Goal: Task Accomplishment & Management: Complete application form

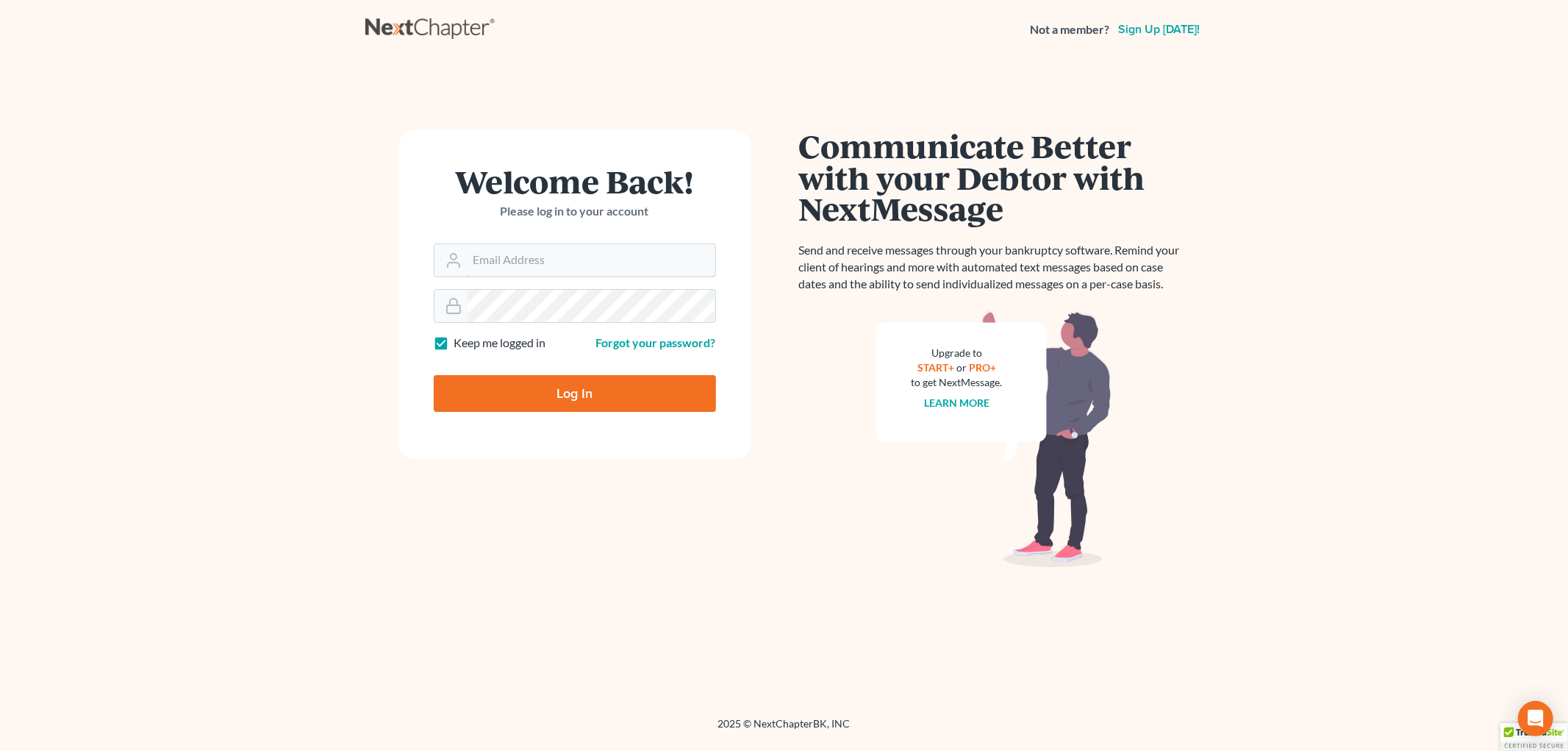
type input "[EMAIL_ADDRESS][DOMAIN_NAME]"
click at [531, 398] on input "Log In" at bounding box center [574, 394] width 282 height 37
type input "Thinking..."
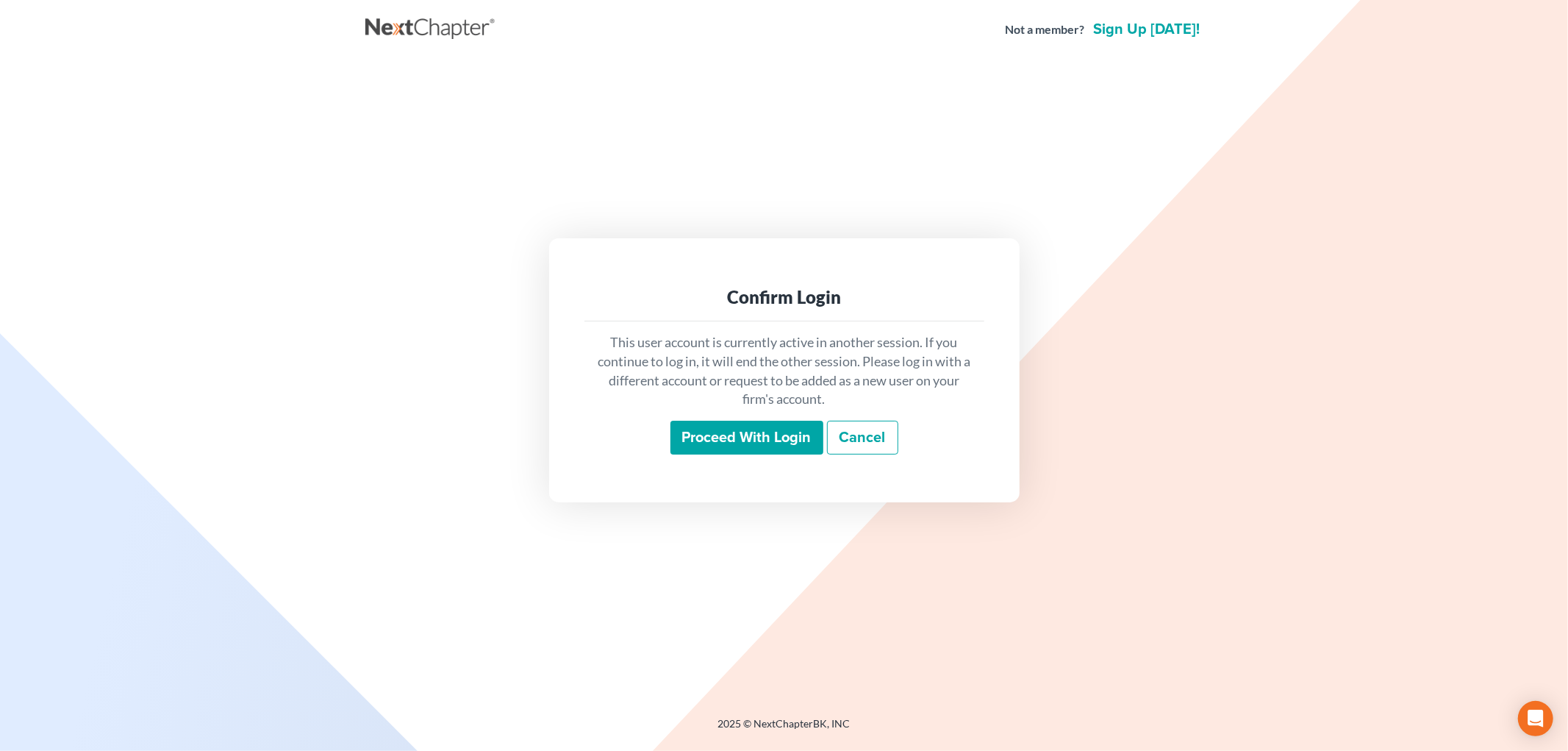
click at [711, 439] on input "Proceed with login" at bounding box center [746, 437] width 153 height 34
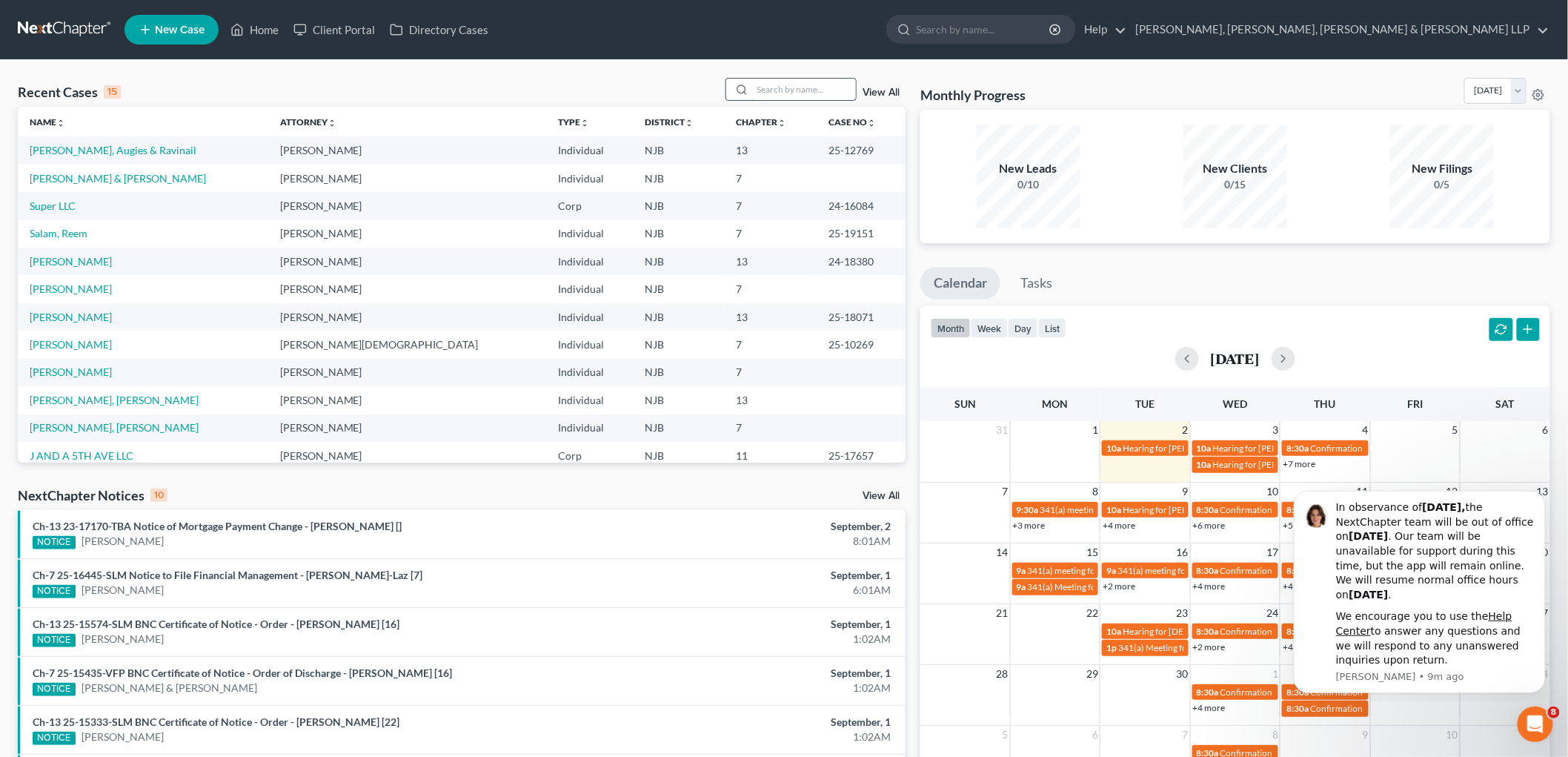
click at [831, 87] on input "search" at bounding box center [804, 89] width 104 height 21
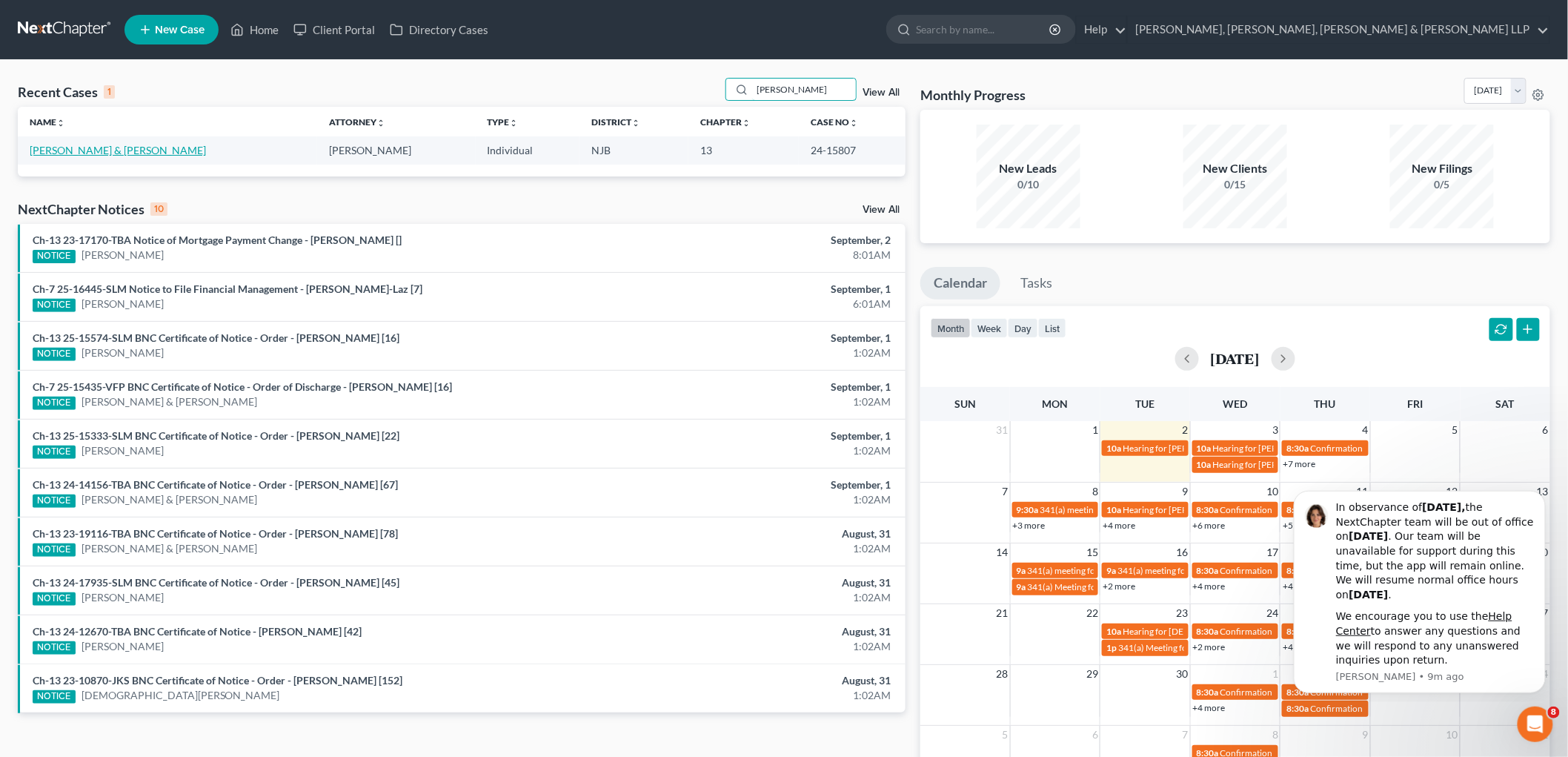
type input "[PERSON_NAME]"
click at [77, 148] on link "[PERSON_NAME] & [PERSON_NAME]" at bounding box center [118, 149] width 176 height 12
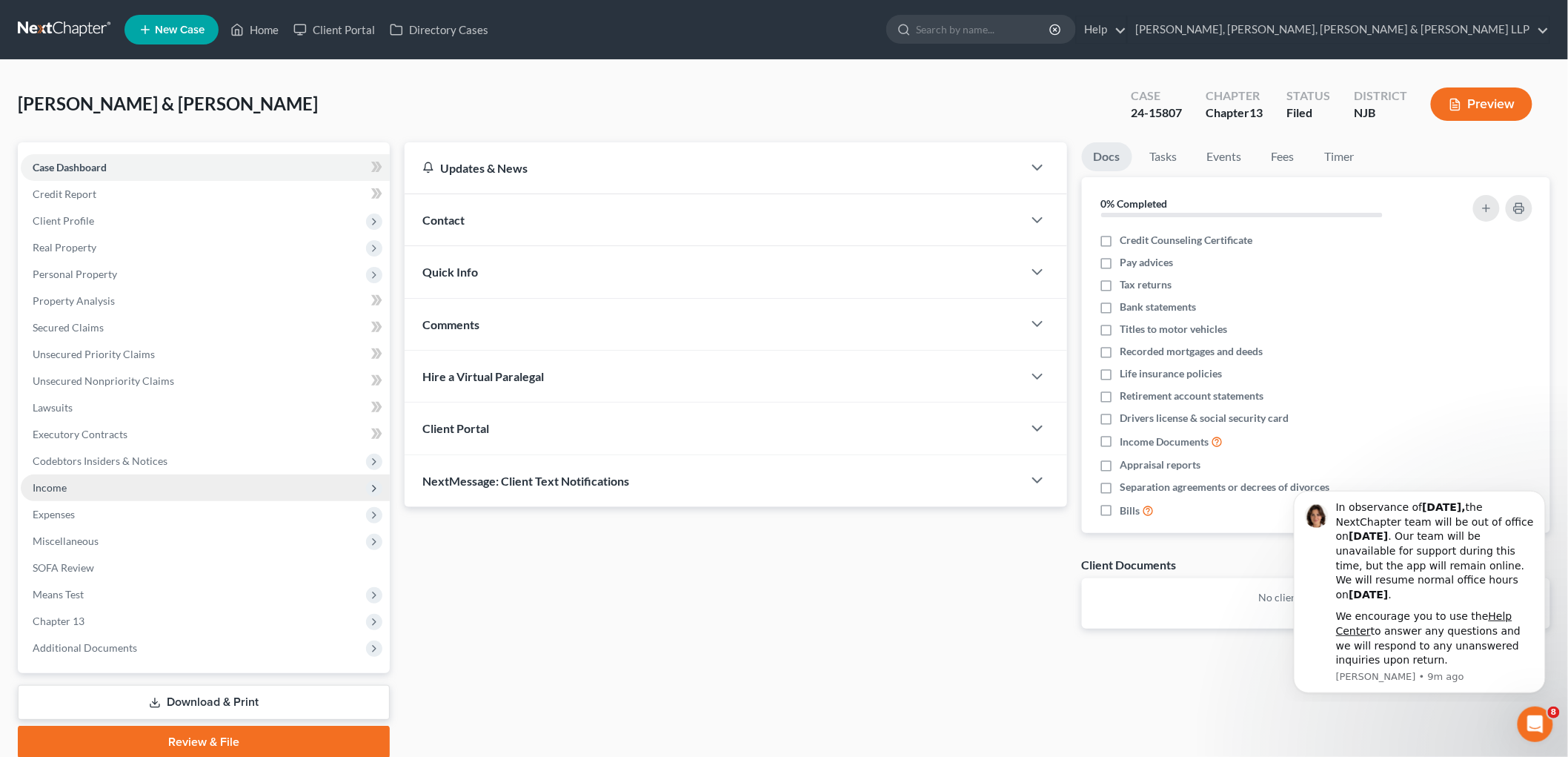
click at [55, 482] on span "Income" at bounding box center [49, 486] width 35 height 12
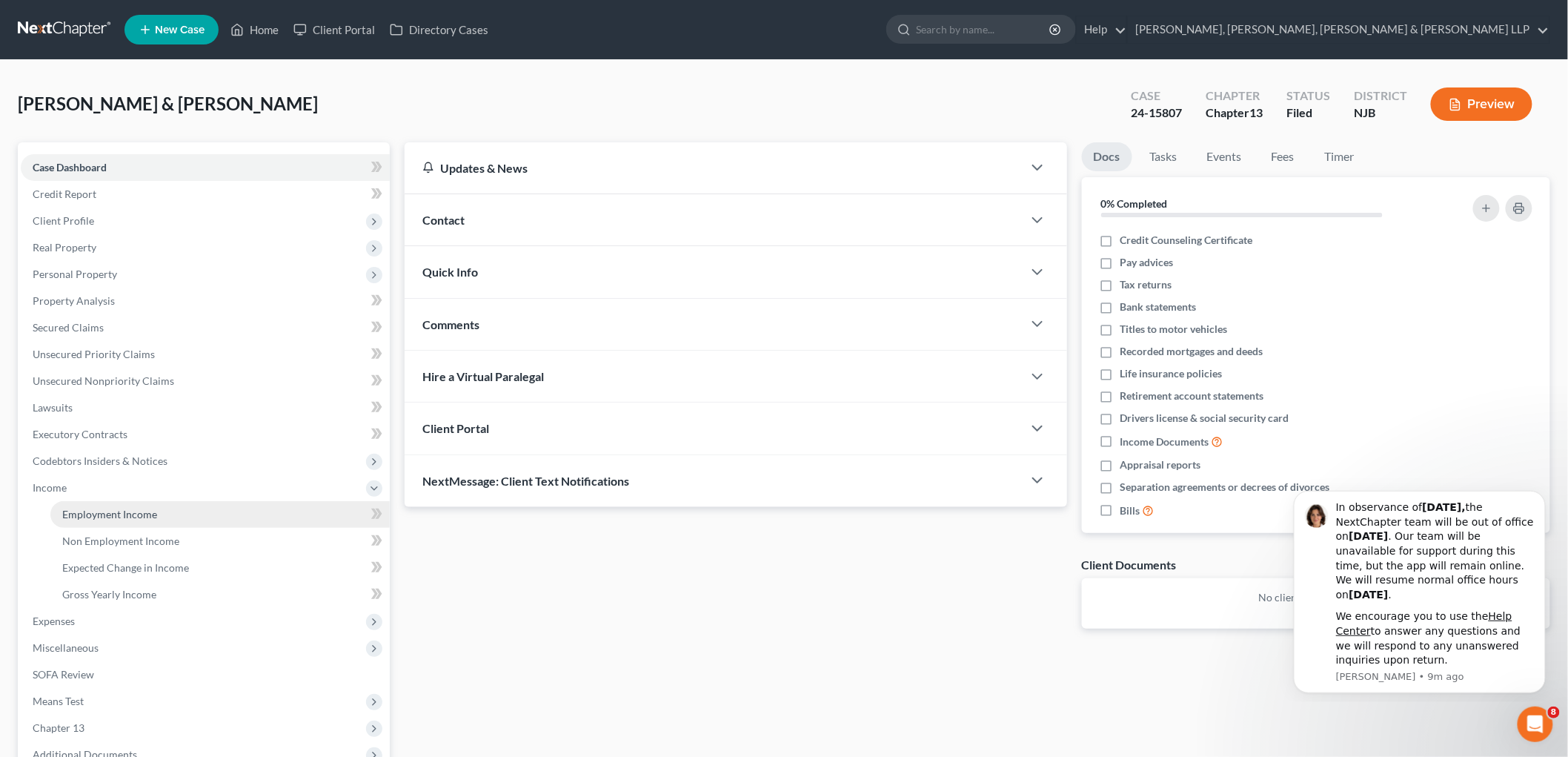
click at [113, 513] on span "Employment Income" at bounding box center [110, 513] width 95 height 12
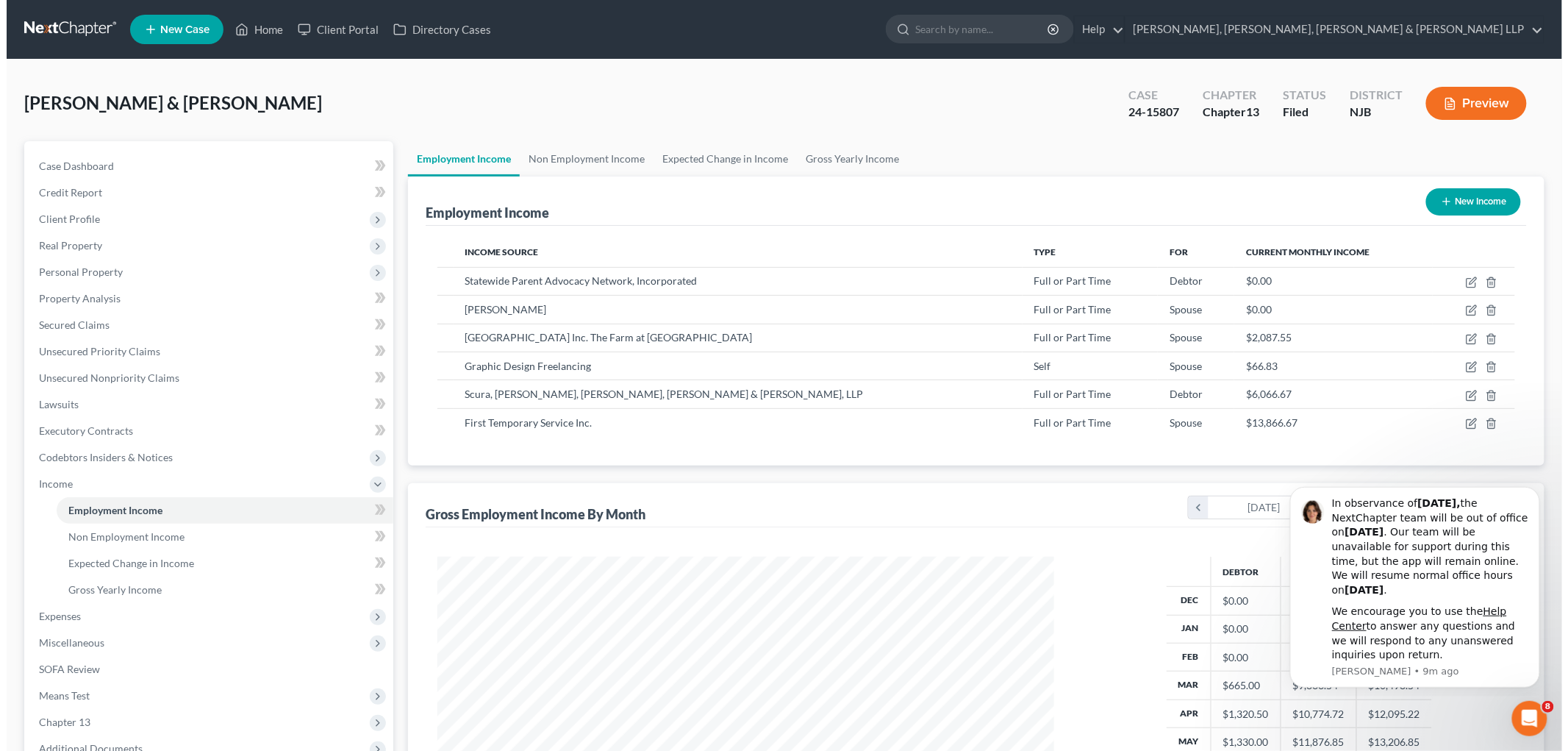
scroll to position [307, 645]
click at [1529, 494] on icon "Dismiss notification" at bounding box center [1528, 491] width 8 height 8
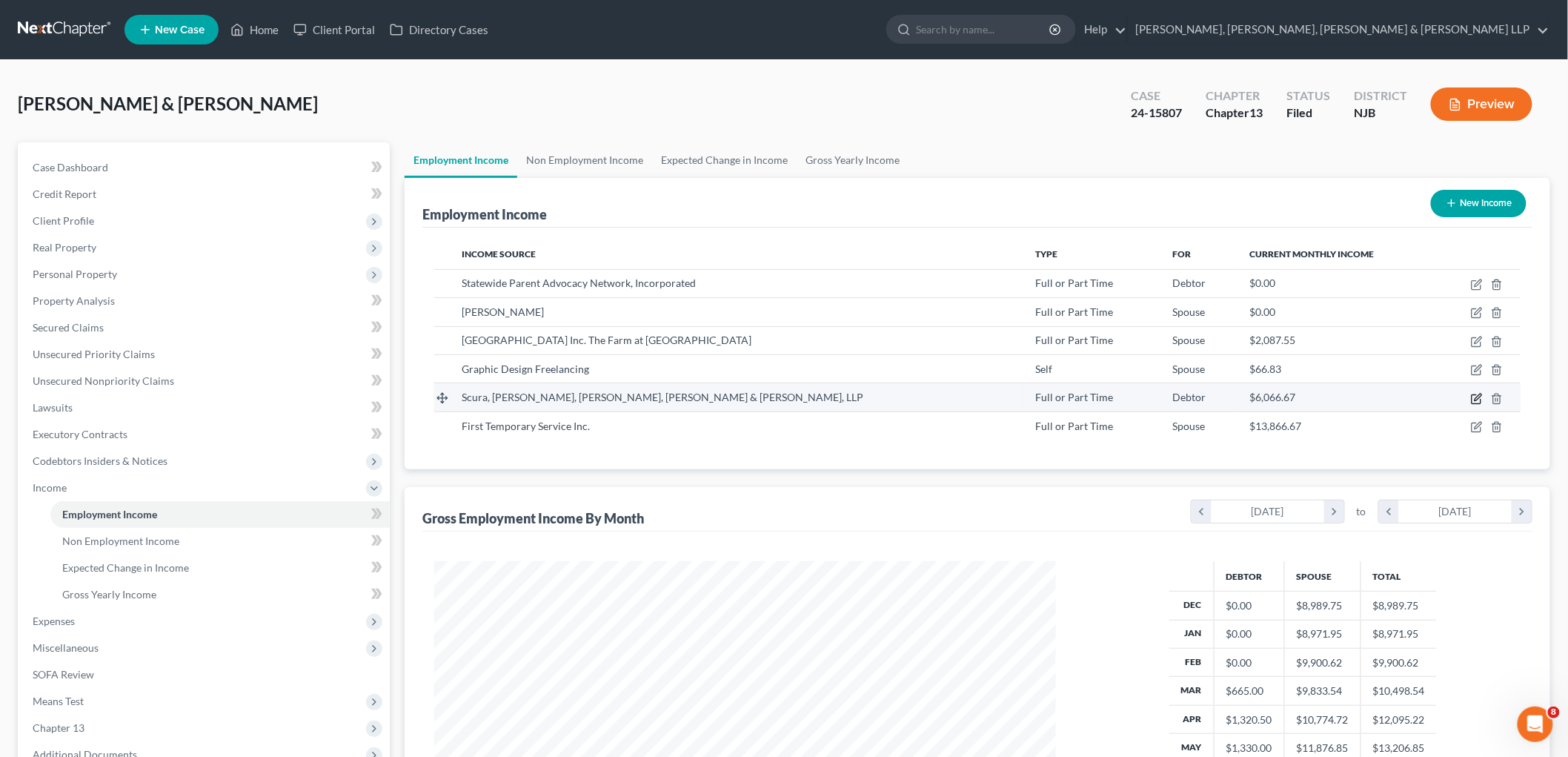
click at [1475, 399] on icon "button" at bounding box center [1477, 399] width 12 height 12
select select "0"
select select "33"
select select "2"
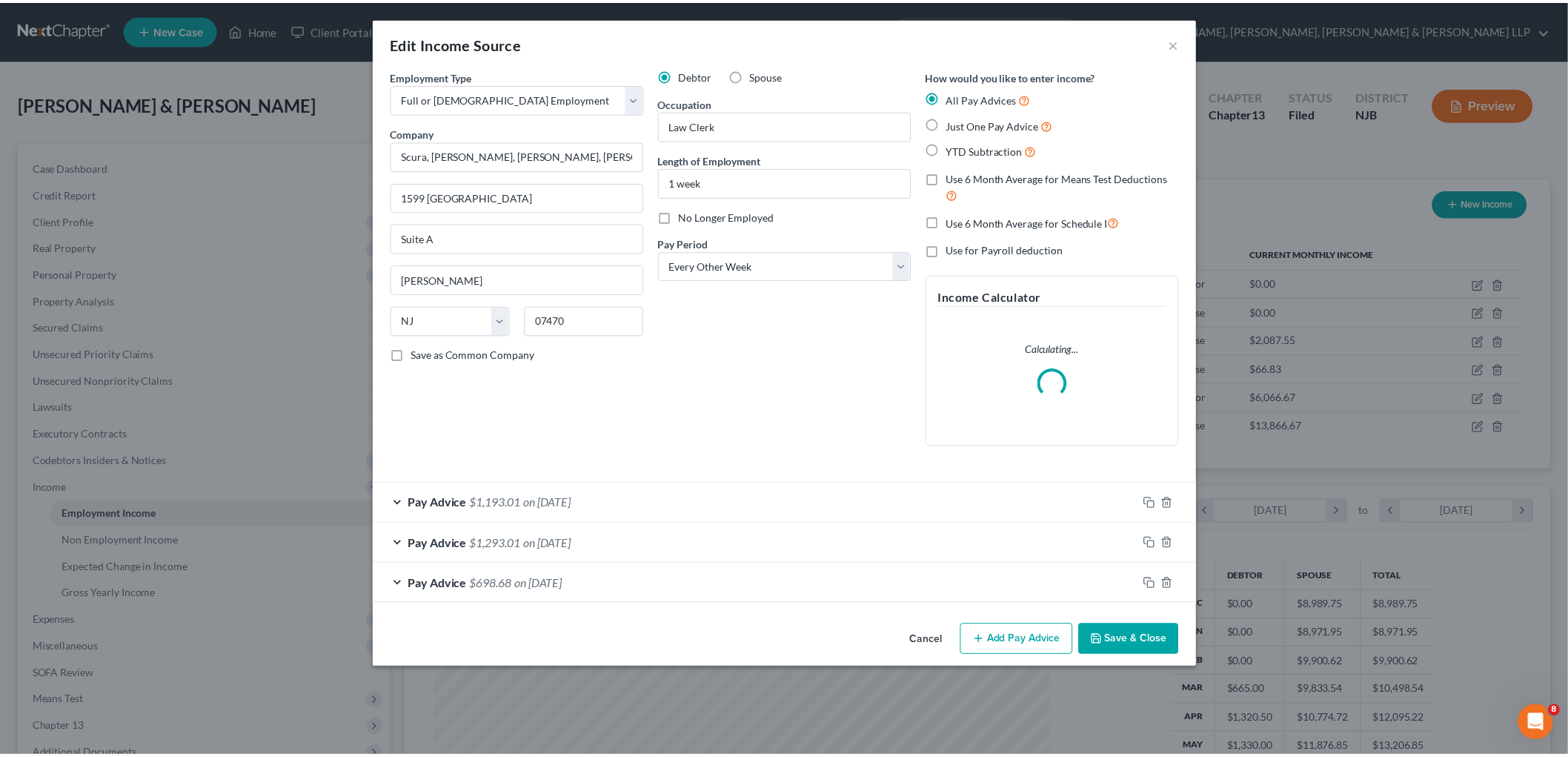
scroll to position [313, 657]
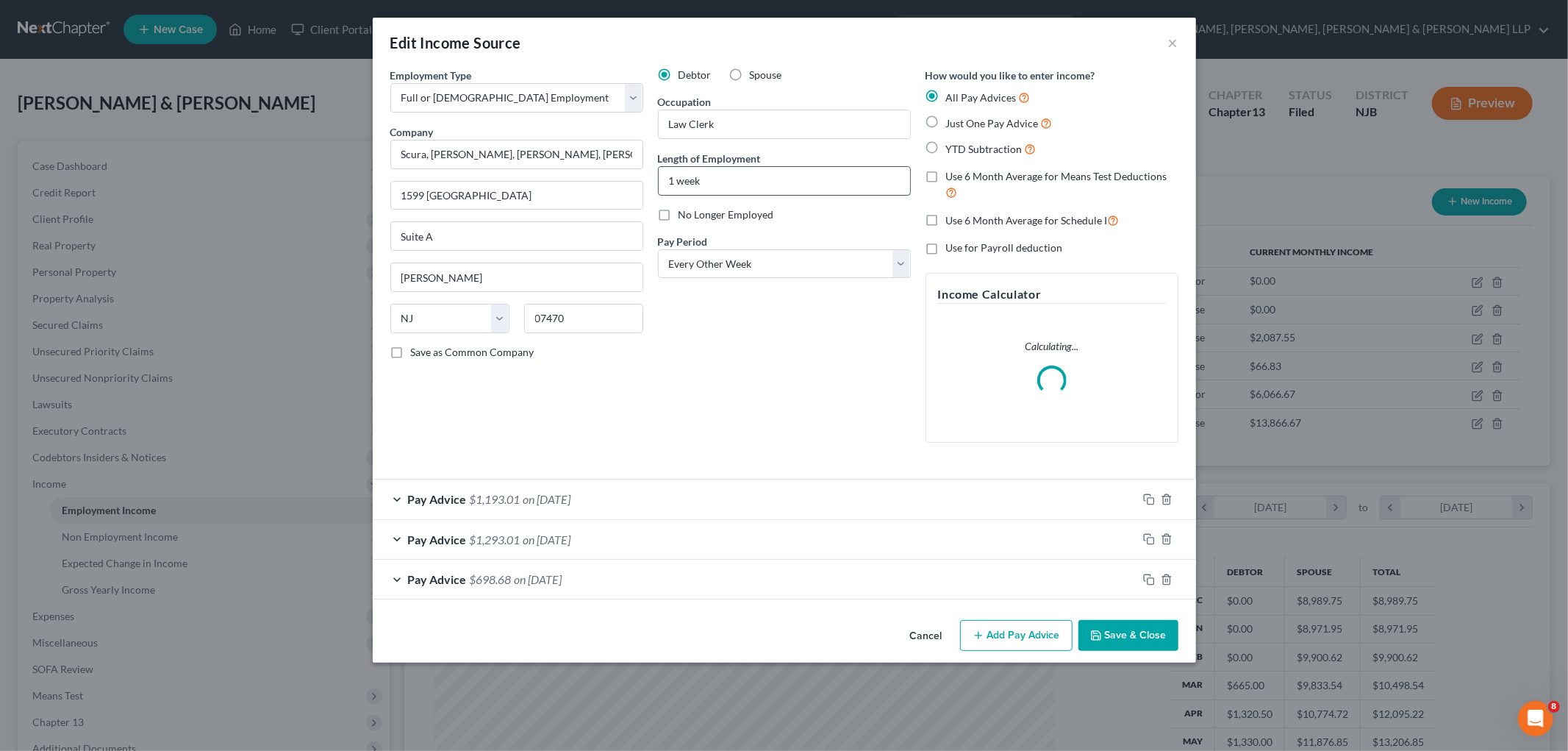
click at [716, 177] on input "1 week" at bounding box center [784, 181] width 252 height 28
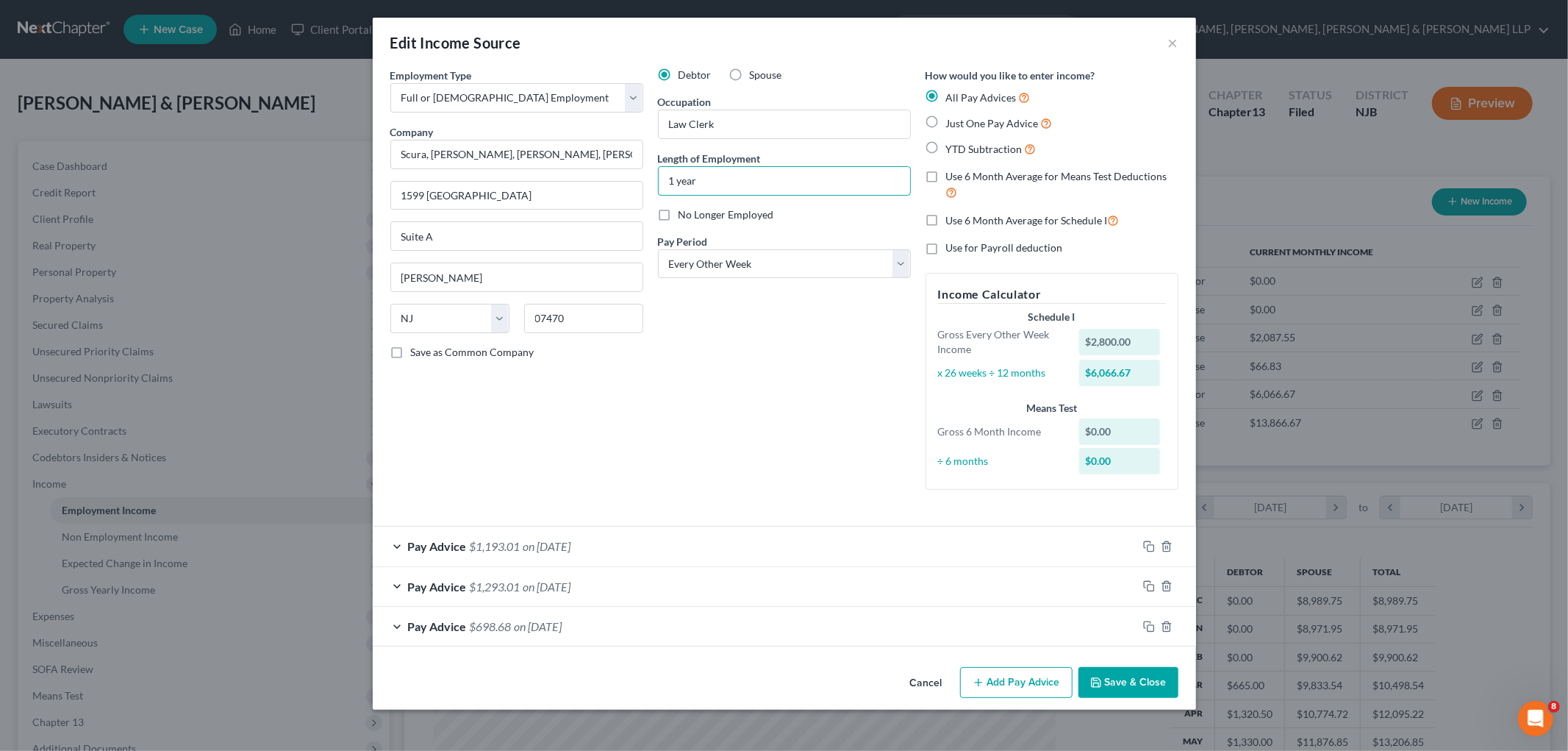
type input "1 year"
click at [1132, 685] on button "Save & Close" at bounding box center [1128, 682] width 100 height 31
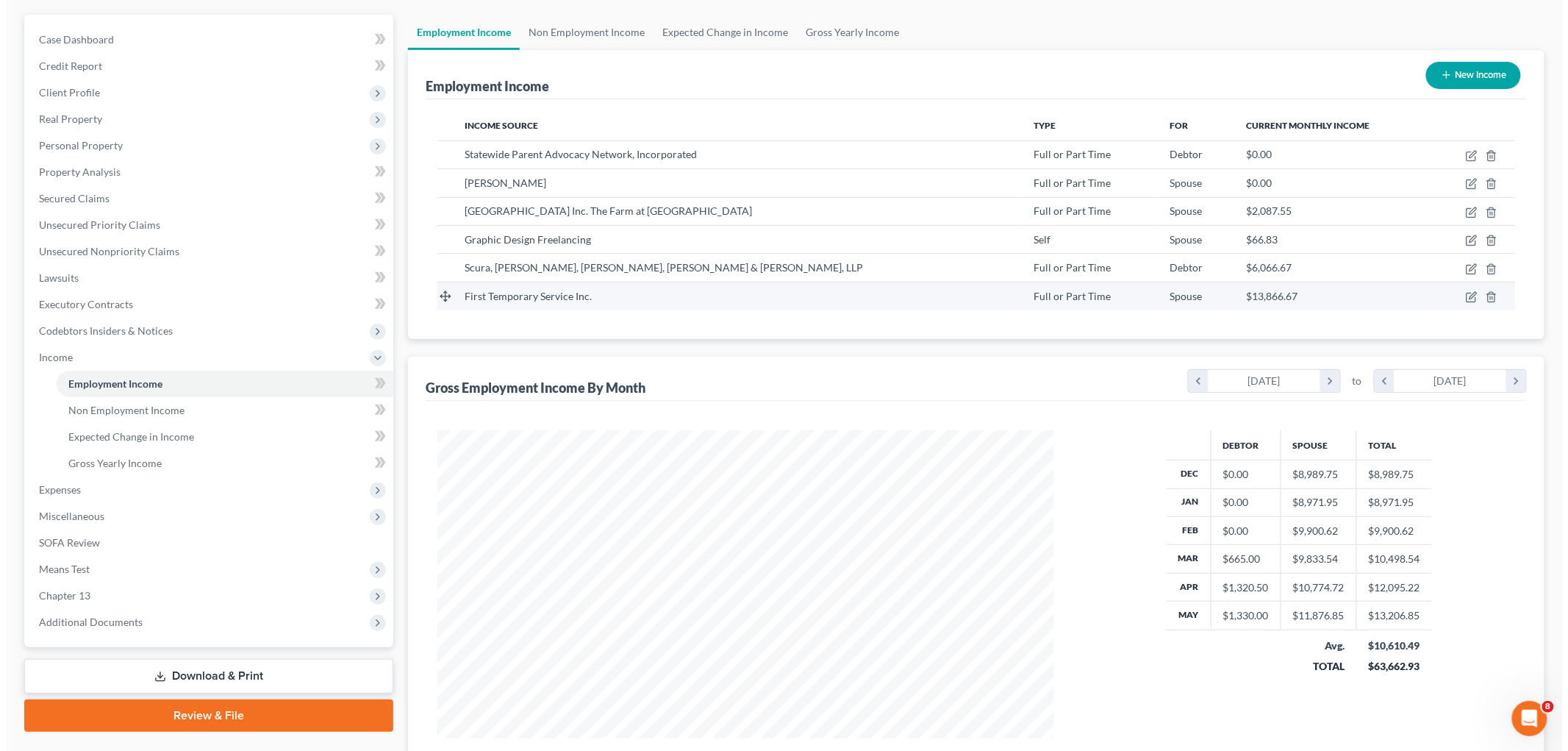
scroll to position [81, 0]
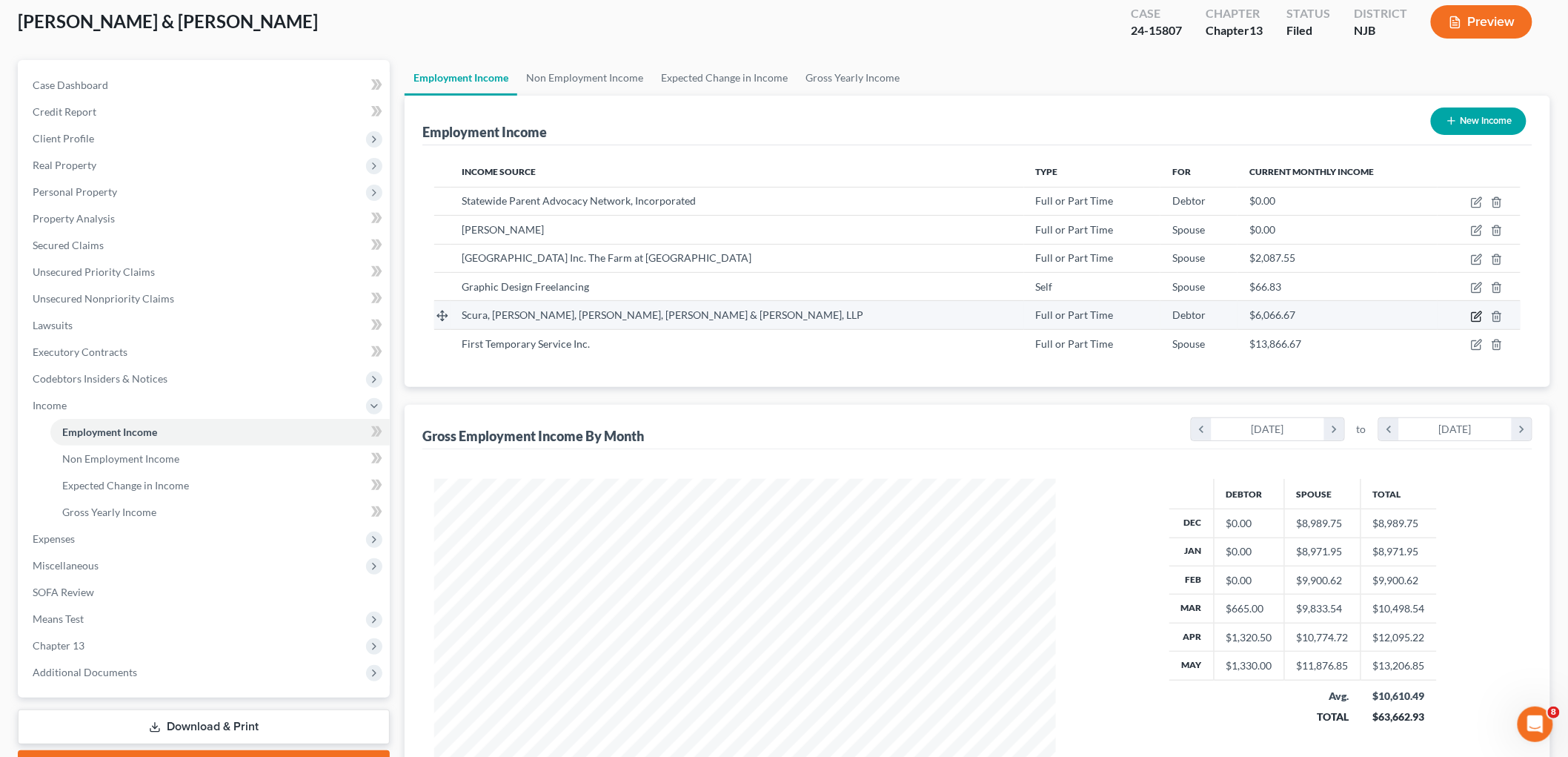
click at [1473, 312] on icon "button" at bounding box center [1477, 316] width 9 height 9
select select "0"
select select "33"
select select "2"
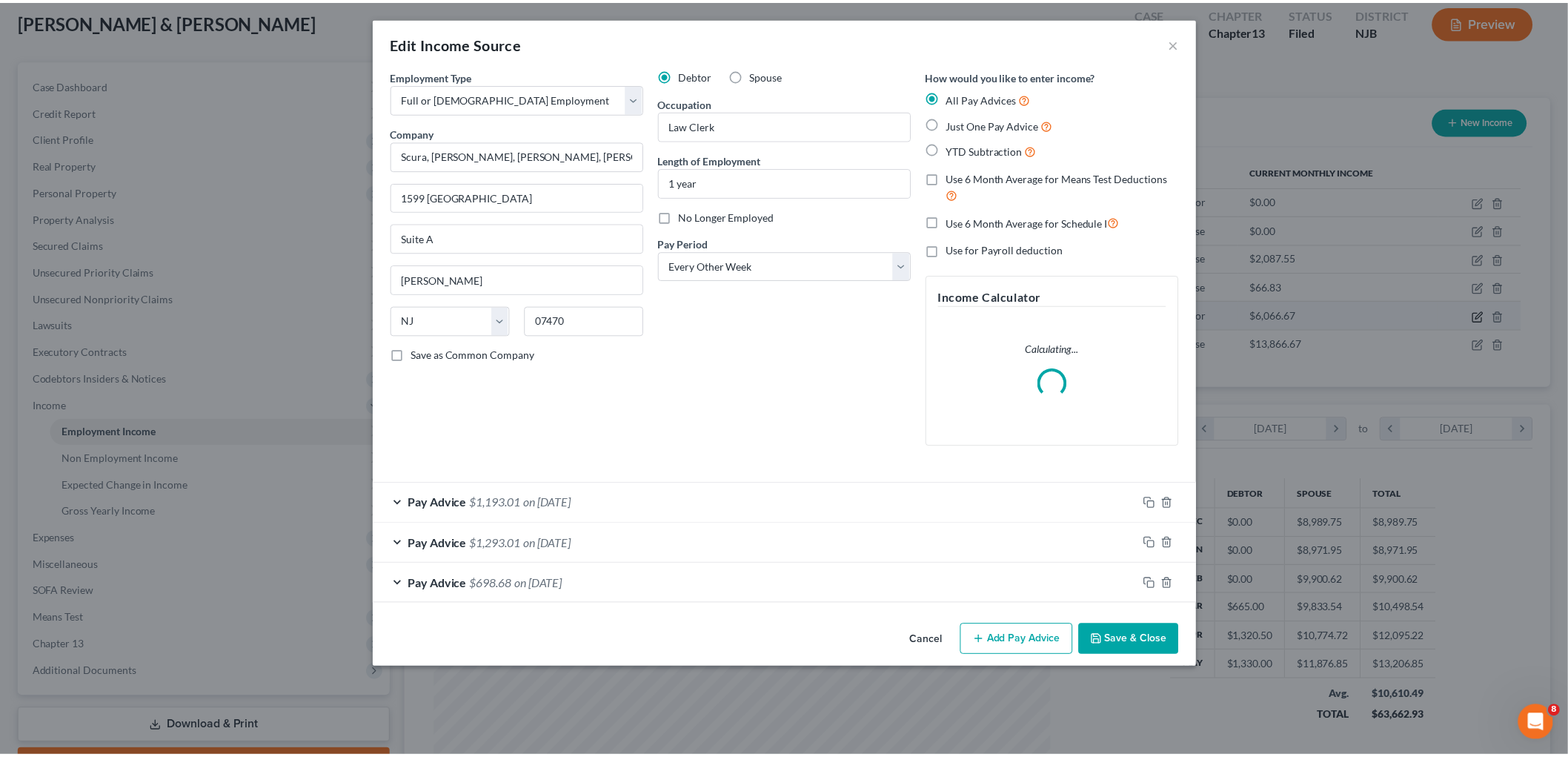
scroll to position [313, 657]
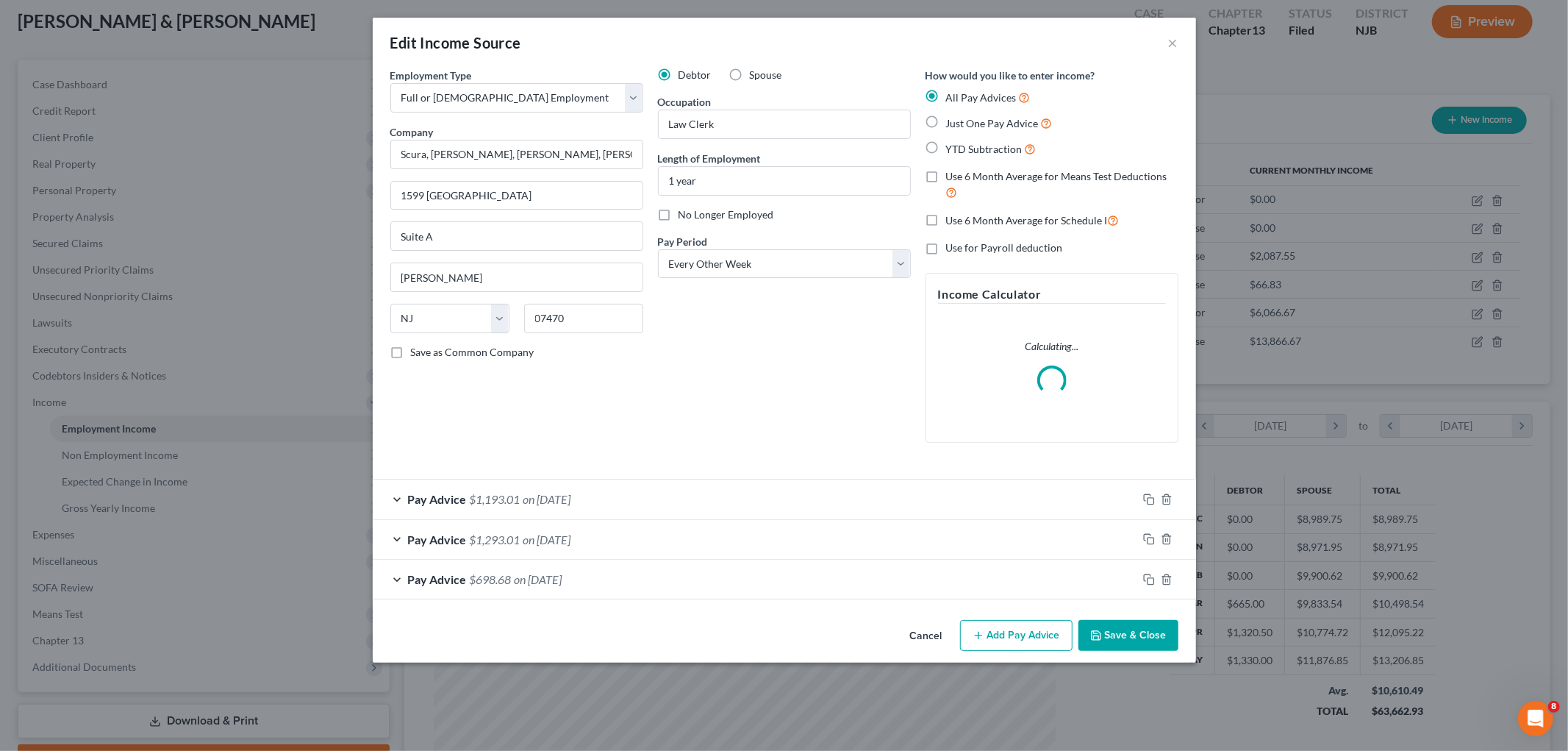
click at [1126, 633] on button "Save & Close" at bounding box center [1128, 634] width 100 height 31
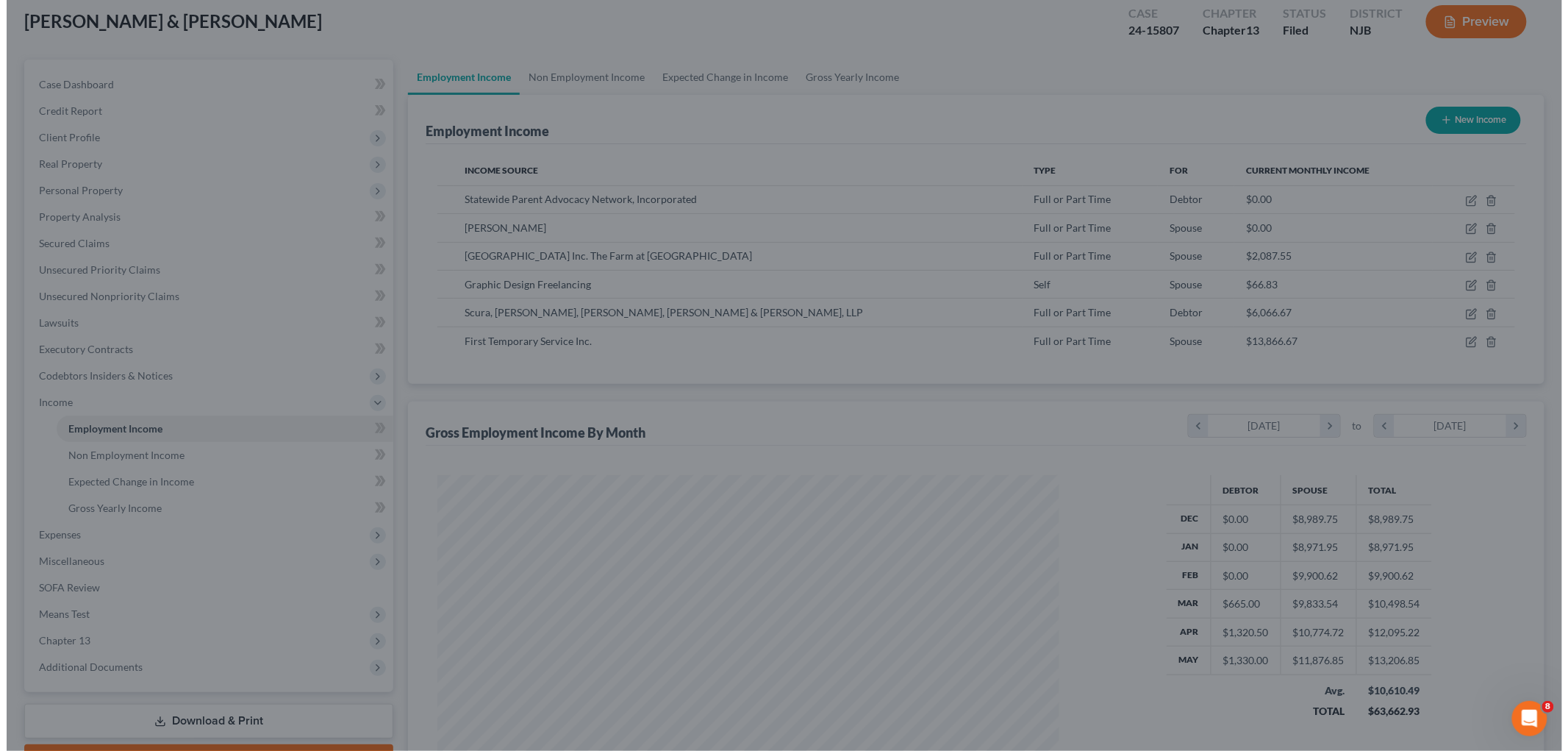
scroll to position [735002, 734349]
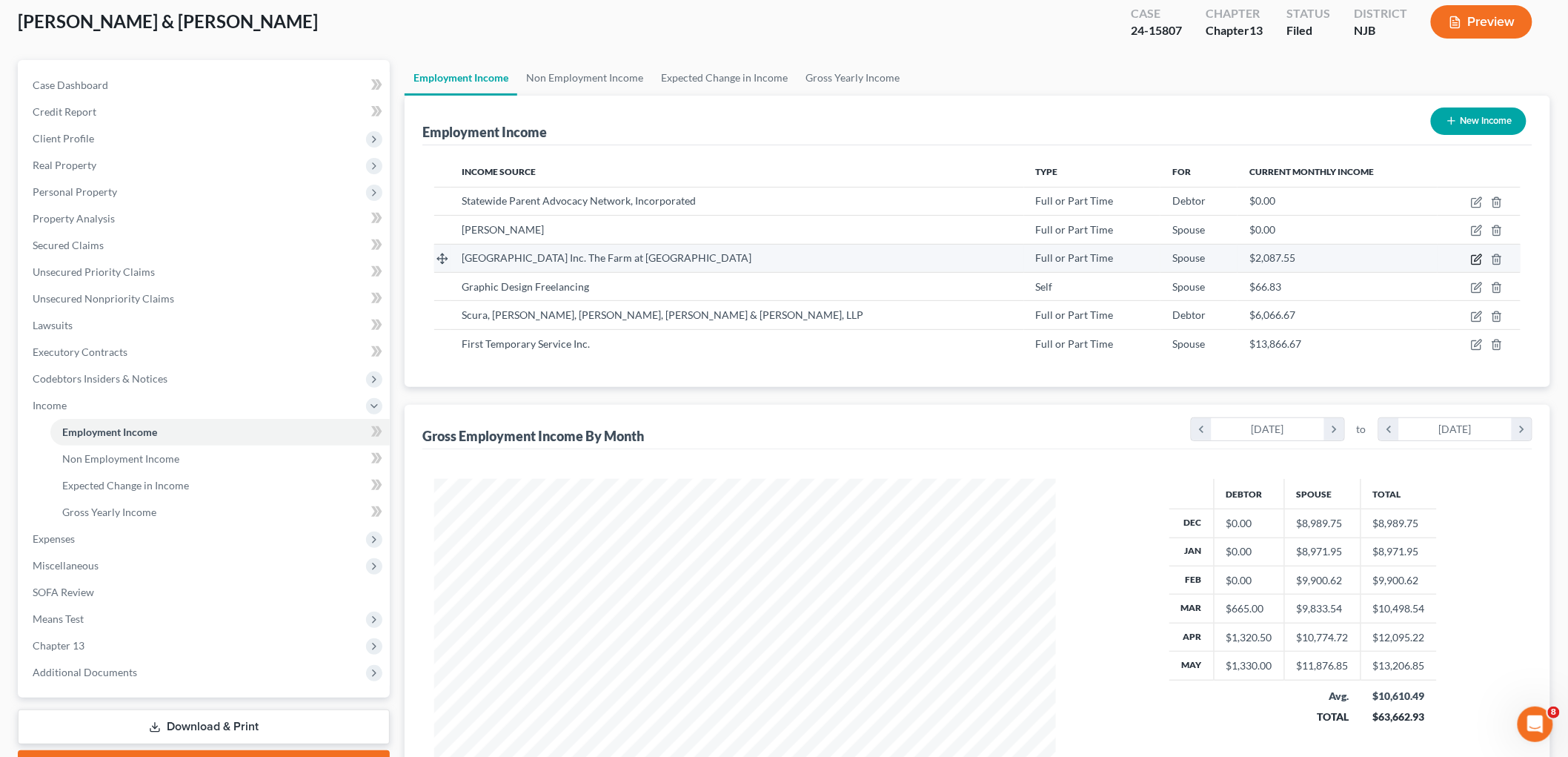
click at [1476, 255] on icon "button" at bounding box center [1477, 259] width 12 height 12
select select "0"
select select "33"
select select "3"
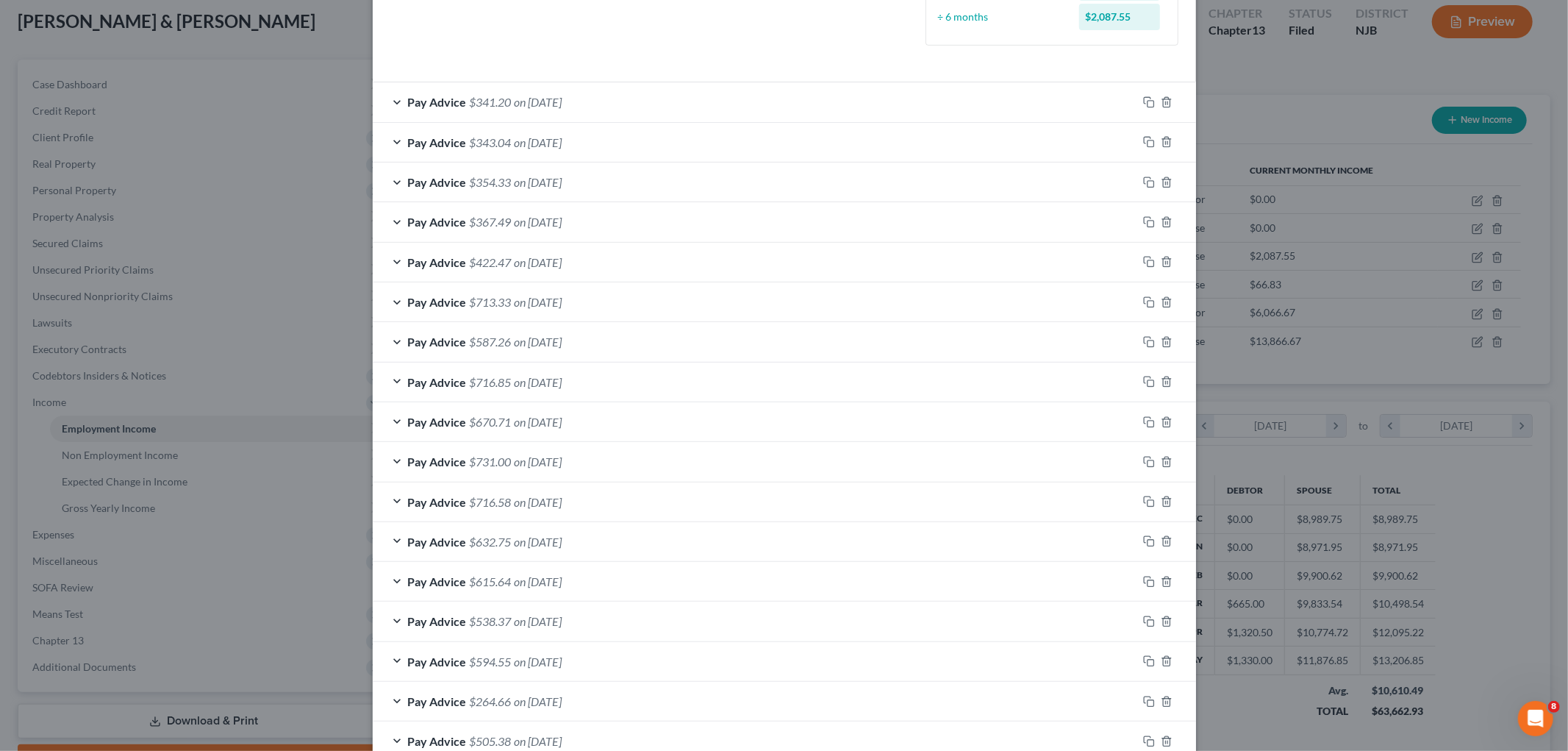
scroll to position [438, 0]
click at [628, 107] on div "Pay Advice $341.20 on [DATE]" at bounding box center [755, 105] width 765 height 39
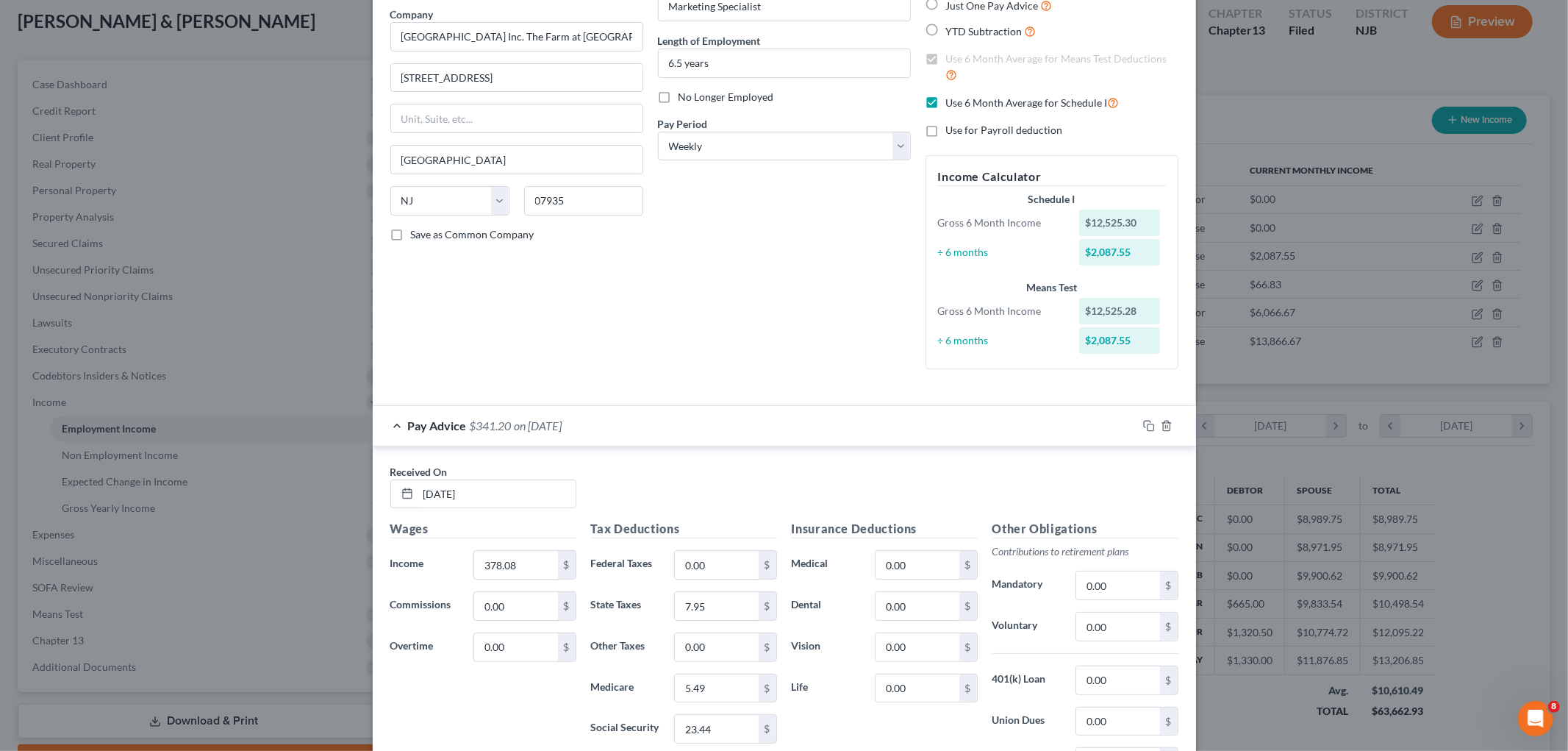
scroll to position [112, 0]
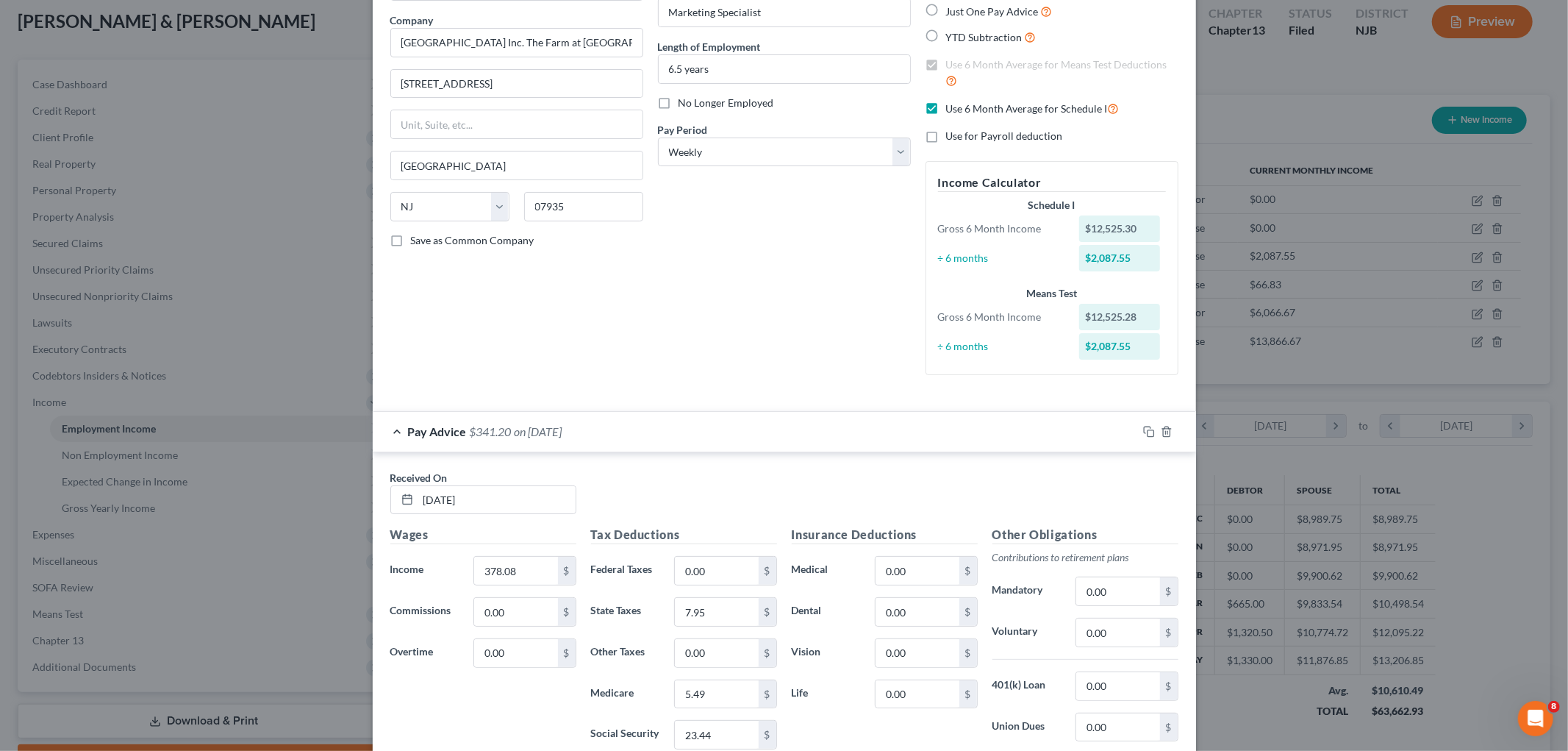
click at [946, 108] on label "Use 6 Month Average for Schedule I" at bounding box center [1032, 108] width 173 height 17
click at [952, 108] on input "Use 6 Month Average for Schedule I" at bounding box center [956, 105] width 9 height 9
checkbox input "false"
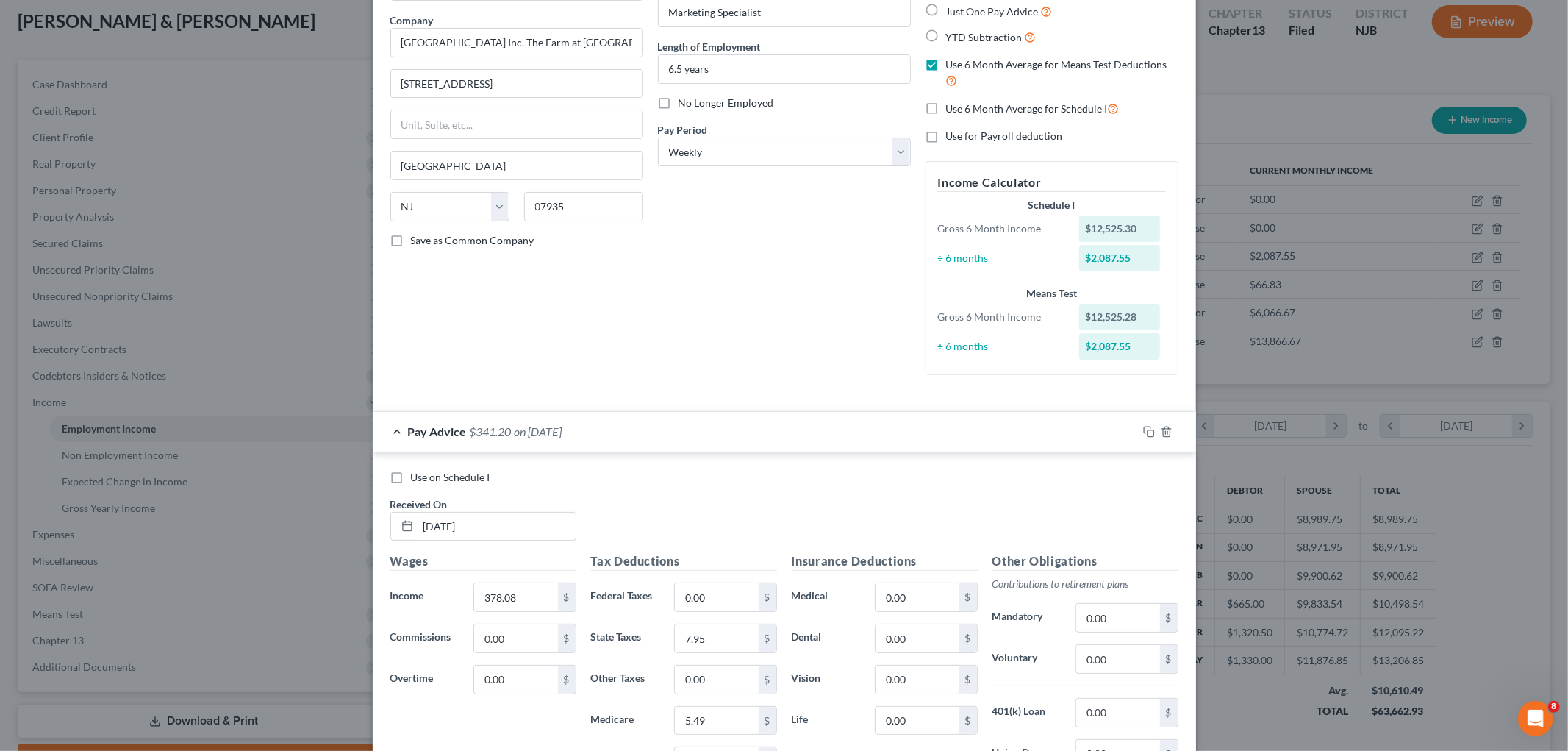
click at [411, 476] on label "Use on Schedule I" at bounding box center [451, 477] width 80 height 15
click at [417, 476] on input "Use on Schedule I" at bounding box center [421, 474] width 9 height 9
checkbox input "true"
click at [776, 431] on div "Pay Advice $341.20 on [DATE] - Use on Schedule I" at bounding box center [755, 432] width 765 height 39
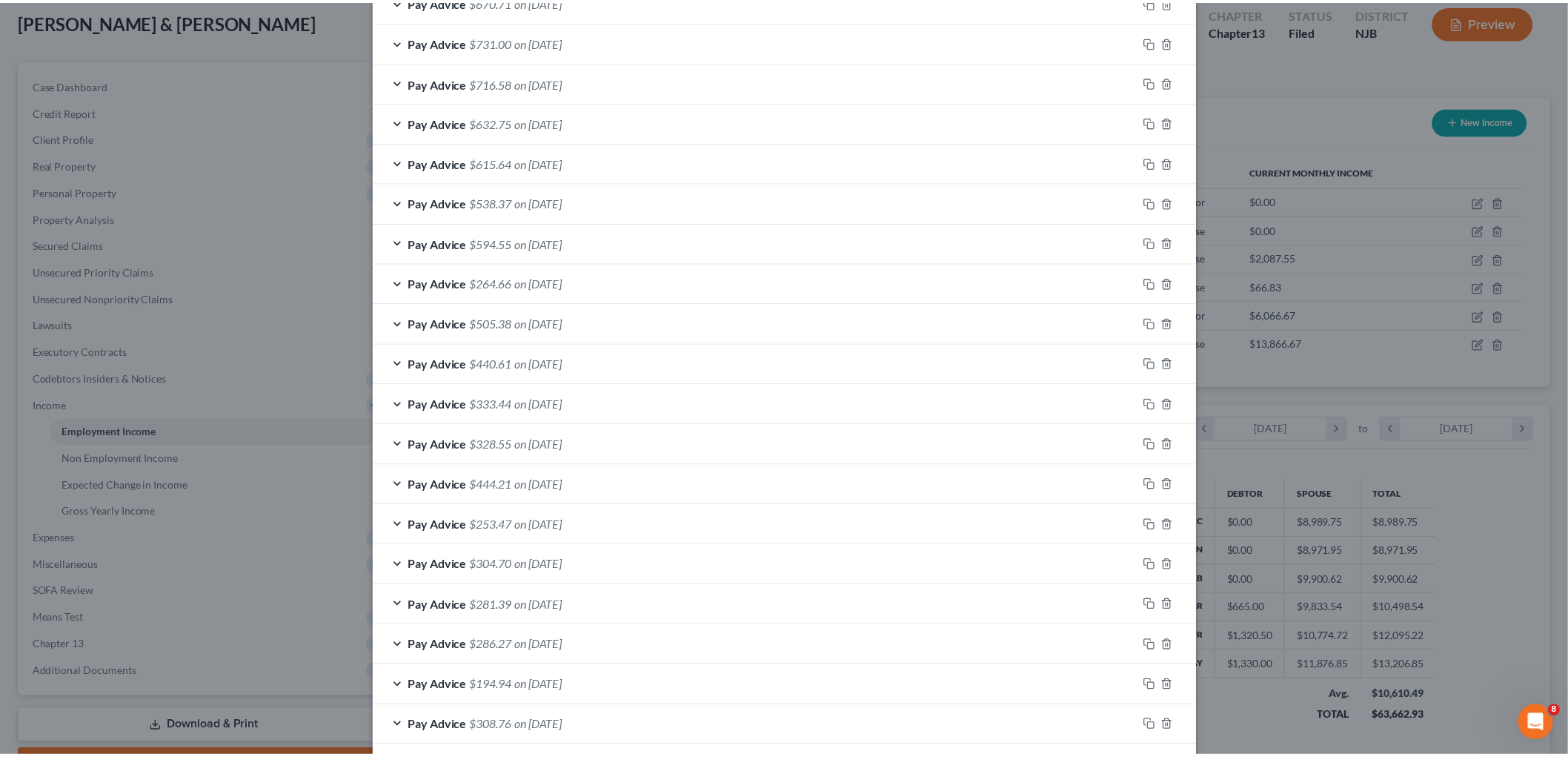
scroll to position [1183, 0]
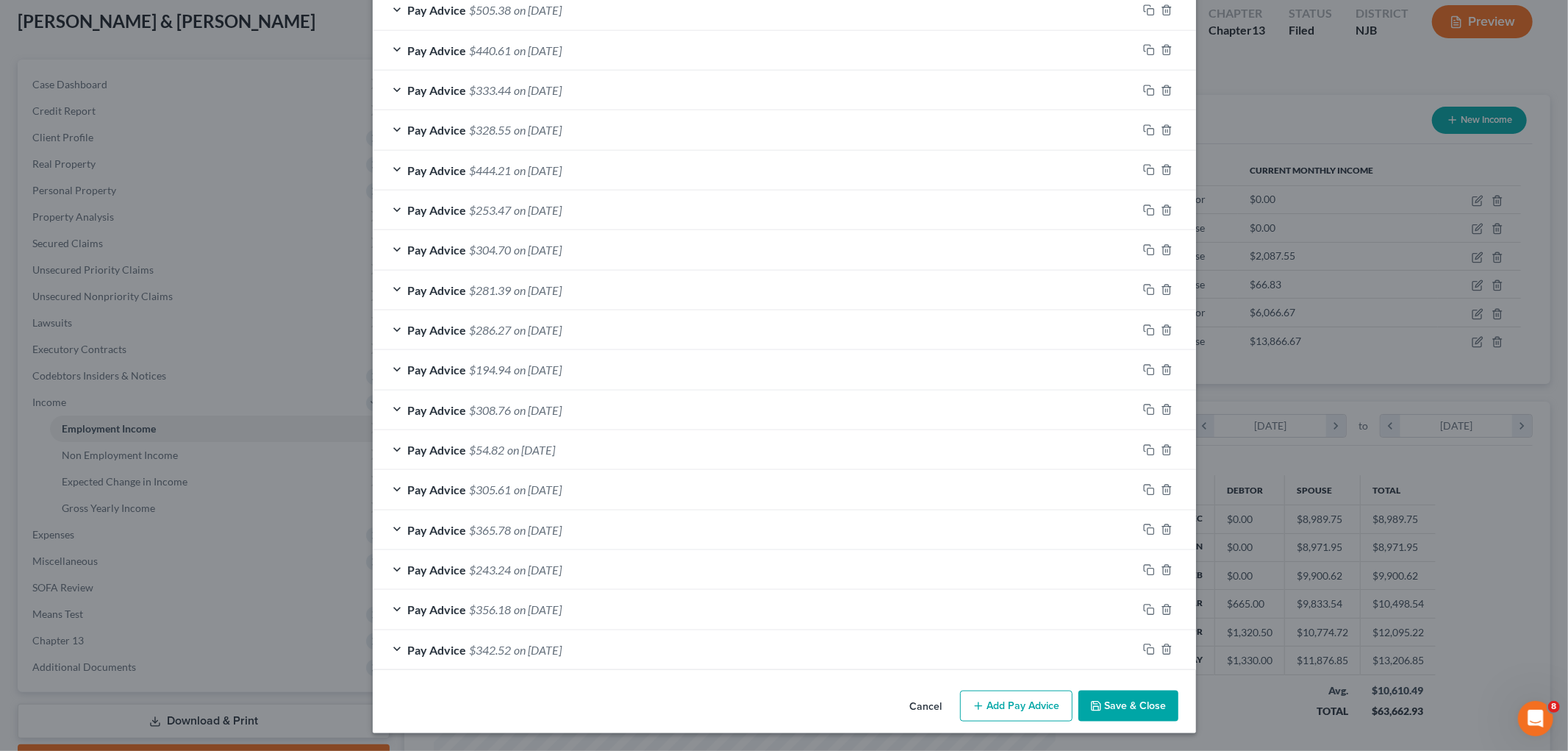
click at [1117, 710] on button "Save & Close" at bounding box center [1128, 706] width 100 height 31
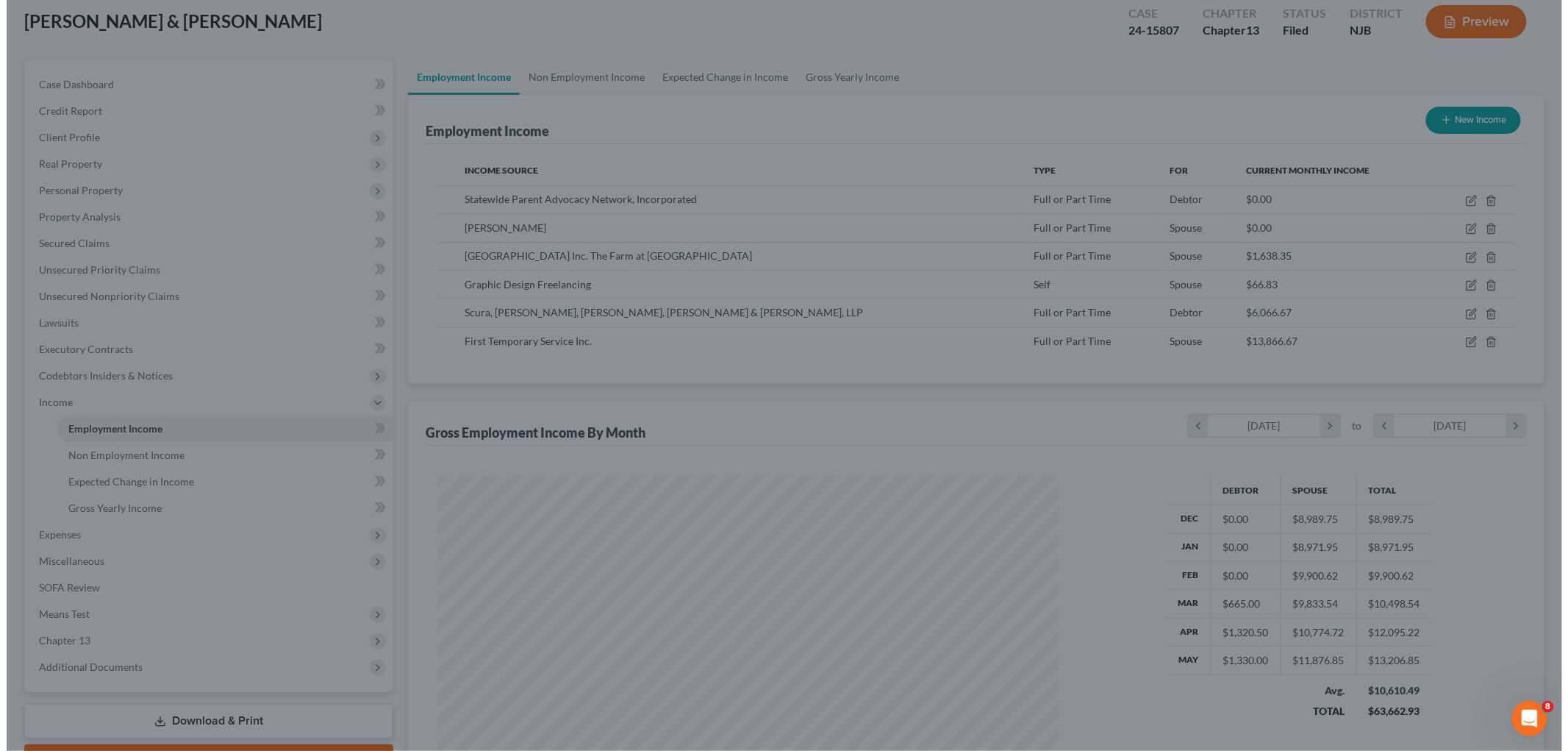
scroll to position [735002, 734349]
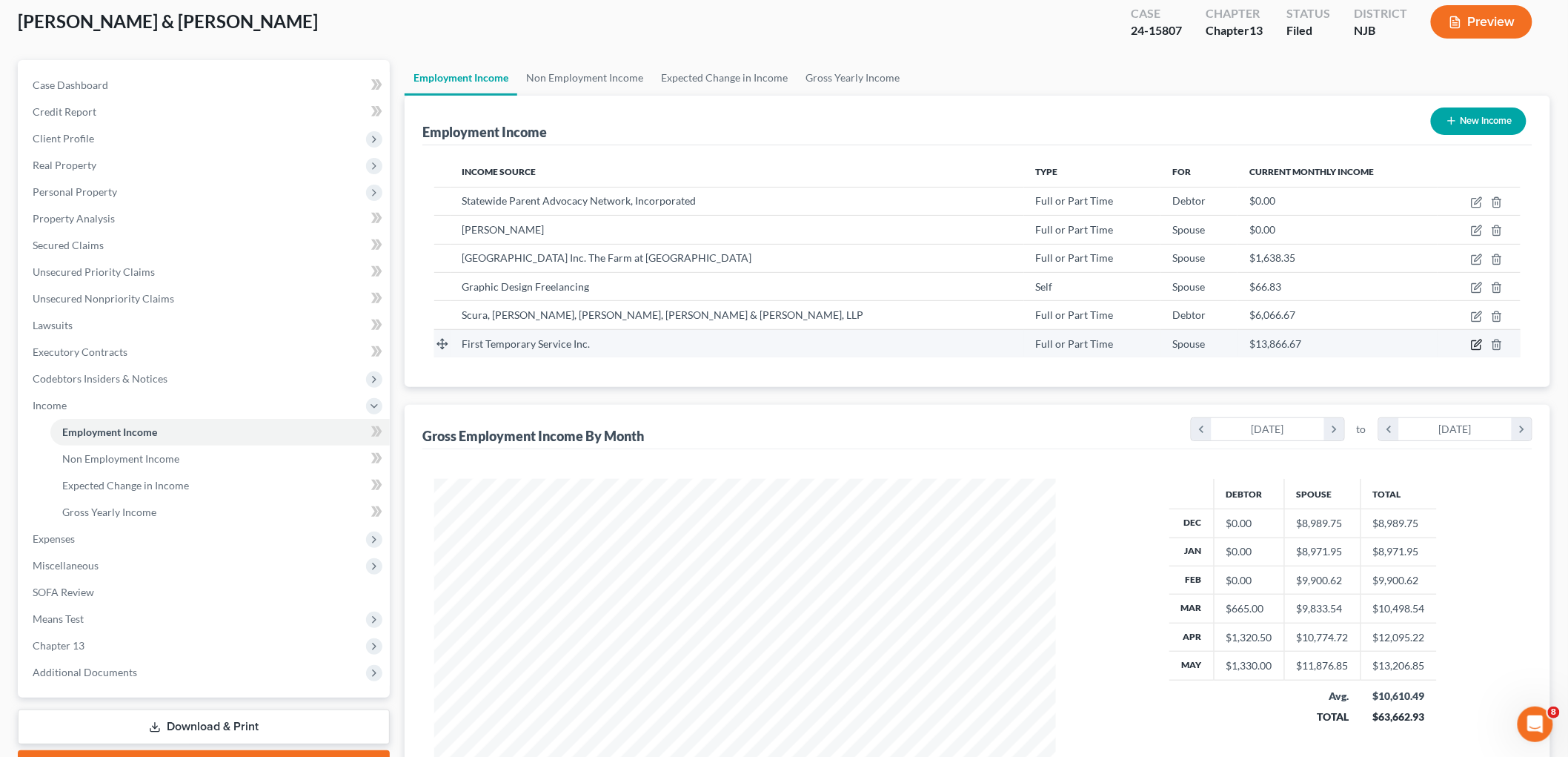
click at [1474, 346] on icon "button" at bounding box center [1477, 344] width 12 height 12
select select "0"
select select "14"
select select "3"
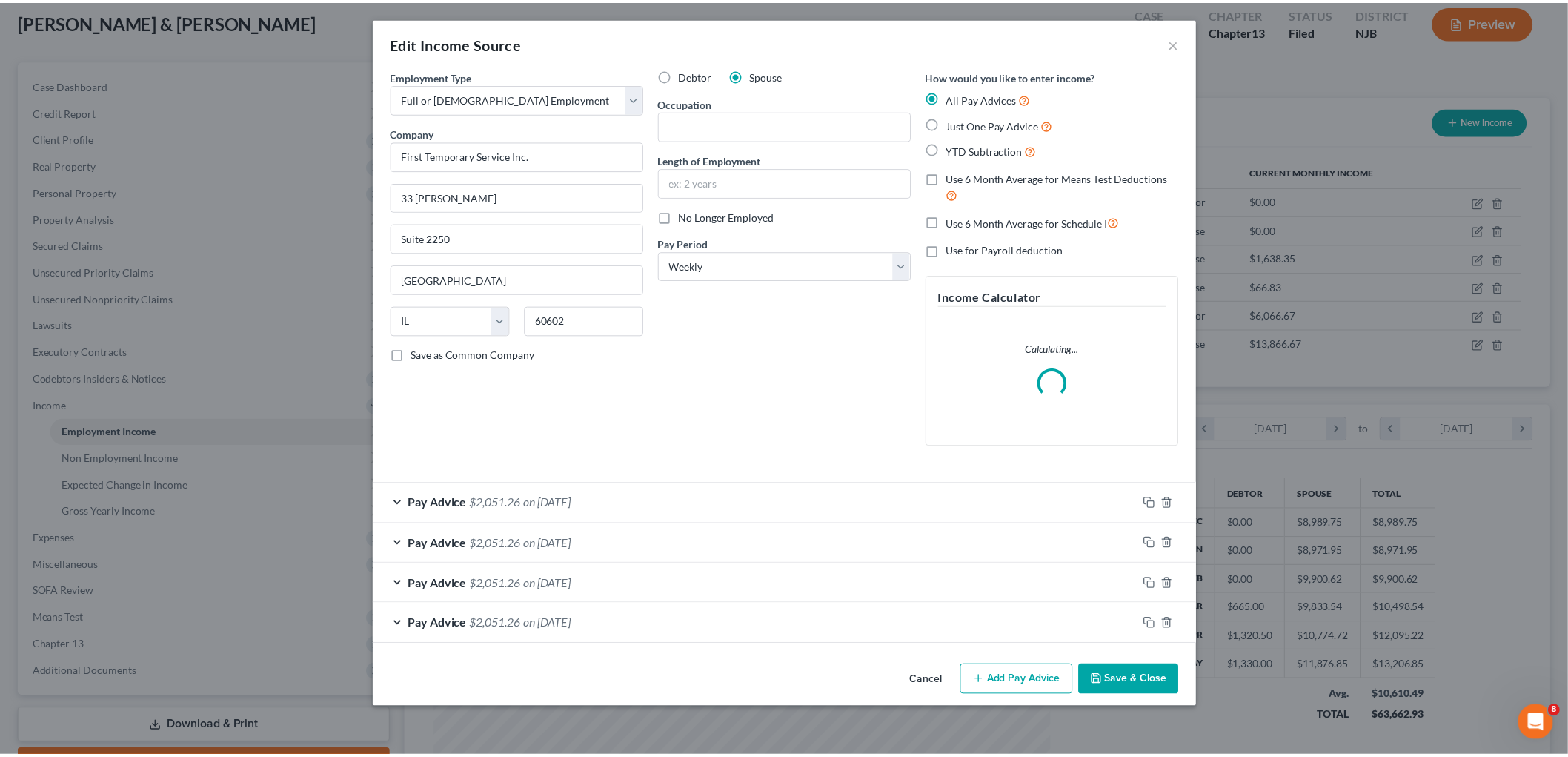
scroll to position [313, 657]
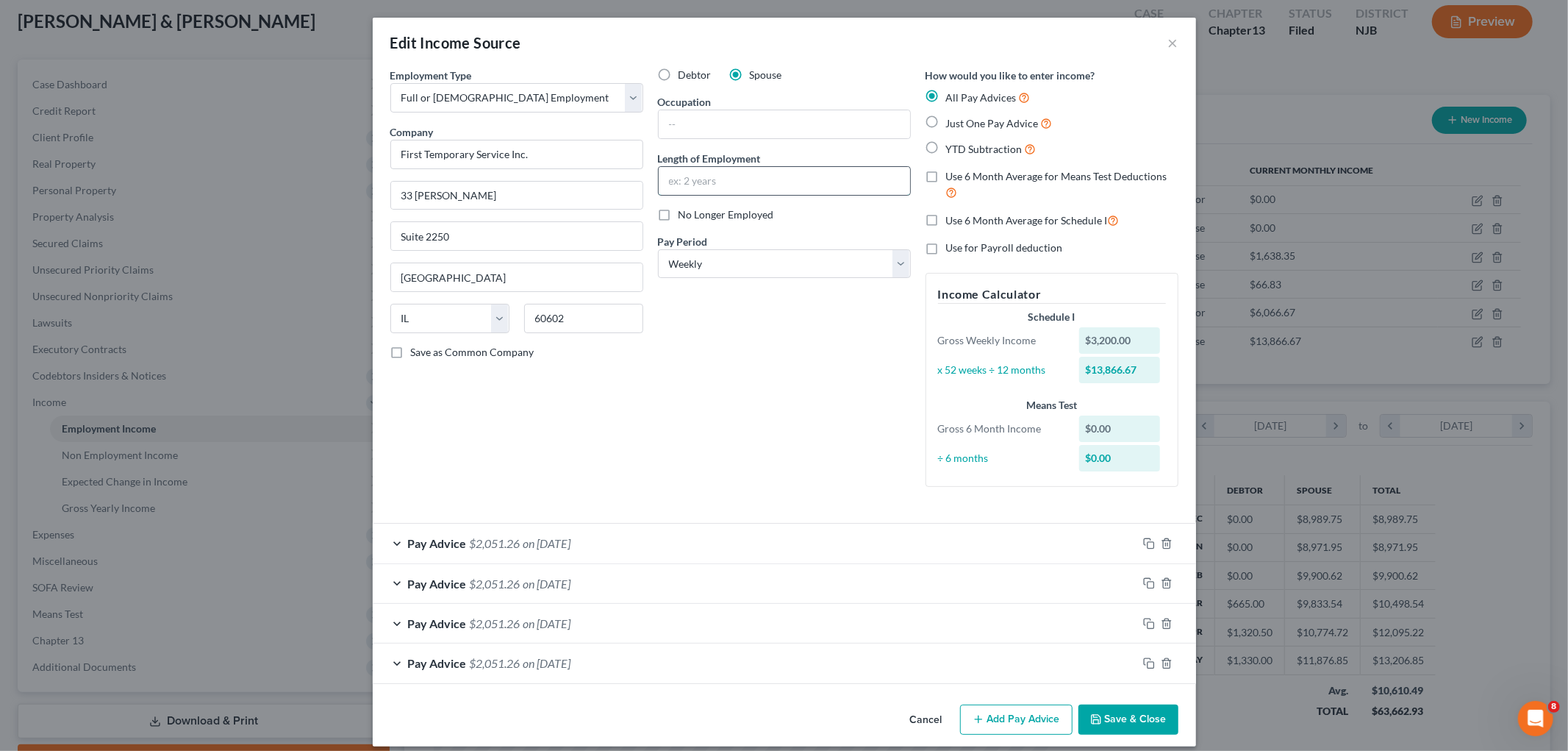
click at [697, 181] on input "text" at bounding box center [784, 181] width 252 height 28
type input "5 Months"
click at [691, 394] on div "Debtor Spouse Occupation Length of Employment 5 Months No Longer Employed Pay P…" at bounding box center [784, 282] width 268 height 431
click at [1108, 716] on button "Save & Close" at bounding box center [1128, 720] width 100 height 31
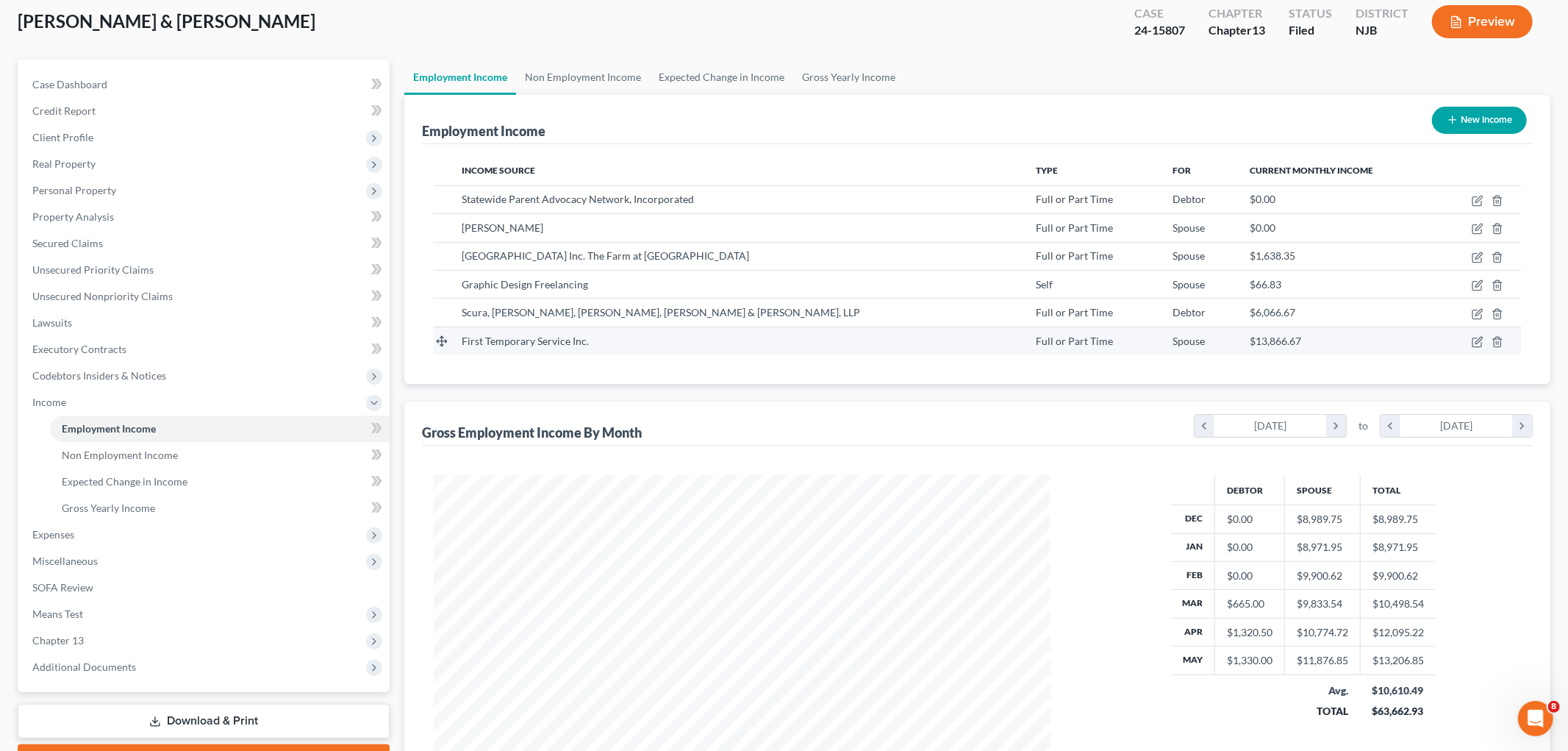
scroll to position [735002, 734349]
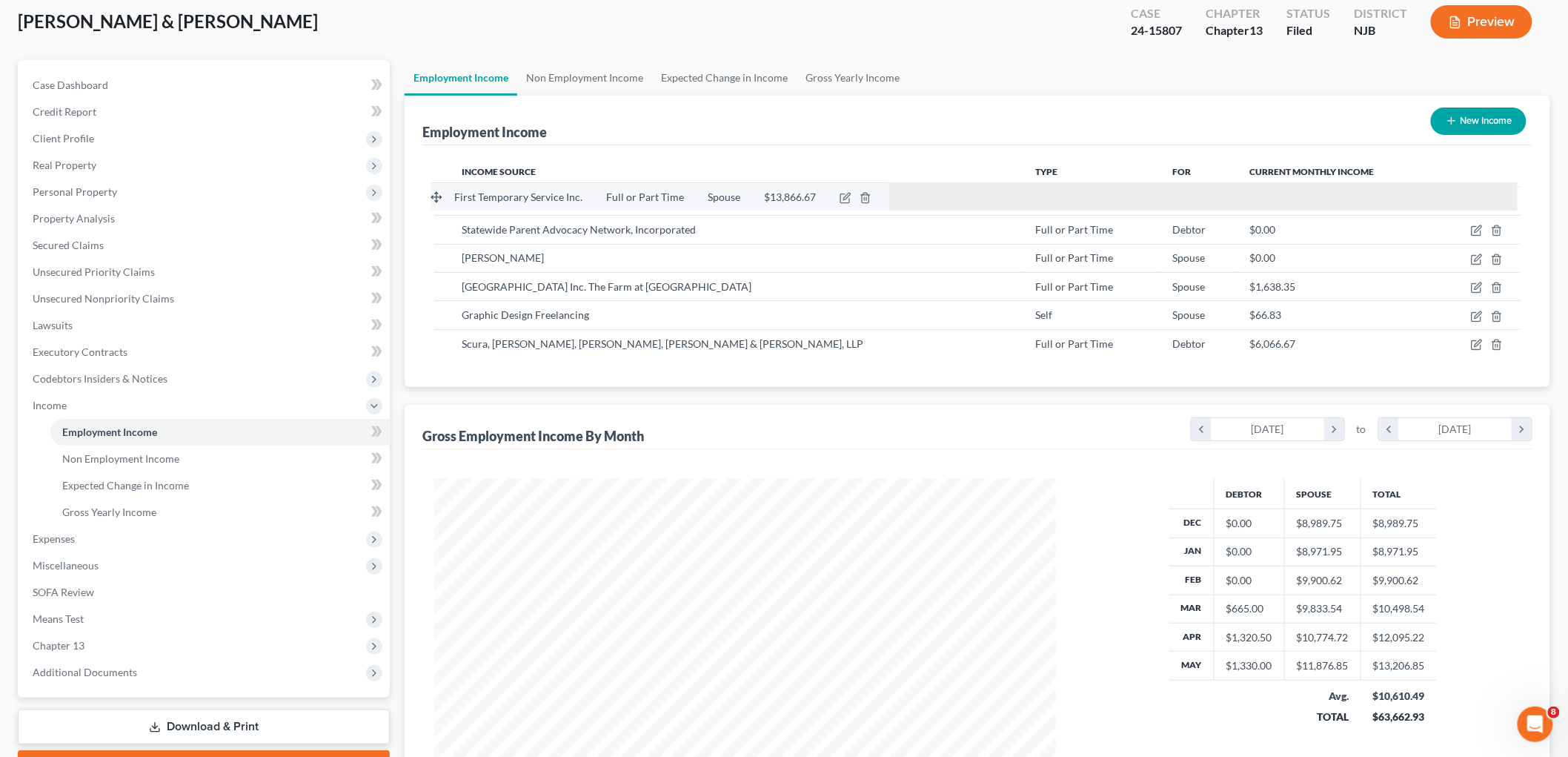
drag, startPoint x: 443, startPoint y: 343, endPoint x: 440, endPoint y: 196, distance: 147.0
click at [440, 196] on tbody "First Temporary Service Inc. Full or Part Time Spouse $13,866.67 First Temporar…" at bounding box center [977, 272] width 1086 height 171
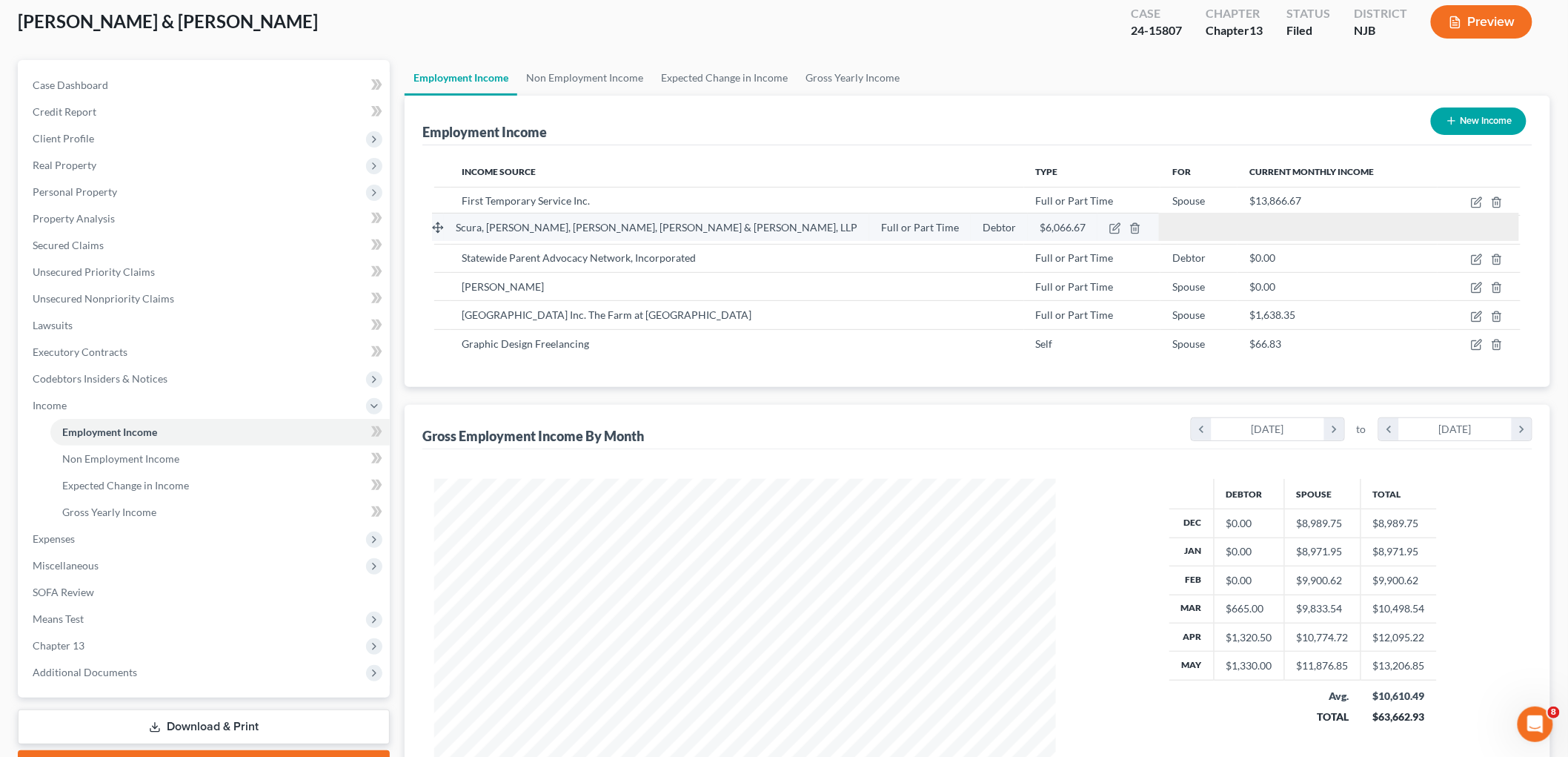
drag, startPoint x: 442, startPoint y: 343, endPoint x: 441, endPoint y: 227, distance: 116.0
click at [441, 227] on tbody "Scura, [PERSON_NAME], [PERSON_NAME], [PERSON_NAME] & [PERSON_NAME], LLP Full or…" at bounding box center [977, 272] width 1086 height 171
drag, startPoint x: 445, startPoint y: 315, endPoint x: 448, endPoint y: 225, distance: 90.0
click at [448, 225] on tbody "[GEOGRAPHIC_DATA] Inc. The Farm at [GEOGRAPHIC_DATA] Full or Part Time Spouse $…" at bounding box center [977, 272] width 1086 height 171
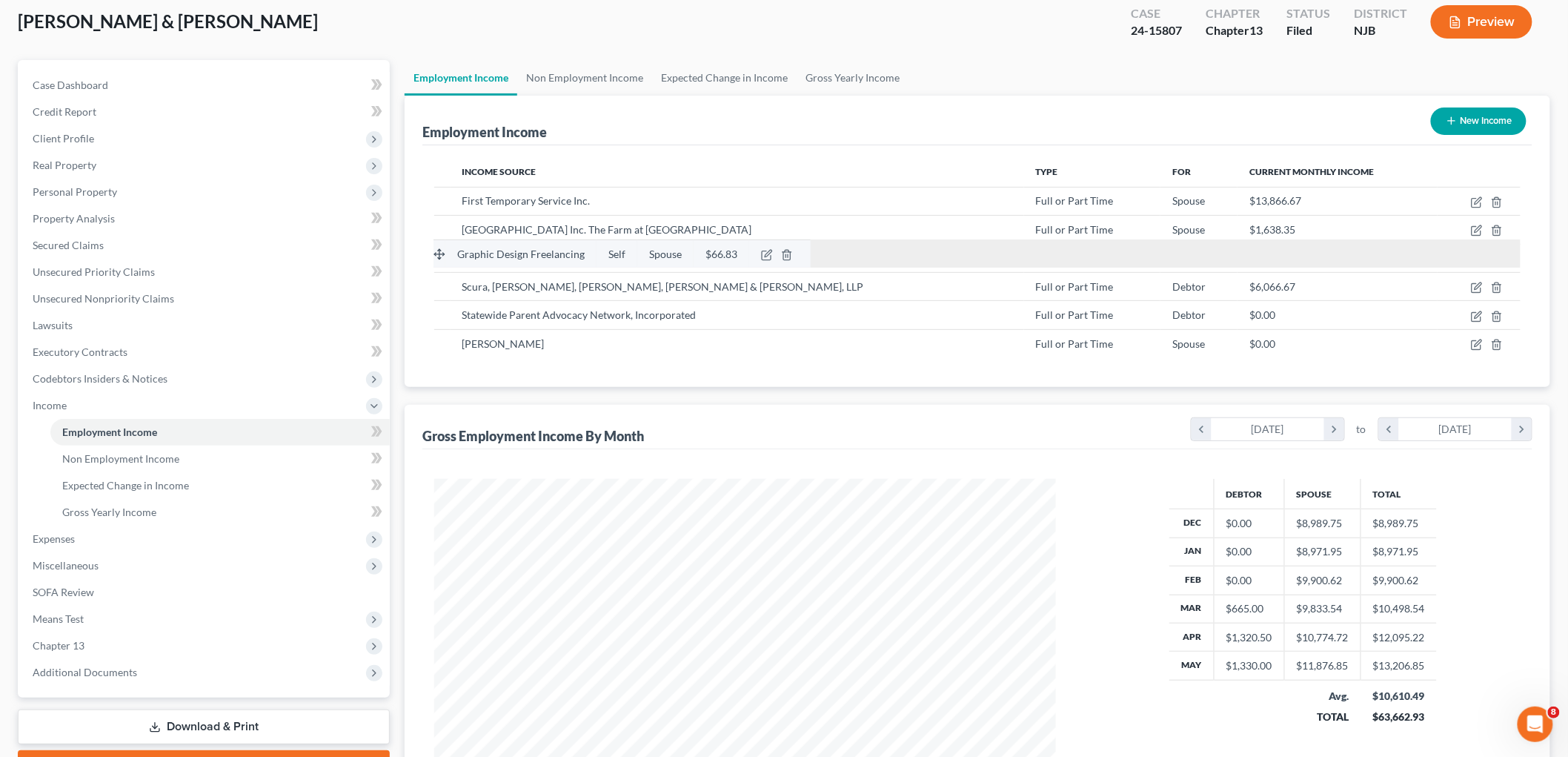
drag, startPoint x: 447, startPoint y: 346, endPoint x: 446, endPoint y: 257, distance: 89.0
click at [446, 257] on tbody "Graphic Design Freelancing Self Spouse $66.83 First Temporary Service Inc. Full…" at bounding box center [977, 272] width 1086 height 171
click at [1470, 30] on button "Preview" at bounding box center [1481, 22] width 102 height 34
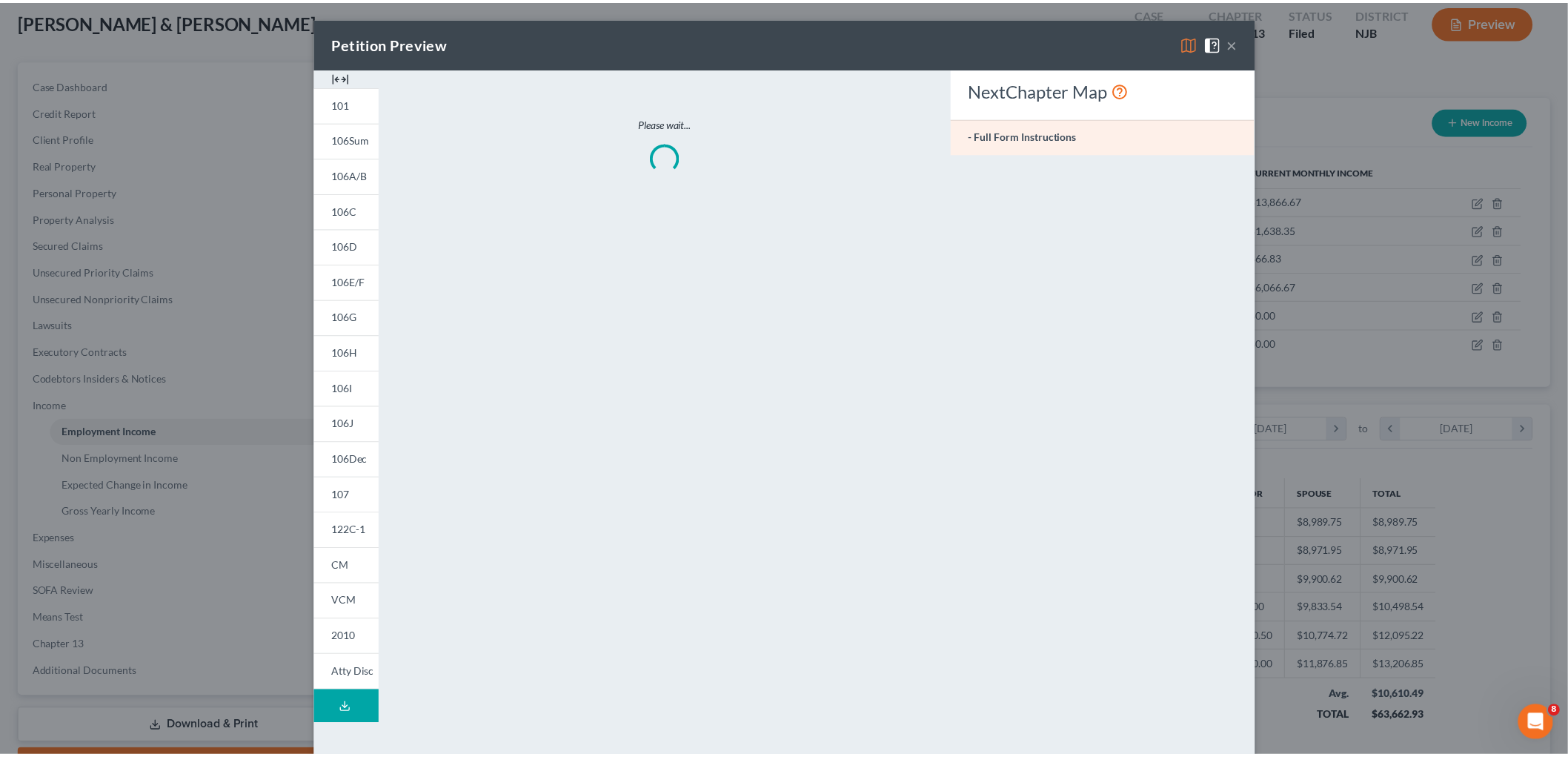
scroll to position [313, 657]
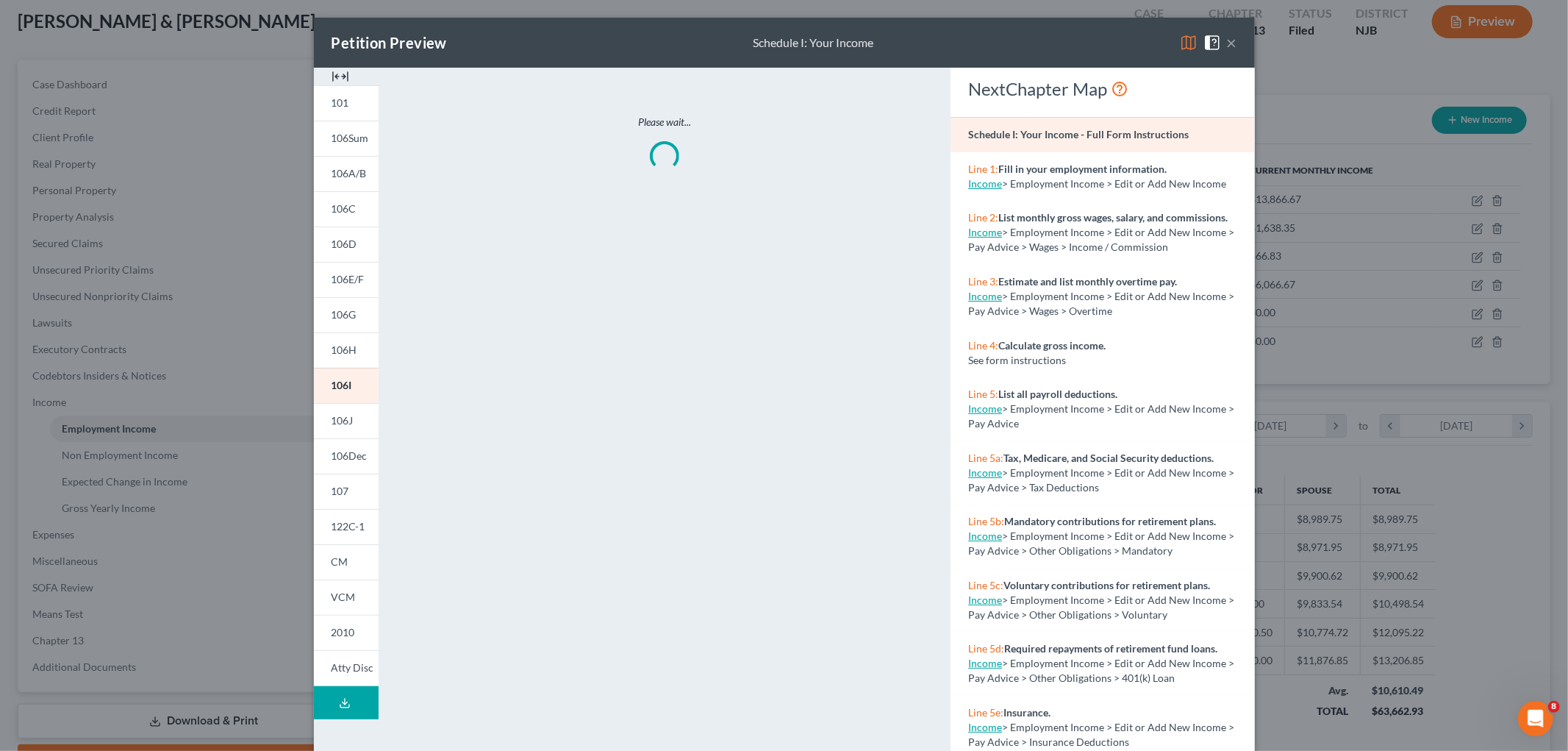
click at [1184, 43] on img at bounding box center [1188, 43] width 18 height 18
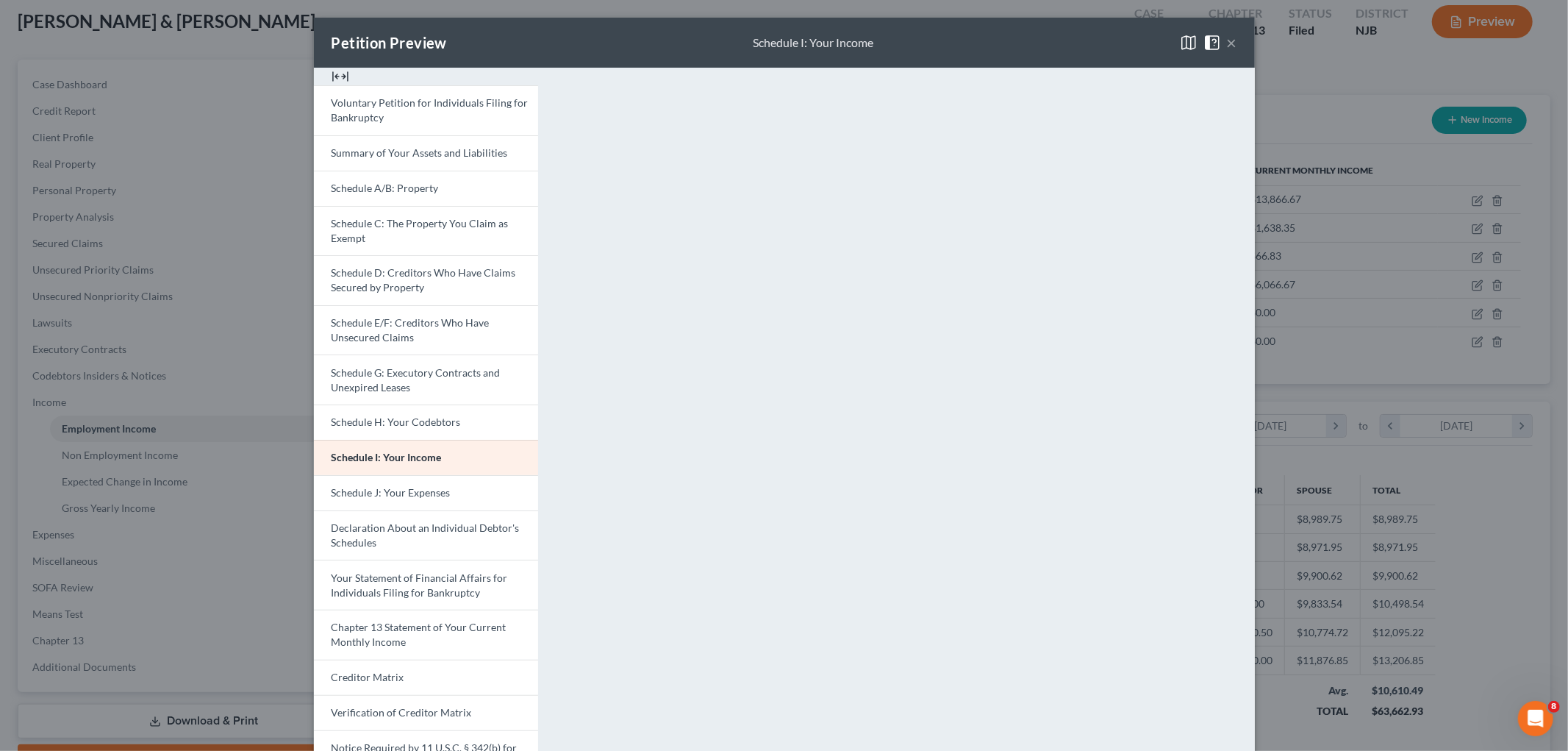
click at [1226, 43] on button "×" at bounding box center [1231, 43] width 10 height 18
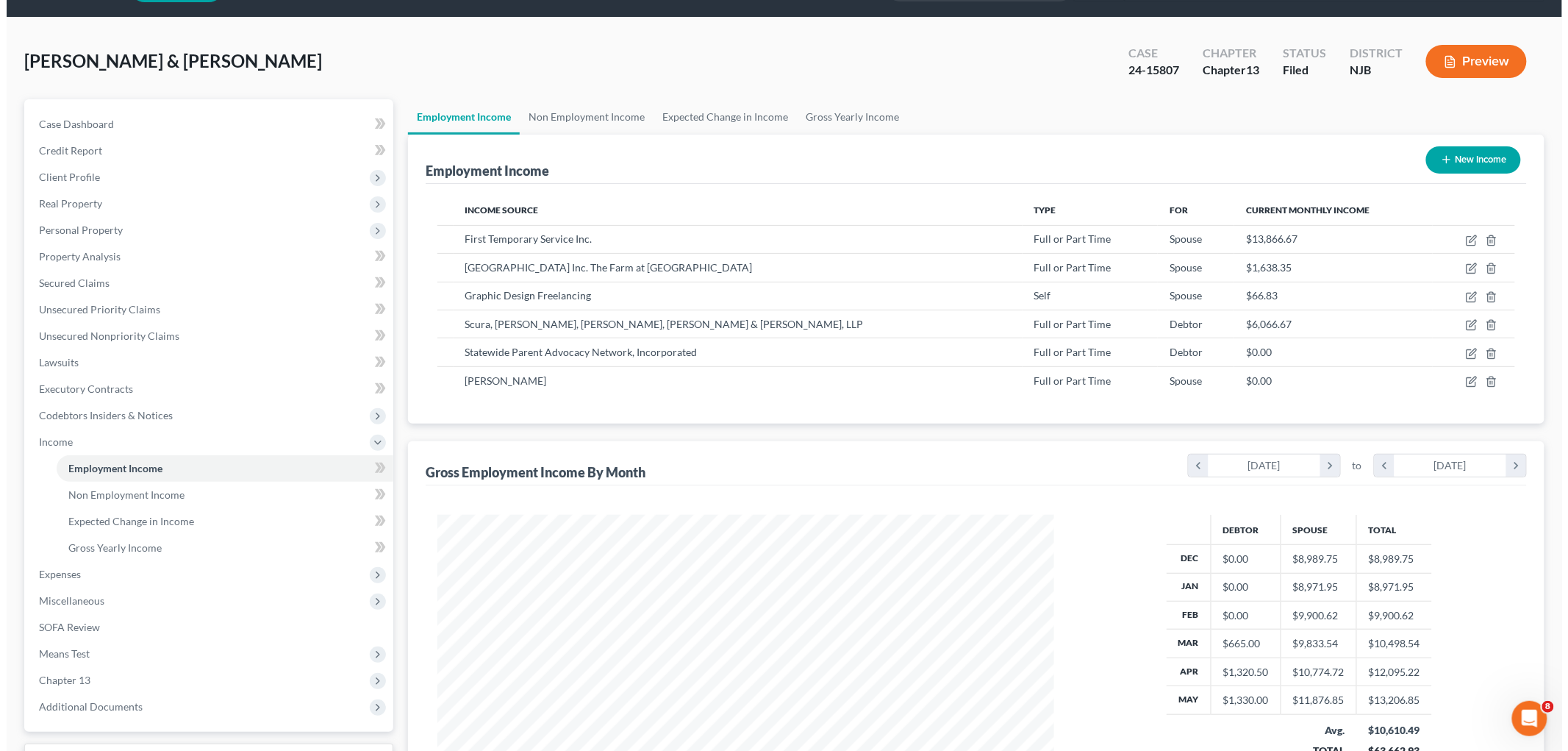
scroll to position [7, 0]
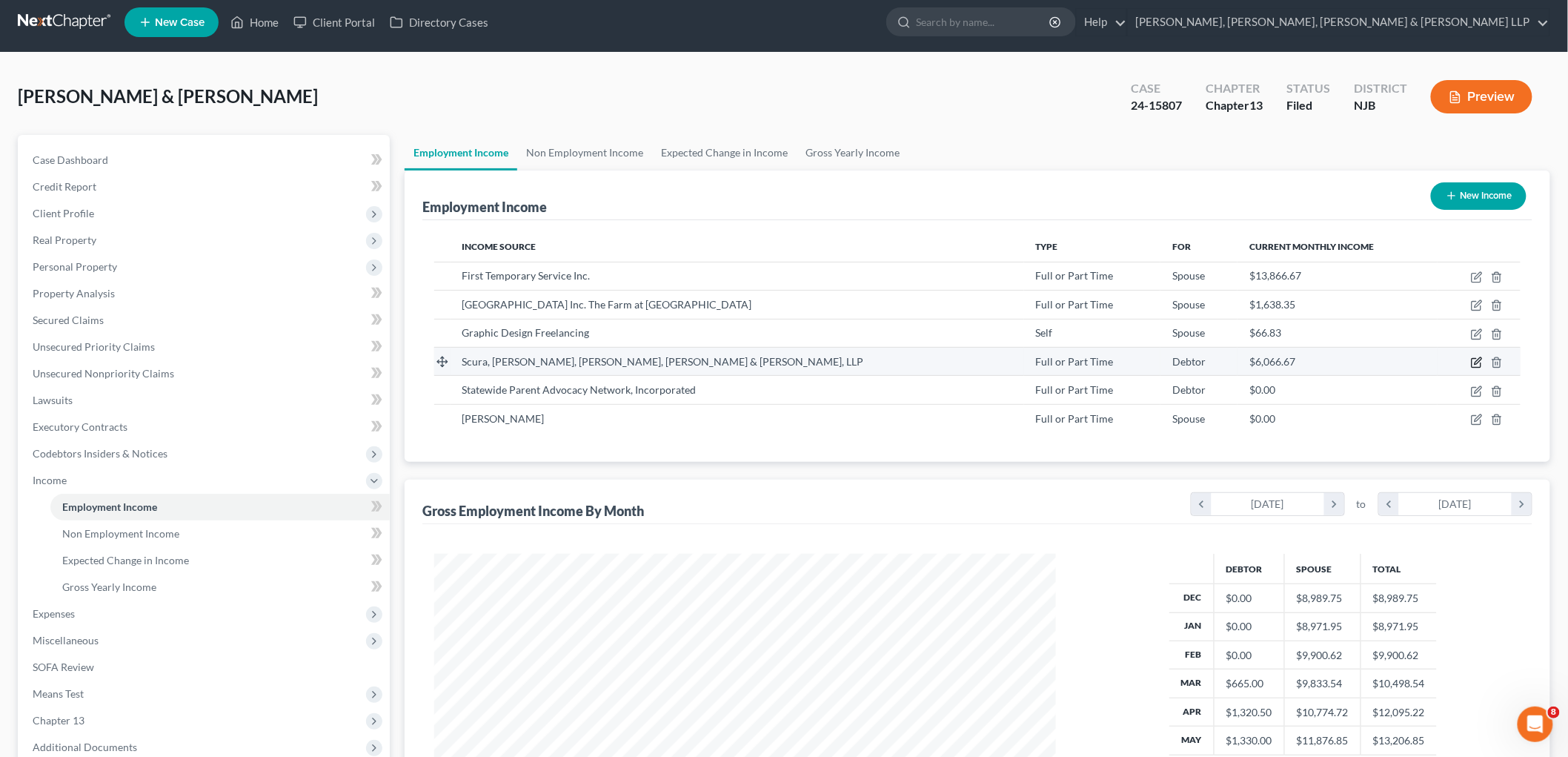
click at [1475, 360] on icon "button" at bounding box center [1477, 362] width 12 height 12
select select "0"
select select "33"
select select "2"
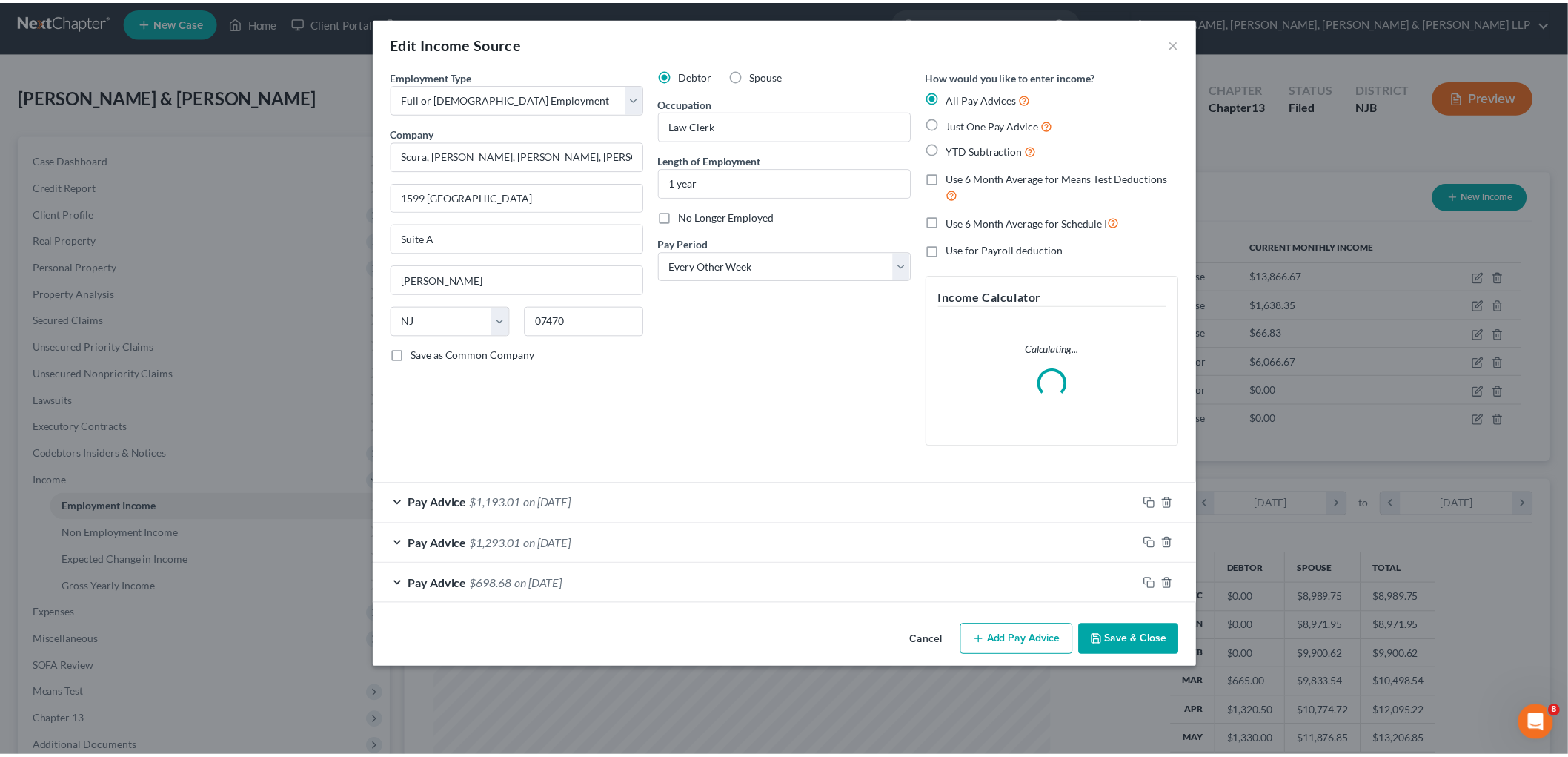
scroll to position [313, 657]
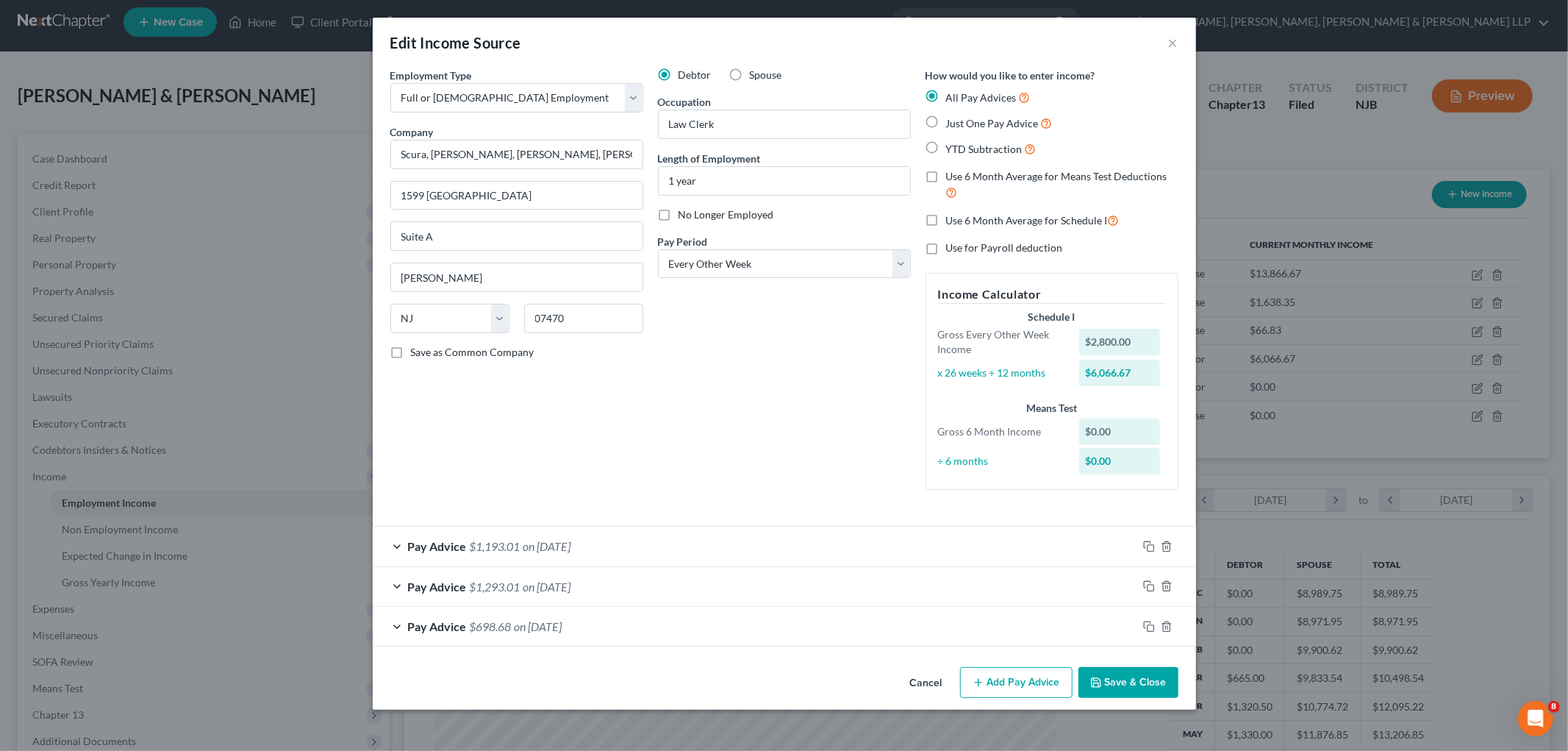
click at [1149, 678] on button "Save & Close" at bounding box center [1128, 682] width 100 height 31
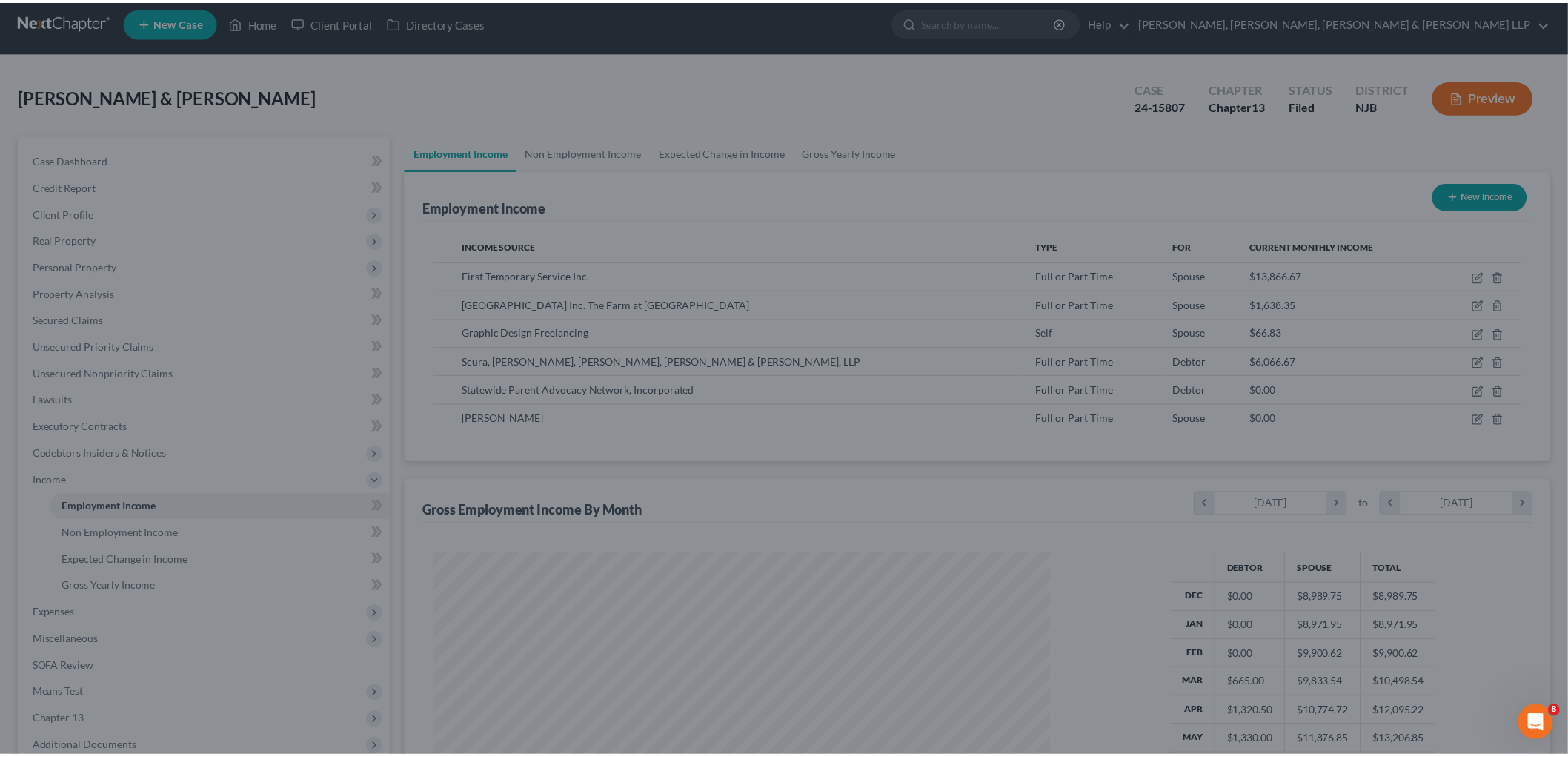
scroll to position [740874, 740468]
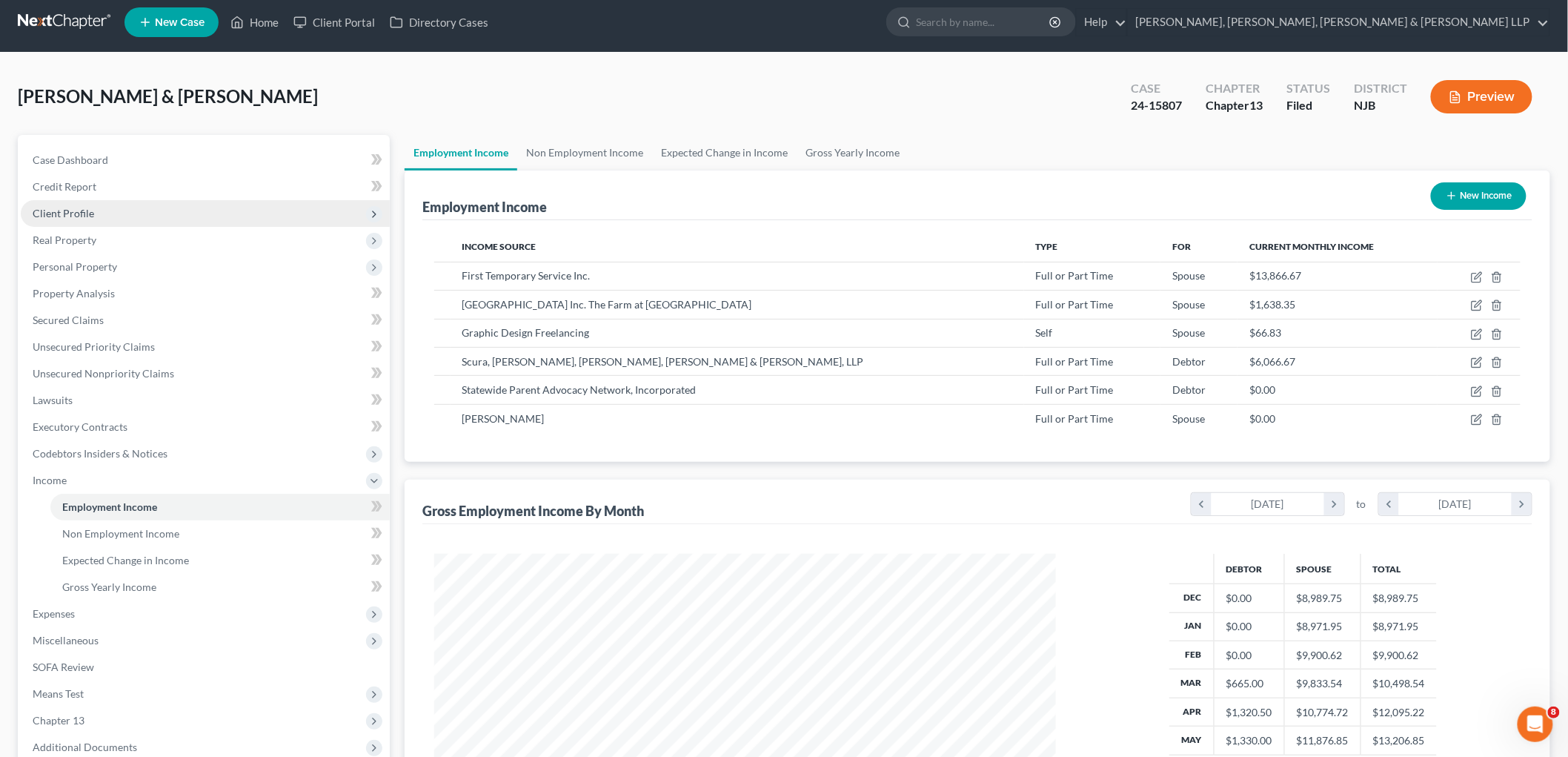
click at [72, 207] on span "Client Profile" at bounding box center [63, 213] width 62 height 12
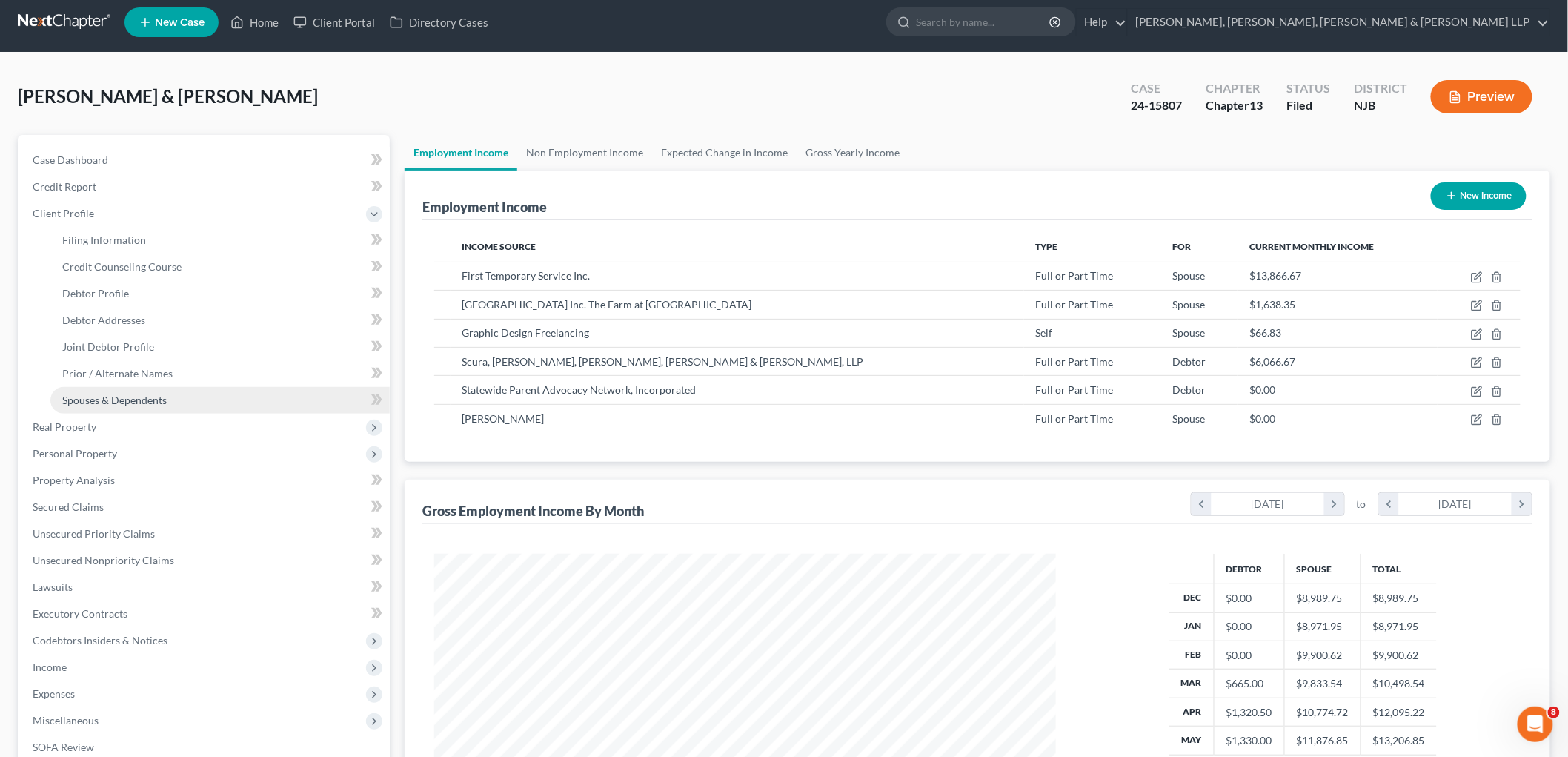
click at [128, 390] on link "Spouses & Dependents" at bounding box center [220, 400] width 340 height 27
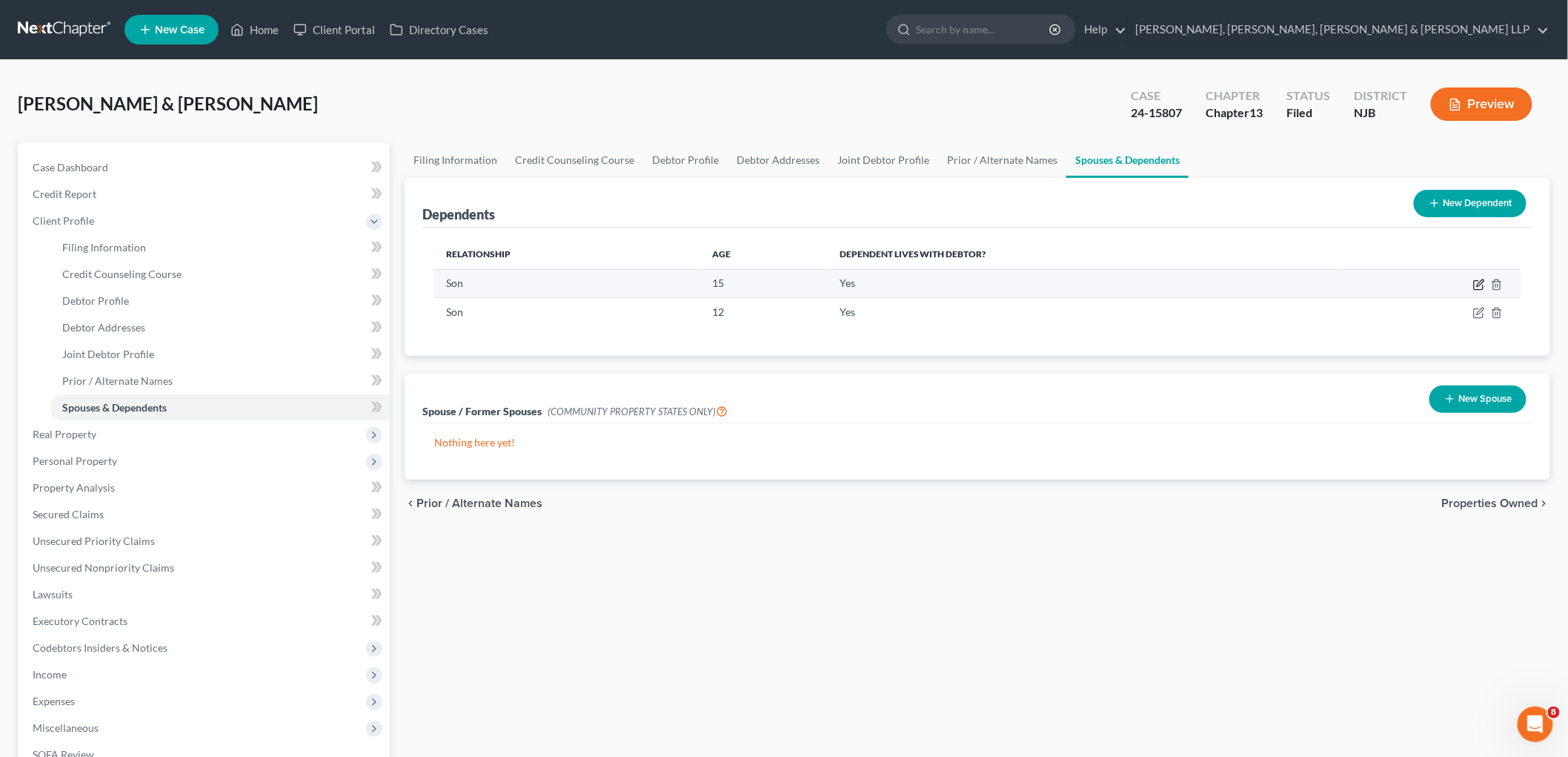
click at [1476, 283] on icon "button" at bounding box center [1479, 285] width 12 height 12
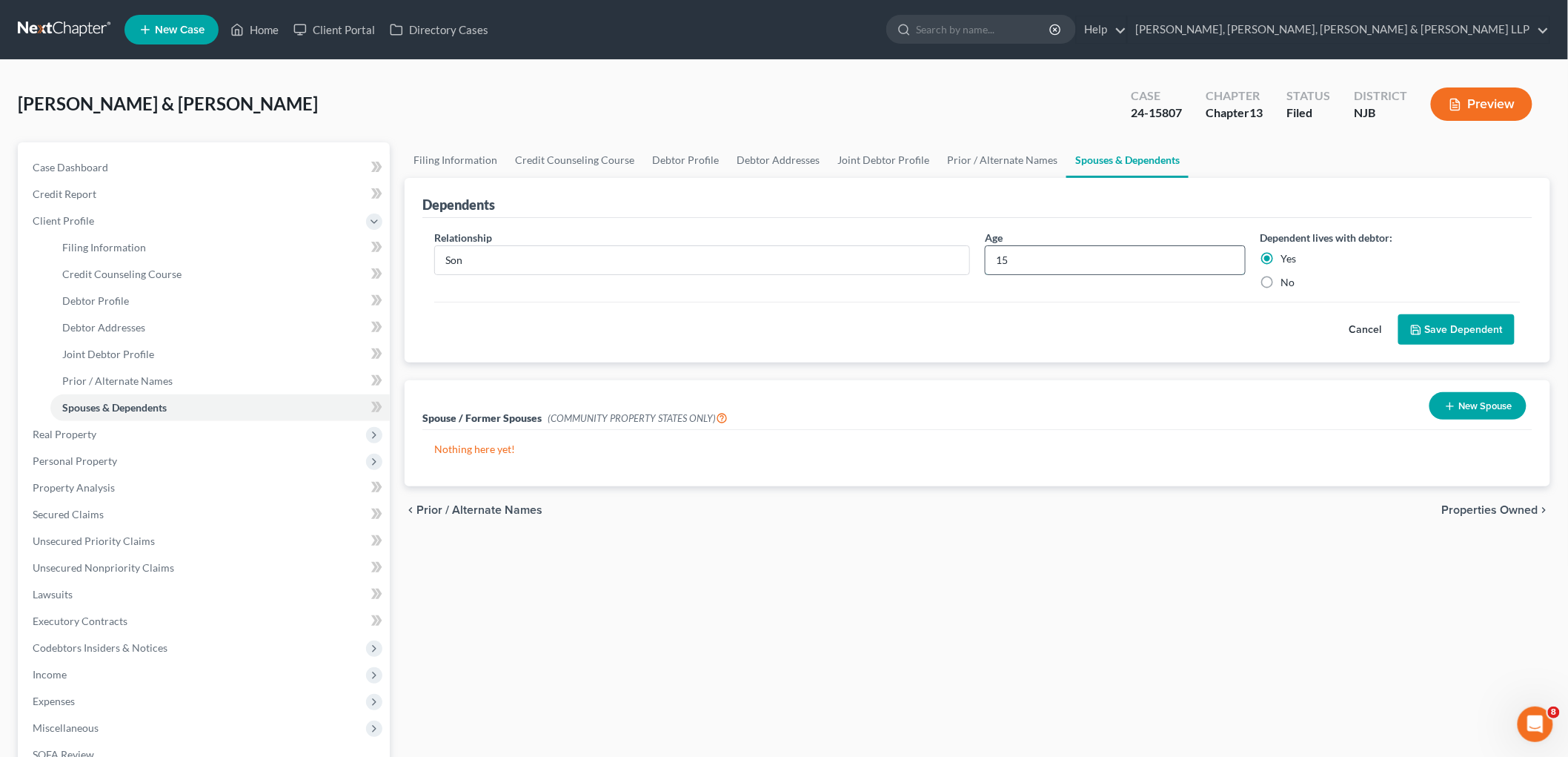
click at [1039, 267] on input "15" at bounding box center [1115, 260] width 259 height 28
type input "16"
click at [1471, 327] on button "Save Dependent" at bounding box center [1456, 329] width 117 height 31
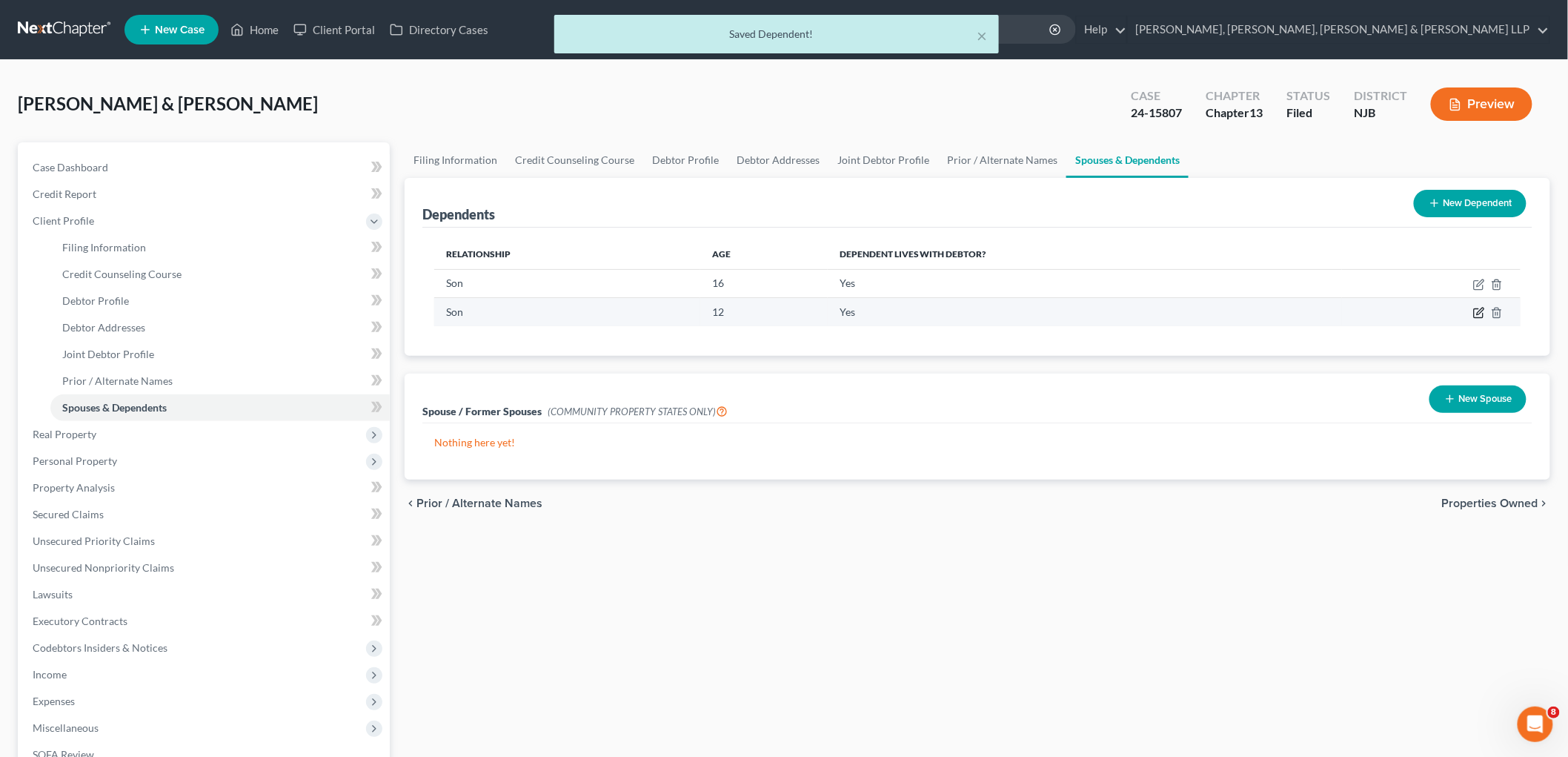
click at [1474, 315] on icon "button" at bounding box center [1479, 313] width 12 height 12
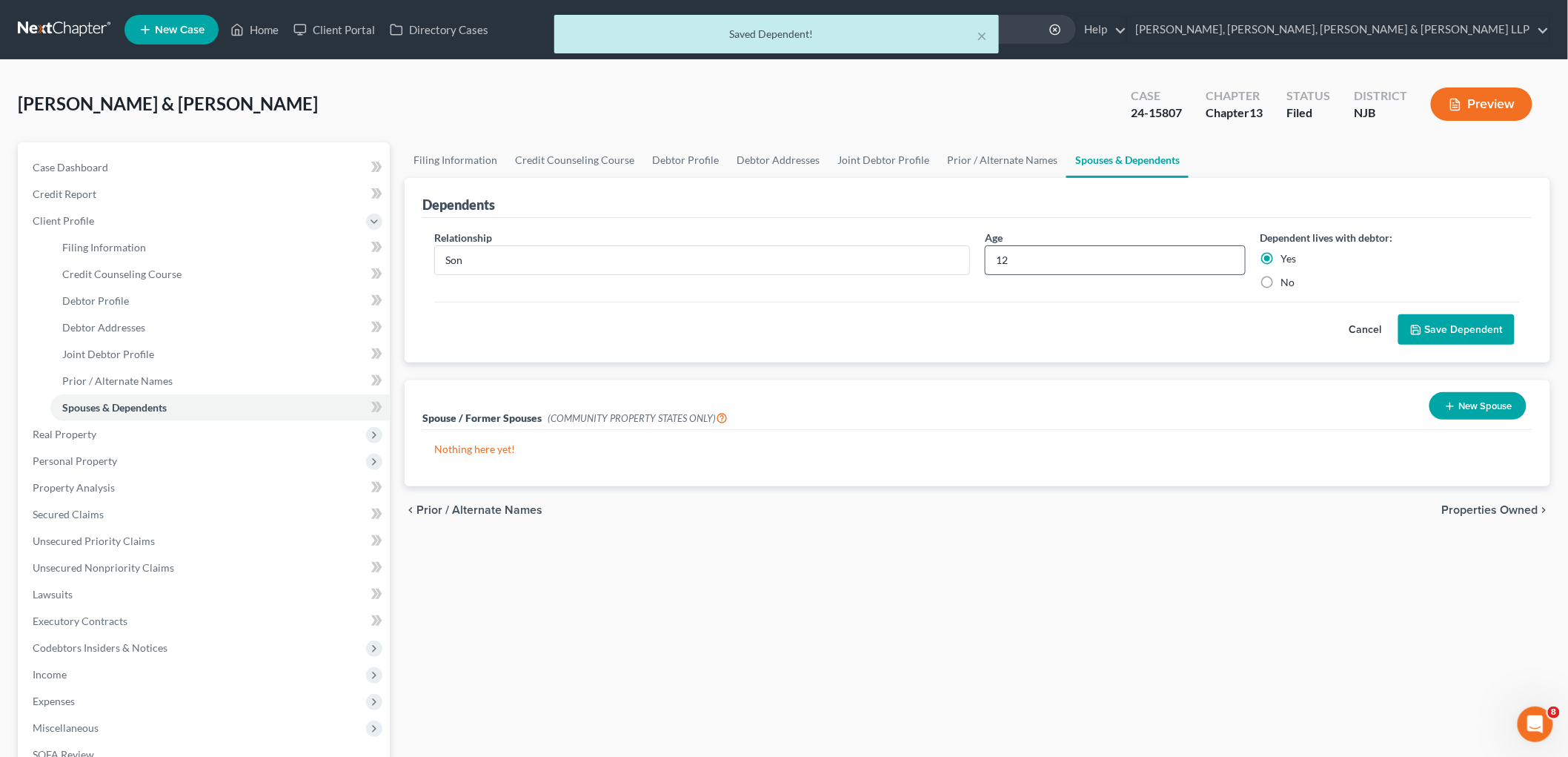
click at [1038, 255] on input "12" at bounding box center [1115, 260] width 259 height 28
type input "13"
click at [1474, 333] on button "Save Dependent" at bounding box center [1456, 329] width 117 height 31
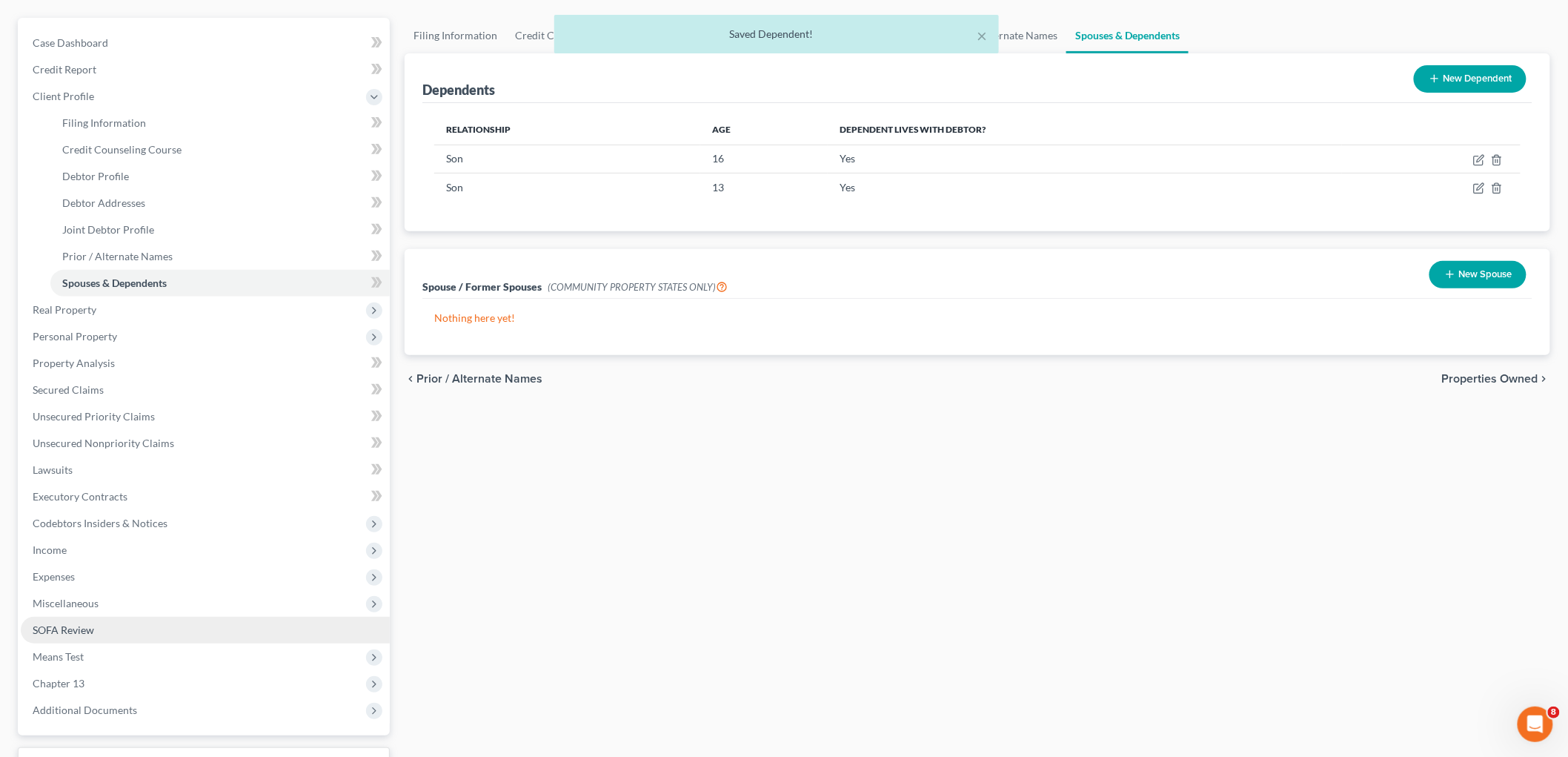
scroll to position [164, 0]
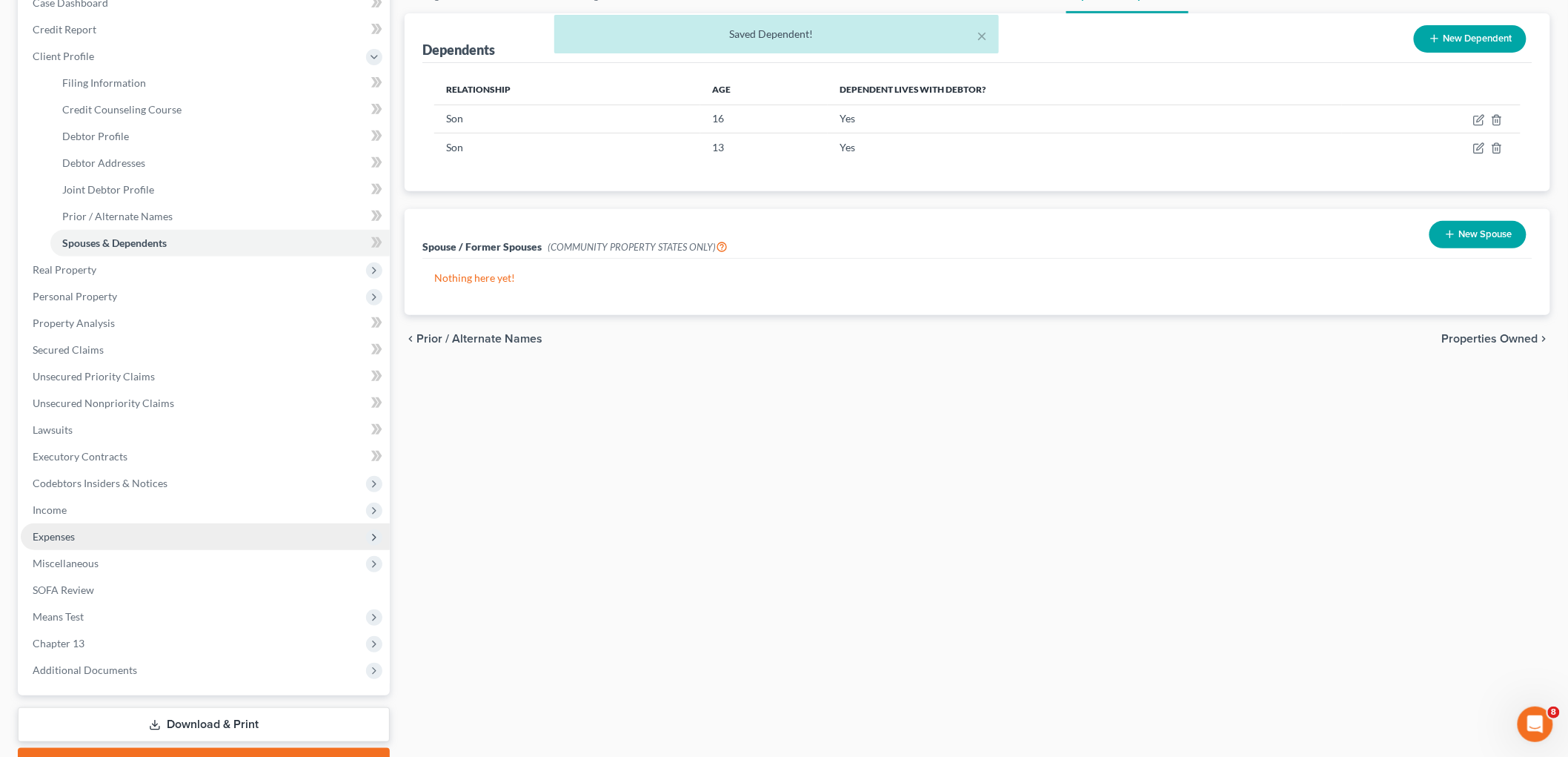
click at [77, 531] on span "Expenses" at bounding box center [204, 537] width 369 height 27
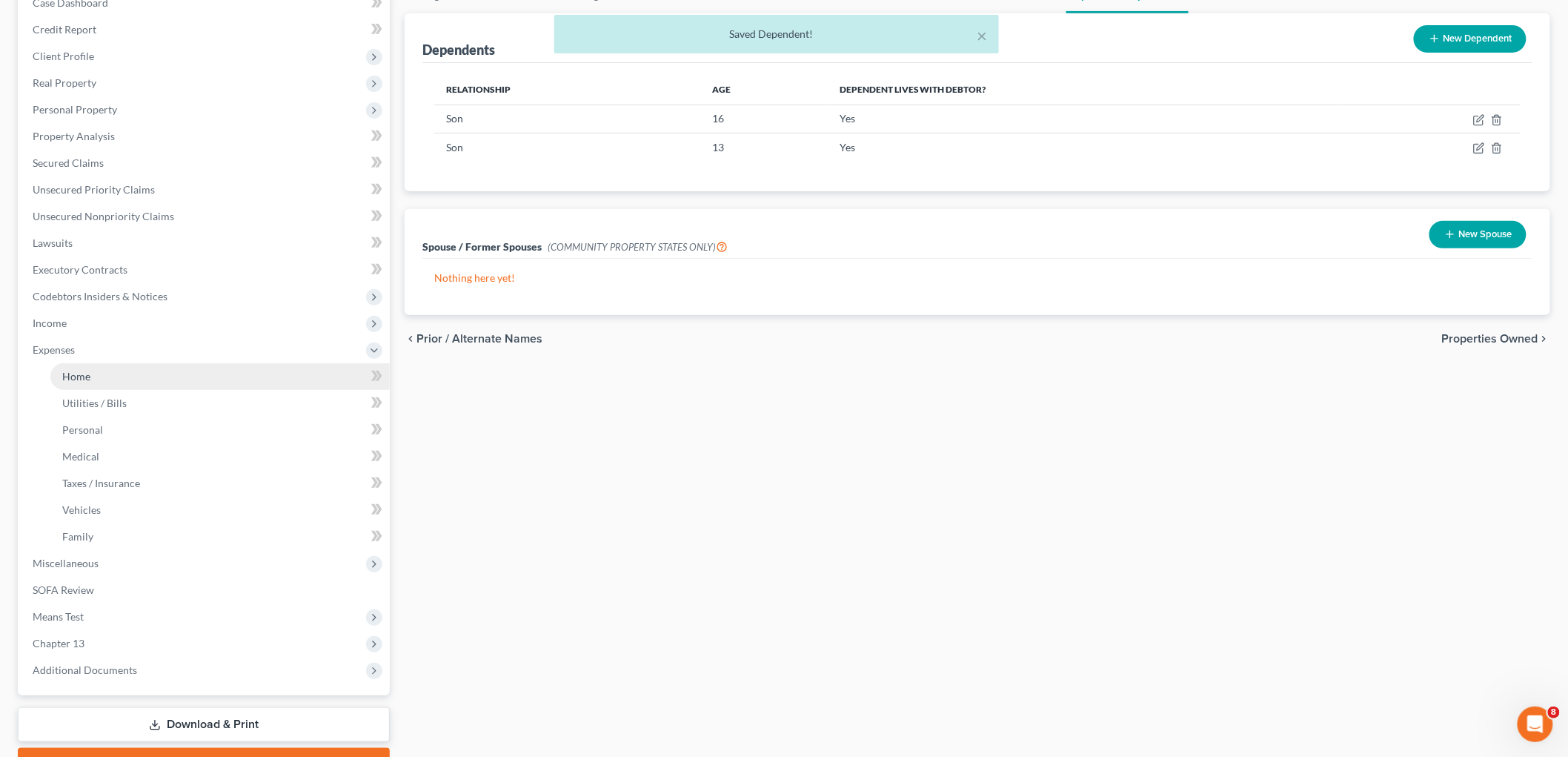
click at [84, 371] on span "Home" at bounding box center [77, 375] width 28 height 12
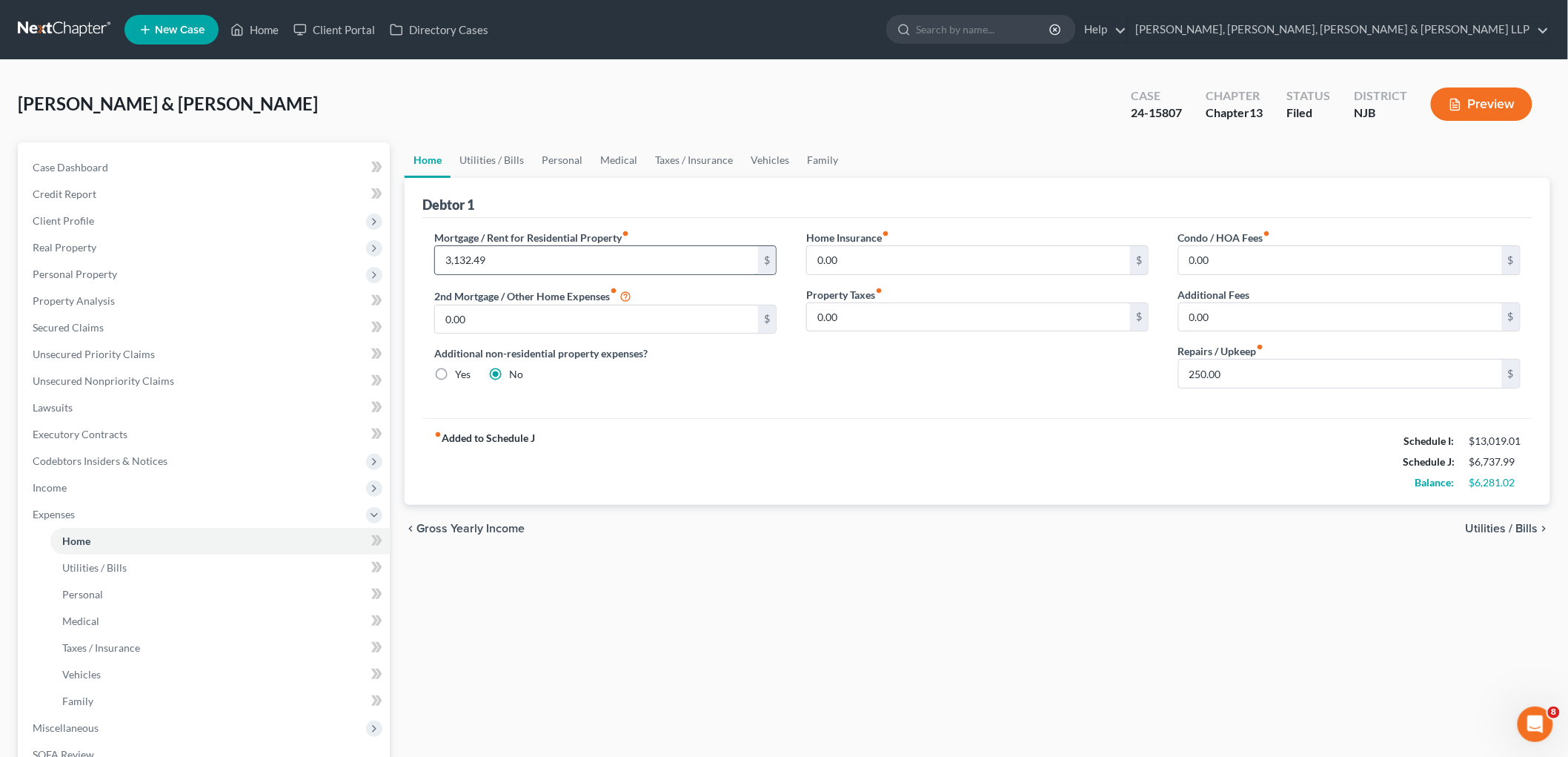
click at [526, 264] on input "3,132.49" at bounding box center [596, 260] width 323 height 28
type input "3,223.19"
click at [1021, 456] on div "fiber_manual_record Added to Schedule J Schedule I: $13,019.01 Schedule J: $6,8…" at bounding box center [977, 461] width 1110 height 87
click at [1269, 376] on input "250.00" at bounding box center [1340, 373] width 323 height 28
type input "500.00"
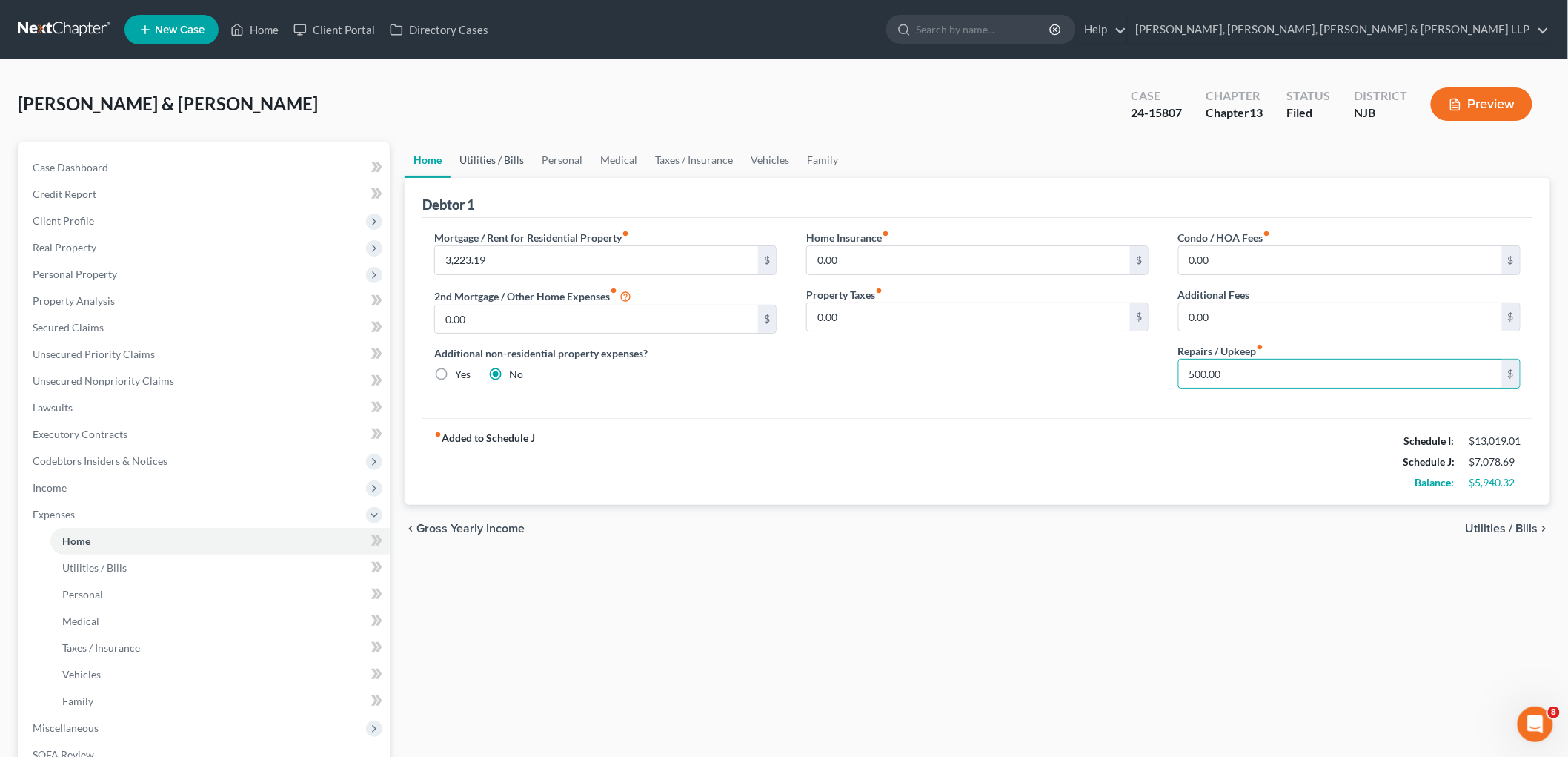
click at [487, 159] on link "Utilities / Bills" at bounding box center [492, 160] width 82 height 35
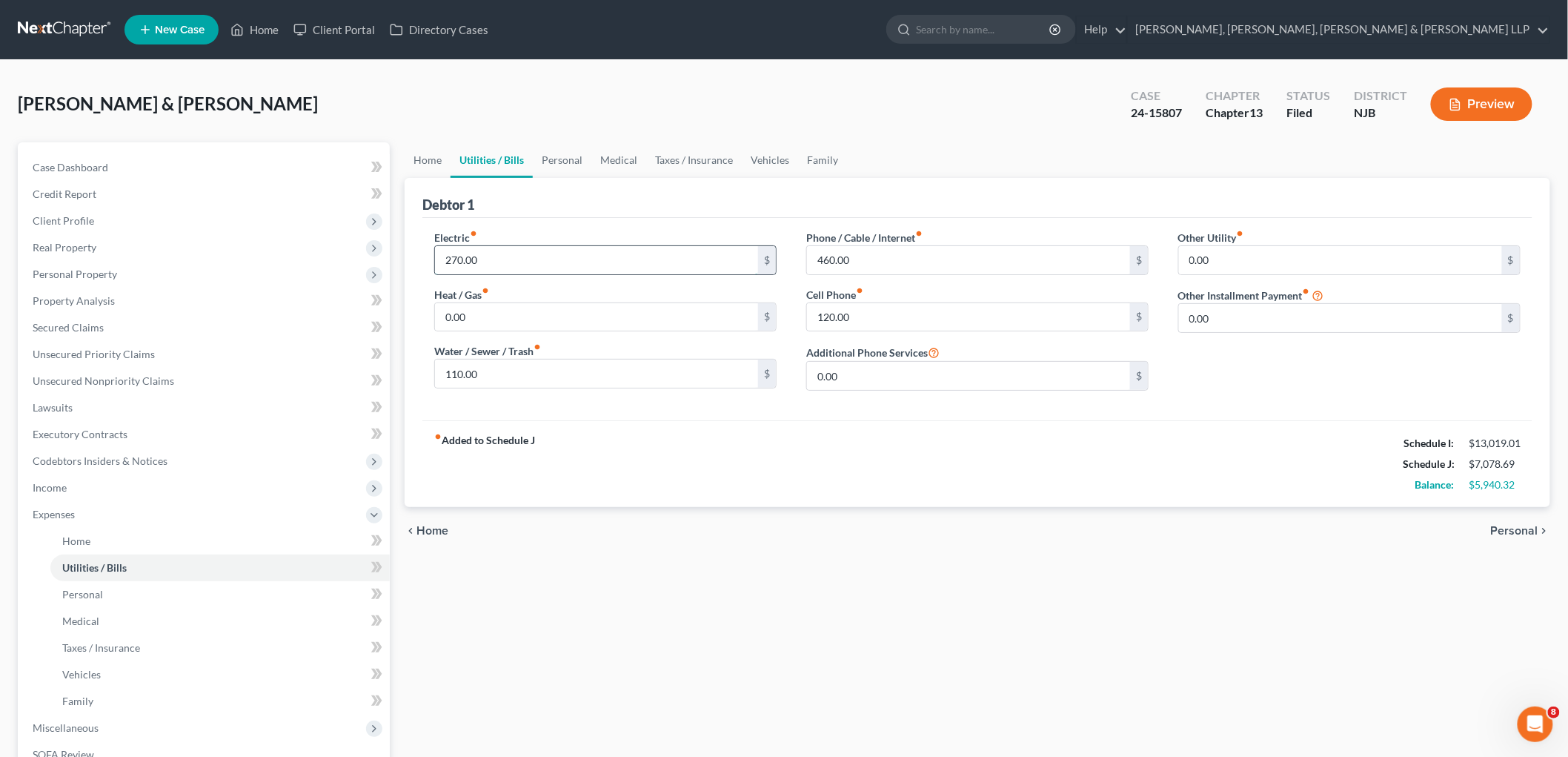
click at [520, 257] on input "270.00" at bounding box center [596, 260] width 323 height 28
click at [567, 158] on link "Personal" at bounding box center [562, 160] width 59 height 35
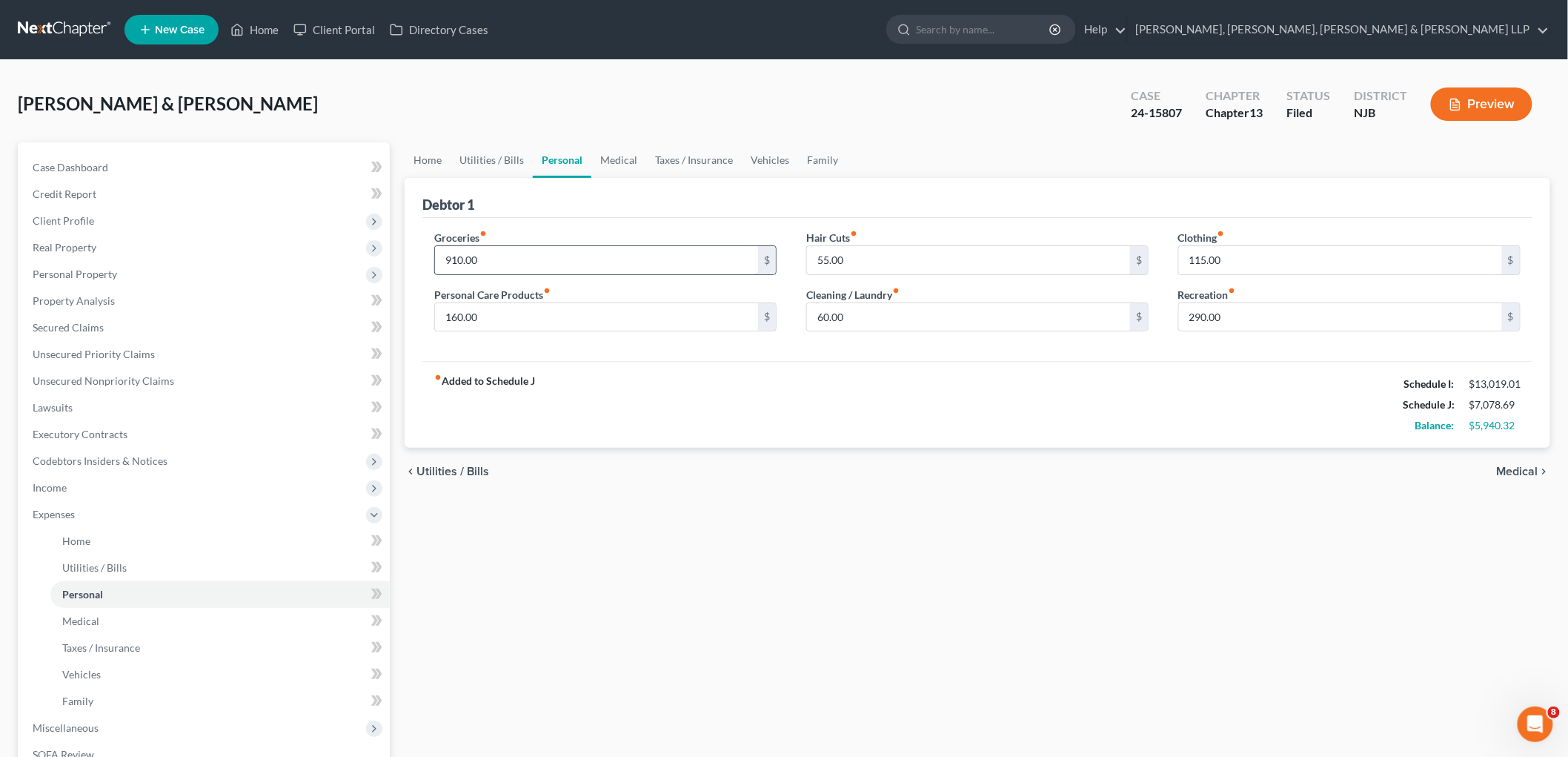
click at [516, 256] on input "910.00" at bounding box center [596, 260] width 323 height 28
type input "1,500"
click at [818, 153] on link "Family" at bounding box center [822, 160] width 49 height 35
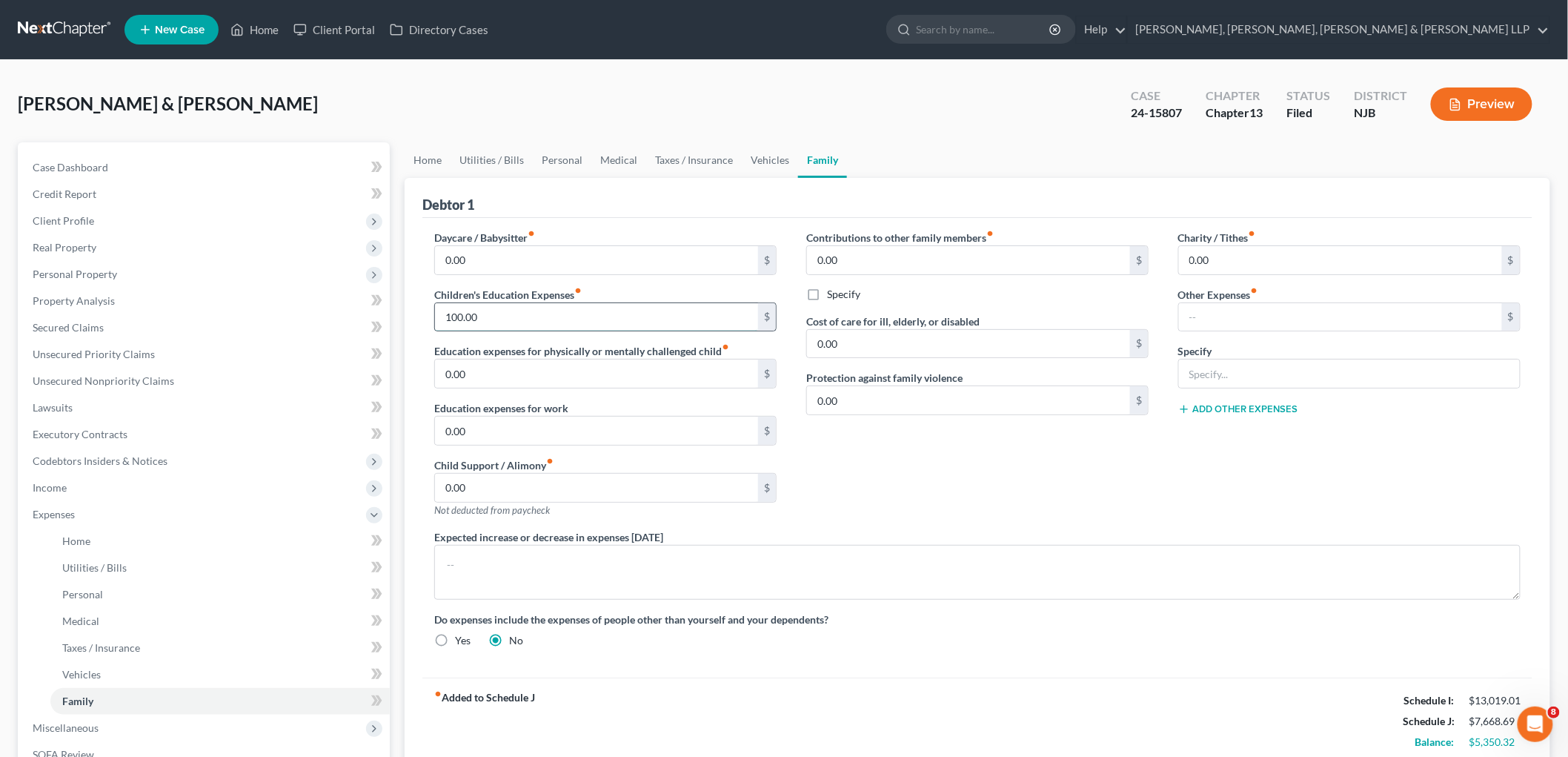
click at [510, 313] on input "100.00" at bounding box center [596, 317] width 323 height 28
type input "500"
click at [613, 149] on link "Medical" at bounding box center [619, 160] width 55 height 35
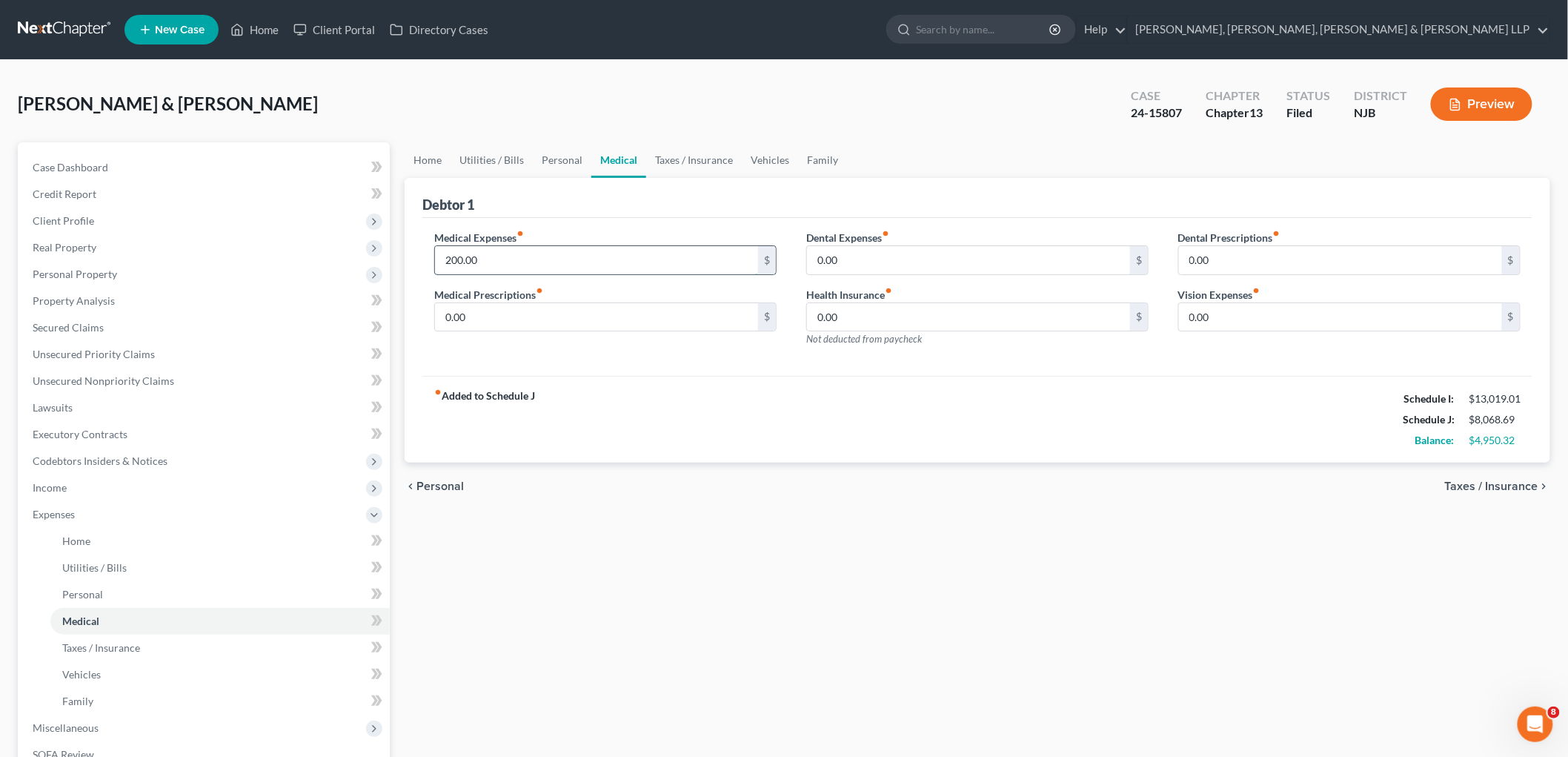
click at [507, 257] on input "200.00" at bounding box center [596, 260] width 323 height 28
type input "300"
click at [767, 151] on link "Vehicles" at bounding box center [770, 160] width 56 height 35
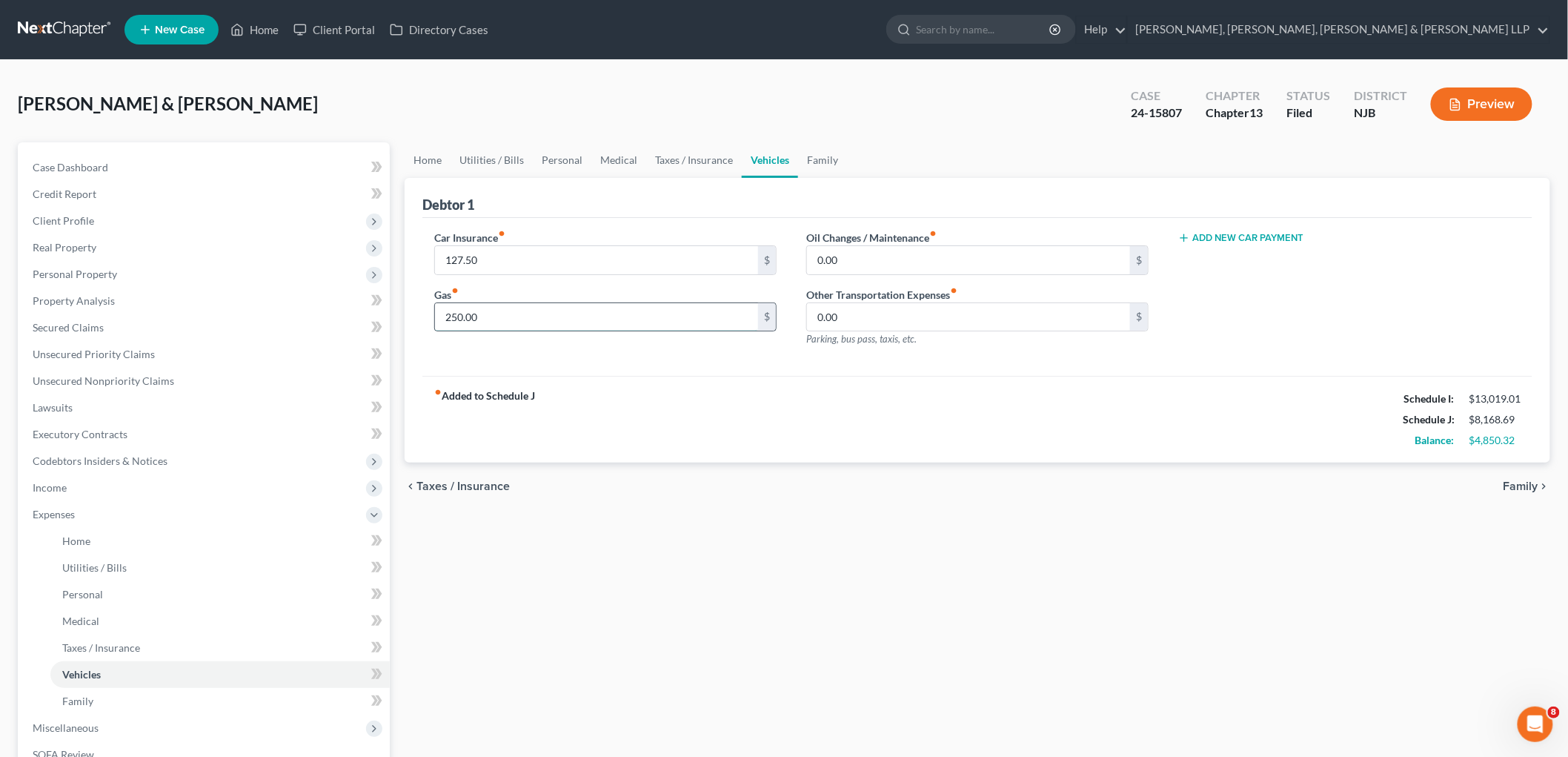
click at [500, 318] on input "250.00" at bounding box center [596, 317] width 323 height 28
type input "560.00"
click at [634, 391] on div "fiber_manual_record Added to Schedule J Schedule I: $13,019.01 Schedule J: $8,4…" at bounding box center [977, 419] width 1110 height 87
click at [559, 148] on link "Personal" at bounding box center [562, 160] width 59 height 35
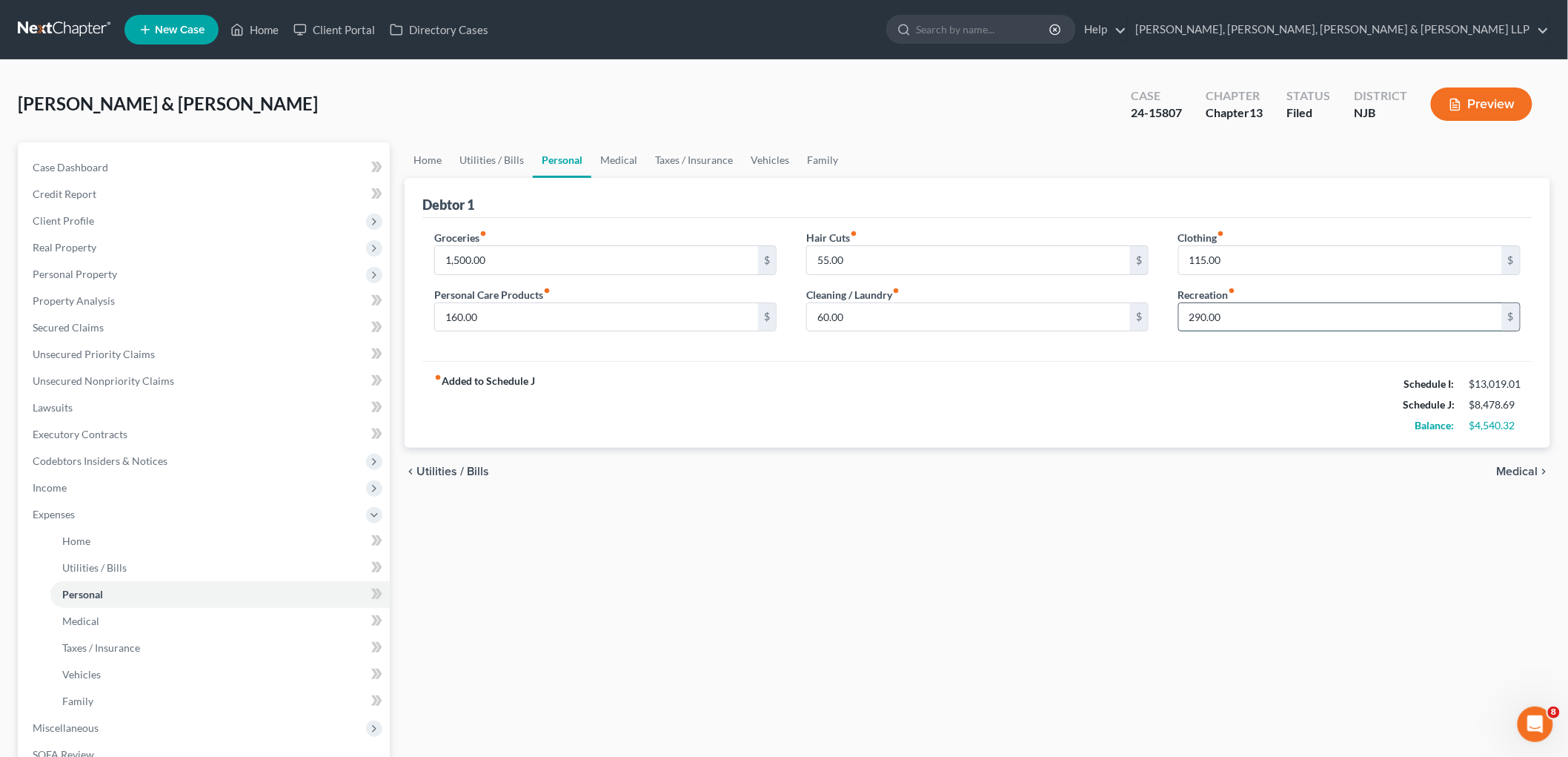
click at [1269, 312] on input "290.00" at bounding box center [1340, 317] width 323 height 28
type input "700.00"
click at [1217, 414] on div "fiber_manual_record Added to Schedule J Schedule I: $13,019.01 Schedule J: $8,8…" at bounding box center [977, 404] width 1110 height 87
click at [774, 157] on link "Vehicles" at bounding box center [770, 160] width 56 height 35
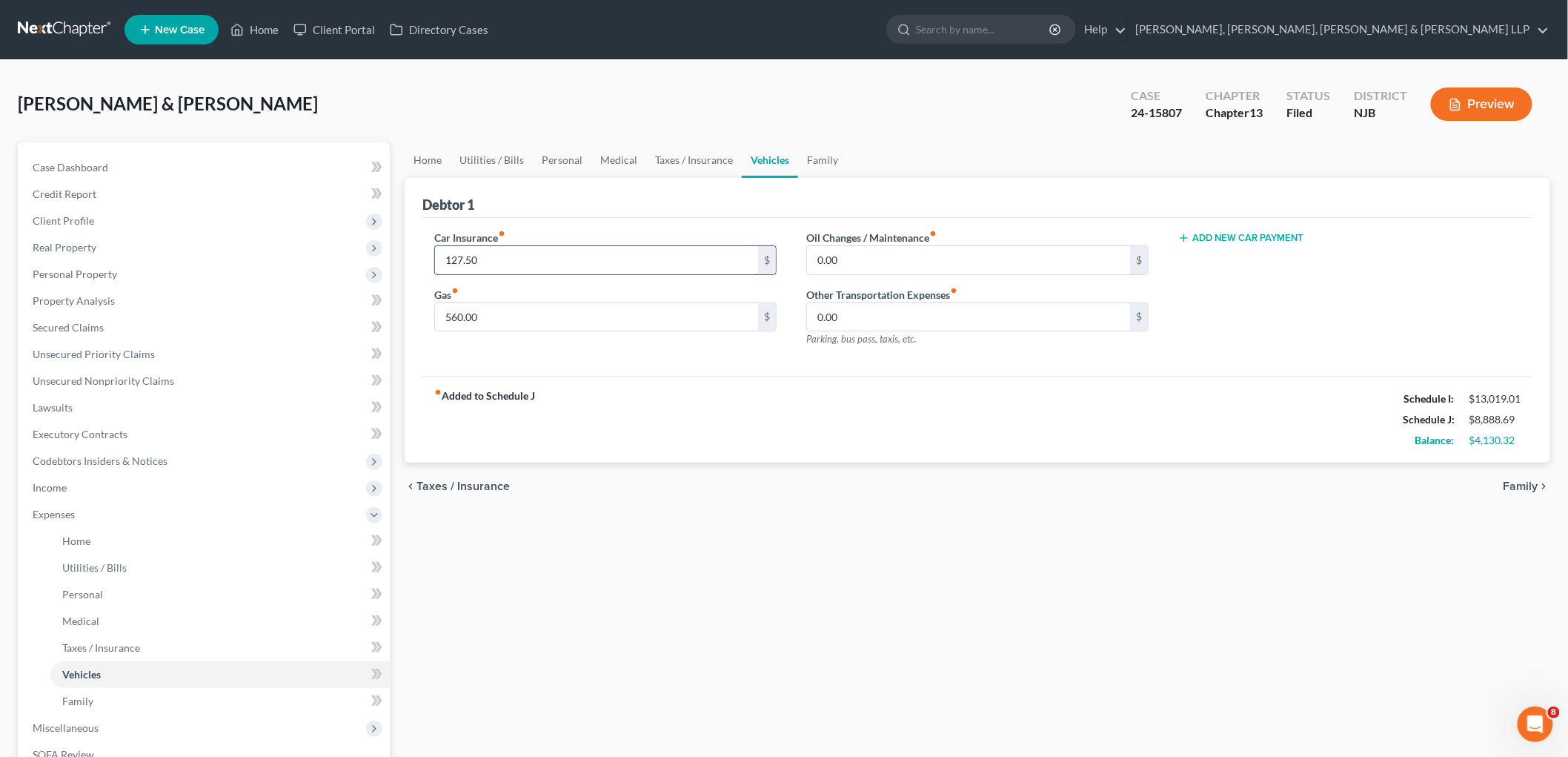
click at [512, 246] on input "127.50" at bounding box center [596, 260] width 323 height 28
type input "175.00"
click at [63, 484] on span "Income" at bounding box center [49, 486] width 35 height 12
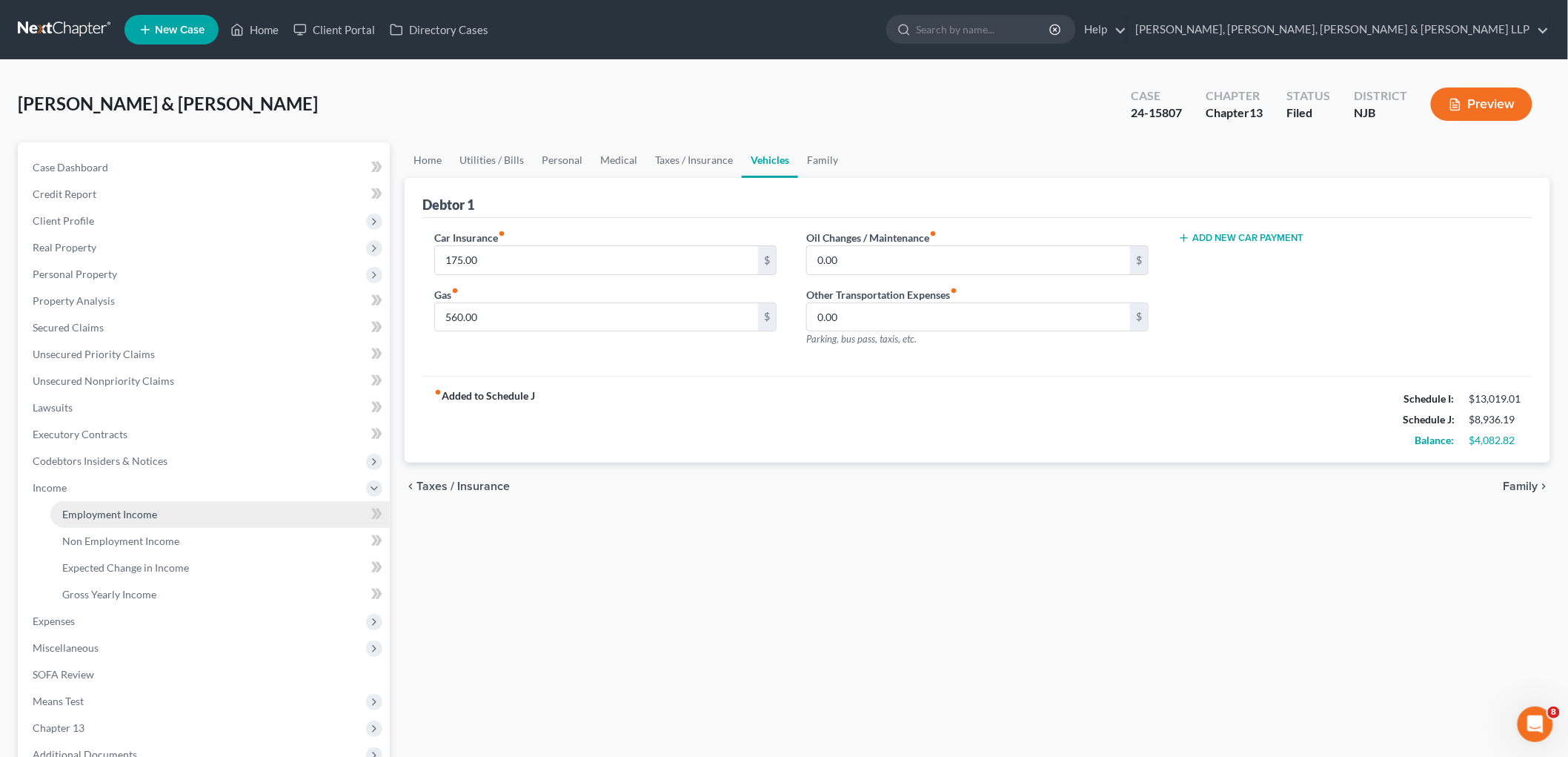
click at [72, 516] on span "Employment Income" at bounding box center [110, 513] width 95 height 12
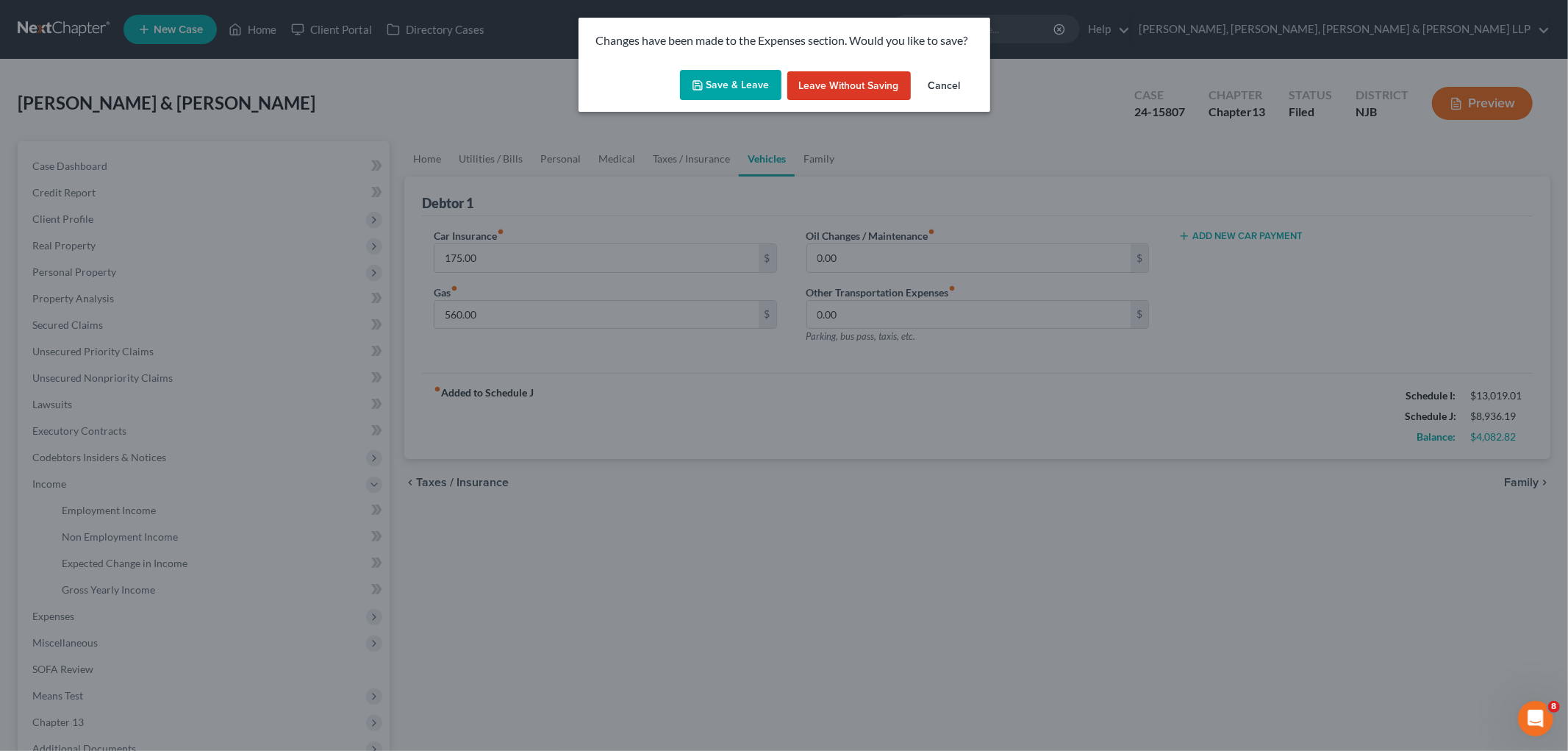
click at [731, 80] on button "Save & Leave" at bounding box center [731, 84] width 102 height 31
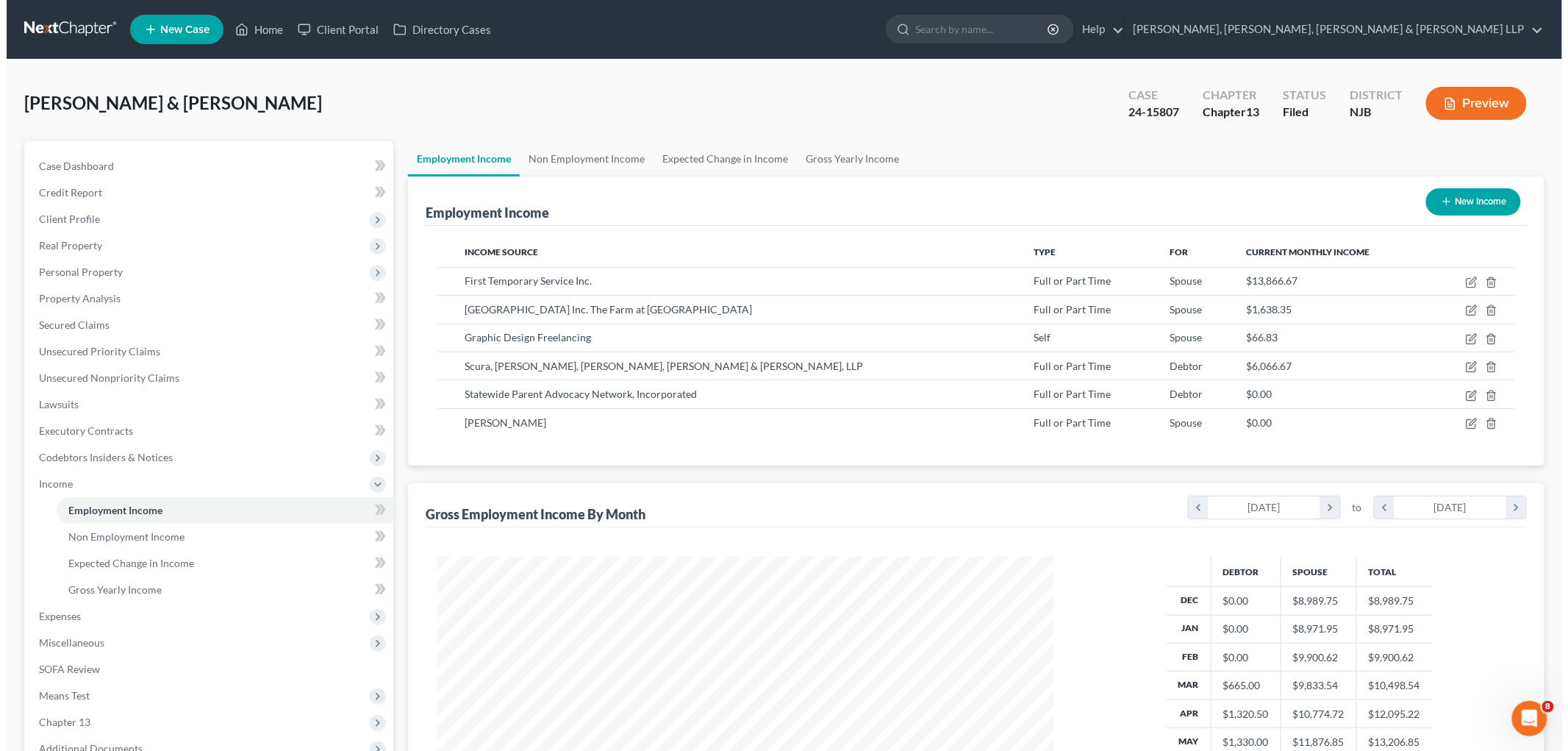
scroll to position [307, 645]
click at [1464, 394] on icon "button" at bounding box center [1464, 395] width 12 height 12
select select "0"
select select "33"
select select "2"
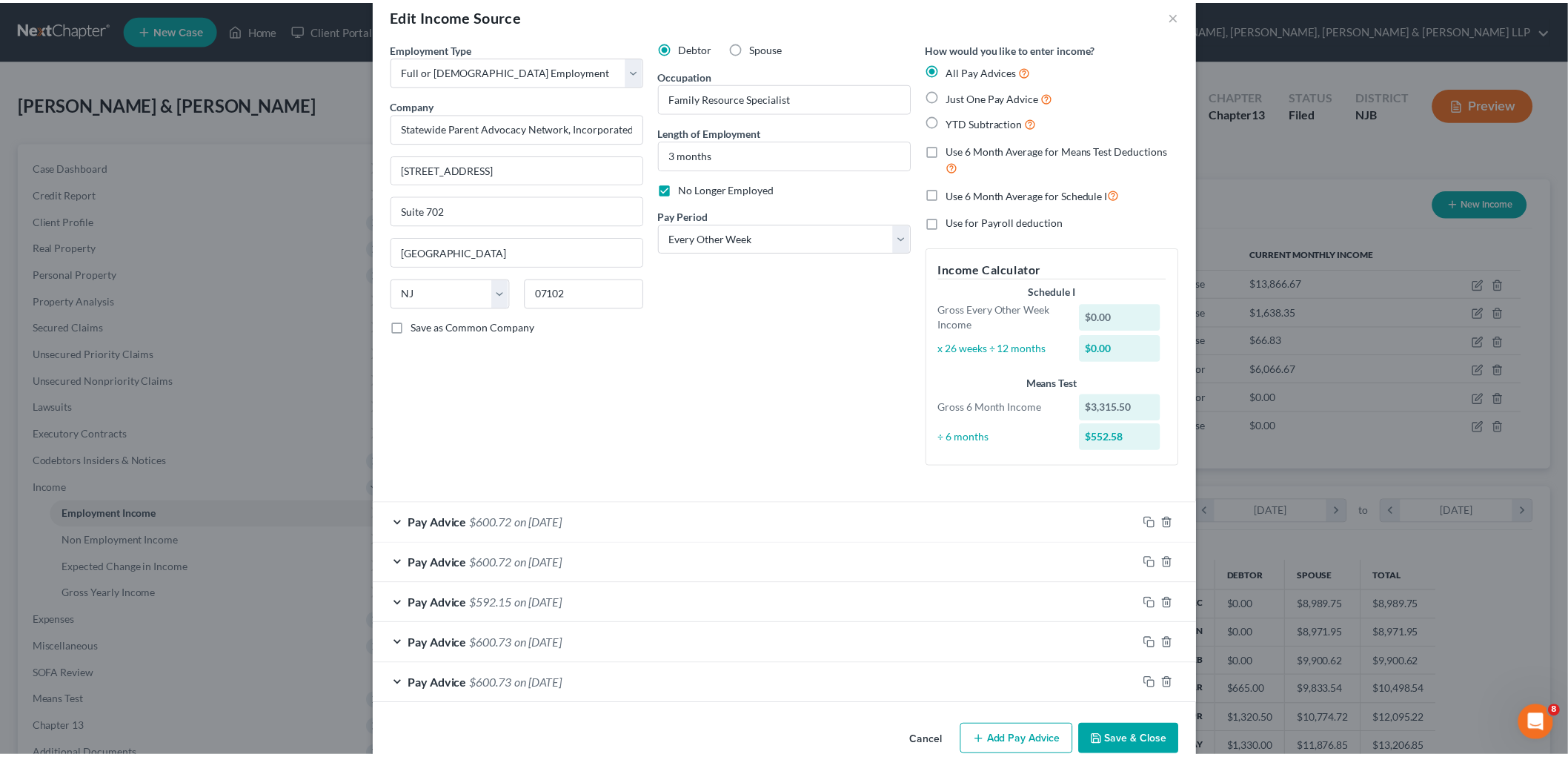
scroll to position [56, 0]
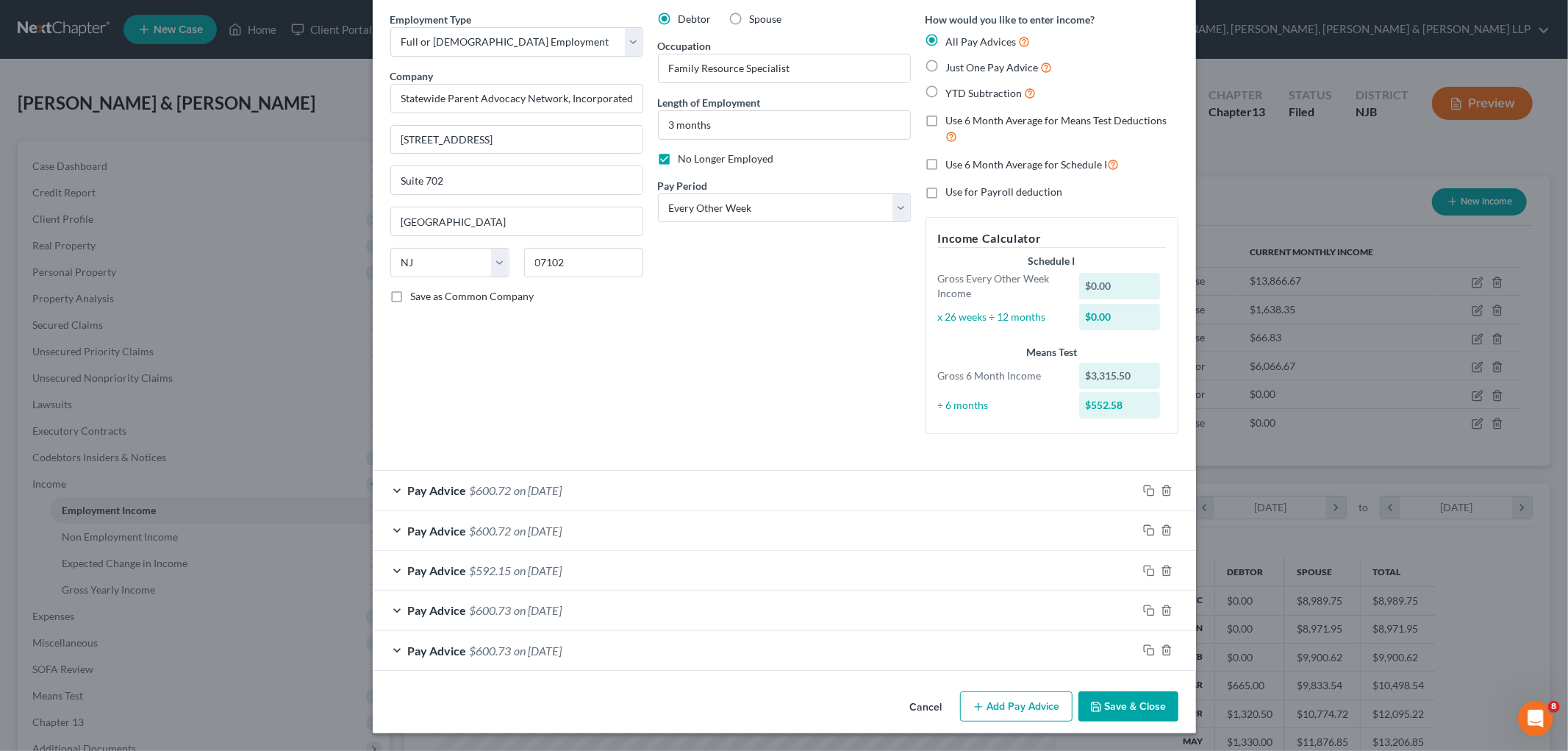
click at [1129, 702] on button "Save & Close" at bounding box center [1128, 706] width 100 height 31
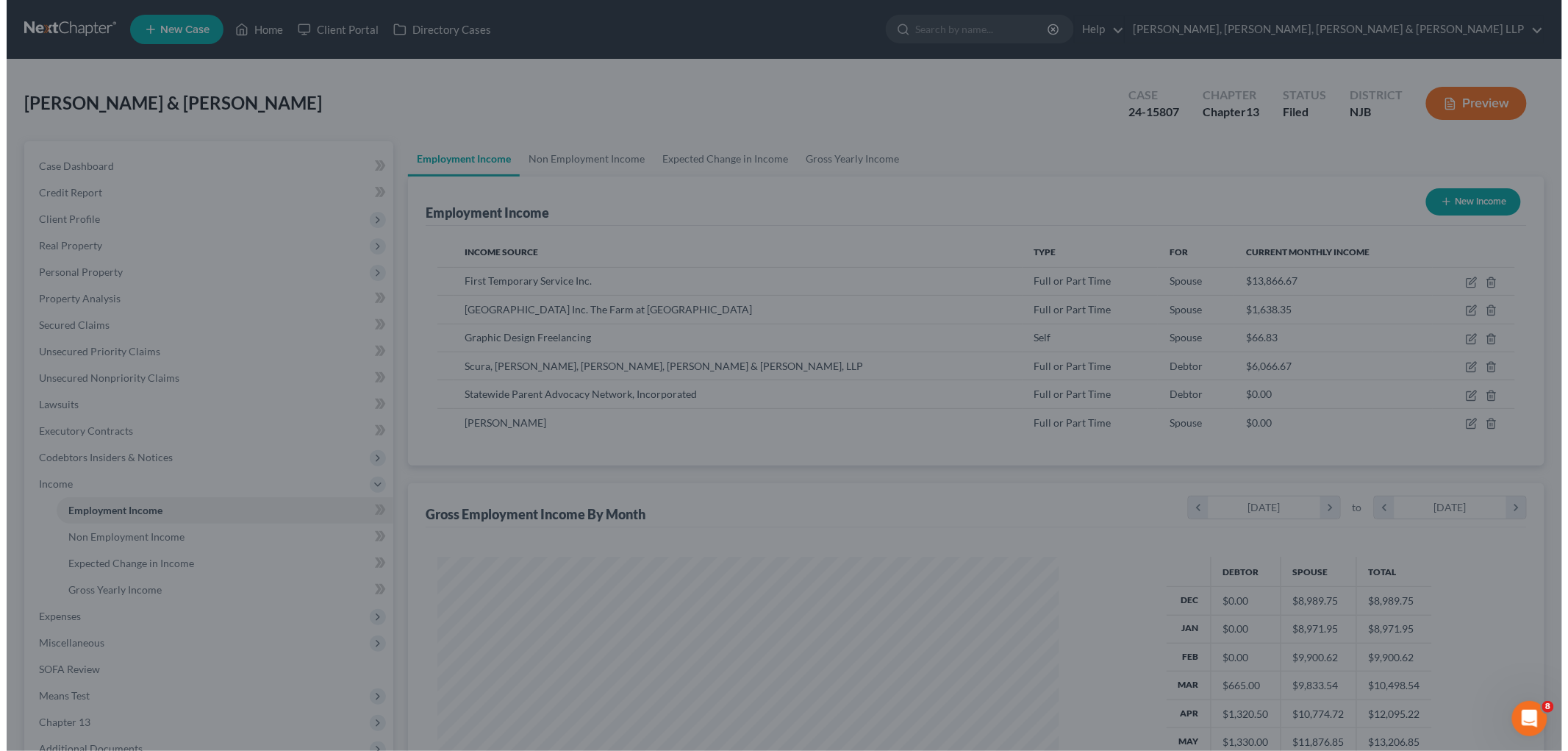
scroll to position [735002, 734349]
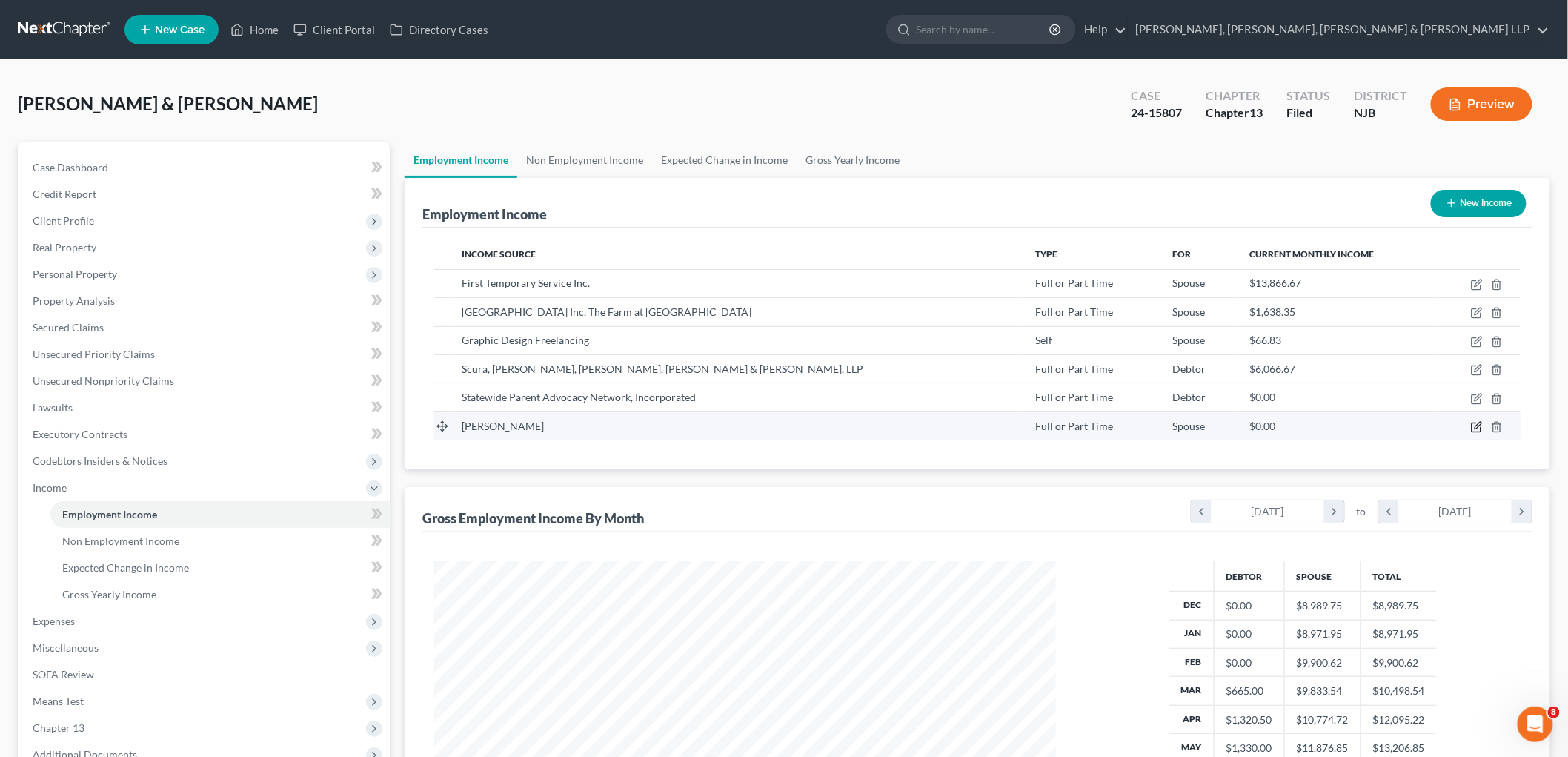
click at [1475, 427] on icon "button" at bounding box center [1477, 427] width 12 height 12
select select "0"
select select "14"
select select "1"
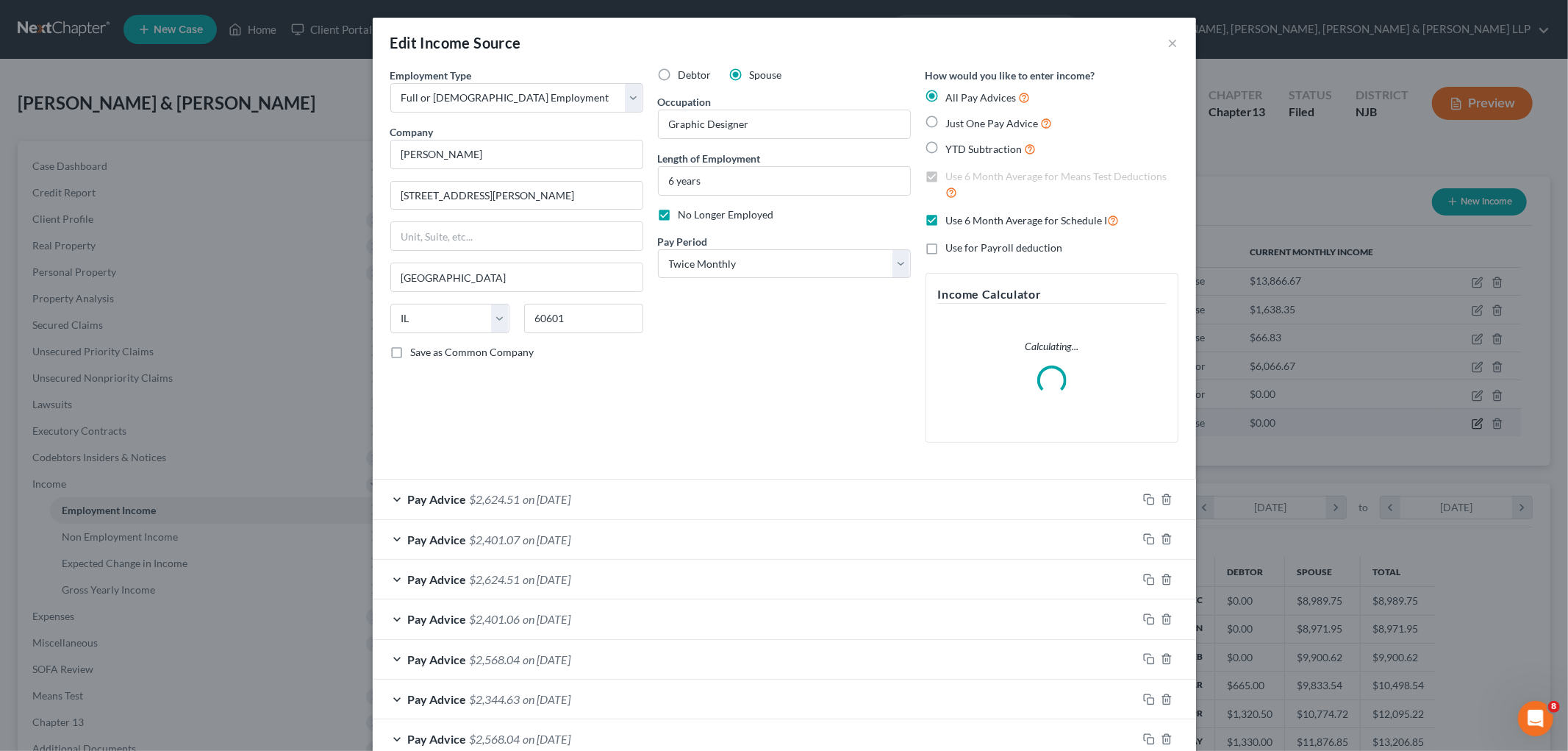
scroll to position [310, 652]
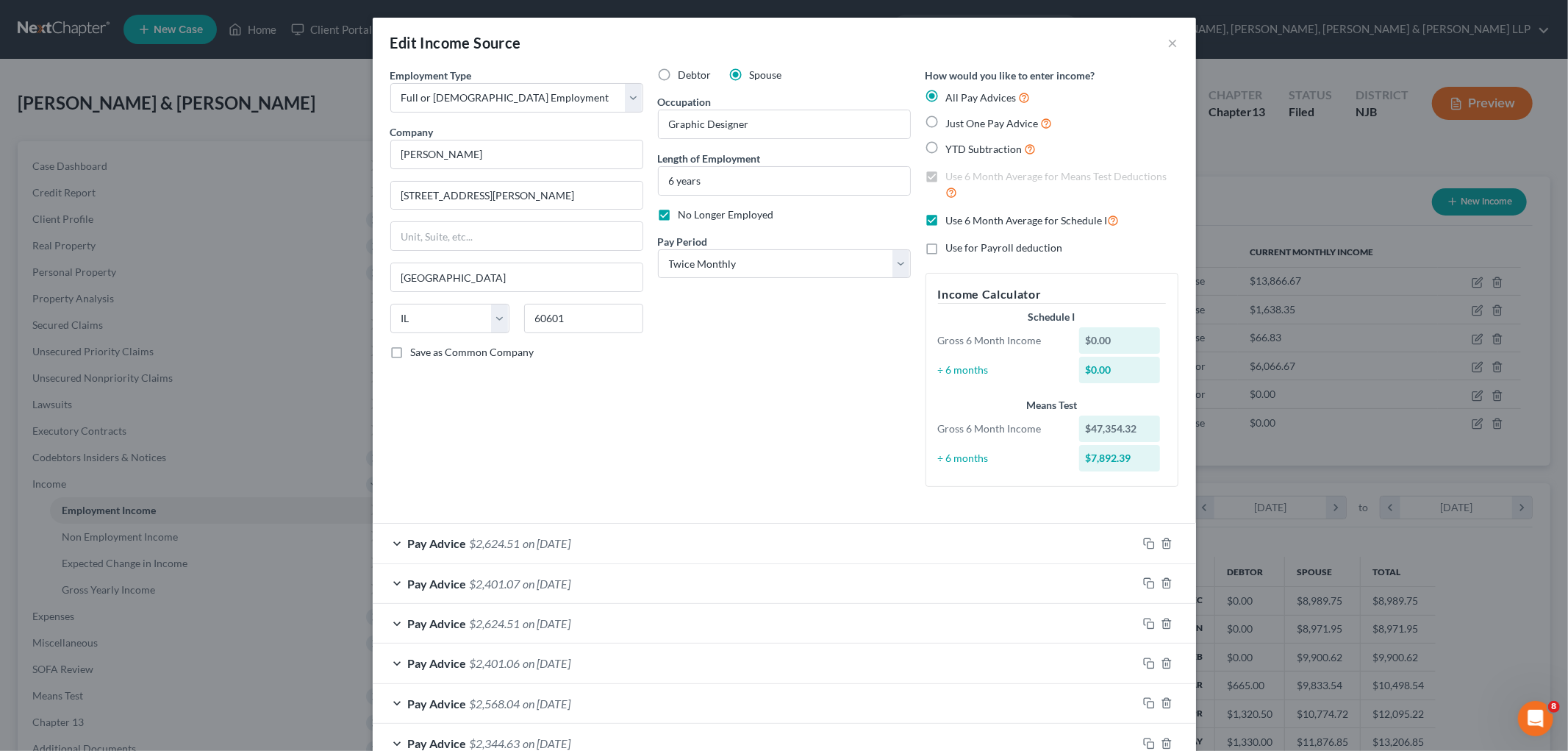
click at [946, 214] on label "Use 6 Month Average for Schedule I" at bounding box center [1032, 220] width 173 height 17
click at [952, 214] on input "Use 6 Month Average for Schedule I" at bounding box center [956, 217] width 9 height 9
checkbox input "false"
click at [946, 172] on label "Use 6 Month Average for Means Test Deductions" at bounding box center [1062, 185] width 232 height 31
click at [952, 172] on input "Use 6 Month Average for Means Test Deductions" at bounding box center [956, 174] width 9 height 9
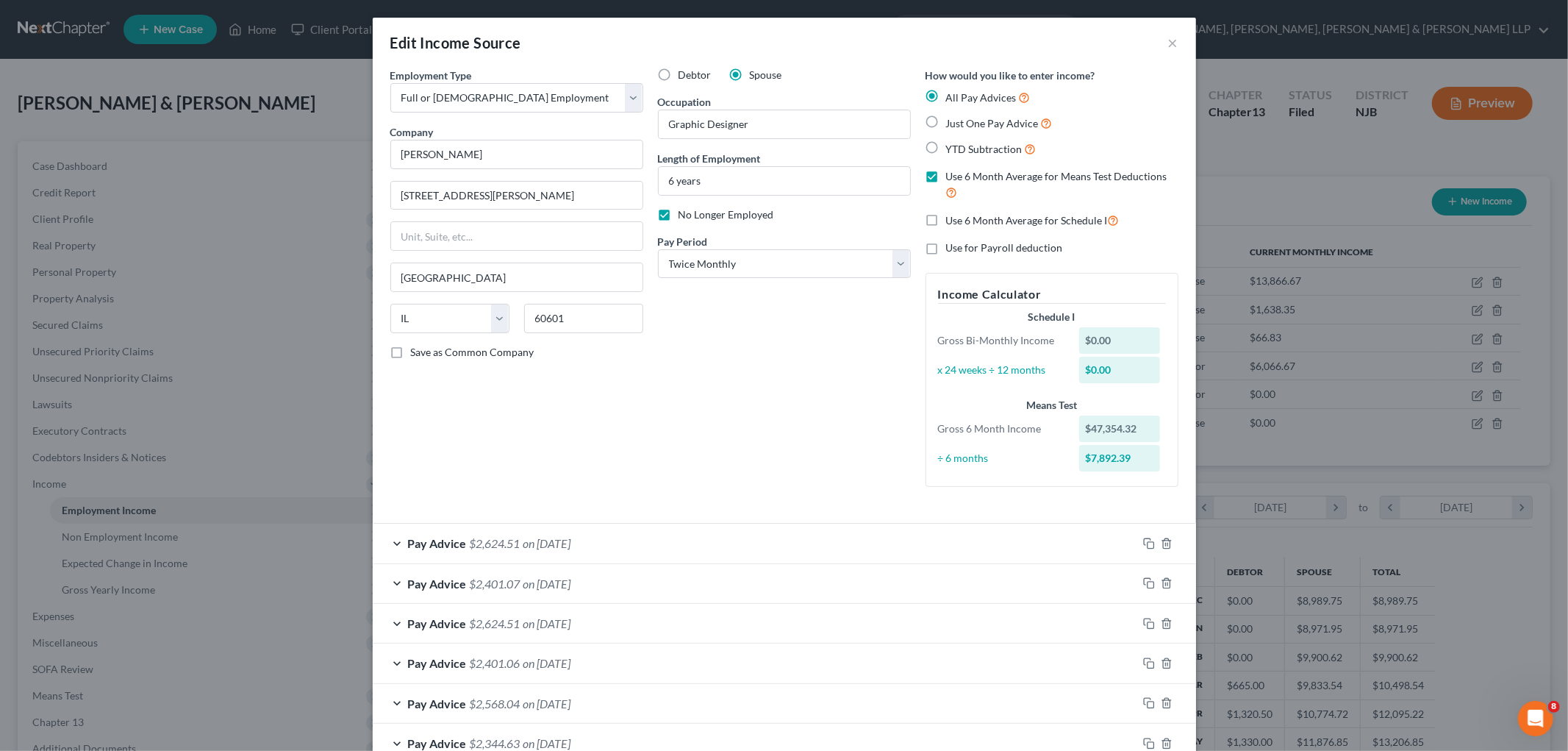
checkbox input "false"
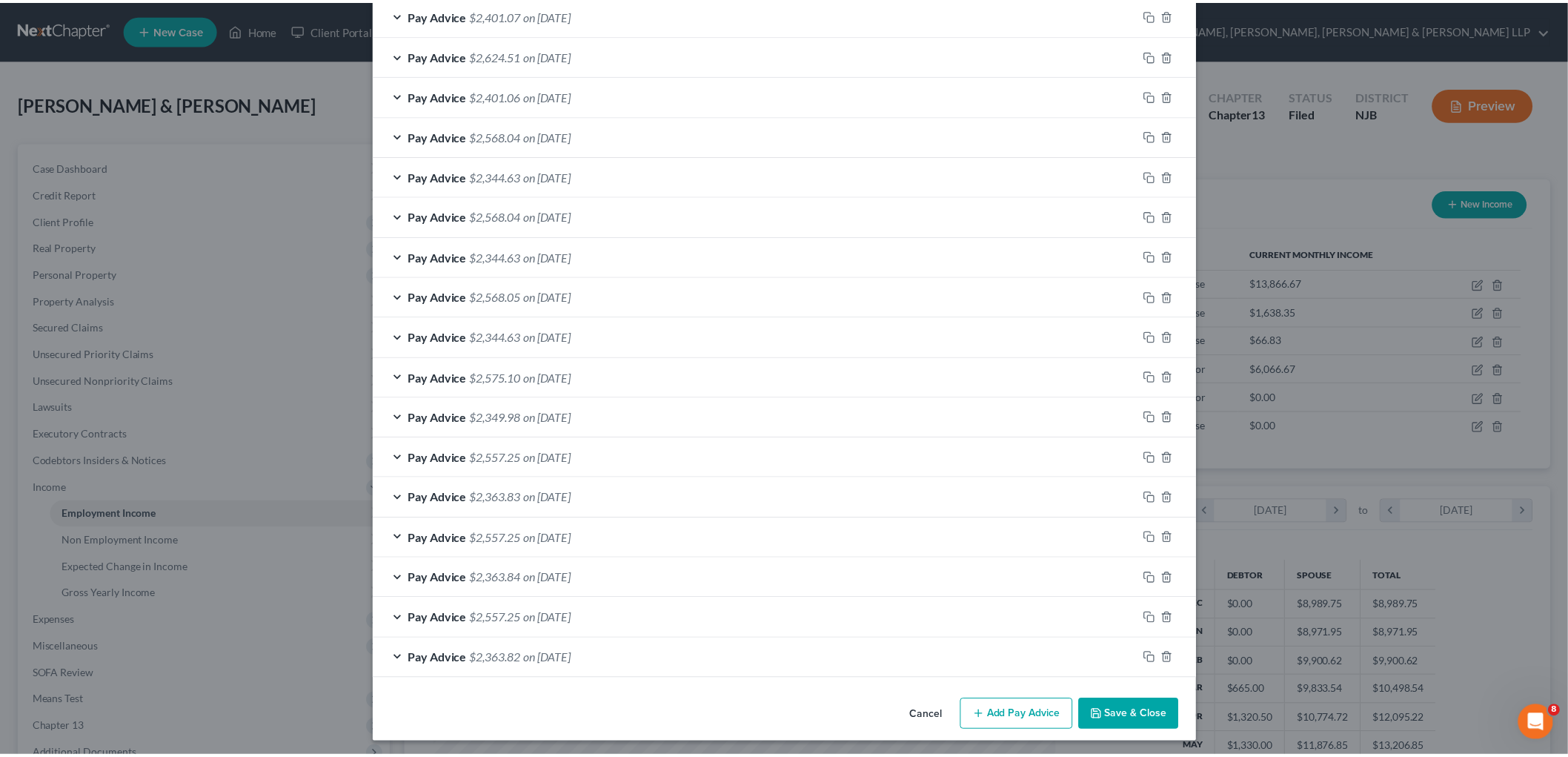
scroll to position [579, 0]
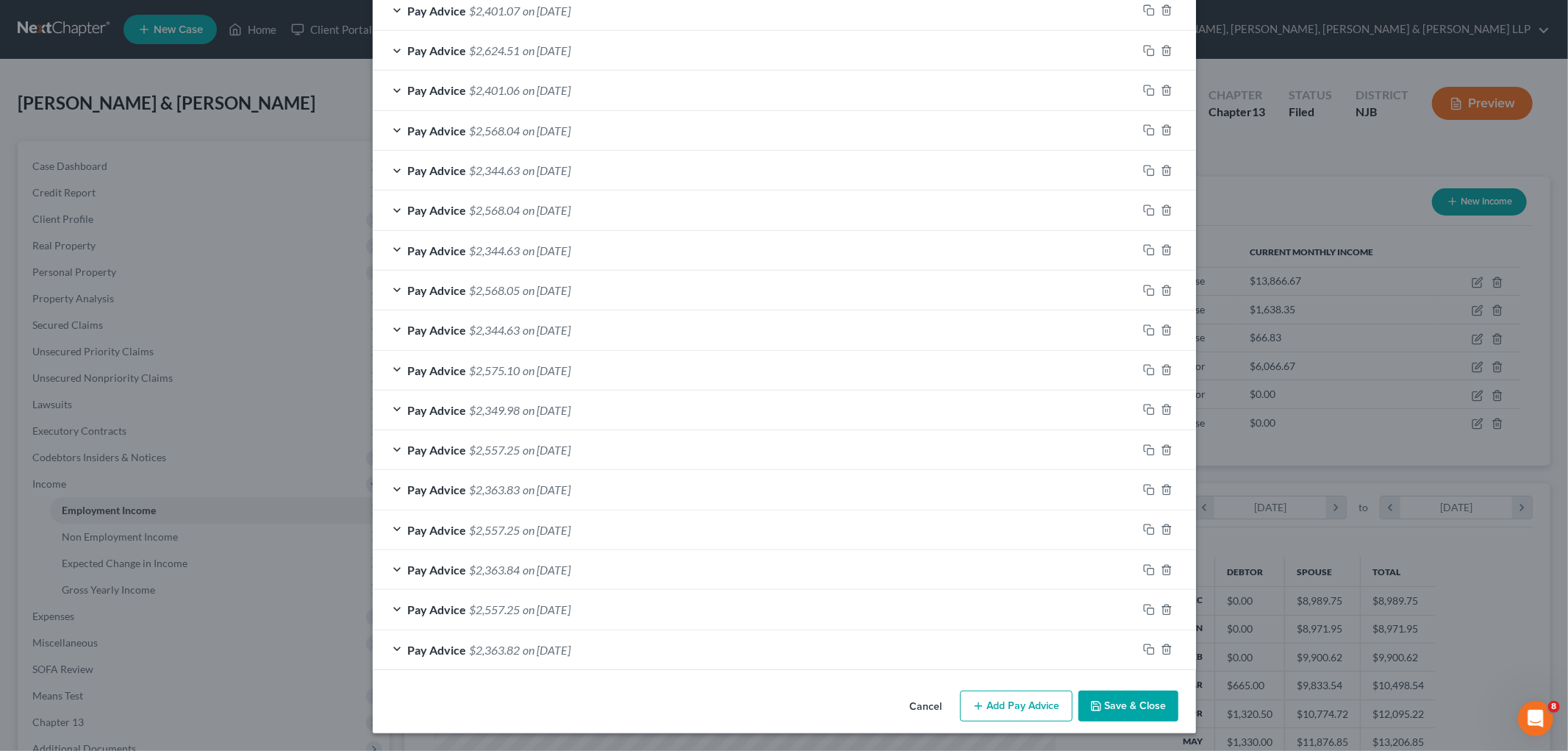
click at [1125, 701] on button "Save & Close" at bounding box center [1128, 706] width 100 height 31
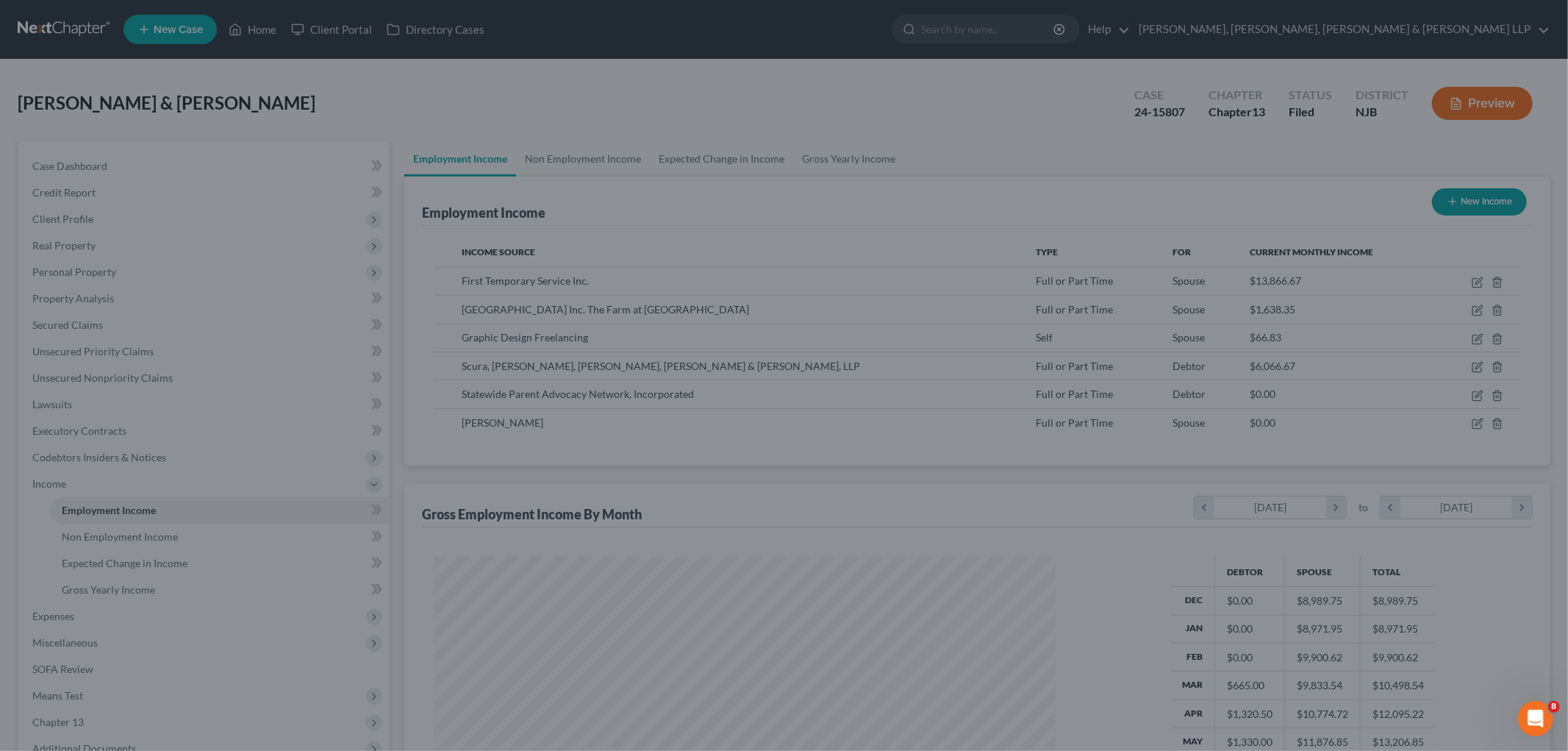
scroll to position [735002, 734349]
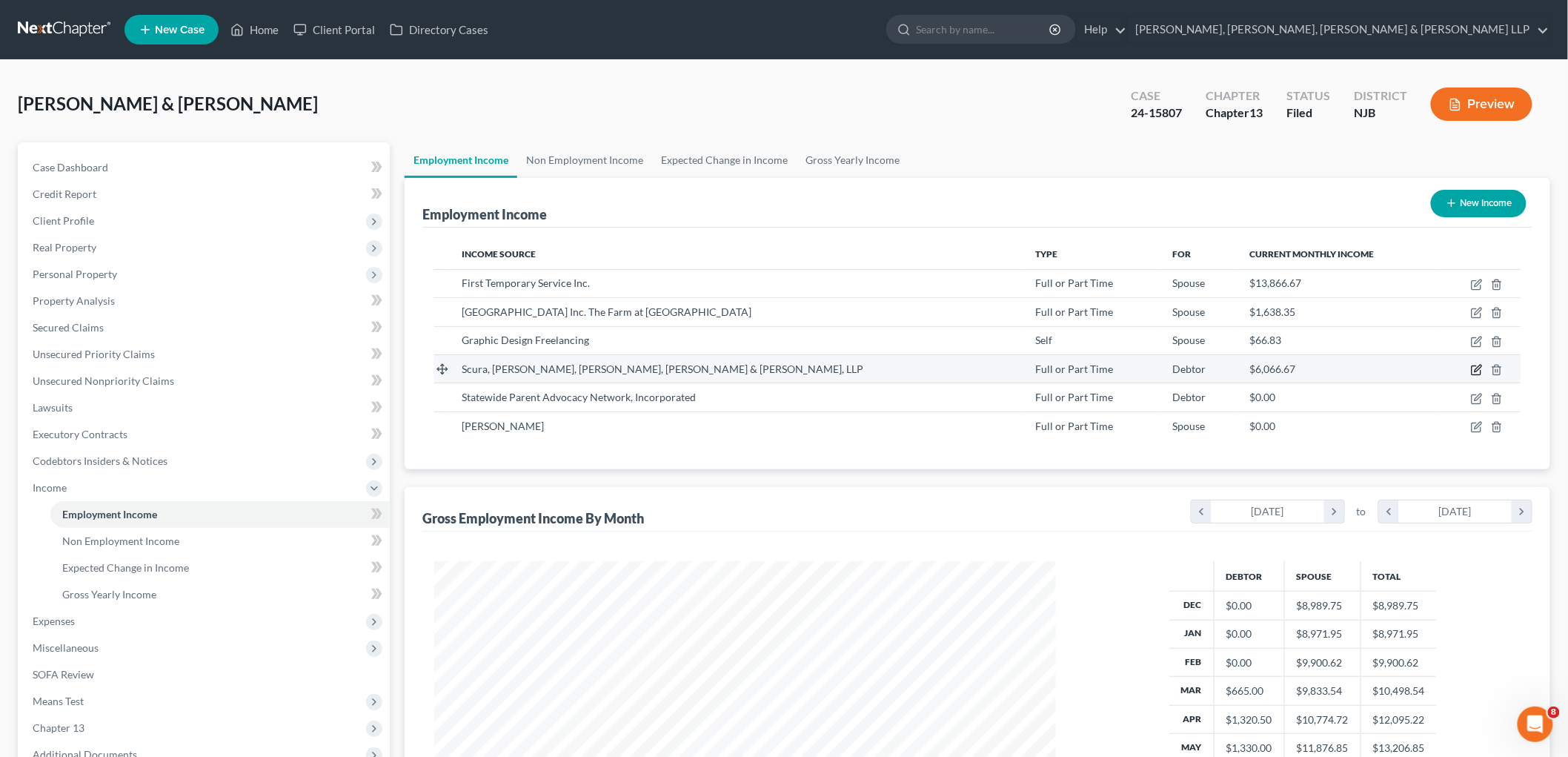
click at [1474, 368] on icon "button" at bounding box center [1477, 370] width 12 height 12
select select "0"
select select "33"
select select "2"
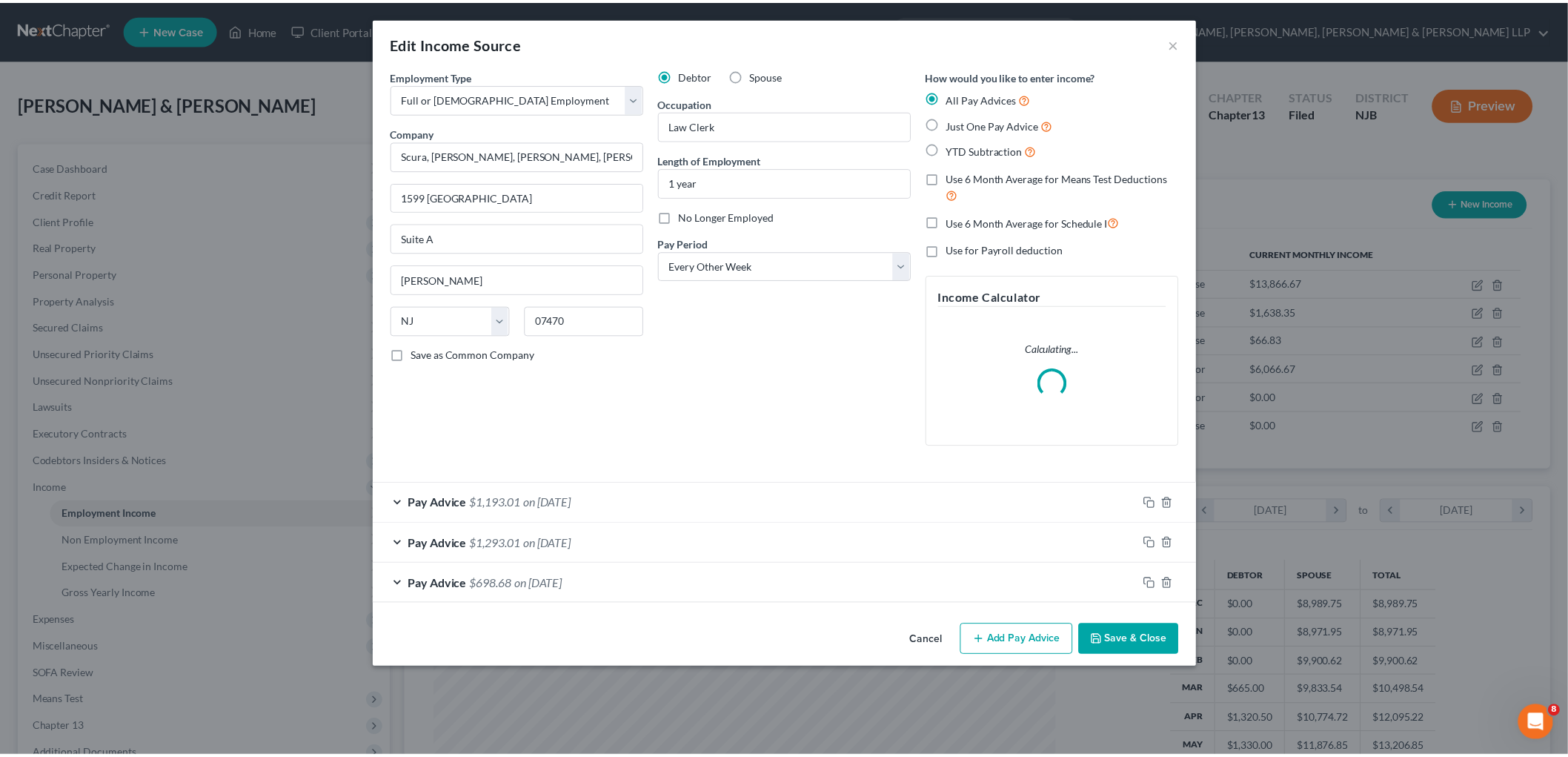
scroll to position [313, 657]
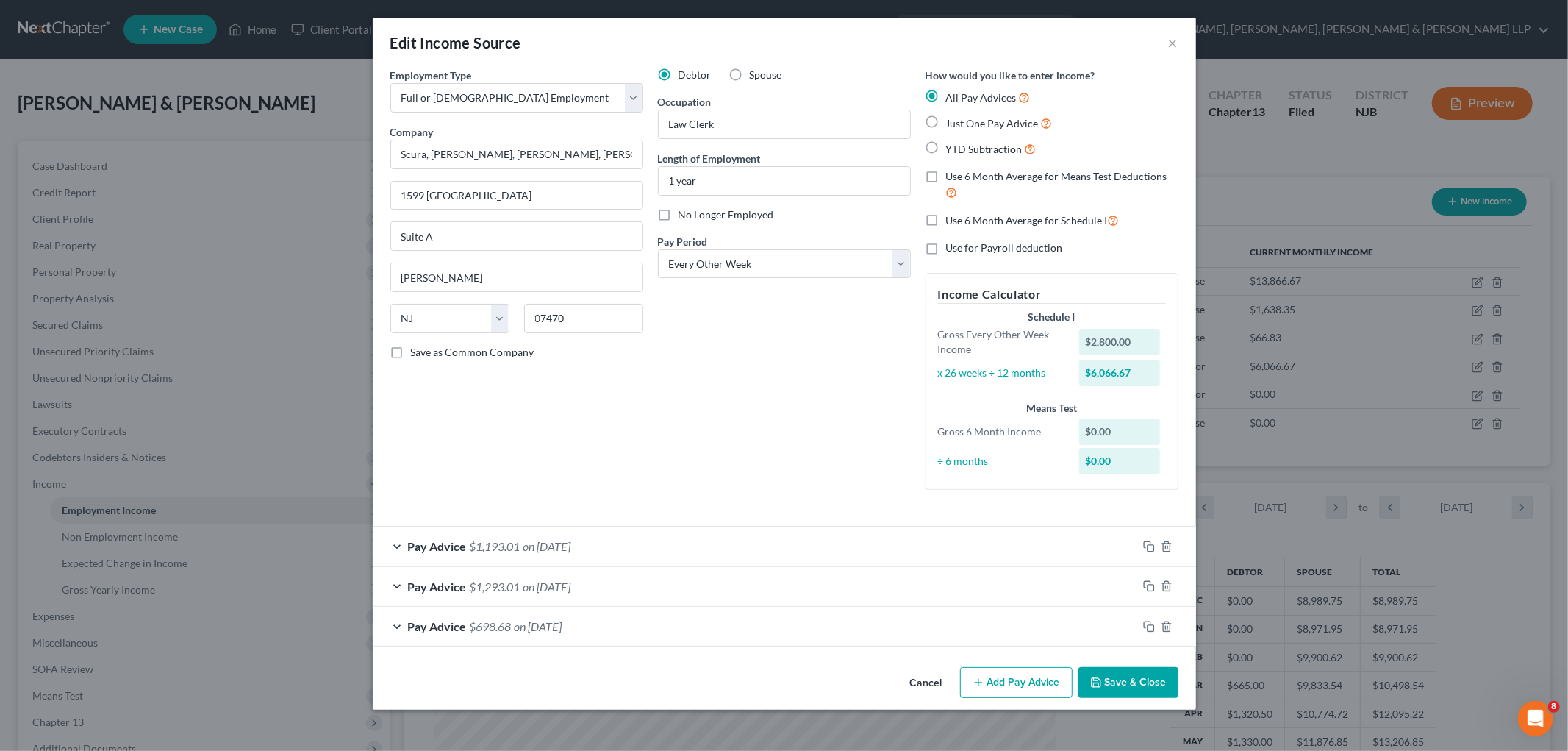
click at [792, 417] on div "Debtor Spouse Occupation Law Clerk Length of Employment 1 year No Longer Employ…" at bounding box center [784, 284] width 268 height 433
click at [1129, 682] on button "Save & Close" at bounding box center [1128, 682] width 100 height 31
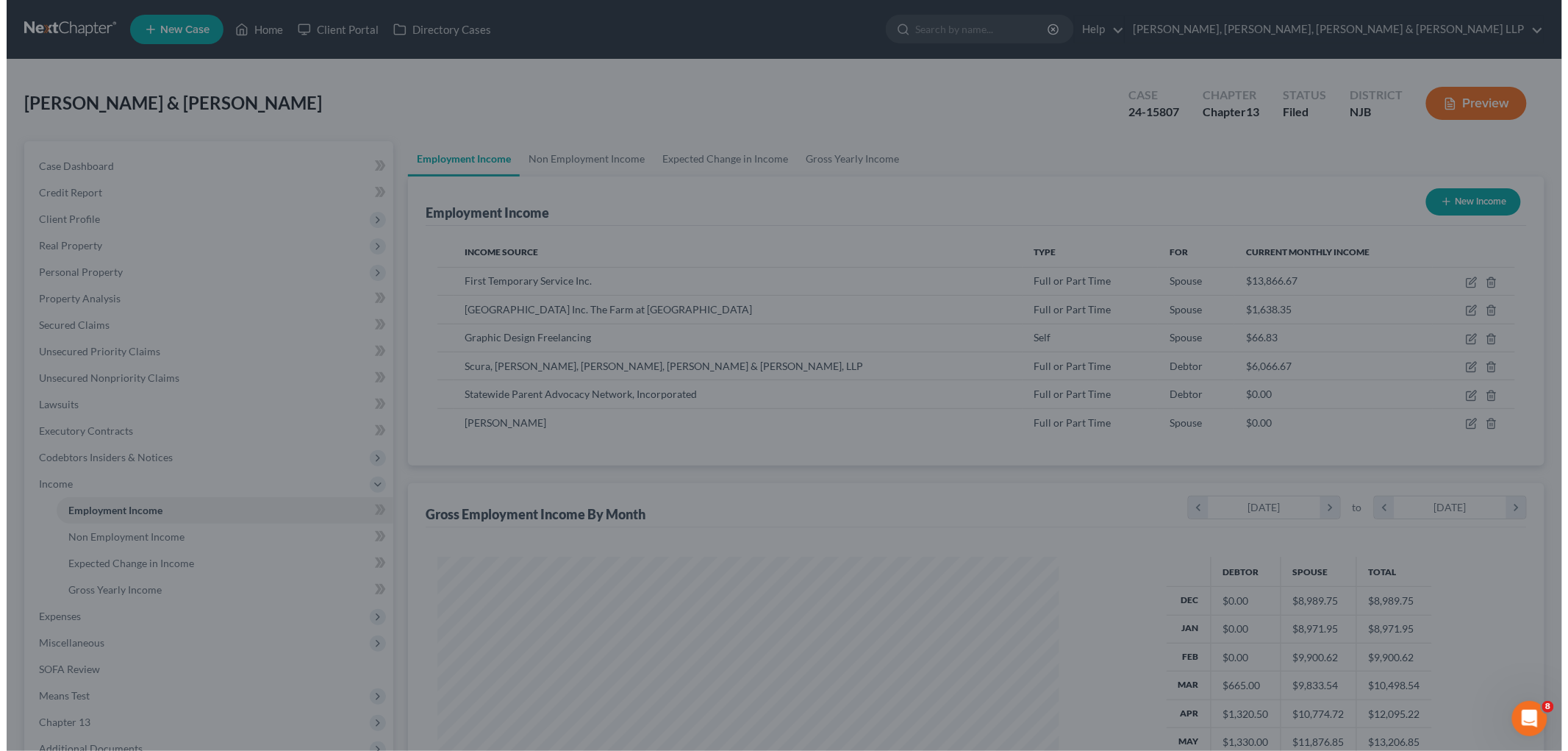
scroll to position [735002, 734349]
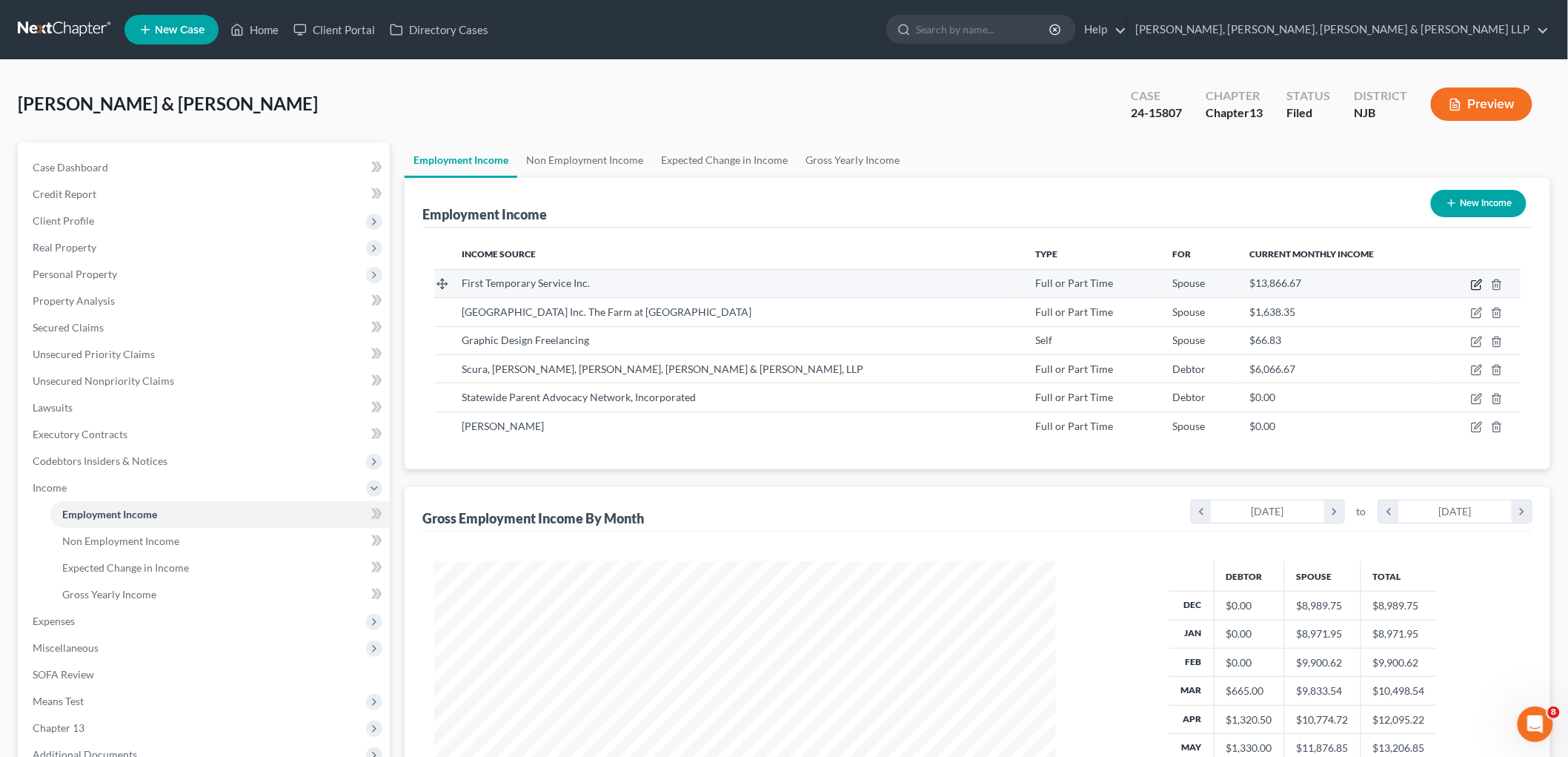
click at [1477, 279] on icon "button" at bounding box center [1477, 285] width 12 height 12
select select "0"
select select "14"
select select "3"
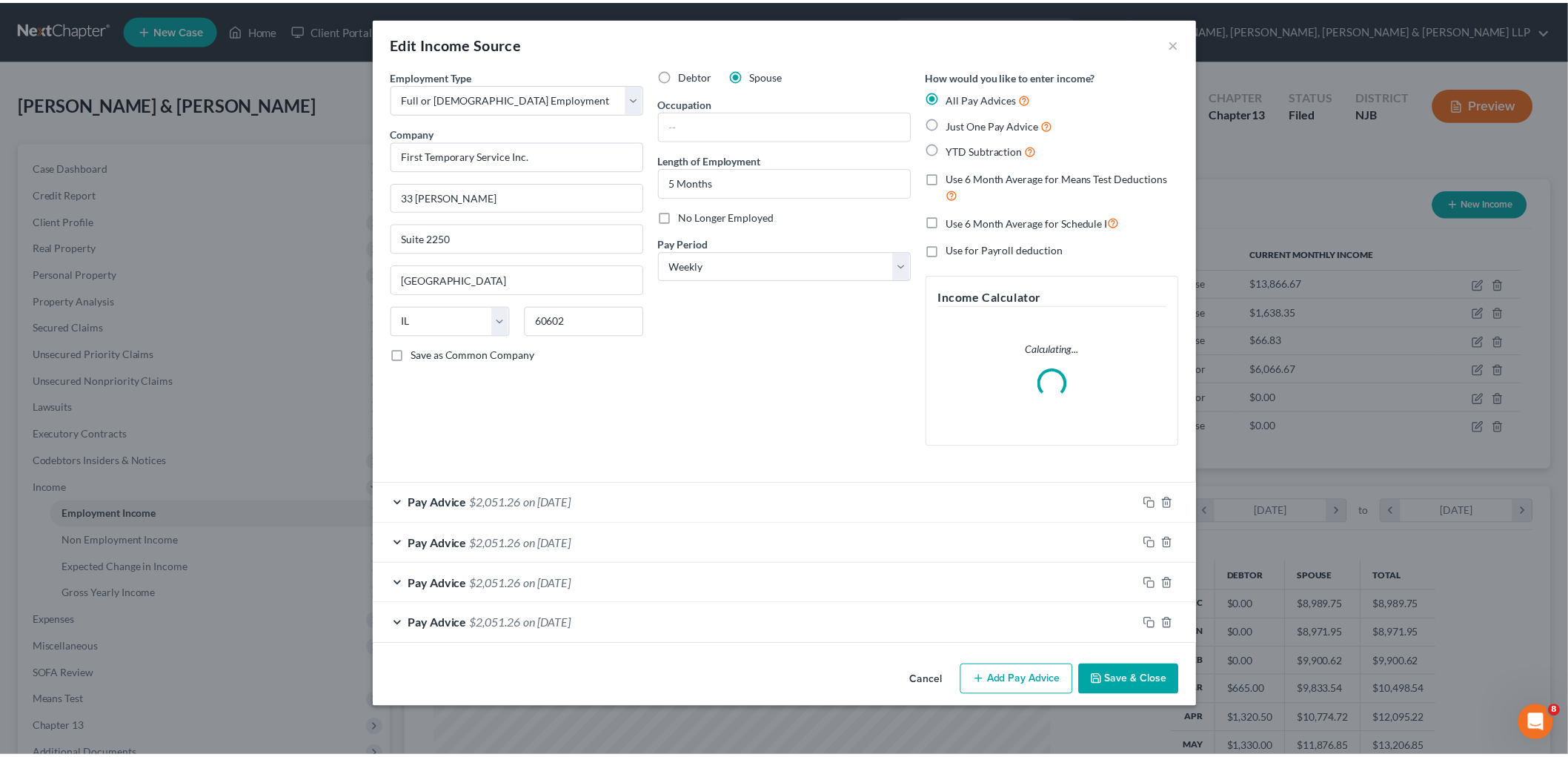
scroll to position [313, 657]
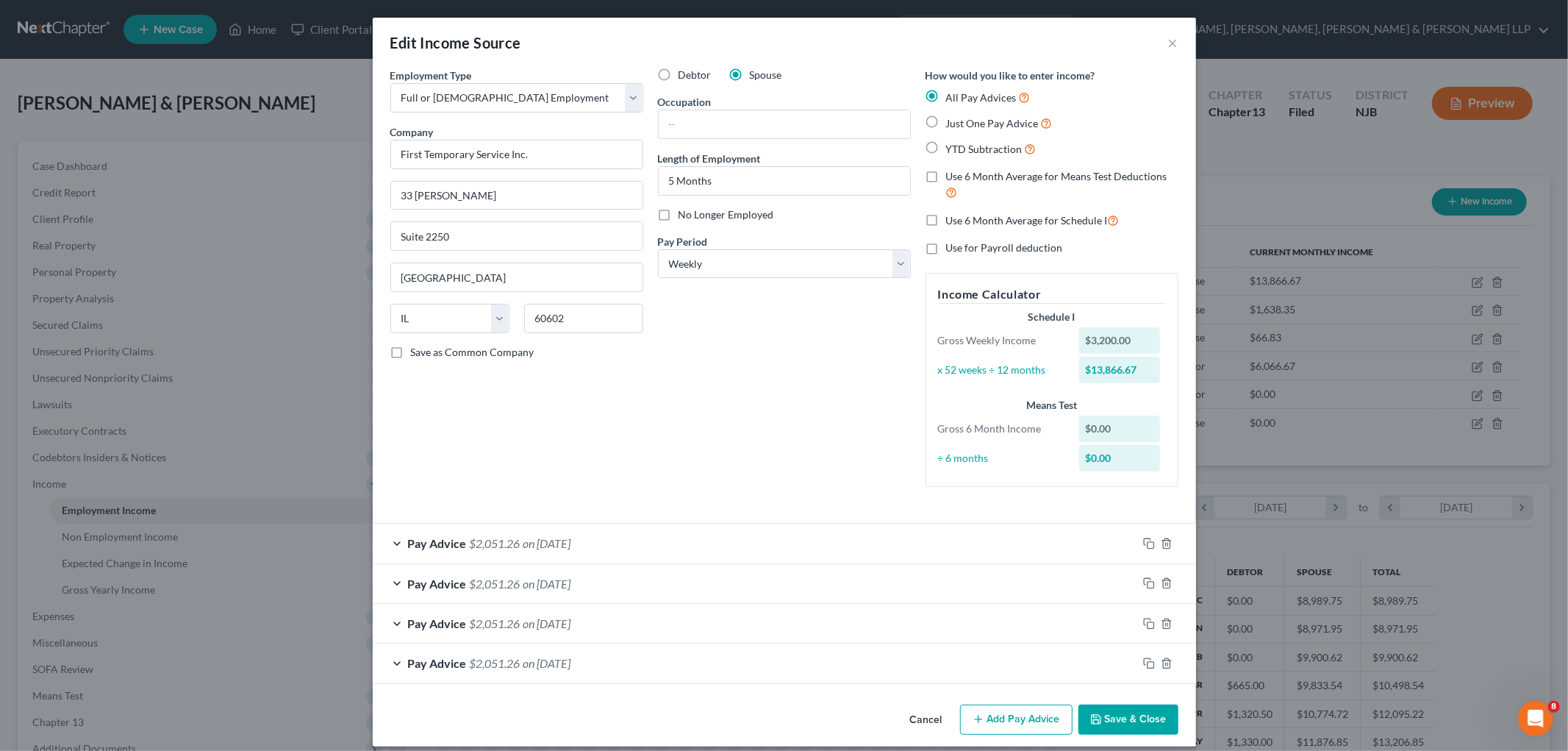
click at [669, 543] on div "Pay Advice $2,051.26 on [DATE]" at bounding box center [755, 543] width 765 height 39
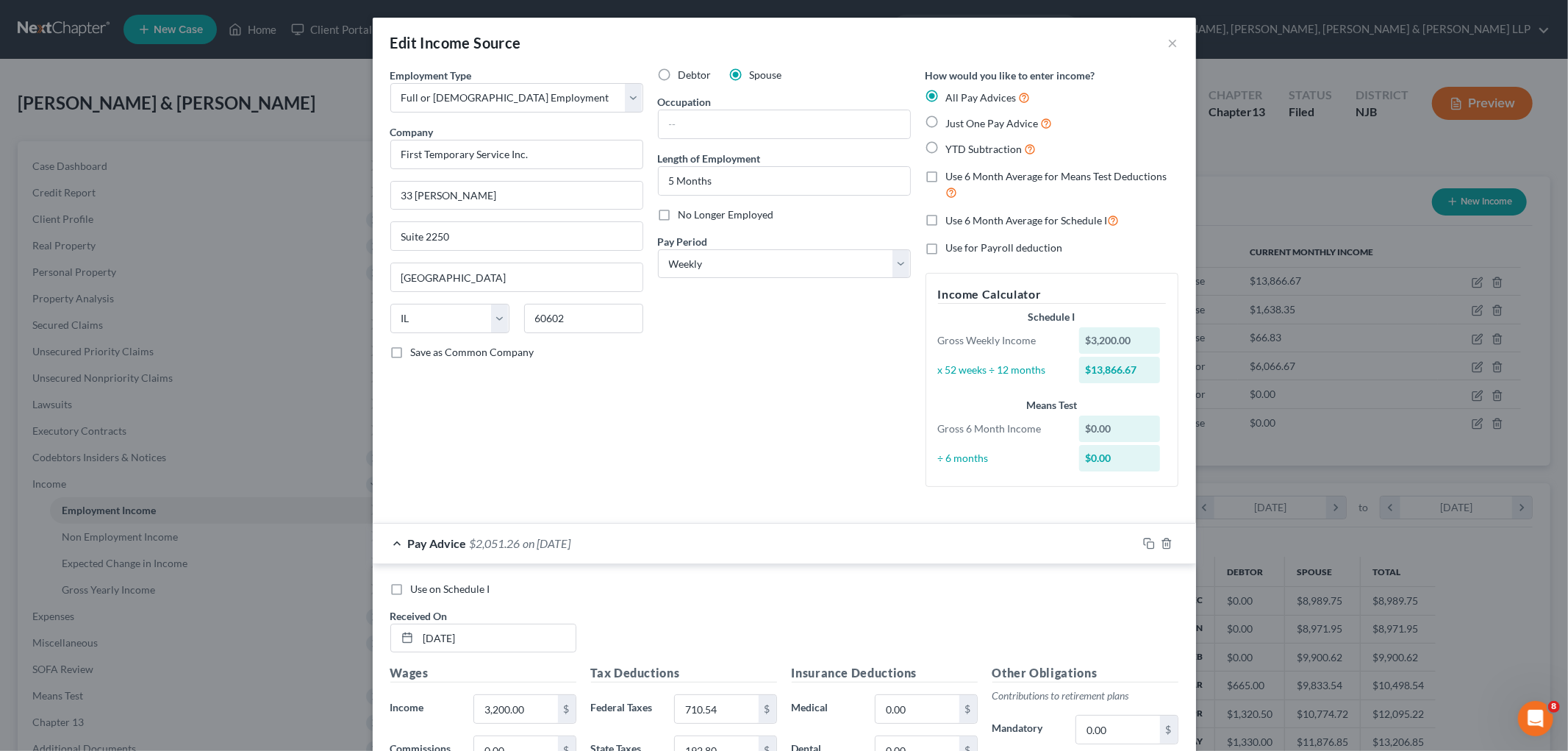
click at [458, 583] on span "Use on Schedule I" at bounding box center [451, 588] width 80 height 12
click at [427, 583] on input "Use on Schedule I" at bounding box center [421, 586] width 9 height 9
checkbox input "true"
click at [736, 549] on div "Pay Advice $2,051.26 on [DATE] - Use on Schedule I" at bounding box center [755, 543] width 765 height 39
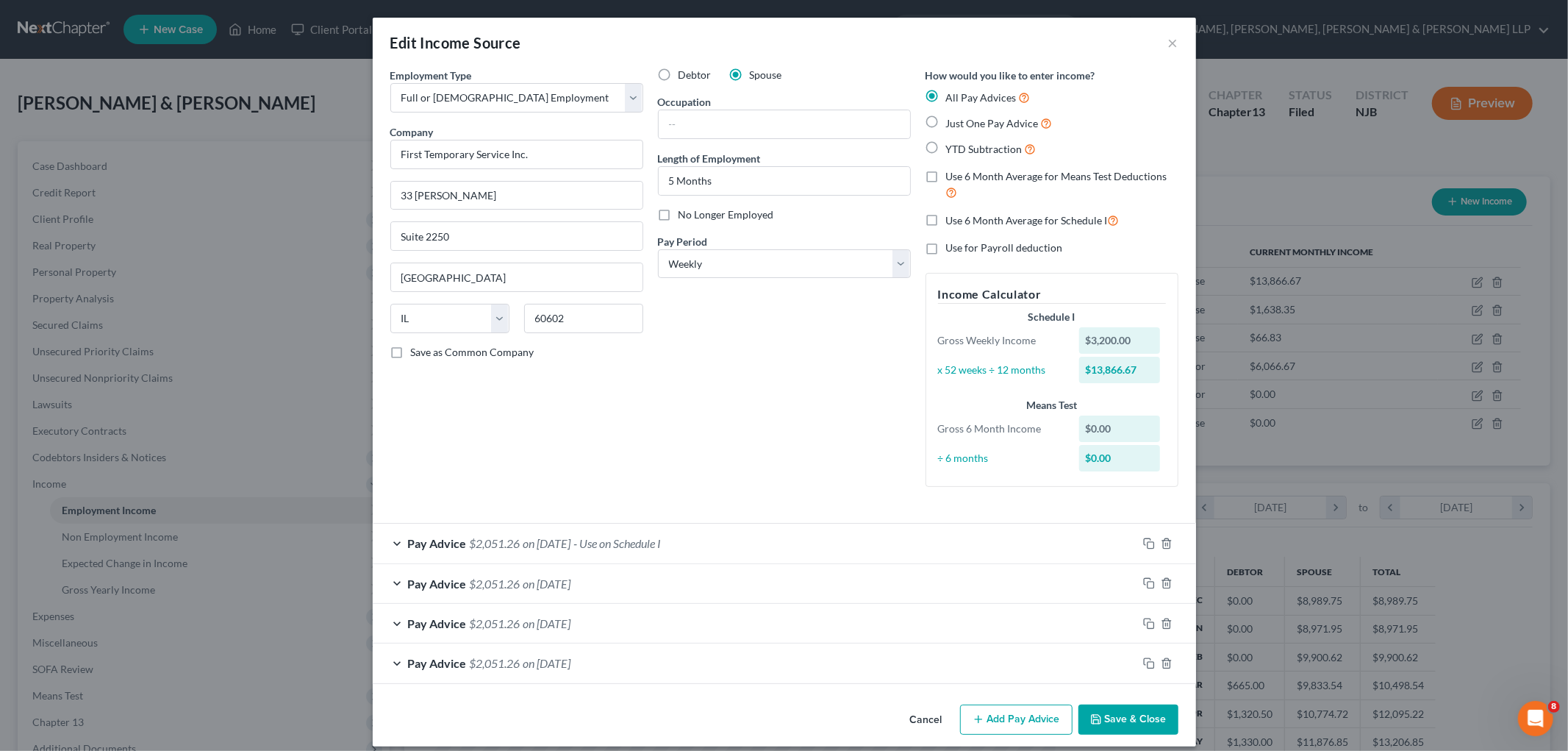
click at [611, 547] on span "- Use on Schedule I" at bounding box center [617, 543] width 87 height 14
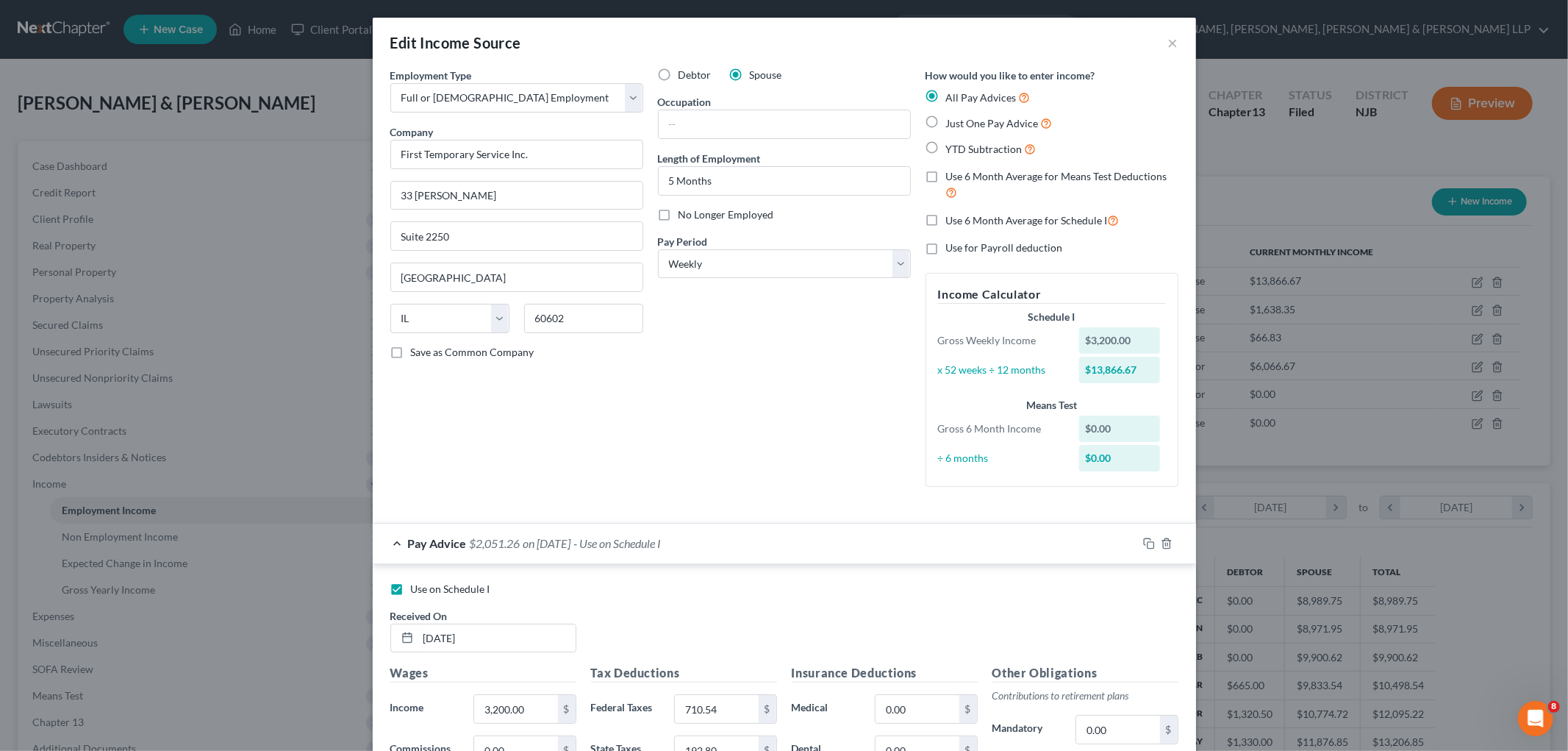
click at [802, 534] on div "Pay Advice $2,051.26 on [DATE] - Use on Schedule I" at bounding box center [755, 543] width 765 height 39
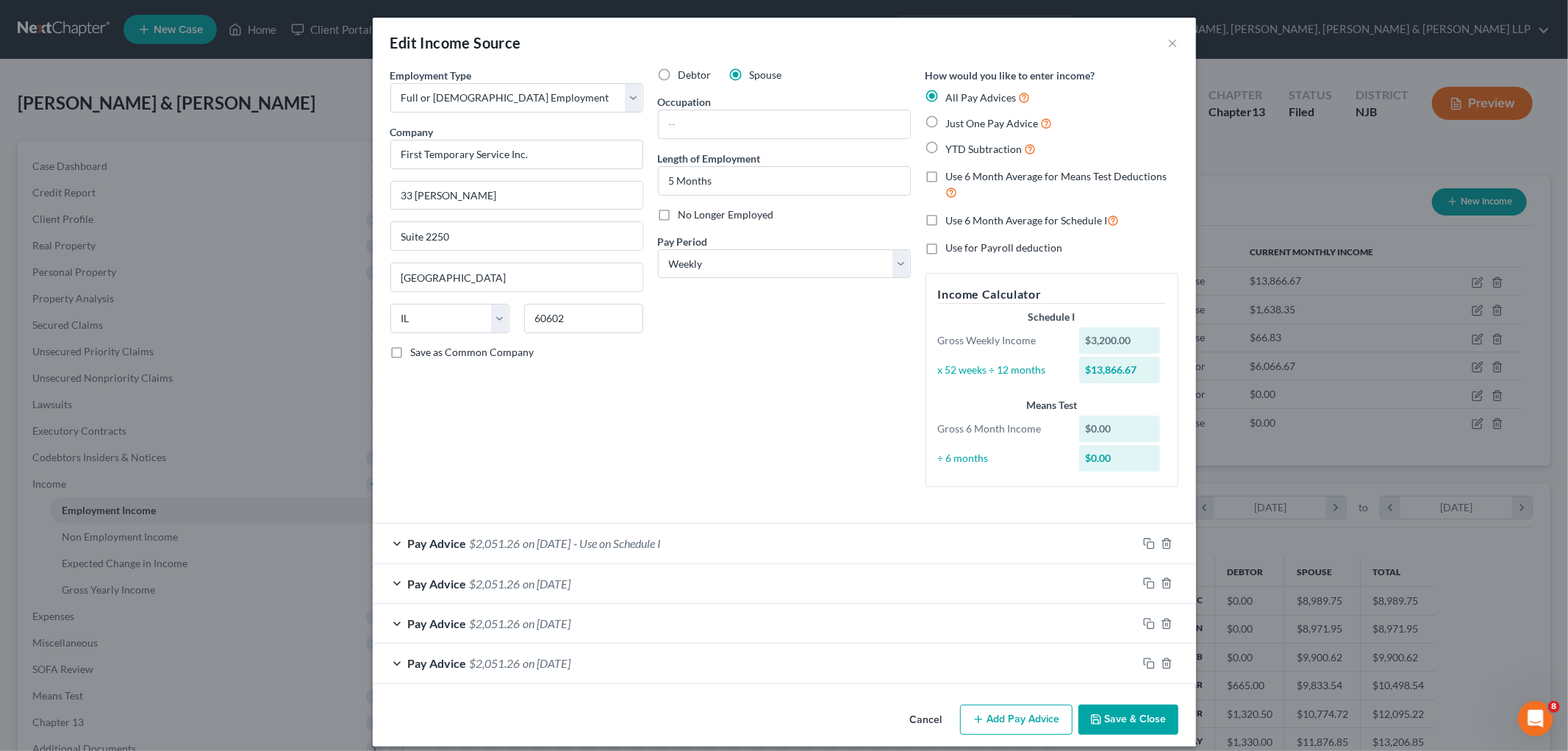
click at [1111, 718] on button "Save & Close" at bounding box center [1128, 720] width 100 height 31
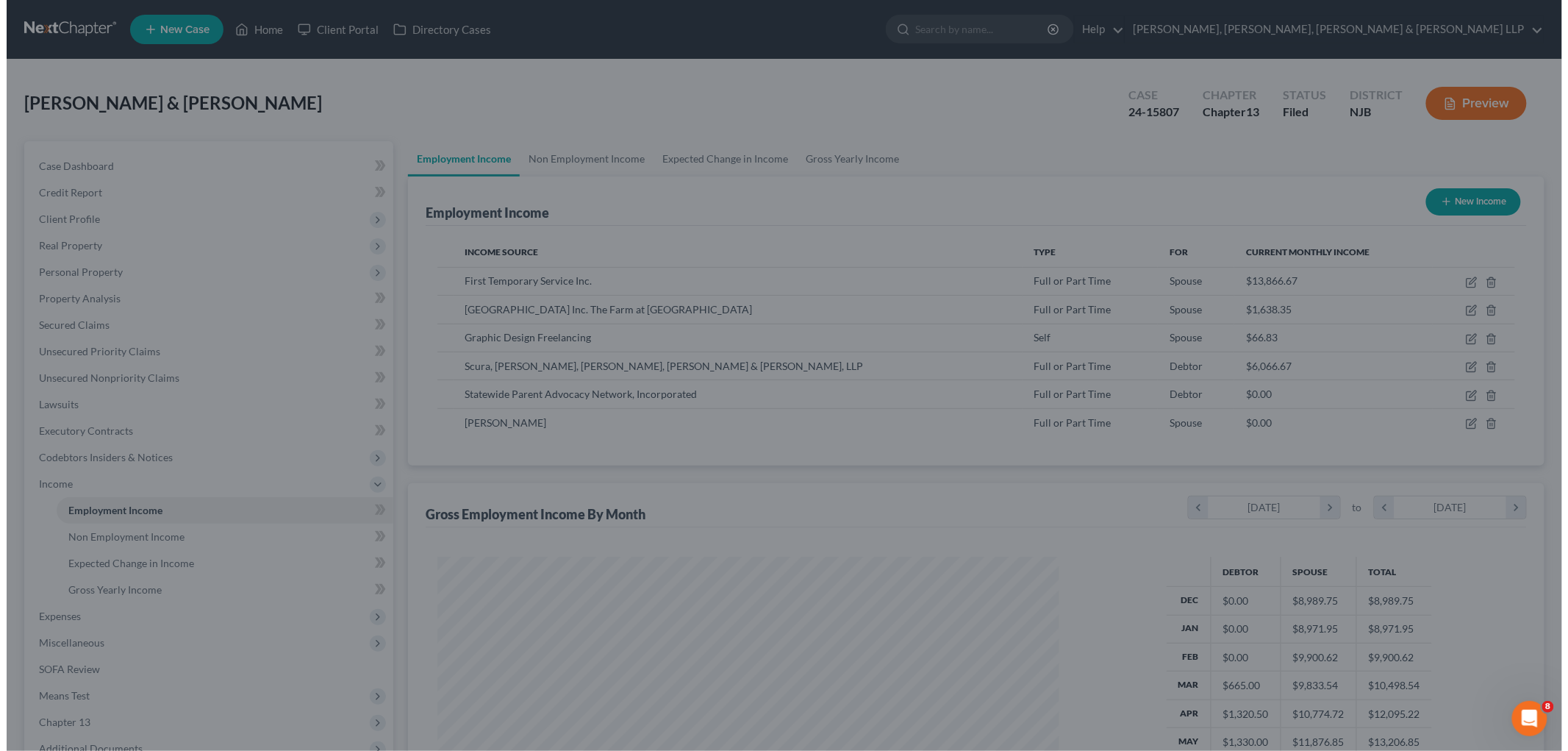
scroll to position [735002, 734349]
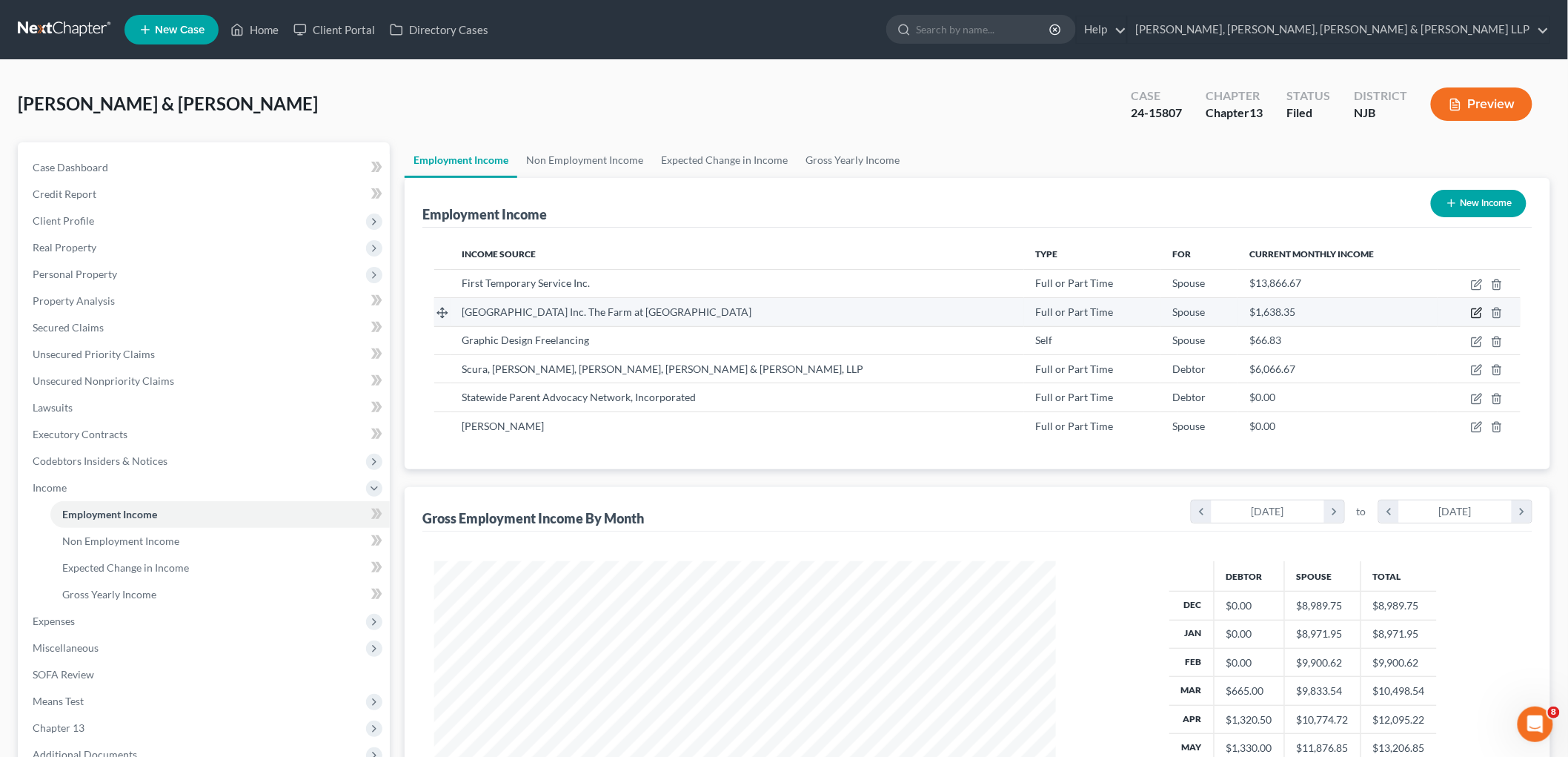
click at [1477, 313] on icon "button" at bounding box center [1477, 311] width 7 height 7
select select "0"
select select "33"
select select "3"
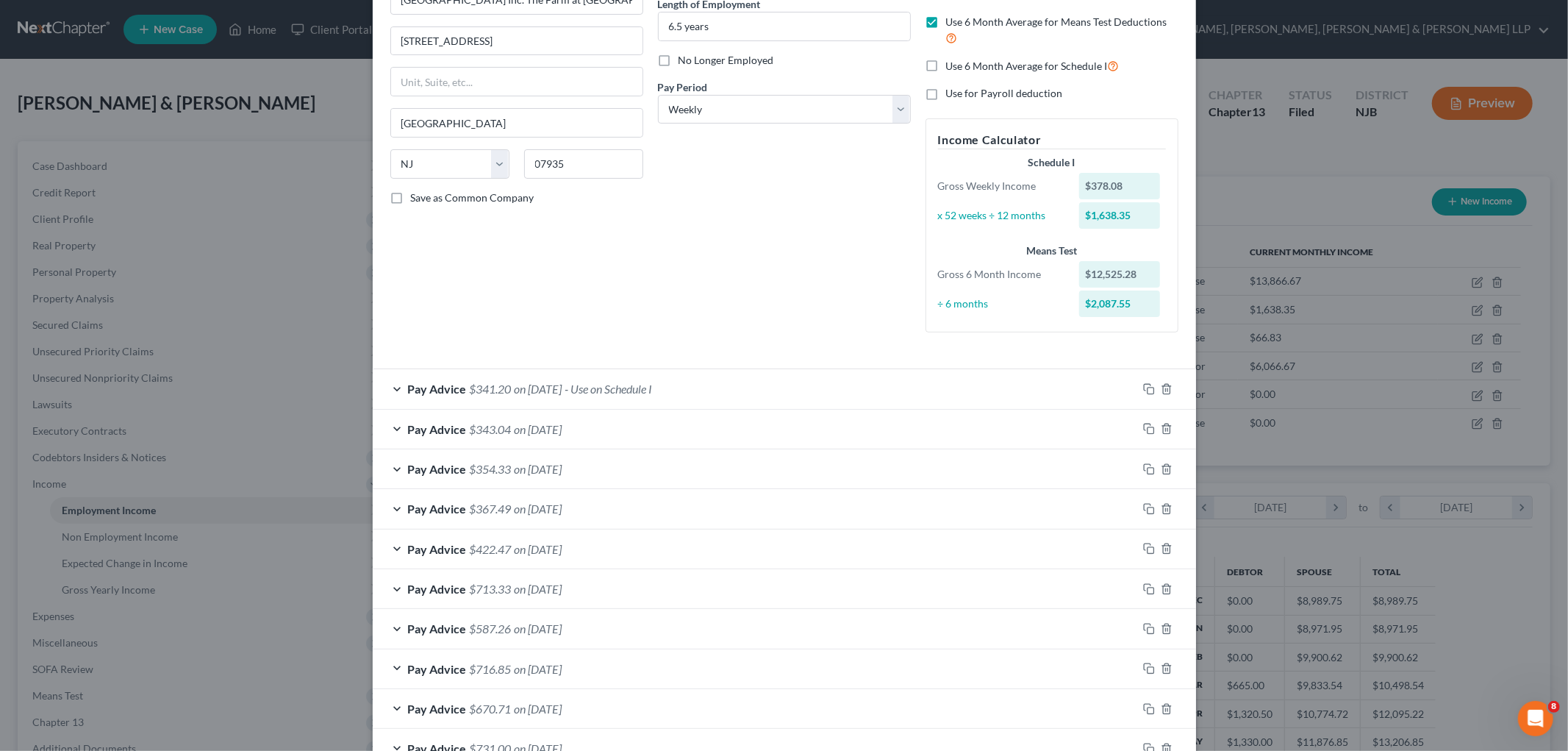
scroll to position [163, 0]
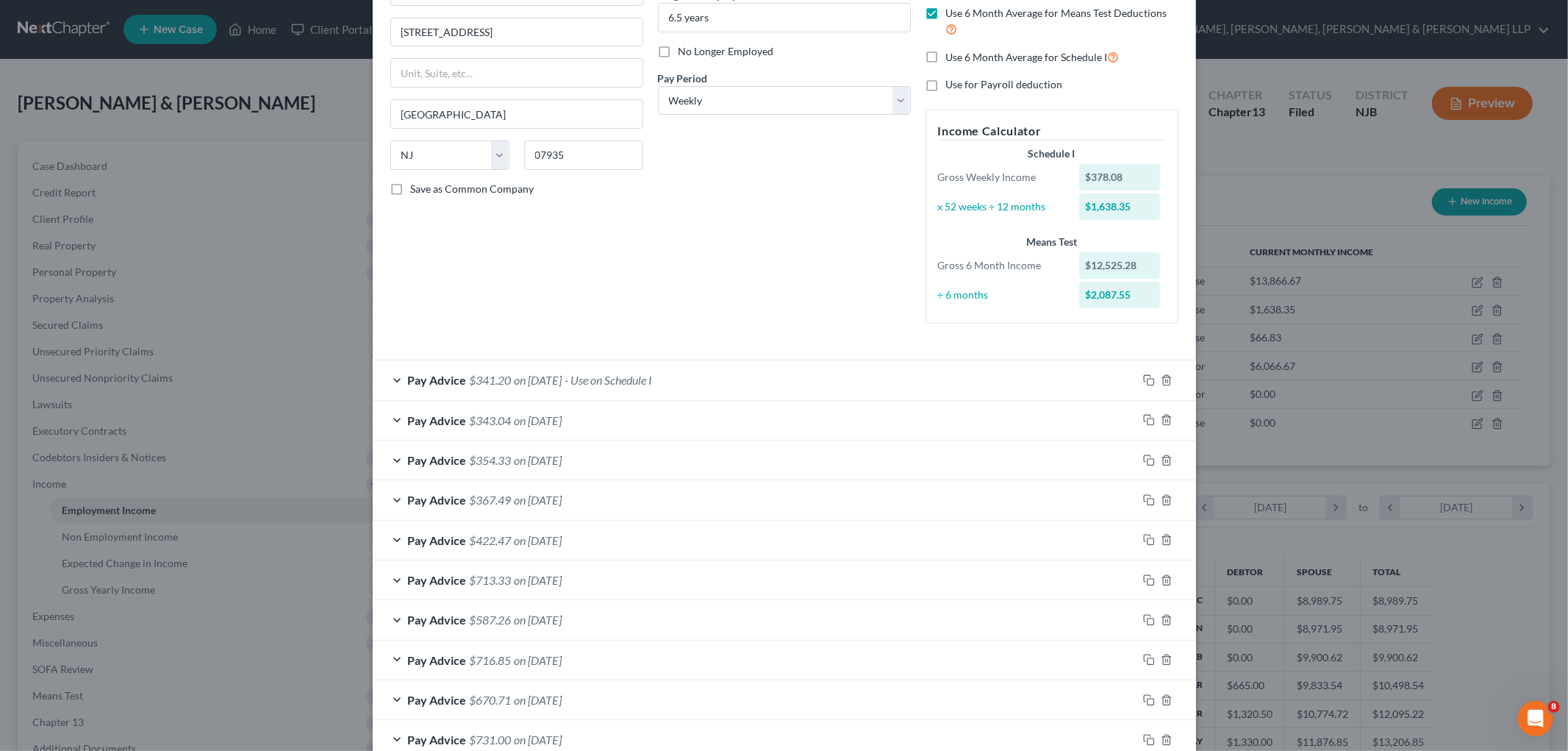
click at [680, 262] on div "Debtor Spouse Occupation Marketing Specialist Length of Employment 6.5 years No…" at bounding box center [784, 119] width 268 height 431
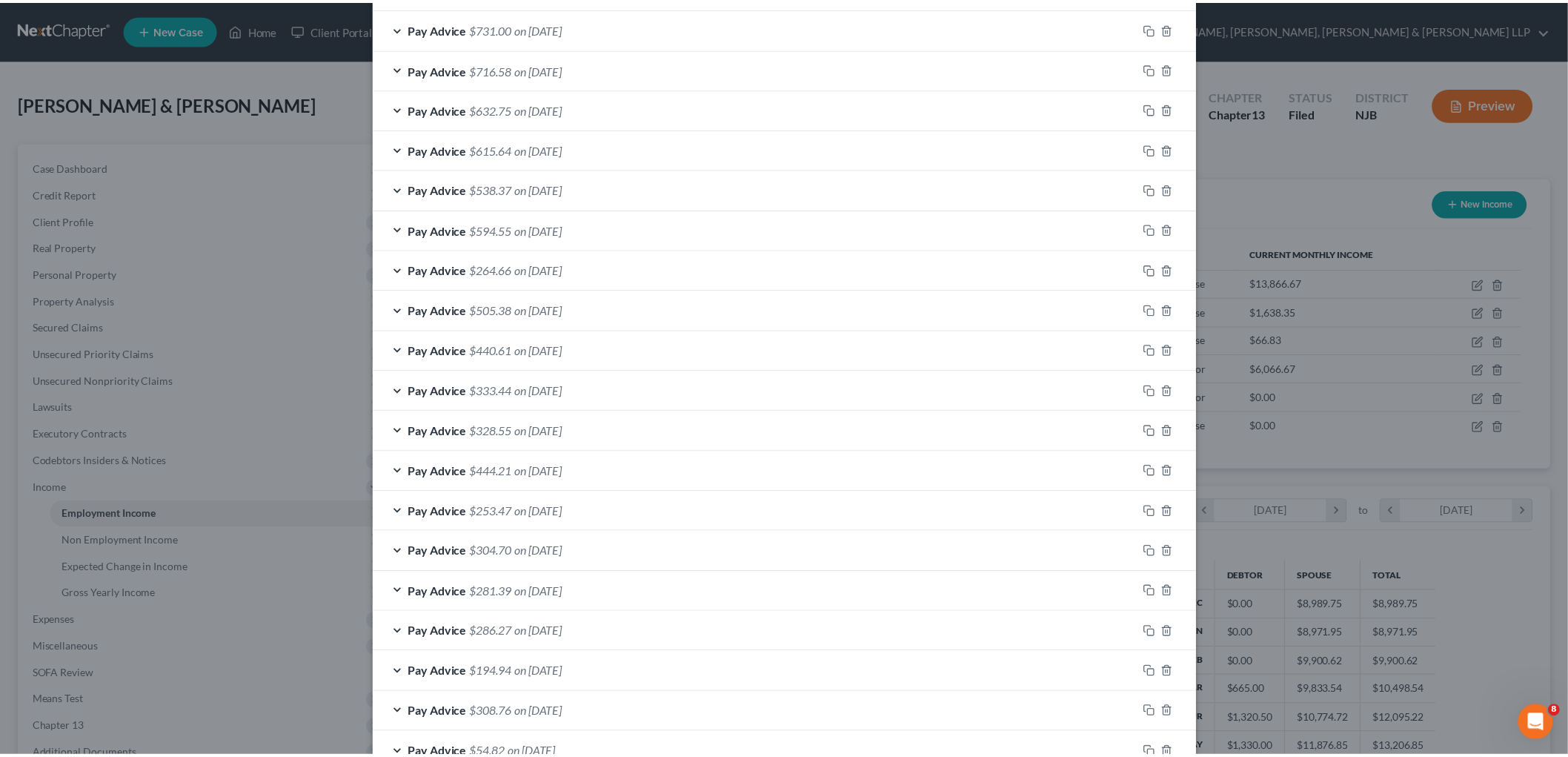
scroll to position [1183, 0]
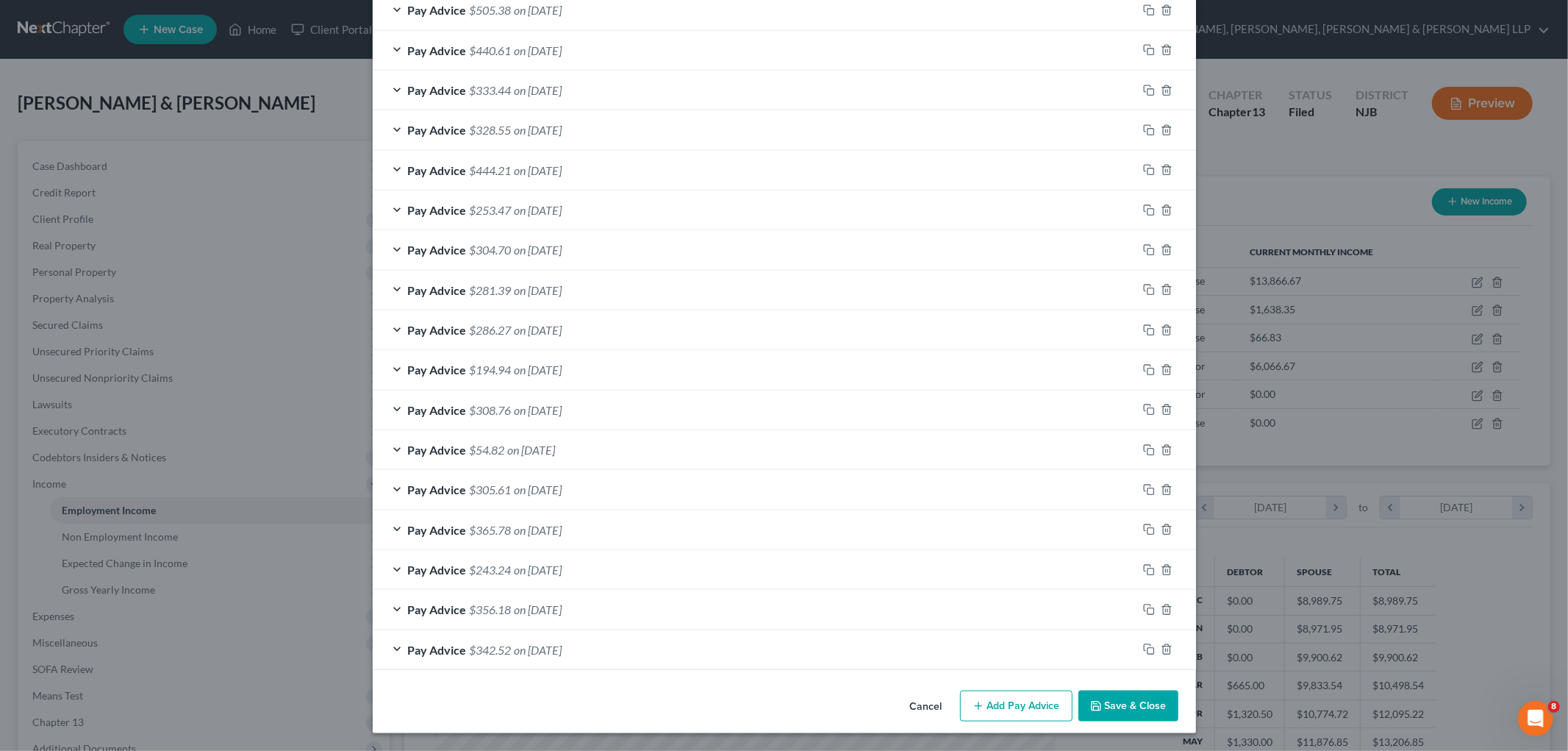
click at [1102, 700] on button "Save & Close" at bounding box center [1128, 706] width 100 height 31
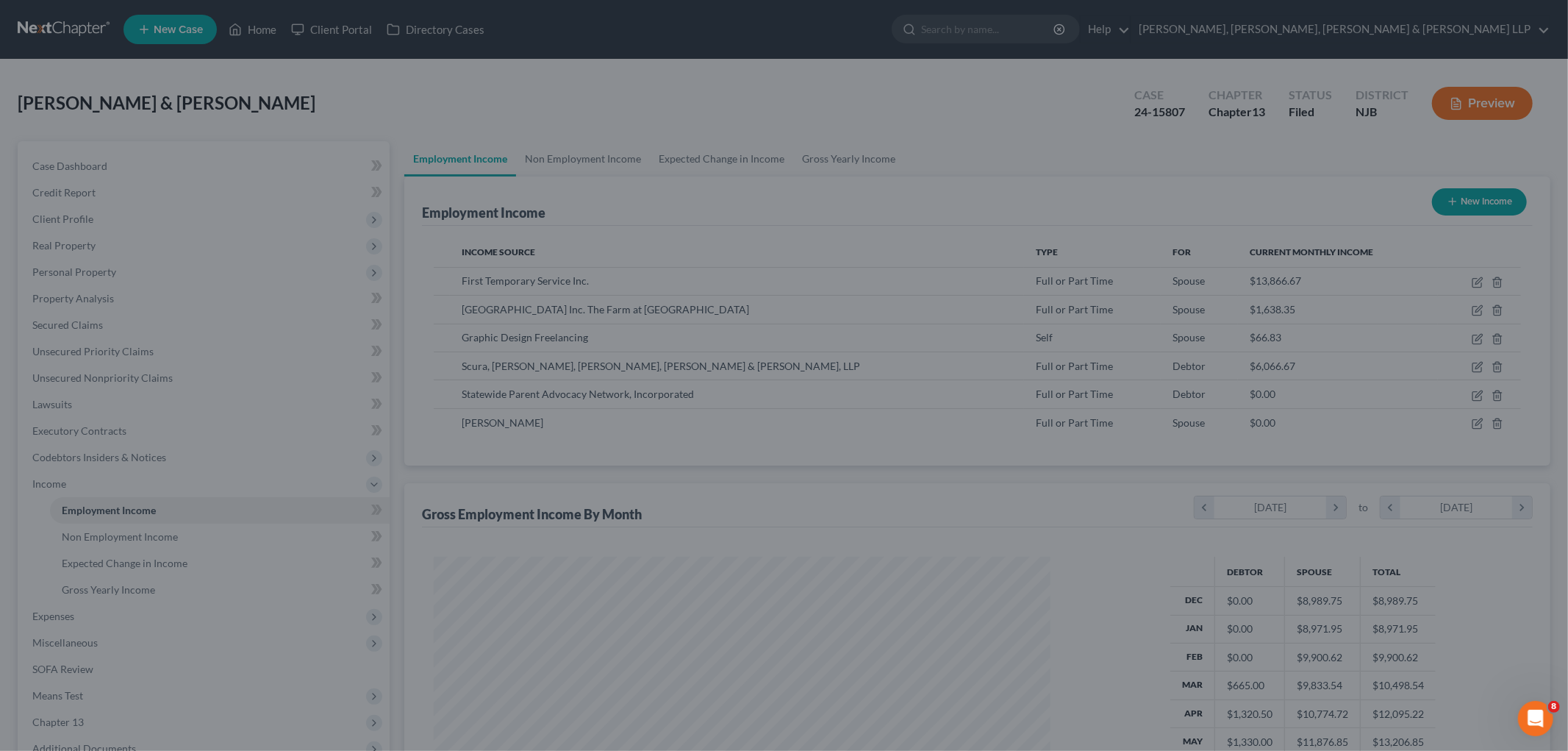
scroll to position [735002, 734349]
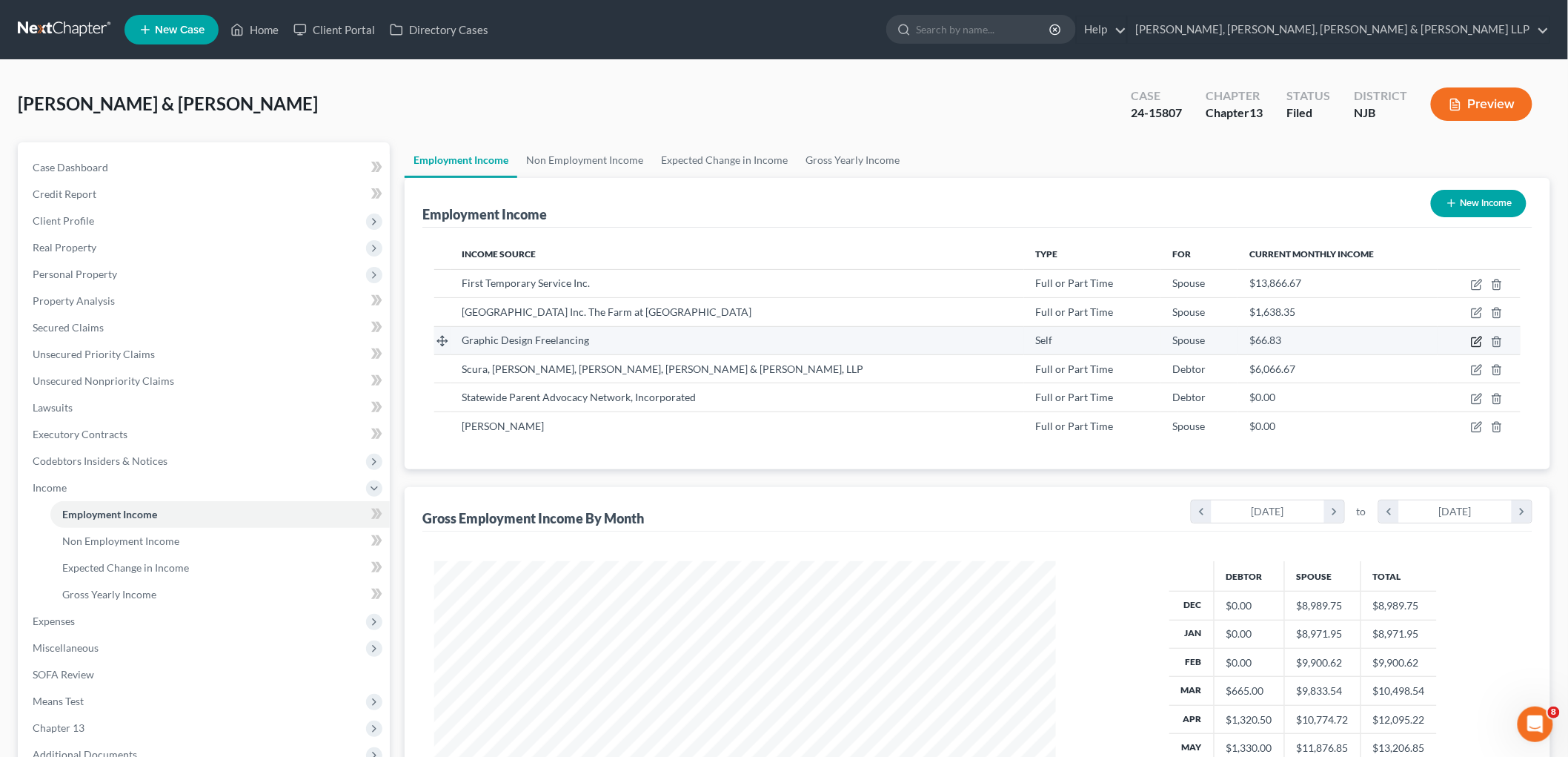
click at [1475, 343] on icon "button" at bounding box center [1477, 342] width 12 height 12
select select "1"
select select "33"
select select "0"
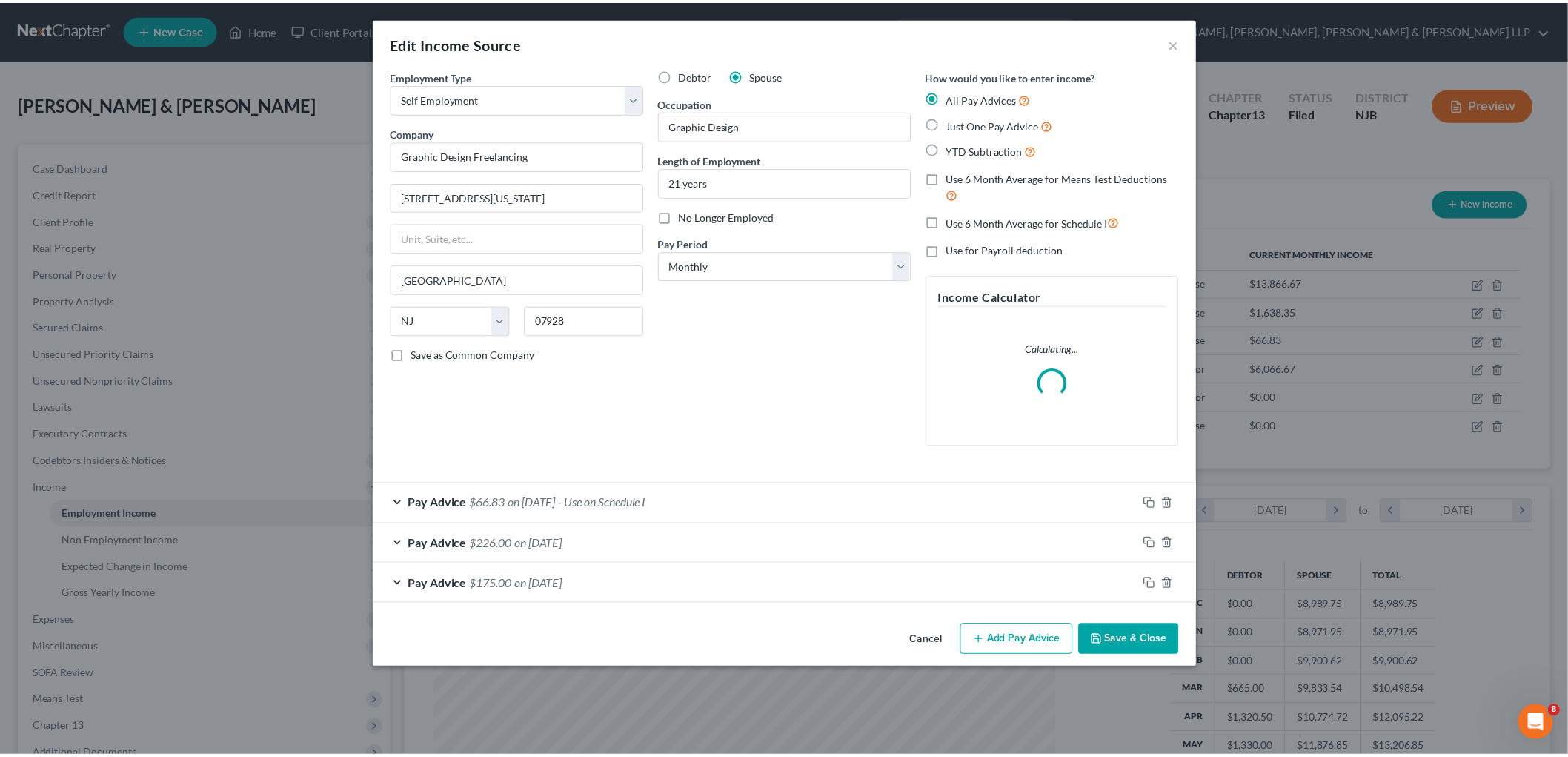
scroll to position [313, 657]
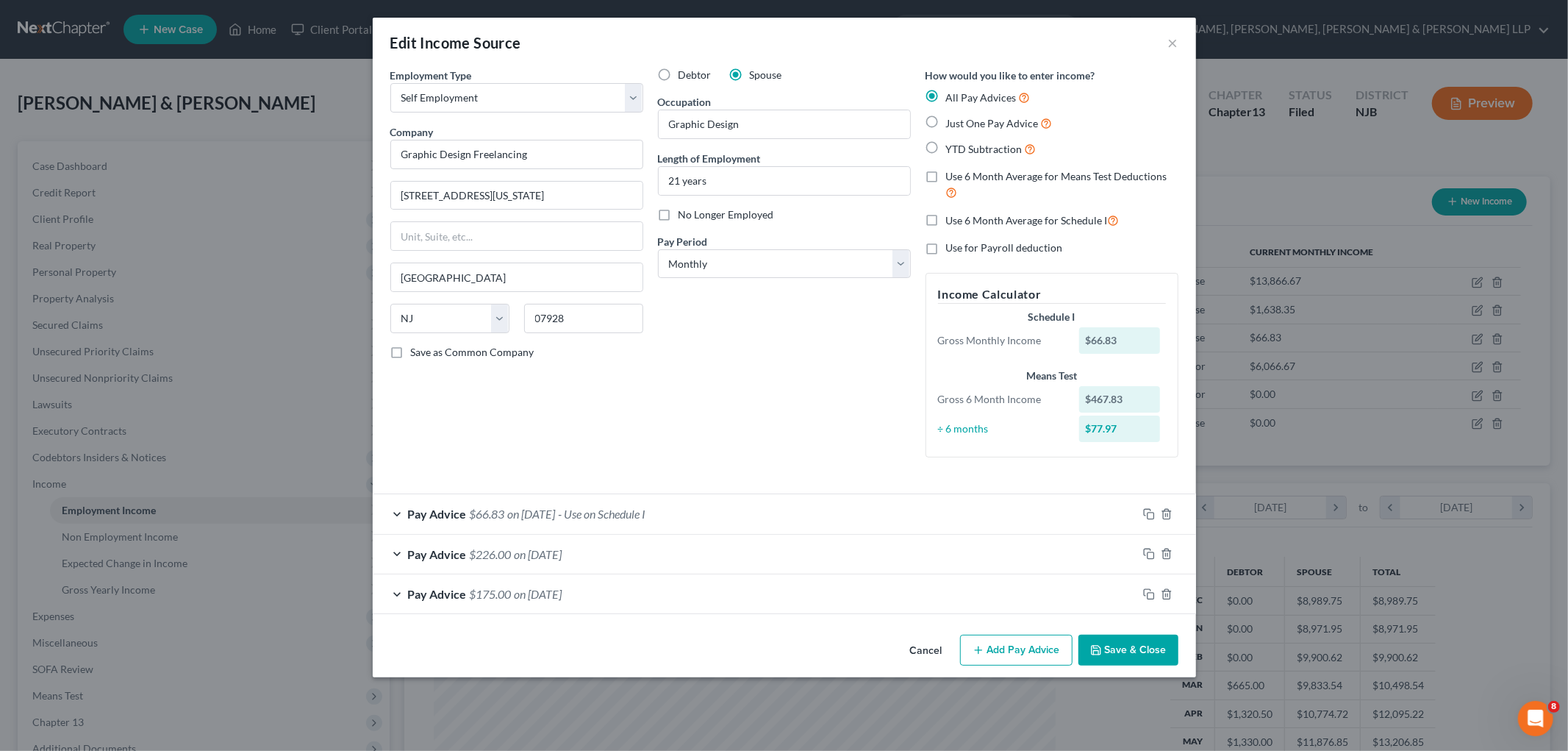
click at [1125, 647] on button "Save & Close" at bounding box center [1128, 649] width 100 height 31
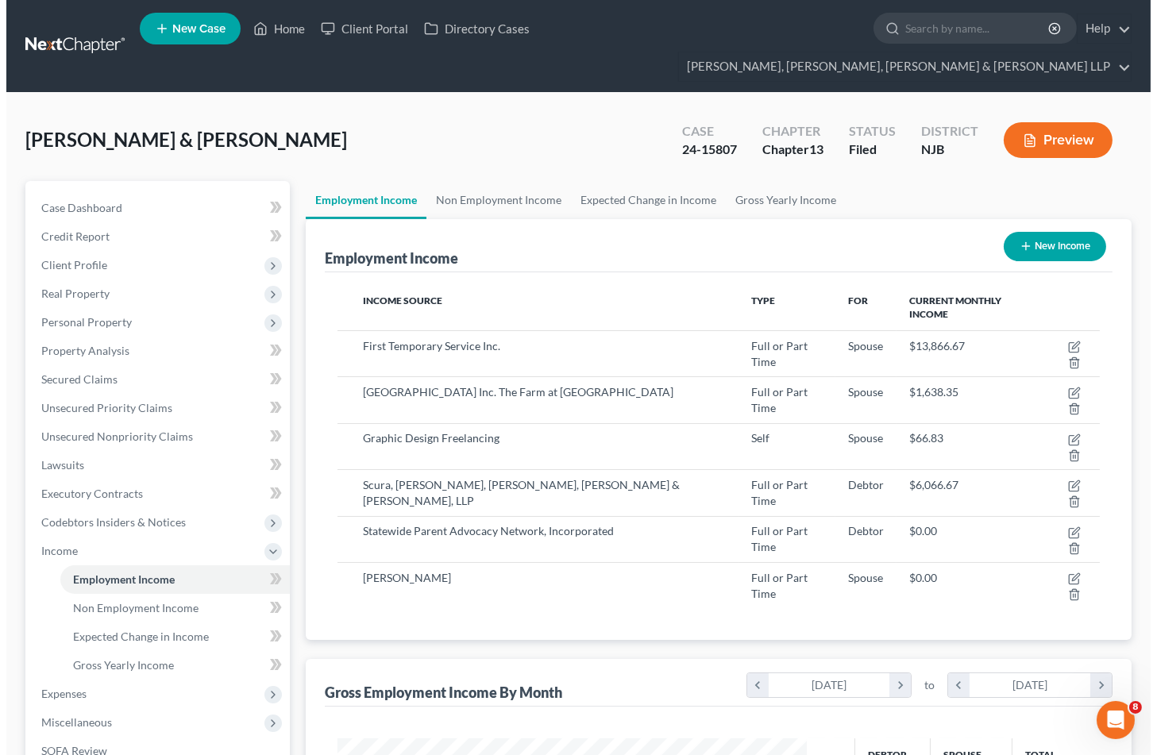
scroll to position [793772, 793593]
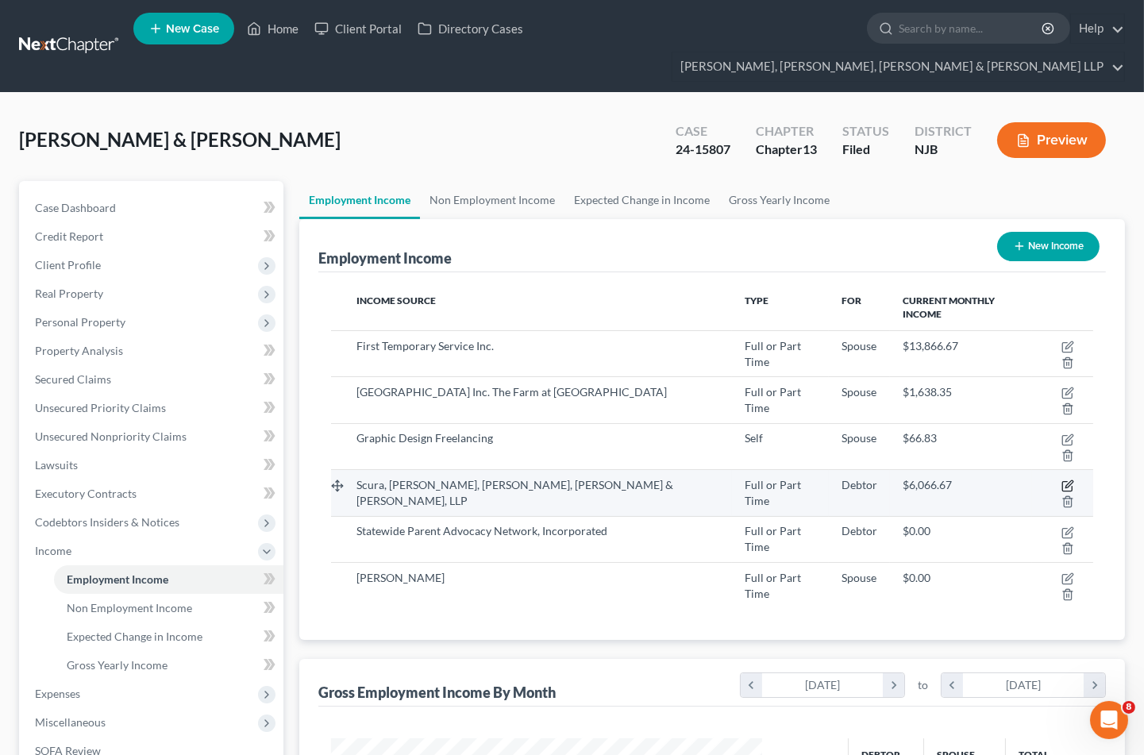
click at [1062, 480] on icon "button" at bounding box center [1068, 486] width 13 height 13
select select "0"
select select "33"
select select "2"
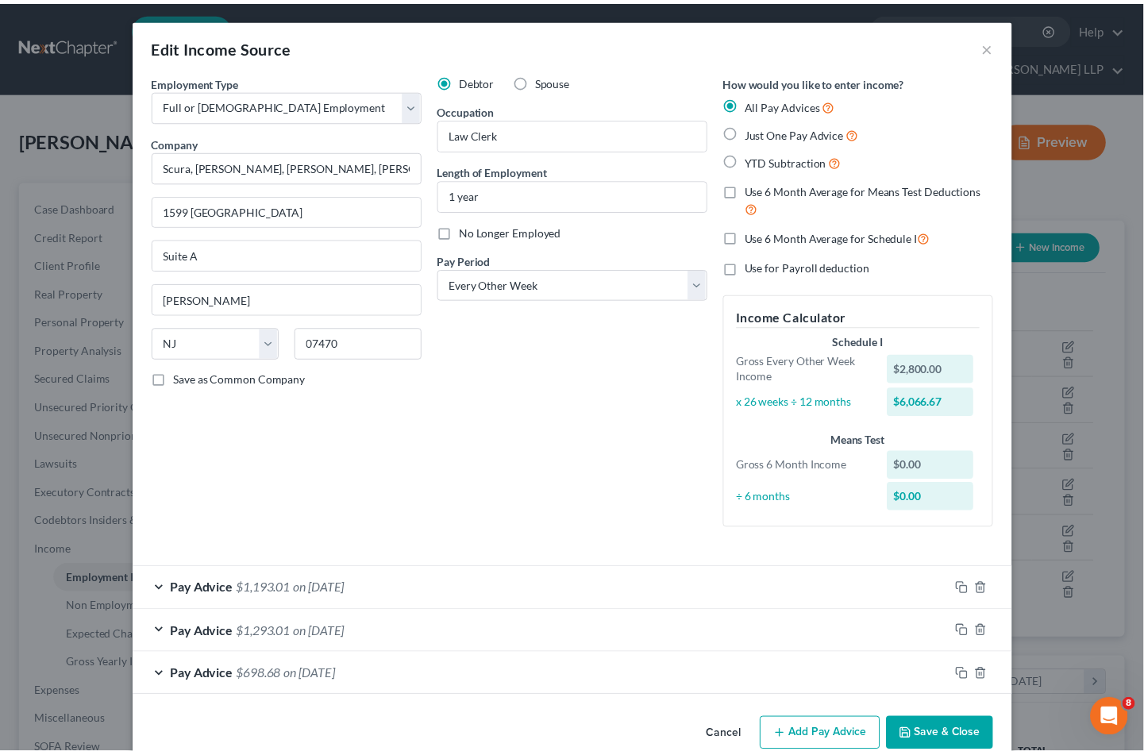
scroll to position [29, 0]
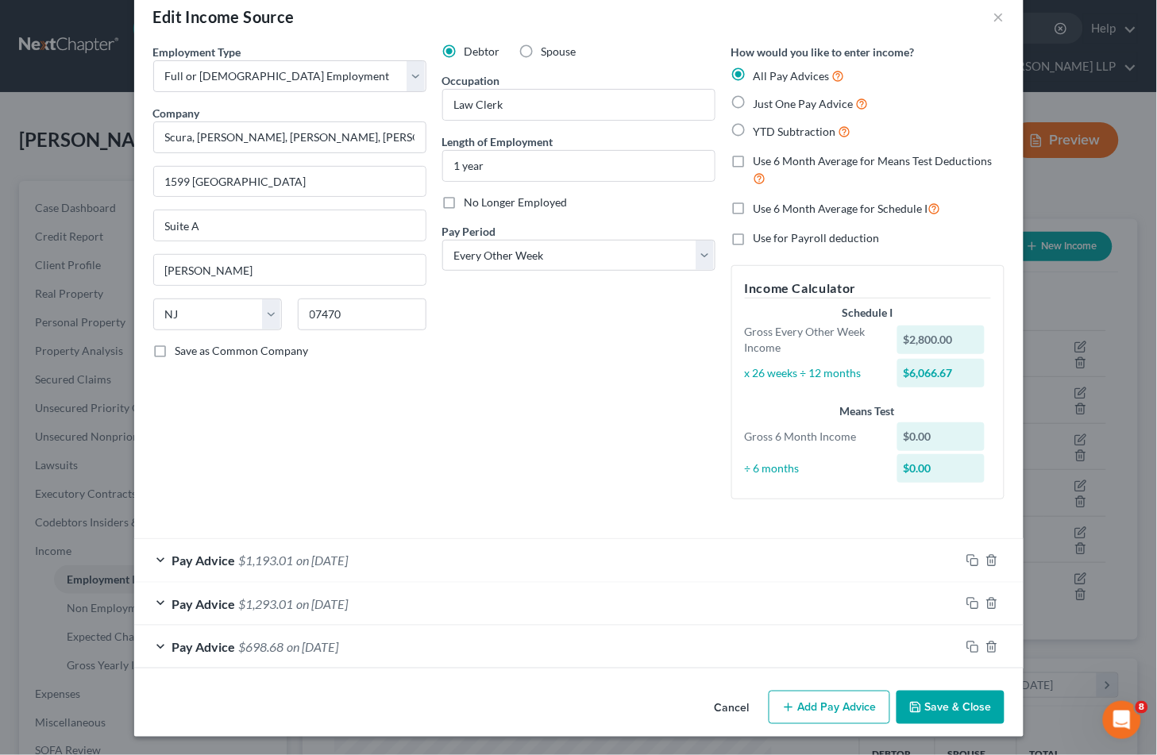
drag, startPoint x: 962, startPoint y: 708, endPoint x: 974, endPoint y: 680, distance: 29.9
click at [962, 708] on button "Save & Close" at bounding box center [950, 707] width 108 height 33
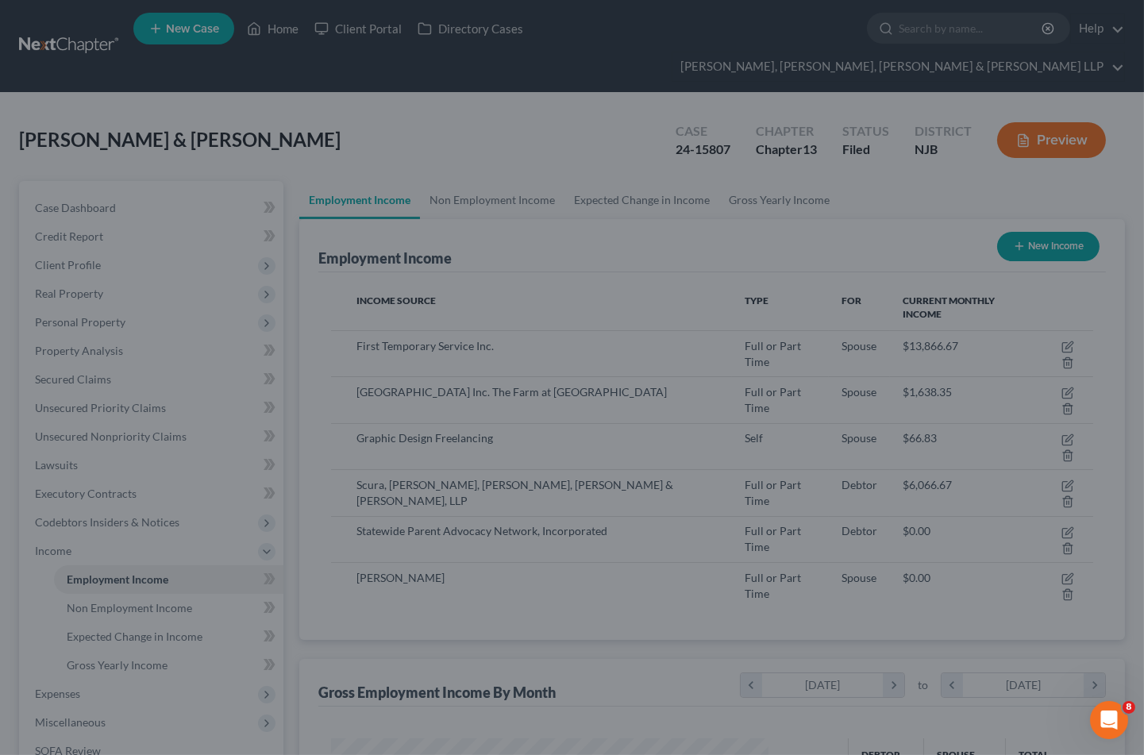
scroll to position [284, 463]
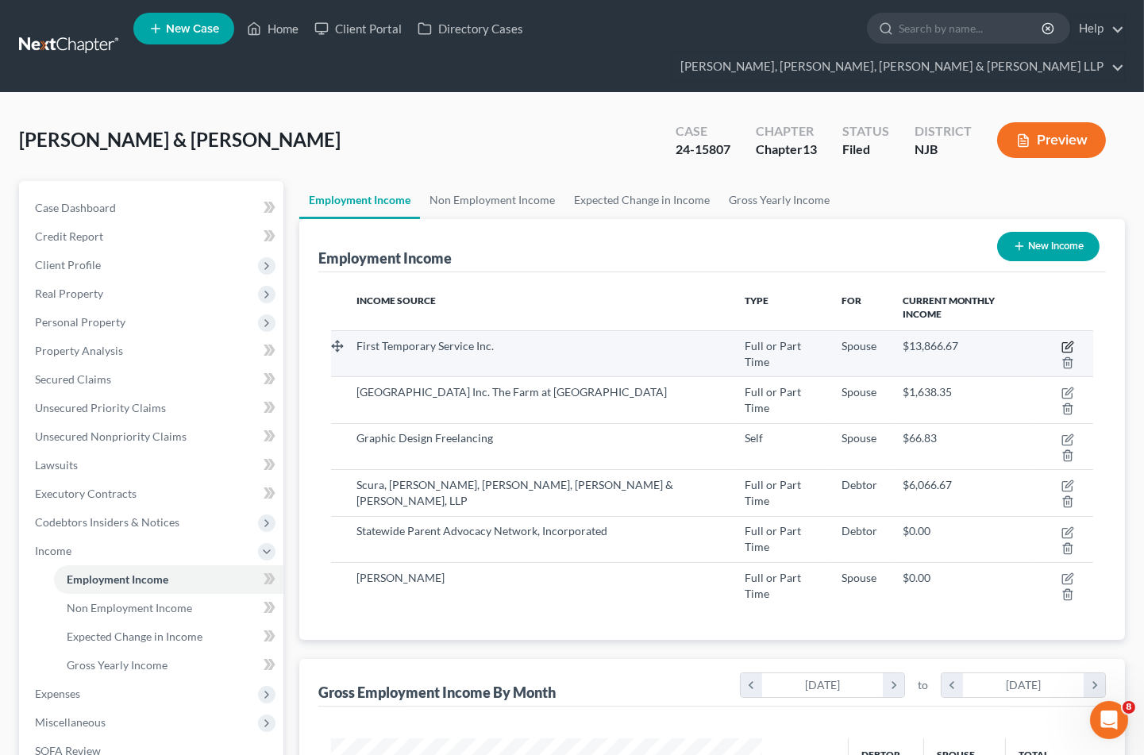
click at [1062, 341] on icon "button" at bounding box center [1068, 347] width 13 height 13
select select "0"
select select "14"
select select "3"
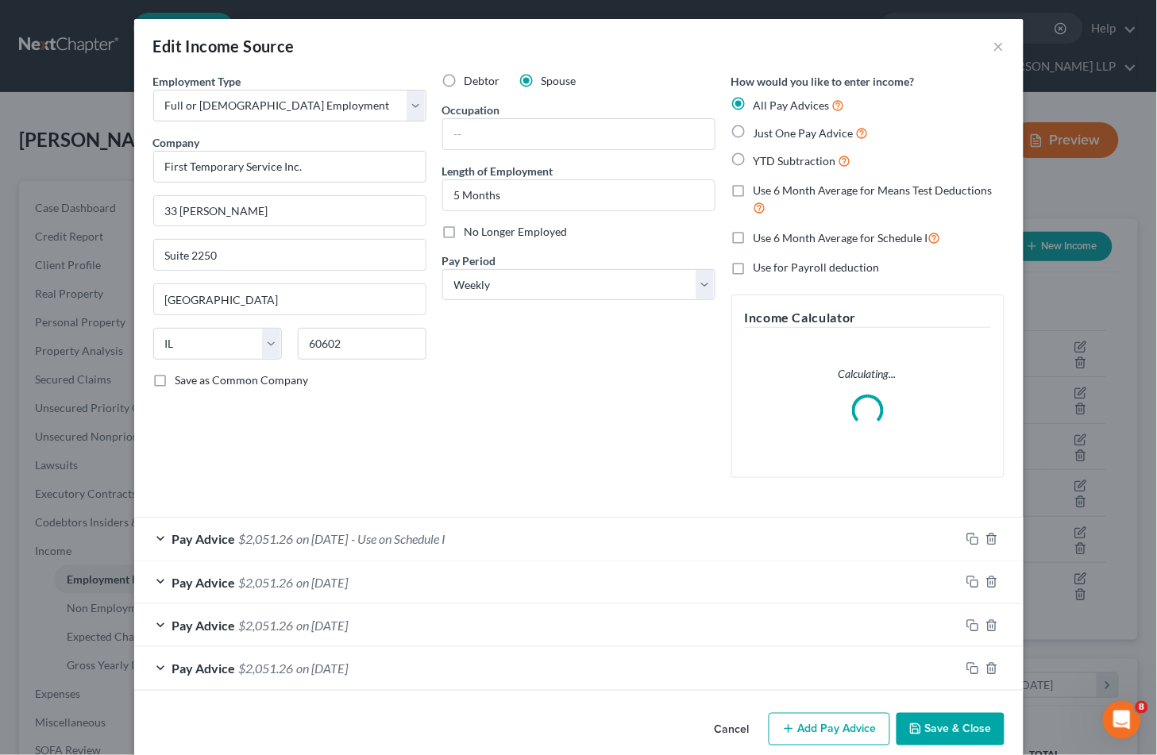
scroll to position [284, 469]
click at [488, 541] on div "Pay Advice $2,051.26 on [DATE] - Use on Schedule I" at bounding box center [547, 539] width 826 height 42
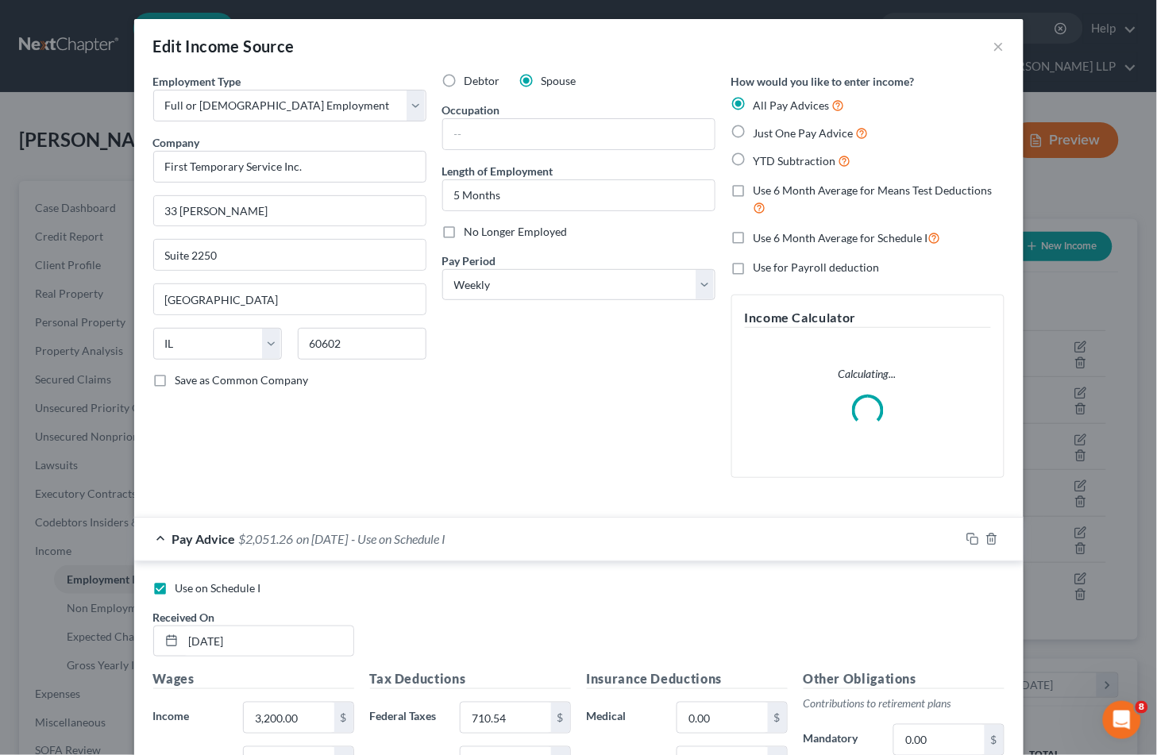
click at [188, 590] on span "Use on Schedule I" at bounding box center [218, 587] width 86 height 13
click at [188, 590] on input "Use on Schedule I" at bounding box center [187, 585] width 10 height 10
click at [553, 538] on div "Pay Advice $2,051.26 on [DATE]" at bounding box center [547, 539] width 826 height 42
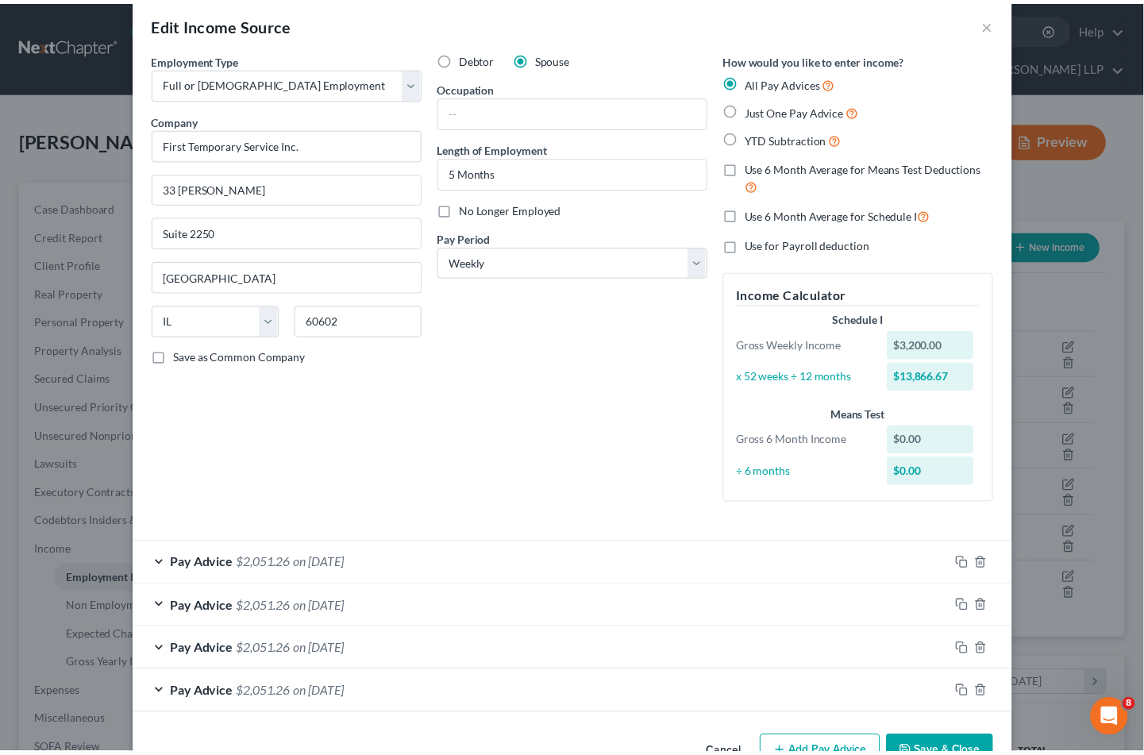
scroll to position [70, 0]
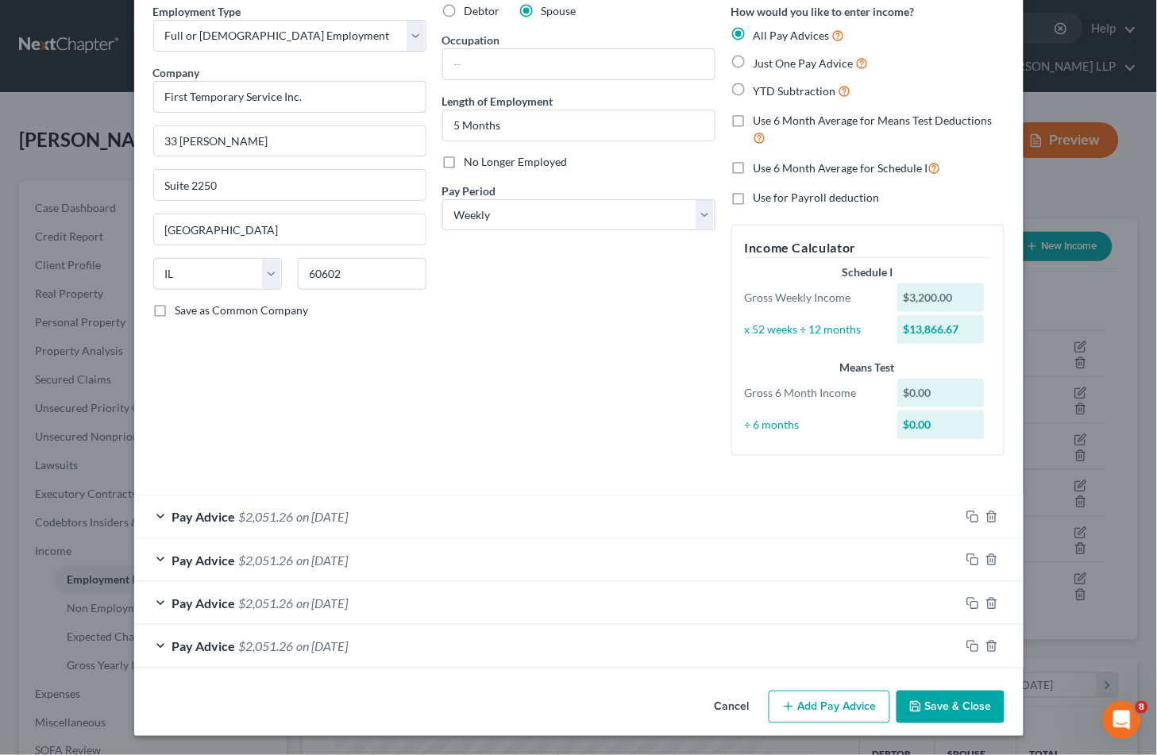
click at [424, 517] on div "Pay Advice $2,051.26 on [DATE]" at bounding box center [547, 516] width 826 height 42
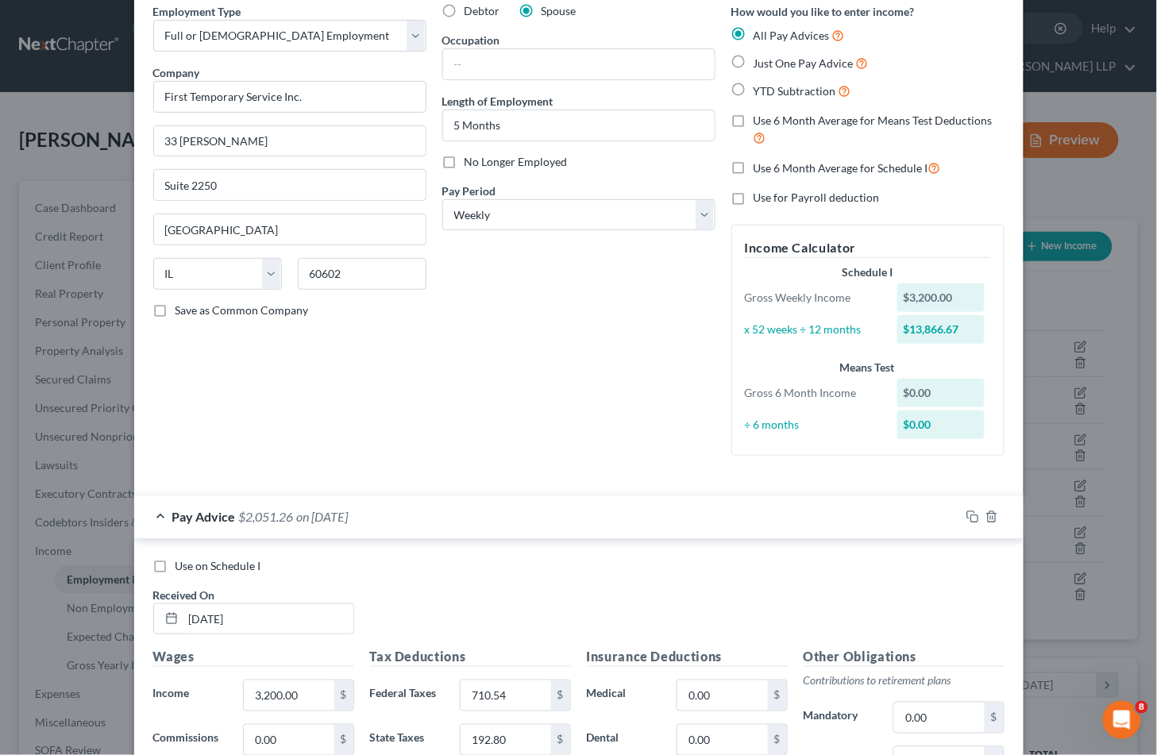
click at [218, 565] on span "Use on Schedule I" at bounding box center [218, 565] width 86 height 13
click at [192, 565] on input "Use on Schedule I" at bounding box center [187, 563] width 10 height 10
click at [179, 565] on span "Use on Schedule I" at bounding box center [218, 565] width 86 height 13
click at [182, 565] on input "Use on Schedule I" at bounding box center [187, 563] width 10 height 10
checkbox input "false"
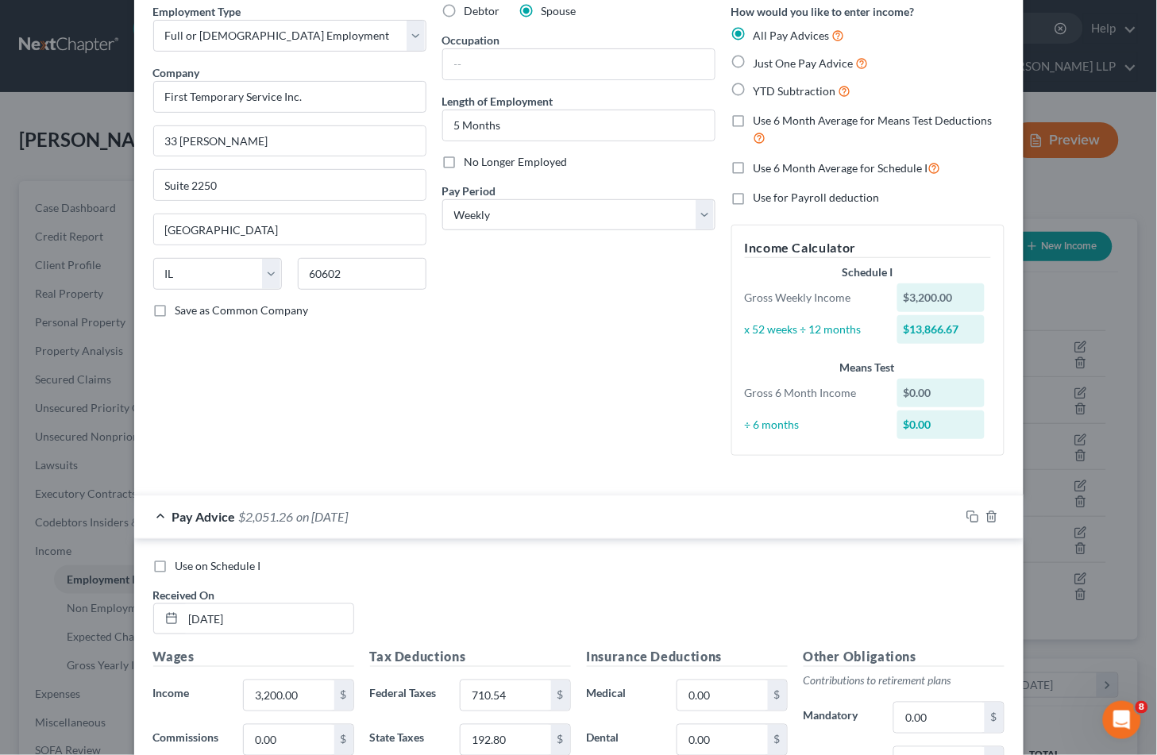
click at [561, 514] on div "Pay Advice $2,051.26 on [DATE]" at bounding box center [547, 516] width 826 height 42
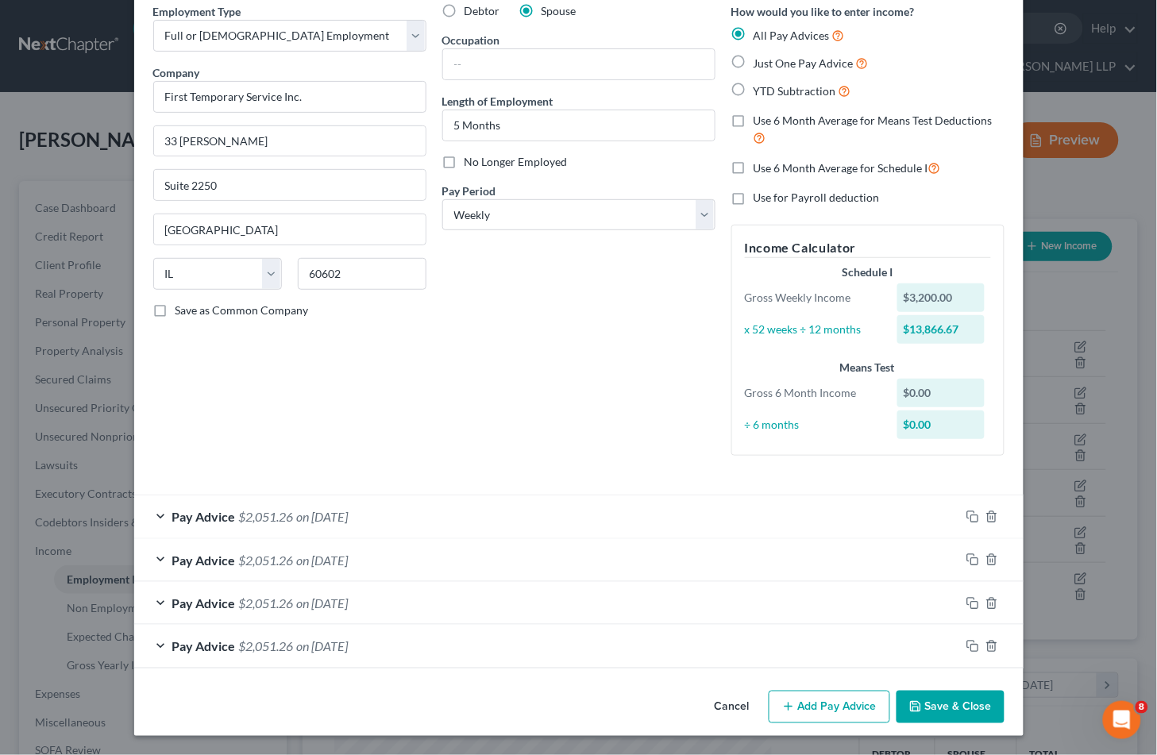
click at [955, 709] on button "Save & Close" at bounding box center [950, 707] width 108 height 33
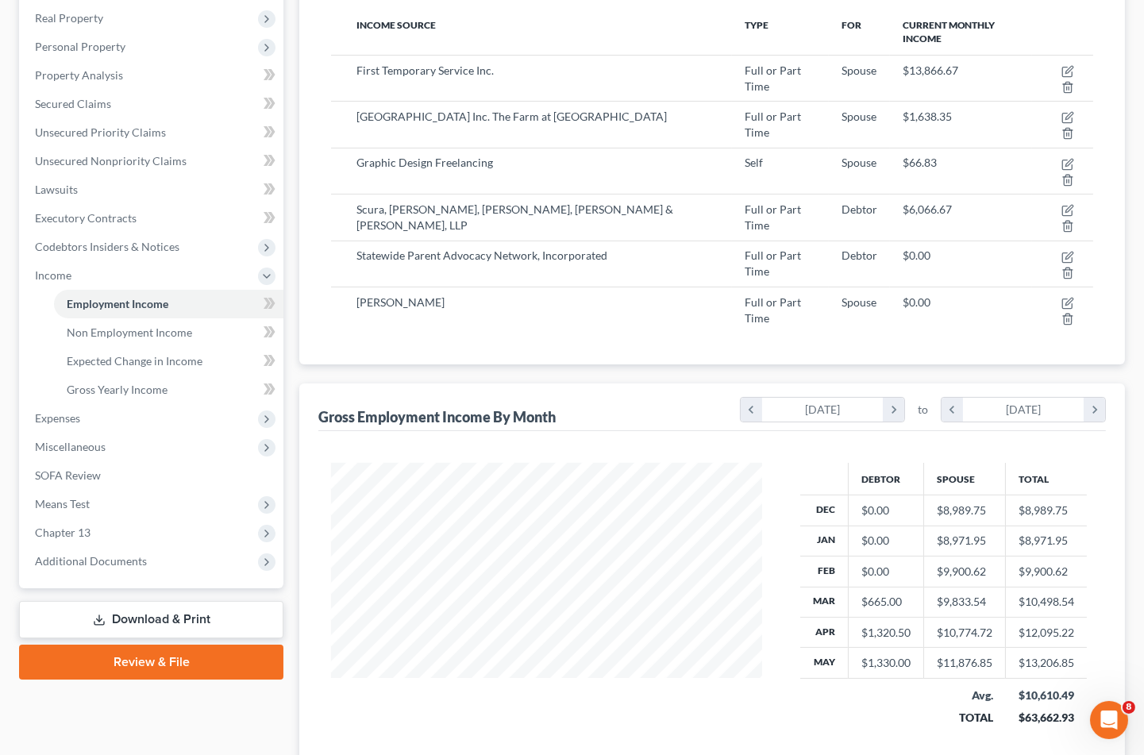
scroll to position [280, 0]
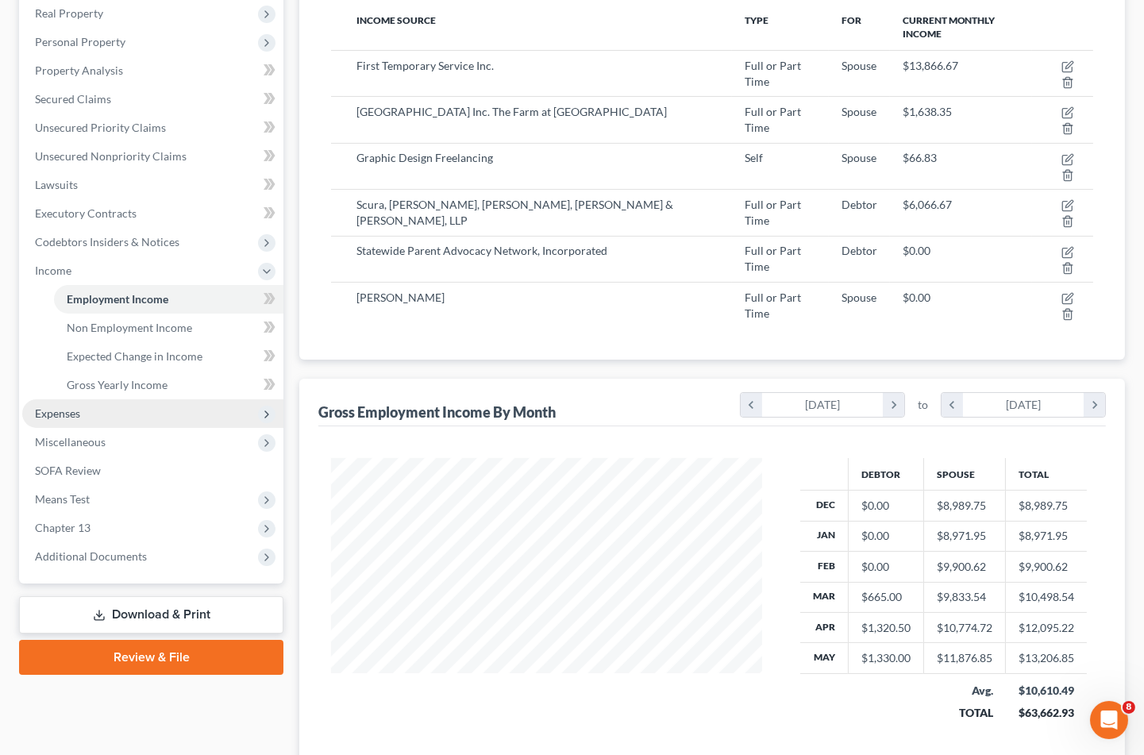
click at [61, 407] on span "Expenses" at bounding box center [57, 413] width 45 height 13
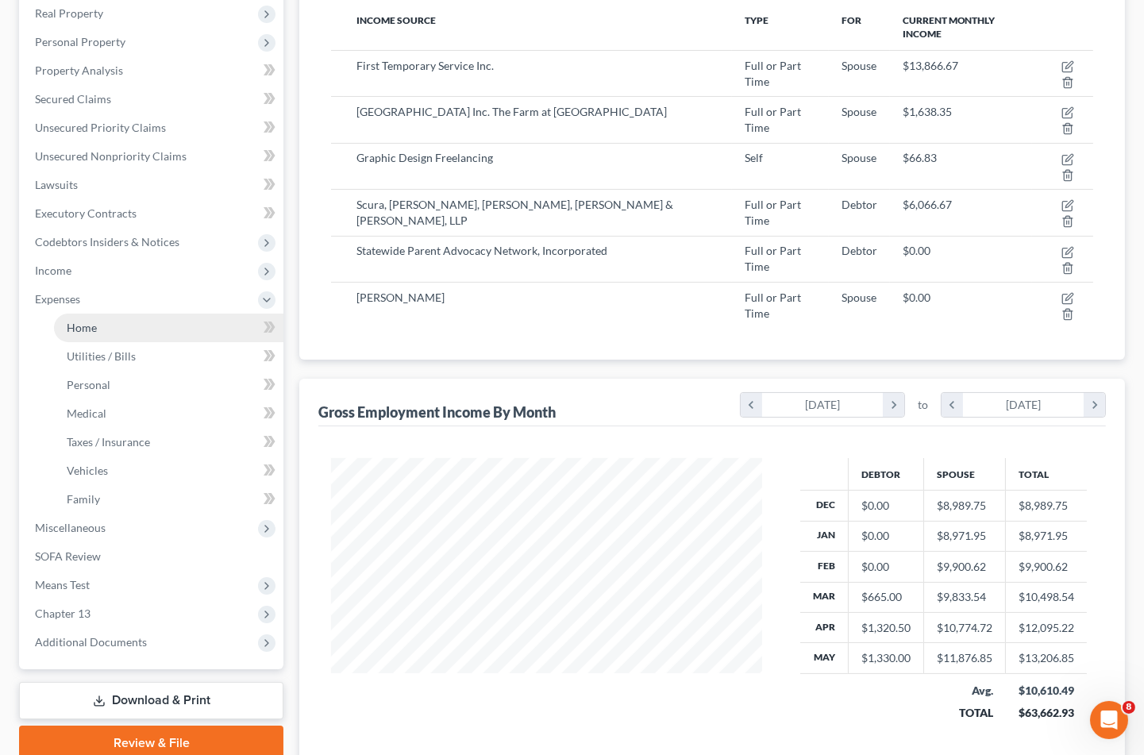
click at [79, 321] on span "Home" at bounding box center [82, 327] width 30 height 13
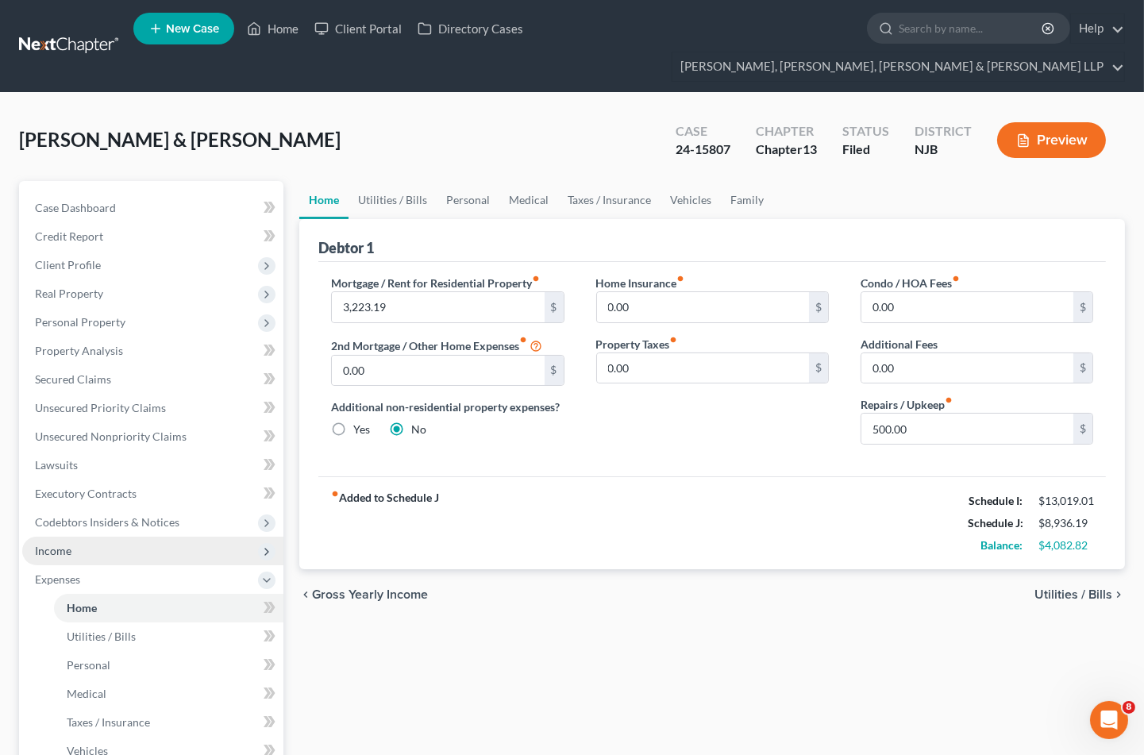
click at [62, 544] on span "Income" at bounding box center [53, 550] width 37 height 13
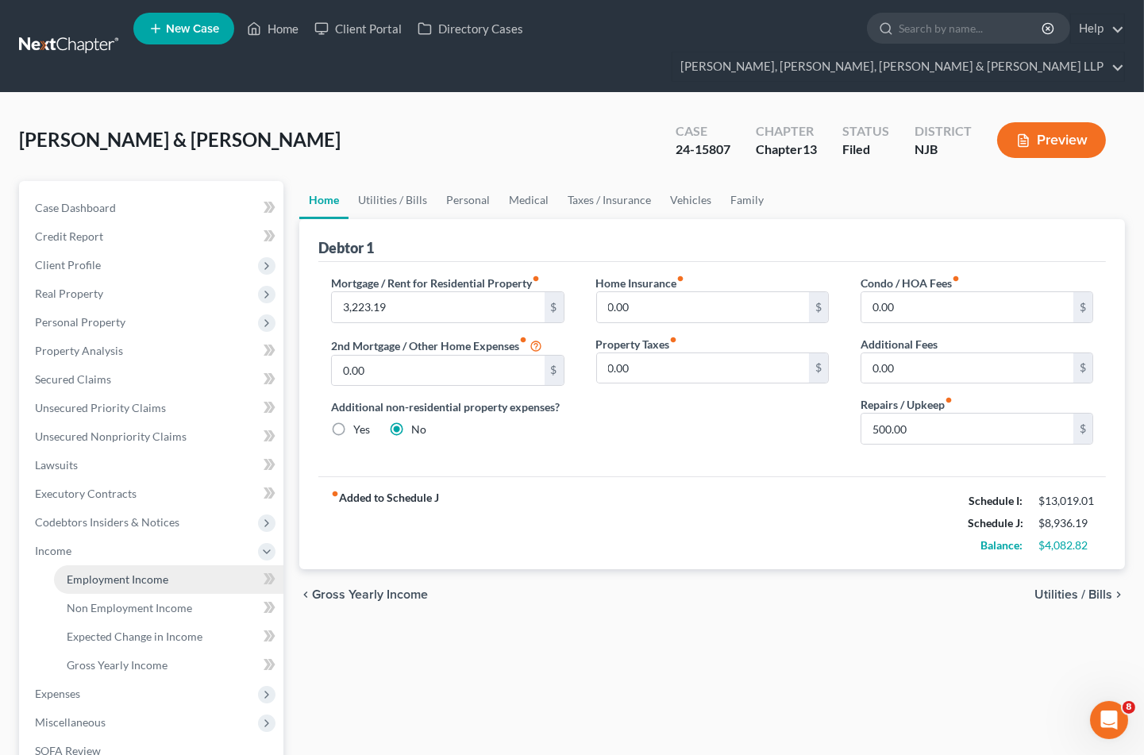
click at [107, 573] on span "Employment Income" at bounding box center [118, 579] width 102 height 13
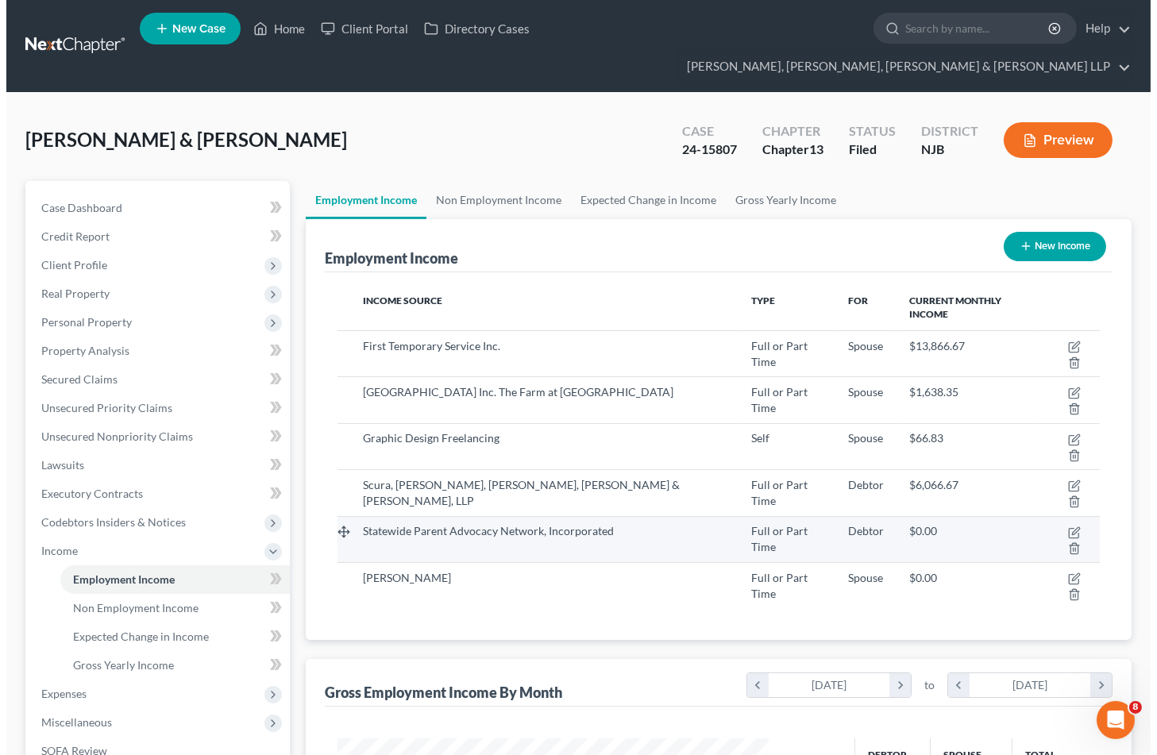
scroll to position [284, 463]
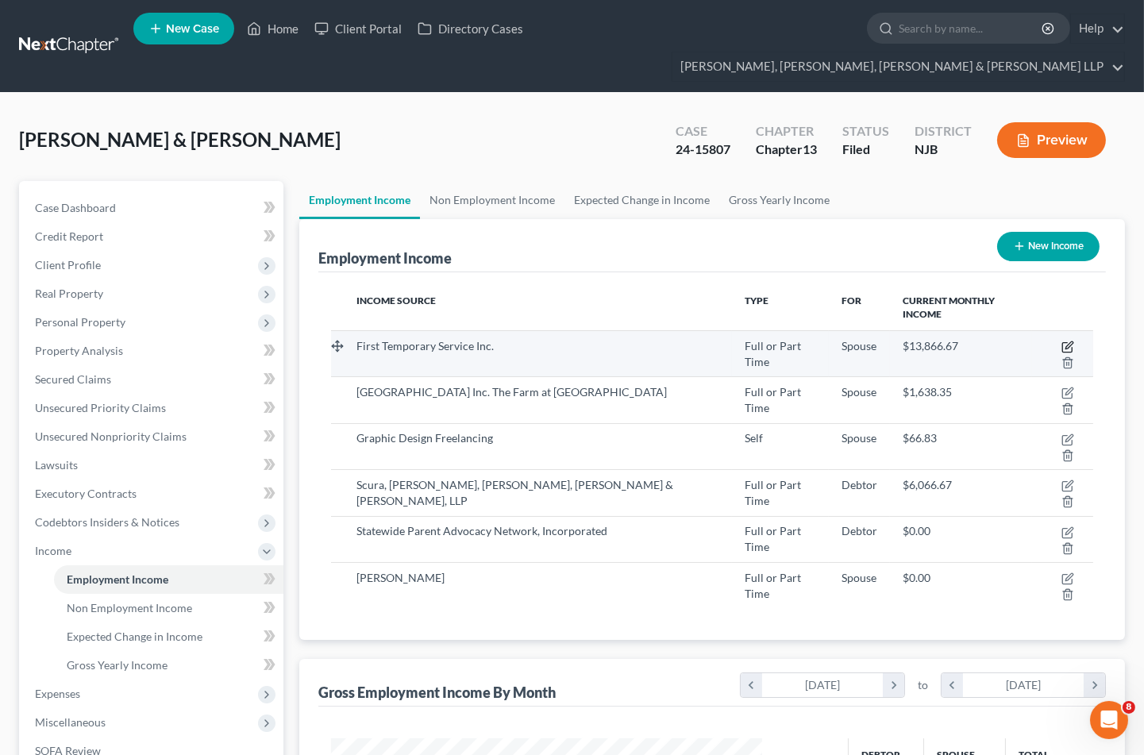
click at [1062, 341] on icon "button" at bounding box center [1068, 347] width 13 height 13
select select "0"
select select "14"
select select "3"
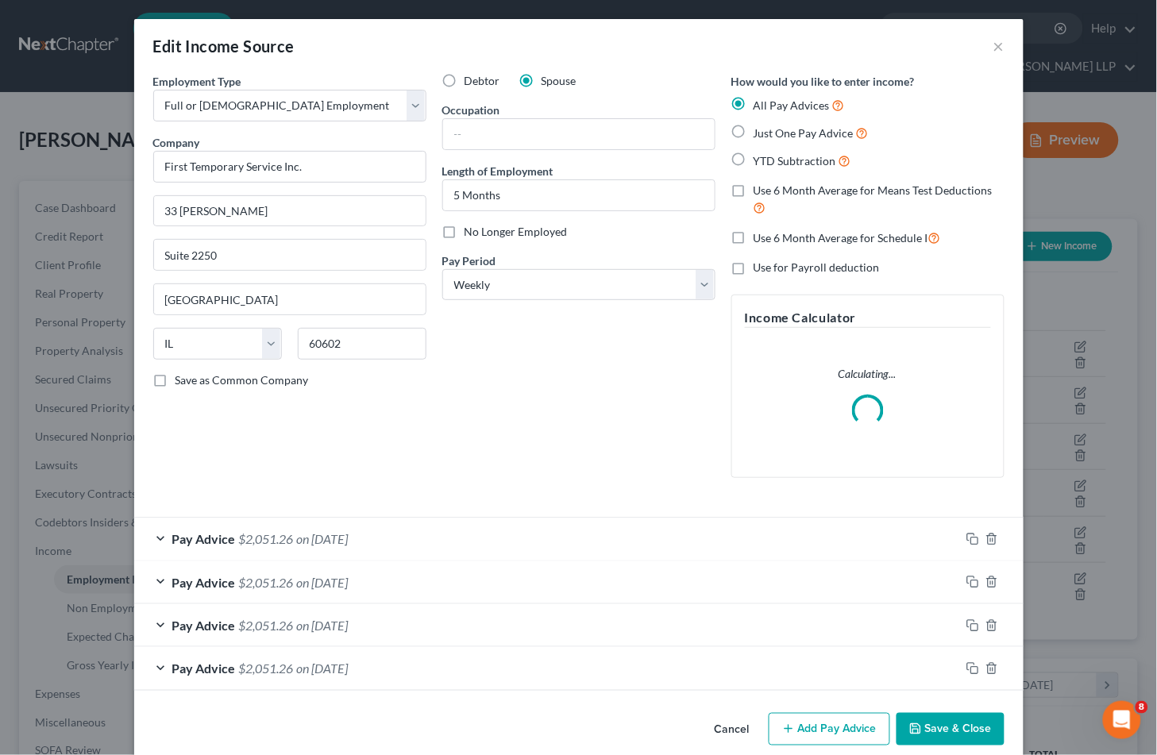
scroll to position [284, 469]
click at [425, 544] on div "Pay Advice $2,051.26 on [DATE]" at bounding box center [547, 539] width 826 height 42
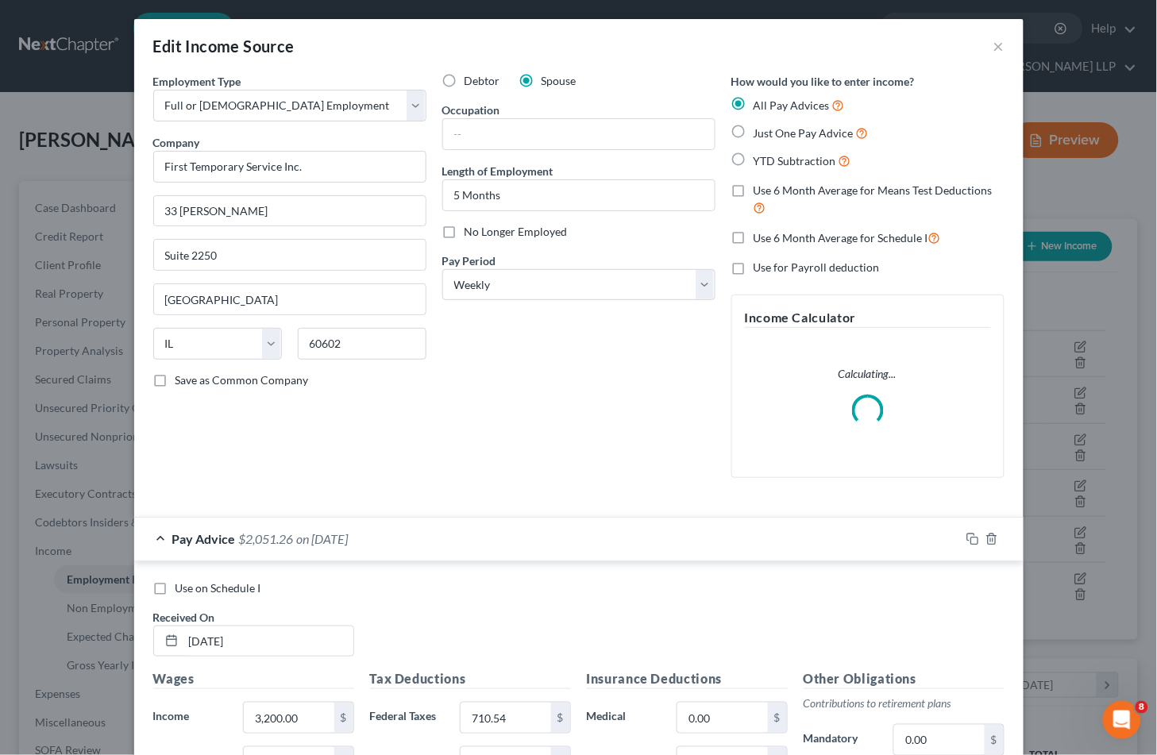
click at [205, 584] on span "Use on Schedule I" at bounding box center [218, 587] width 86 height 13
click at [192, 584] on input "Use on Schedule I" at bounding box center [187, 585] width 10 height 10
checkbox input "true"
click at [565, 542] on div "Pay Advice $2,051.26 on [DATE] - Use on Schedule I" at bounding box center [547, 539] width 826 height 42
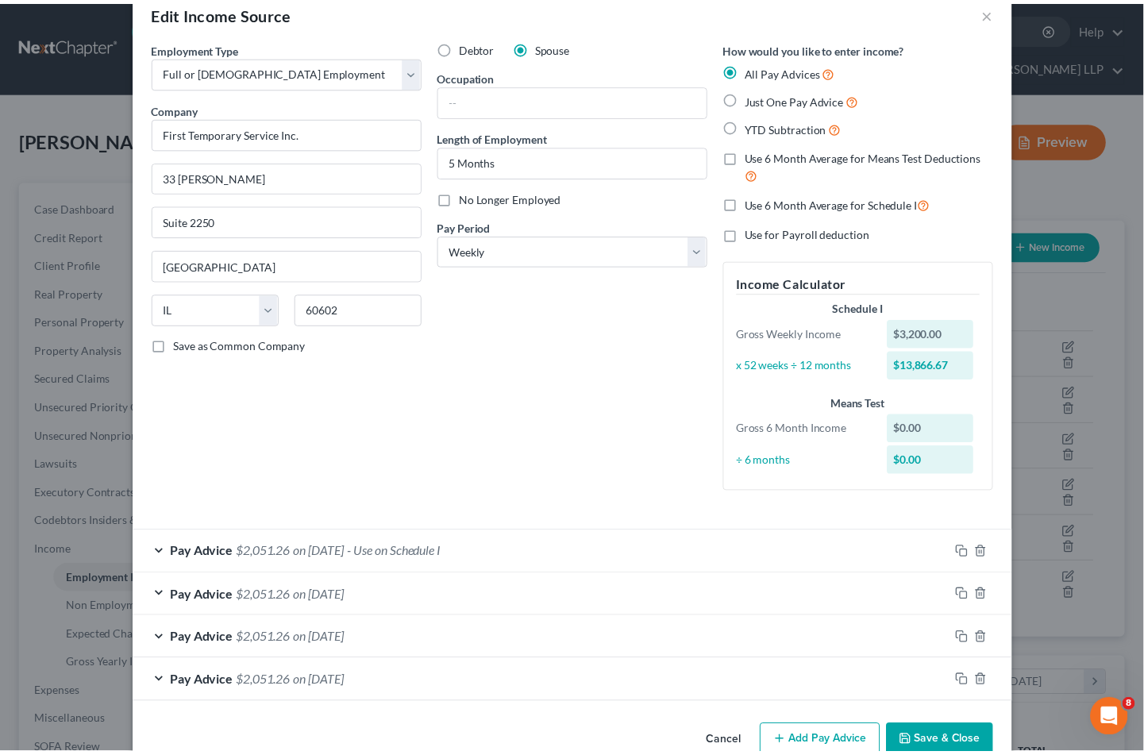
scroll to position [70, 0]
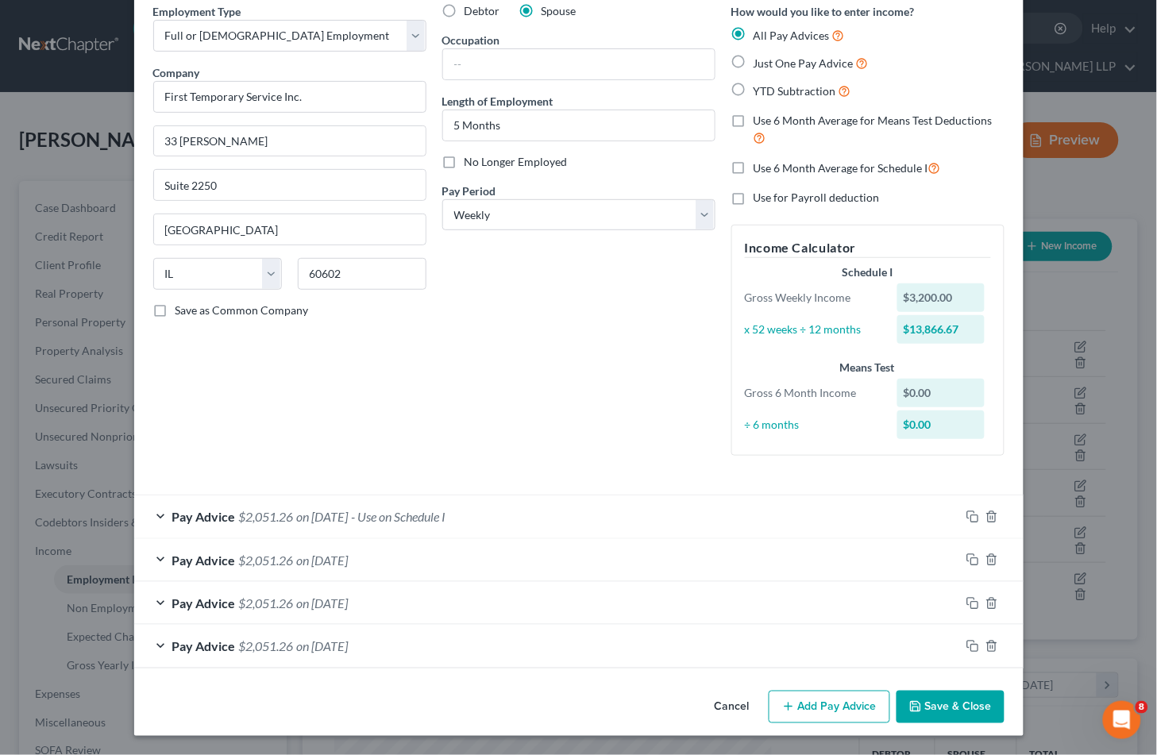
click at [965, 704] on button "Save & Close" at bounding box center [950, 707] width 108 height 33
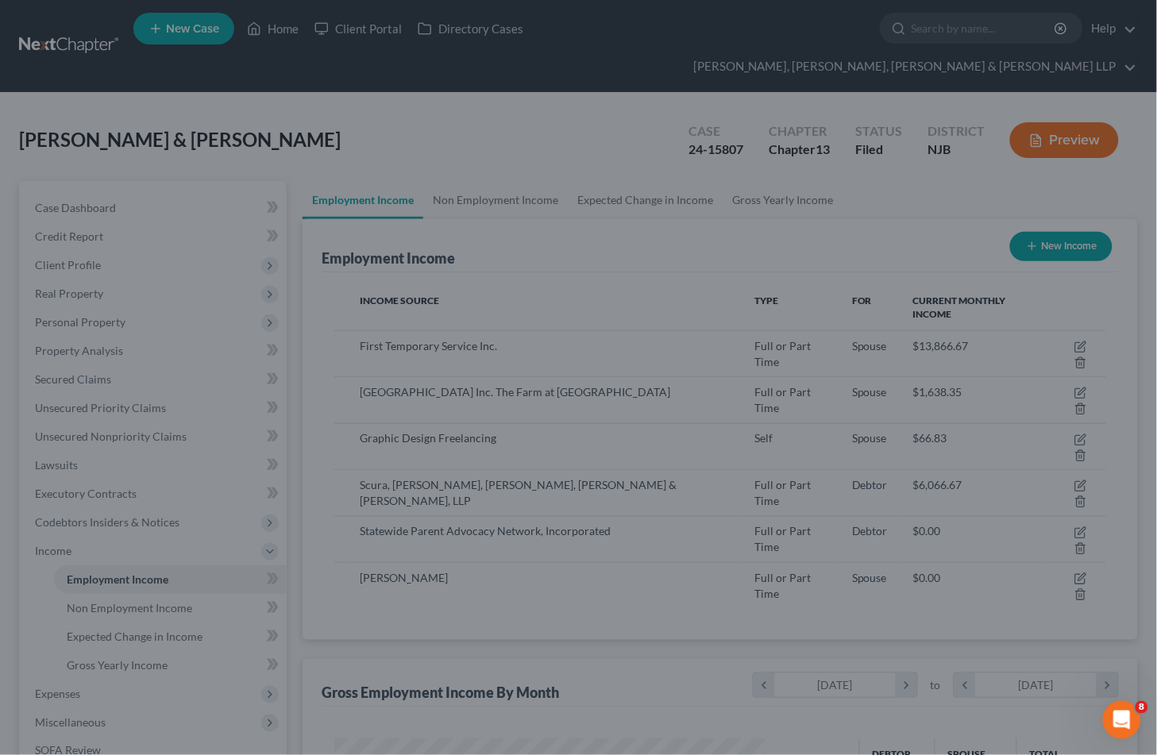
scroll to position [793772, 793593]
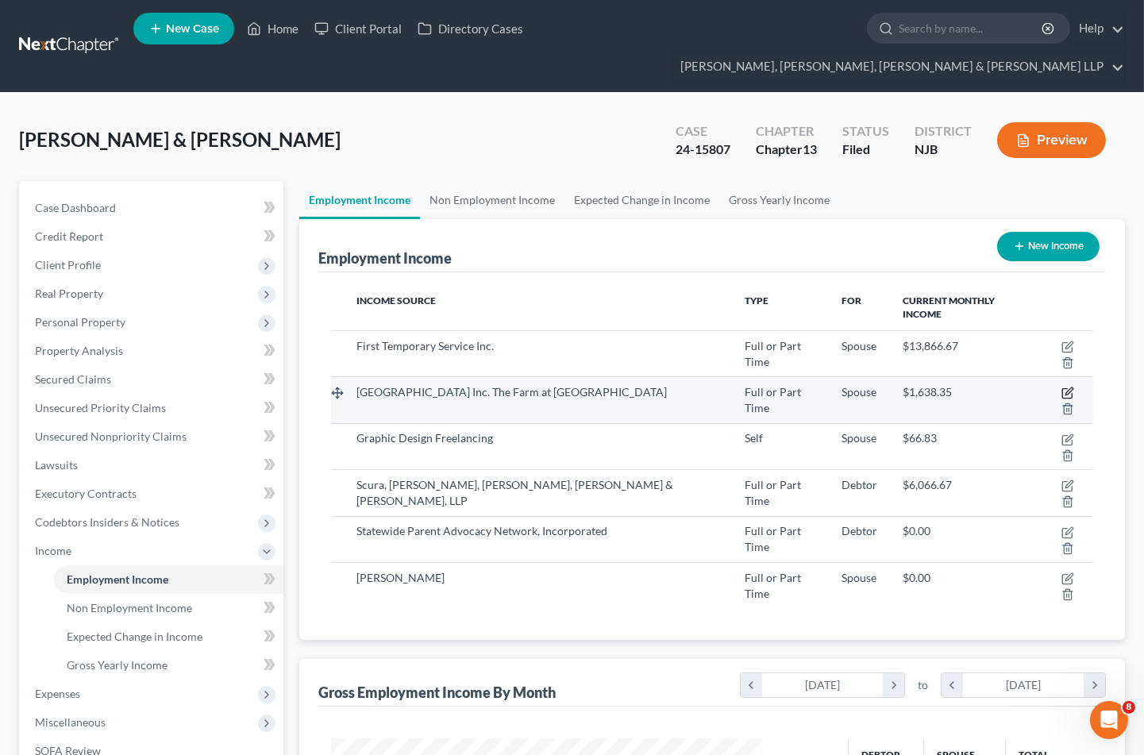
click at [1066, 388] on icon "button" at bounding box center [1069, 391] width 7 height 7
select select "0"
select select "33"
select select "3"
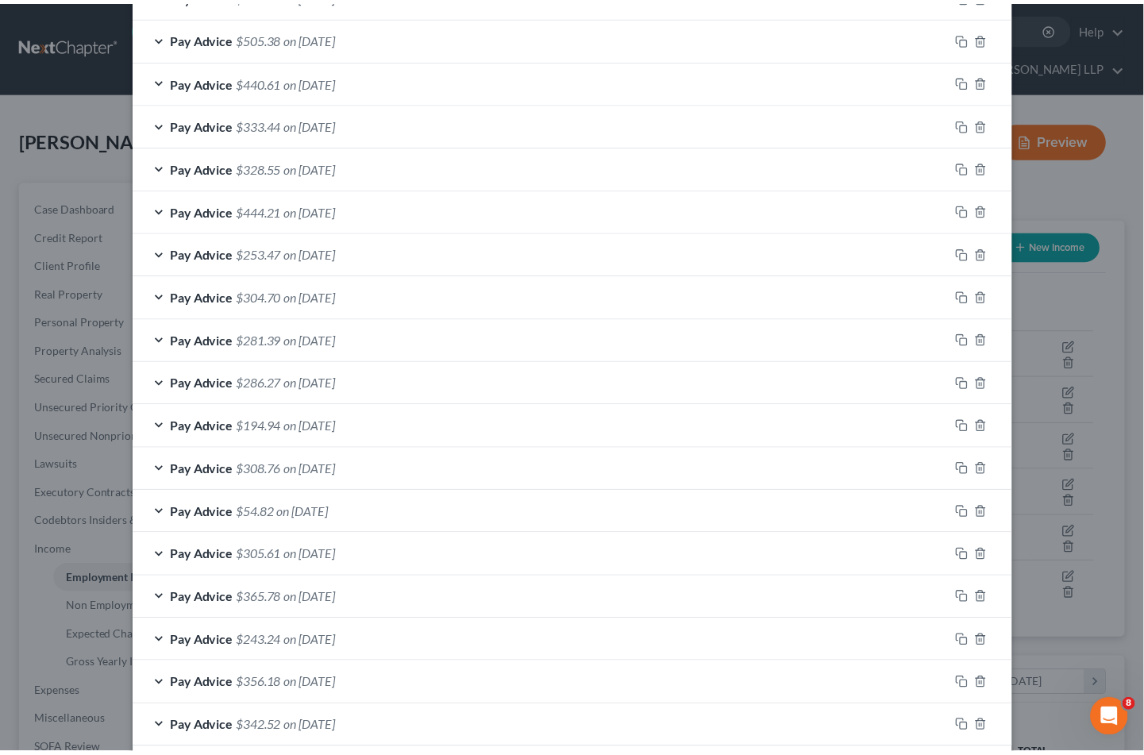
scroll to position [1323, 0]
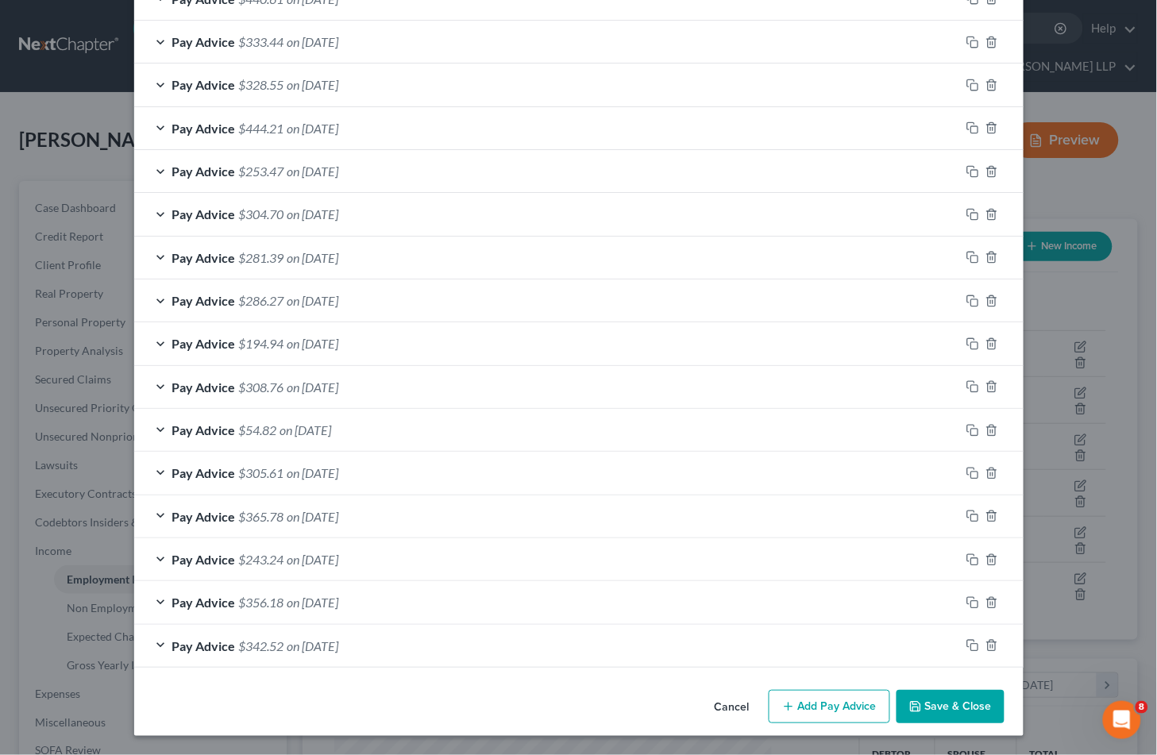
click at [945, 701] on button "Save & Close" at bounding box center [950, 706] width 108 height 33
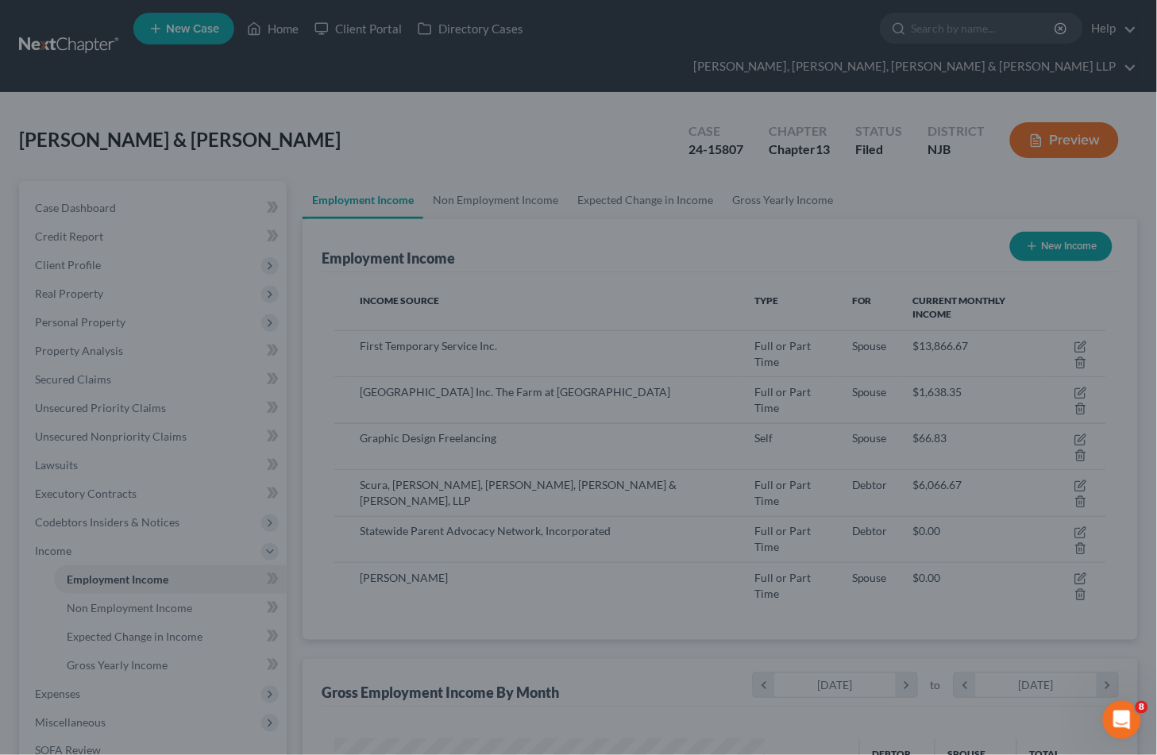
scroll to position [793772, 793593]
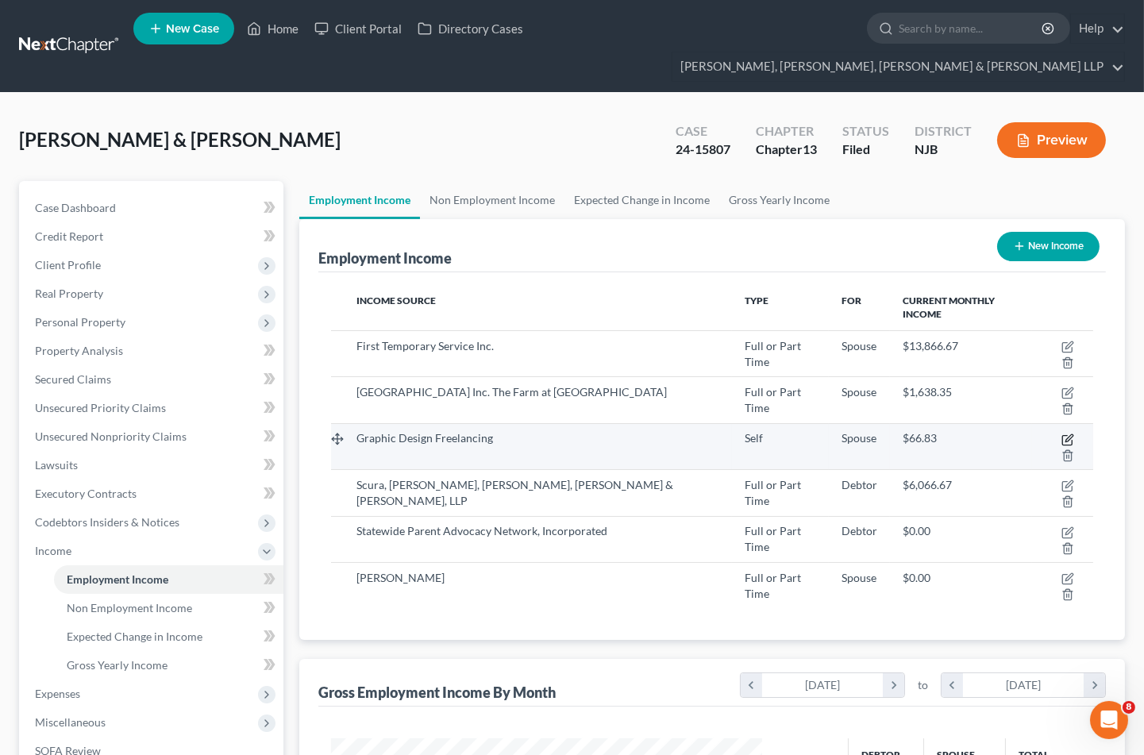
click at [1066, 434] on icon "button" at bounding box center [1069, 437] width 7 height 7
select select "1"
select select "33"
select select "0"
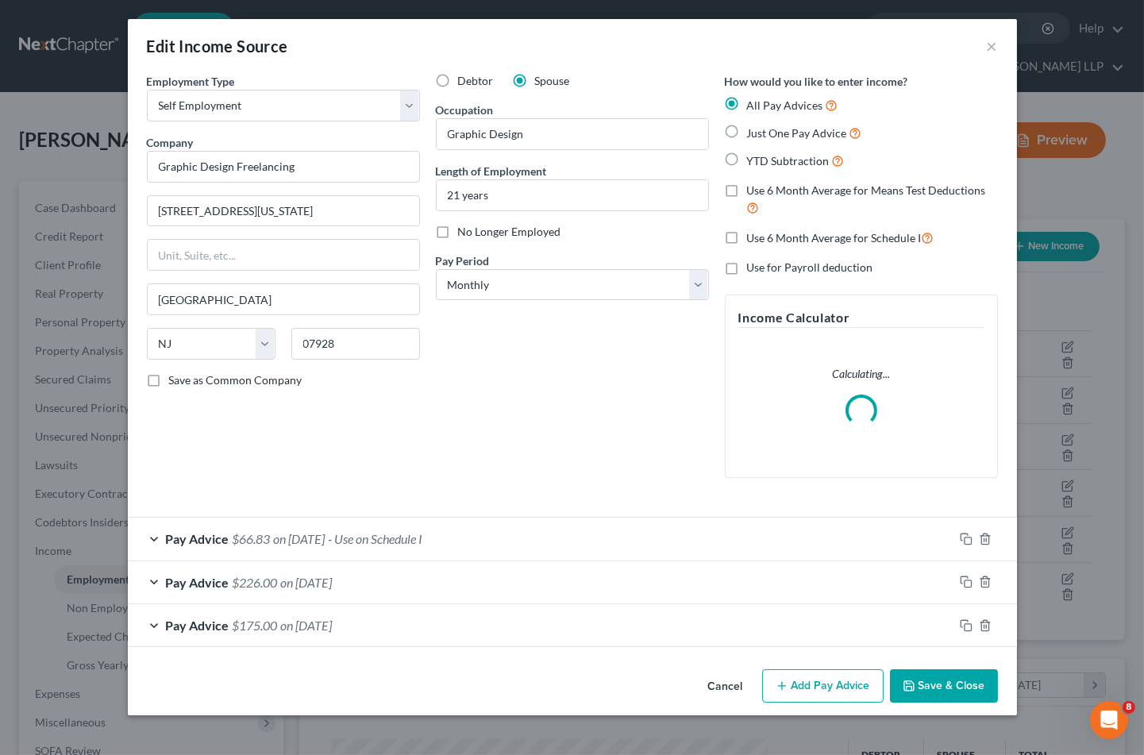
scroll to position [284, 469]
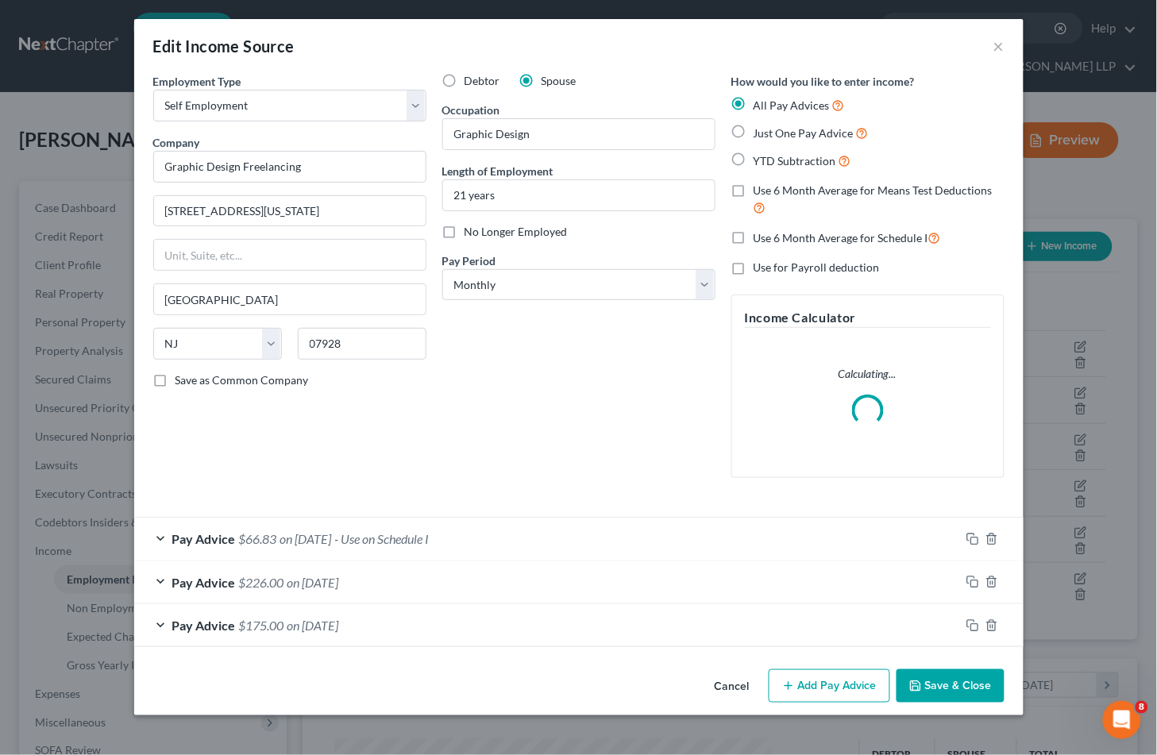
click at [578, 550] on div "Pay Advice $66.83 on [DATE] - Use on Schedule I" at bounding box center [547, 539] width 826 height 42
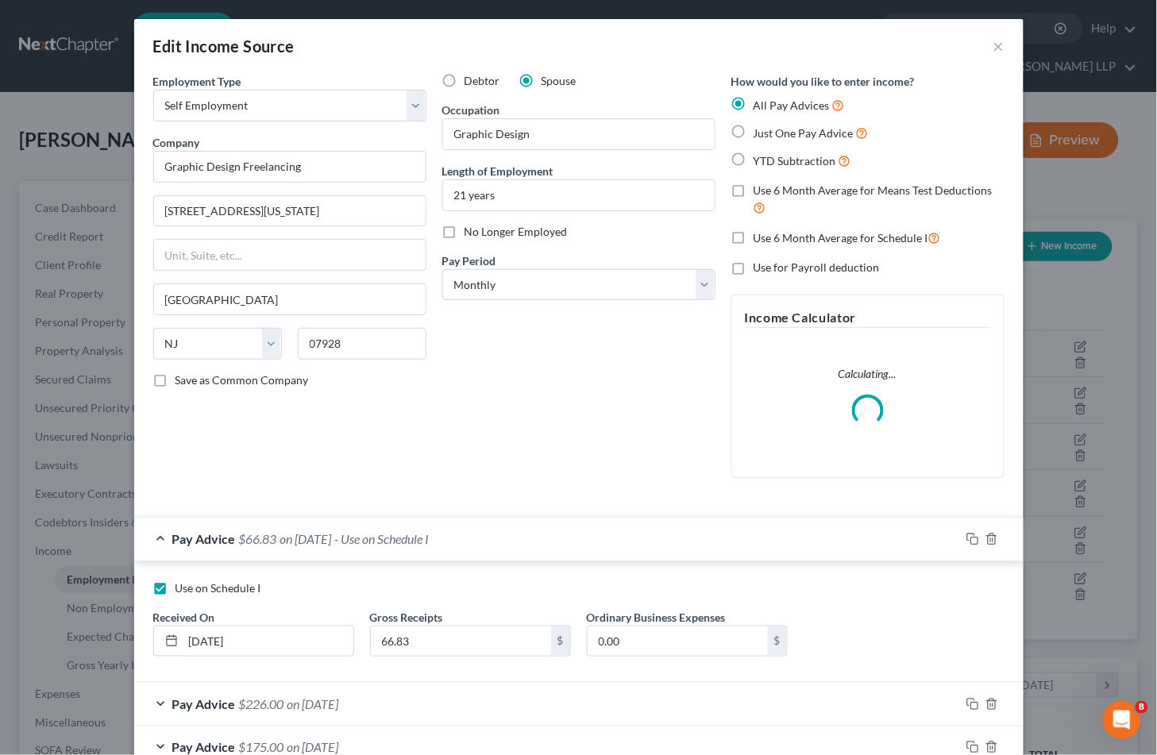
click at [224, 588] on span "Use on Schedule I" at bounding box center [218, 587] width 86 height 13
click at [192, 588] on input "Use on Schedule I" at bounding box center [187, 585] width 10 height 10
checkbox input "false"
click at [502, 536] on div "Pay Advice $66.83 on [DATE]" at bounding box center [547, 539] width 826 height 42
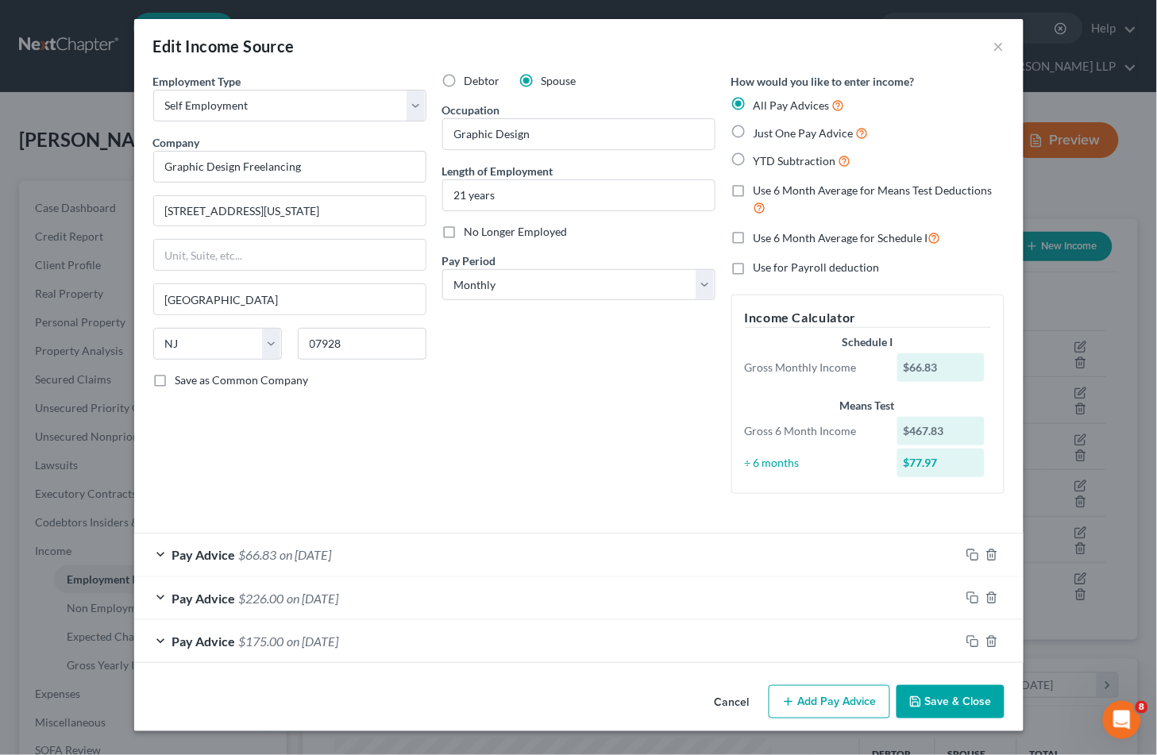
click at [942, 696] on button "Save & Close" at bounding box center [950, 701] width 108 height 33
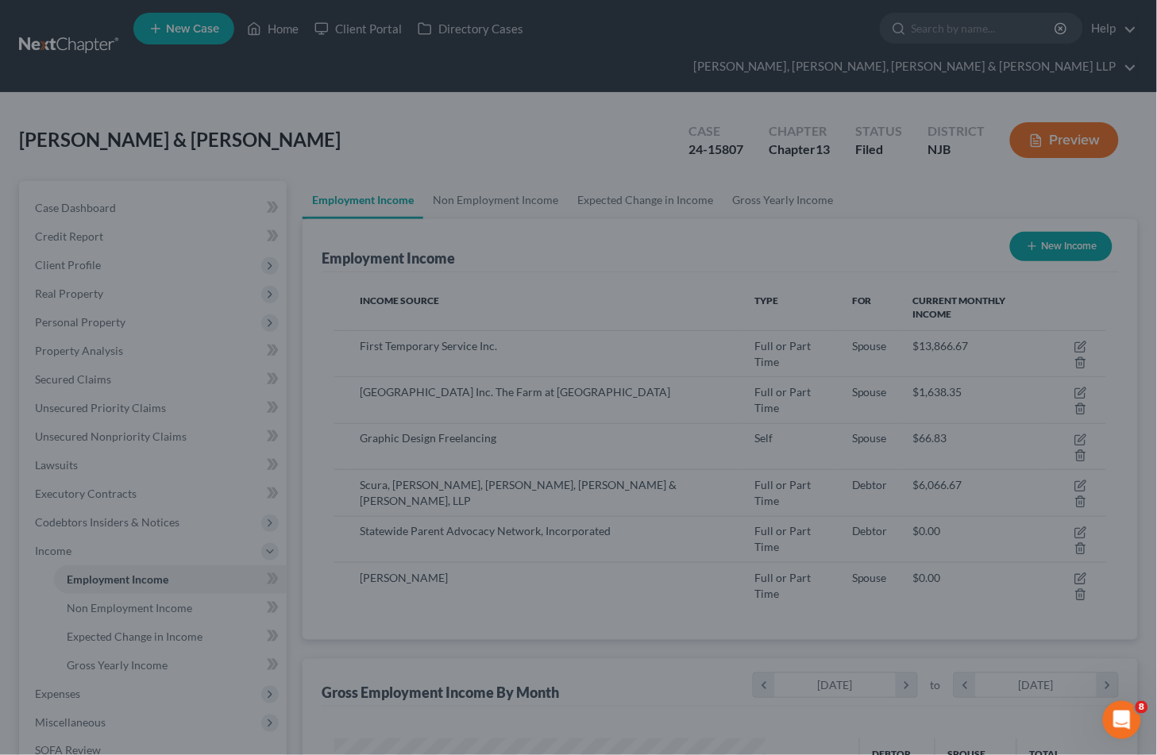
scroll to position [793772, 793593]
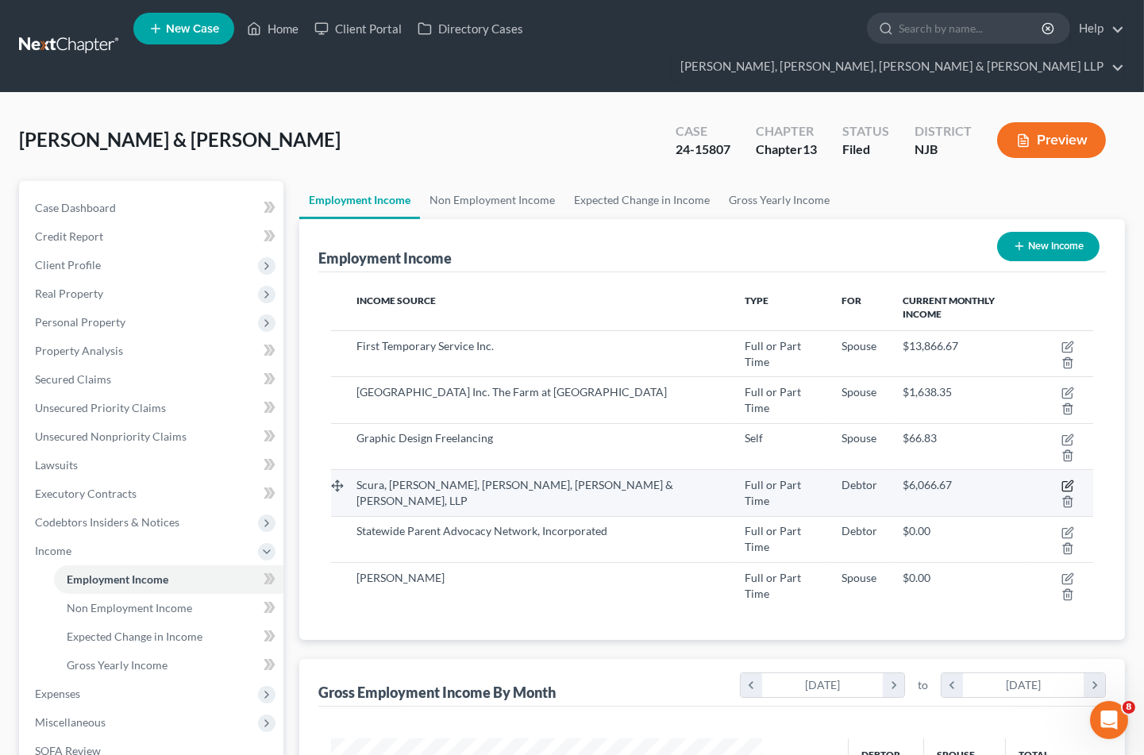
click at [1062, 482] on icon "button" at bounding box center [1067, 487] width 10 height 10
select select "0"
select select "33"
select select "2"
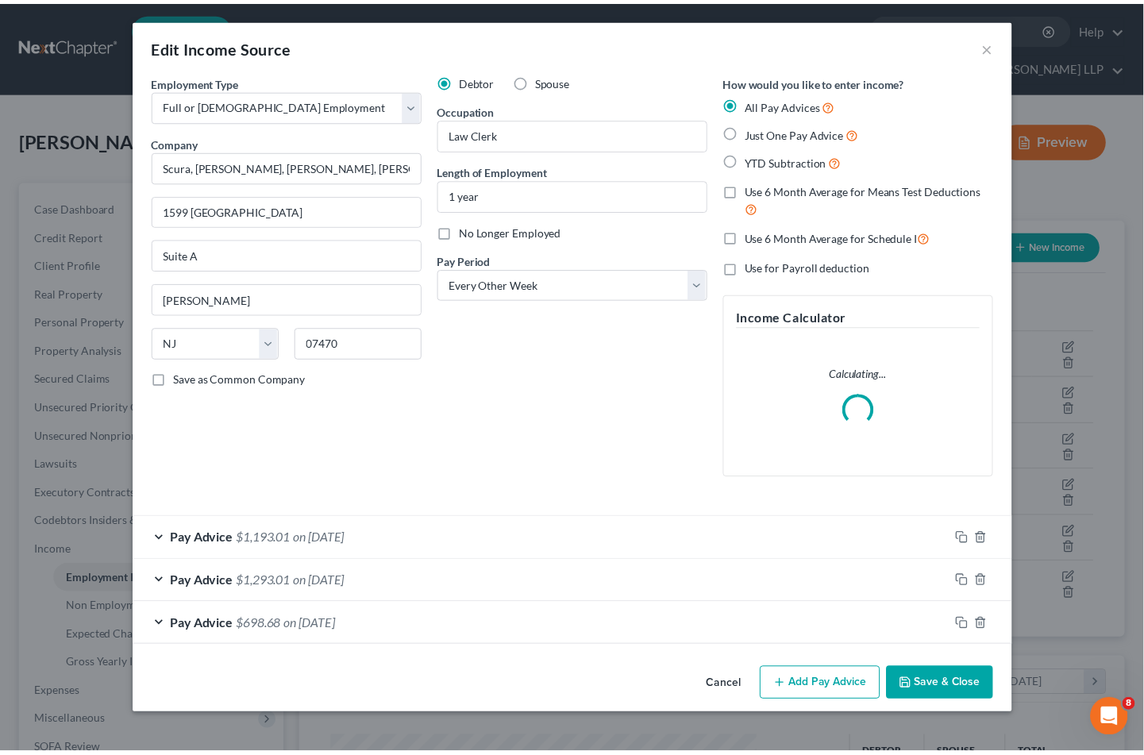
scroll to position [284, 469]
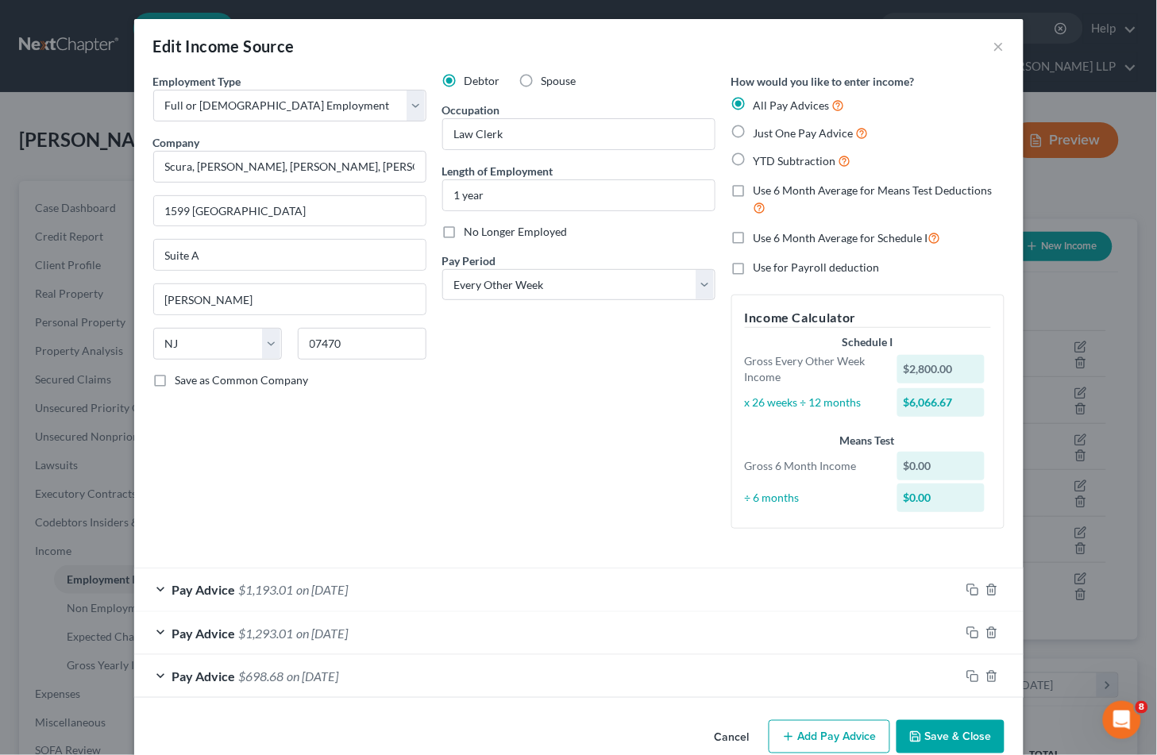
click at [950, 736] on button "Save & Close" at bounding box center [950, 736] width 108 height 33
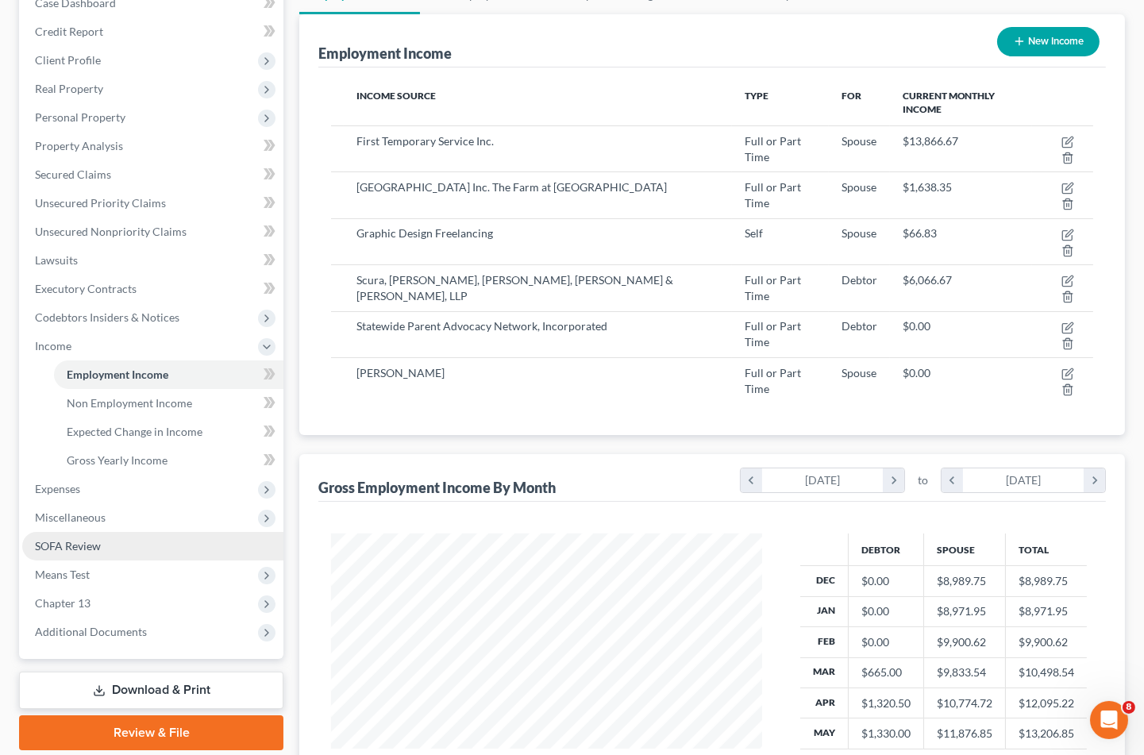
scroll to position [264, 0]
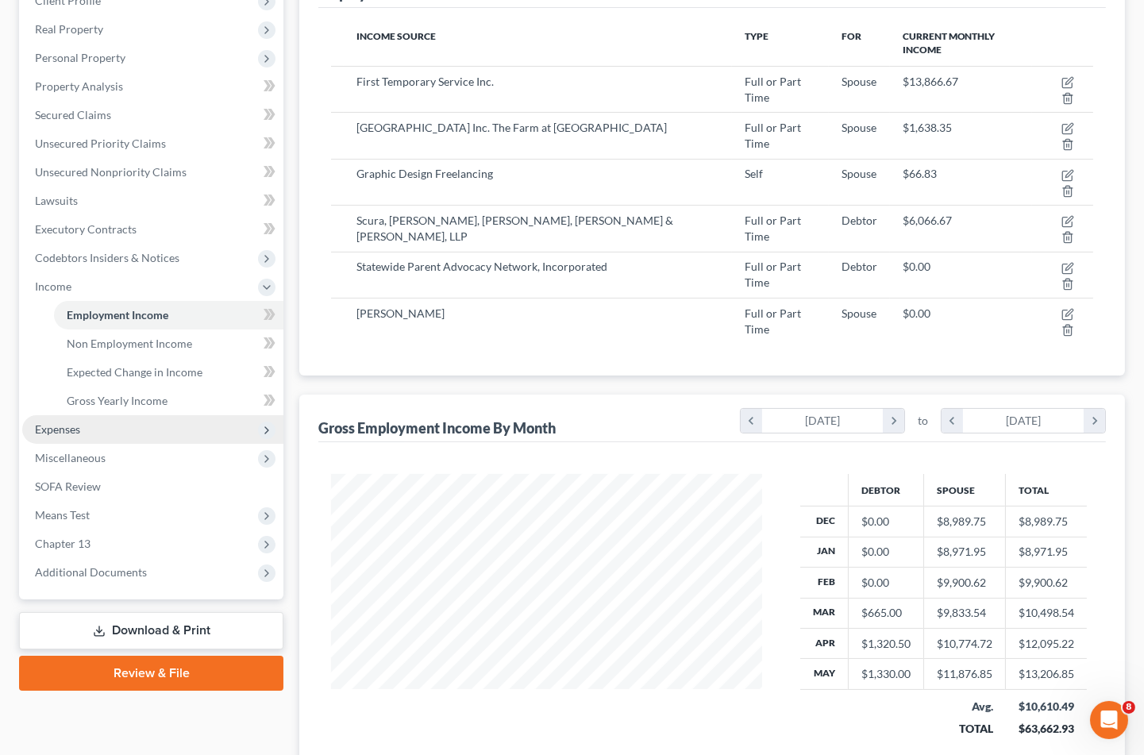
click at [74, 422] on span "Expenses" at bounding box center [57, 428] width 45 height 13
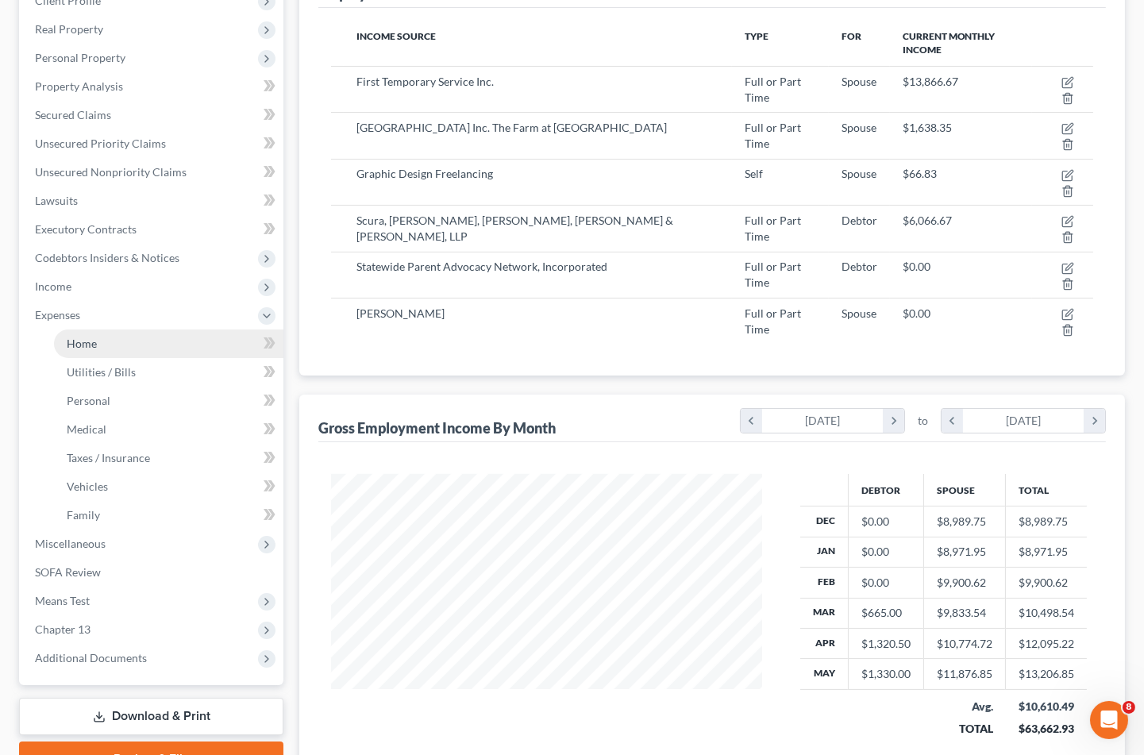
click at [90, 337] on span "Home" at bounding box center [82, 343] width 30 height 13
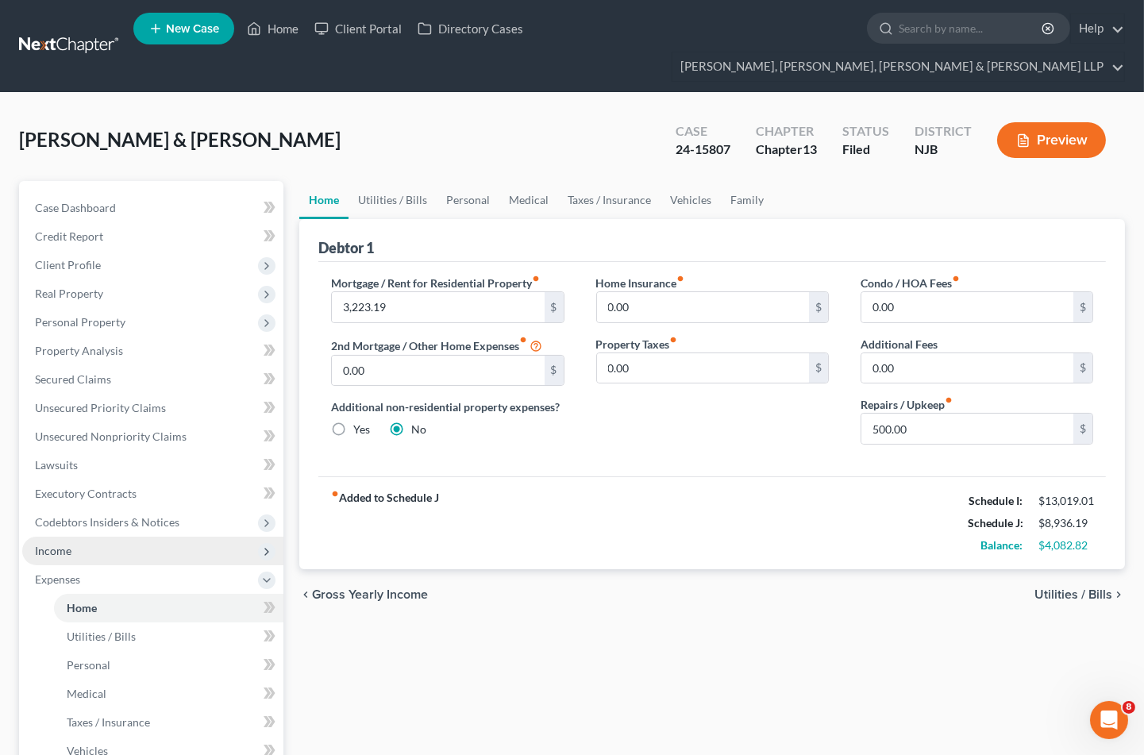
click at [59, 544] on span "Income" at bounding box center [53, 550] width 37 height 13
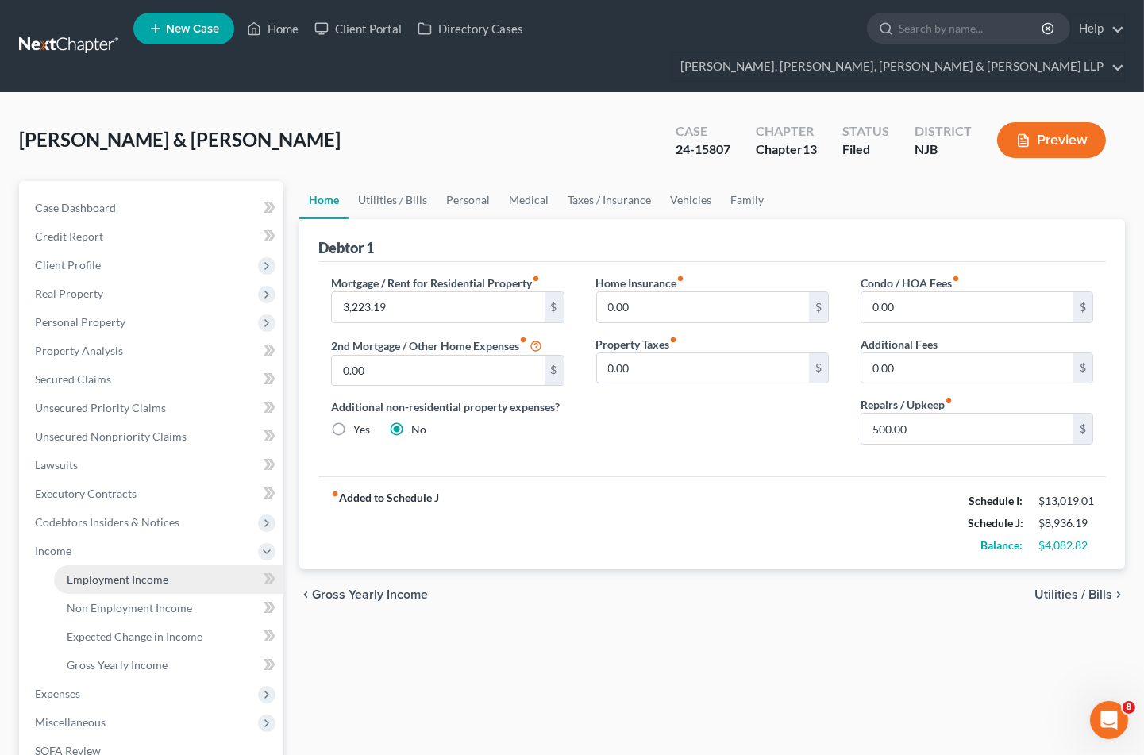
click at [80, 573] on span "Employment Income" at bounding box center [118, 579] width 102 height 13
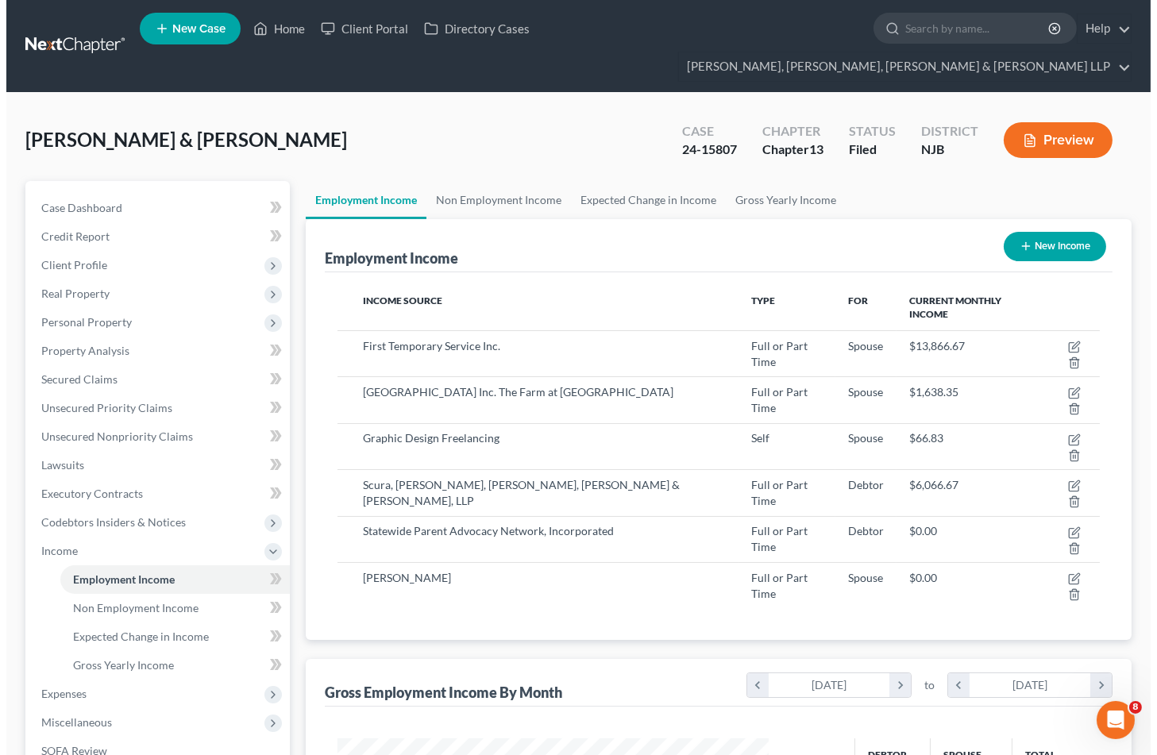
scroll to position [284, 463]
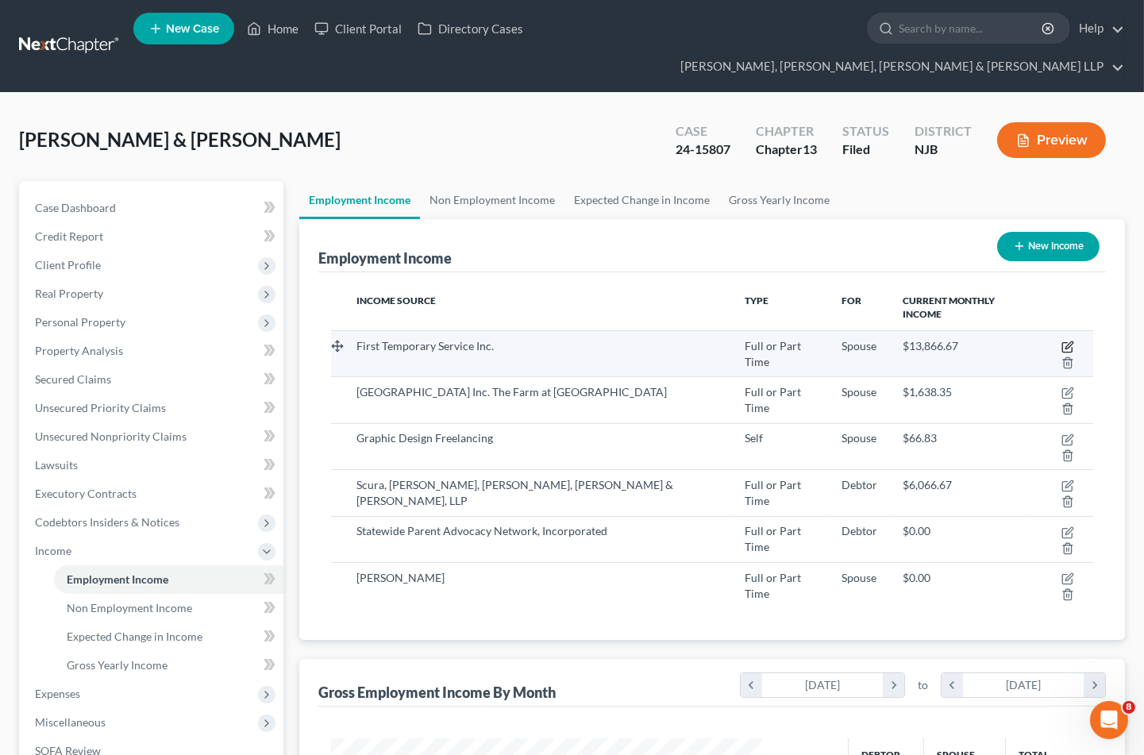
click at [1062, 341] on icon "button" at bounding box center [1068, 347] width 13 height 13
select select "0"
select select "14"
select select "3"
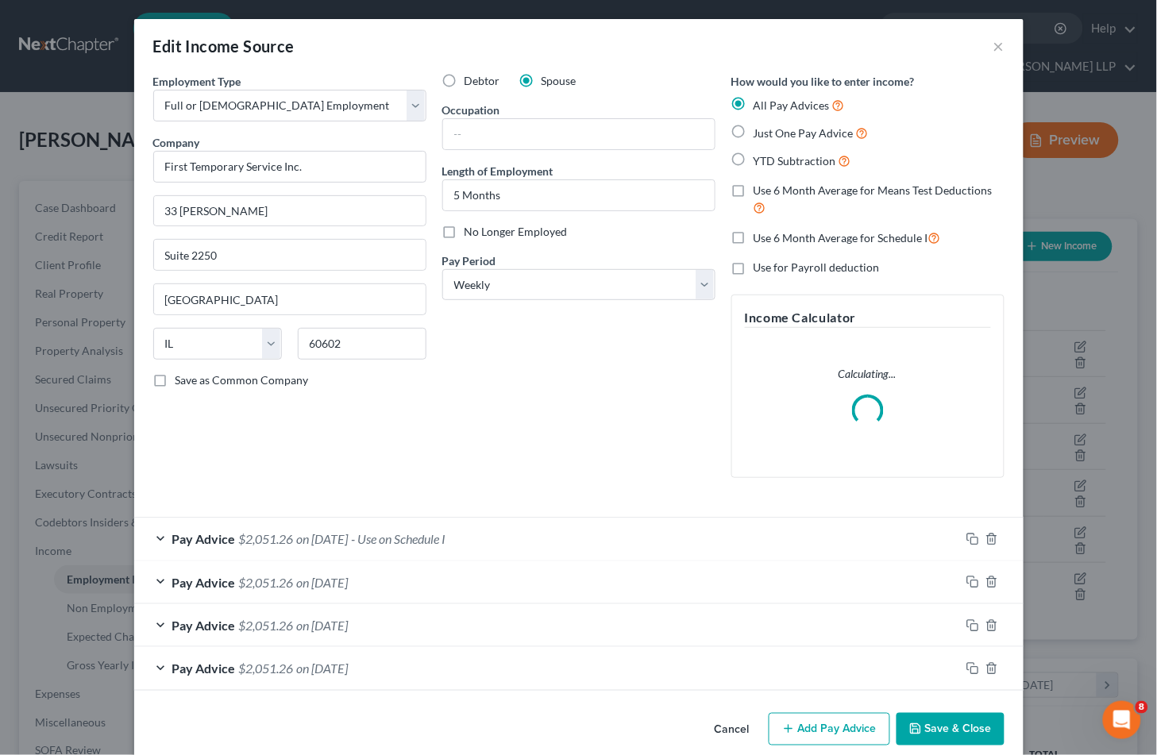
scroll to position [284, 469]
click at [543, 540] on div "Pay Advice $2,051.26 on [DATE] - Use on Schedule I" at bounding box center [547, 539] width 826 height 42
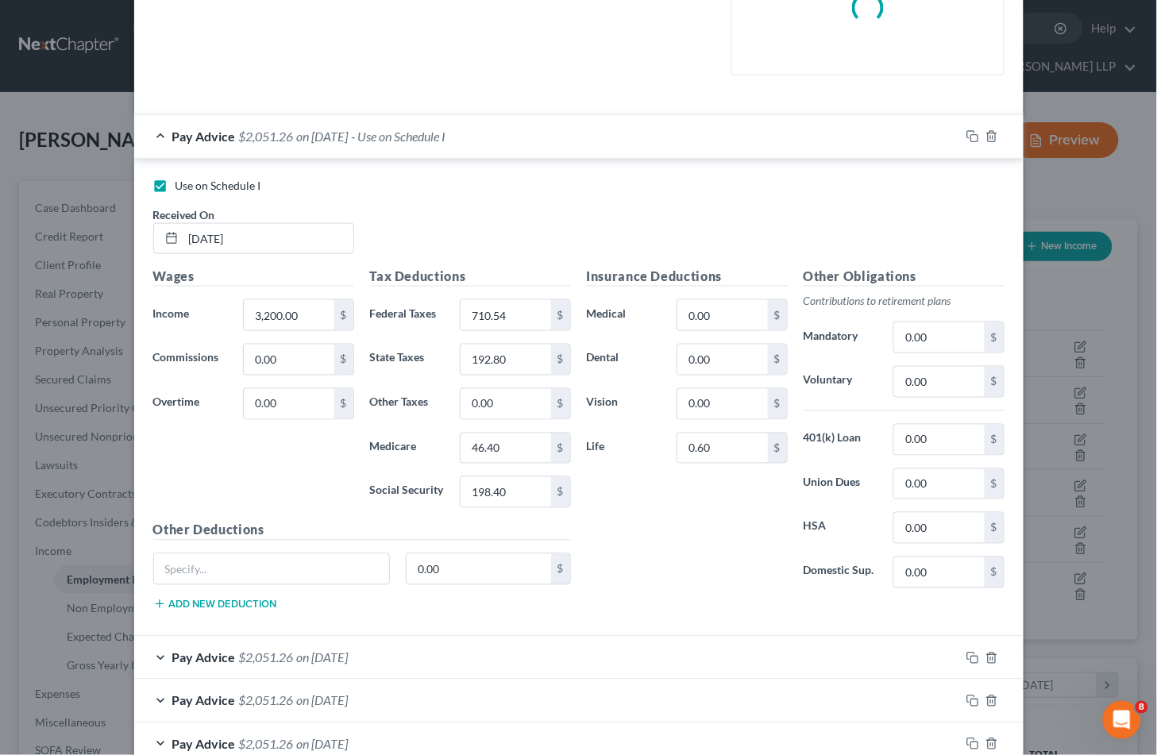
scroll to position [441, 0]
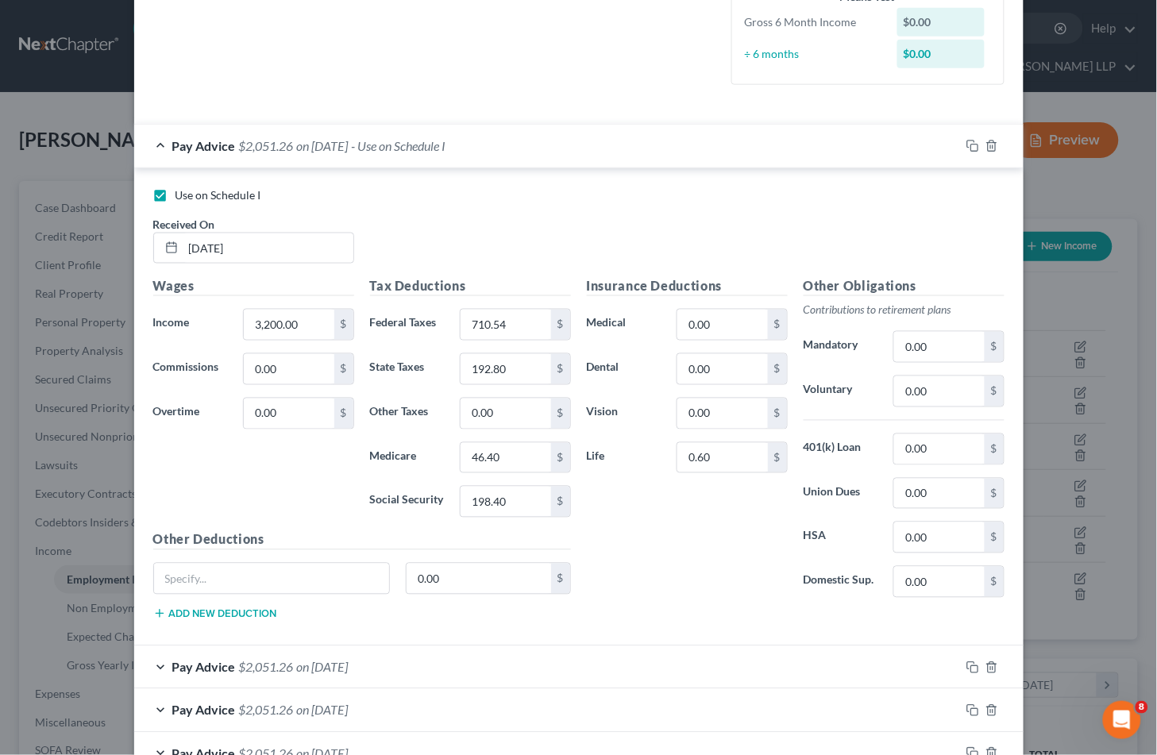
click at [590, 140] on div "Pay Advice $2,051.26 on [DATE] - Use on Schedule I" at bounding box center [547, 146] width 826 height 42
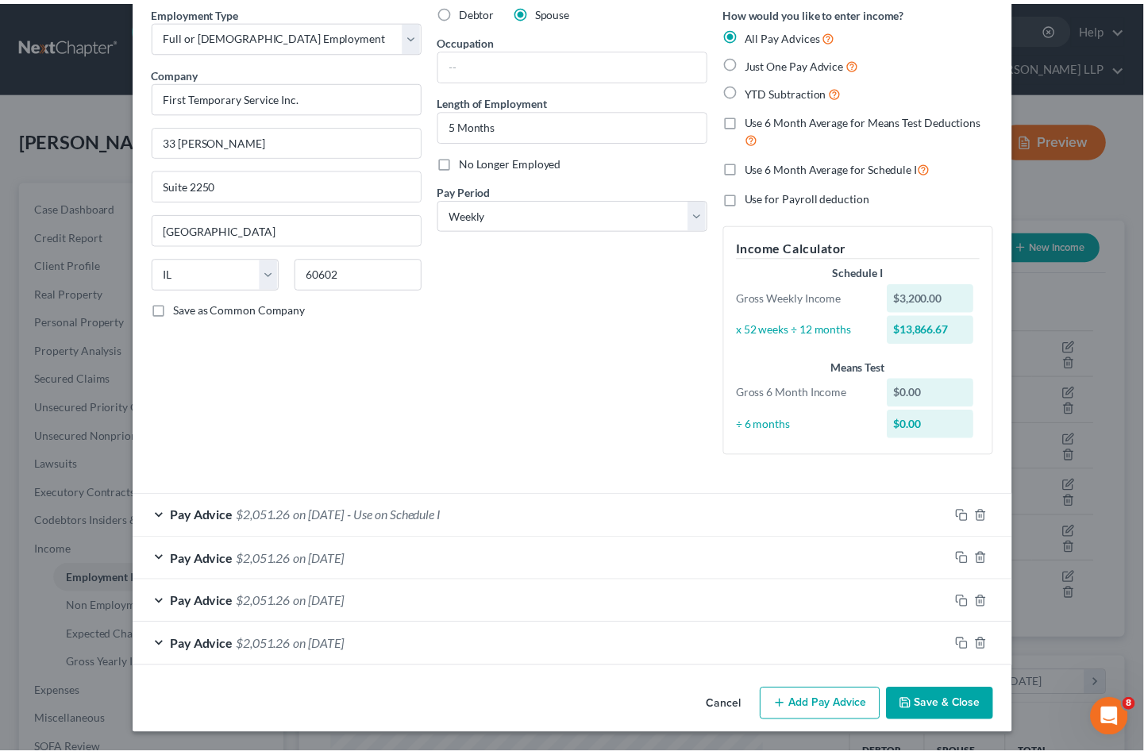
scroll to position [70, 0]
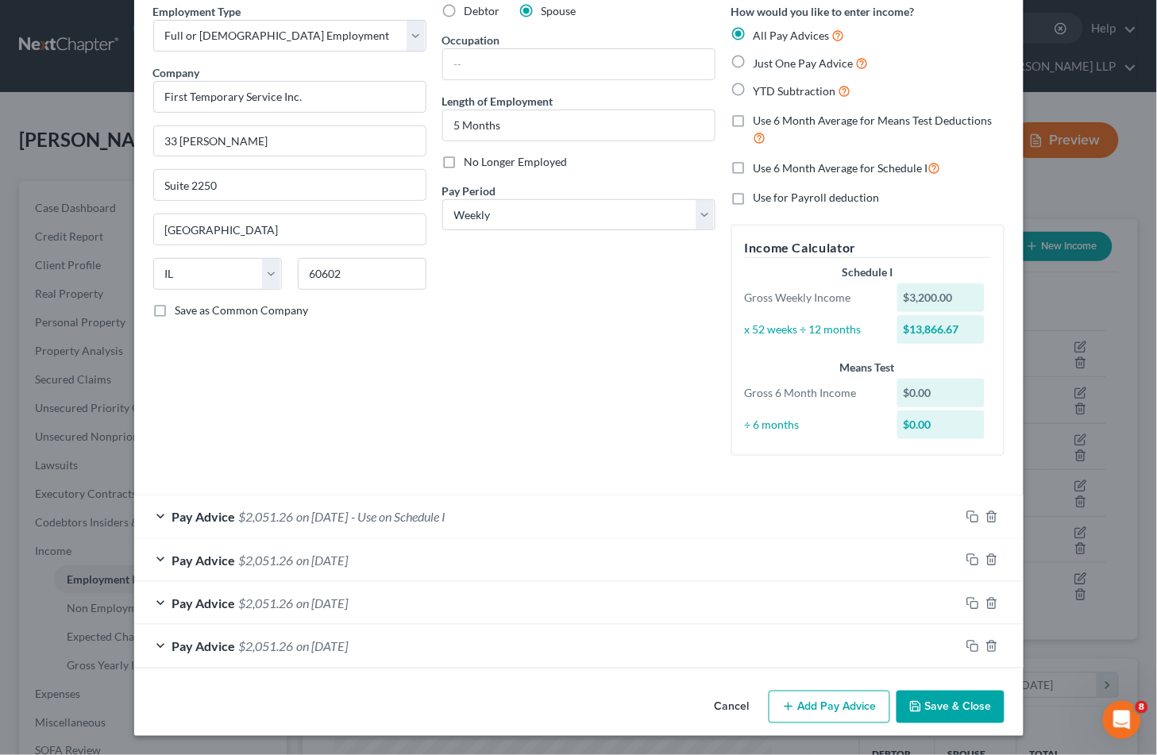
click at [943, 693] on button "Save & Close" at bounding box center [950, 707] width 108 height 33
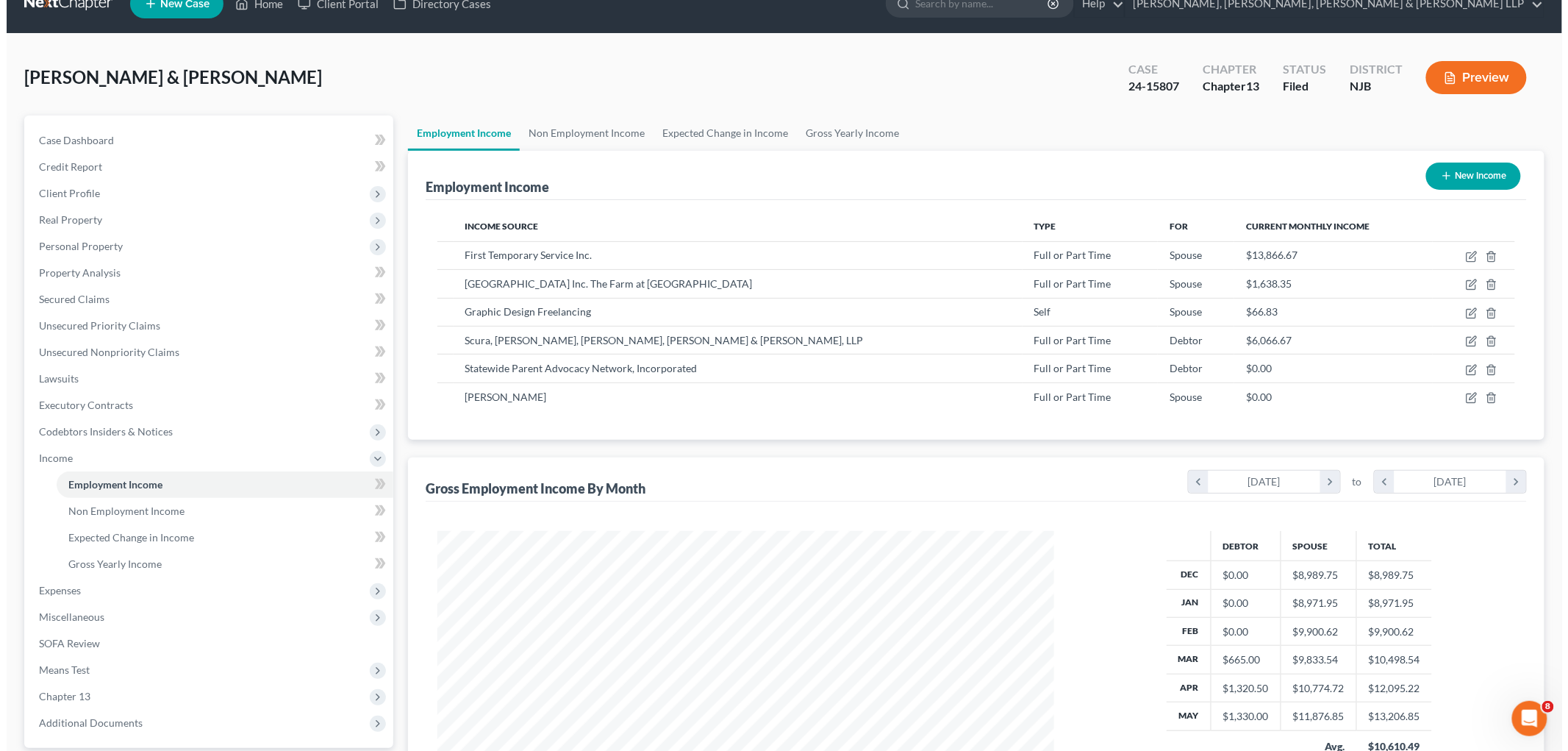
scroll to position [0, 0]
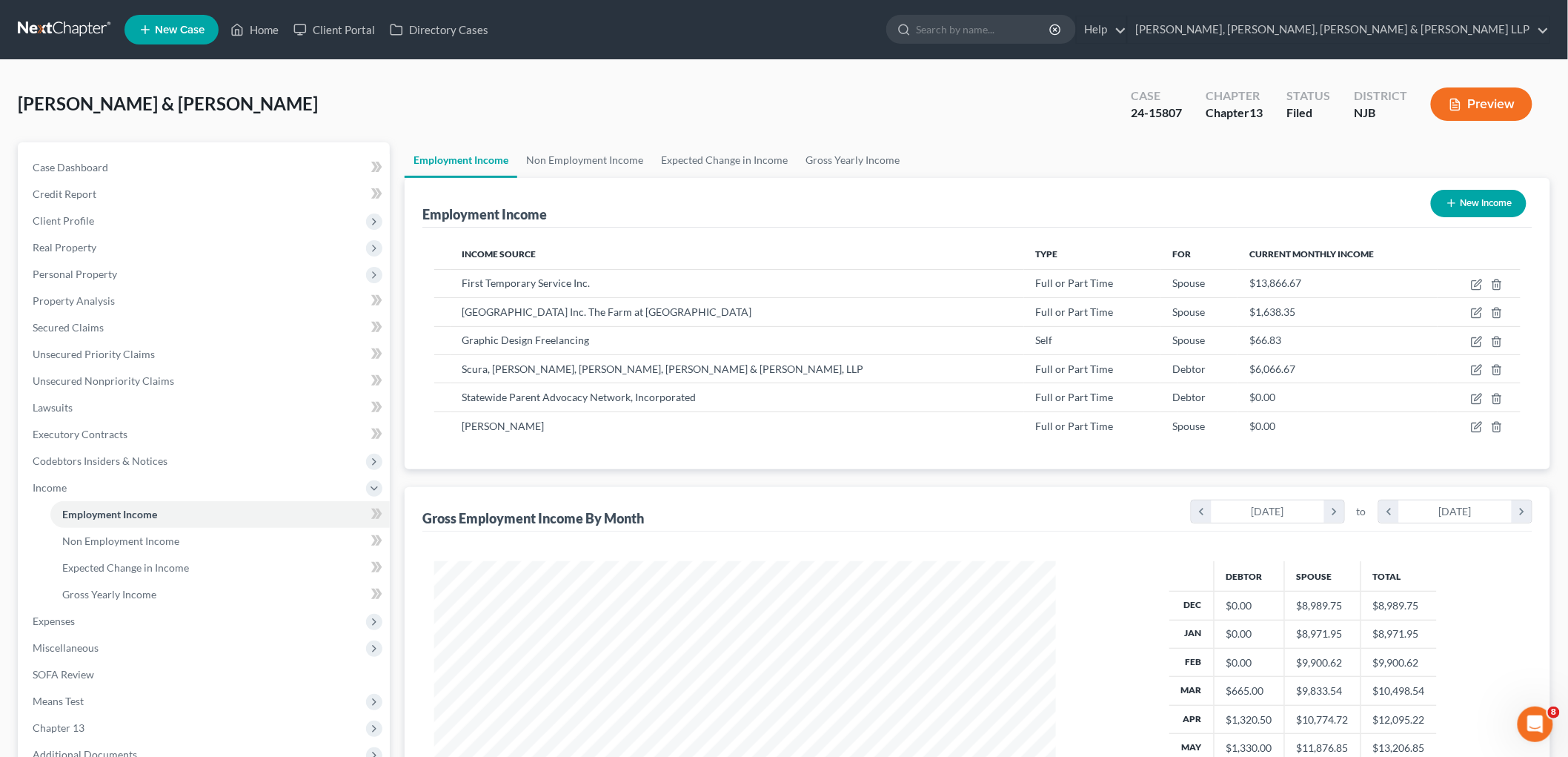
click at [1502, 104] on button "Preview" at bounding box center [1481, 105] width 102 height 34
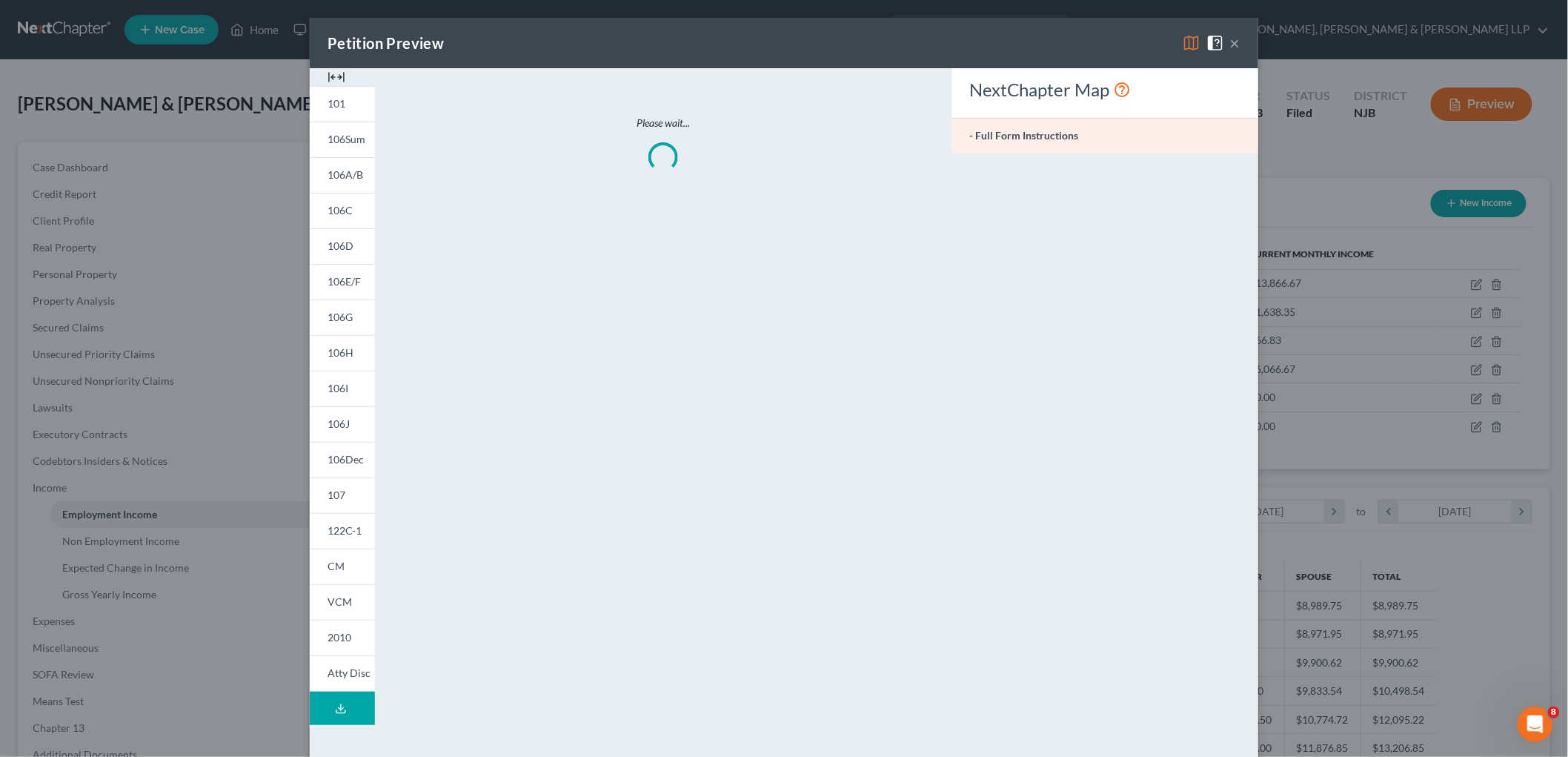
scroll to position [313, 657]
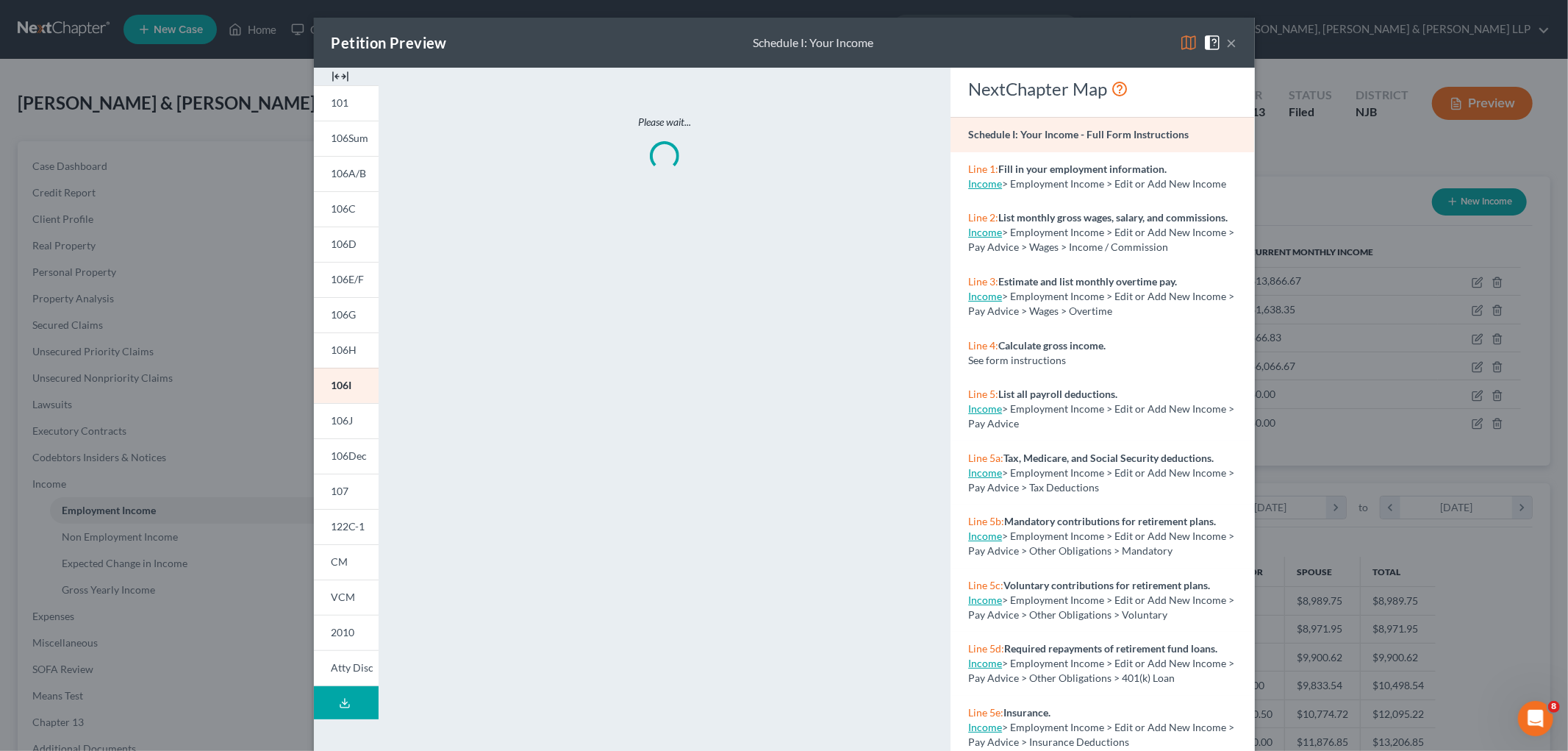
click at [1180, 44] on img at bounding box center [1188, 43] width 18 height 18
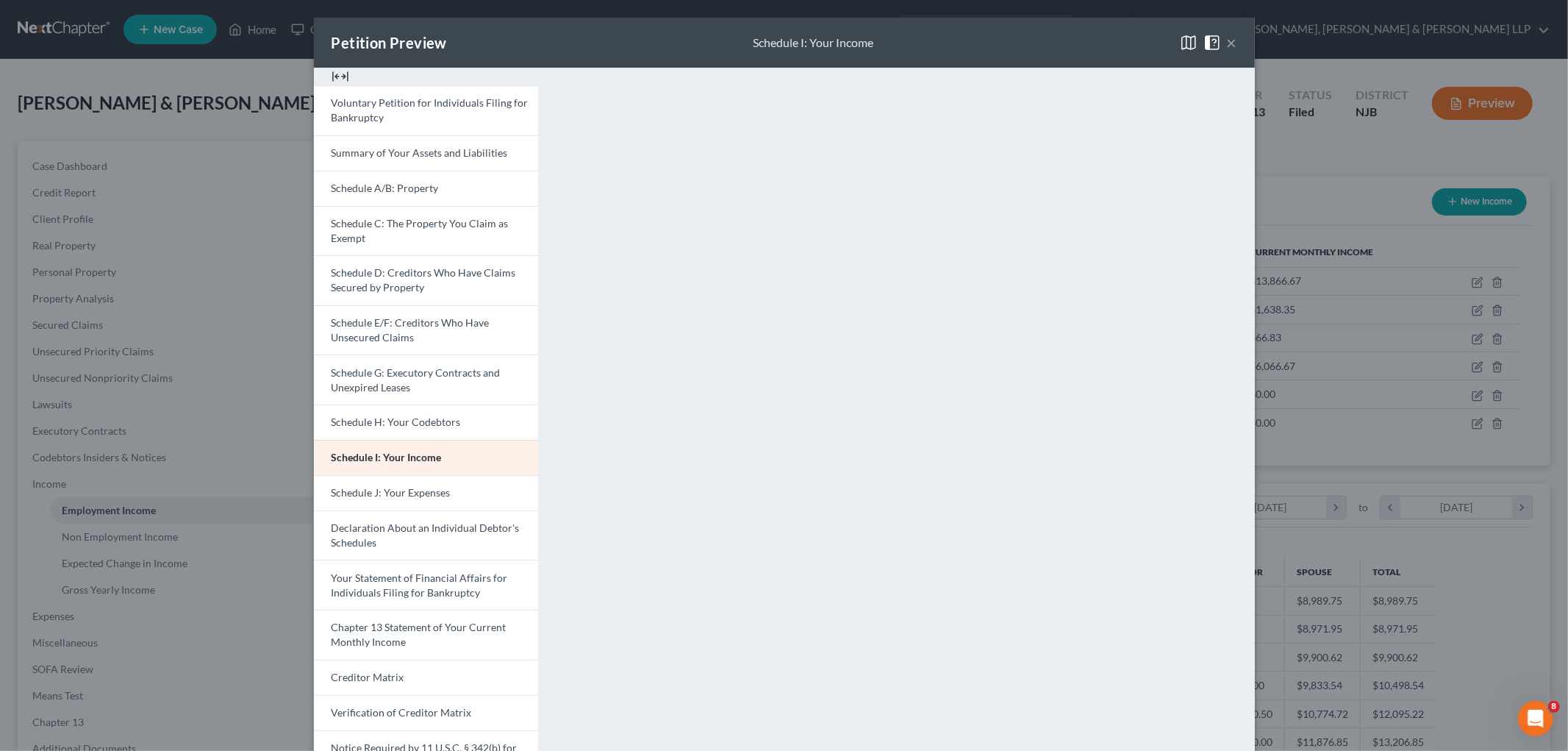
click at [1226, 41] on button "×" at bounding box center [1231, 43] width 10 height 18
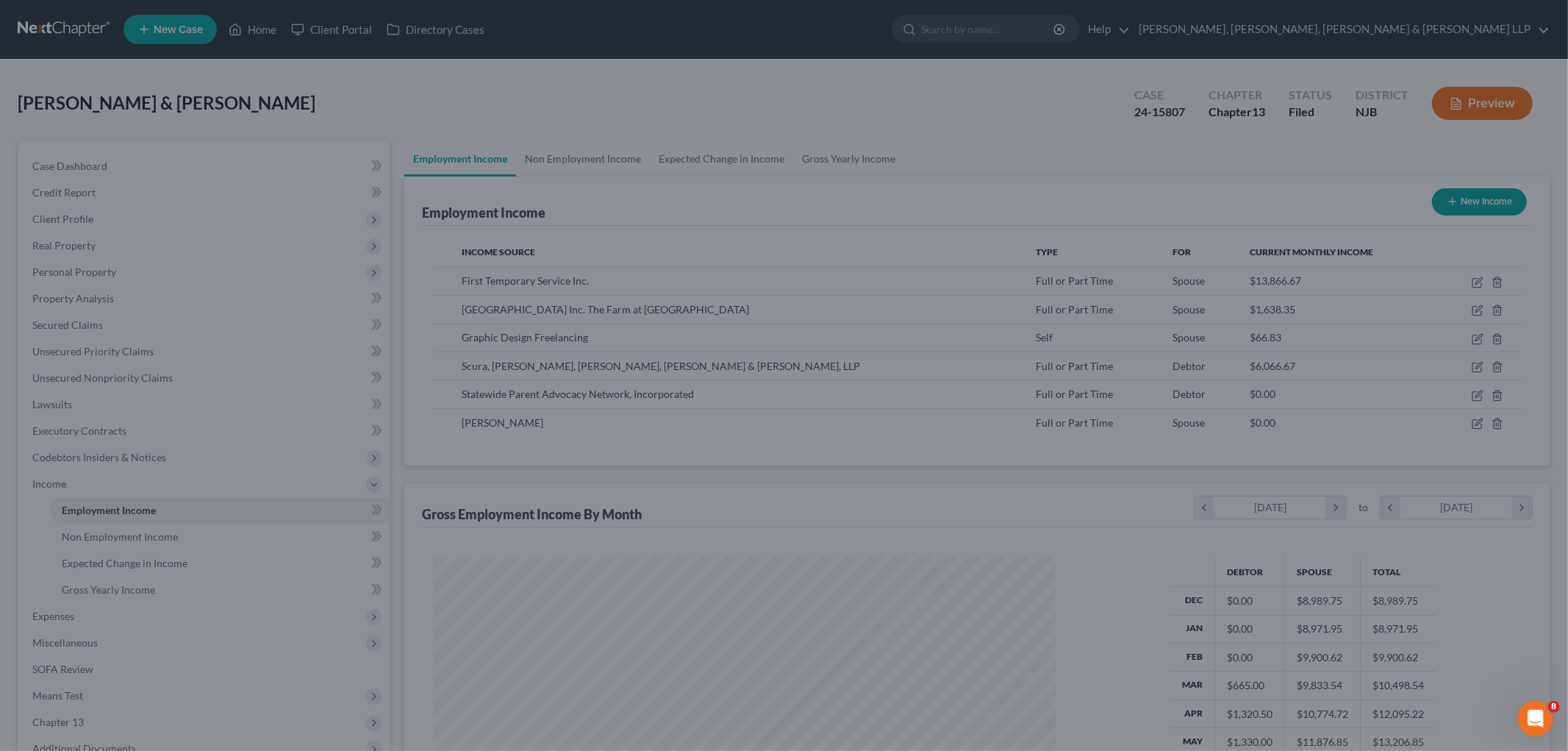
scroll to position [735002, 734349]
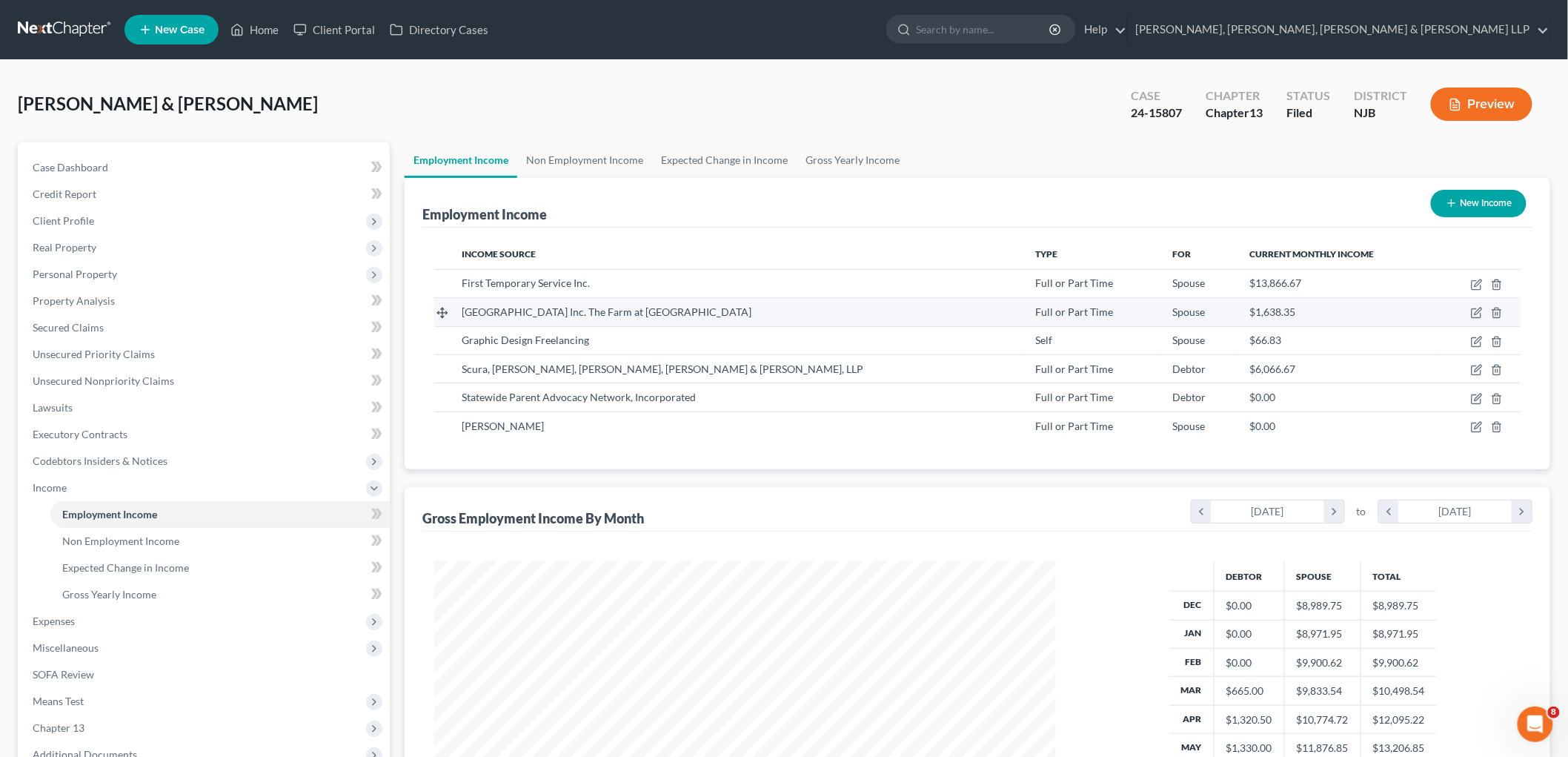
click at [1477, 304] on td at bounding box center [1478, 312] width 83 height 28
click at [1475, 312] on icon "button" at bounding box center [1477, 313] width 12 height 12
select select "0"
select select "33"
select select "3"
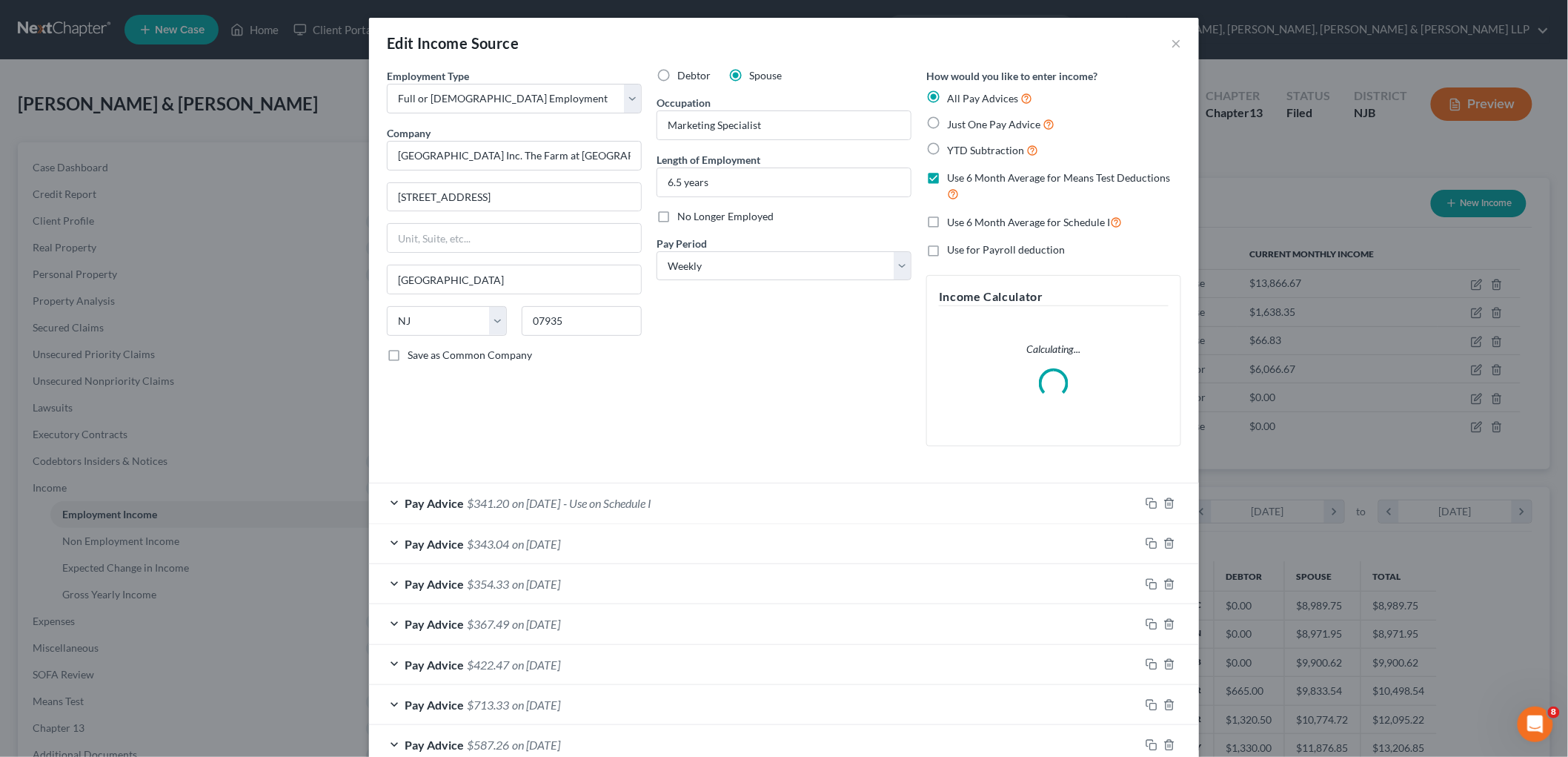
scroll to position [313, 657]
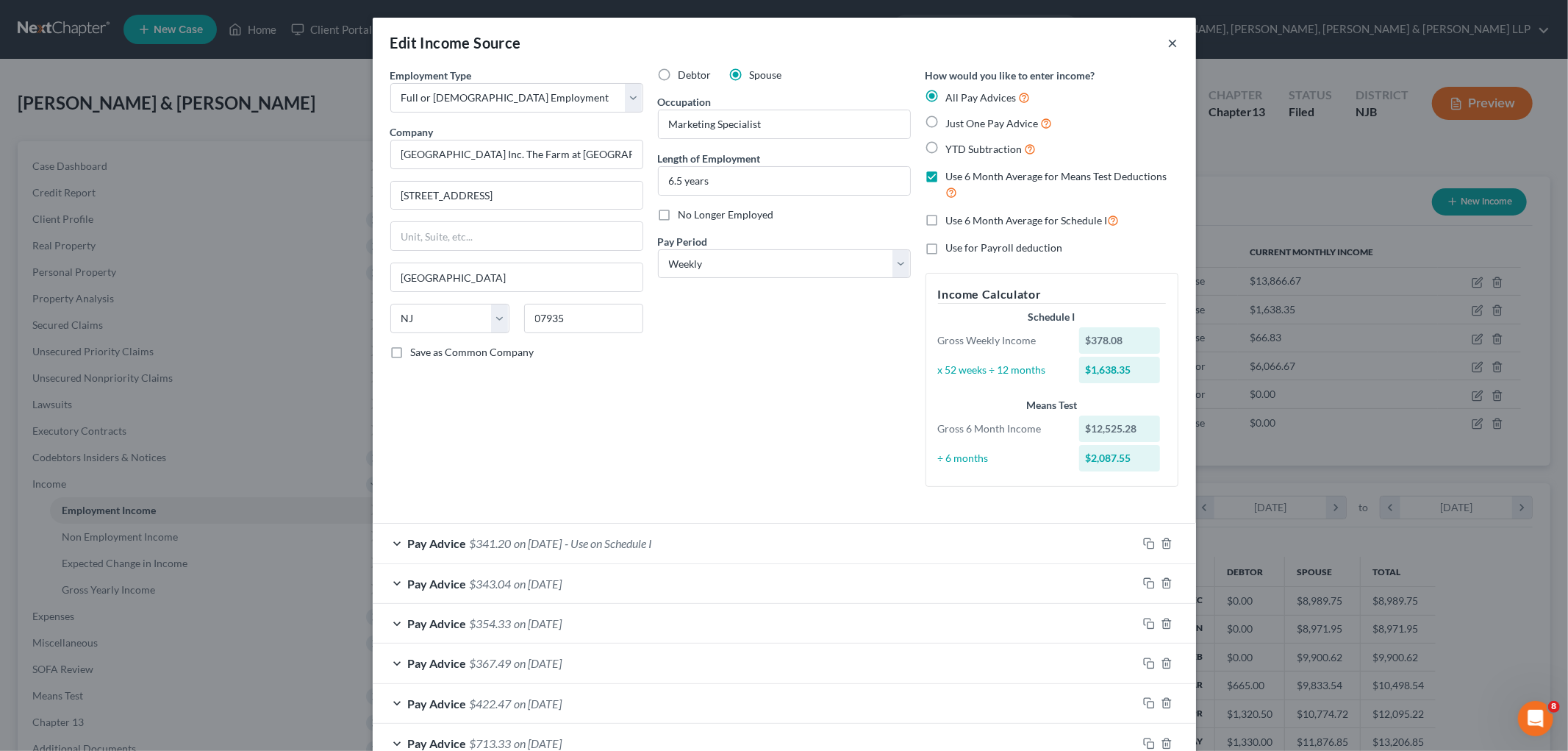
click at [1168, 44] on button "×" at bounding box center [1173, 43] width 10 height 18
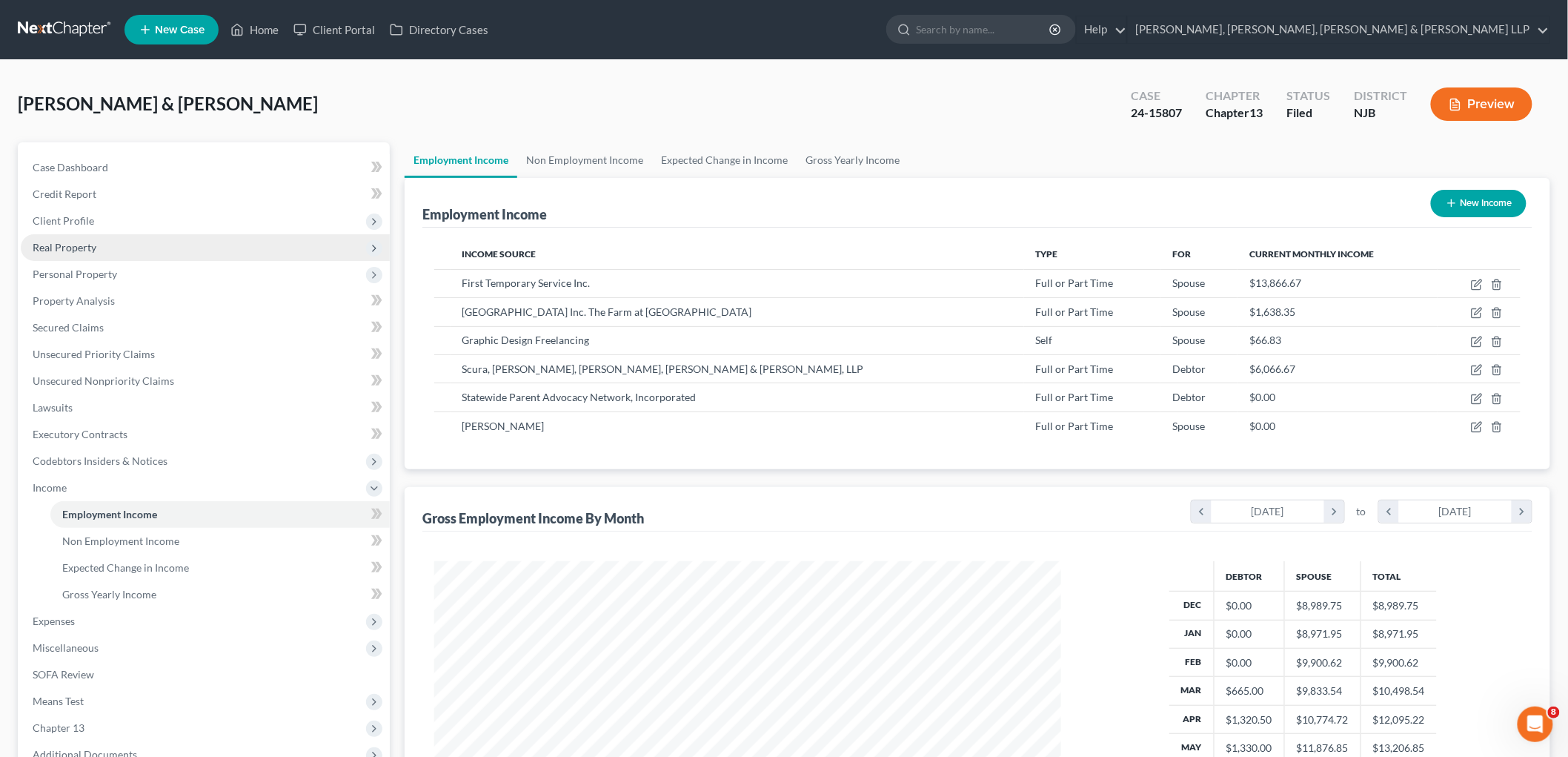
scroll to position [740874, 740468]
click at [54, 217] on span "Client Profile" at bounding box center [63, 219] width 62 height 12
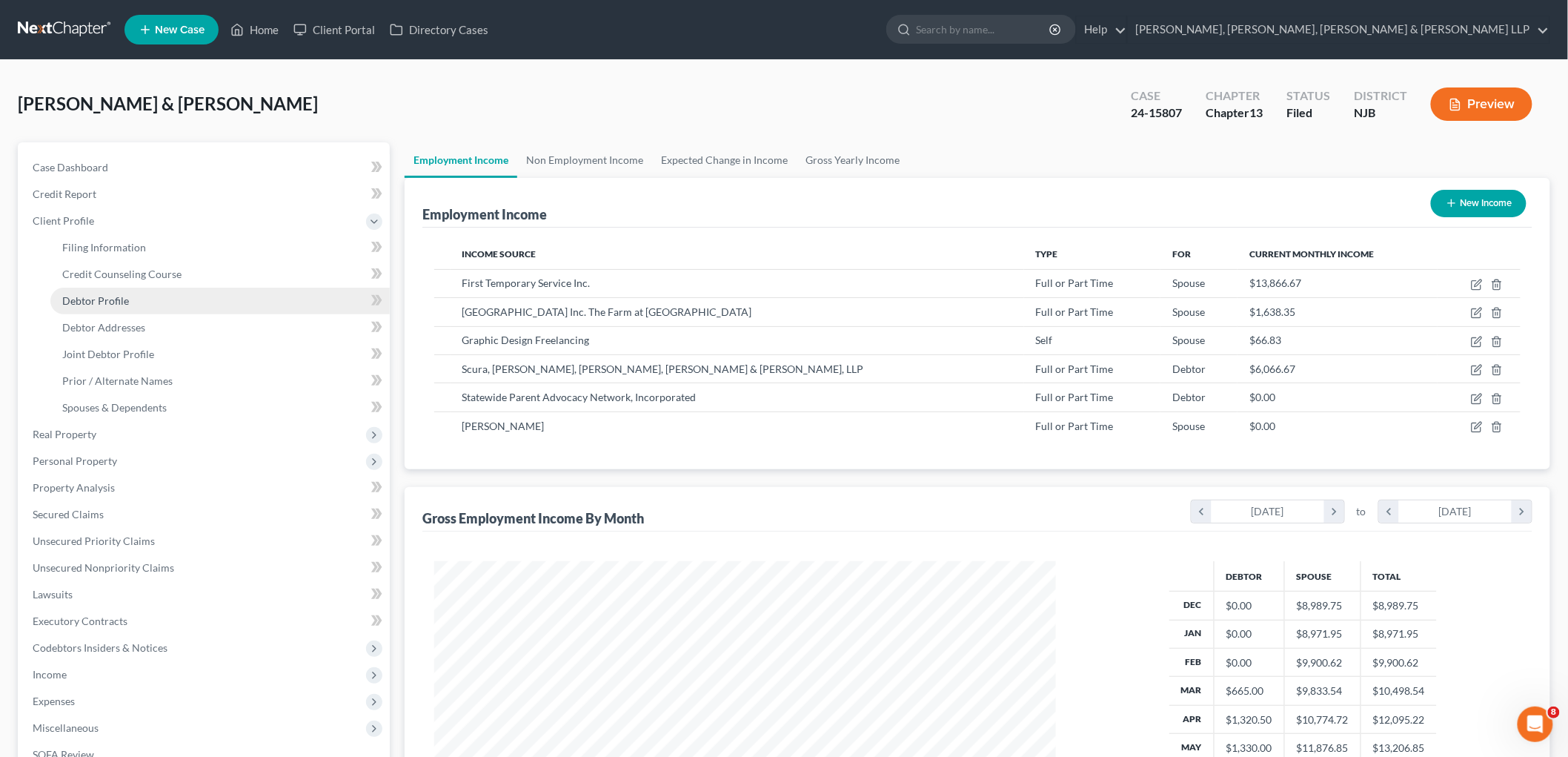
click at [94, 300] on span "Debtor Profile" at bounding box center [95, 300] width 66 height 12
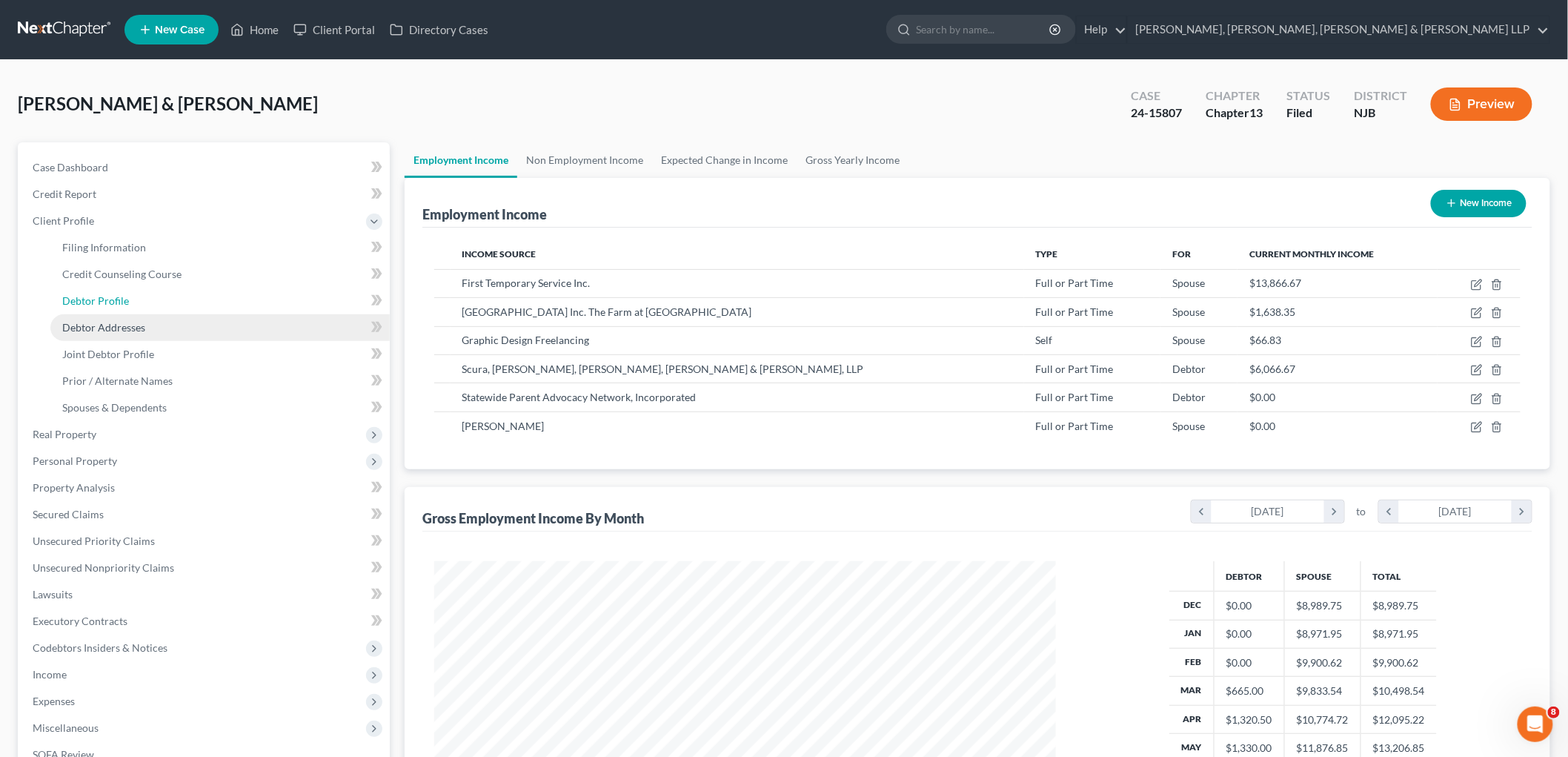
select select "1"
select select "3"
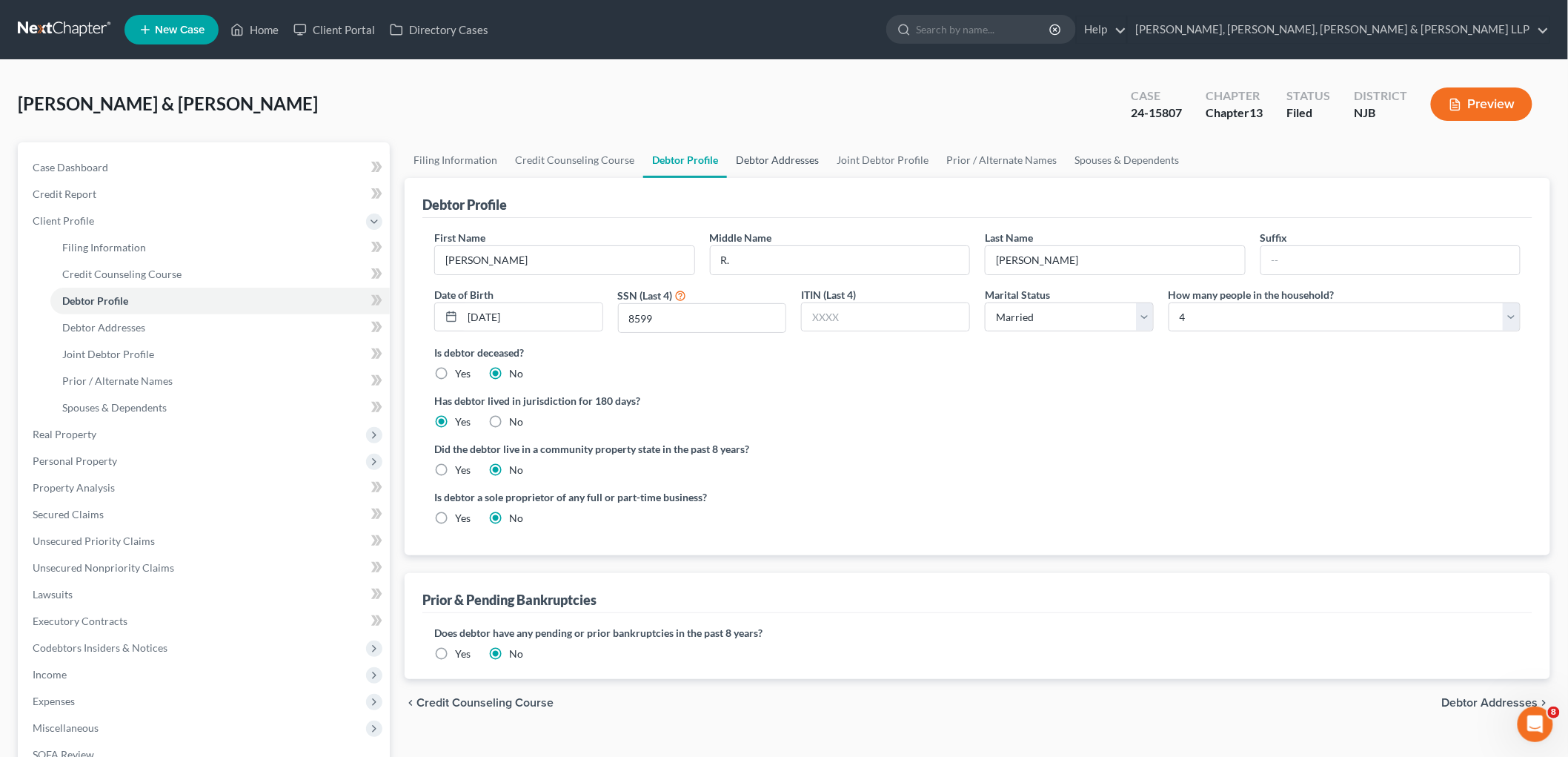
click at [764, 157] on link "Debtor Addresses" at bounding box center [777, 160] width 101 height 35
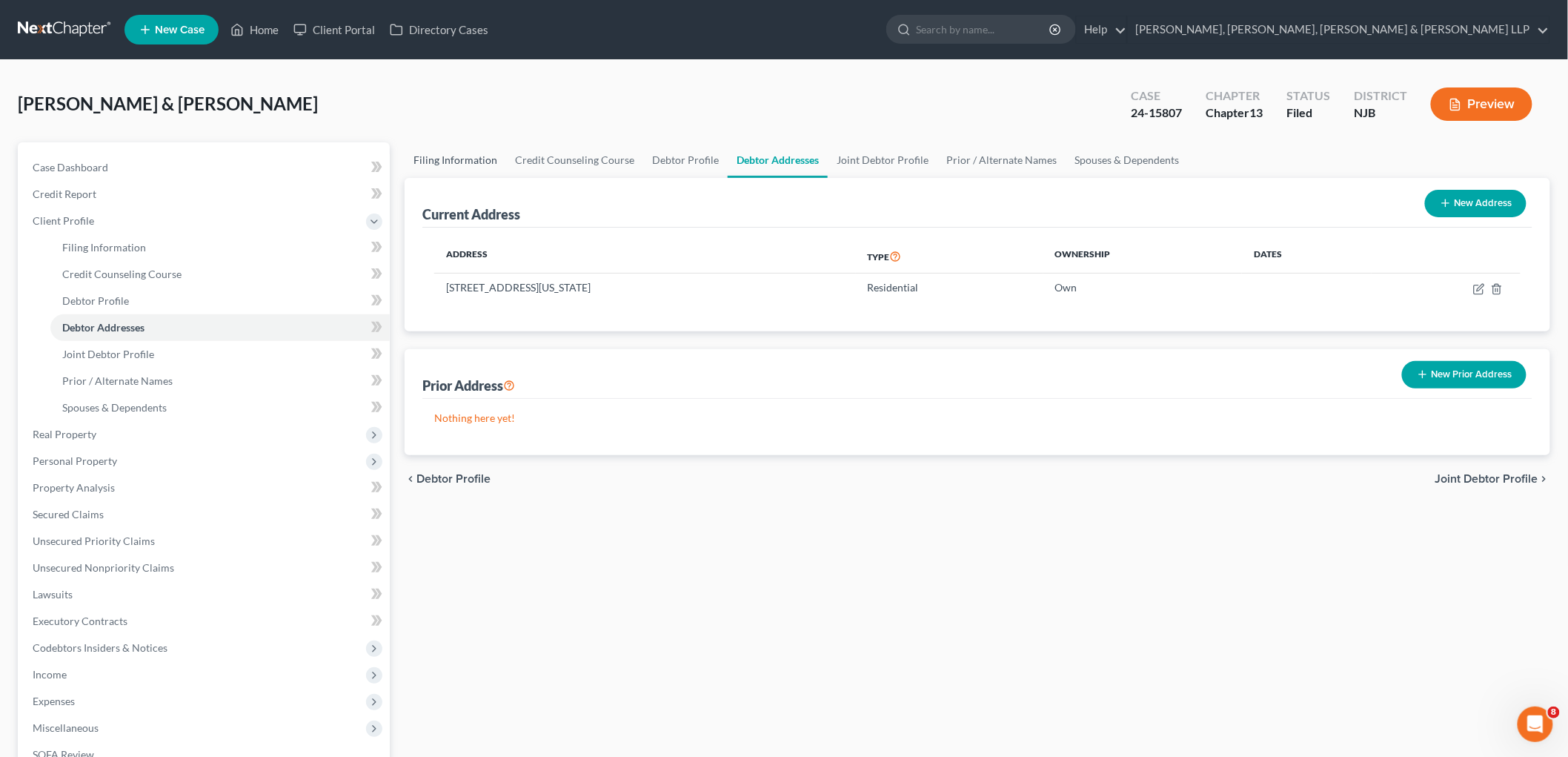
click at [431, 159] on link "Filing Information" at bounding box center [455, 160] width 102 height 35
select select "1"
select select "3"
select select "0"
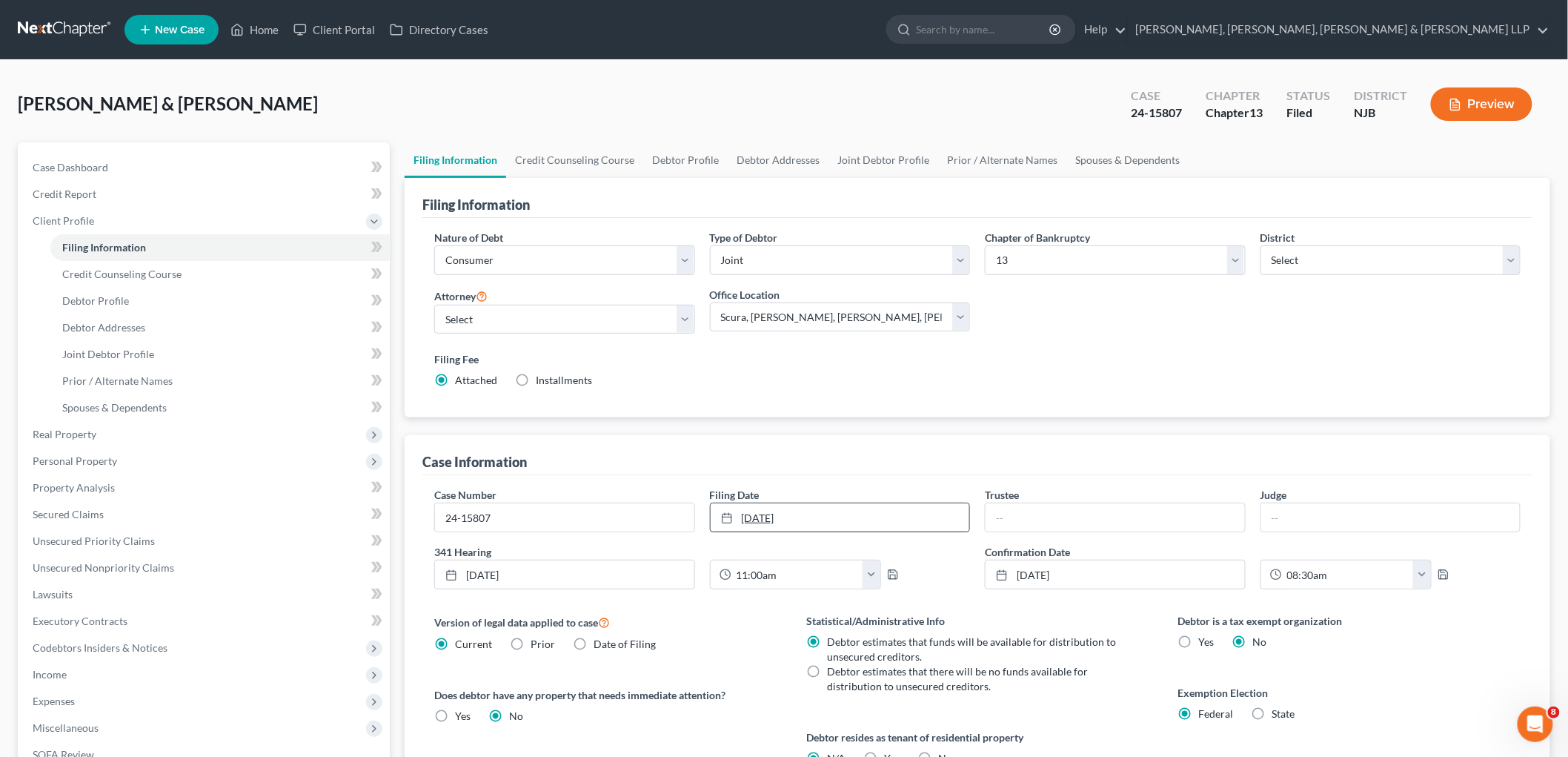
click at [814, 520] on link "[DATE]" at bounding box center [841, 517] width 259 height 28
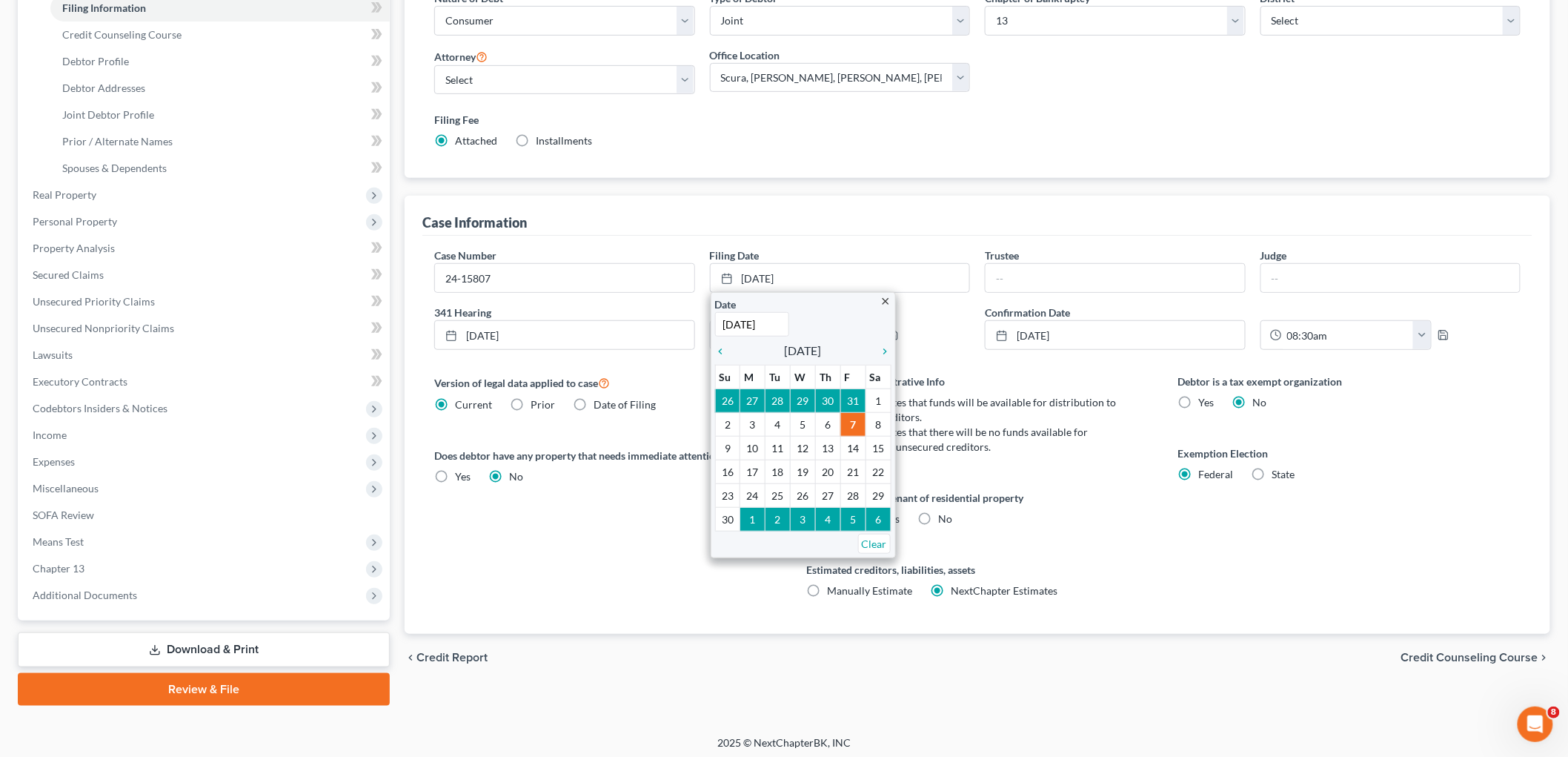
scroll to position [243, 0]
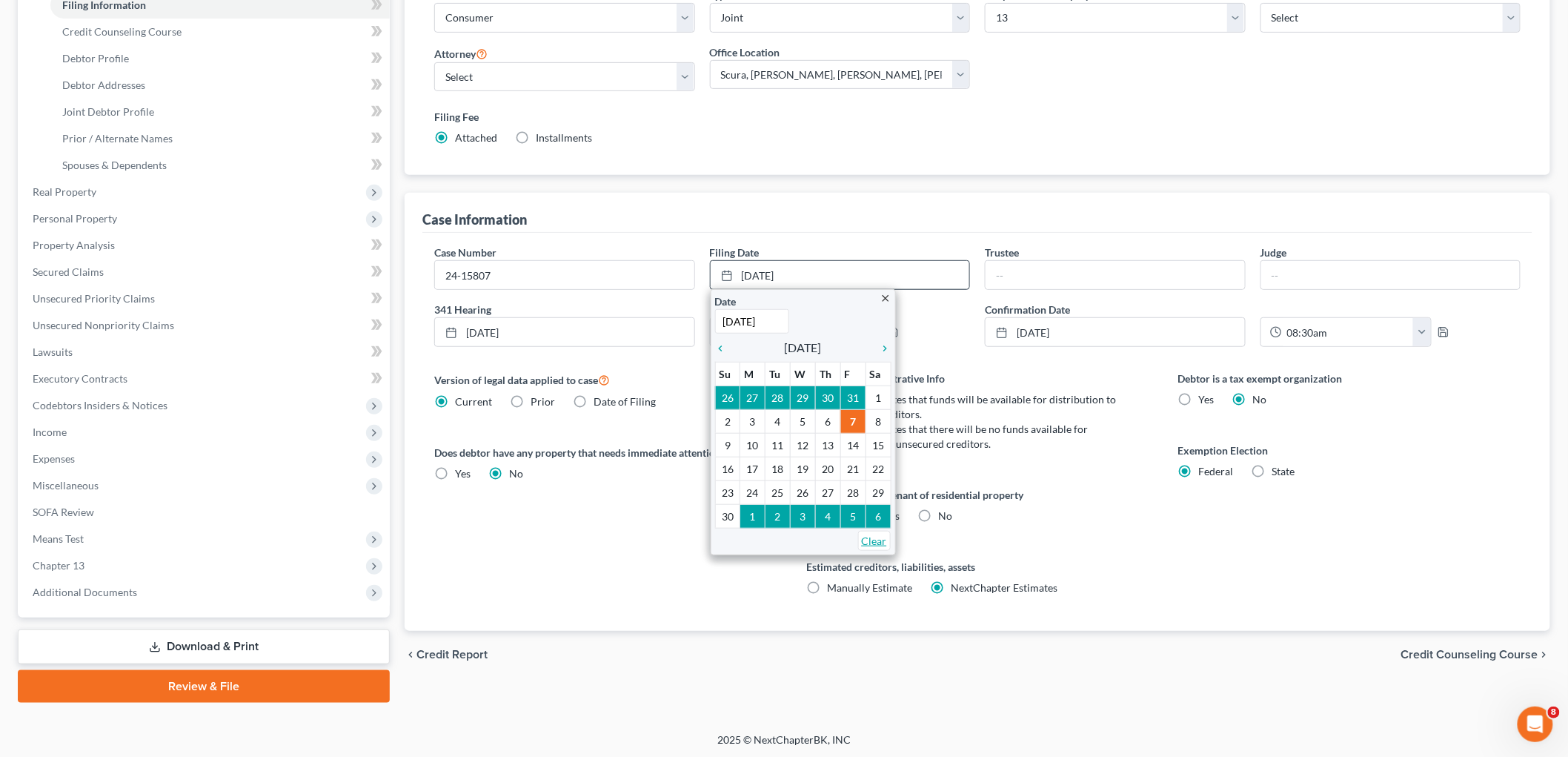
click at [871, 543] on link "Clear" at bounding box center [875, 540] width 33 height 20
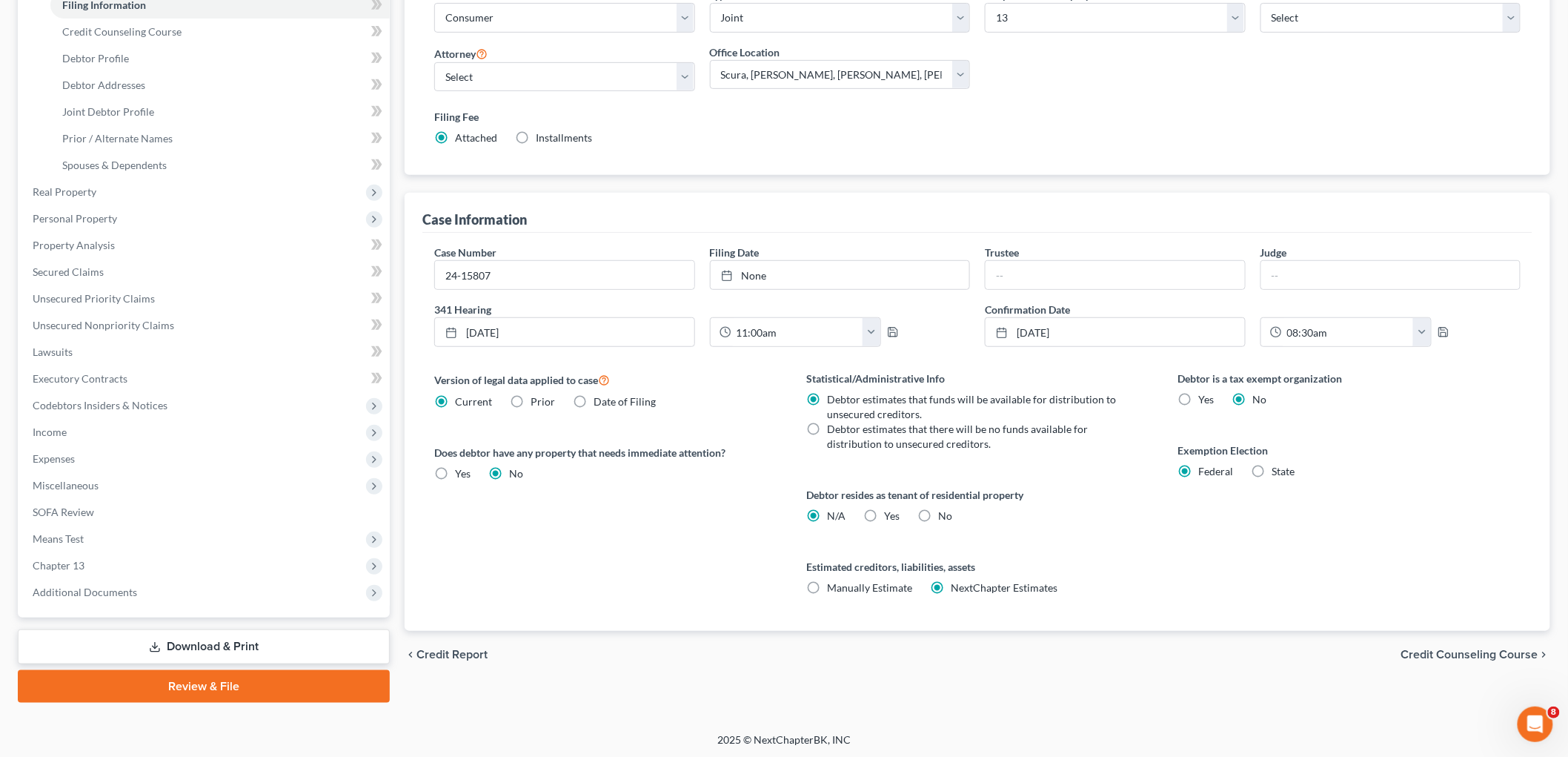
click at [714, 556] on div "Version of legal data applied to case Current Prior Date of Filing Legal data v…" at bounding box center [605, 500] width 372 height 260
click at [55, 427] on span "Income" at bounding box center [49, 431] width 35 height 12
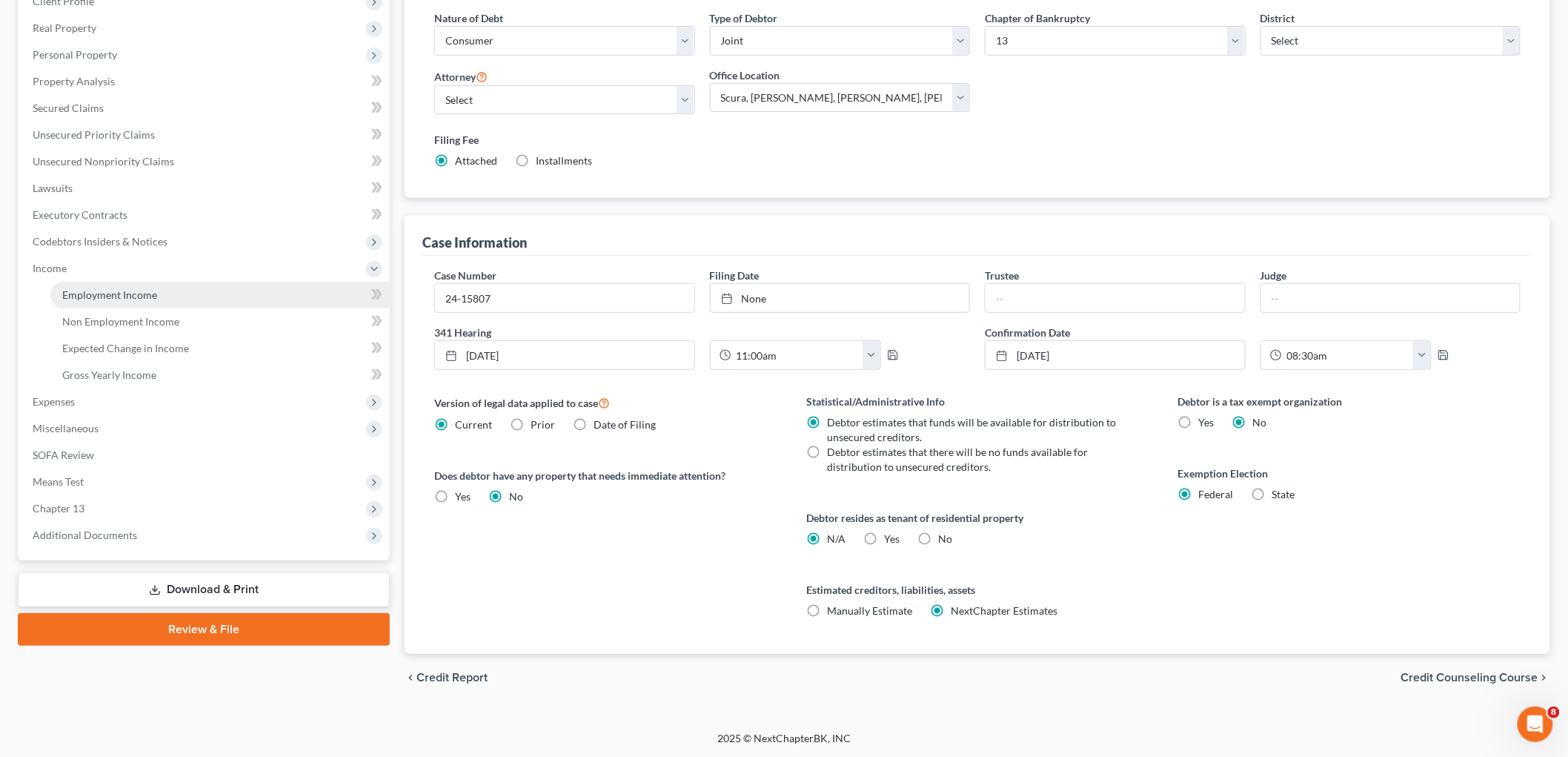
click at [88, 295] on span "Employment Income" at bounding box center [110, 294] width 95 height 12
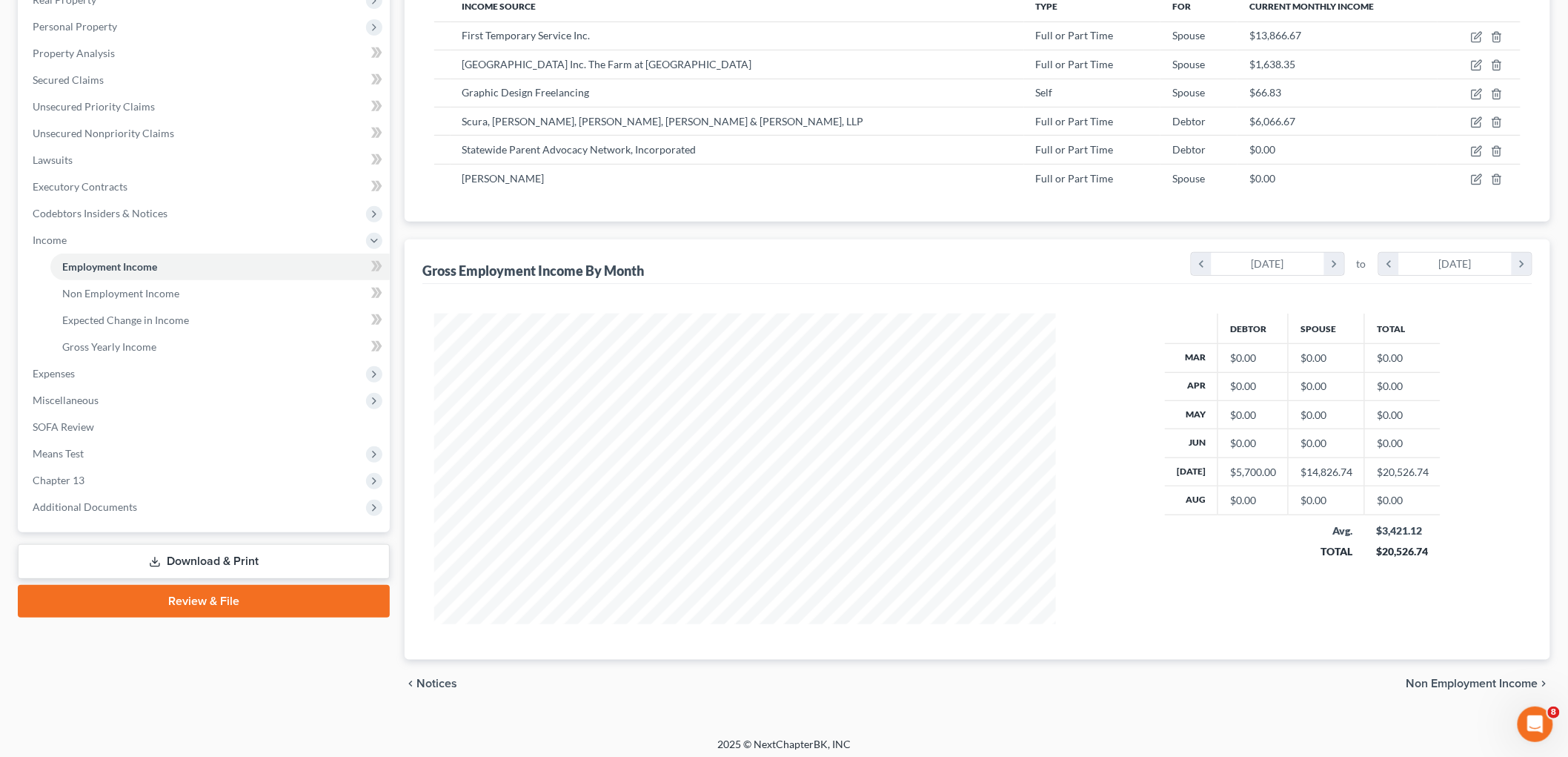
scroll to position [254, 0]
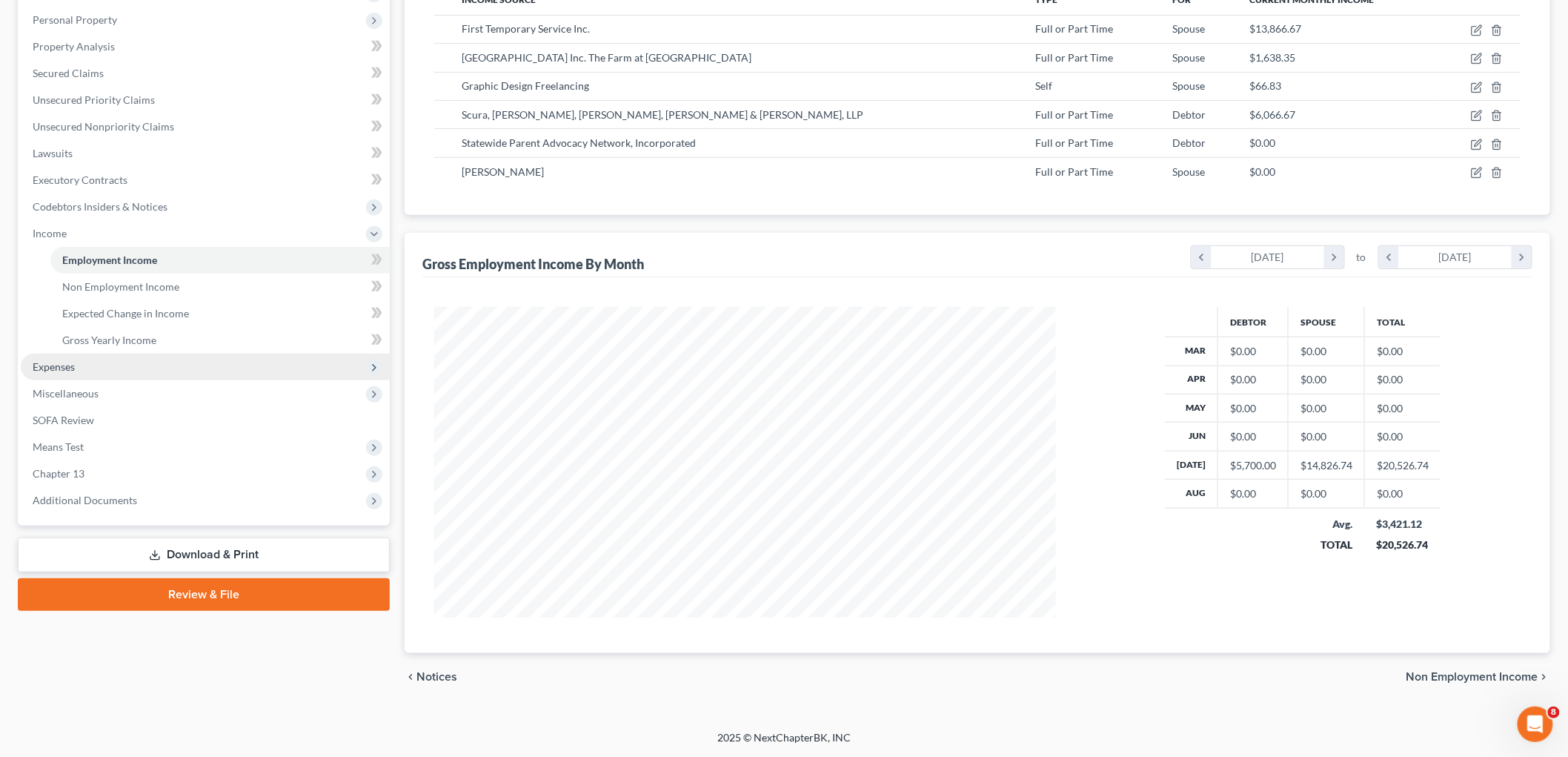
click at [65, 361] on span "Expenses" at bounding box center [53, 366] width 42 height 12
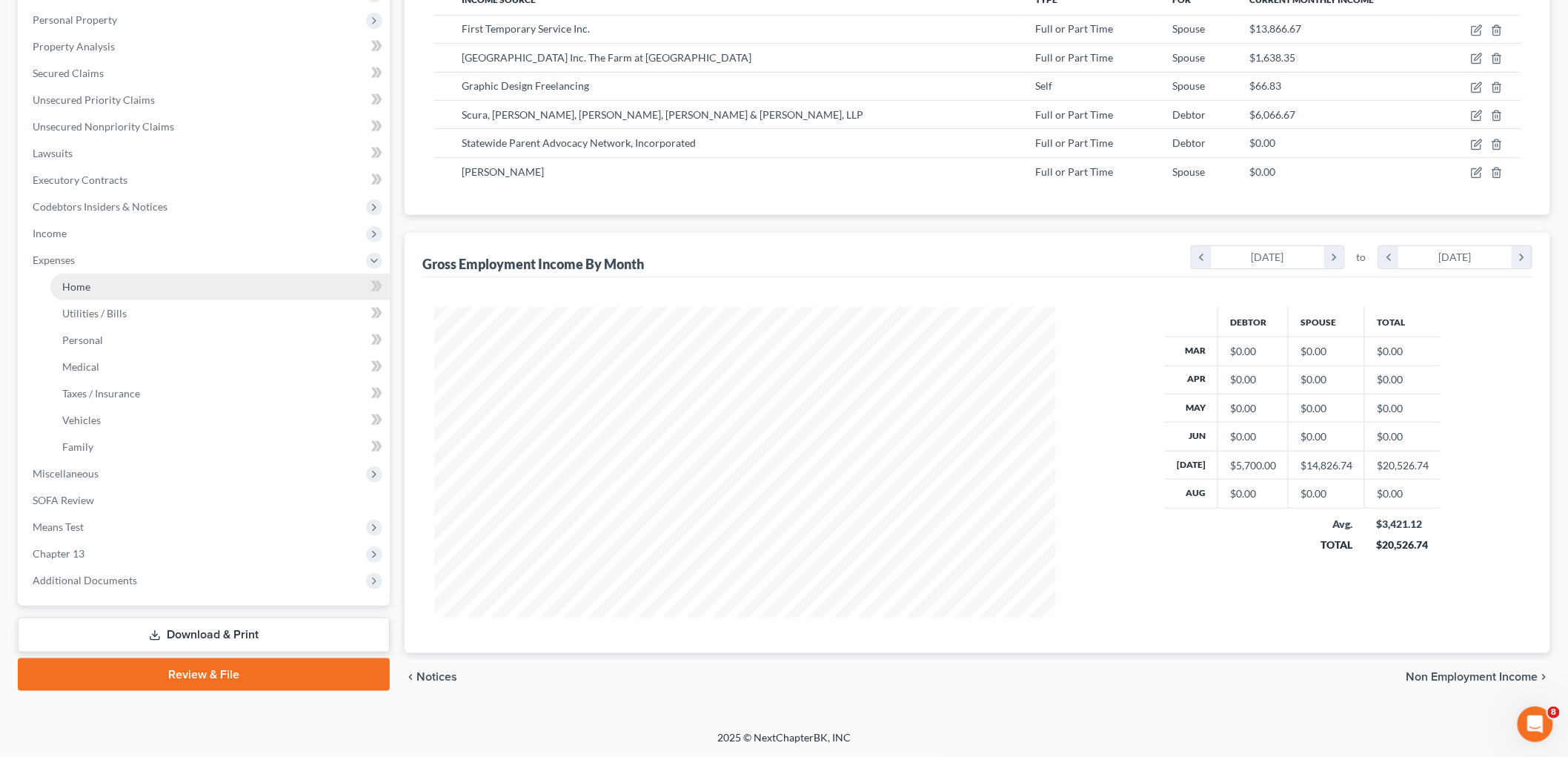
click at [78, 287] on span "Home" at bounding box center [77, 286] width 28 height 12
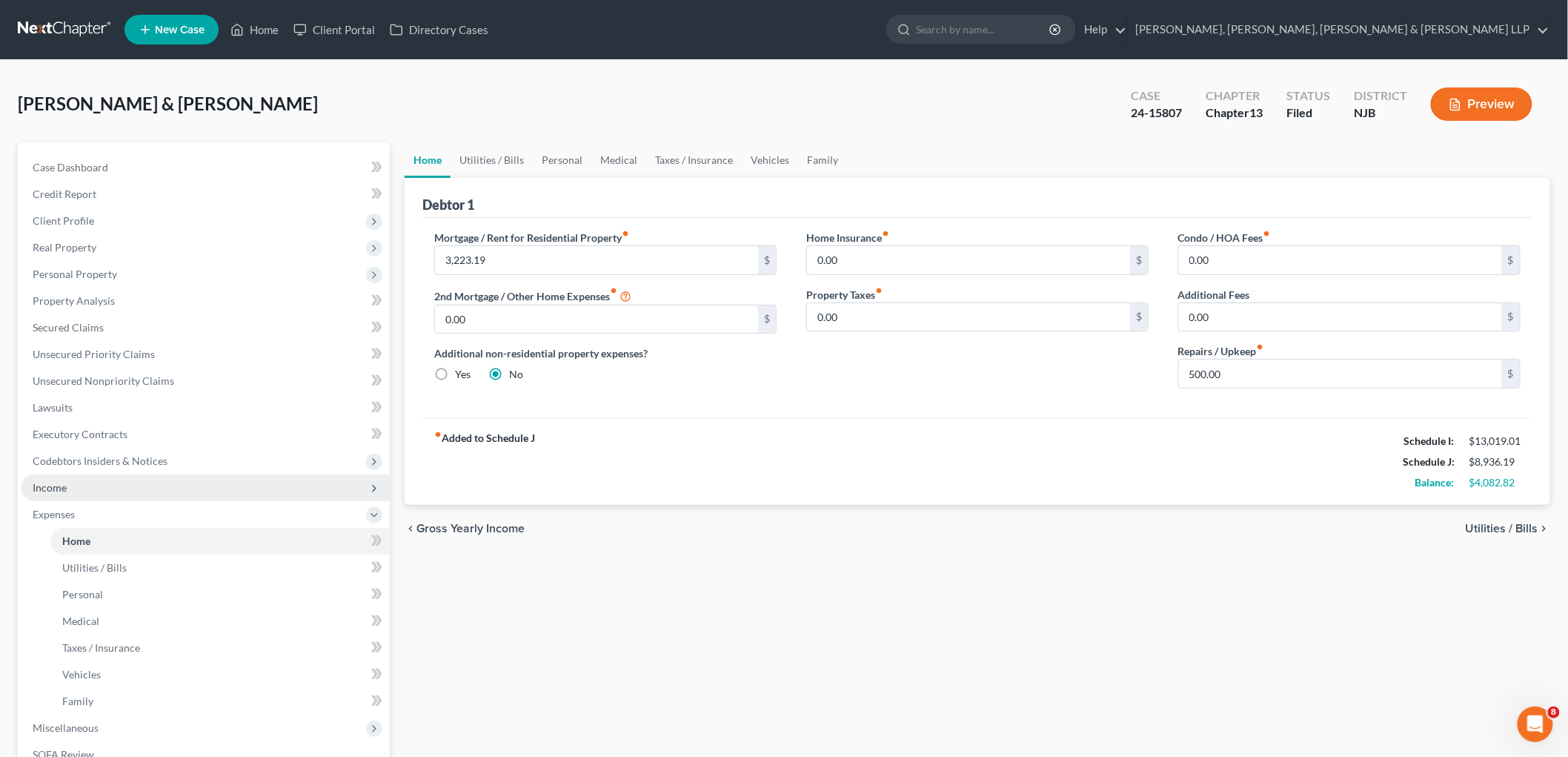
click at [70, 481] on span "Income" at bounding box center [204, 487] width 369 height 27
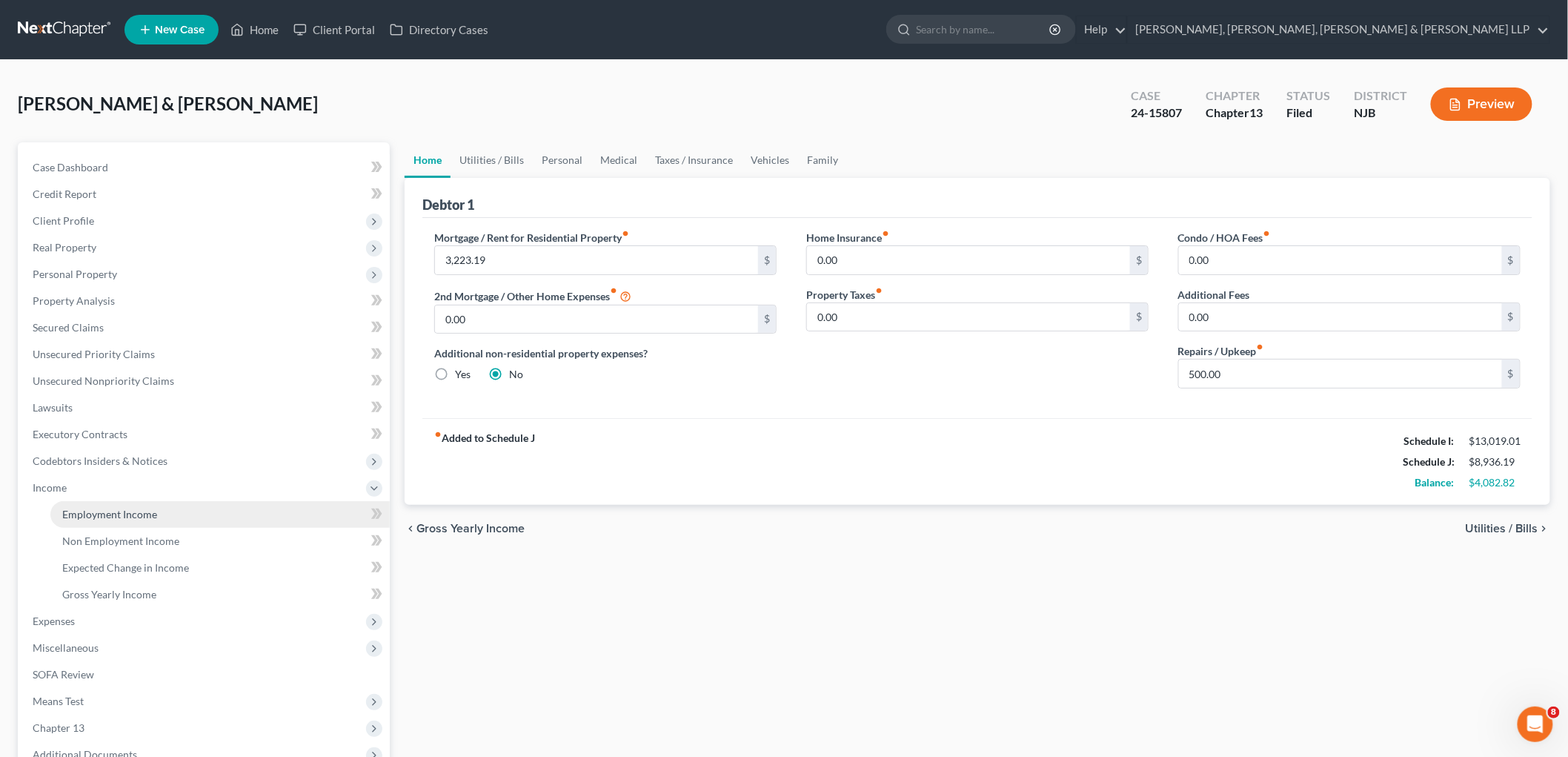
click at [79, 515] on span "Employment Income" at bounding box center [110, 513] width 95 height 12
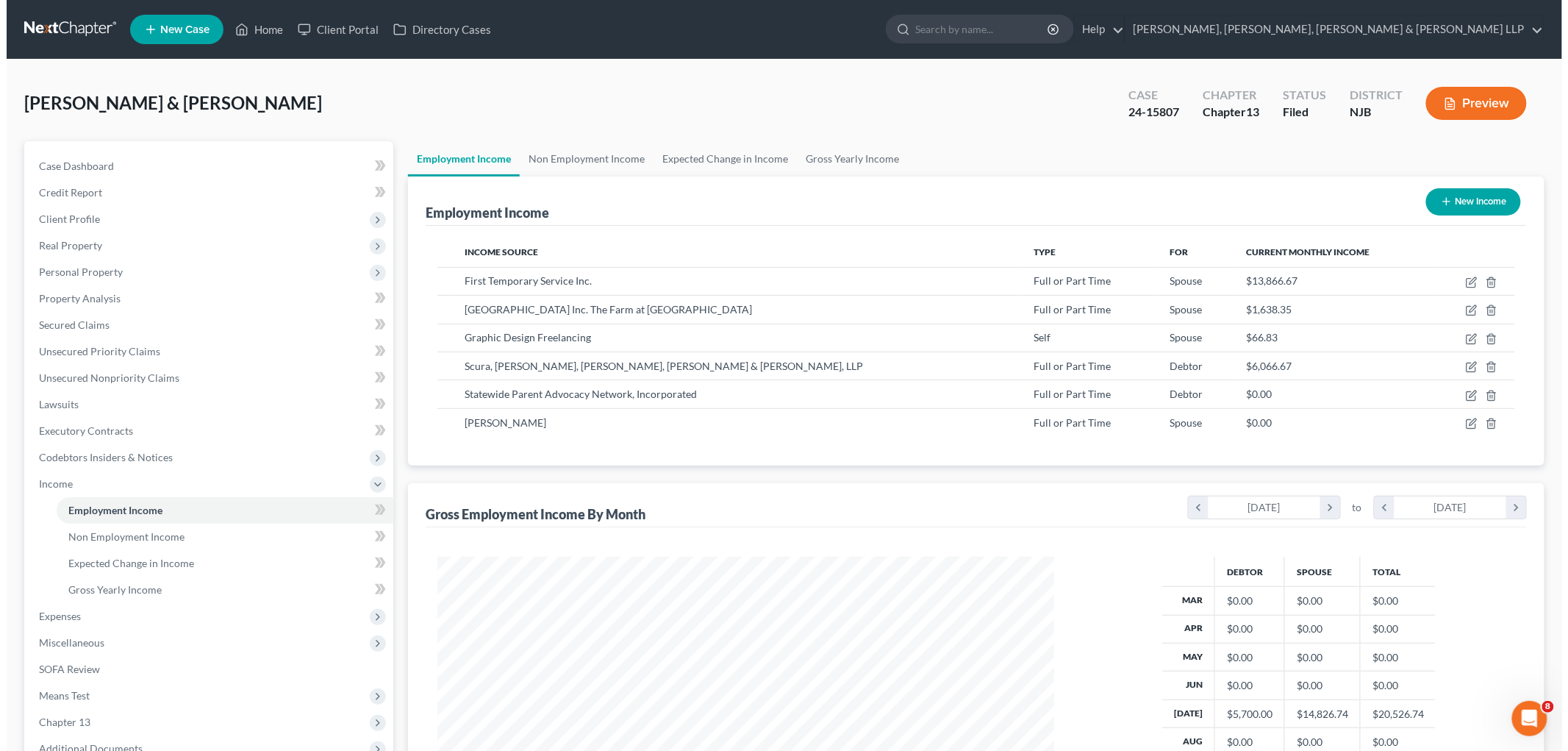
scroll to position [307, 645]
click at [1464, 281] on icon "button" at bounding box center [1464, 282] width 12 height 12
select select "0"
select select "14"
select select "3"
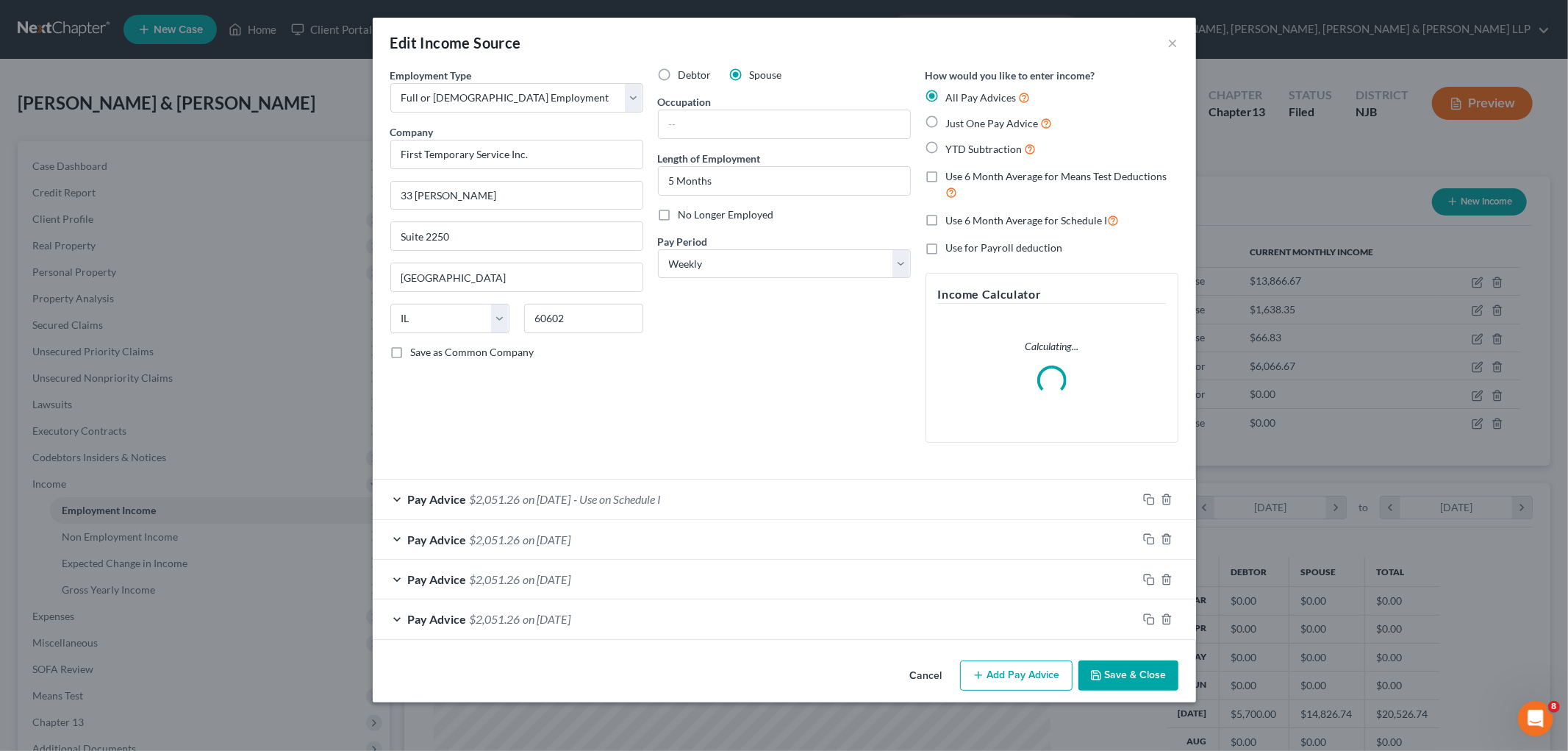
scroll to position [310, 652]
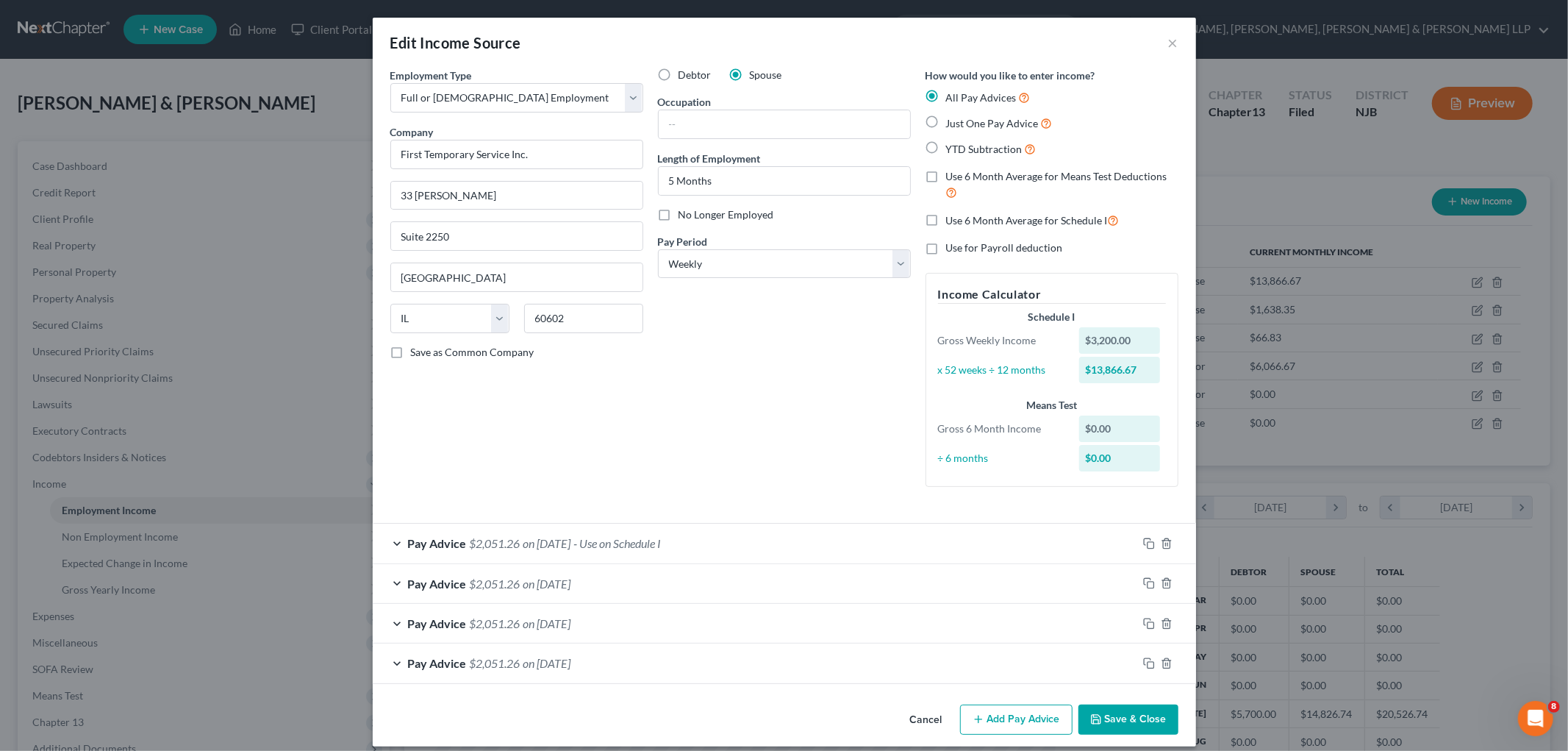
click at [730, 546] on div "Pay Advice $2,051.26 on [DATE] - Use on Schedule I" at bounding box center [755, 543] width 765 height 39
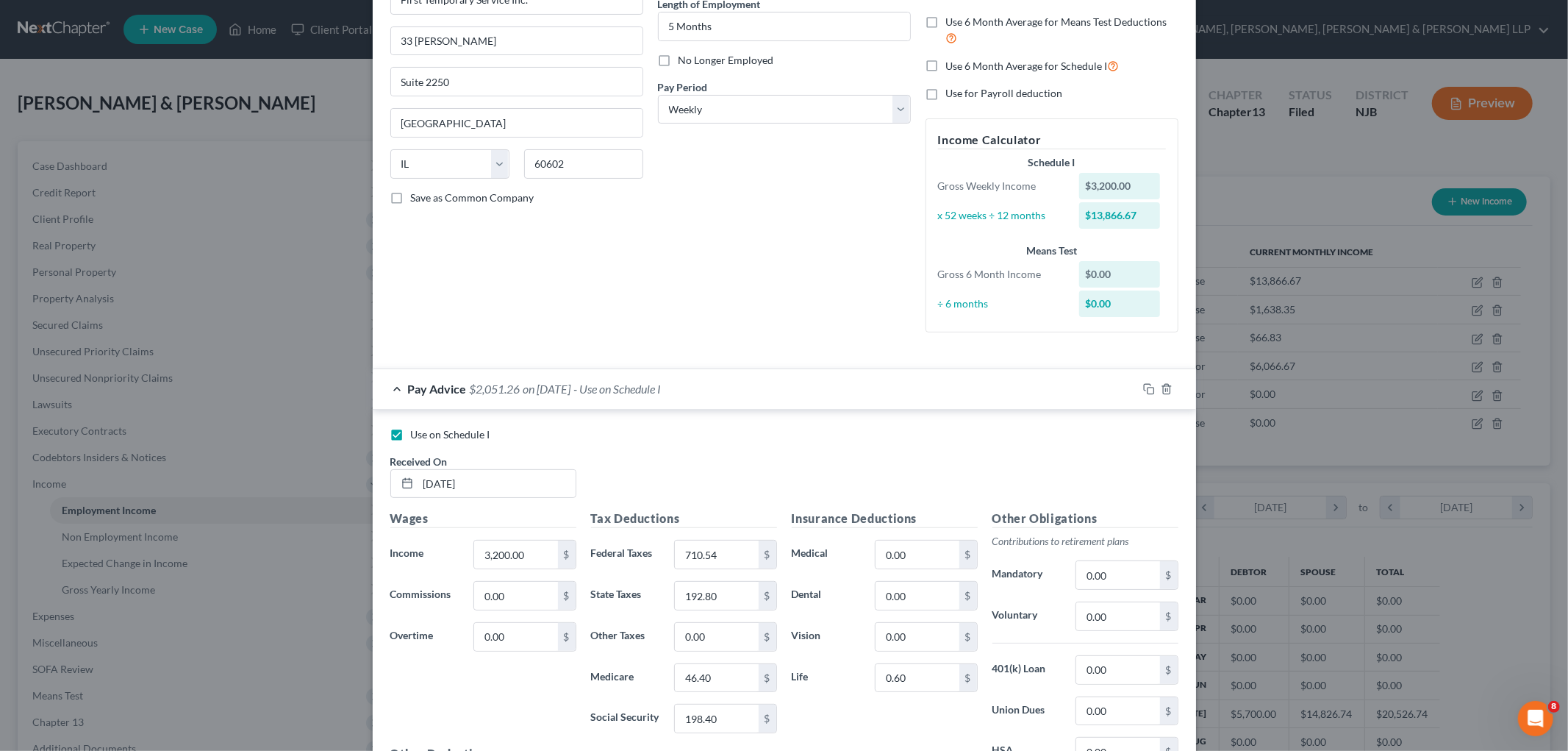
scroll to position [163, 0]
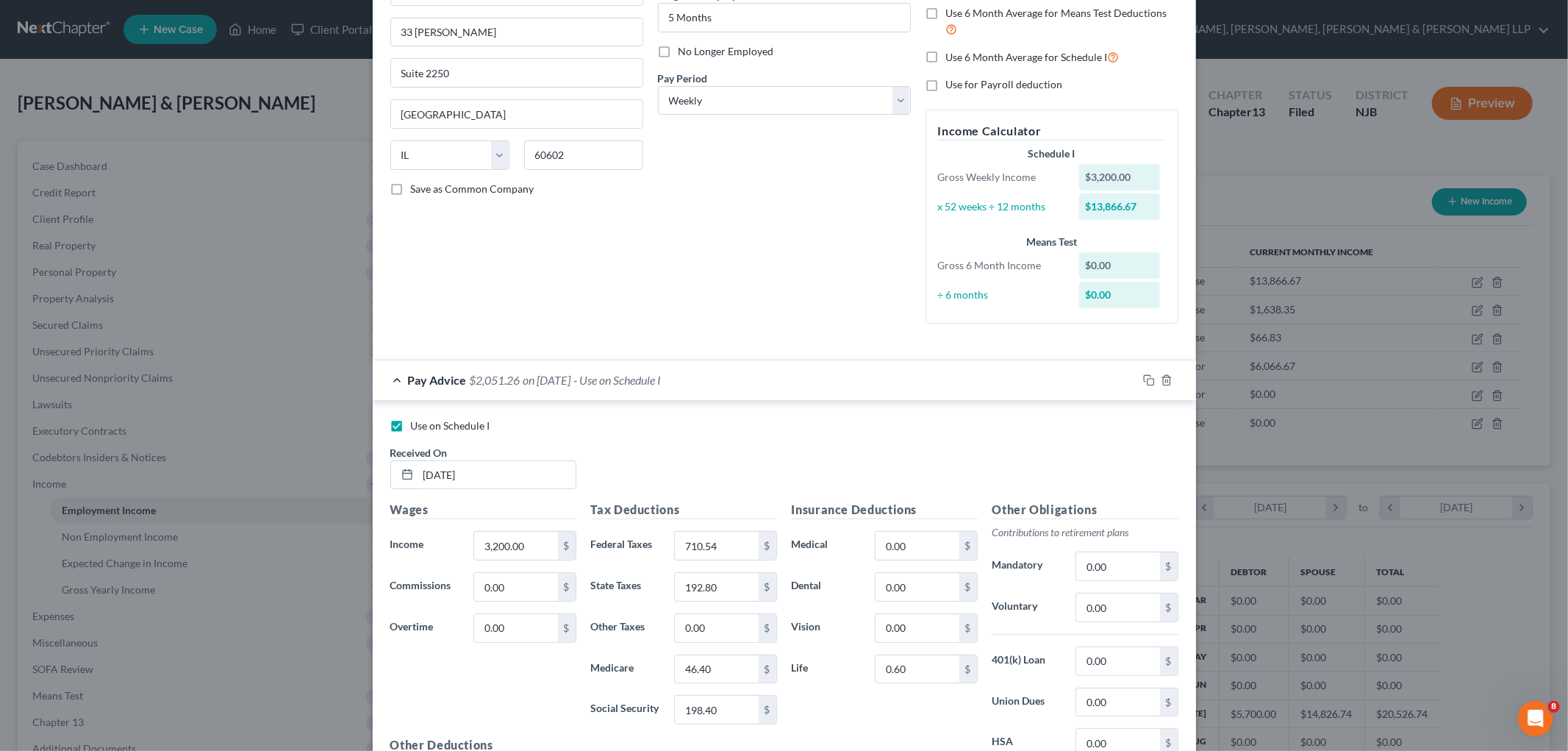
click at [753, 383] on div "Pay Advice $2,051.26 on [DATE] - Use on Schedule I" at bounding box center [755, 380] width 765 height 39
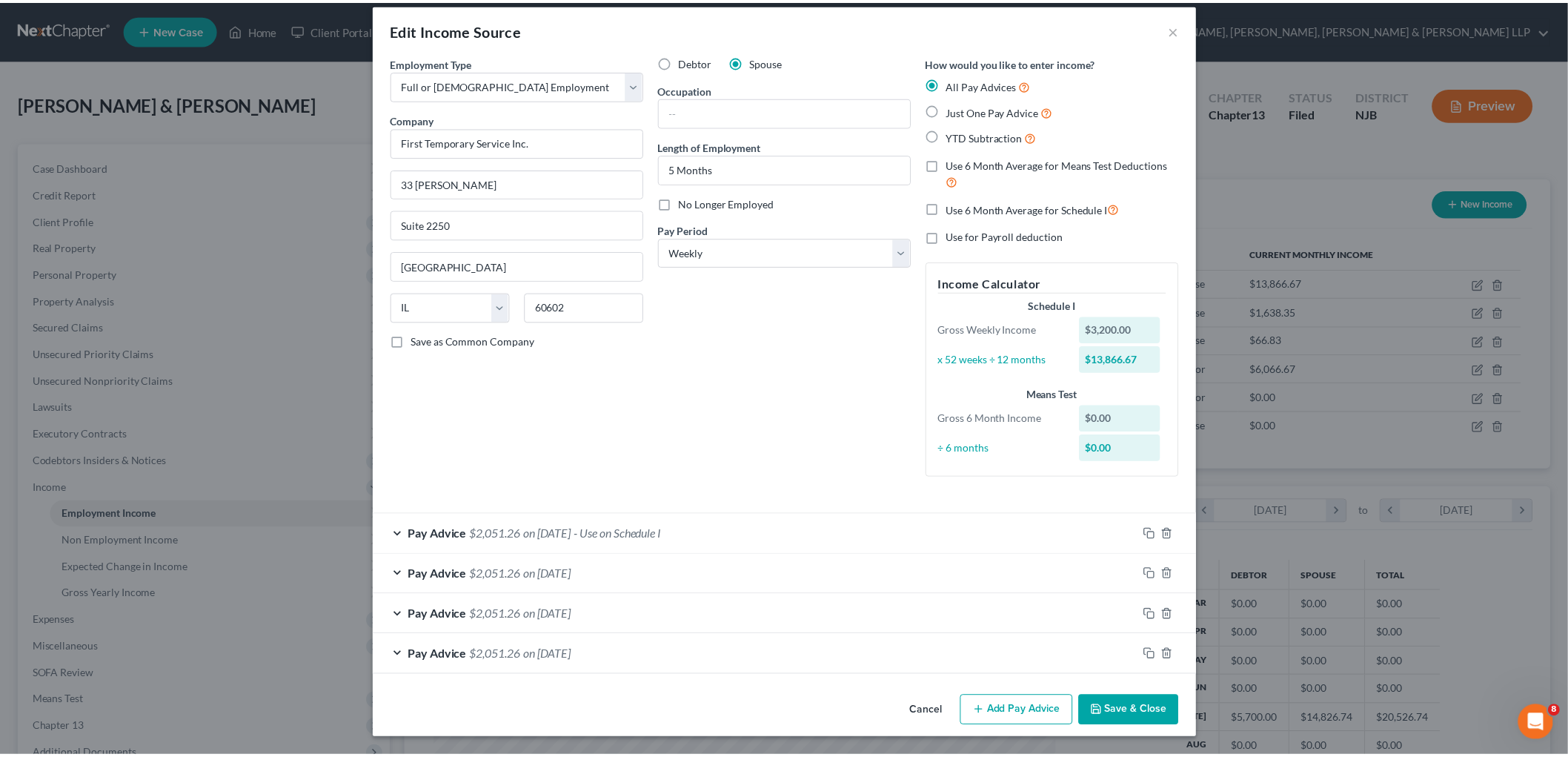
scroll to position [13, 0]
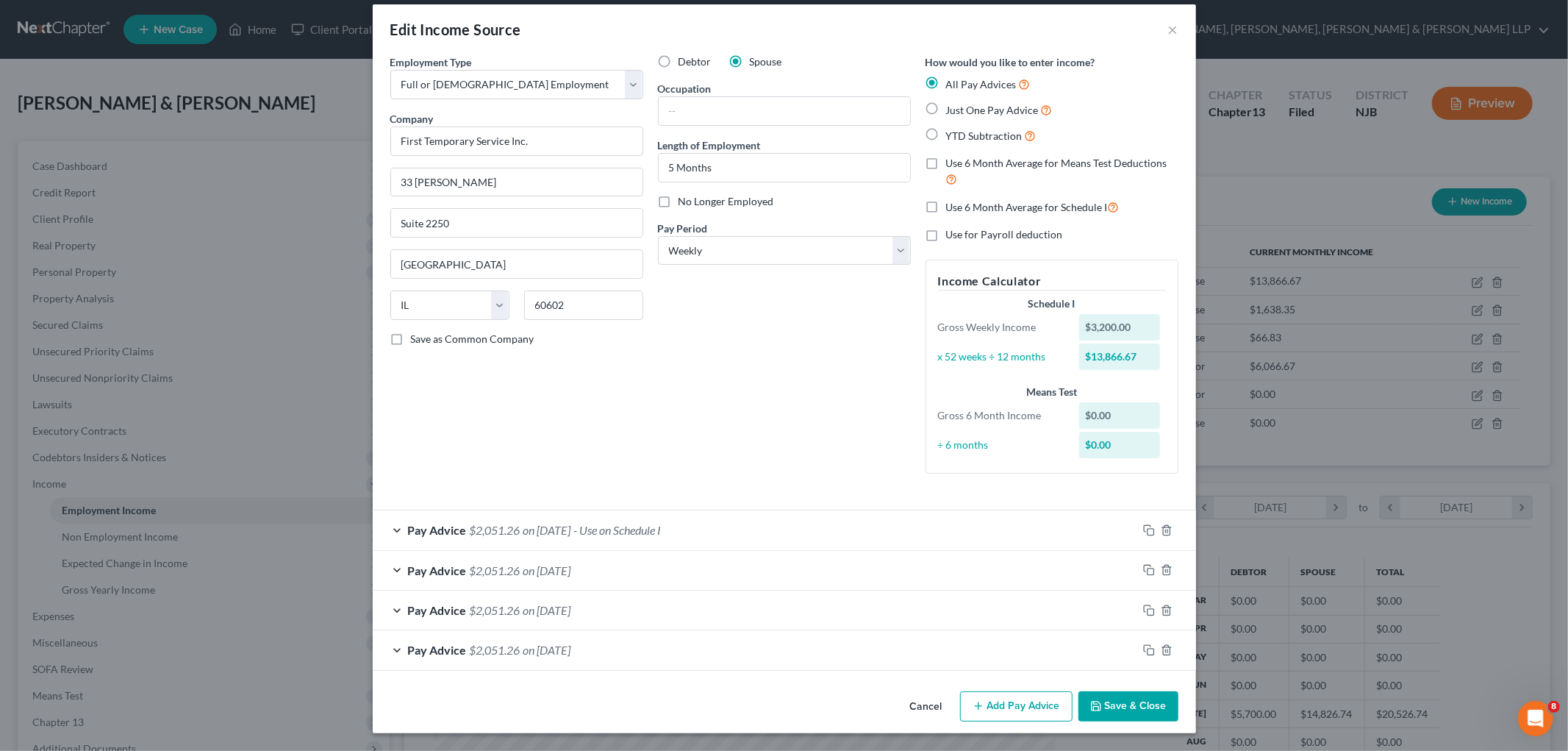
click at [1129, 701] on button "Save & Close" at bounding box center [1128, 706] width 100 height 31
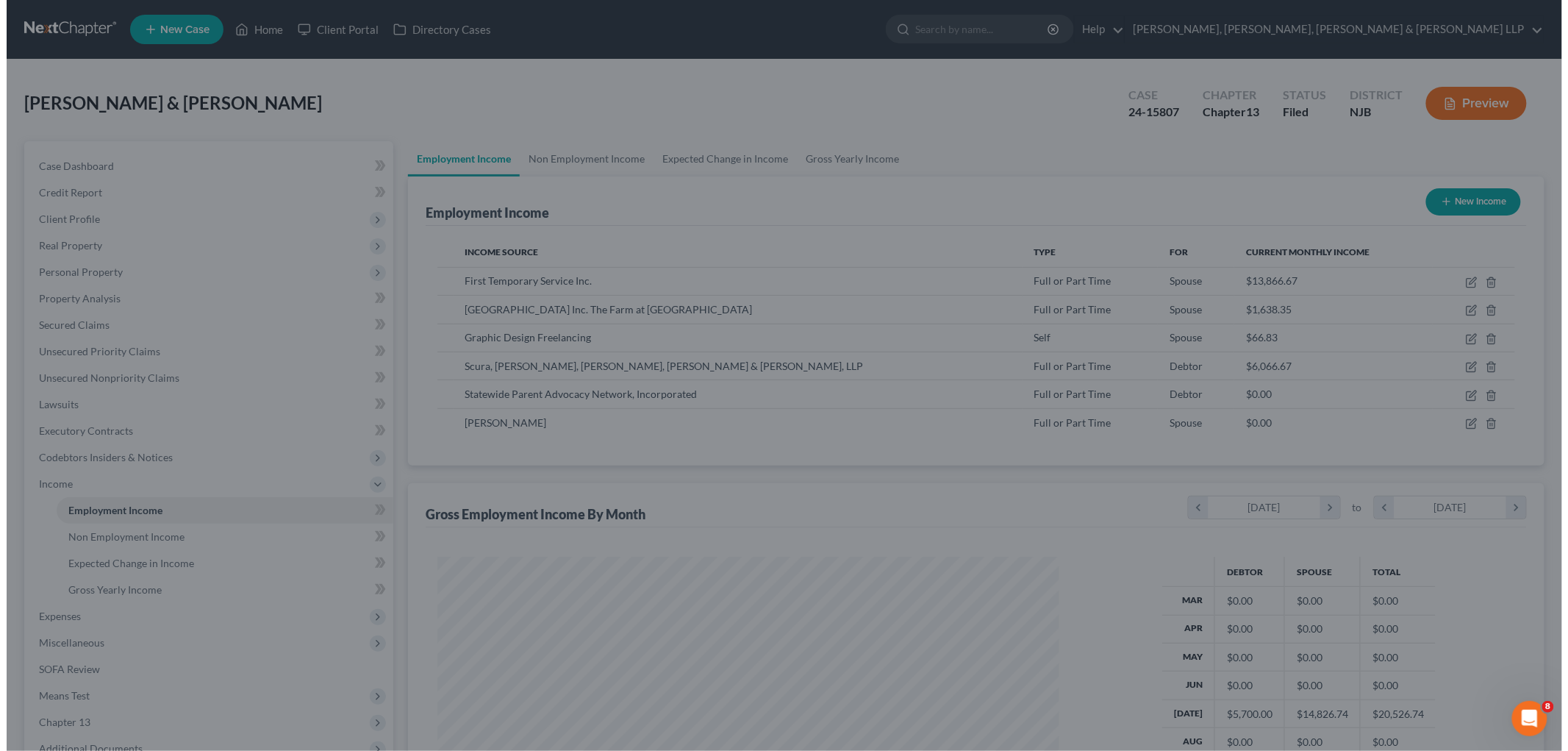
scroll to position [735002, 734349]
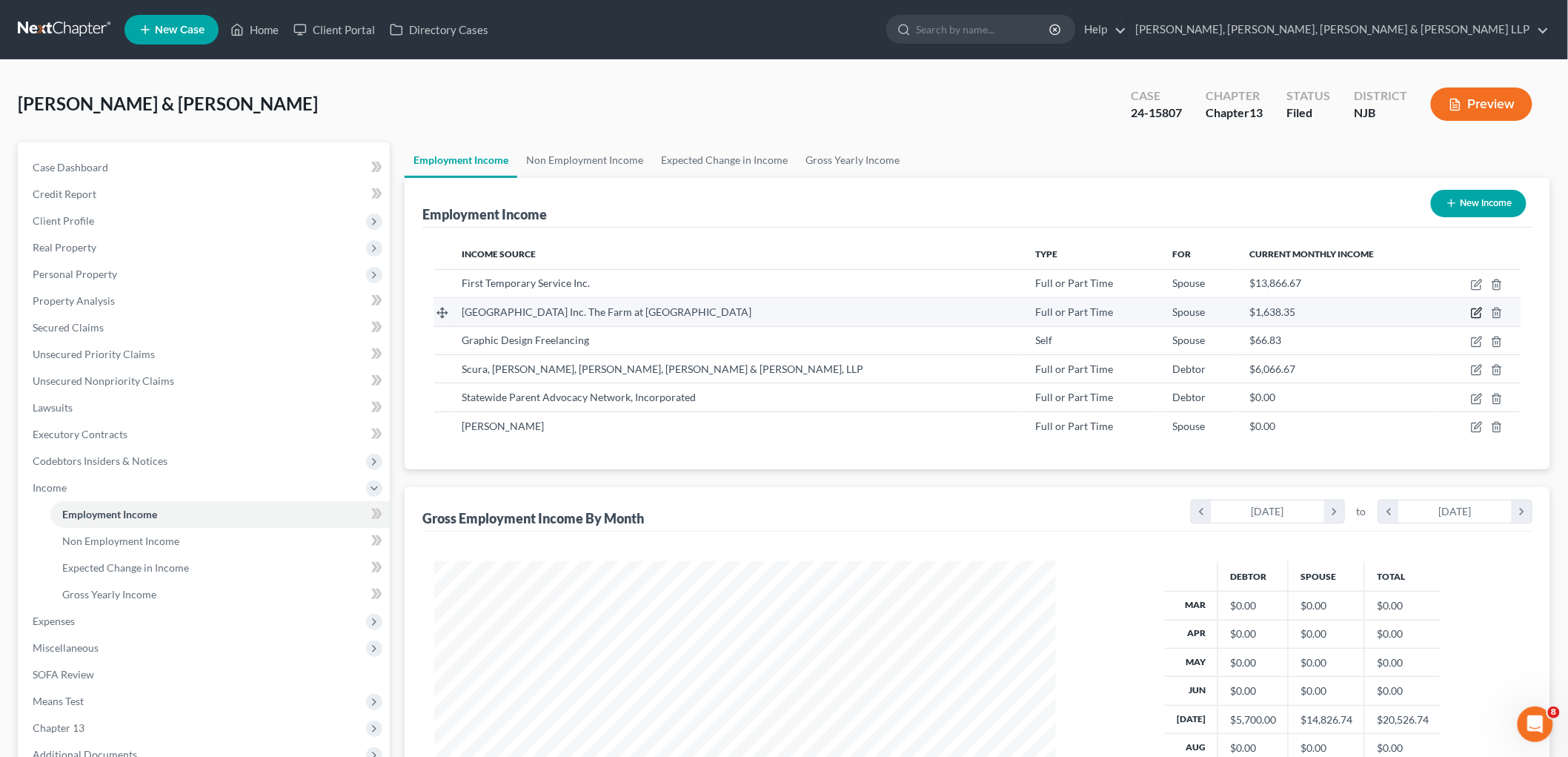
click at [1478, 312] on icon "button" at bounding box center [1477, 311] width 7 height 7
select select "0"
select select "33"
select select "3"
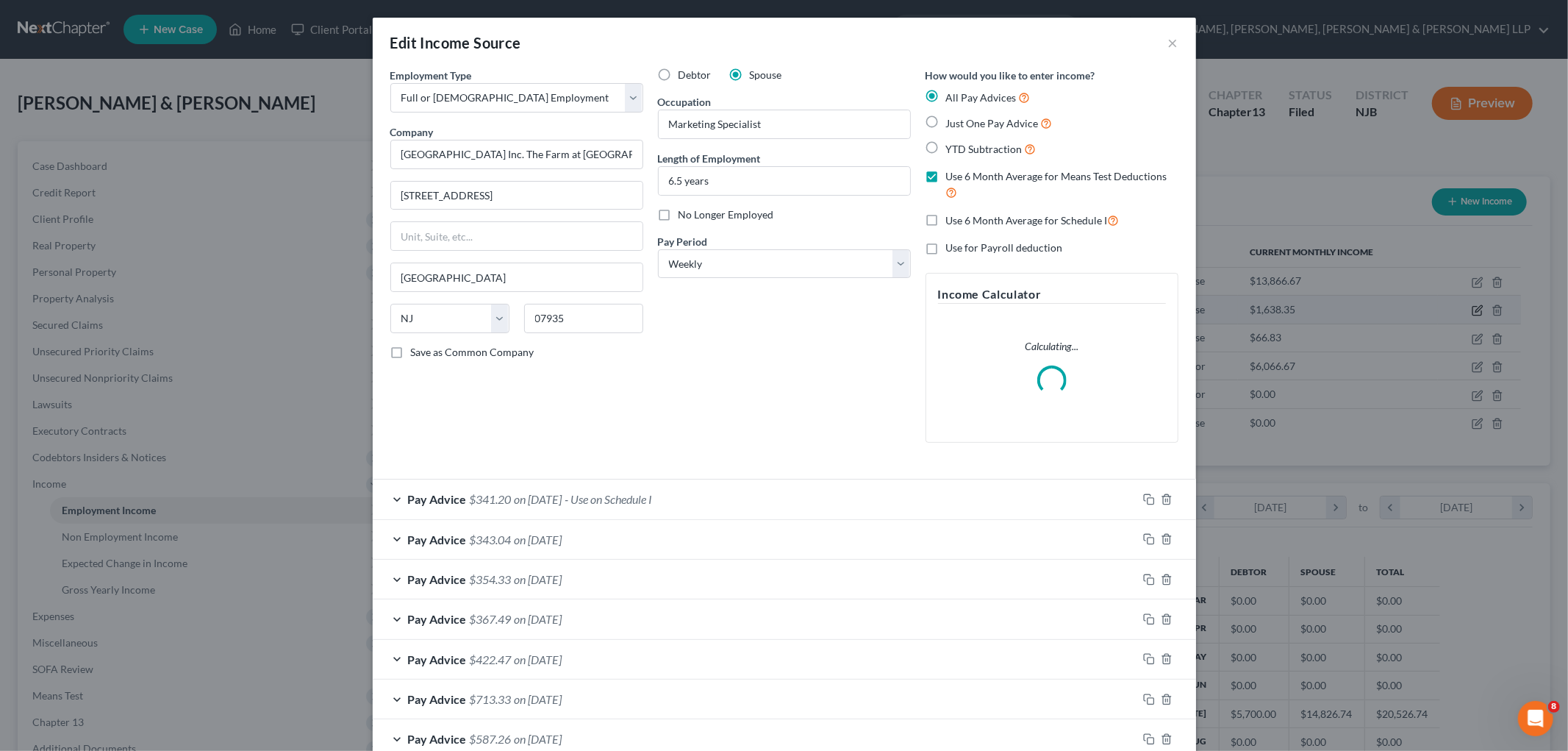
scroll to position [310, 652]
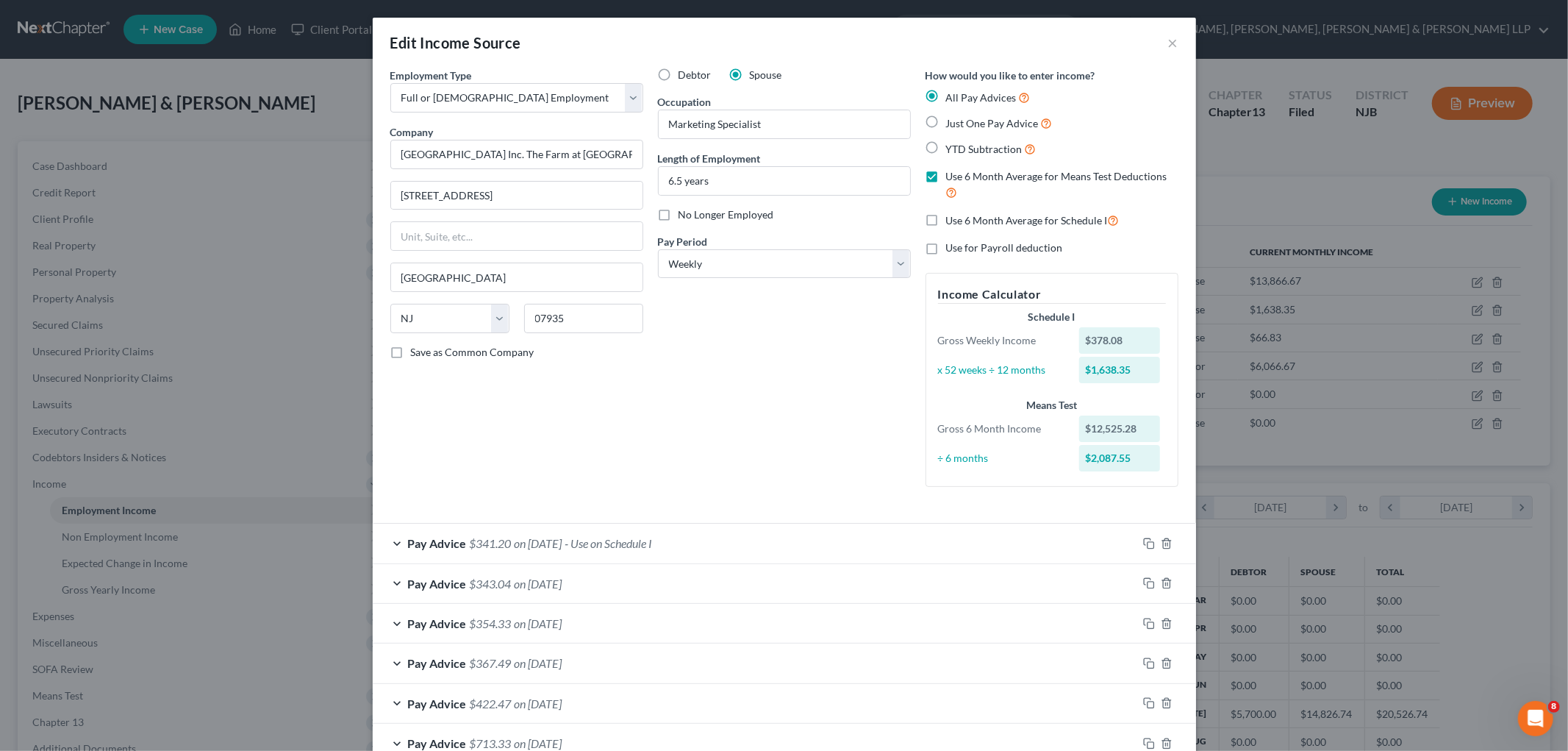
click at [946, 177] on label "Use 6 Month Average for Means Test Deductions" at bounding box center [1062, 185] width 232 height 31
click at [952, 177] on input "Use 6 Month Average for Means Test Deductions" at bounding box center [956, 174] width 9 height 9
checkbox input "false"
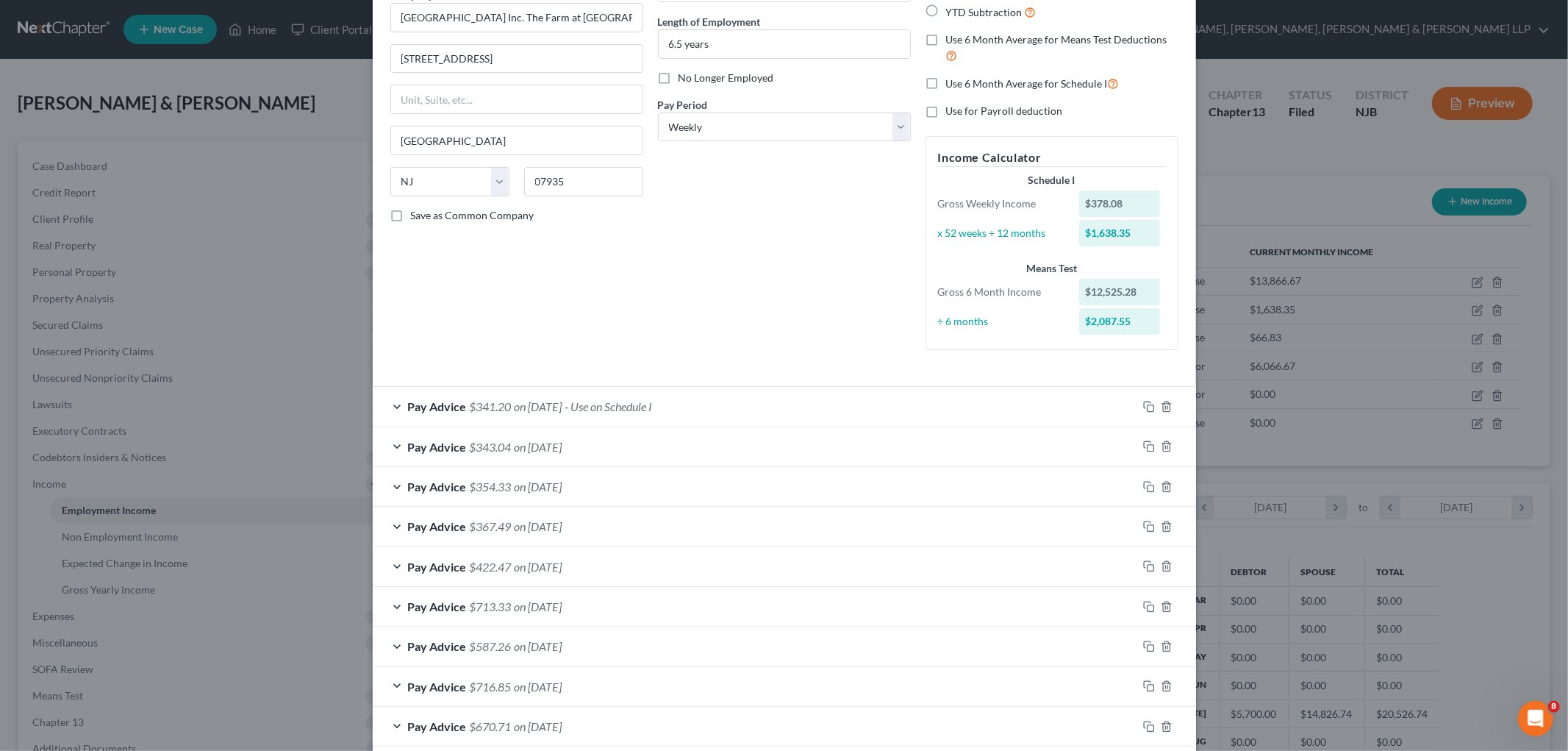
scroll to position [163, 0]
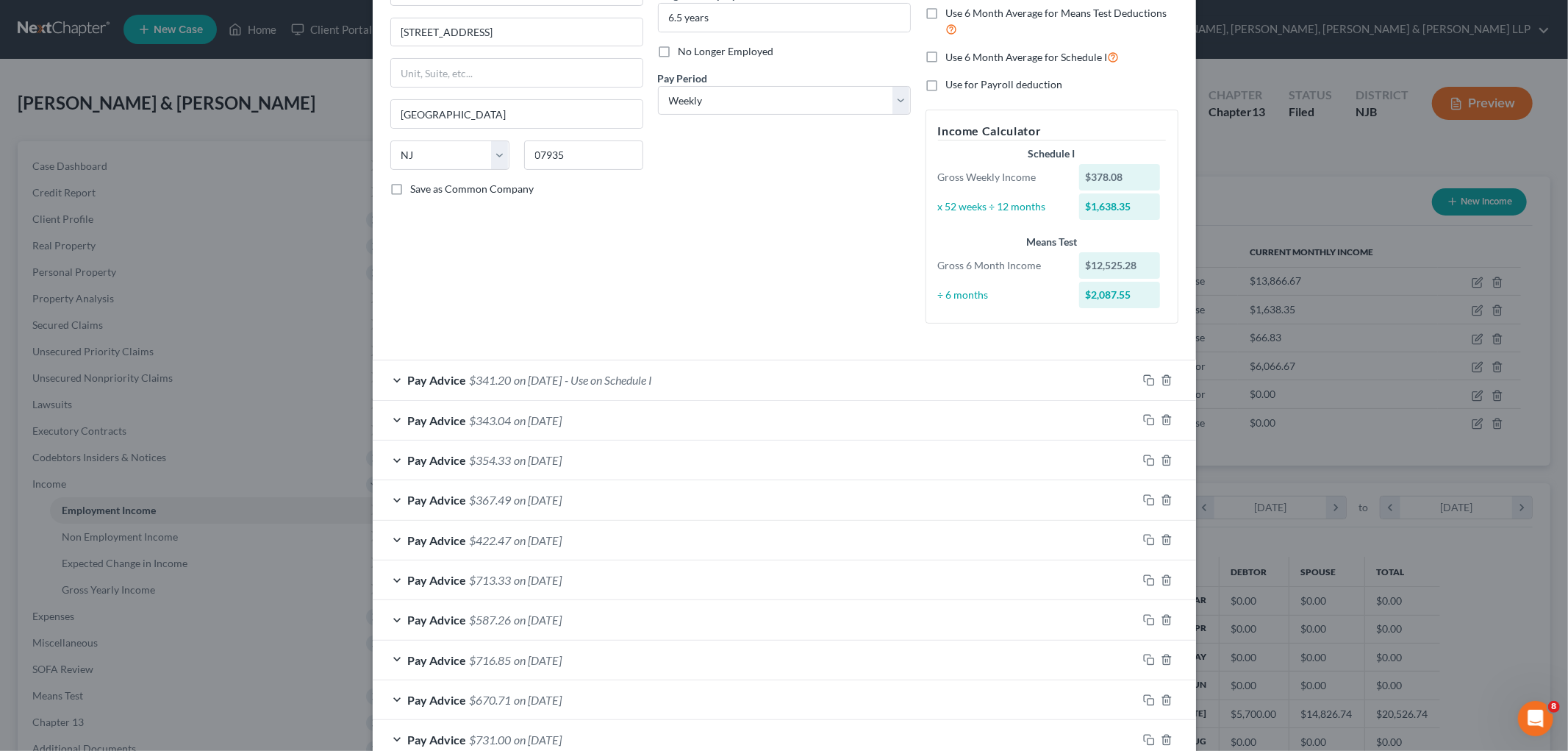
click at [757, 378] on div "Pay Advice $341.20 on [DATE] - Use on Schedule I" at bounding box center [755, 380] width 765 height 39
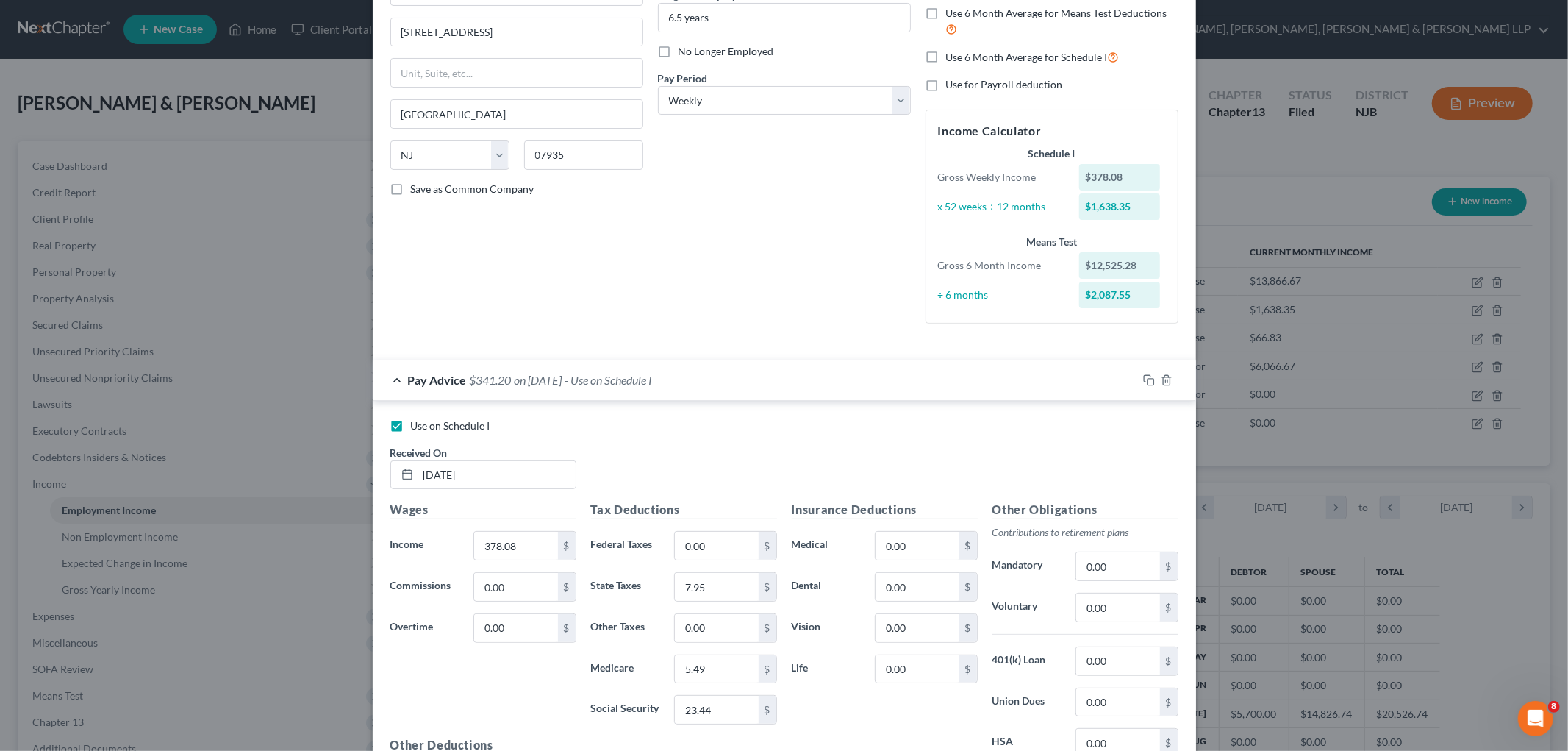
click at [411, 424] on label "Use on Schedule I" at bounding box center [451, 426] width 80 height 15
click at [417, 424] on input "Use on Schedule I" at bounding box center [421, 423] width 9 height 9
checkbox input "false"
click at [751, 381] on div "Pay Advice $341.20 on [DATE]" at bounding box center [755, 380] width 765 height 39
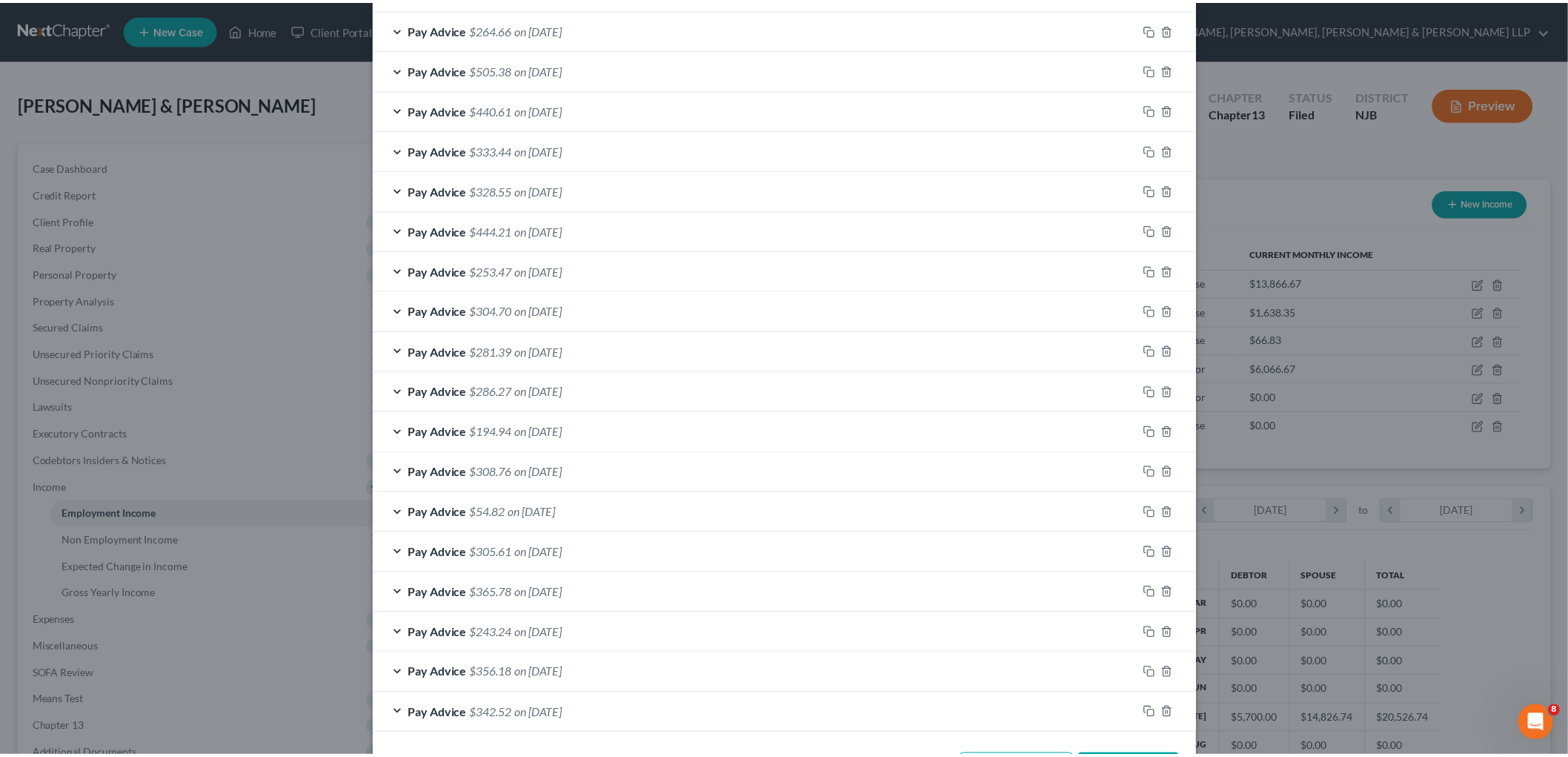
scroll to position [1183, 0]
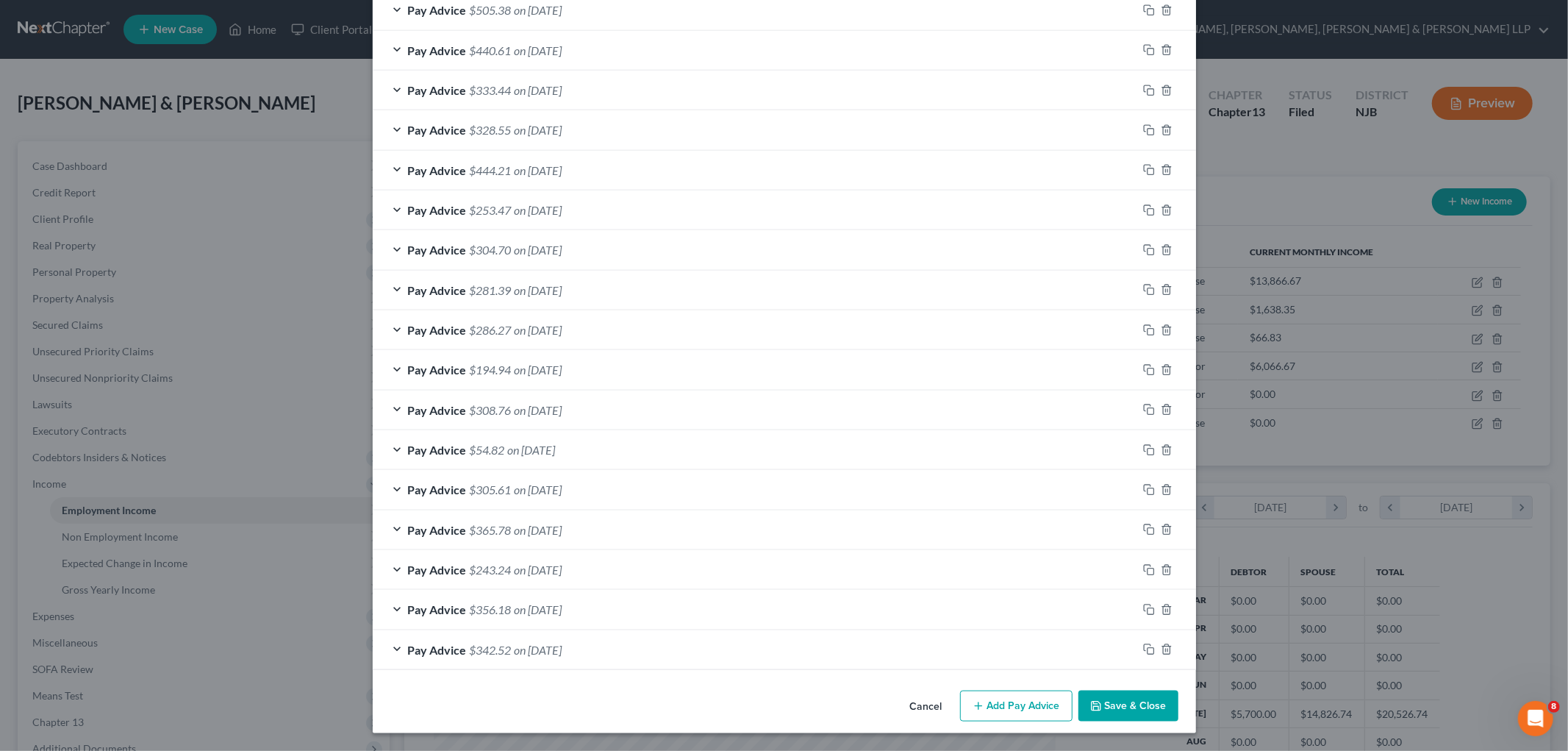
click at [1122, 712] on button "Save & Close" at bounding box center [1128, 706] width 100 height 31
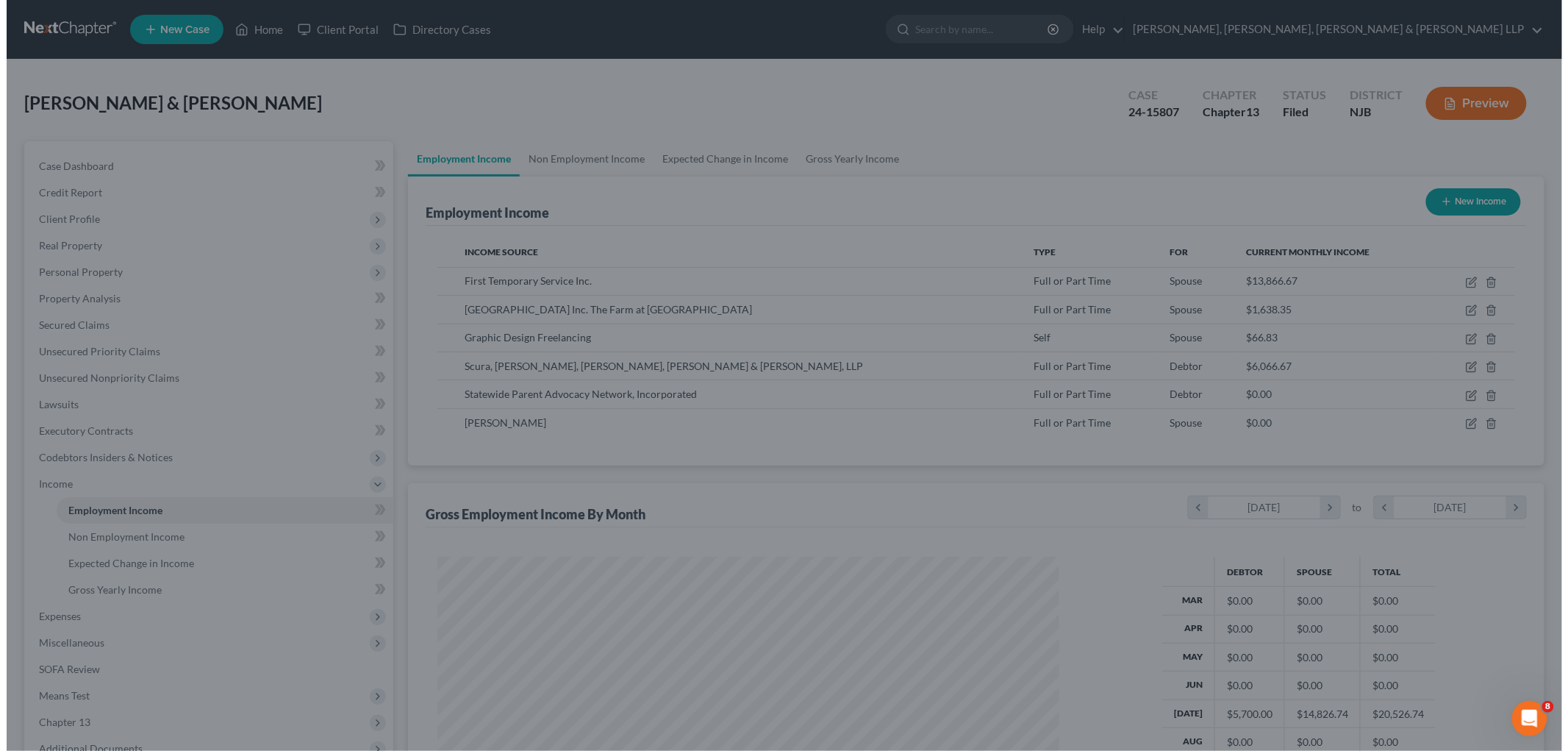
scroll to position [735002, 734349]
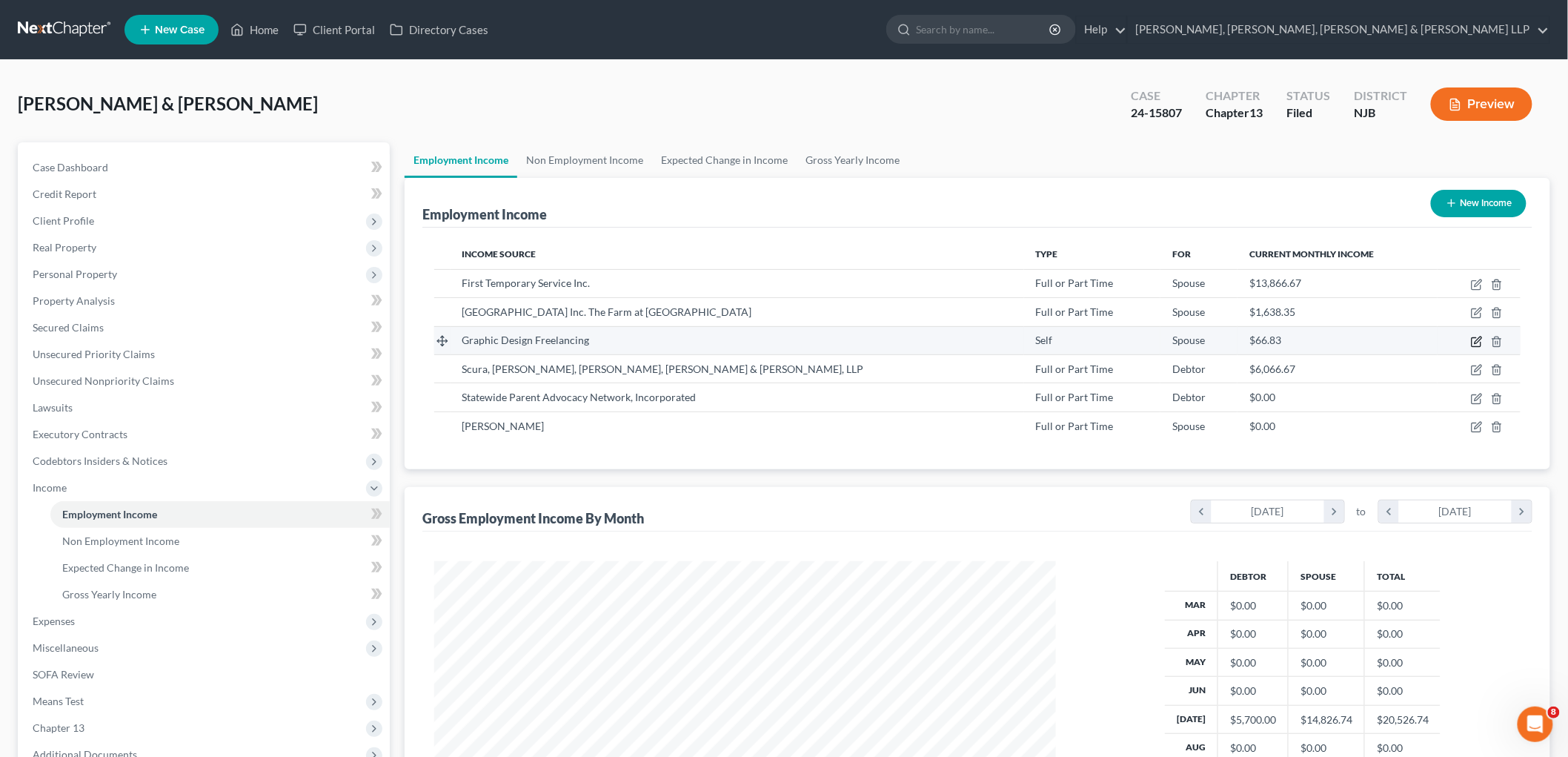
click at [1475, 343] on icon "button" at bounding box center [1477, 342] width 12 height 12
select select "1"
select select "33"
select select "0"
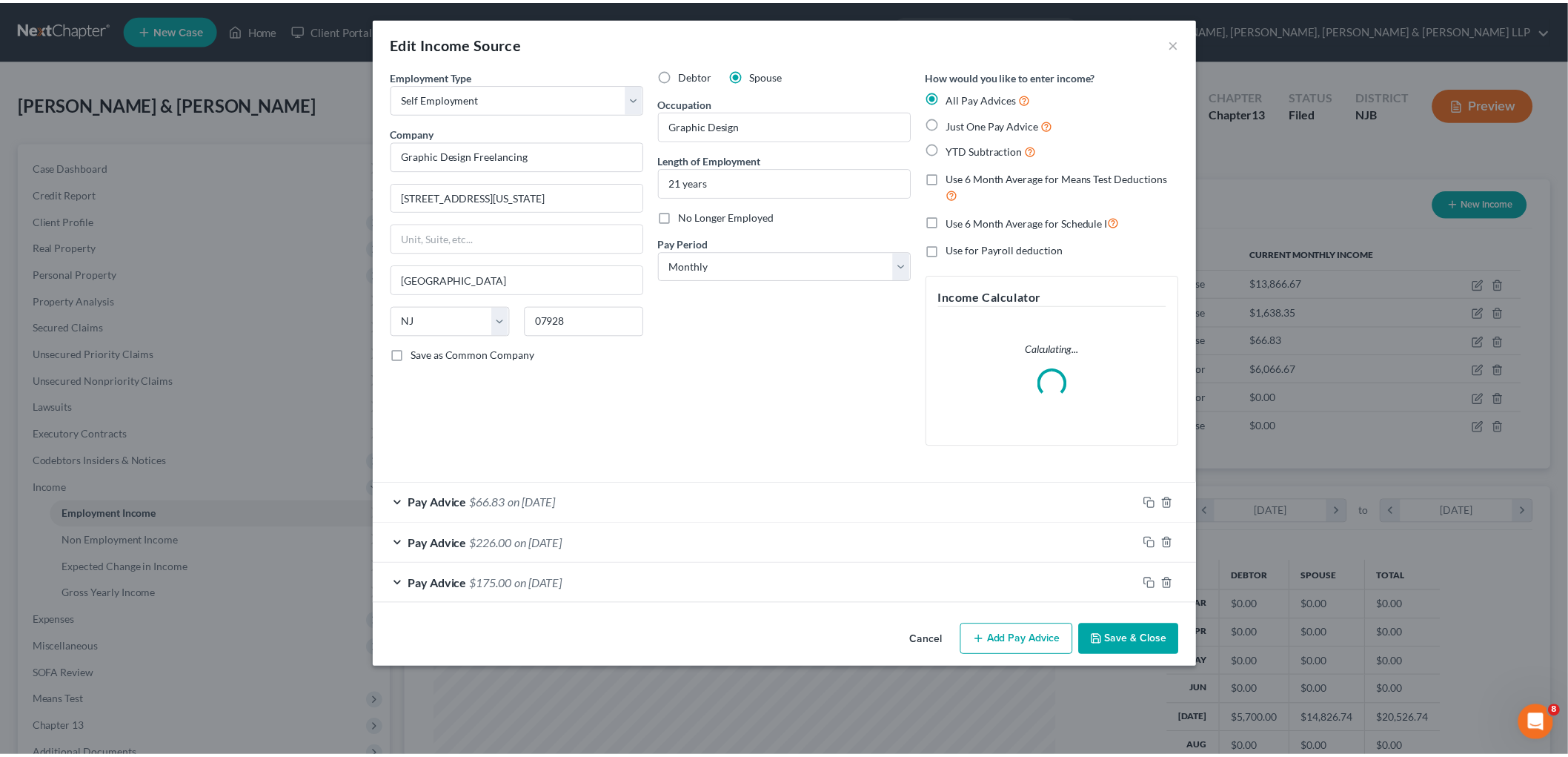
scroll to position [313, 657]
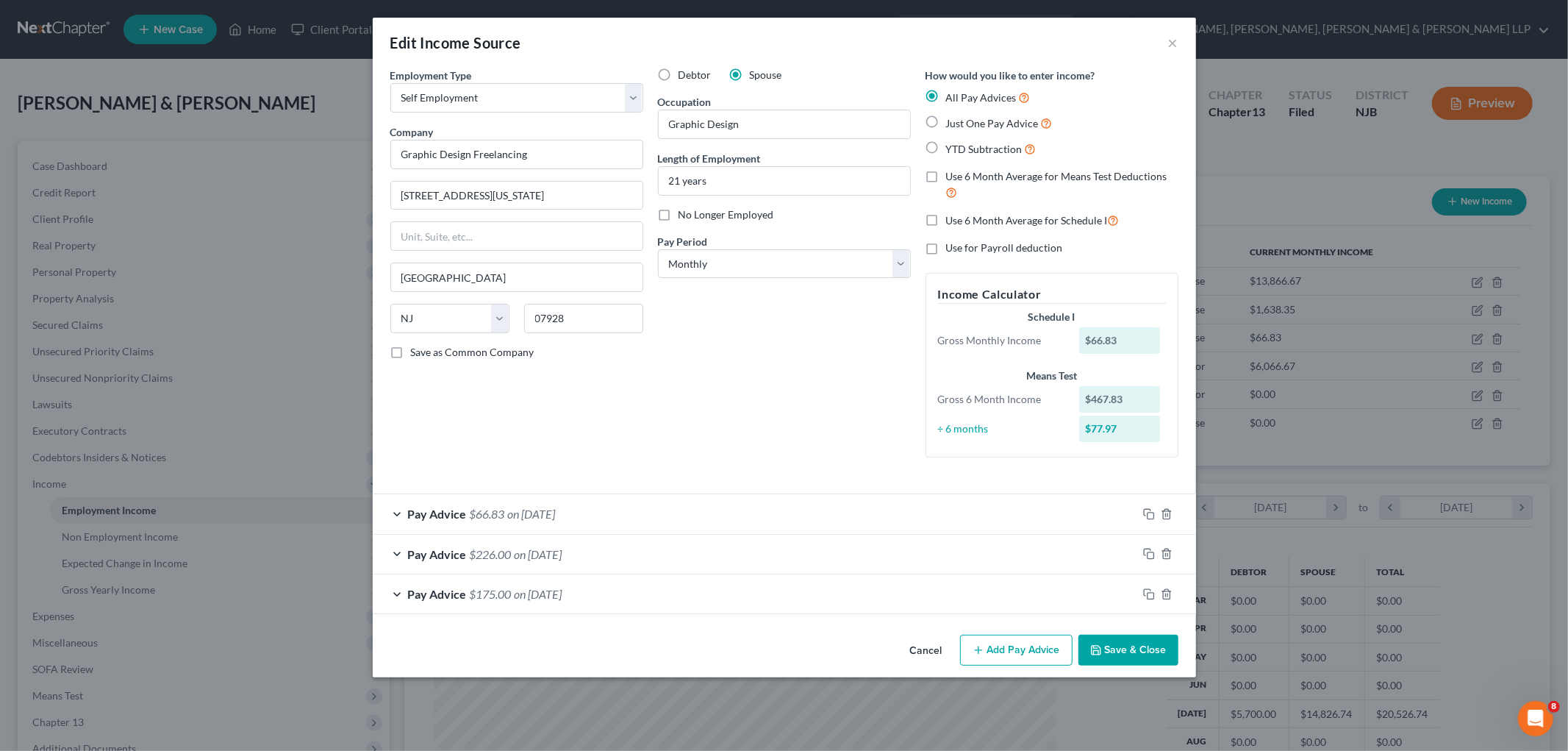
click at [1129, 649] on button "Save & Close" at bounding box center [1128, 649] width 100 height 31
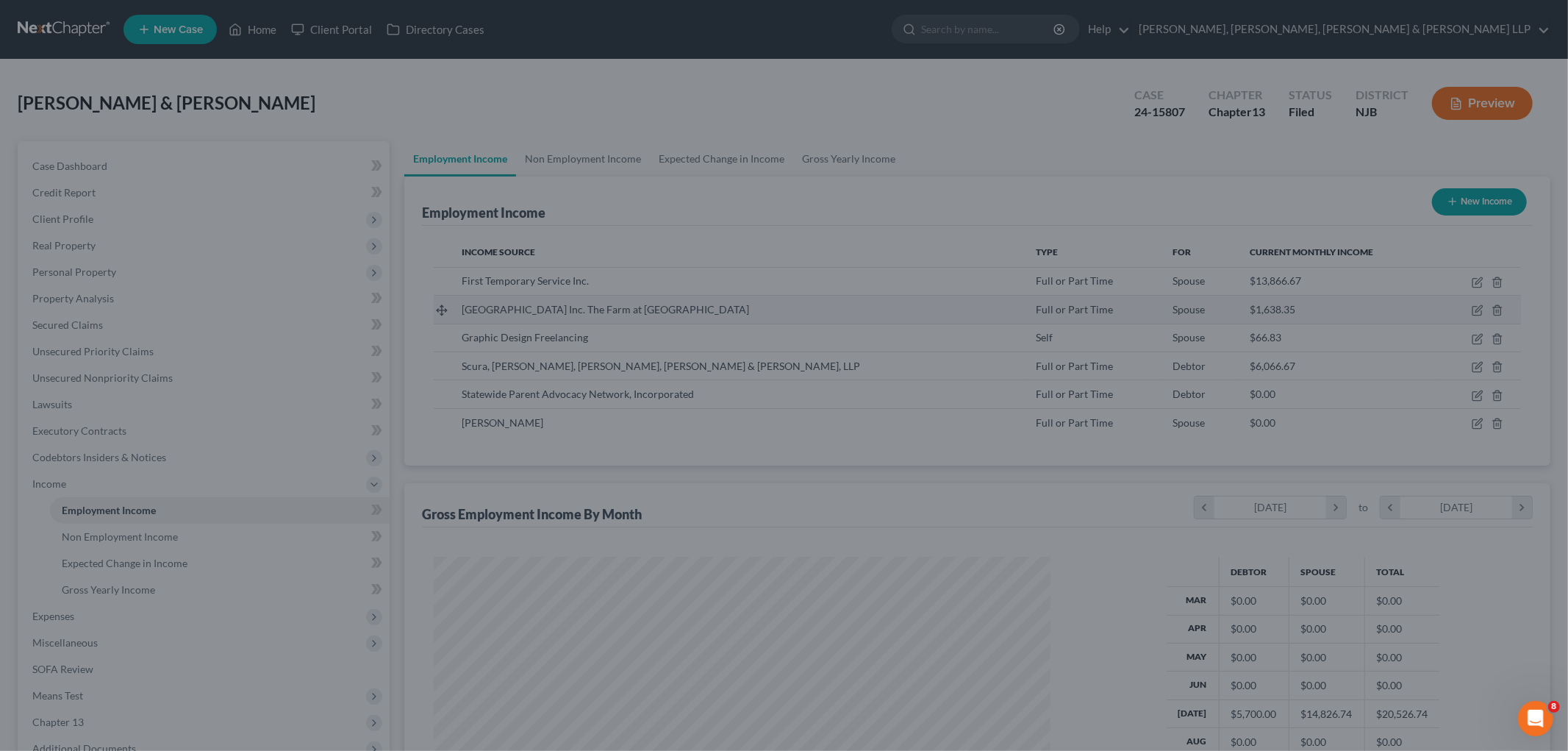
scroll to position [735002, 734349]
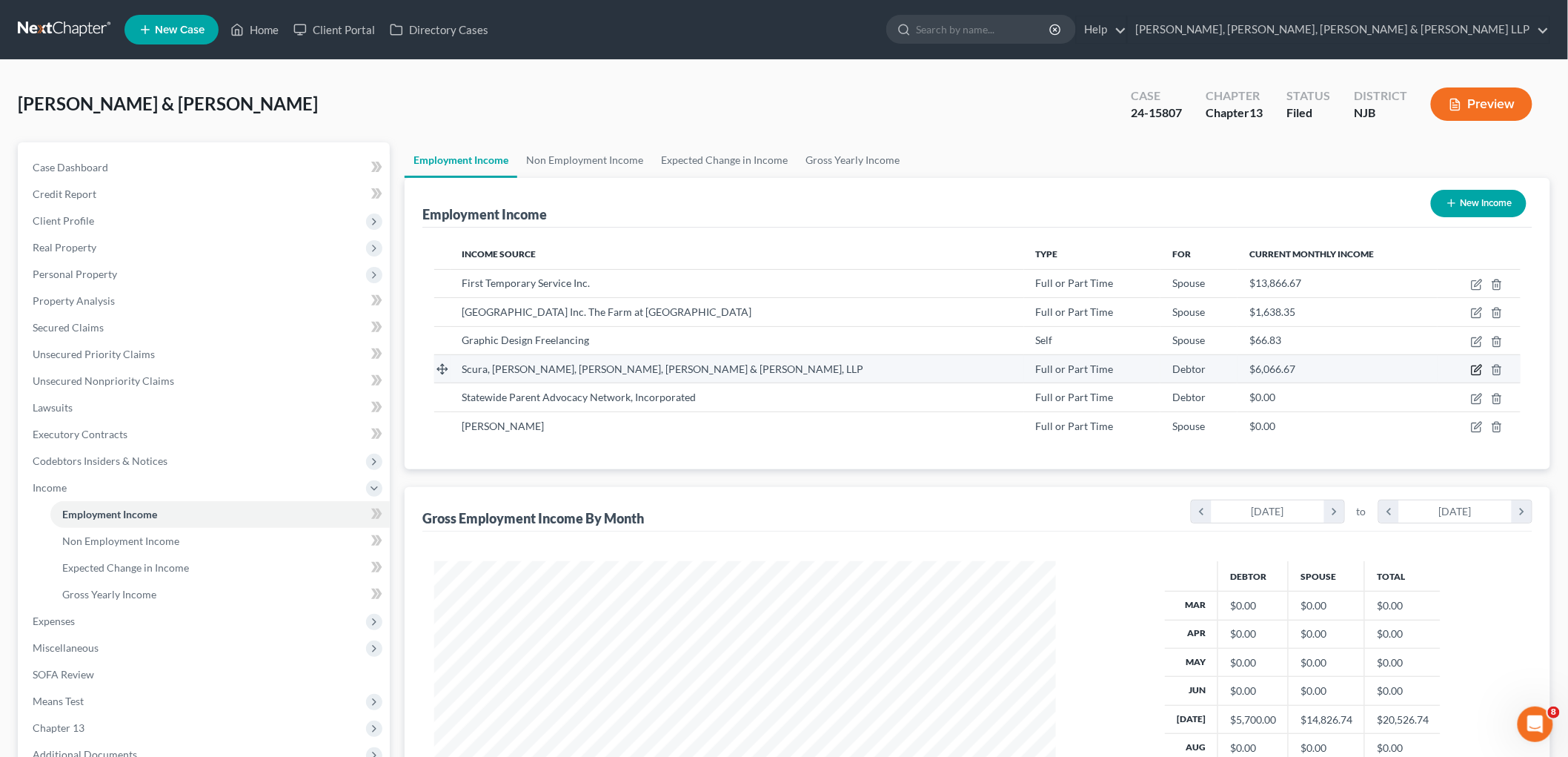
click at [1476, 364] on icon "button" at bounding box center [1477, 370] width 12 height 12
select select "0"
select select "33"
select select "2"
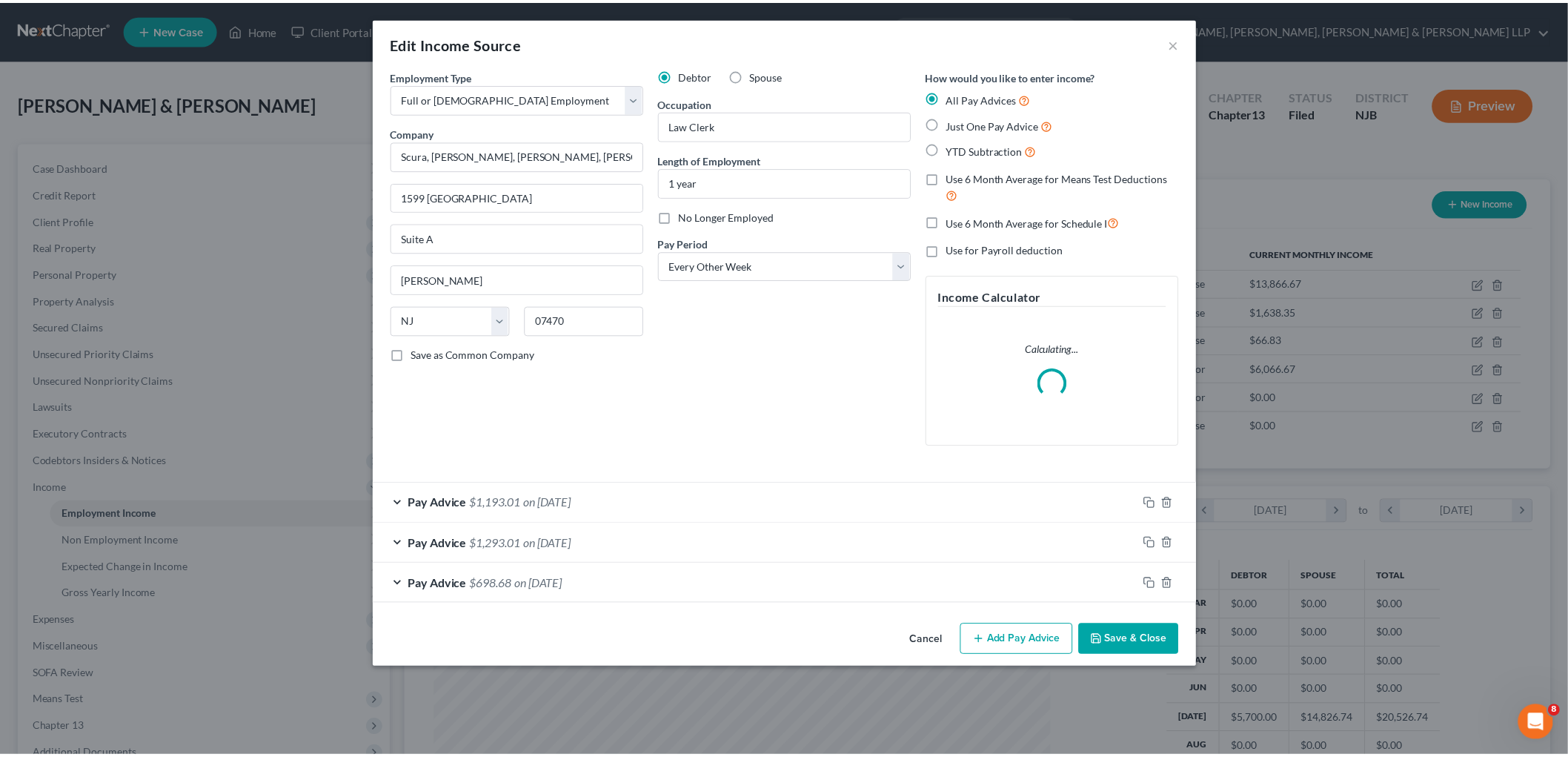
scroll to position [313, 657]
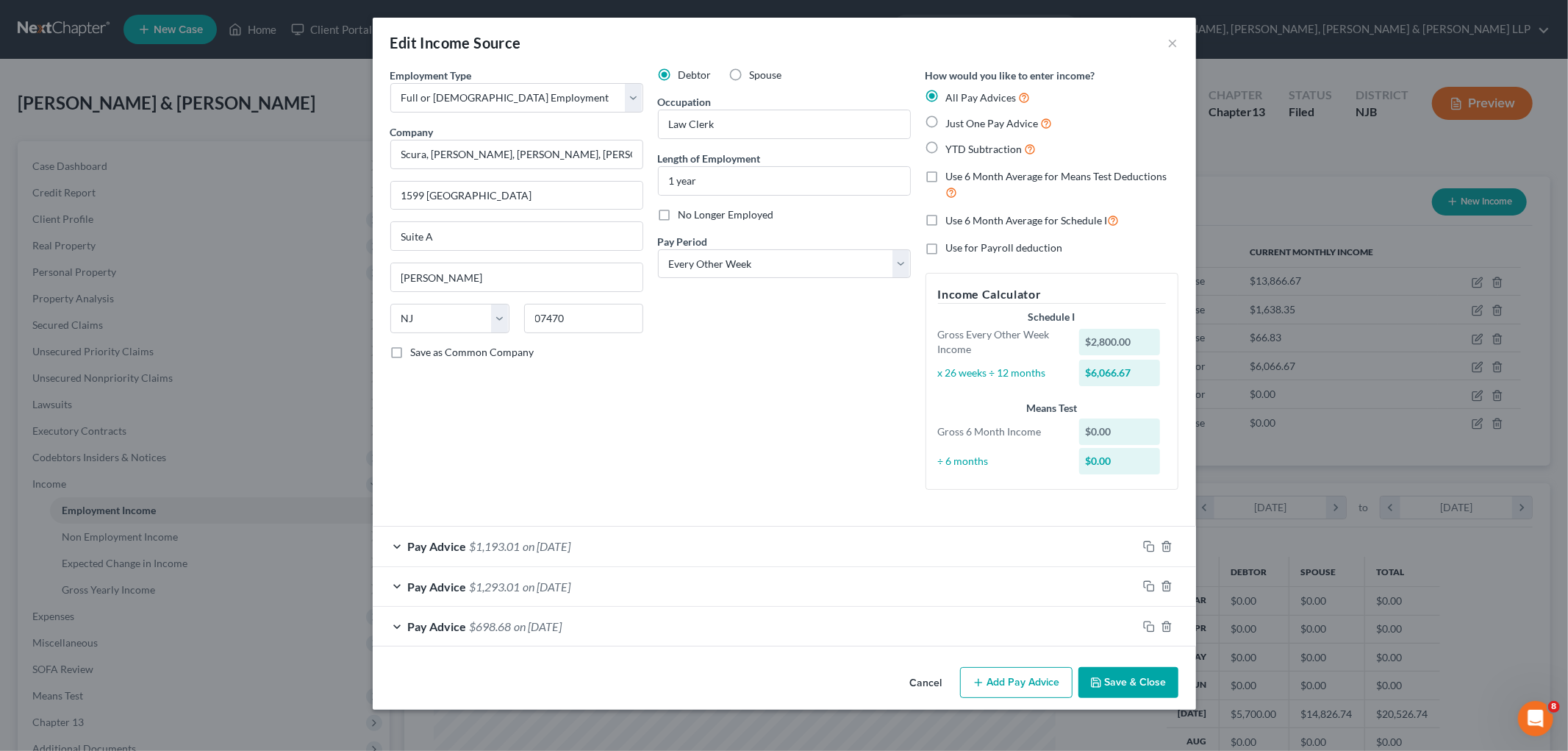
click at [1154, 693] on button "Save & Close" at bounding box center [1128, 682] width 100 height 31
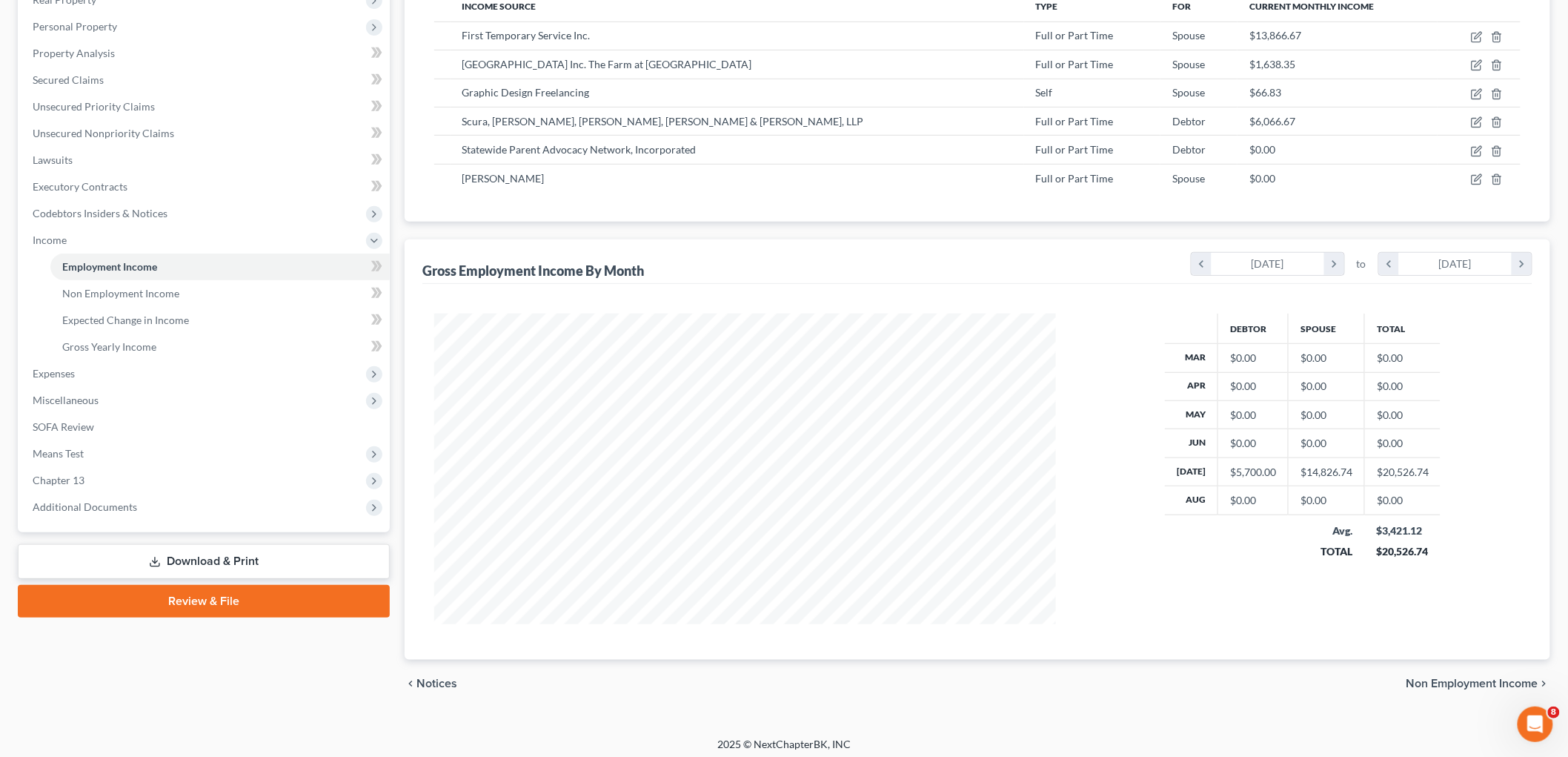
scroll to position [254, 0]
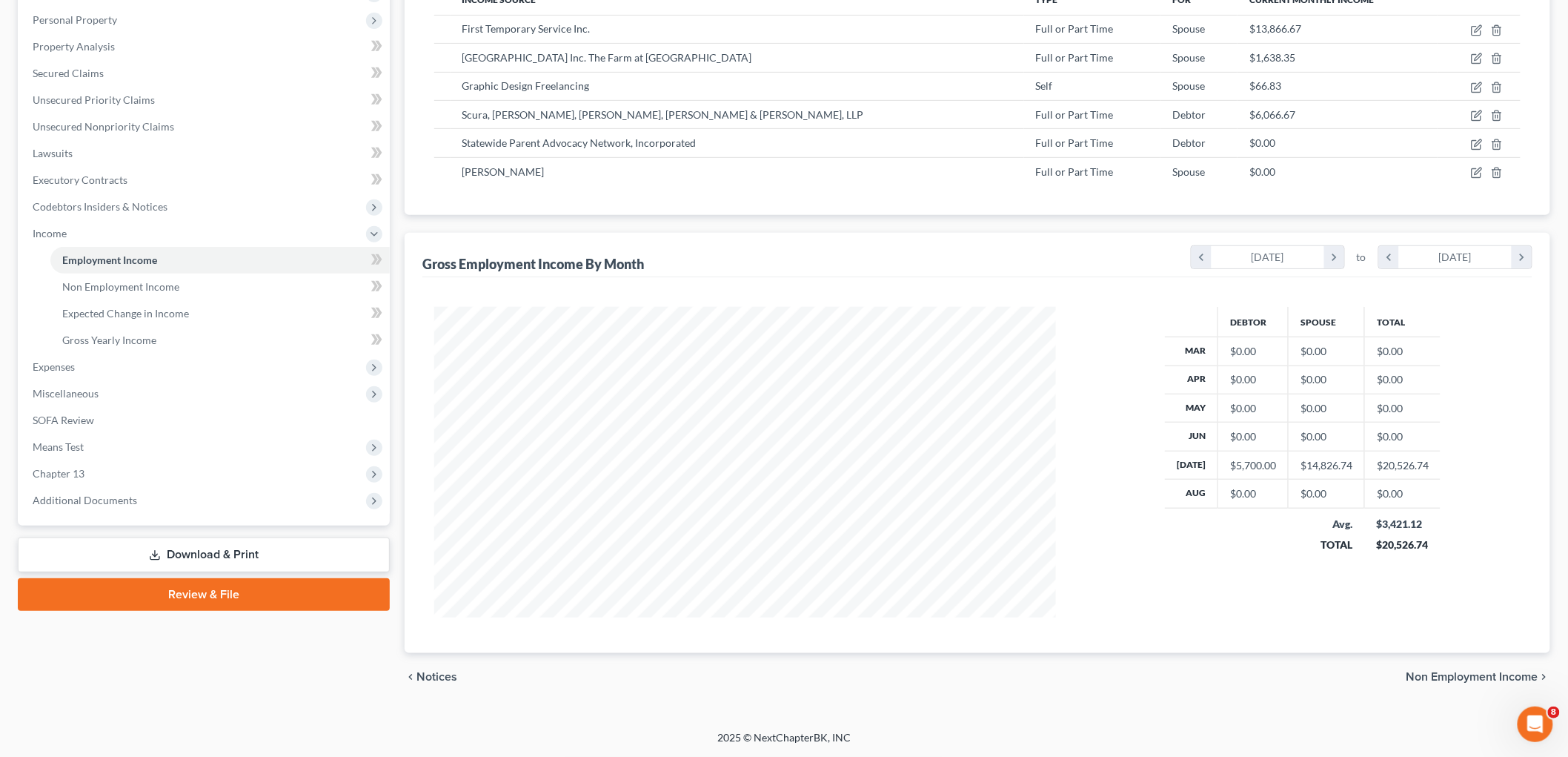
click at [216, 547] on link "Download & Print" at bounding box center [203, 554] width 372 height 35
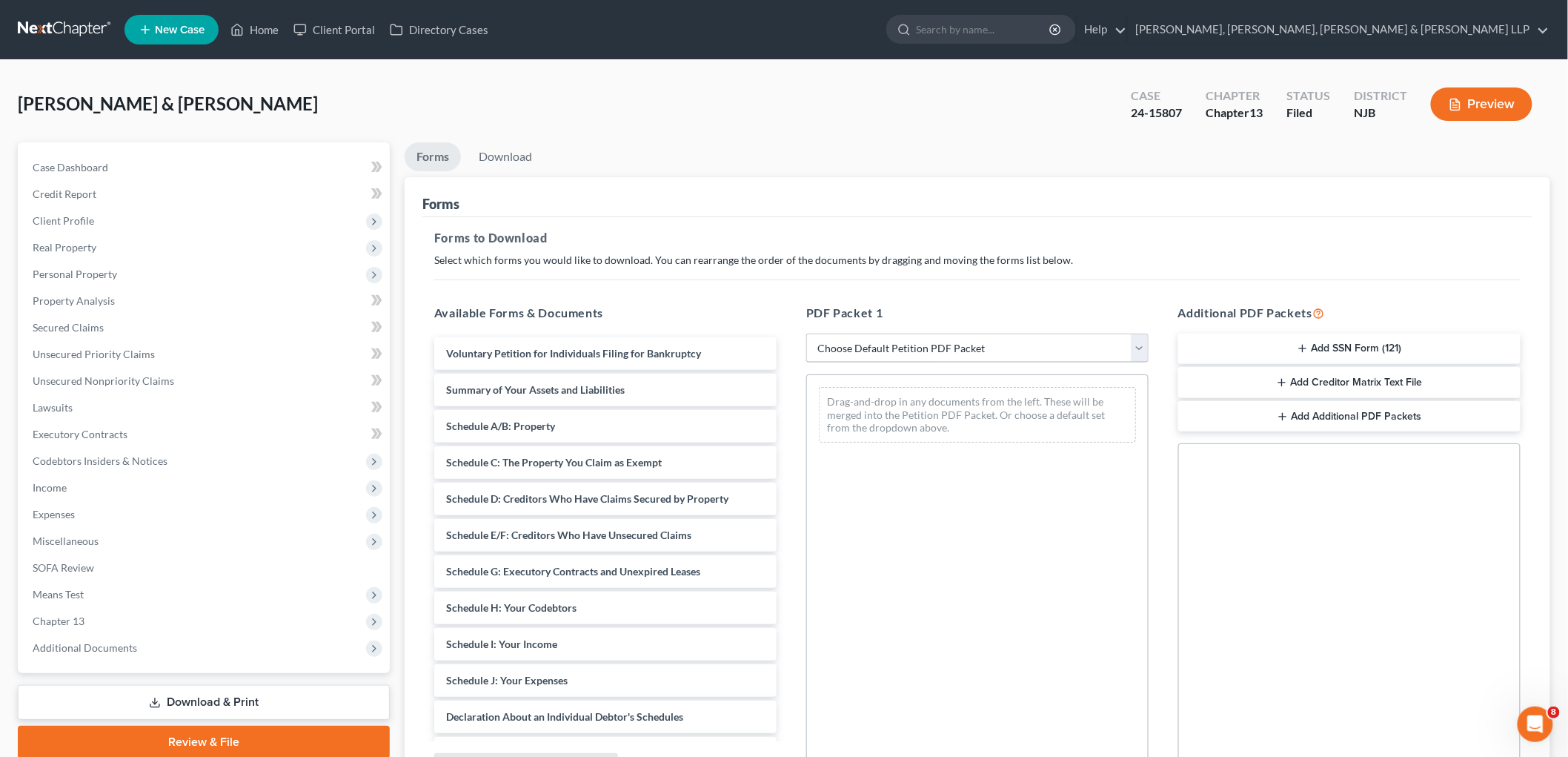
click at [884, 337] on select "Choose Default Petition PDF Packet Complete Bankruptcy Petition (all forms and …" at bounding box center [977, 348] width 343 height 30
select select "2"
click at [806, 333] on select "Choose Default Petition PDF Packet Complete Bankruptcy Petition (all forms and …" at bounding box center [977, 348] width 343 height 30
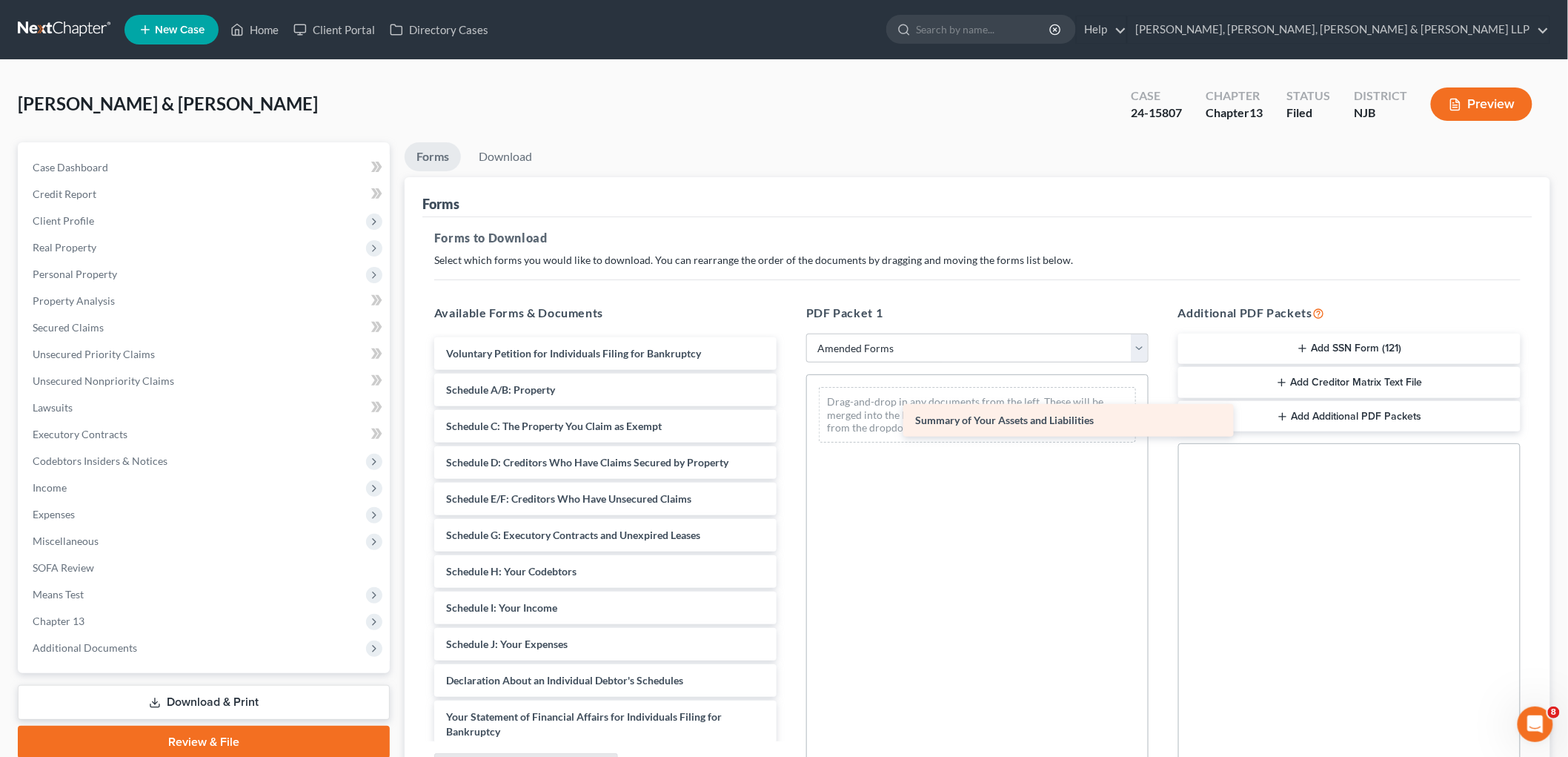
drag, startPoint x: 570, startPoint y: 394, endPoint x: 1040, endPoint y: 425, distance: 471.0
click at [789, 425] on div "Summary of Your Assets and Liabilities Voluntary Petition for Individuals Filin…" at bounding box center [606, 640] width 366 height 607
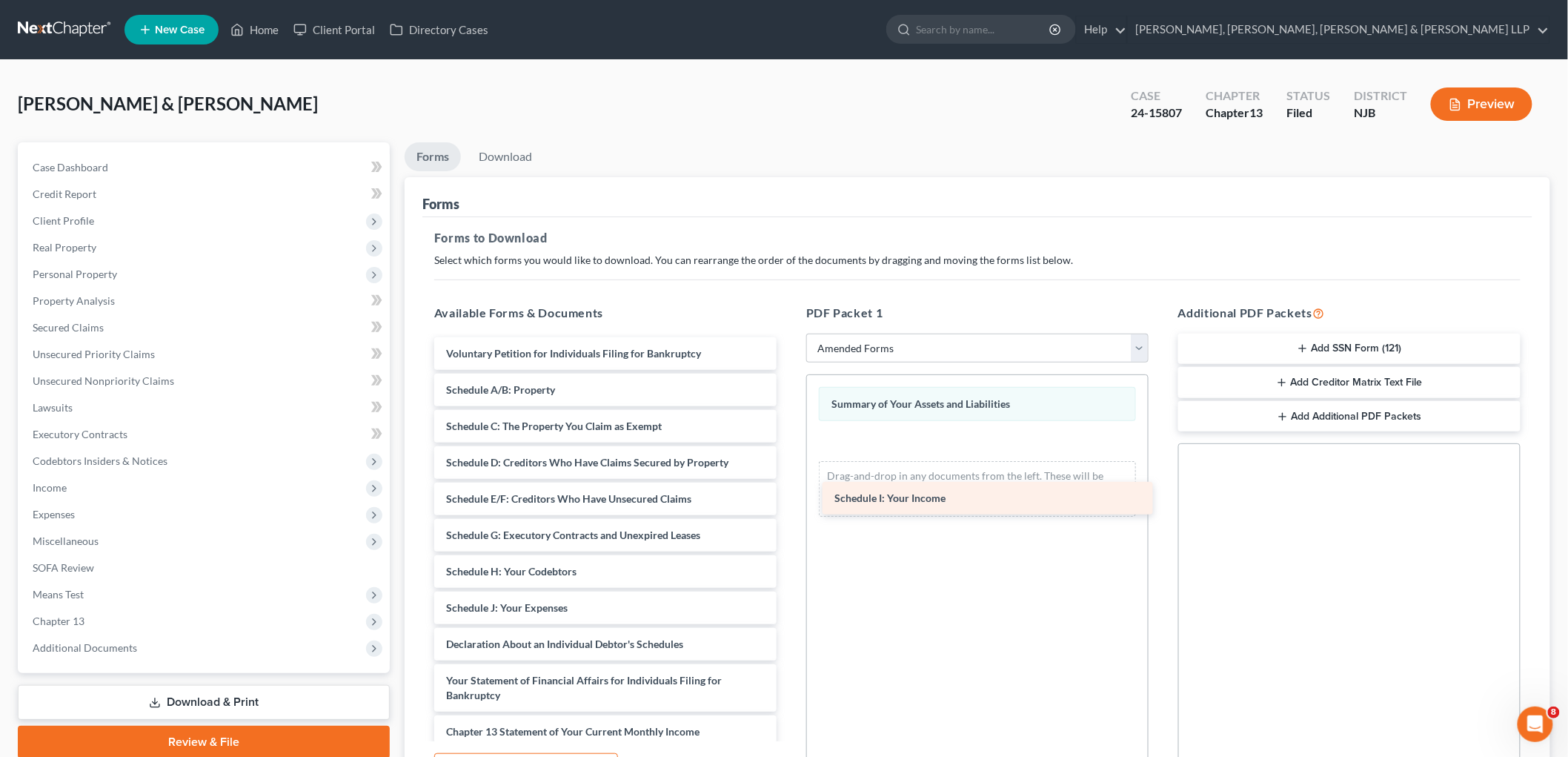
drag, startPoint x: 558, startPoint y: 599, endPoint x: 946, endPoint y: 490, distance: 403.0
click at [789, 490] on div "Schedule I: Your Income Voluntary Petition for Individuals Filing for Bankruptc…" at bounding box center [606, 622] width 366 height 570
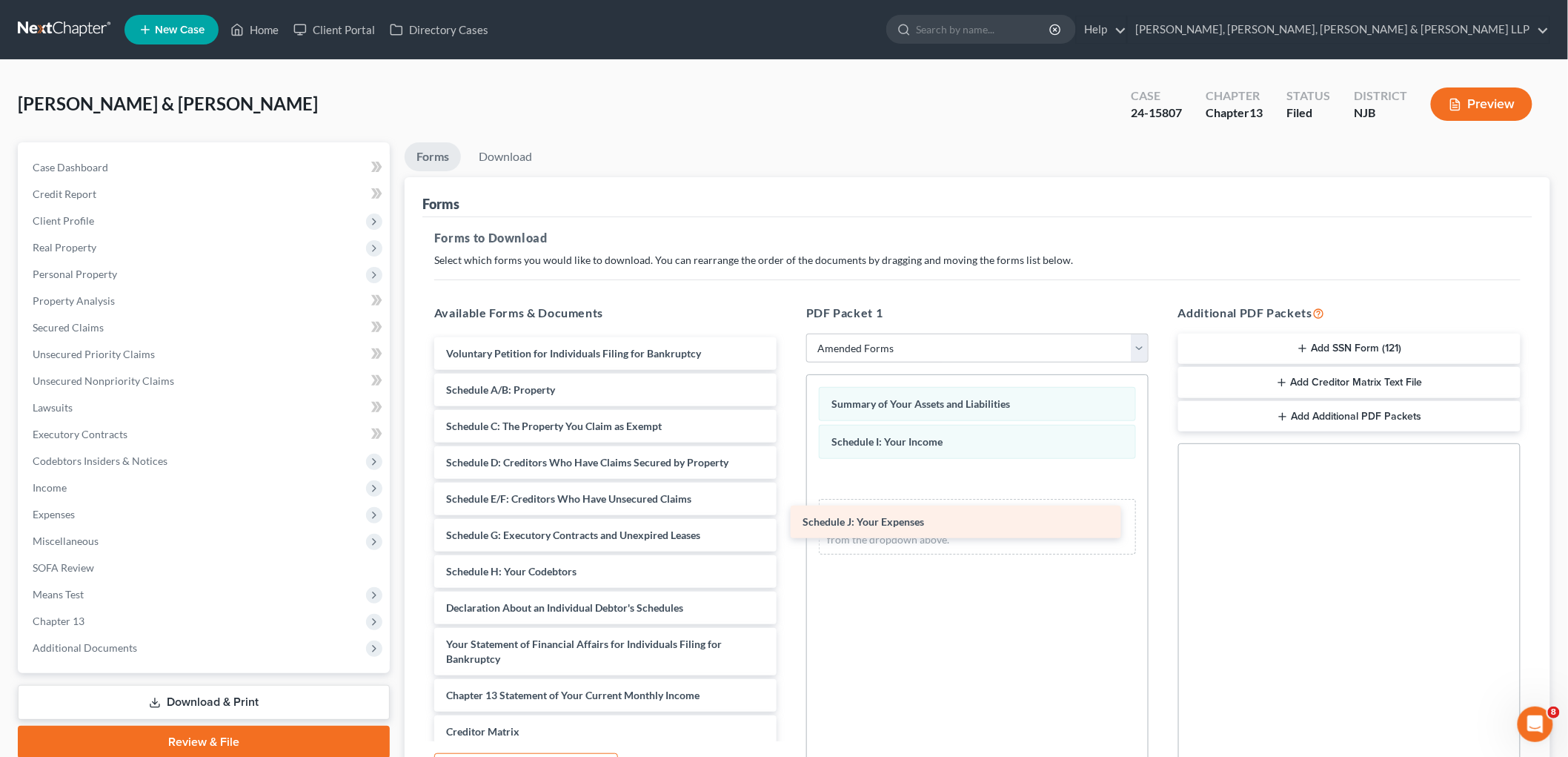
drag, startPoint x: 580, startPoint y: 609, endPoint x: 971, endPoint y: 506, distance: 404.3
click at [789, 506] on div "Schedule J: Your Expenses Voluntary Petition for Individuals Filing for Bankrup…" at bounding box center [606, 604] width 366 height 535
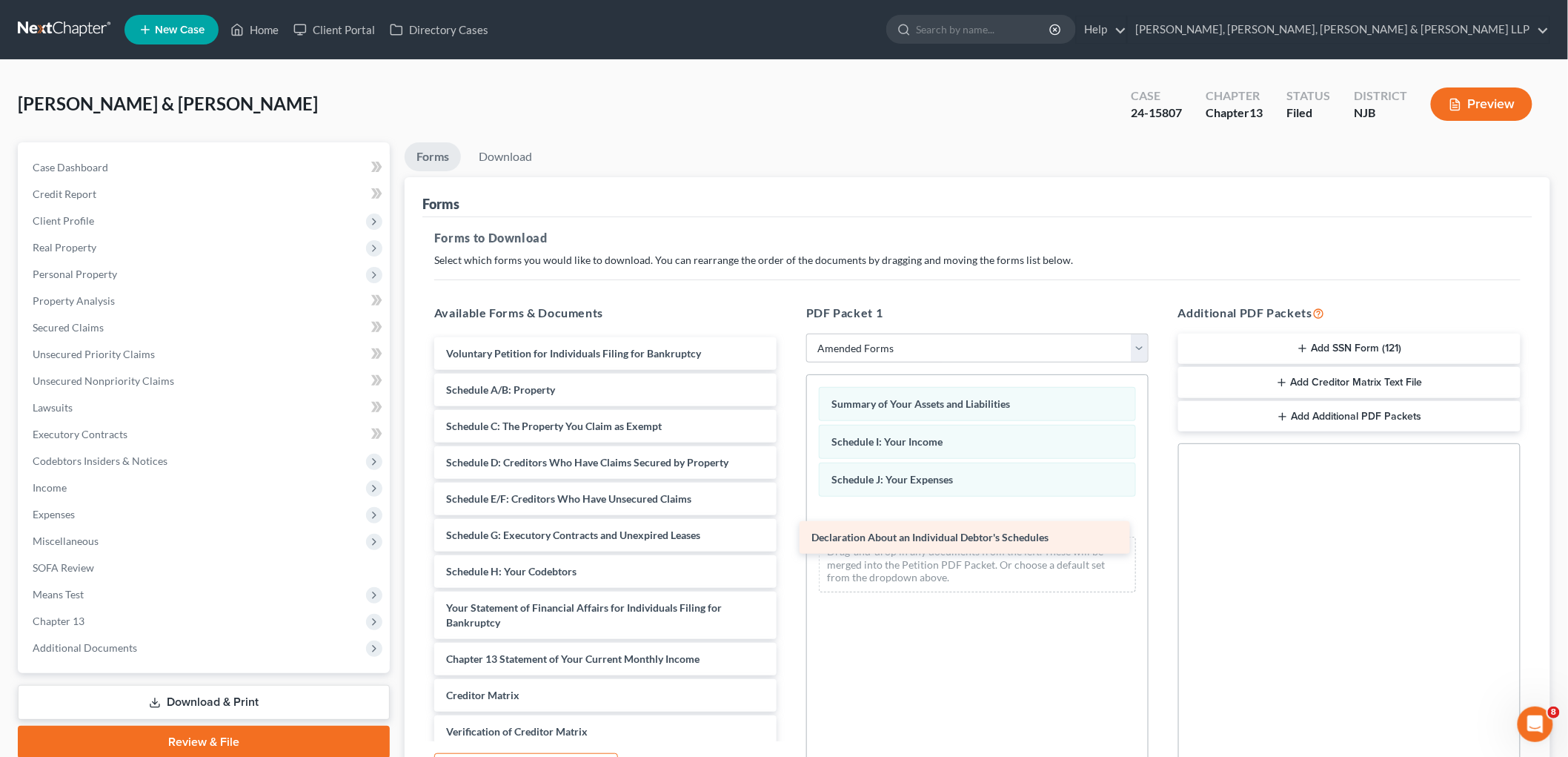
drag, startPoint x: 584, startPoint y: 609, endPoint x: 949, endPoint y: 539, distance: 371.7
click at [789, 539] on div "Declaration About an Individual Debtor's Schedules Voluntary Petition for Indiv…" at bounding box center [606, 586] width 366 height 498
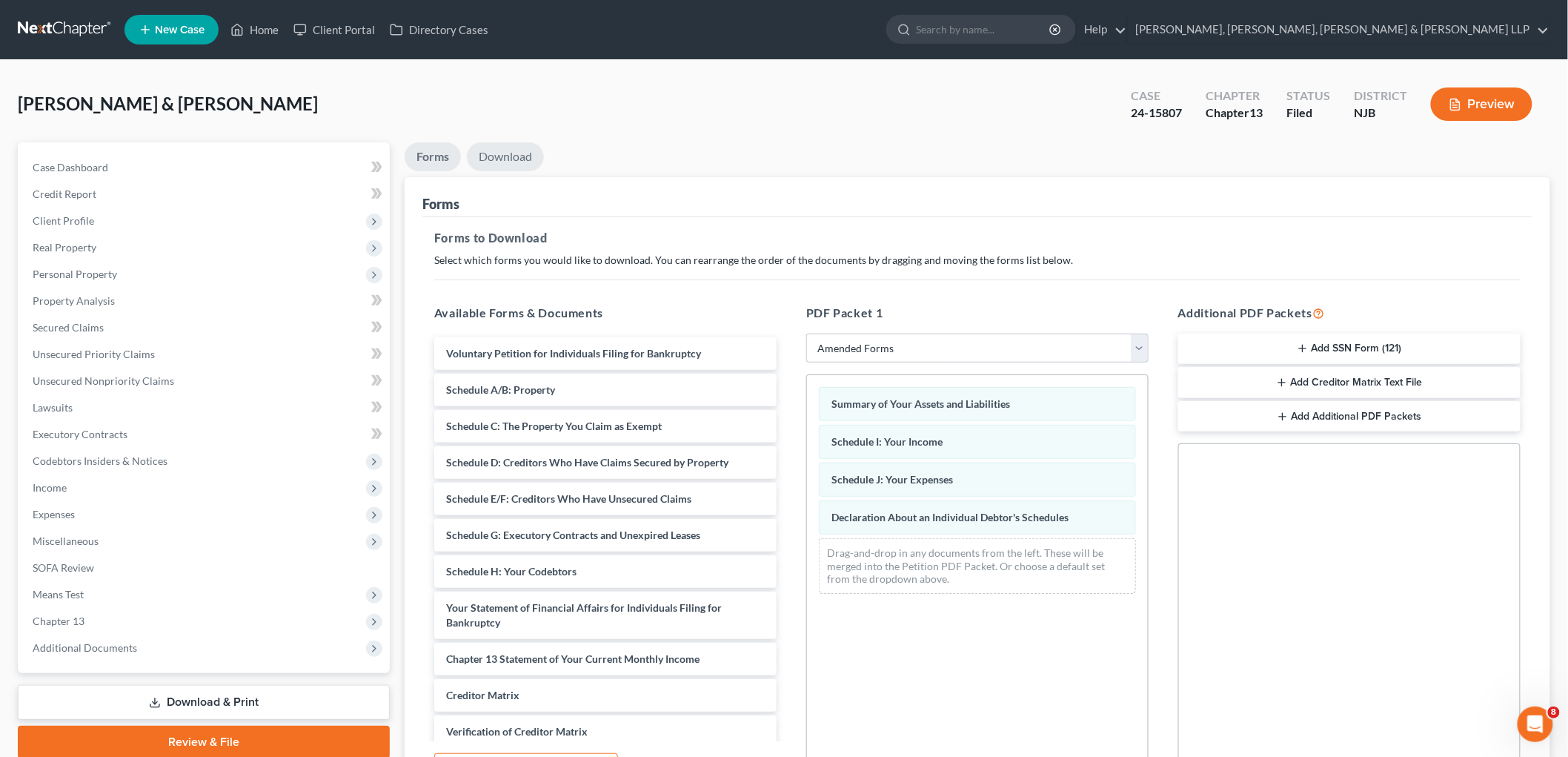
click at [514, 159] on link "Download" at bounding box center [505, 156] width 77 height 29
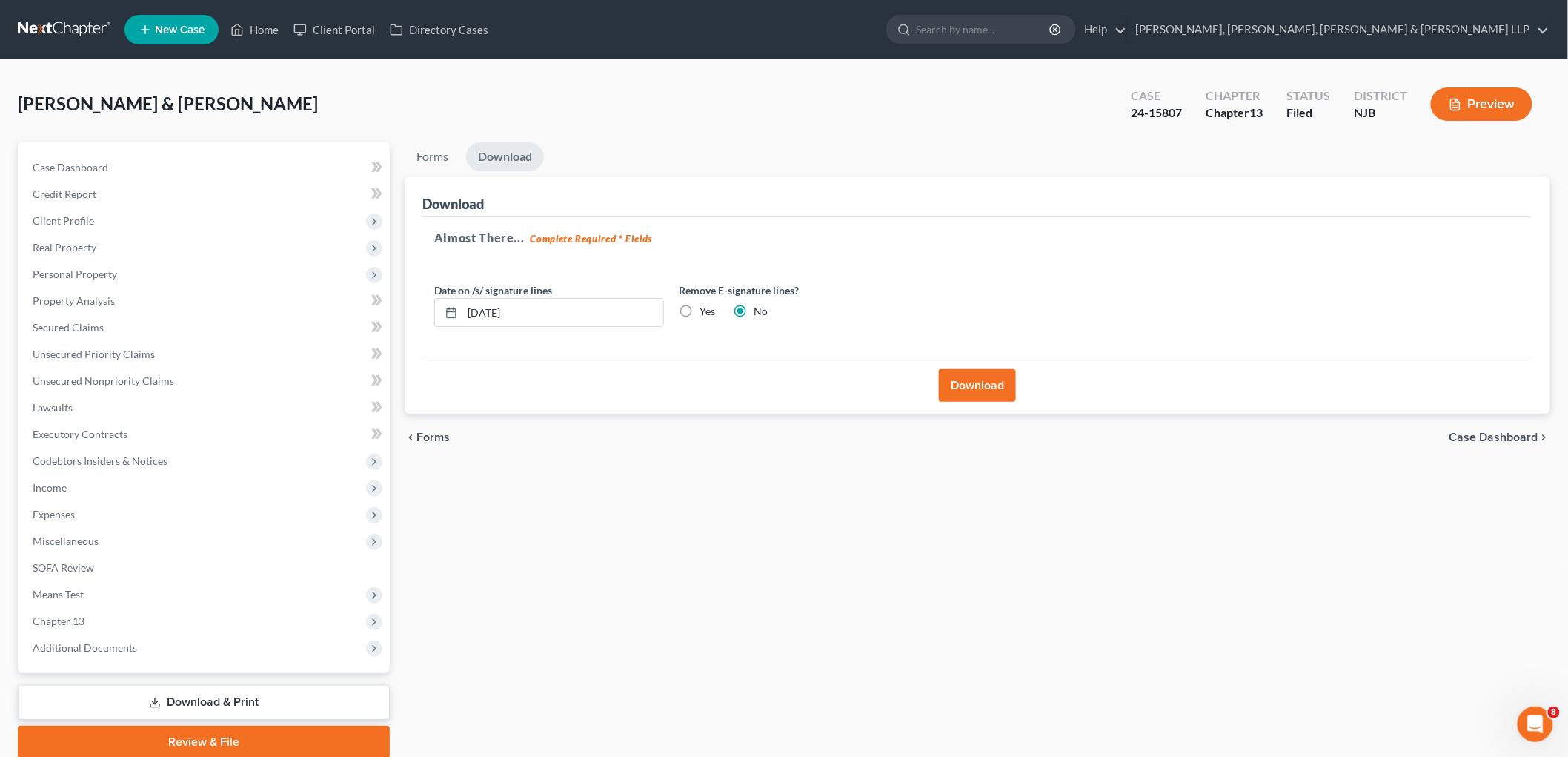
drag, startPoint x: 969, startPoint y: 376, endPoint x: 970, endPoint y: 387, distance: 11.0
click at [969, 376] on button "Download" at bounding box center [977, 385] width 77 height 33
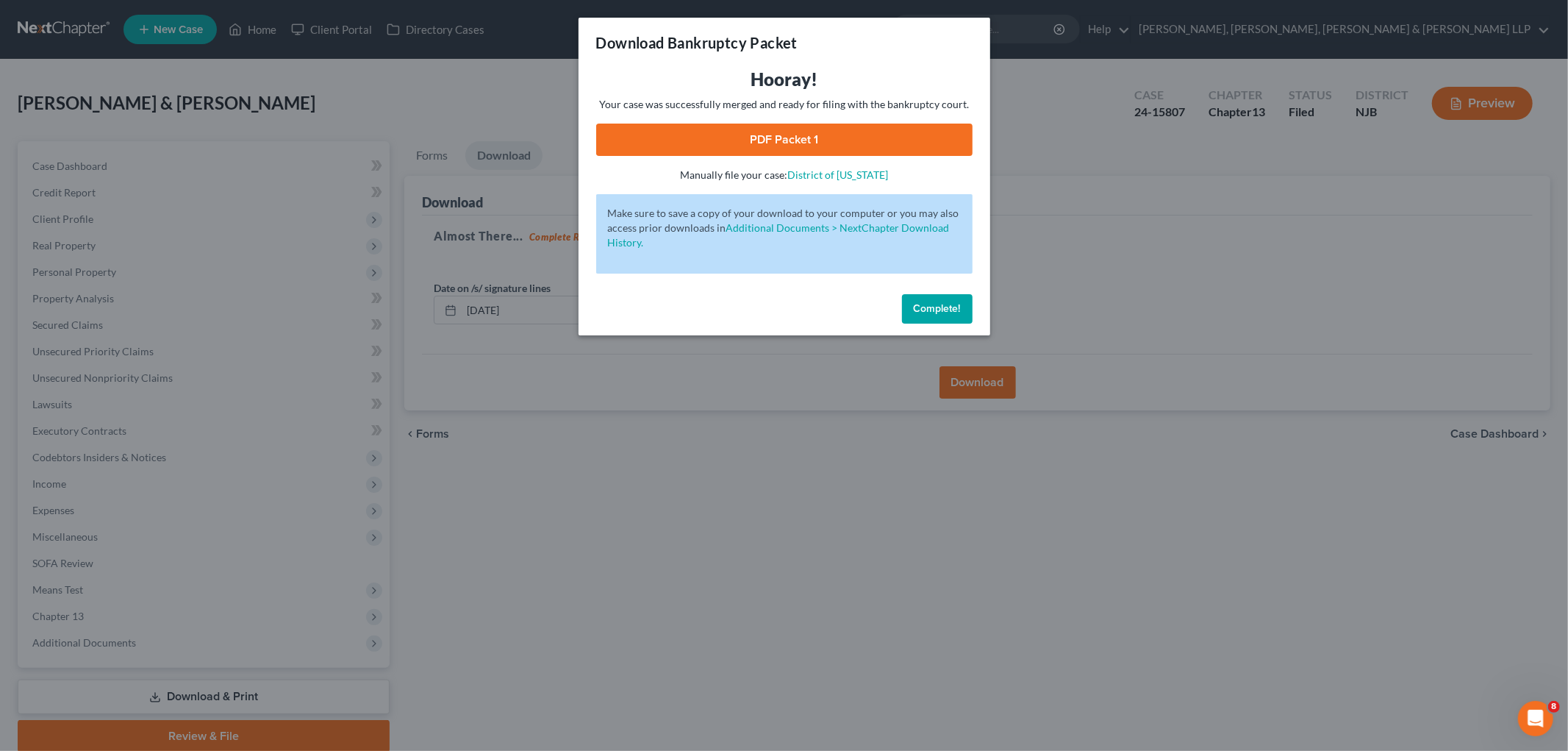
click at [638, 138] on link "PDF Packet 1" at bounding box center [784, 139] width 377 height 32
click at [704, 140] on link "PDF Packet 1" at bounding box center [784, 139] width 377 height 32
click at [951, 307] on span "Complete!" at bounding box center [937, 307] width 47 height 12
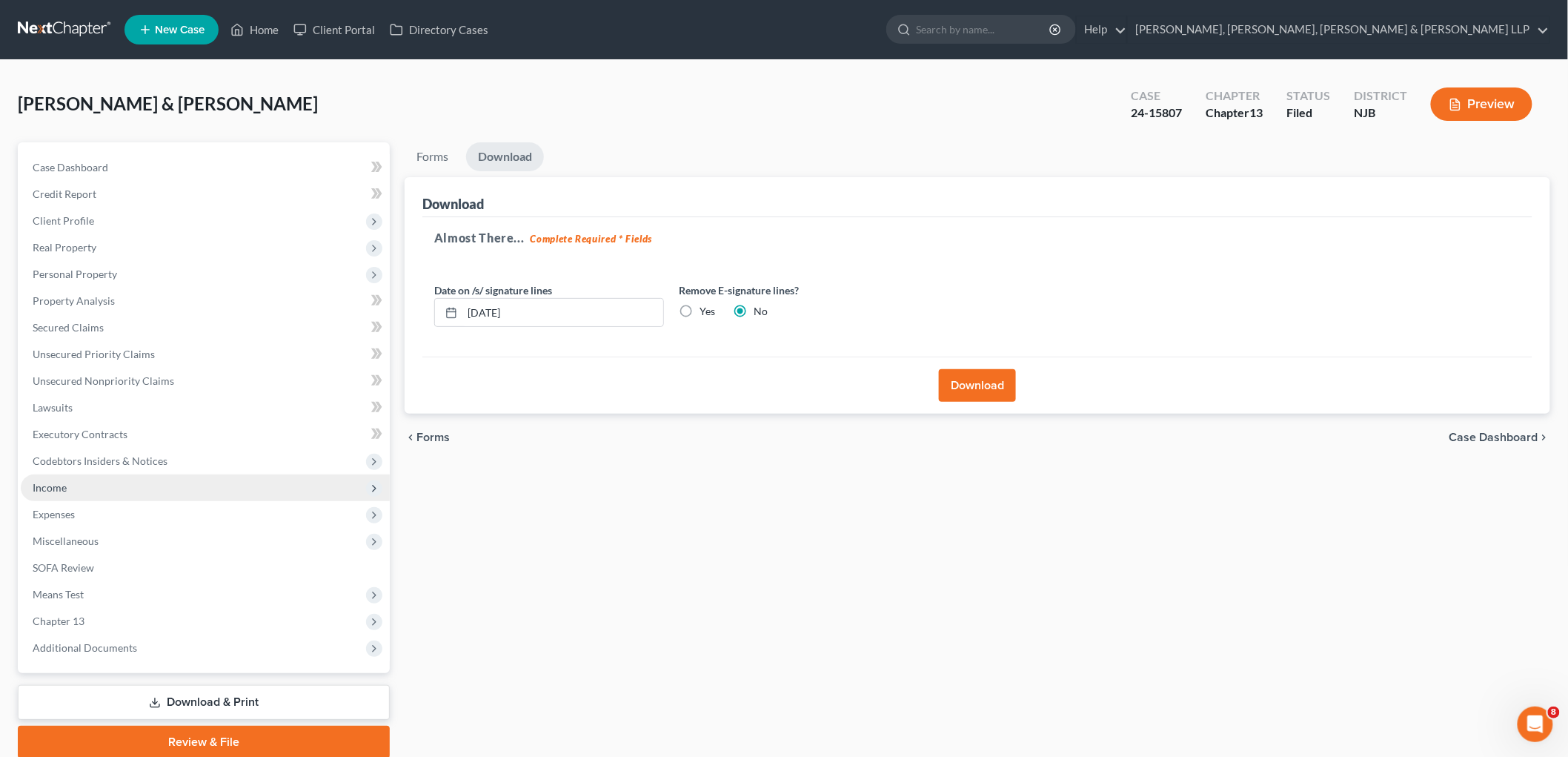
click at [74, 484] on span "Income" at bounding box center [204, 487] width 369 height 27
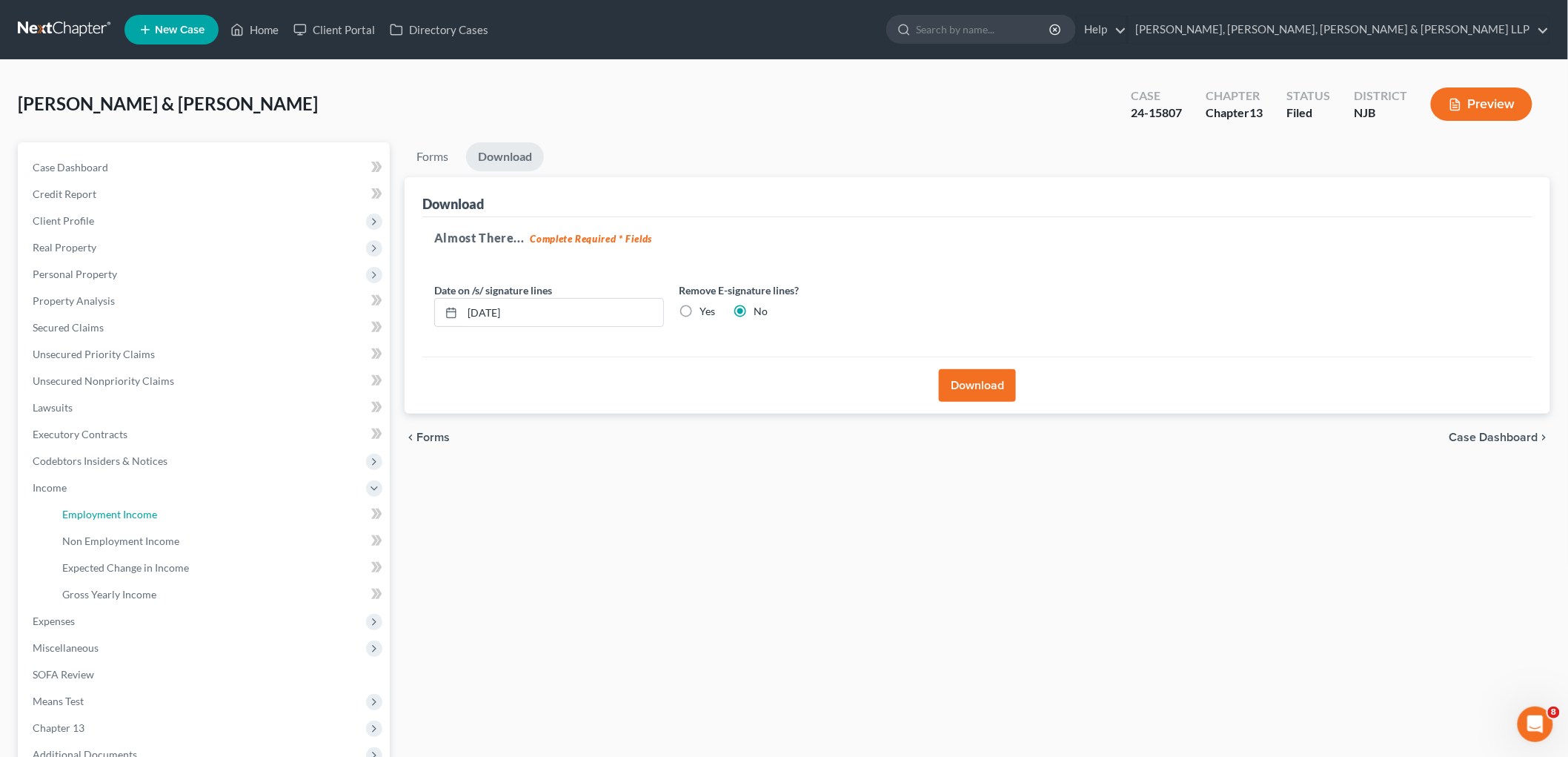
drag, startPoint x: 72, startPoint y: 502, endPoint x: 827, endPoint y: 516, distance: 755.1
click at [74, 504] on link "Employment Income" at bounding box center [220, 514] width 340 height 27
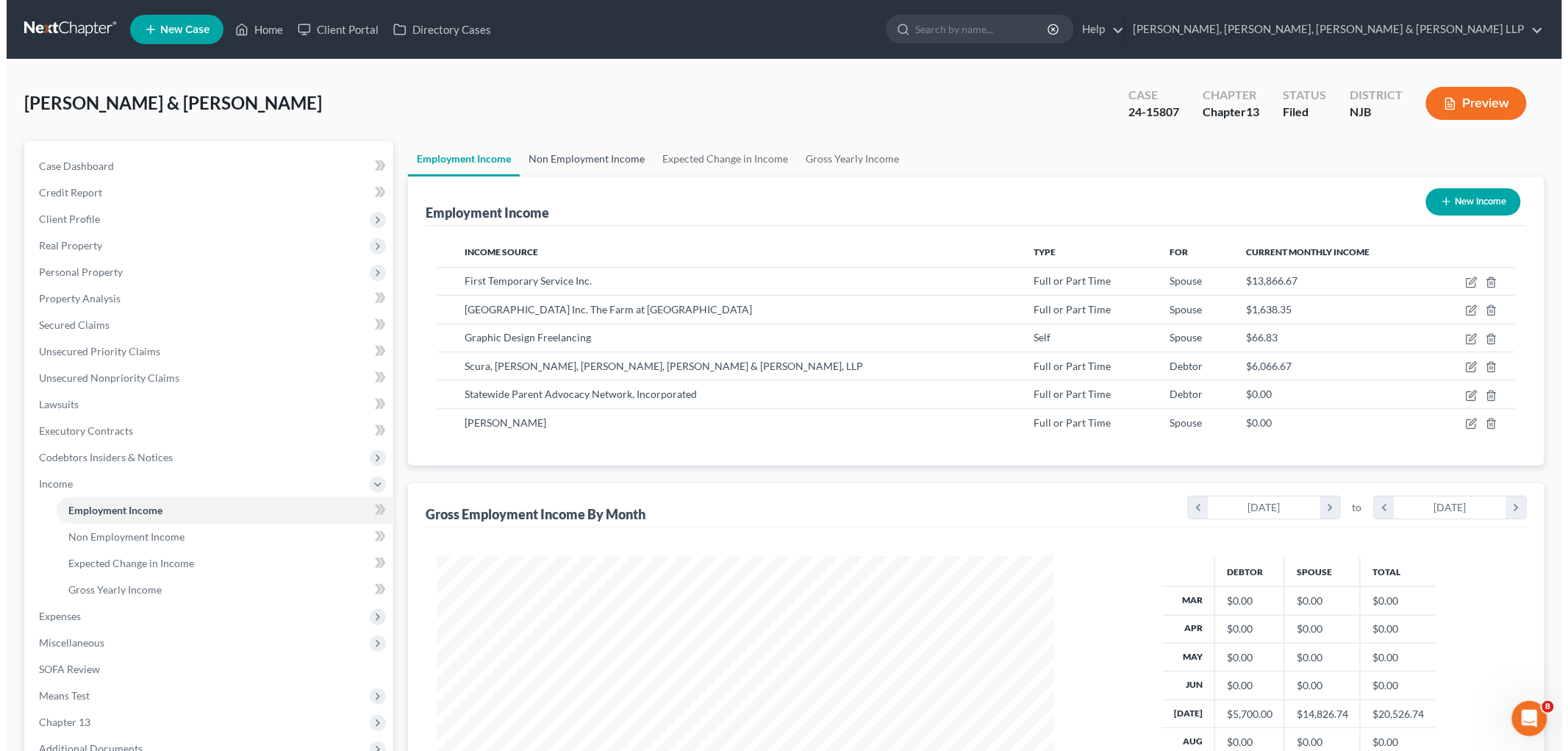
scroll to position [307, 645]
click at [1463, 282] on icon "button" at bounding box center [1464, 282] width 12 height 12
select select "0"
select select "14"
select select "3"
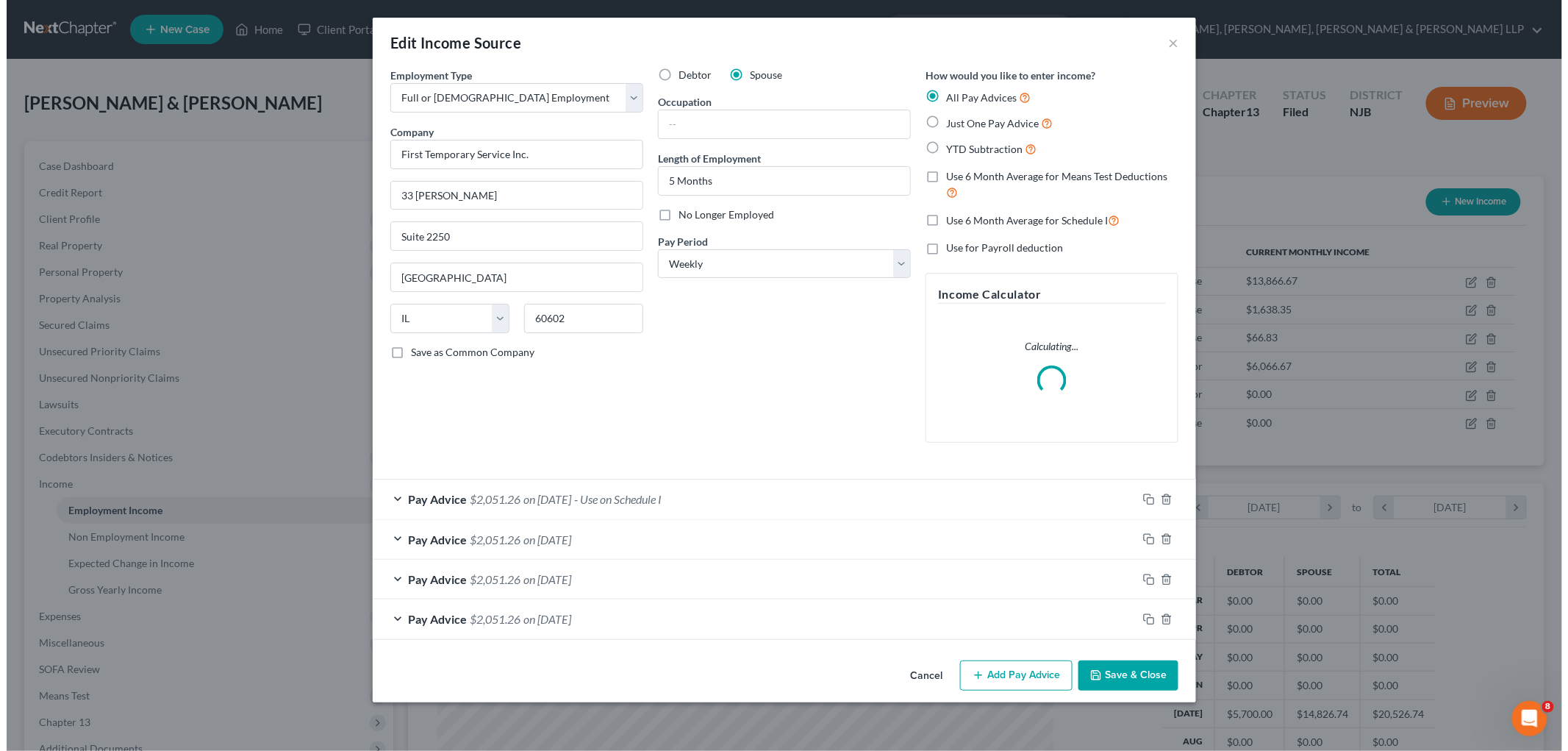
scroll to position [310, 652]
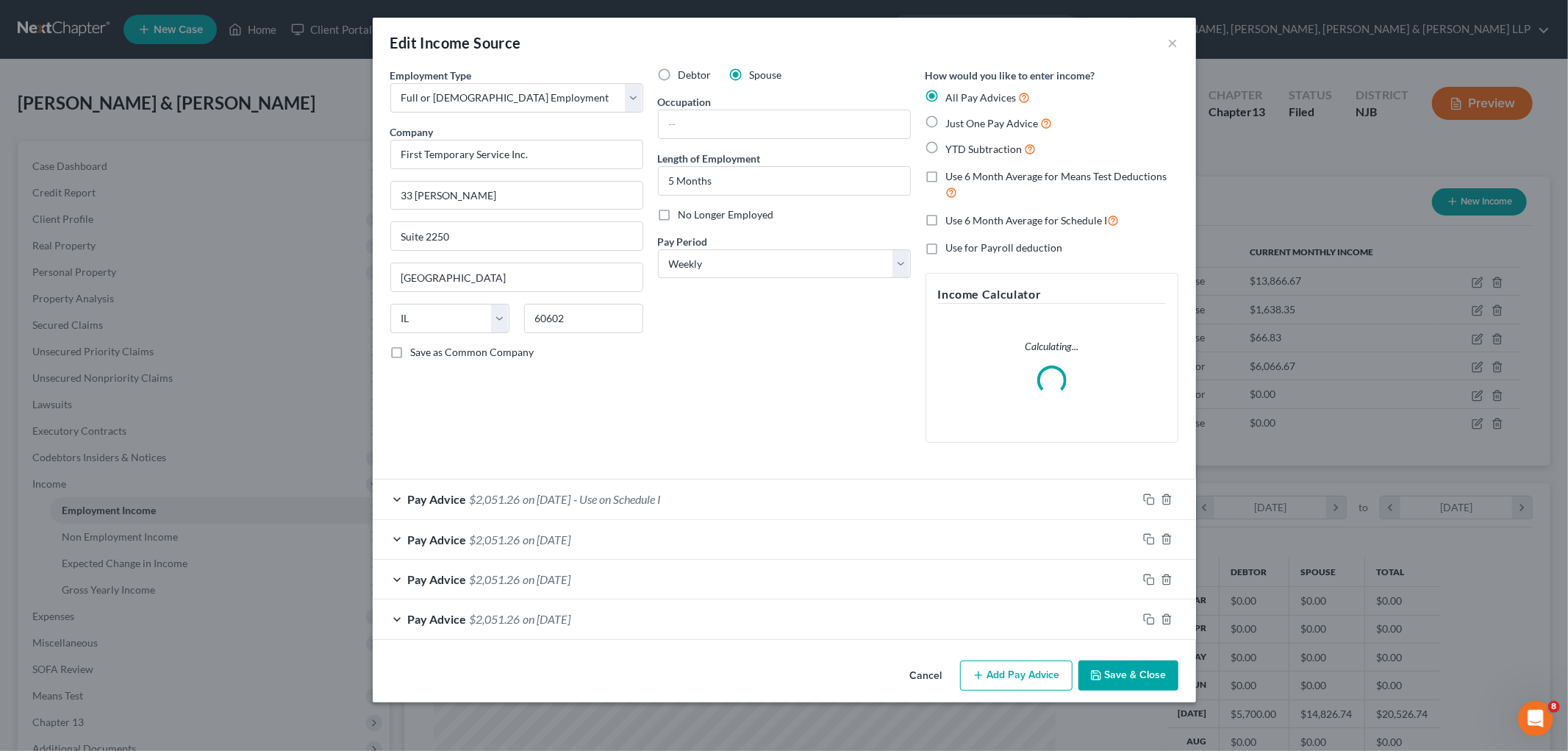
click at [799, 502] on div "Pay Advice $2,051.26 on [DATE] - Use on Schedule I" at bounding box center [755, 499] width 765 height 39
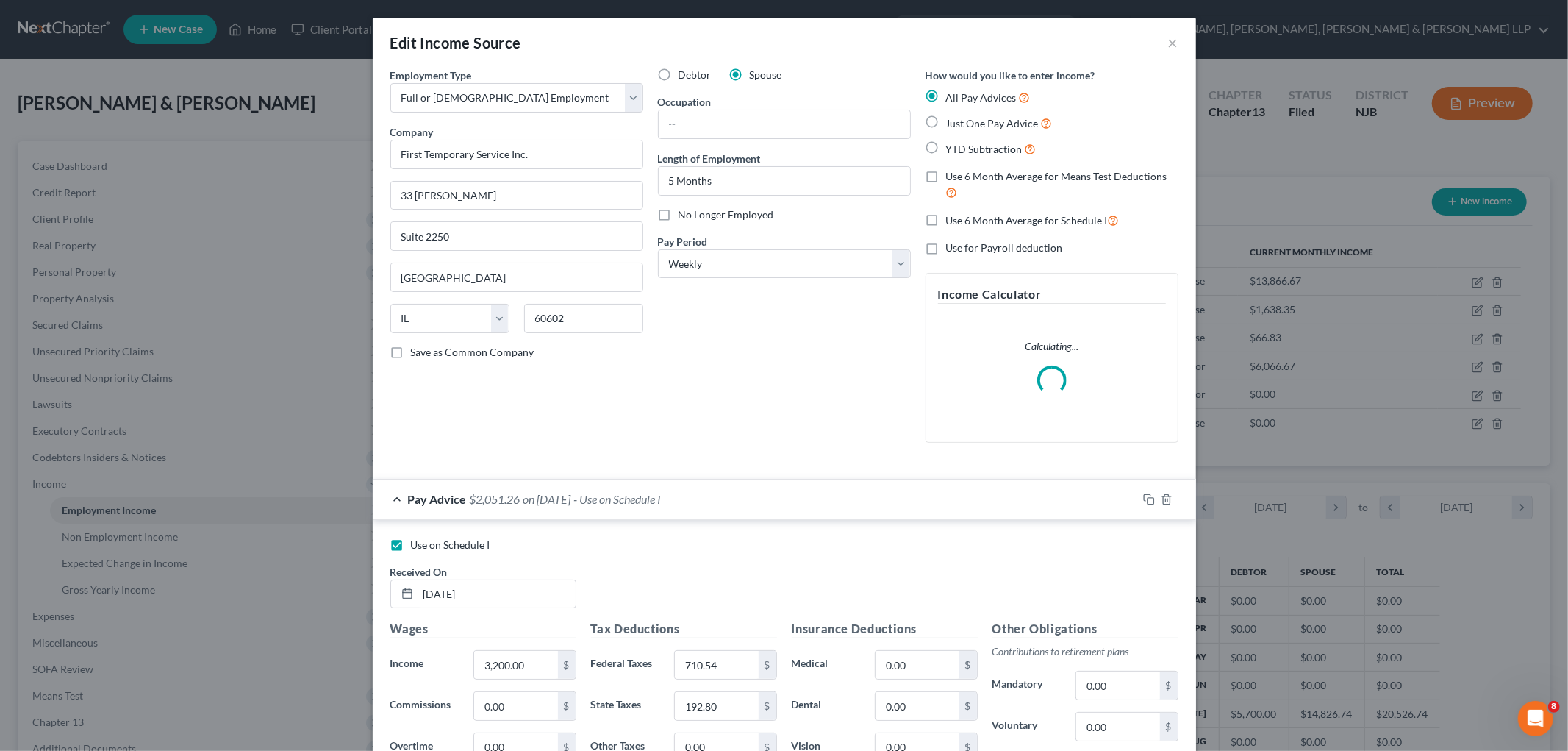
click at [799, 502] on div "Pay Advice $2,051.26 on [DATE] - Use on Schedule I" at bounding box center [755, 499] width 765 height 39
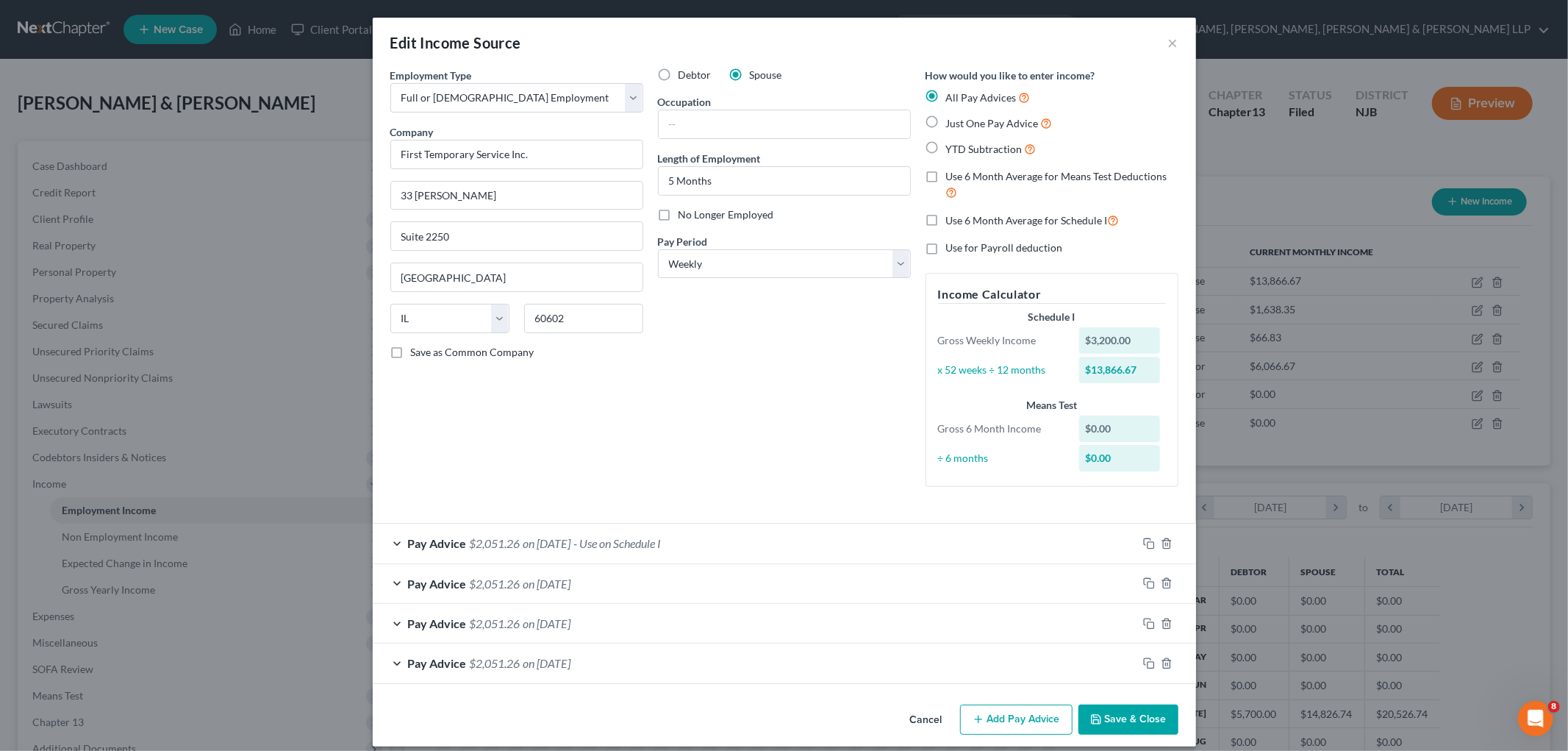
click at [789, 535] on div "Pay Advice $2,051.26 on [DATE] - Use on Schedule I" at bounding box center [755, 543] width 765 height 39
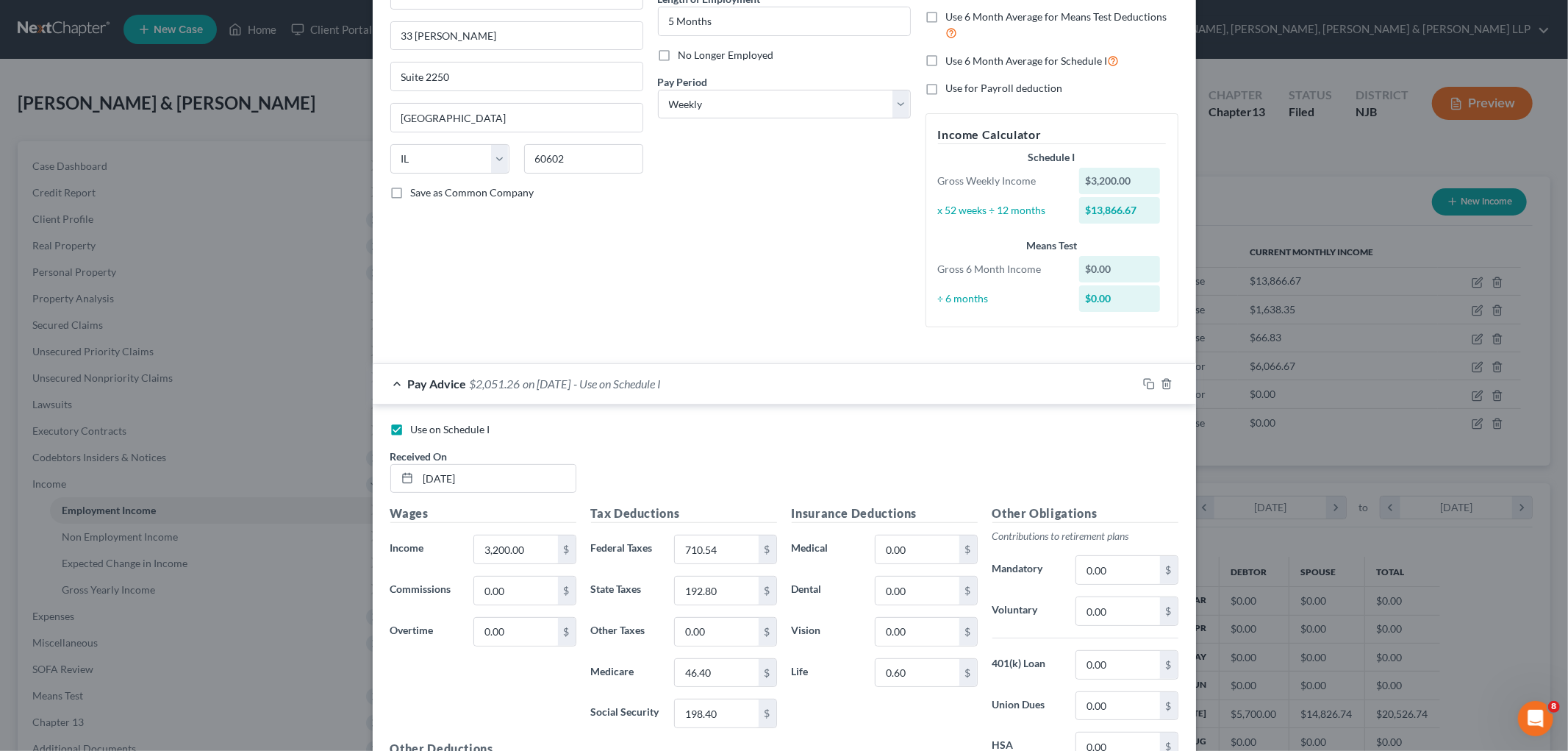
scroll to position [163, 0]
click at [783, 381] on div "Pay Advice $2,051.26 on [DATE] - Use on Schedule I" at bounding box center [755, 380] width 765 height 39
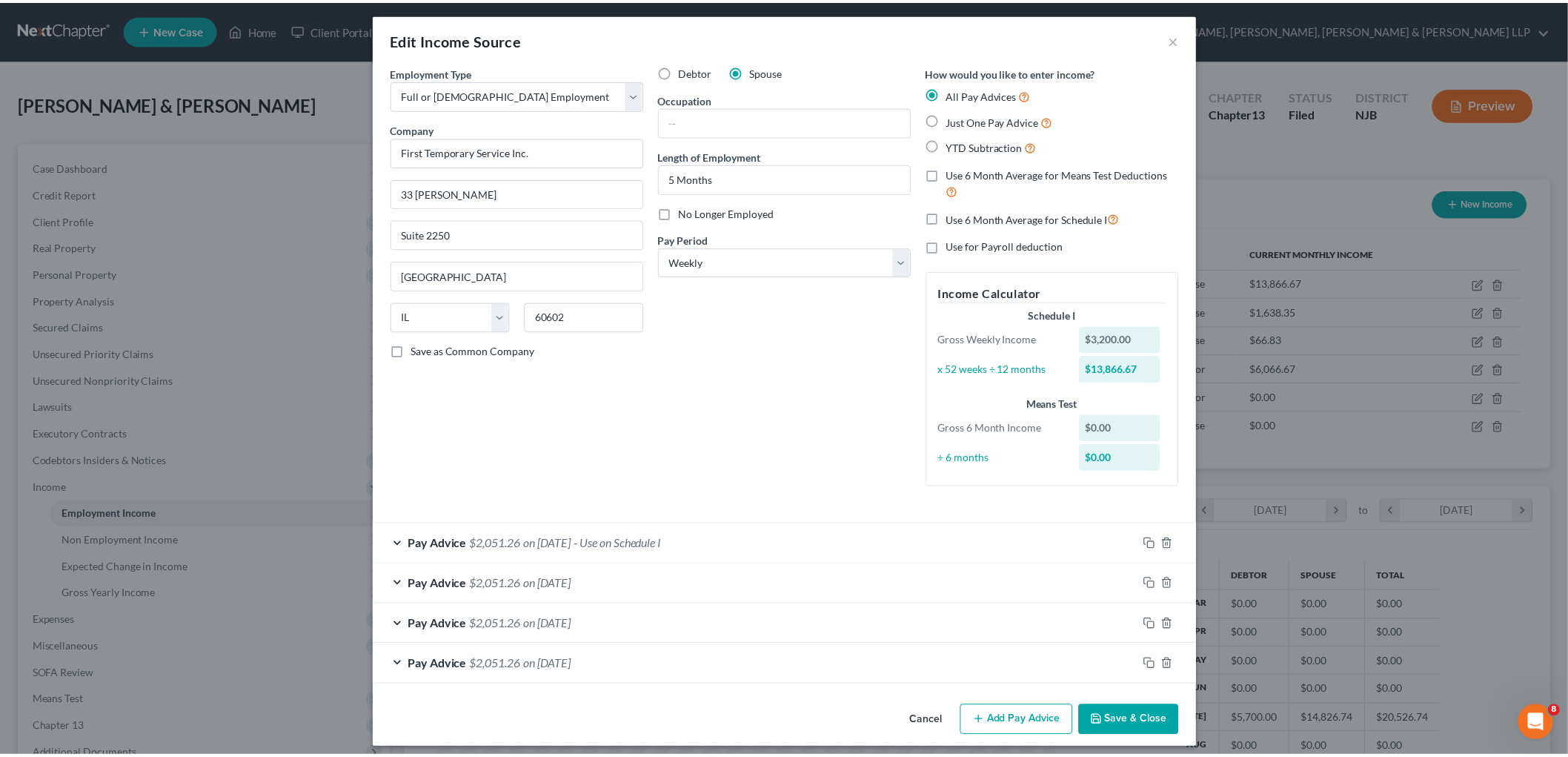
scroll to position [0, 0]
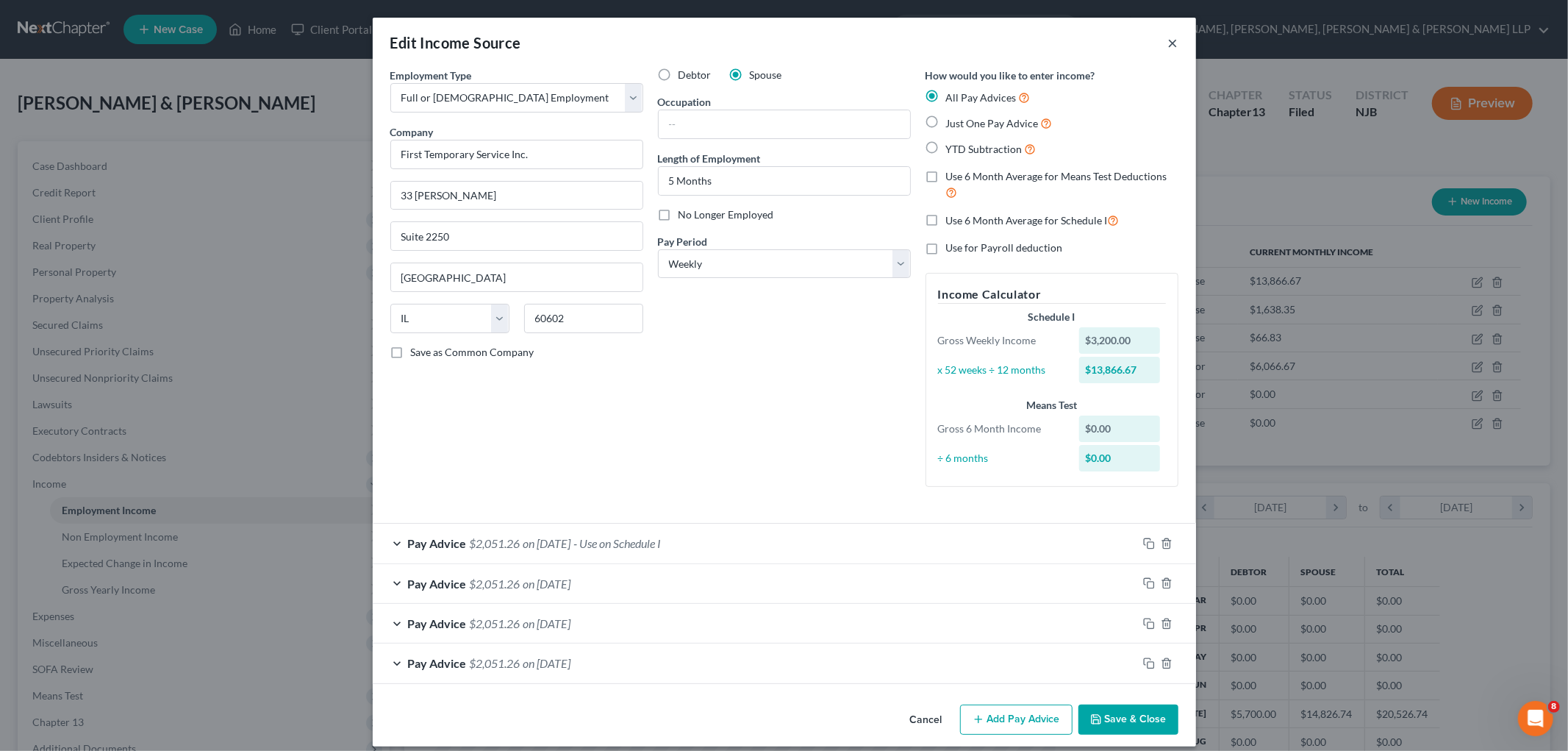
click at [1169, 41] on button "×" at bounding box center [1173, 43] width 10 height 18
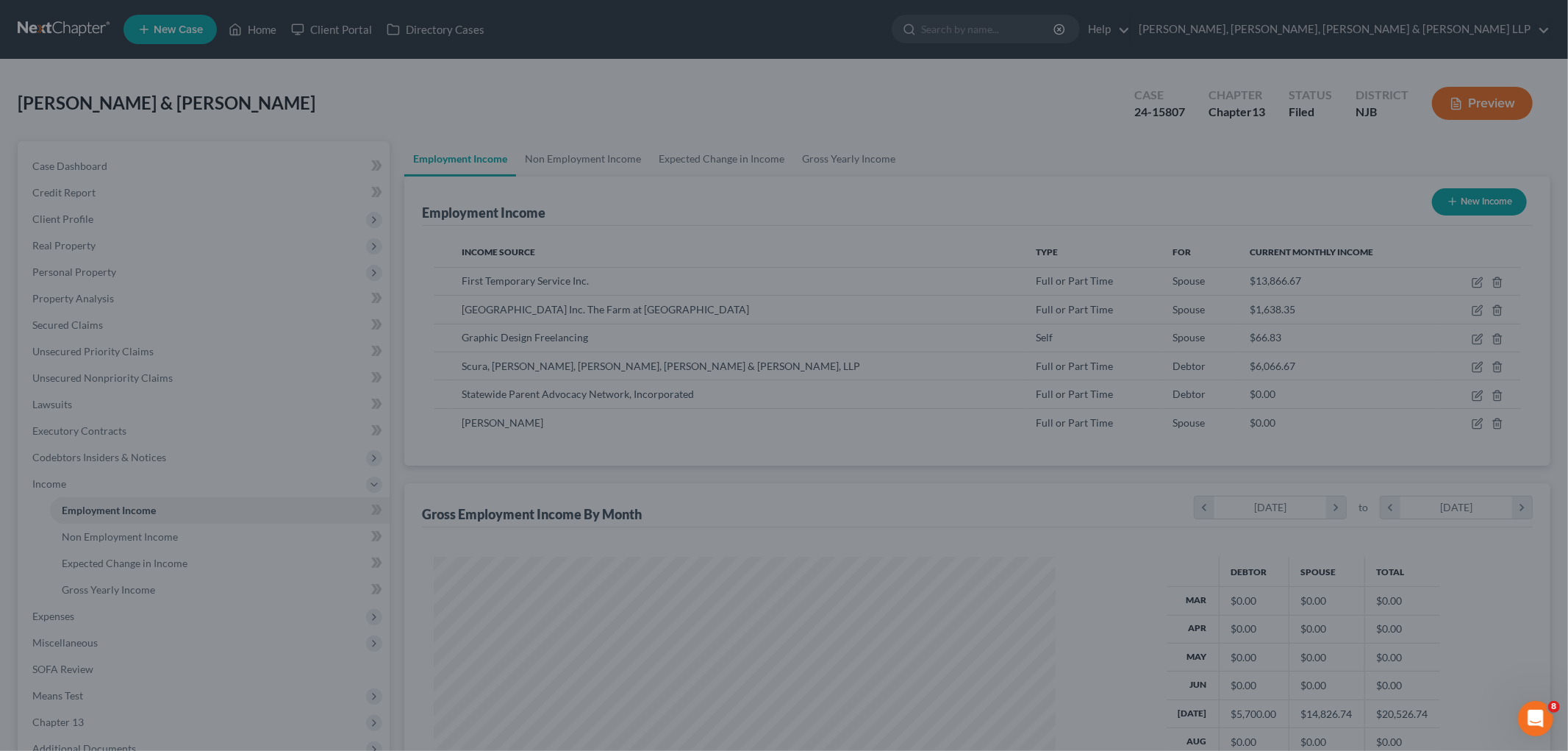
scroll to position [735002, 734349]
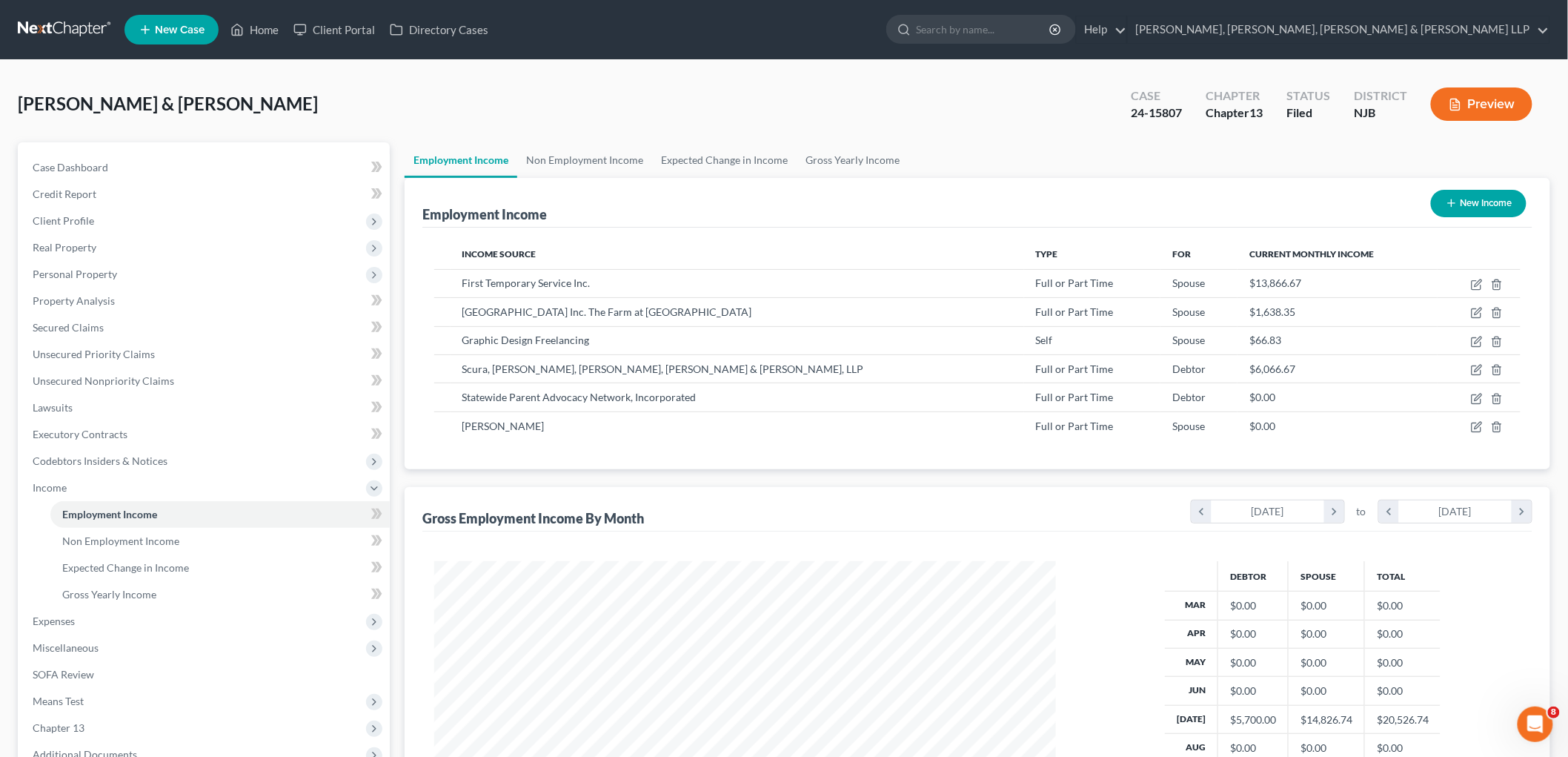
click at [1479, 108] on button "Preview" at bounding box center [1481, 105] width 102 height 34
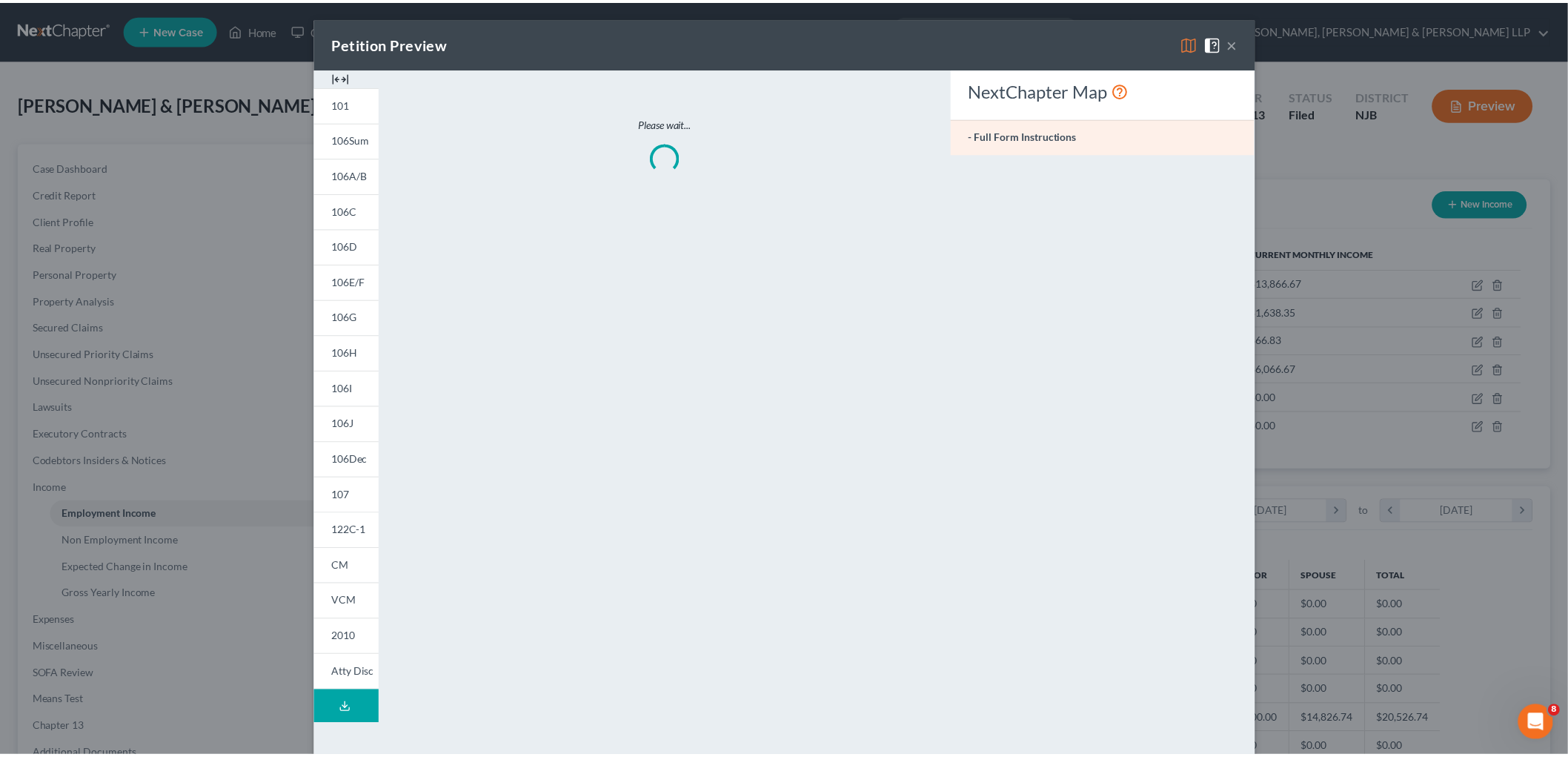
scroll to position [313, 657]
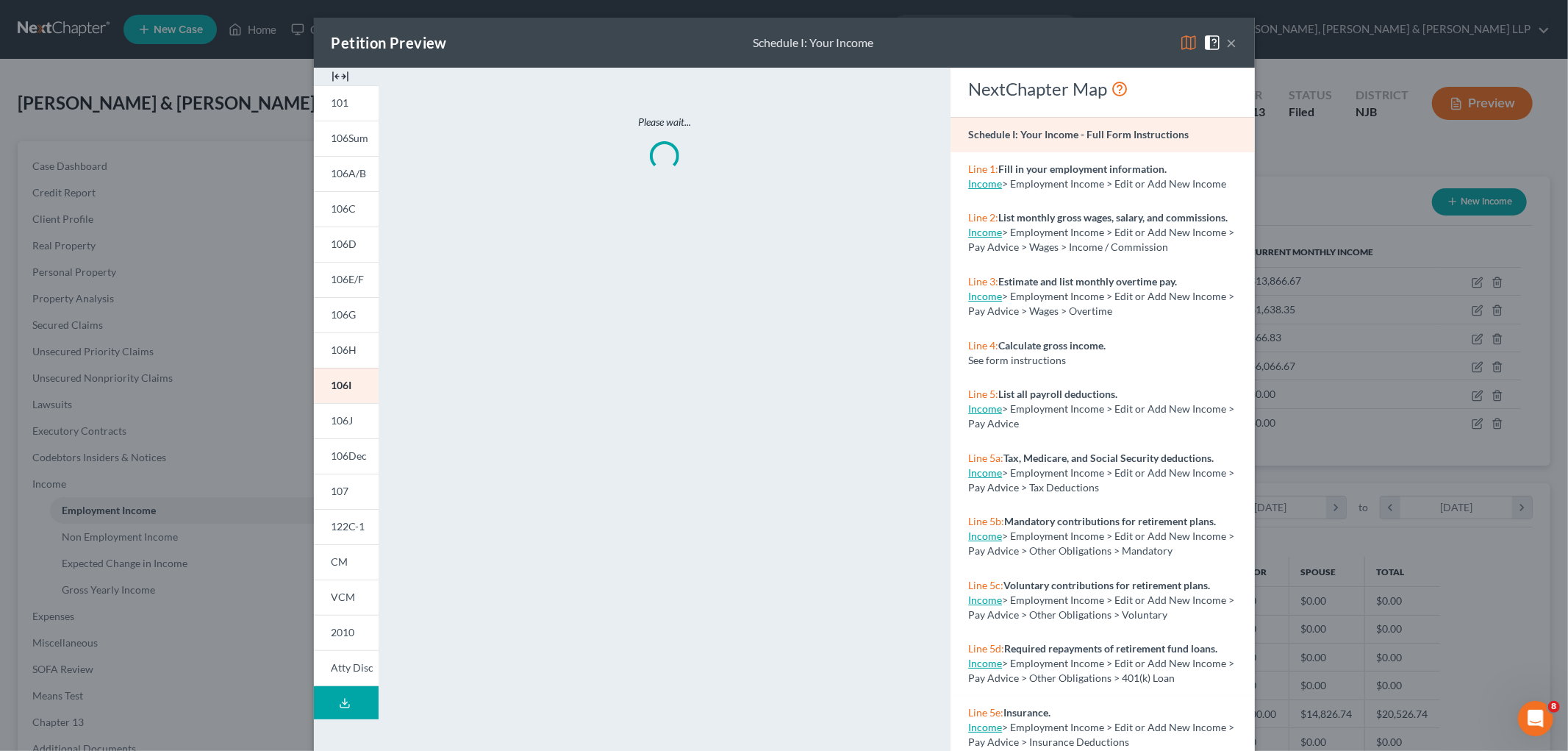
click at [1179, 44] on img at bounding box center [1188, 43] width 18 height 18
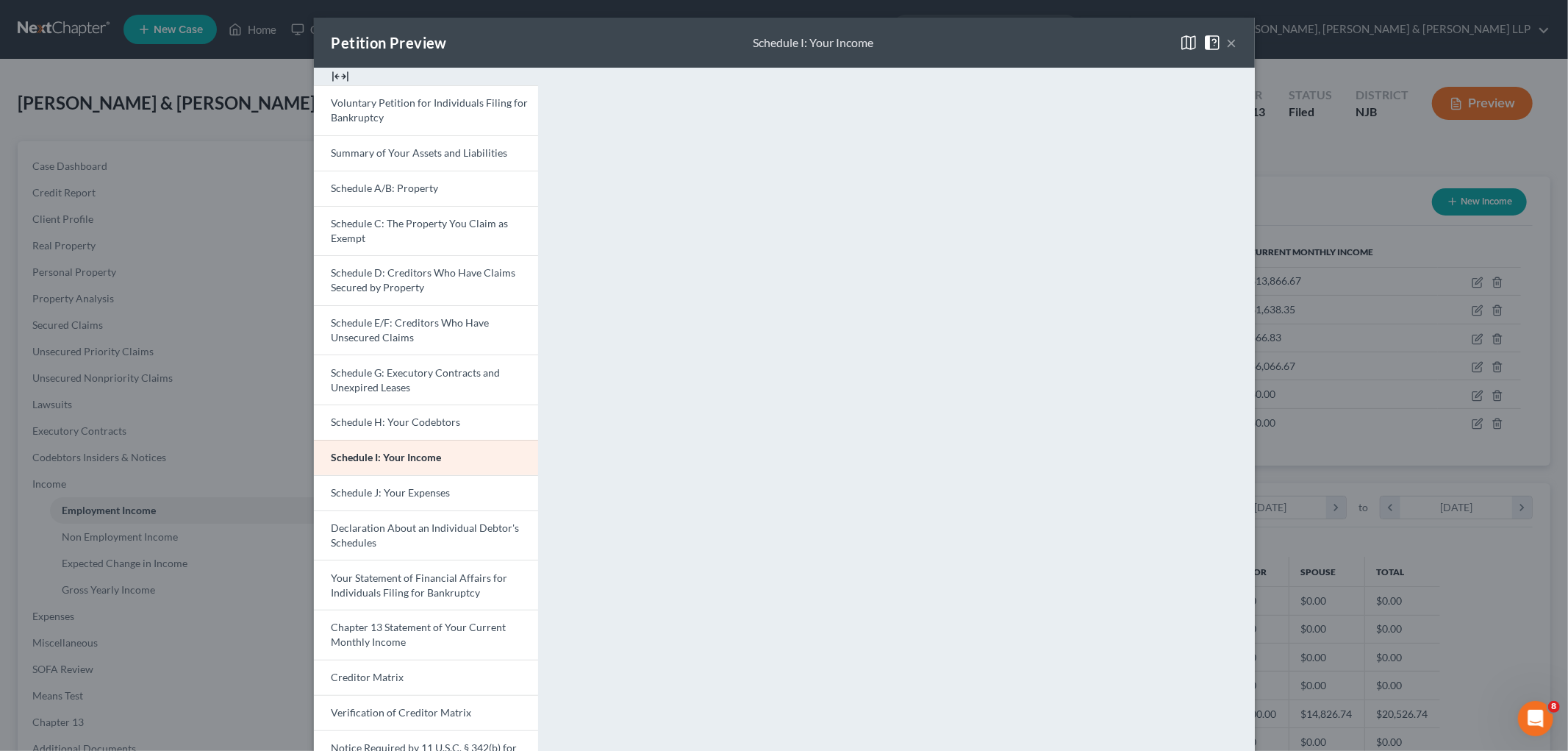
click at [1218, 44] on span at bounding box center [1214, 41] width 23 height 12
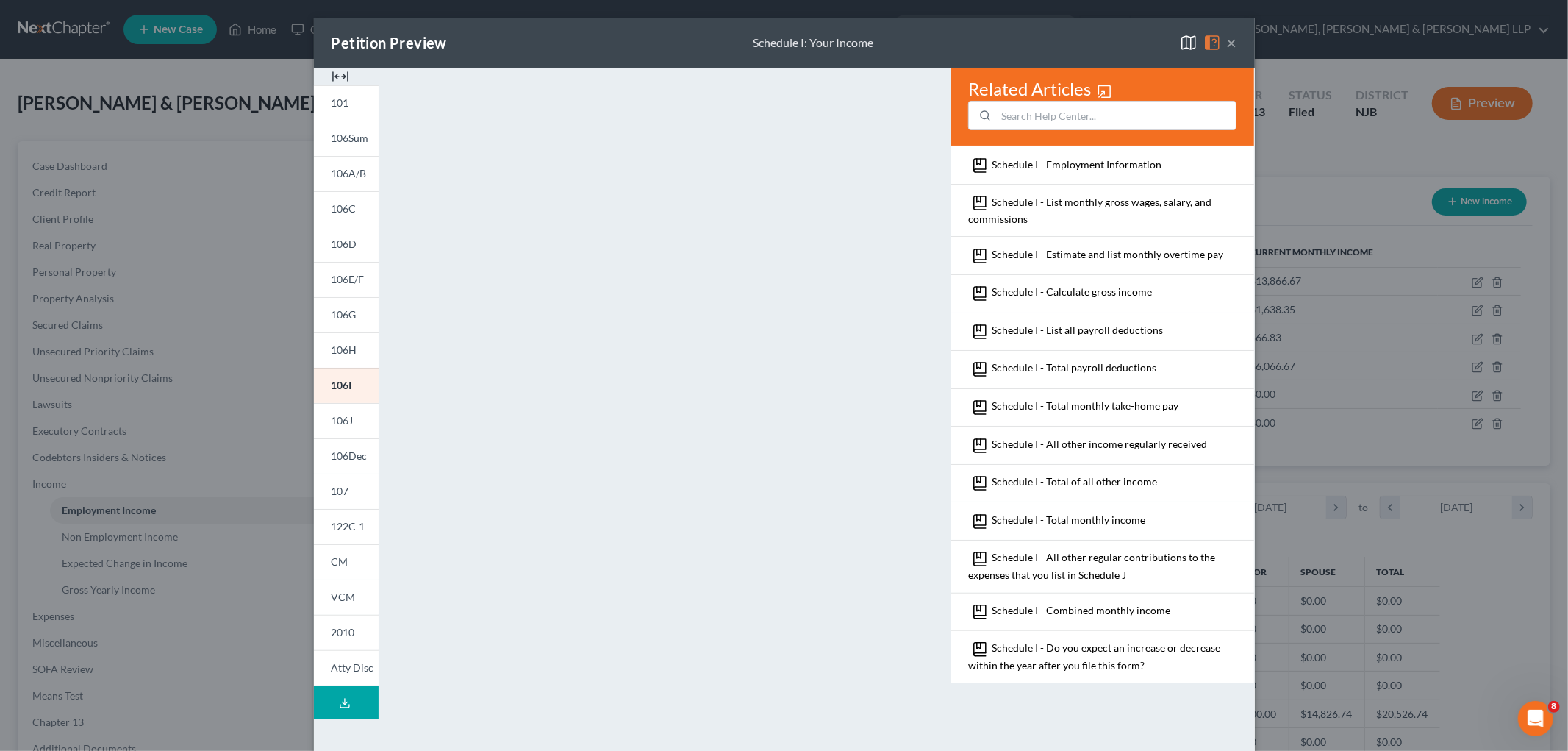
click at [1228, 41] on button "×" at bounding box center [1231, 43] width 10 height 18
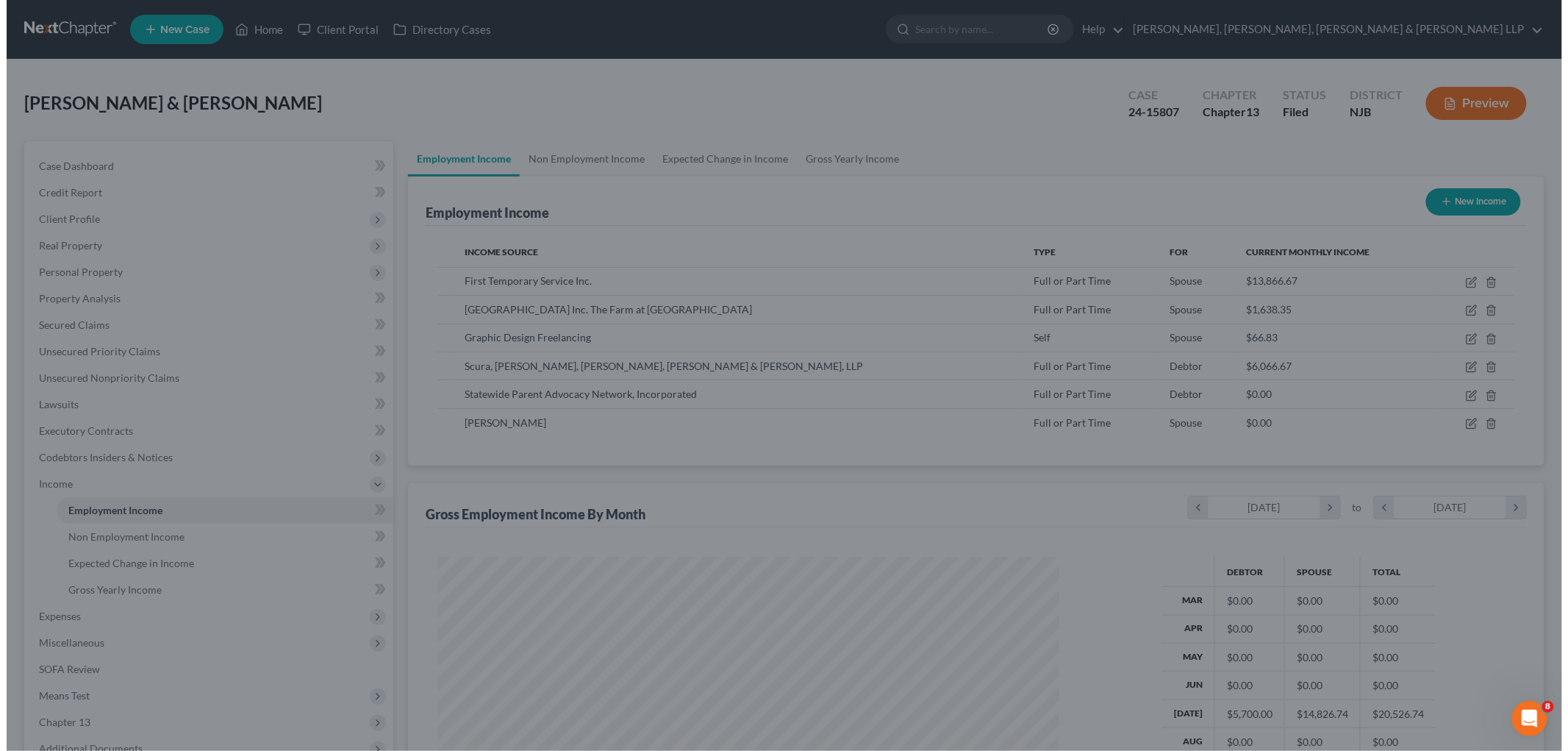
scroll to position [735002, 734349]
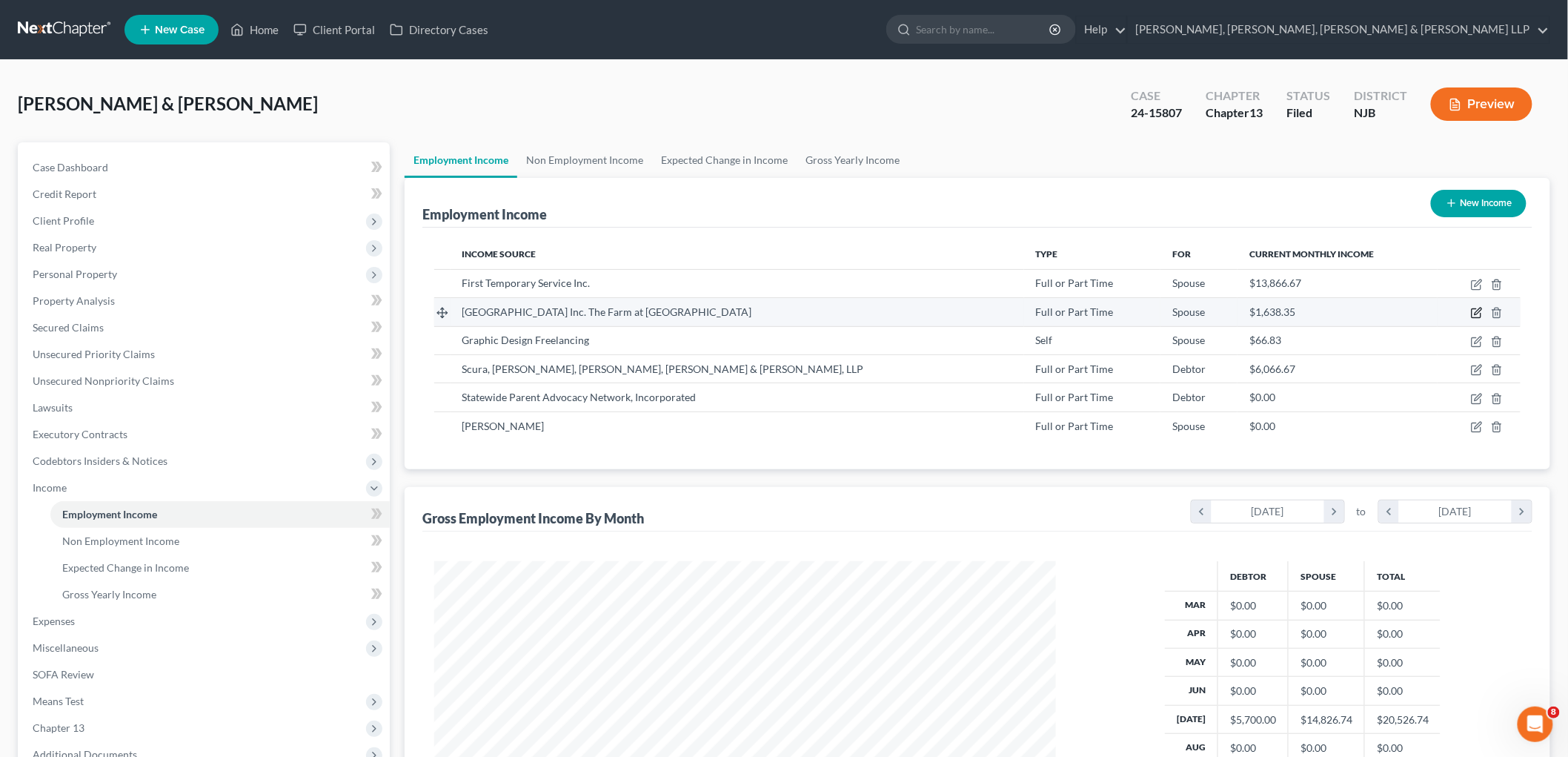
click at [1475, 310] on icon "button" at bounding box center [1477, 313] width 12 height 12
select select "0"
select select "33"
select select "3"
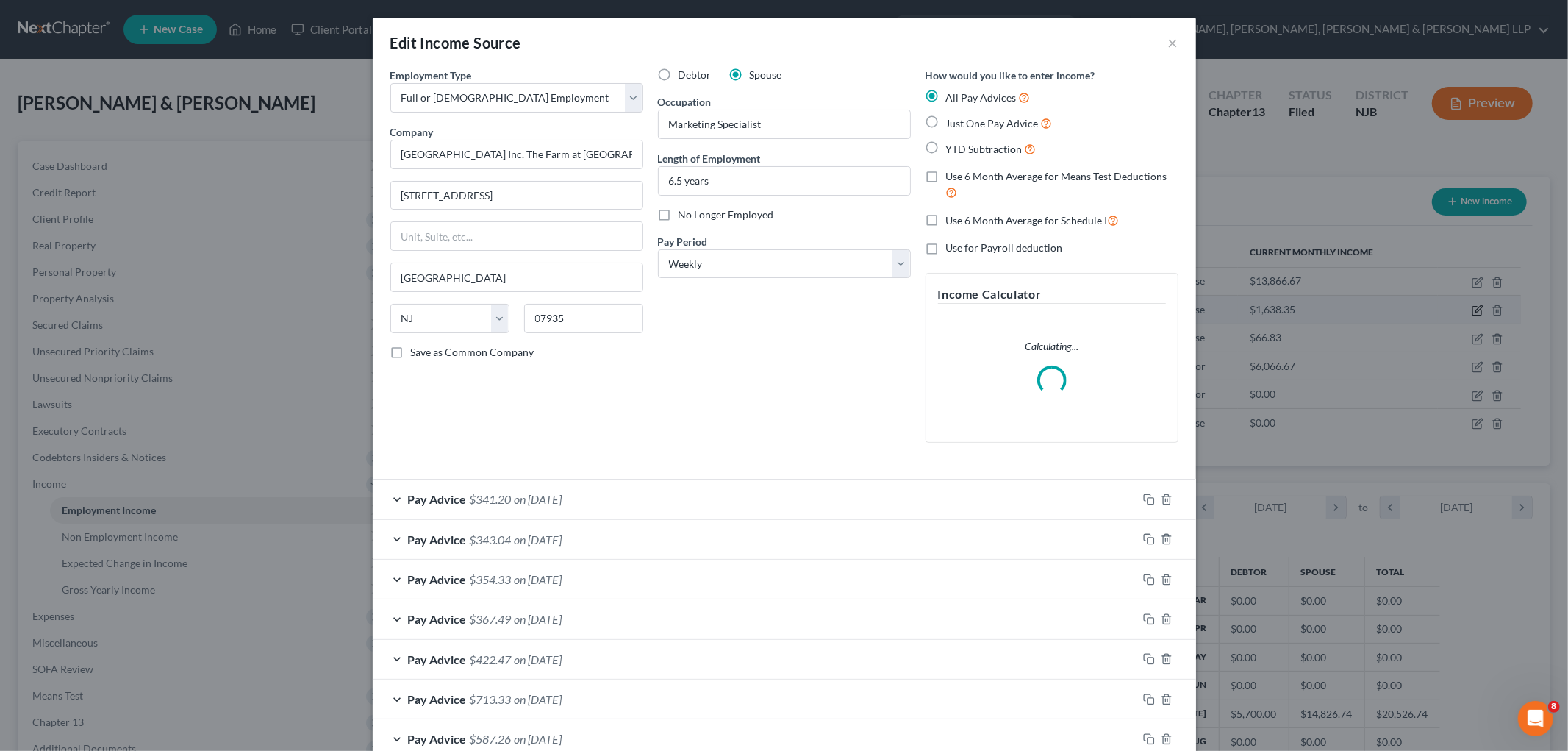
scroll to position [310, 652]
click at [713, 488] on div "Pay Advice $341.20 on [DATE]" at bounding box center [755, 499] width 765 height 39
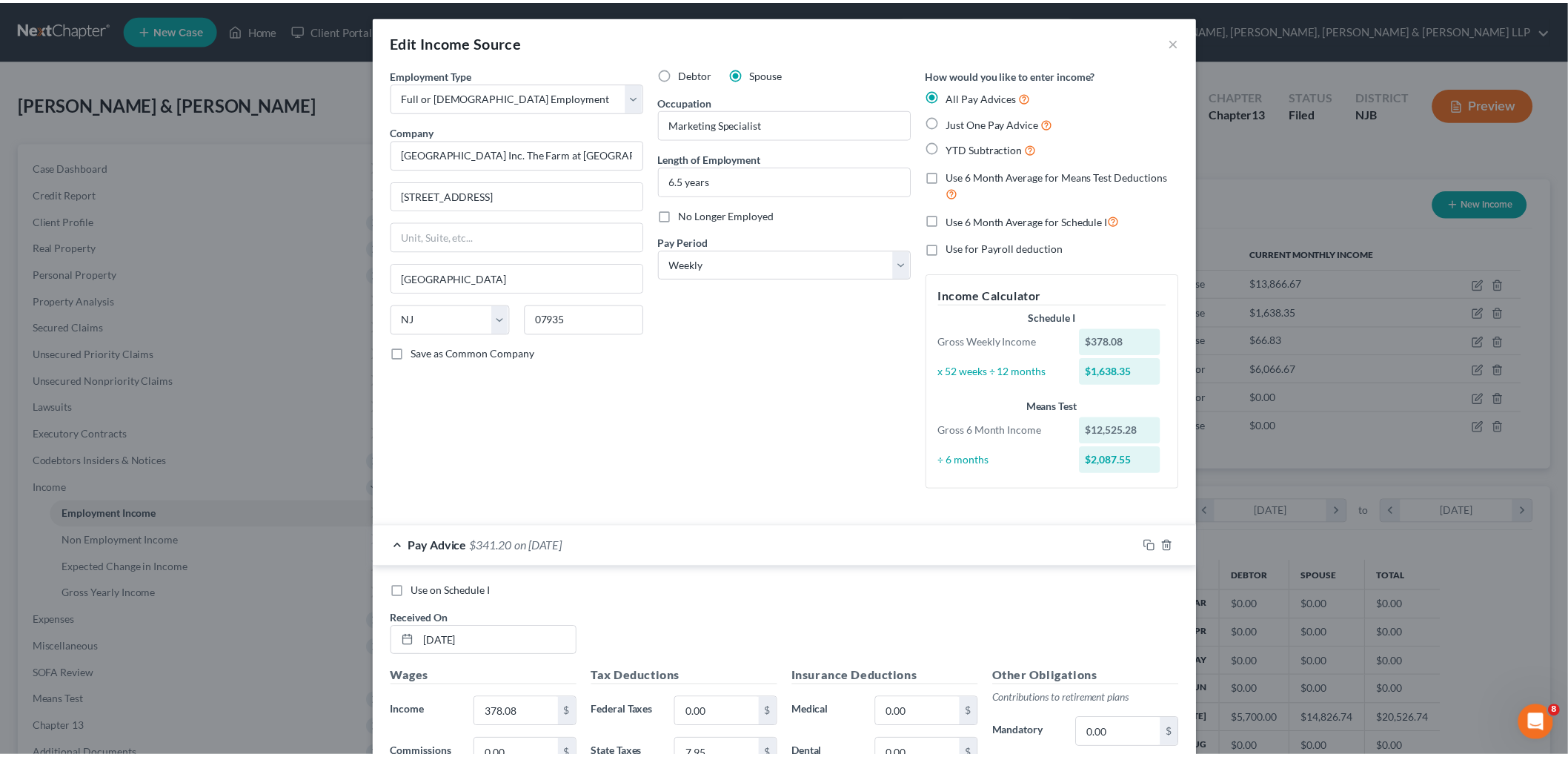
scroll to position [0, 0]
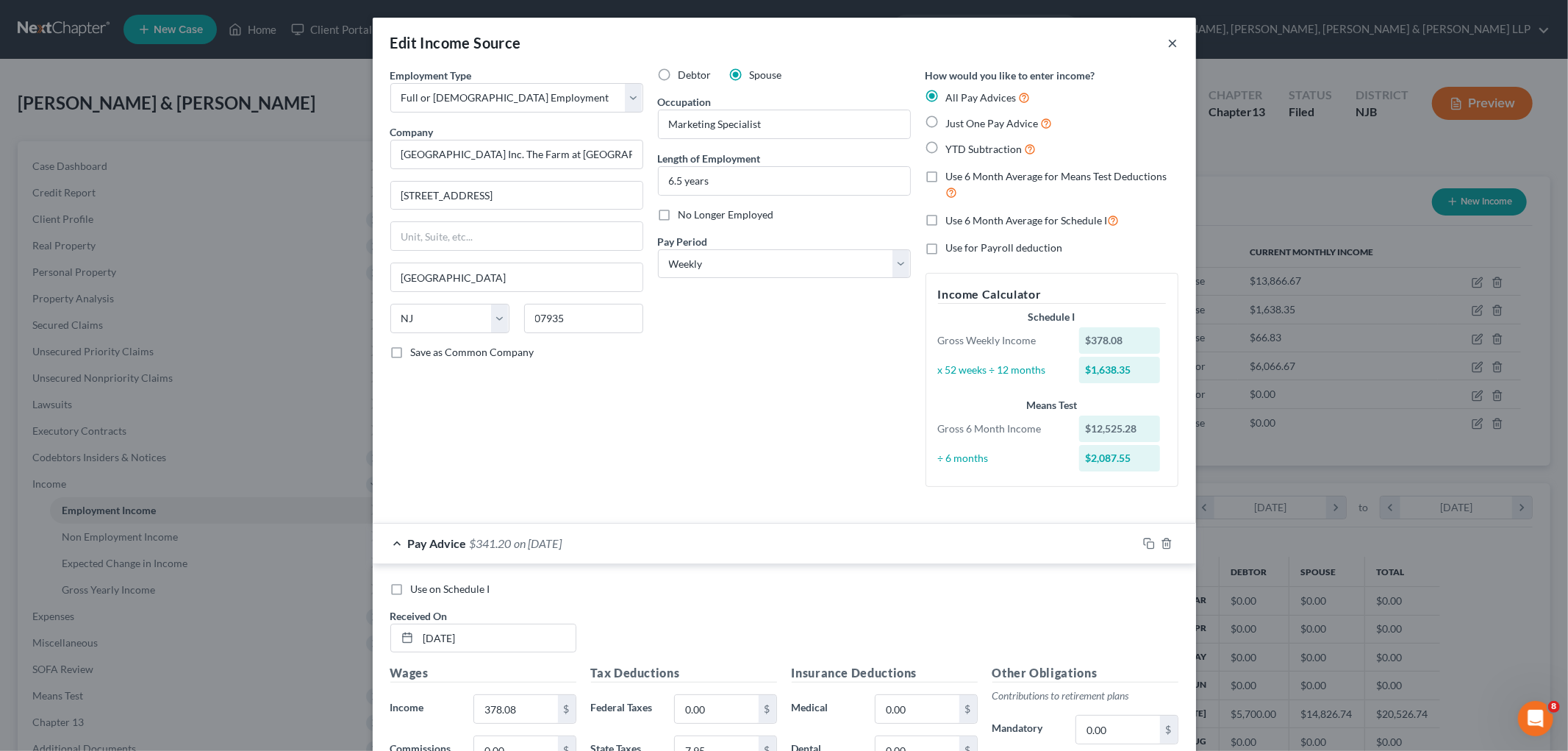
click at [1170, 37] on button "×" at bounding box center [1173, 43] width 10 height 18
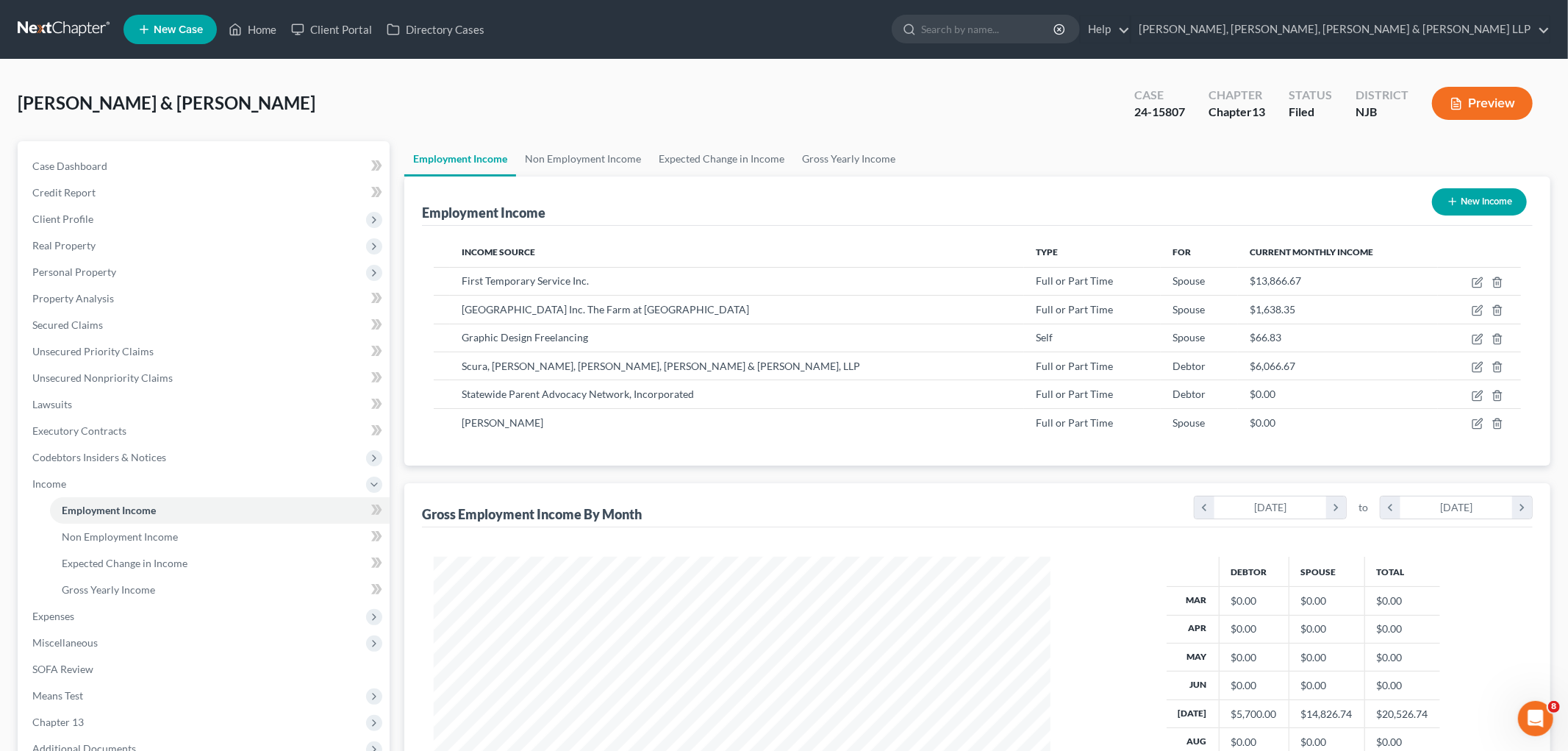
scroll to position [735002, 734349]
click at [1483, 95] on button "Preview" at bounding box center [1469, 104] width 101 height 33
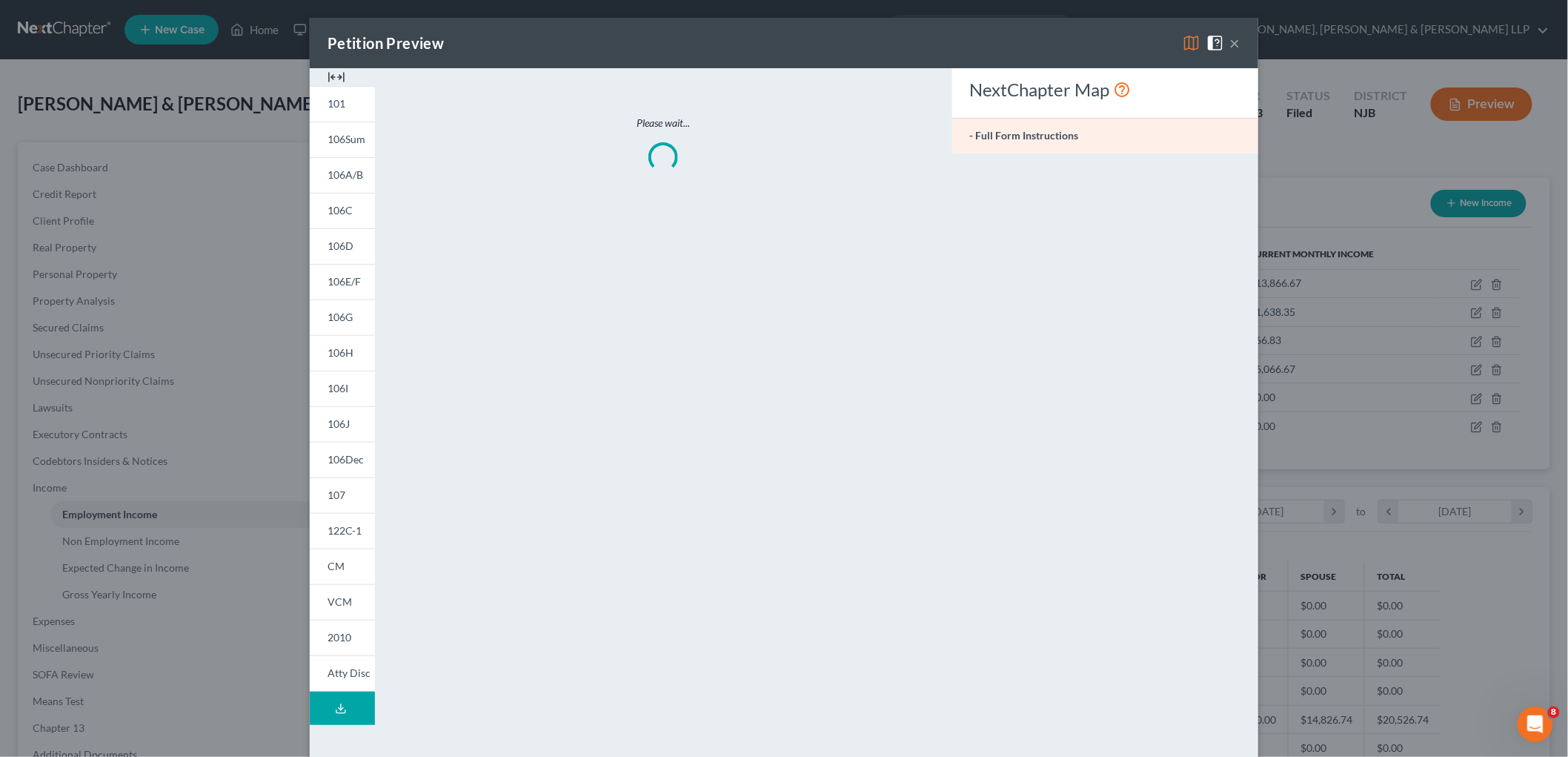
scroll to position [313, 657]
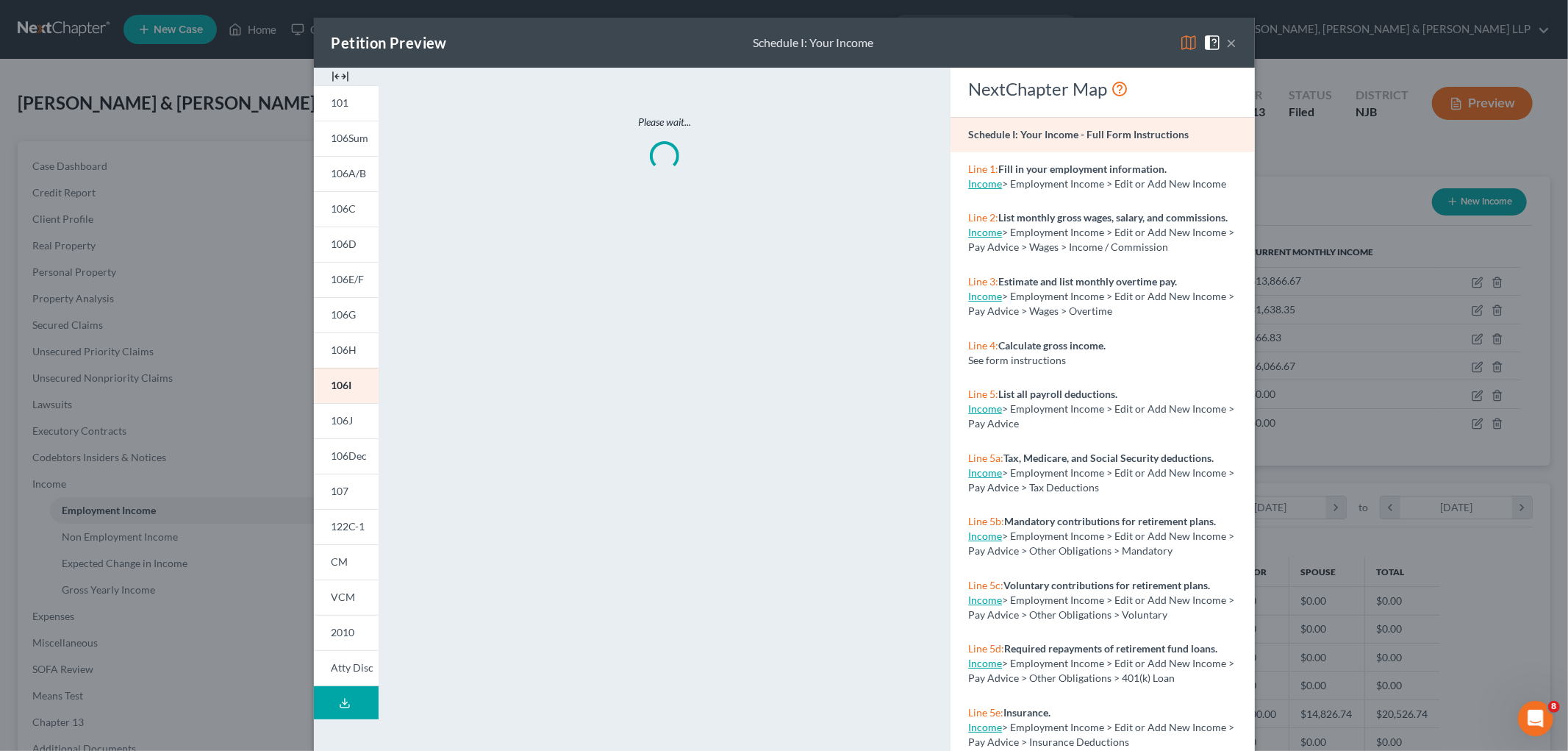
click at [1179, 38] on img at bounding box center [1188, 43] width 18 height 18
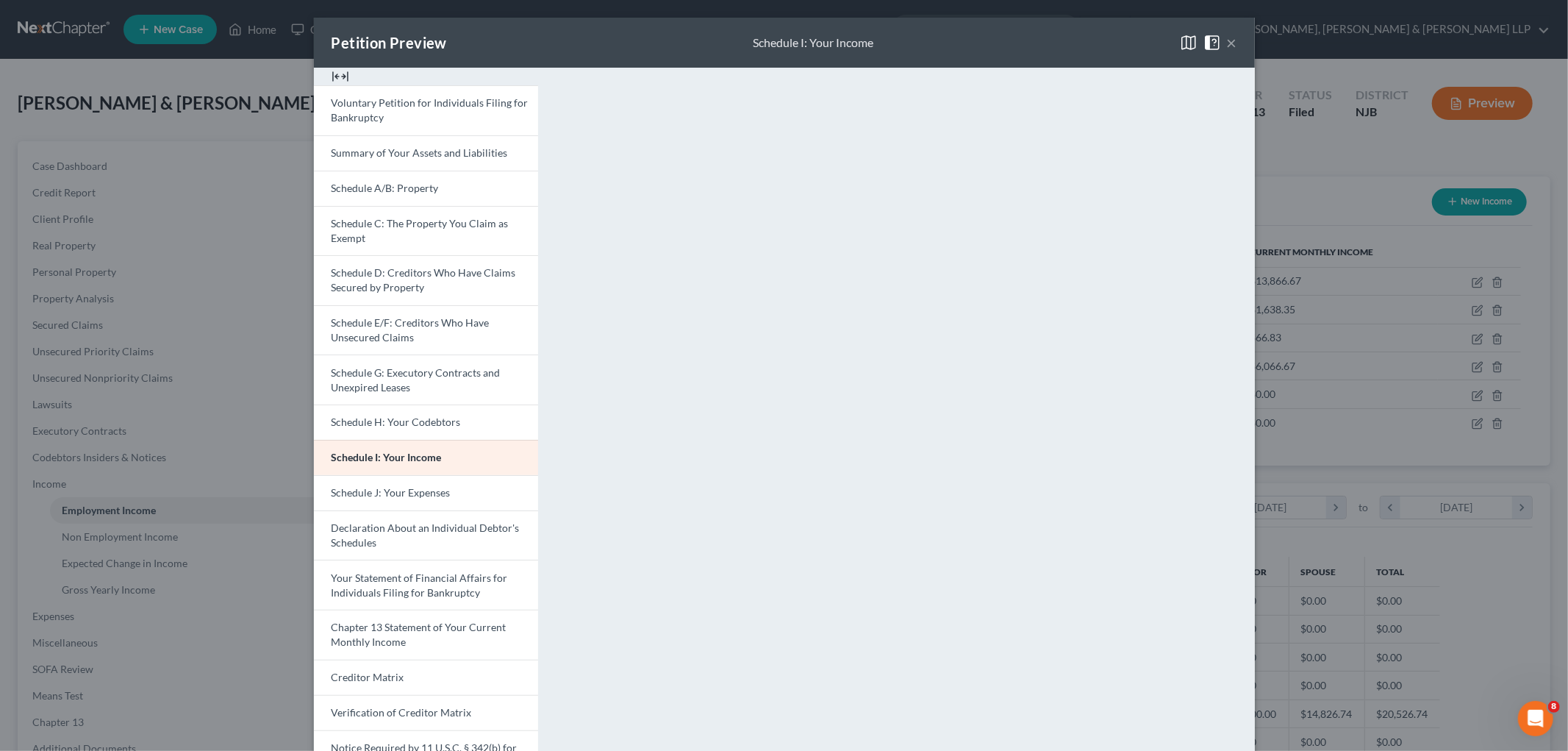
click at [1226, 38] on button "×" at bounding box center [1231, 43] width 10 height 18
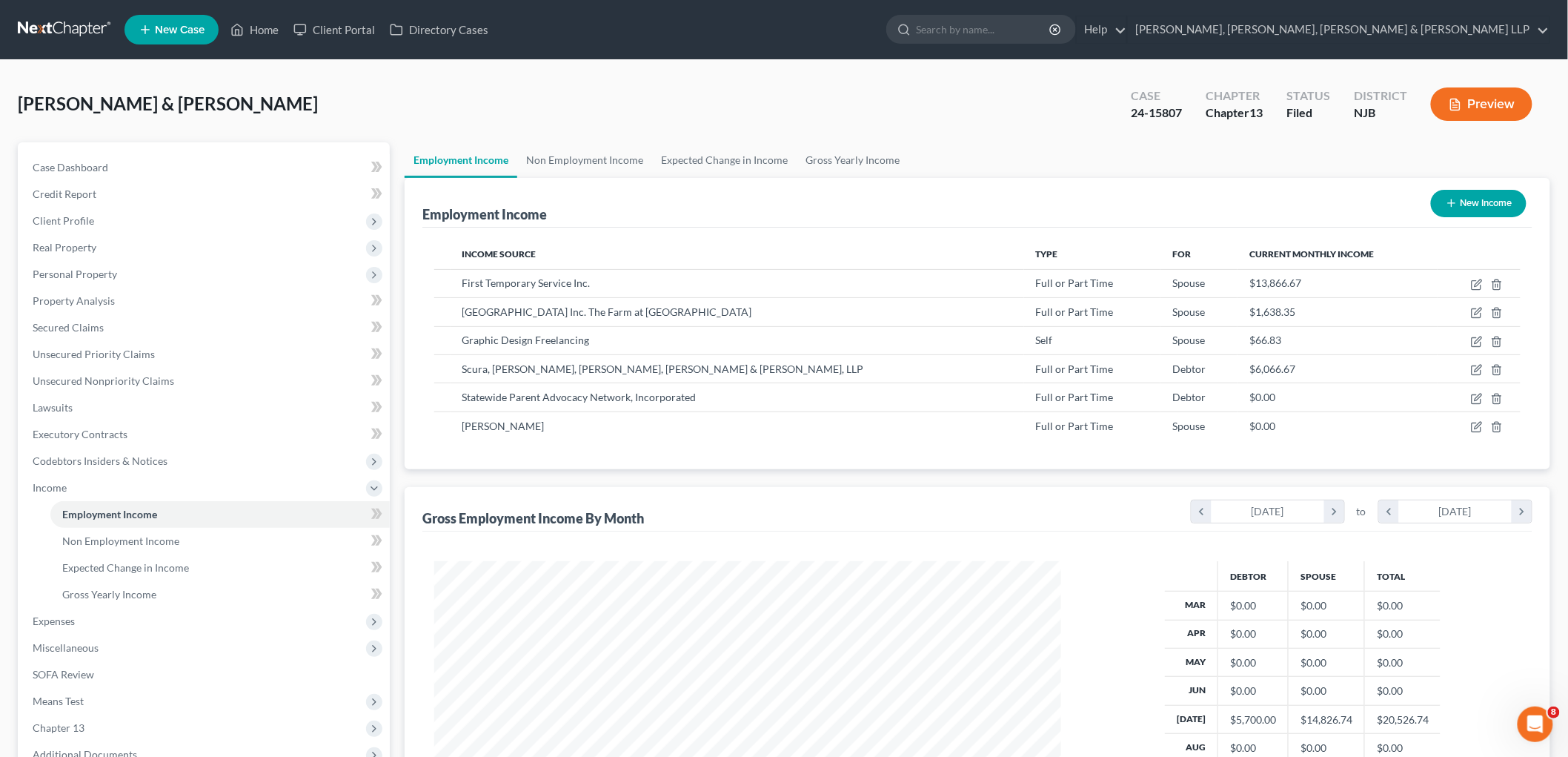
scroll to position [740874, 740468]
click at [365, 99] on div "[PERSON_NAME] & [PERSON_NAME] Upgraded Case 24-15807 Chapter Chapter 13 Status …" at bounding box center [784, 109] width 1533 height 64
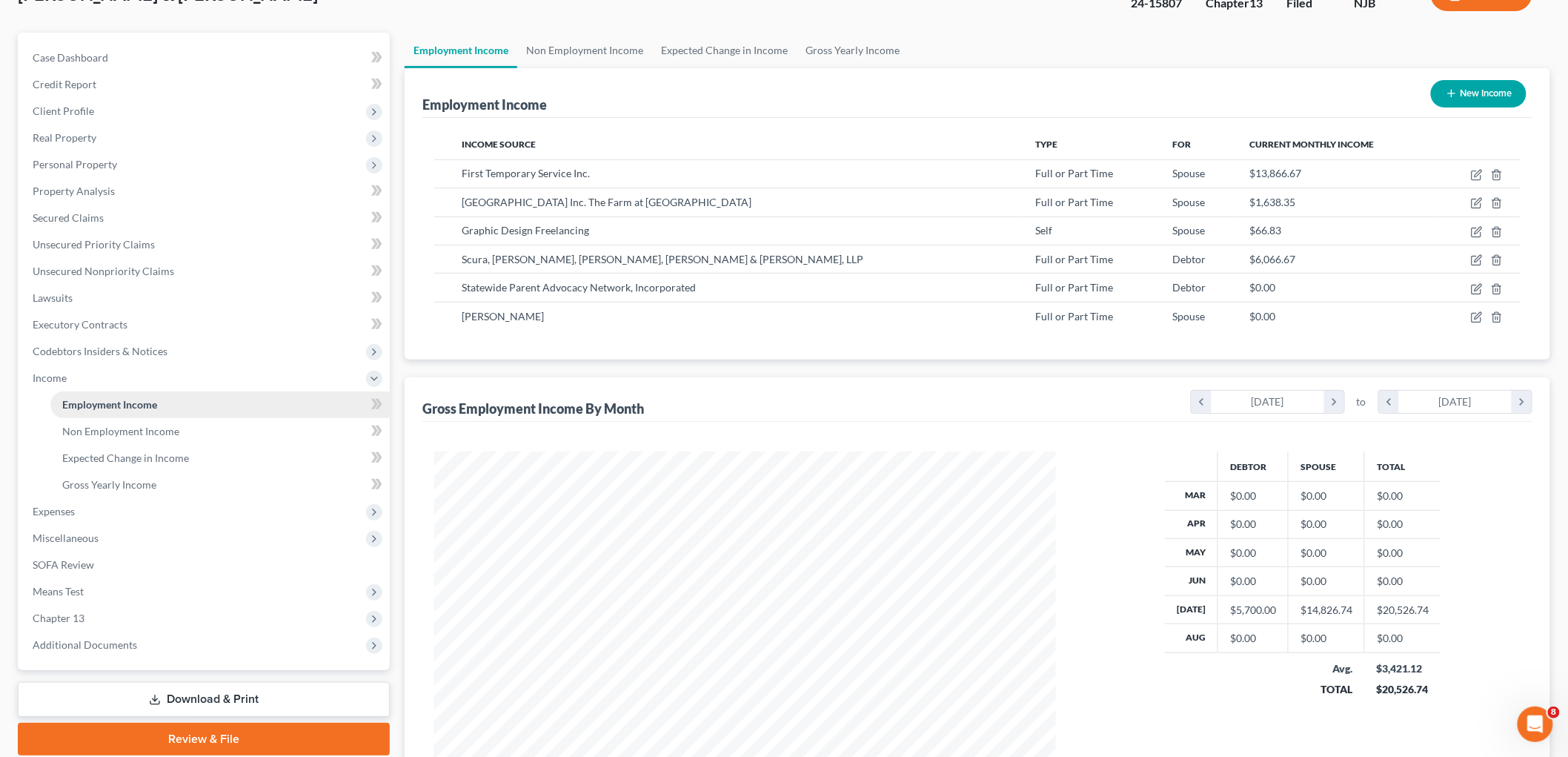
scroll to position [254, 0]
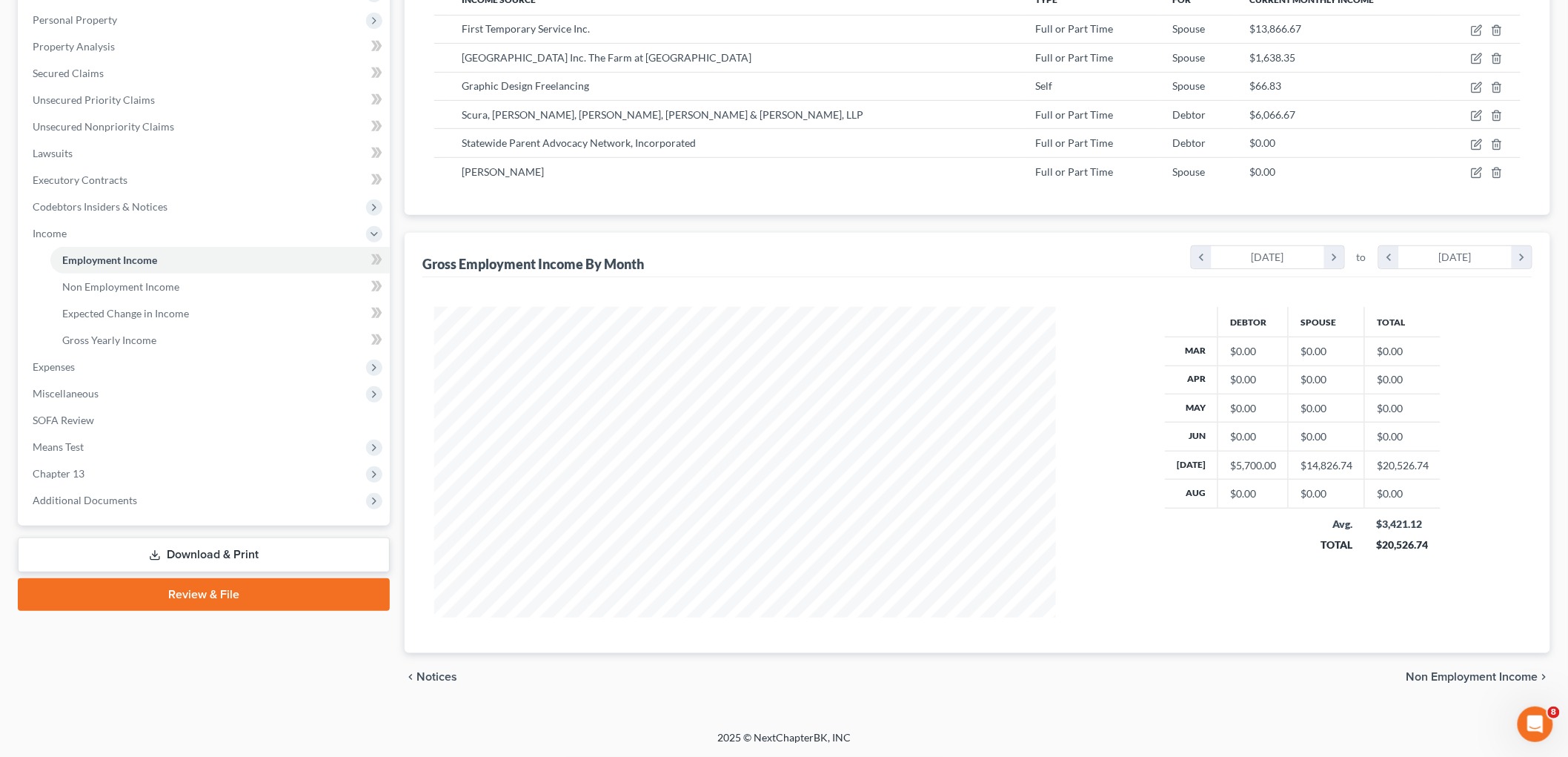
click at [189, 549] on link "Download & Print" at bounding box center [203, 554] width 372 height 35
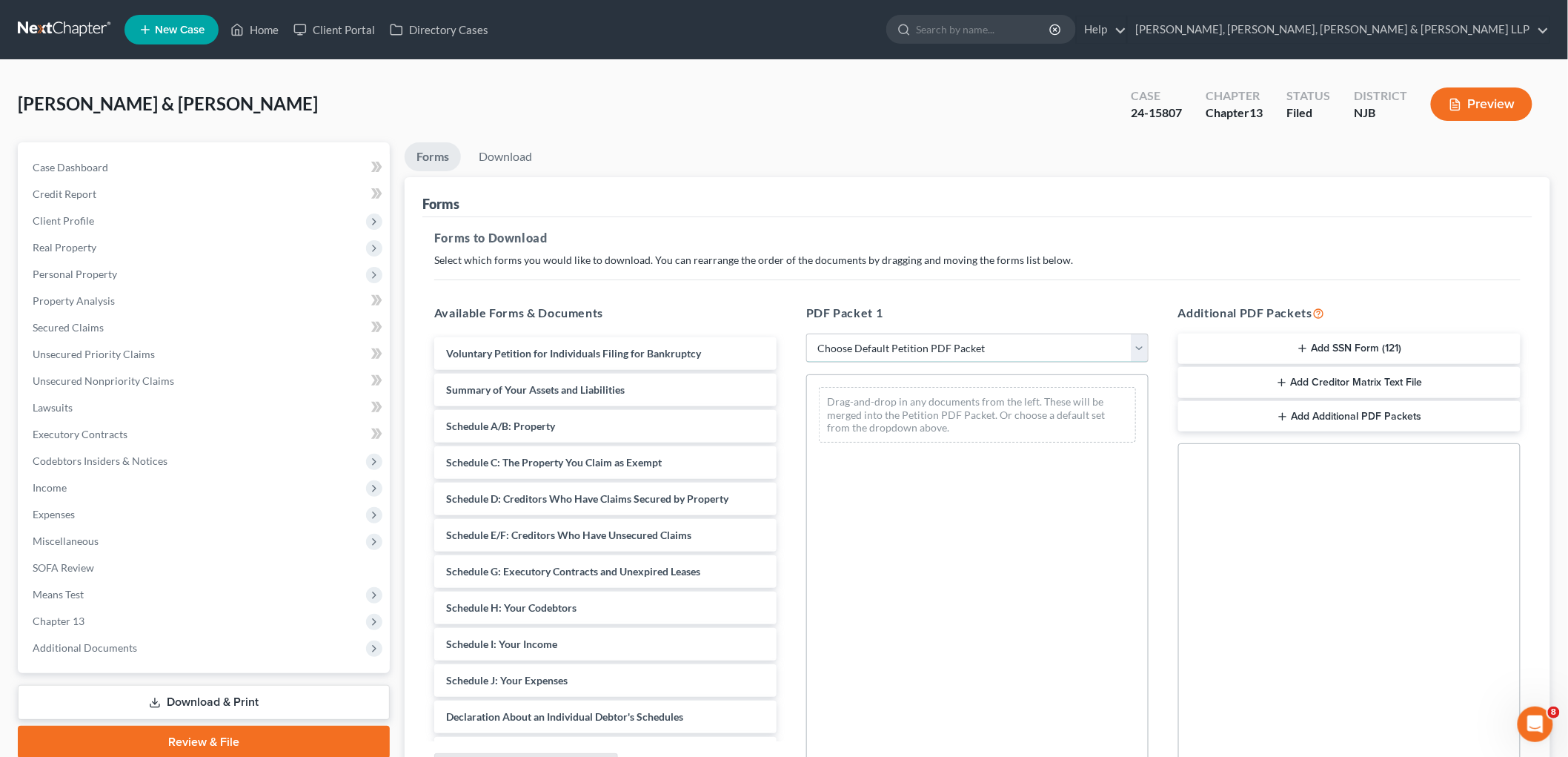
click at [939, 349] on select "Choose Default Petition PDF Packet Complete Bankruptcy Petition (all forms and …" at bounding box center [977, 348] width 343 height 30
select select "2"
click at [806, 333] on select "Choose Default Petition PDF Packet Complete Bankruptcy Petition (all forms and …" at bounding box center [977, 348] width 343 height 30
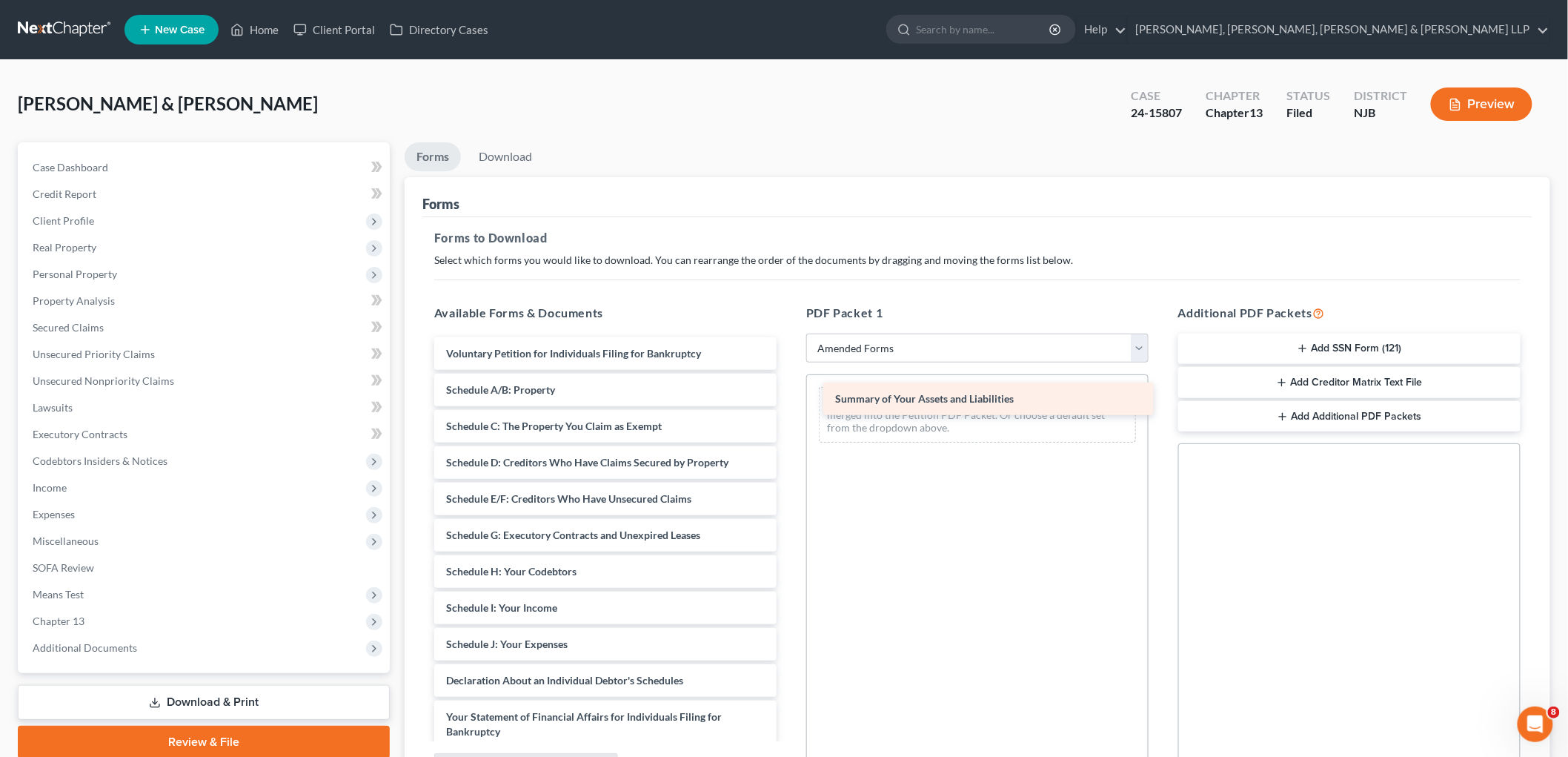
drag, startPoint x: 558, startPoint y: 388, endPoint x: 959, endPoint y: 394, distance: 401.0
click at [789, 394] on div "Summary of Your Assets and Liabilities Voluntary Petition for Individuals Filin…" at bounding box center [606, 640] width 366 height 607
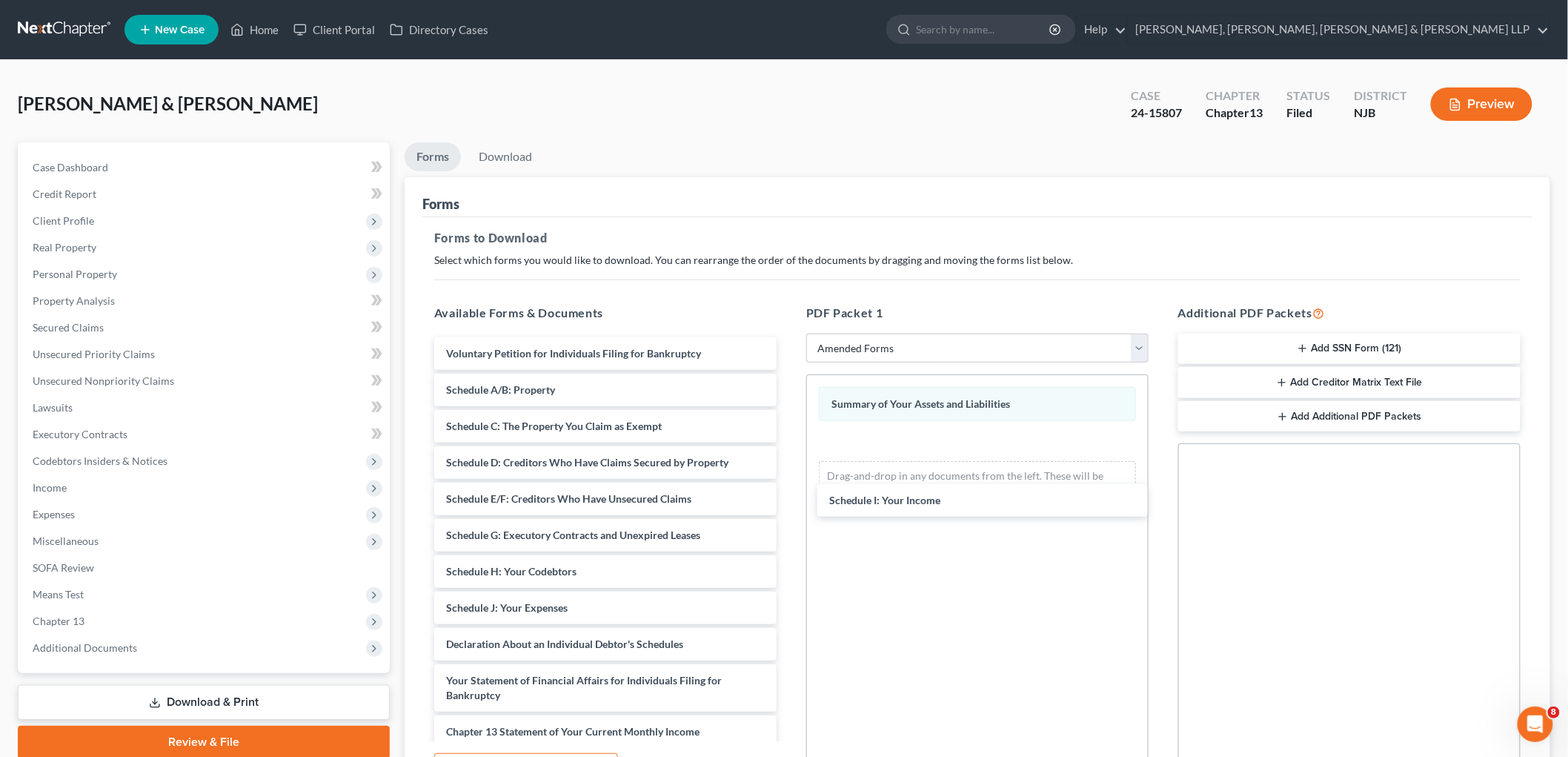
drag, startPoint x: 553, startPoint y: 599, endPoint x: 938, endPoint y: 480, distance: 403.0
click at [789, 471] on div "Schedule I: Your Income Voluntary Petition for Individuals Filing for Bankruptc…" at bounding box center [606, 622] width 366 height 570
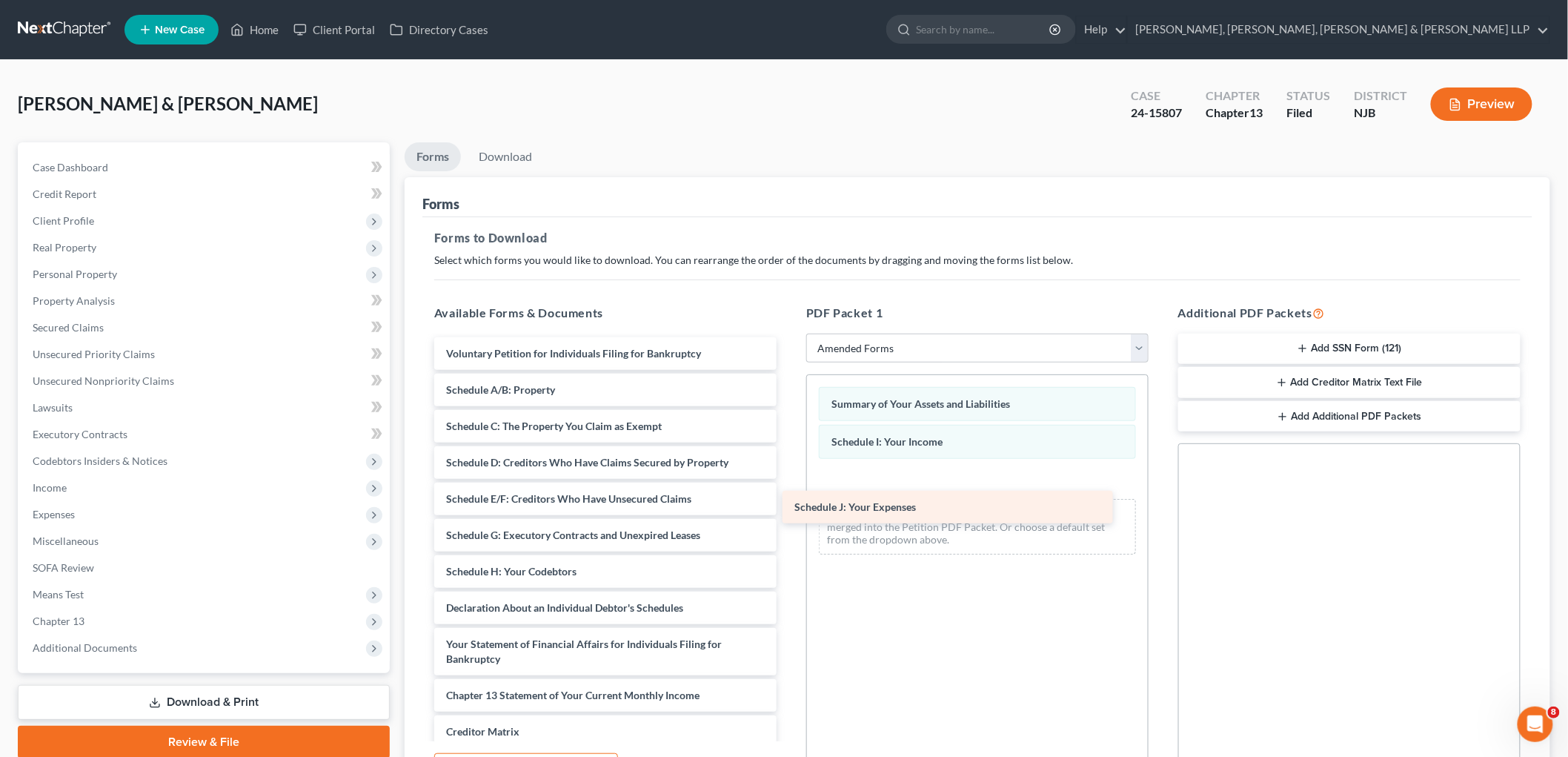
drag, startPoint x: 562, startPoint y: 608, endPoint x: 954, endPoint y: 482, distance: 411.8
click at [789, 482] on div "Schedule J: Your Expenses Voluntary Petition for Individuals Filing for Bankrup…" at bounding box center [606, 604] width 366 height 535
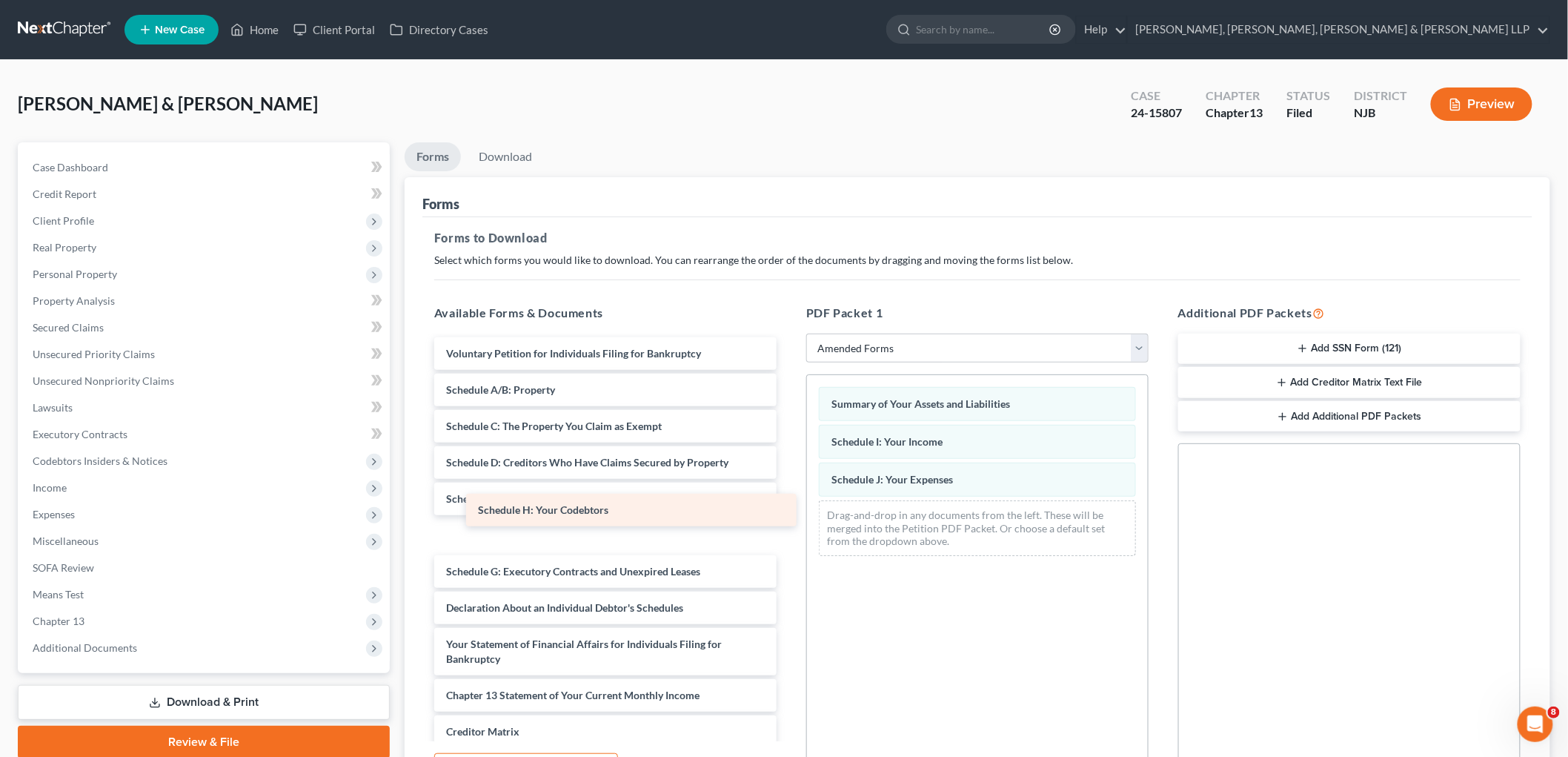
drag, startPoint x: 527, startPoint y: 568, endPoint x: 543, endPoint y: 504, distance: 66.0
click at [543, 504] on div "Schedule H: Your Codebtors Voluntary Petition for Individuals Filing for Bankru…" at bounding box center [606, 604] width 366 height 535
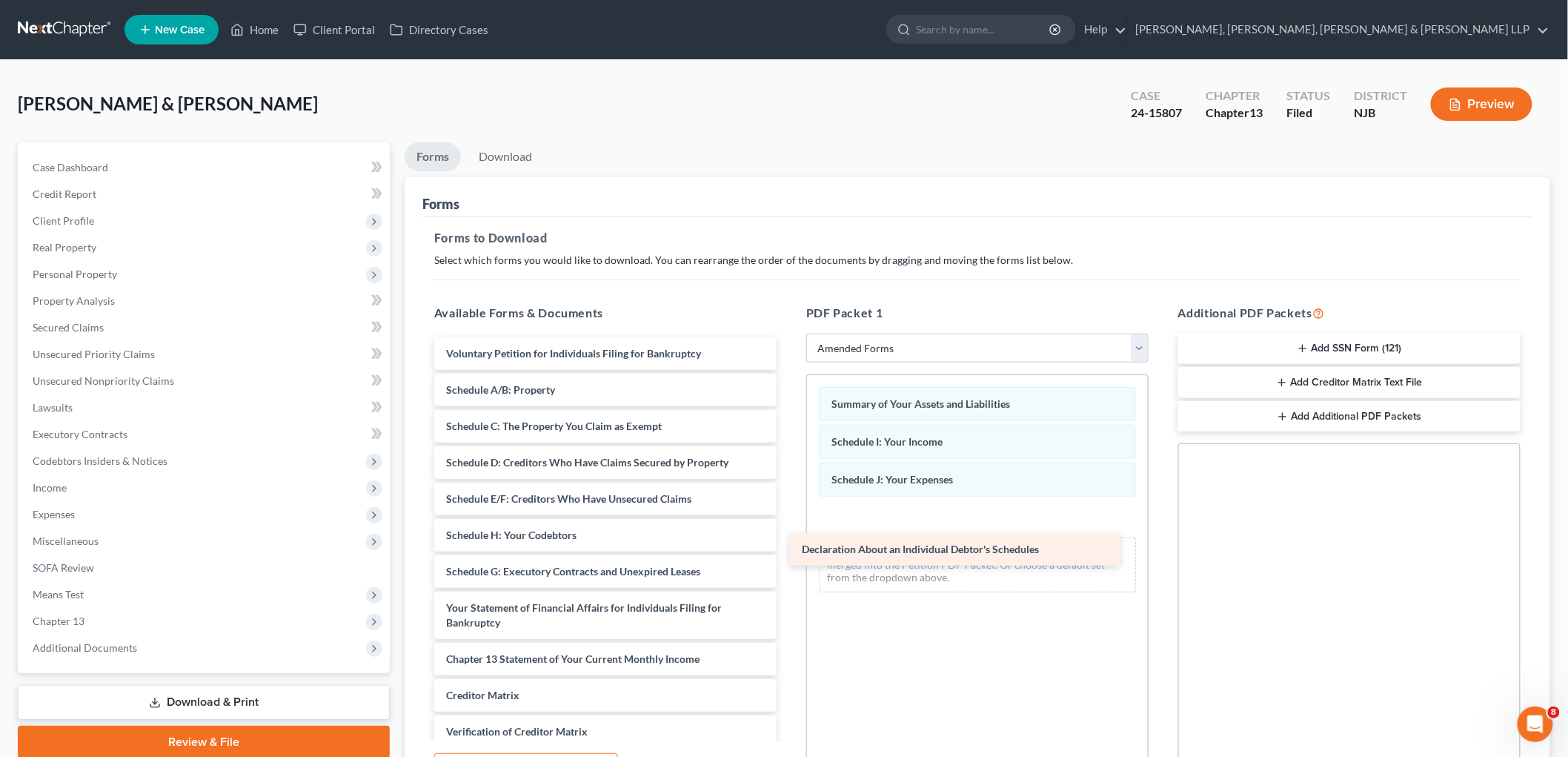
drag, startPoint x: 519, startPoint y: 611, endPoint x: 925, endPoint y: 524, distance: 415.2
click at [789, 524] on div "Declaration About an Individual Debtor's Schedules Voluntary Petition for Indiv…" at bounding box center [606, 586] width 366 height 498
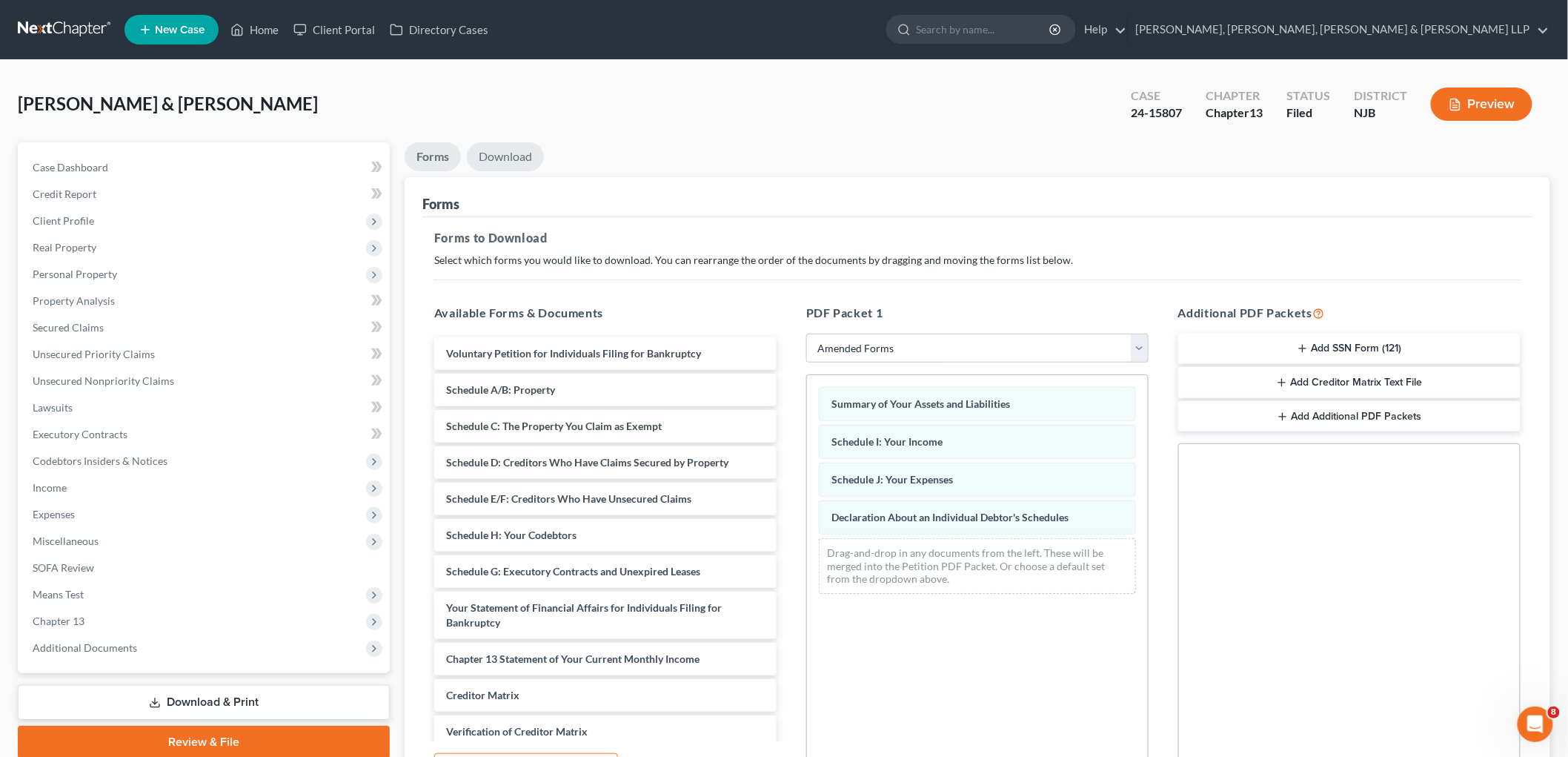
click at [516, 149] on link "Download" at bounding box center [505, 156] width 77 height 29
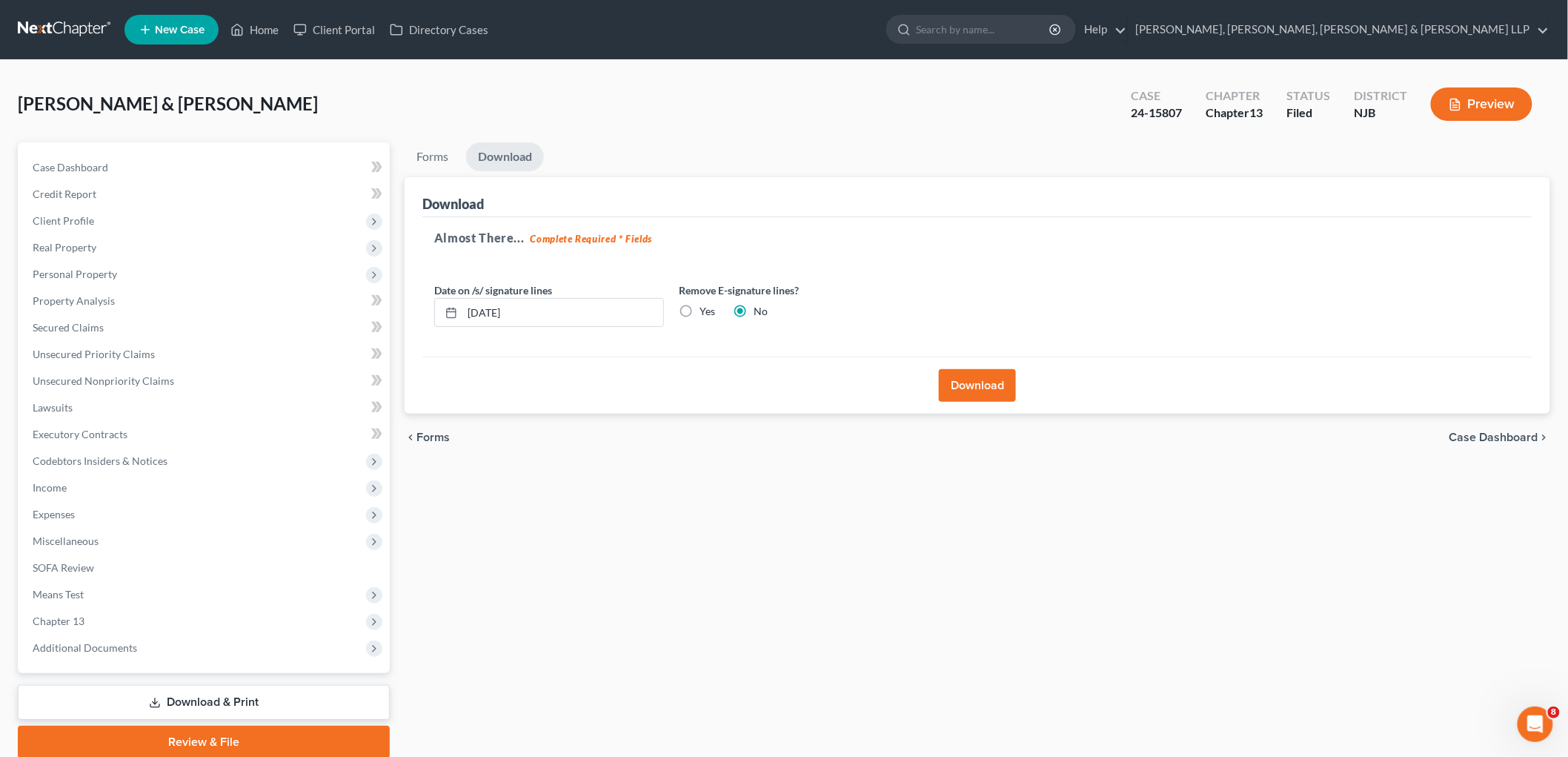
click at [999, 380] on button "Download" at bounding box center [977, 385] width 77 height 33
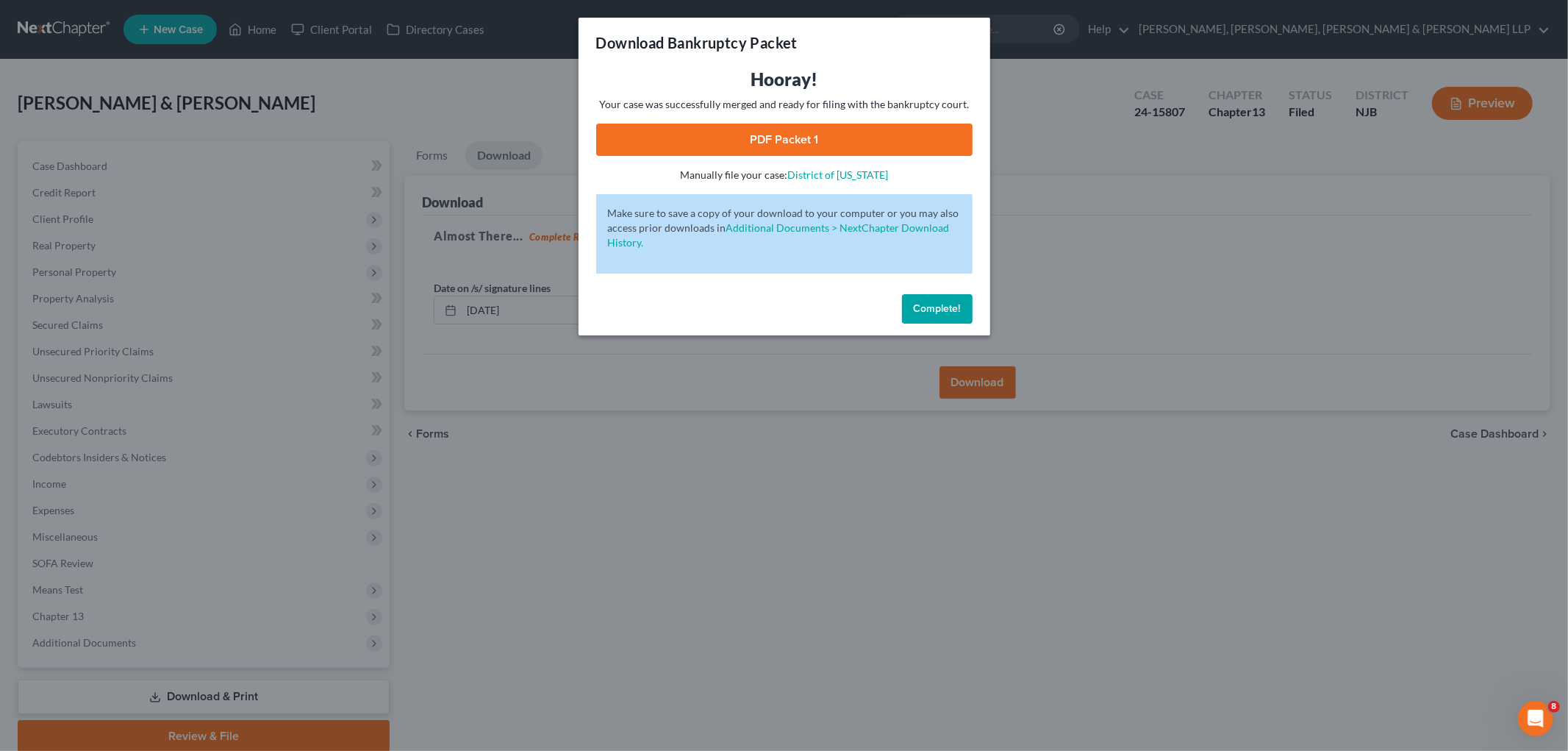
click at [652, 129] on link "PDF Packet 1" at bounding box center [784, 139] width 377 height 32
click at [967, 305] on button "Complete!" at bounding box center [937, 309] width 70 height 30
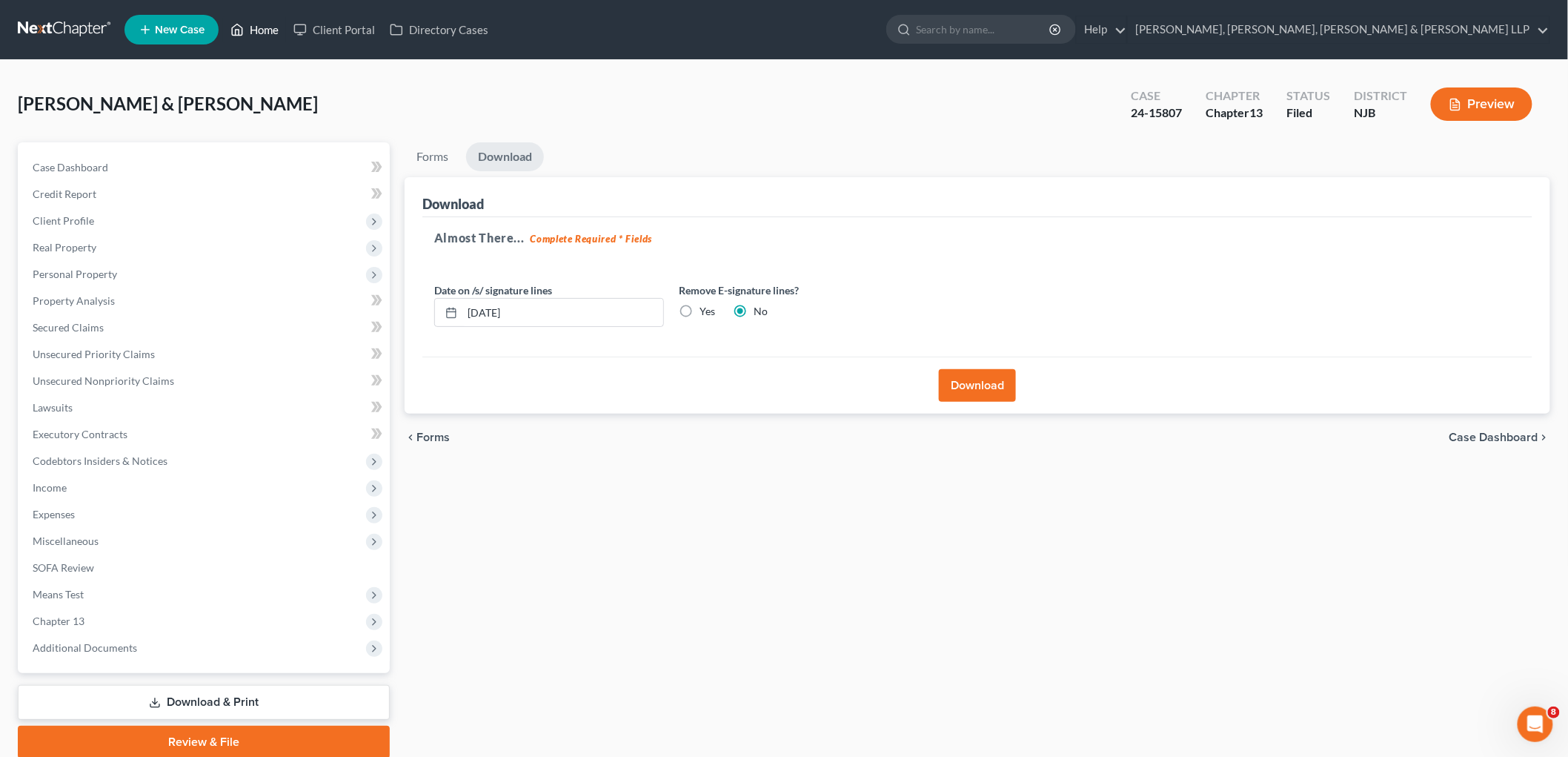
click at [243, 27] on icon at bounding box center [237, 30] width 10 height 11
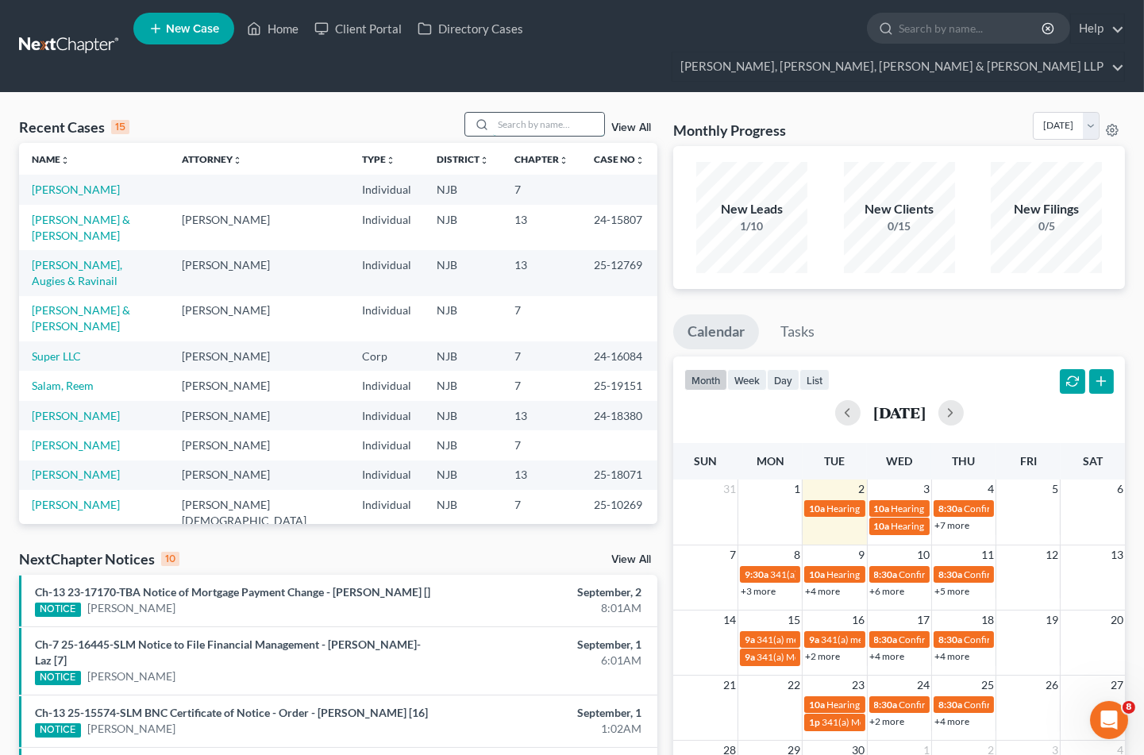
click at [534, 113] on input "search" at bounding box center [548, 124] width 111 height 23
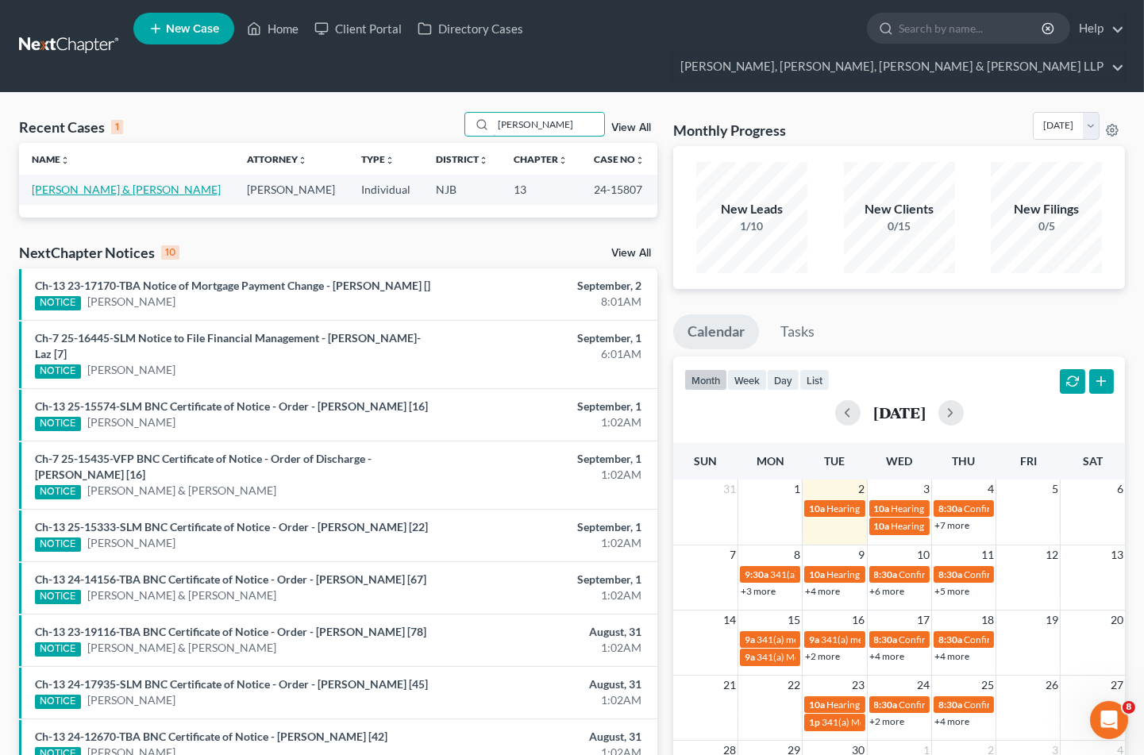
type input "[PERSON_NAME]"
click at [112, 183] on link "[PERSON_NAME] & [PERSON_NAME]" at bounding box center [126, 189] width 189 height 13
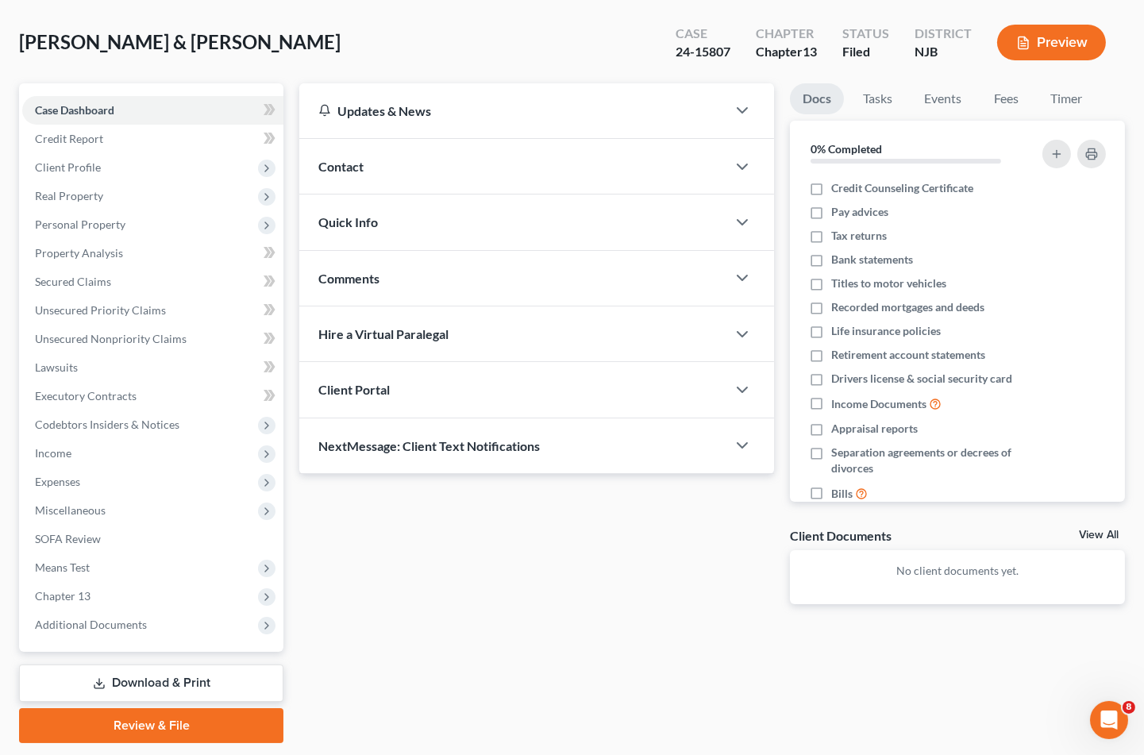
scroll to position [115, 0]
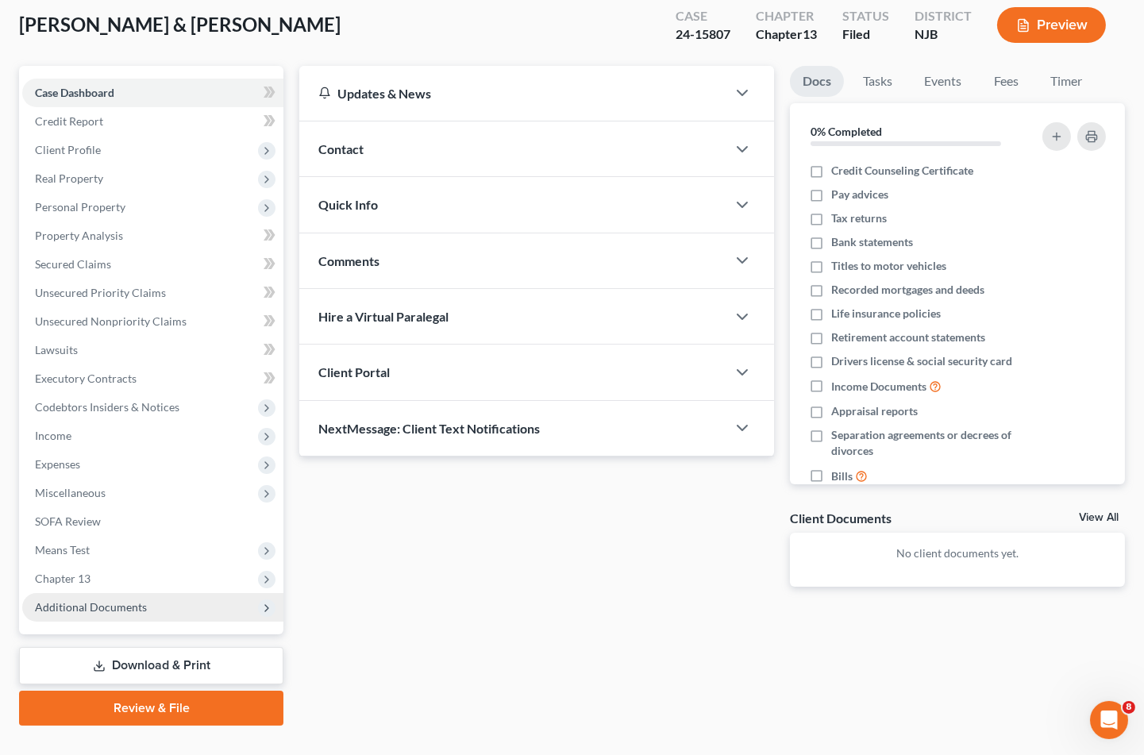
drag, startPoint x: 96, startPoint y: 549, endPoint x: 116, endPoint y: 569, distance: 28.1
click at [96, 565] on span "Chapter 13" at bounding box center [152, 579] width 261 height 29
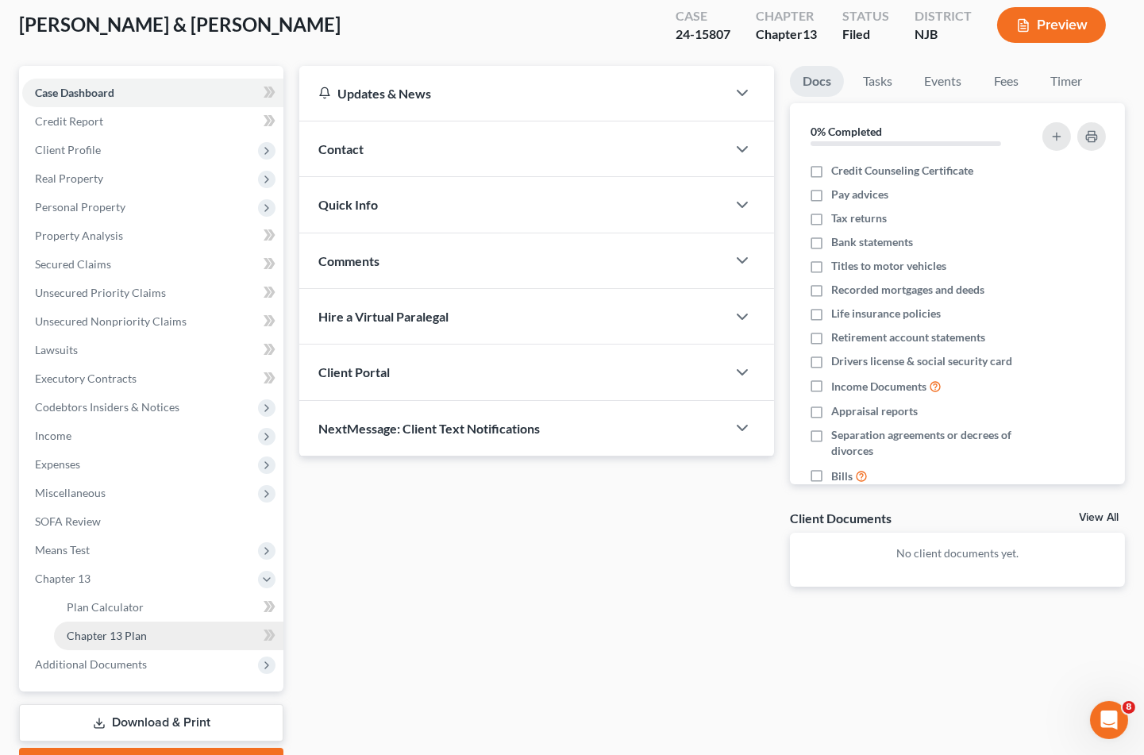
click at [148, 622] on link "Chapter 13 Plan" at bounding box center [168, 636] width 229 height 29
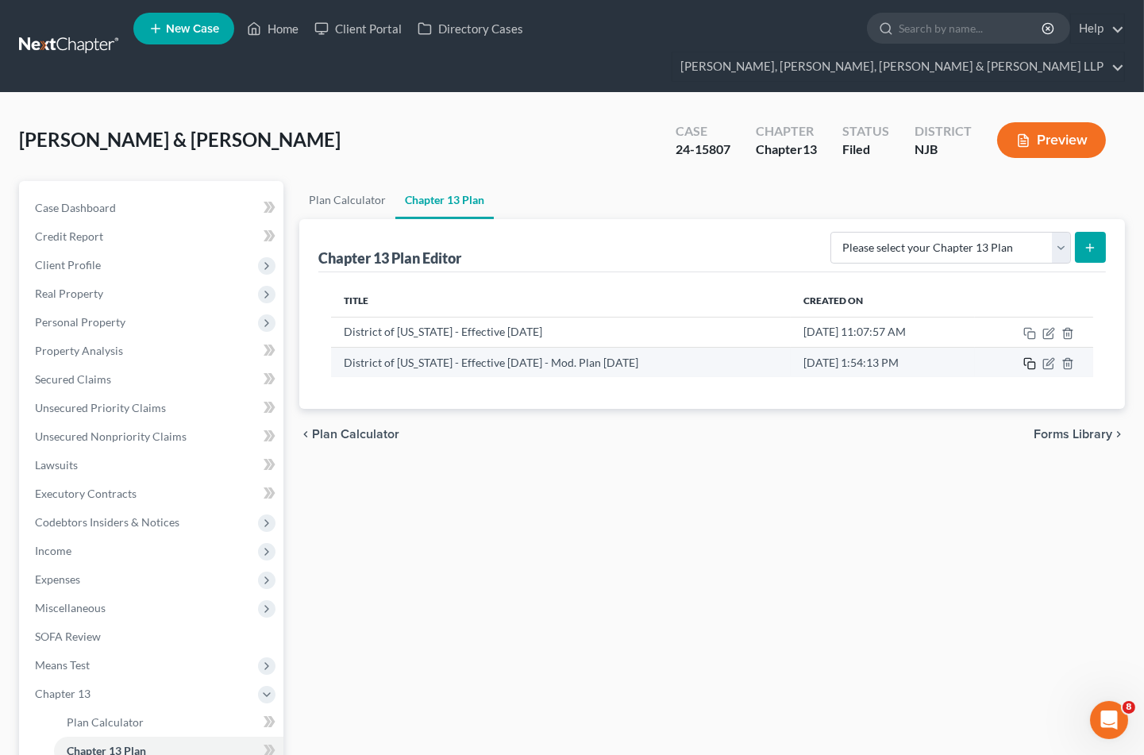
click at [1028, 362] on rect "button" at bounding box center [1031, 365] width 7 height 7
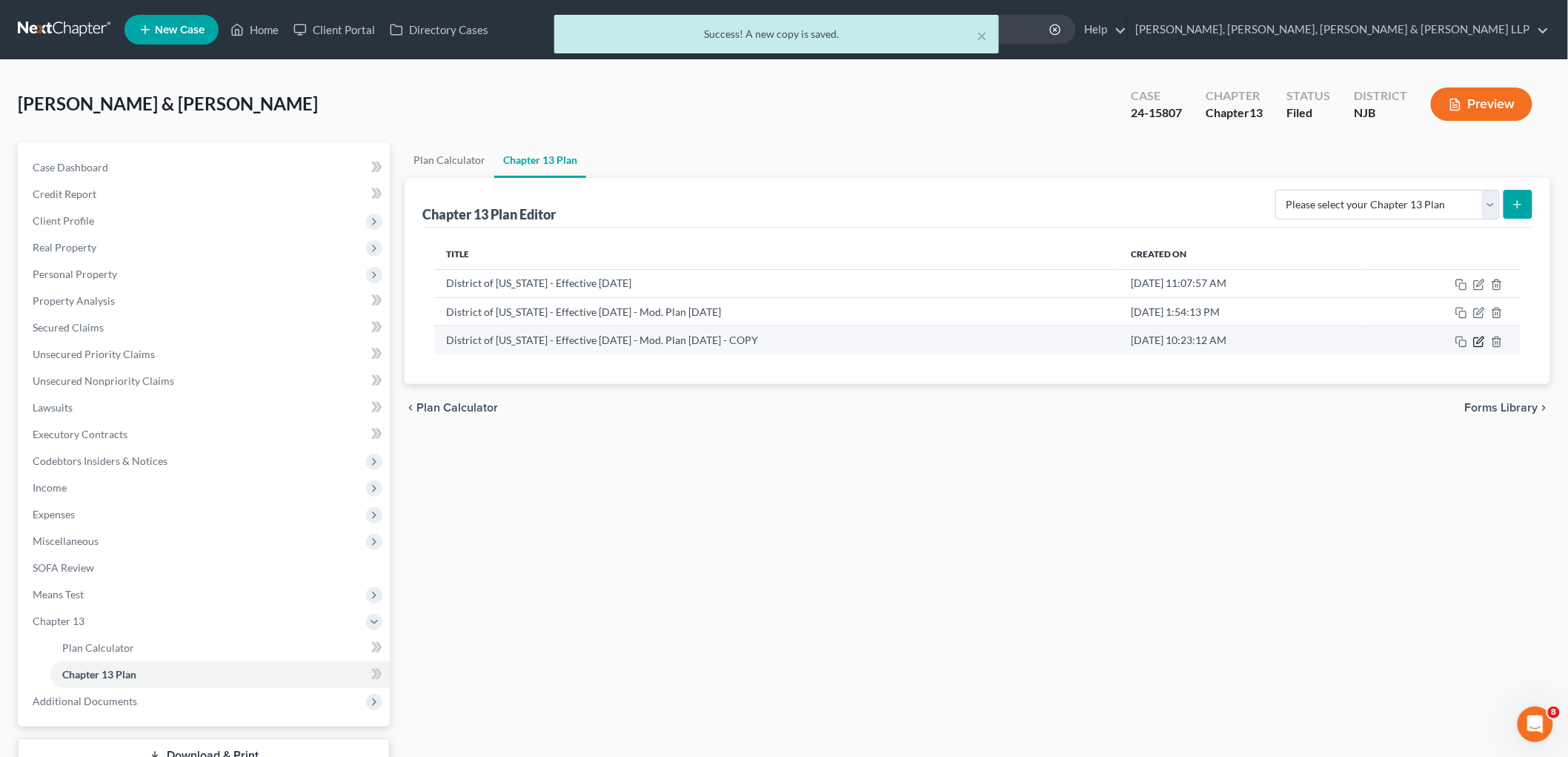
click at [1484, 337] on icon "button" at bounding box center [1480, 340] width 7 height 7
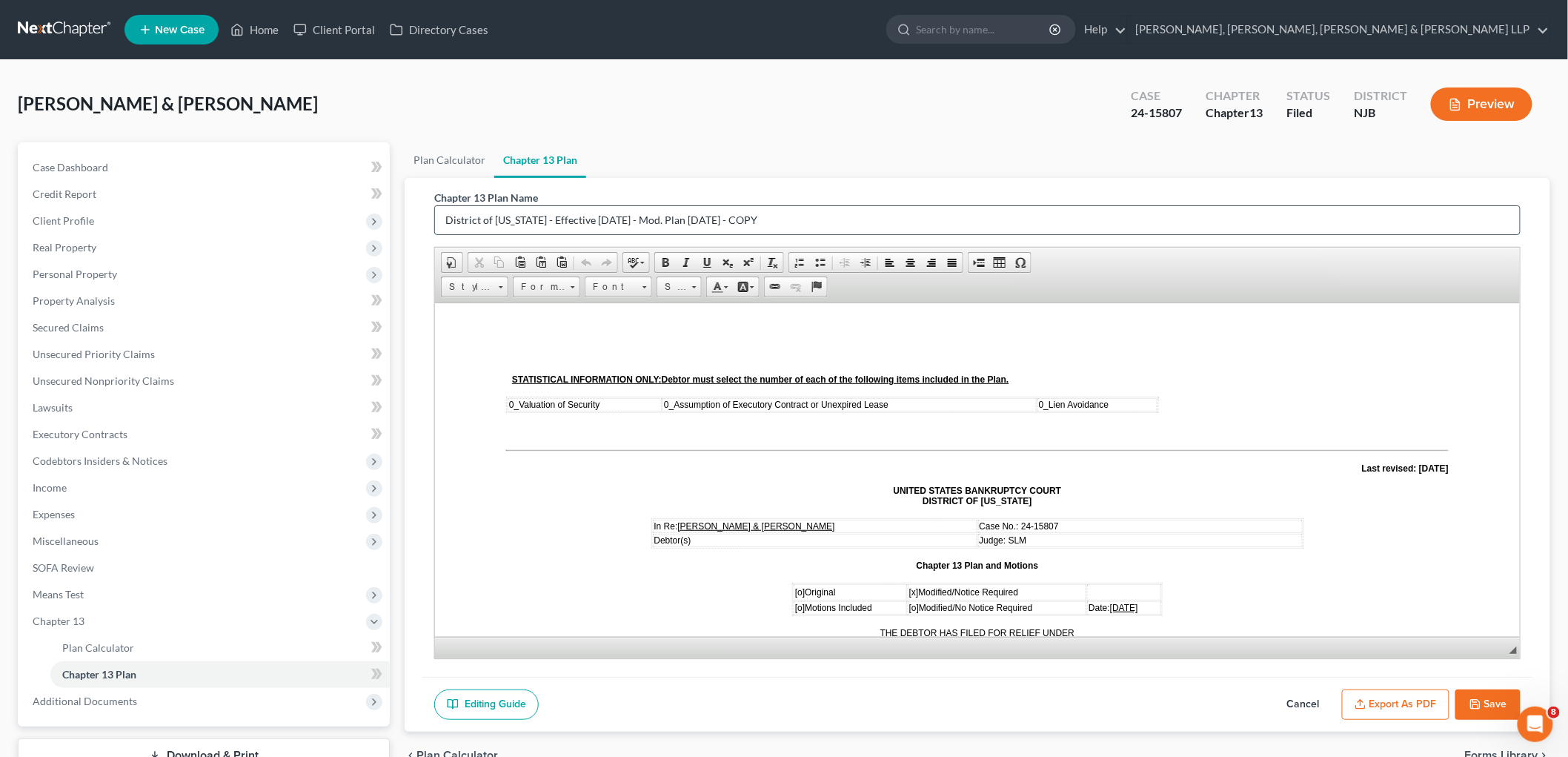
drag, startPoint x: 814, startPoint y: 216, endPoint x: 708, endPoint y: 216, distance: 106.0
click at [708, 216] on input "District of [US_STATE] - Effective [DATE] - Mod. Plan [DATE] - COPY" at bounding box center [977, 220] width 1085 height 28
type input "District of [US_STATE] - Effective [DATE] - Mod. Plan [DATE]"
drag, startPoint x: 1141, startPoint y: 599, endPoint x: 1092, endPoint y: 602, distance: 49.1
click at [1092, 602] on td "Date: [DATE]" at bounding box center [1123, 607] width 74 height 13
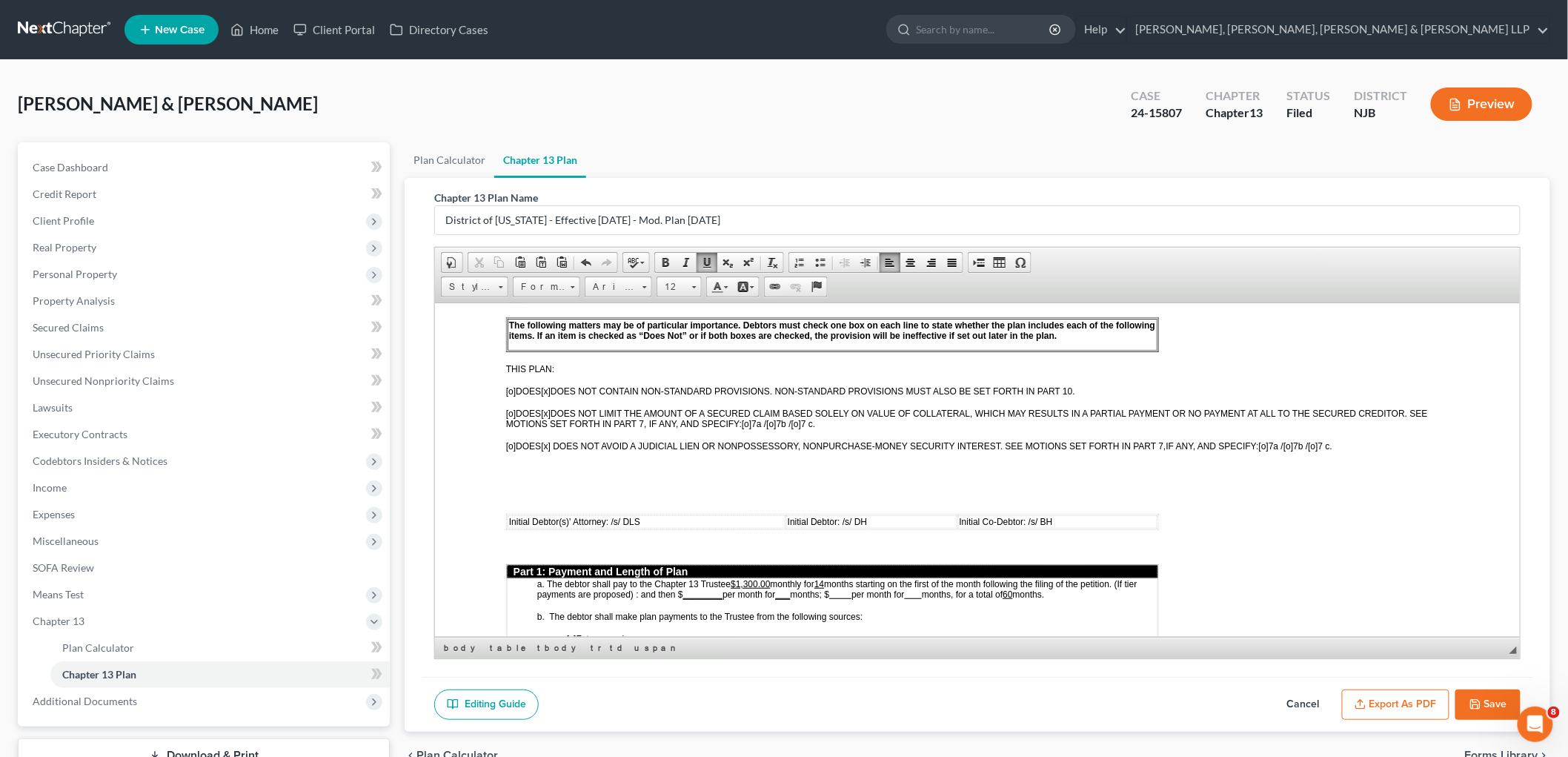
scroll to position [494, 0]
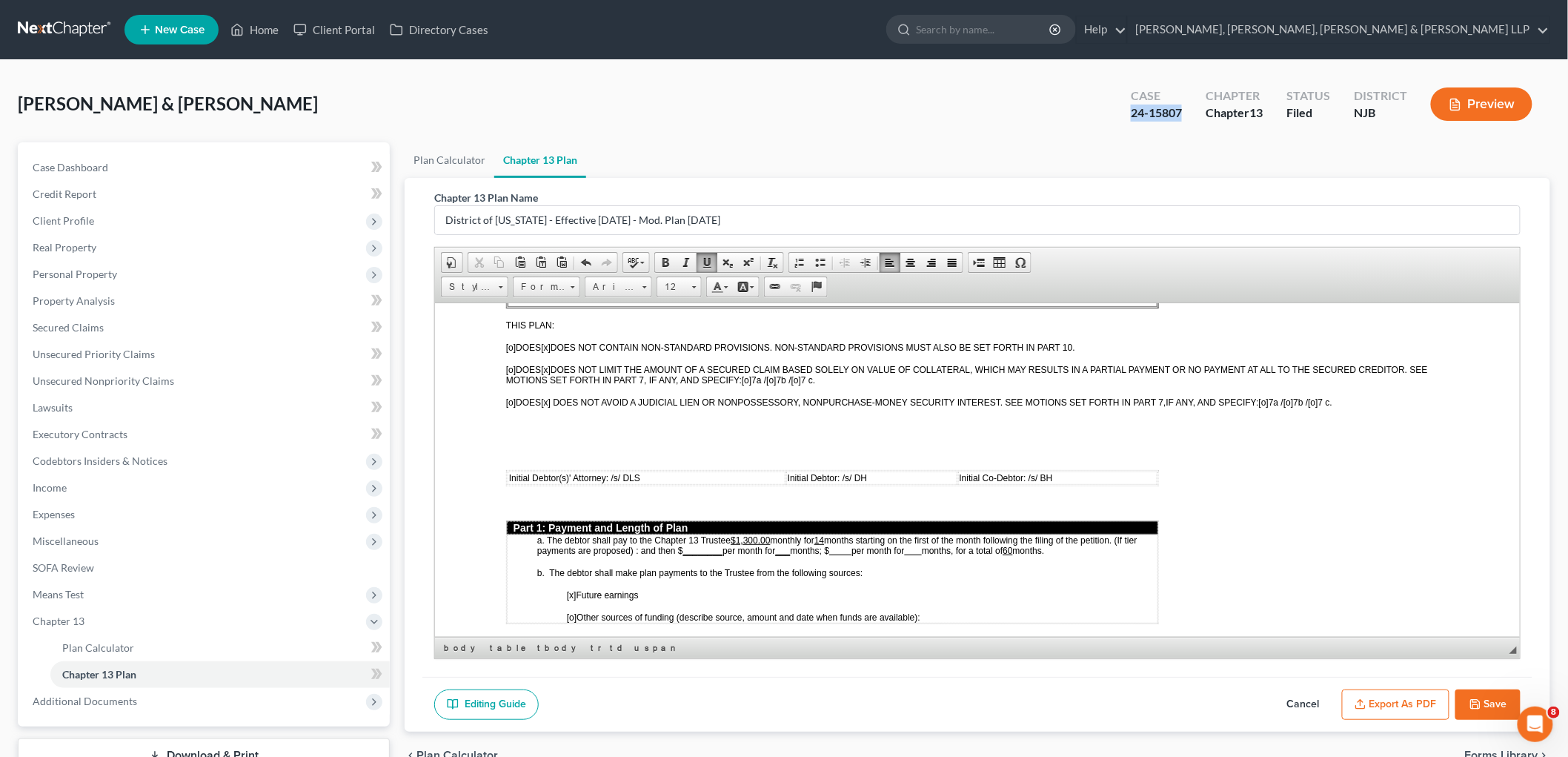
drag, startPoint x: 1184, startPoint y: 111, endPoint x: 1130, endPoint y: 113, distance: 54.0
click at [1130, 113] on div "Case 24-15807" at bounding box center [1156, 105] width 75 height 44
copy div "24-15807"
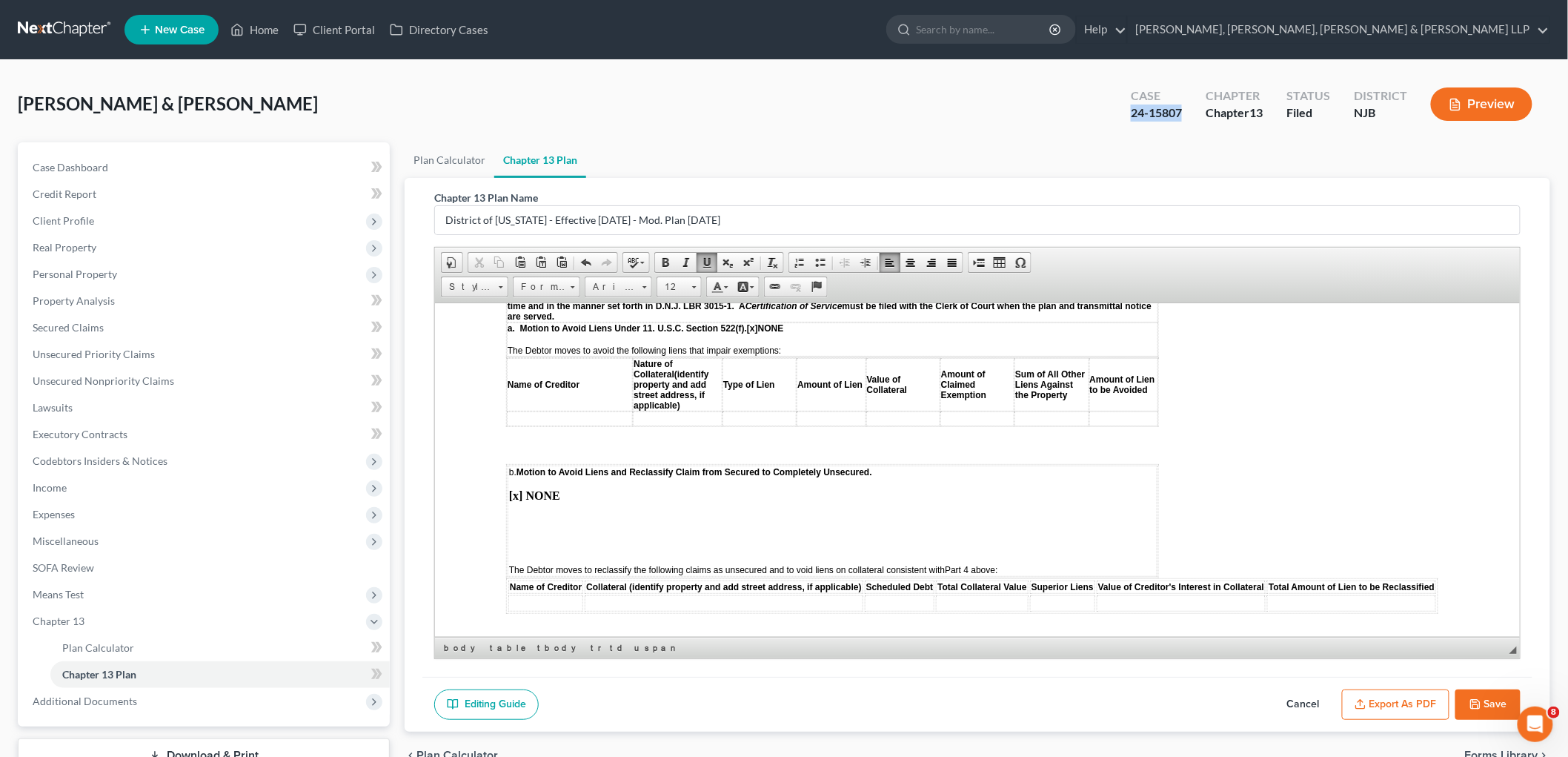
scroll to position [2799, 0]
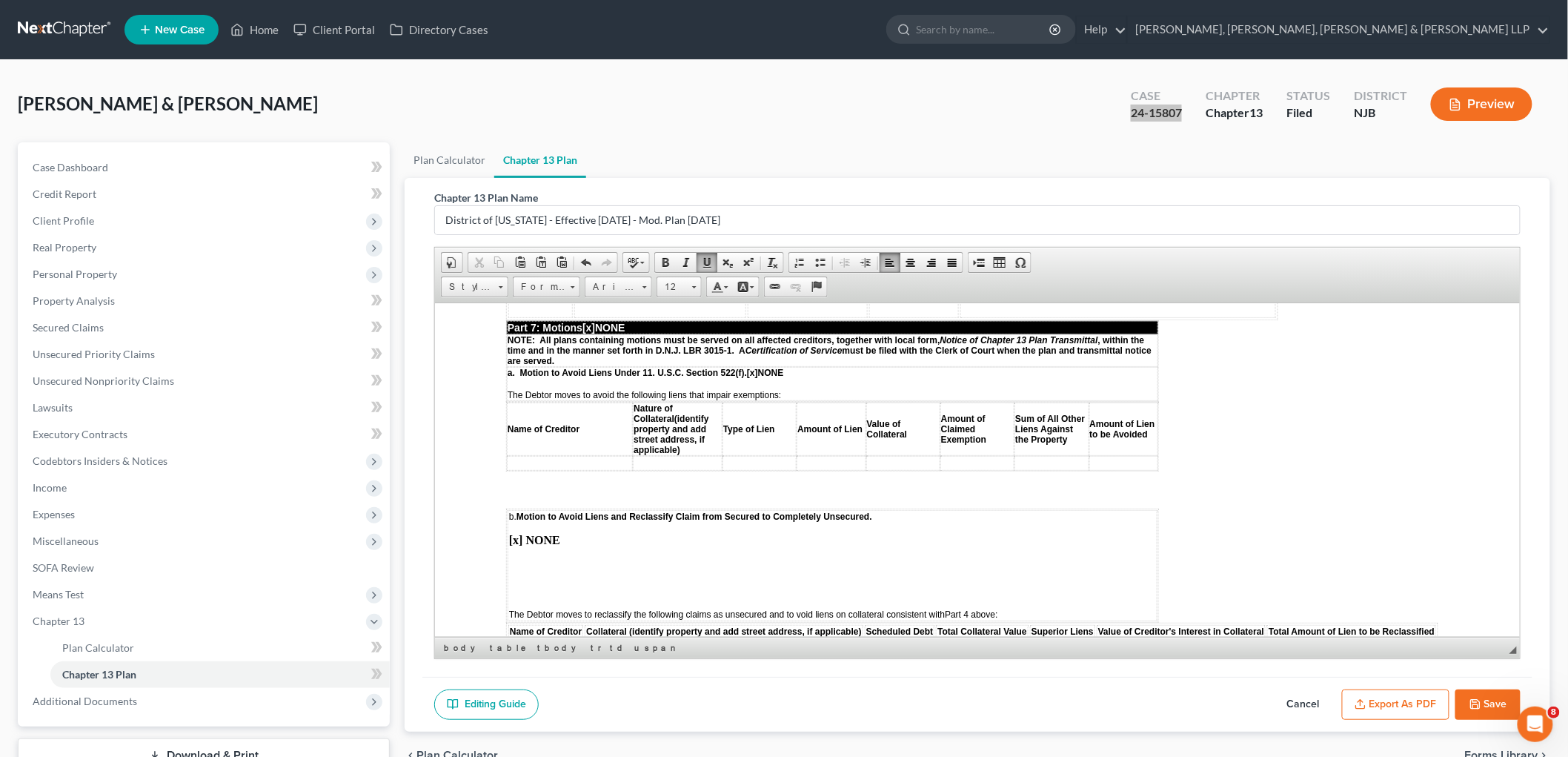
click at [544, 510] on td "b. Motion to Avoid Liens and Reclassify Claim from Secured to Completely Unsecu…" at bounding box center [832, 565] width 650 height 111
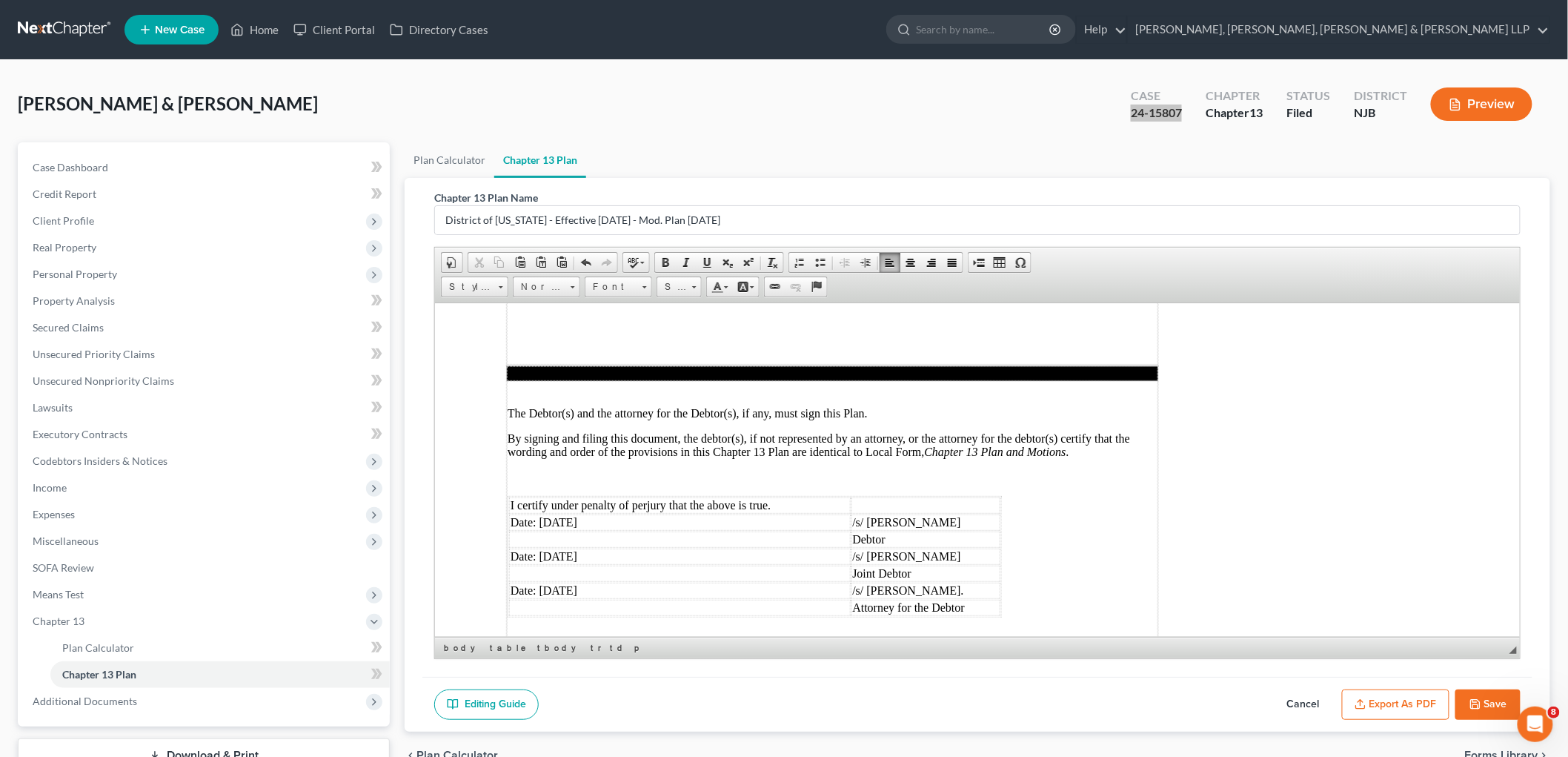
scroll to position [3902, 0]
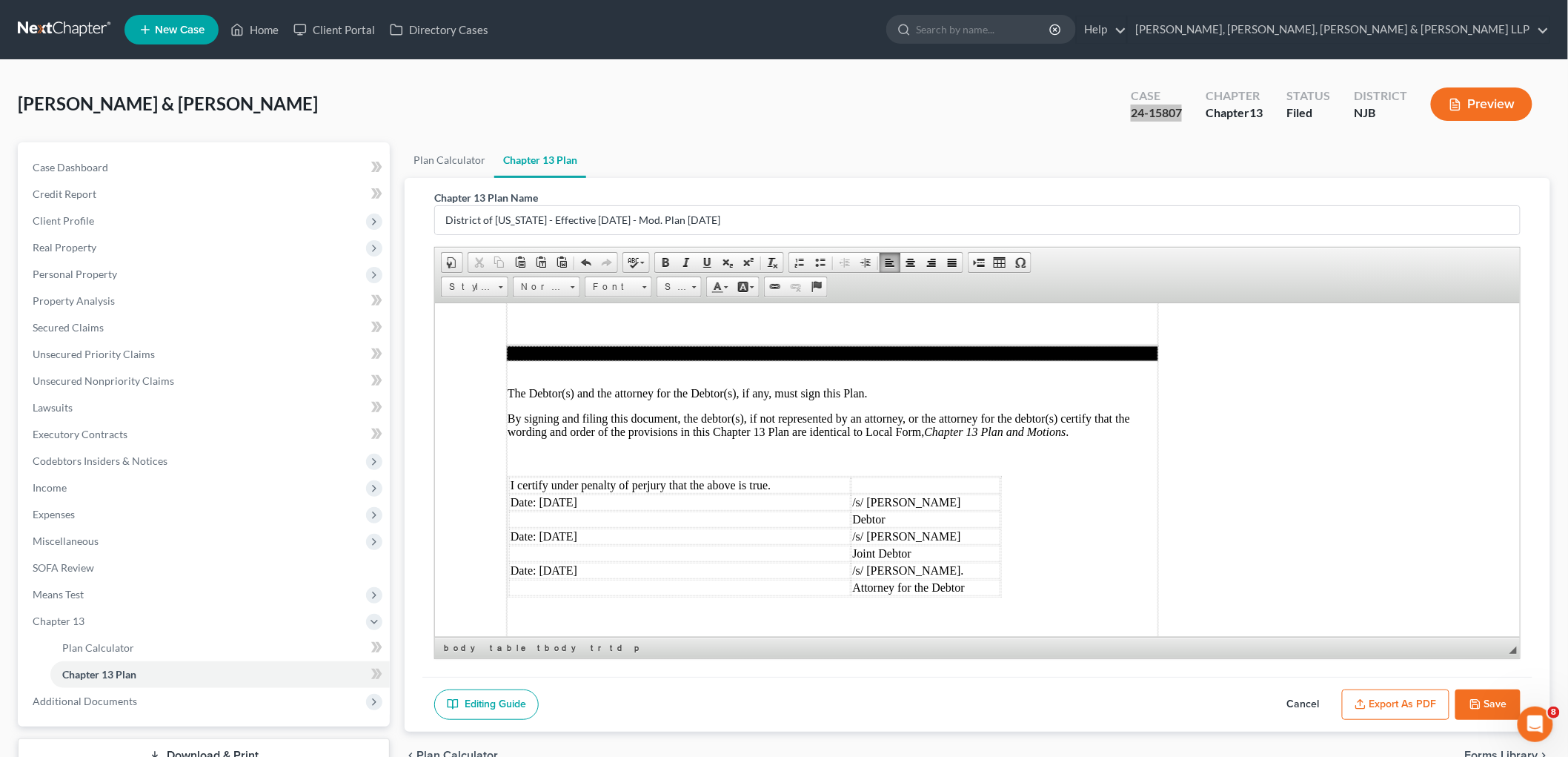
drag, startPoint x: 581, startPoint y: 419, endPoint x: 538, endPoint y: 421, distance: 43.0
click at [538, 494] on td "Date: [DATE]" at bounding box center [679, 501] width 342 height 16
drag, startPoint x: 600, startPoint y: 455, endPoint x: 542, endPoint y: 454, distance: 58.0
click at [542, 527] on td "Date: [DATE]" at bounding box center [679, 535] width 342 height 16
drag, startPoint x: 597, startPoint y: 486, endPoint x: 539, endPoint y: 485, distance: 58.0
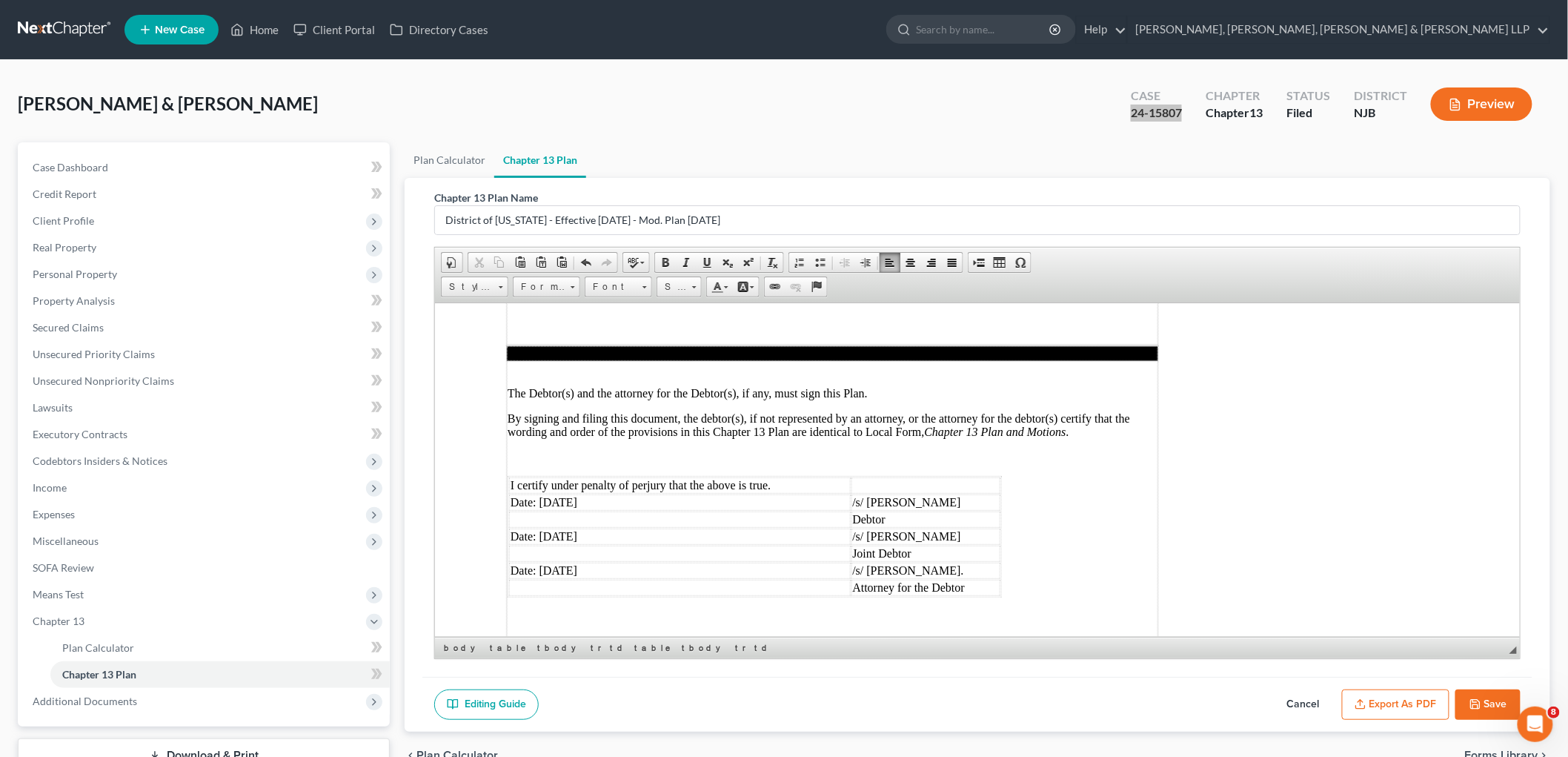
click at [539, 562] on td "Date: [DATE]" at bounding box center [679, 569] width 342 height 16
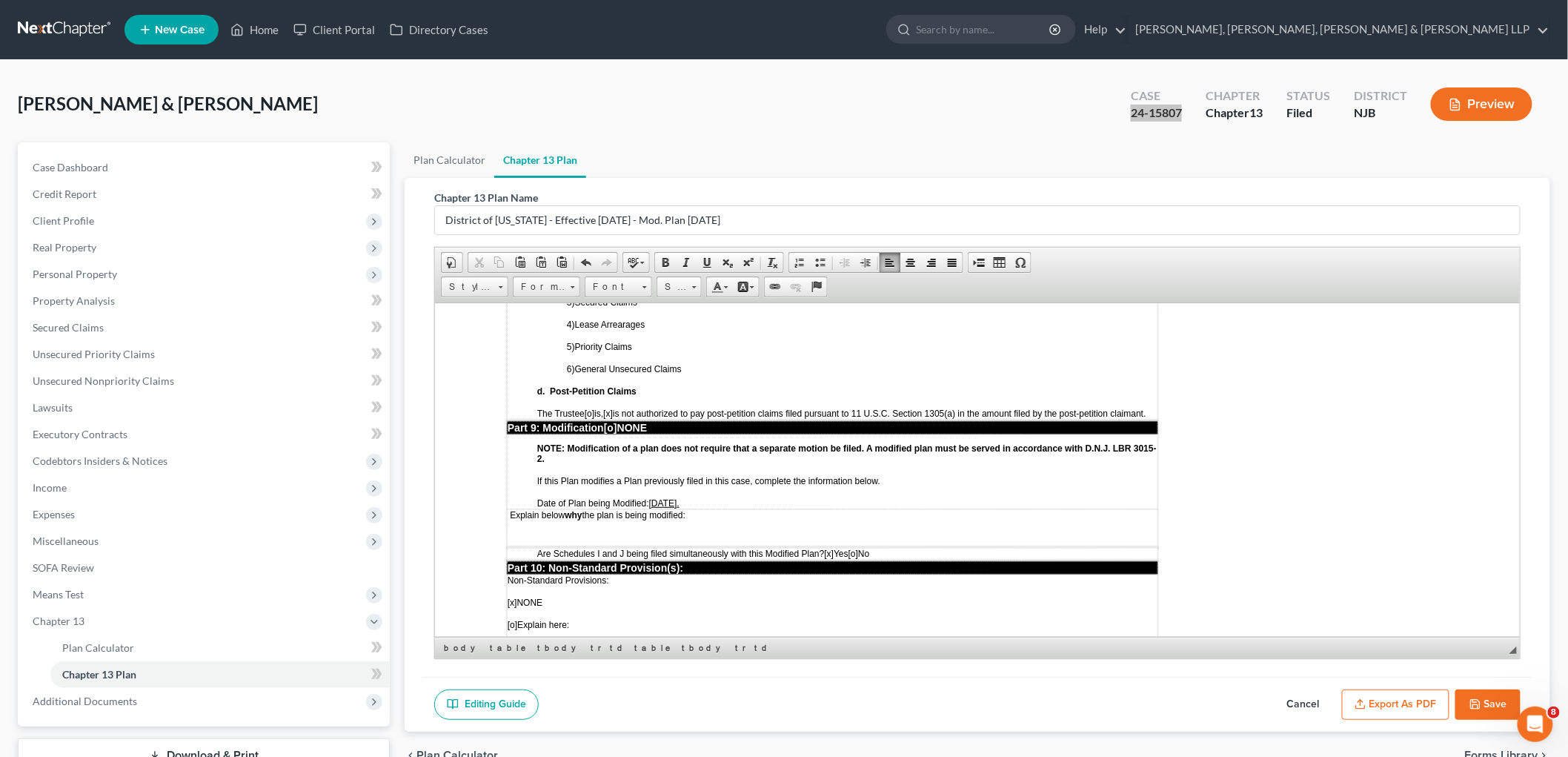
scroll to position [3489, 0]
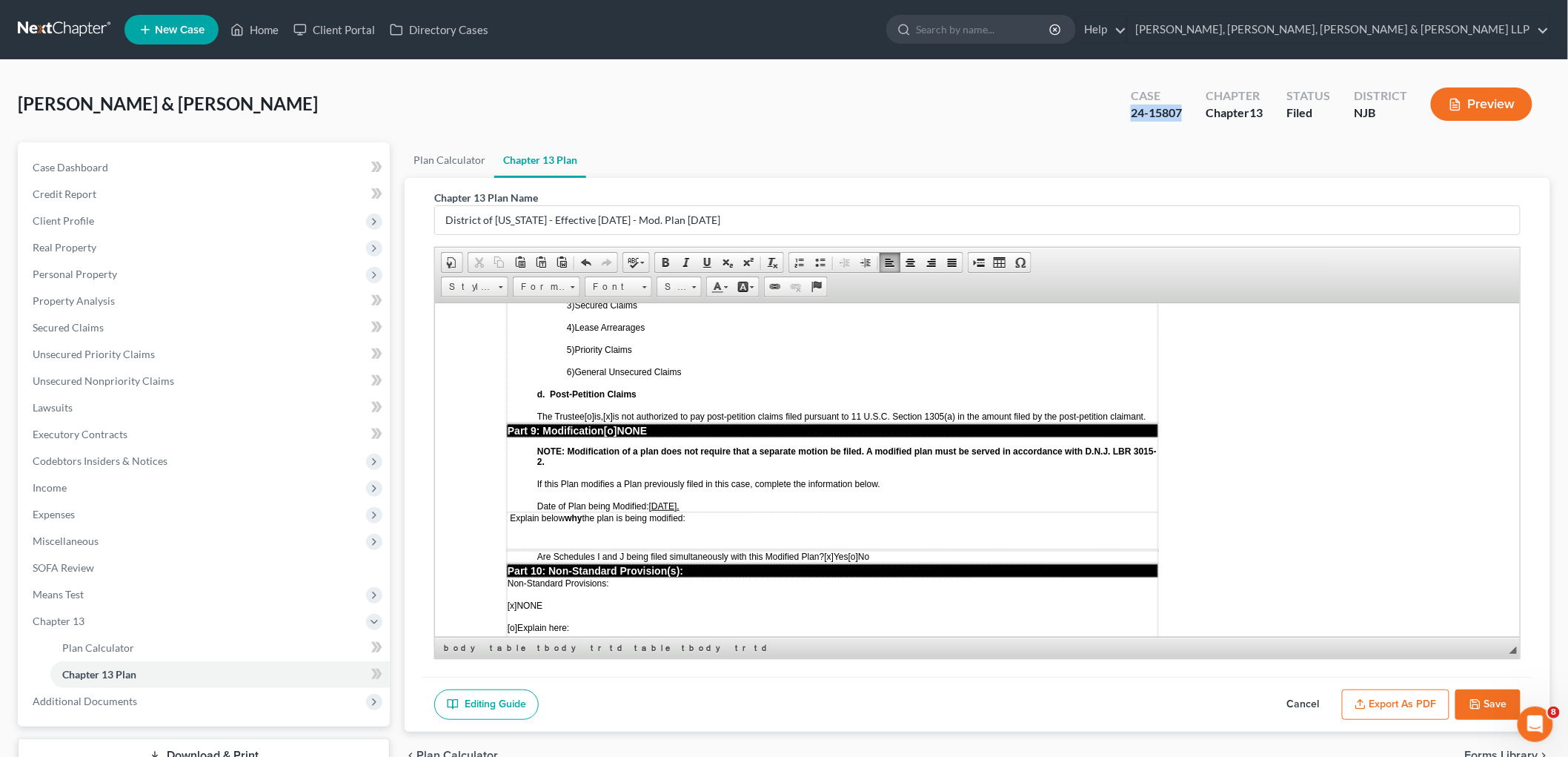
click at [1485, 705] on button "Save" at bounding box center [1489, 704] width 65 height 31
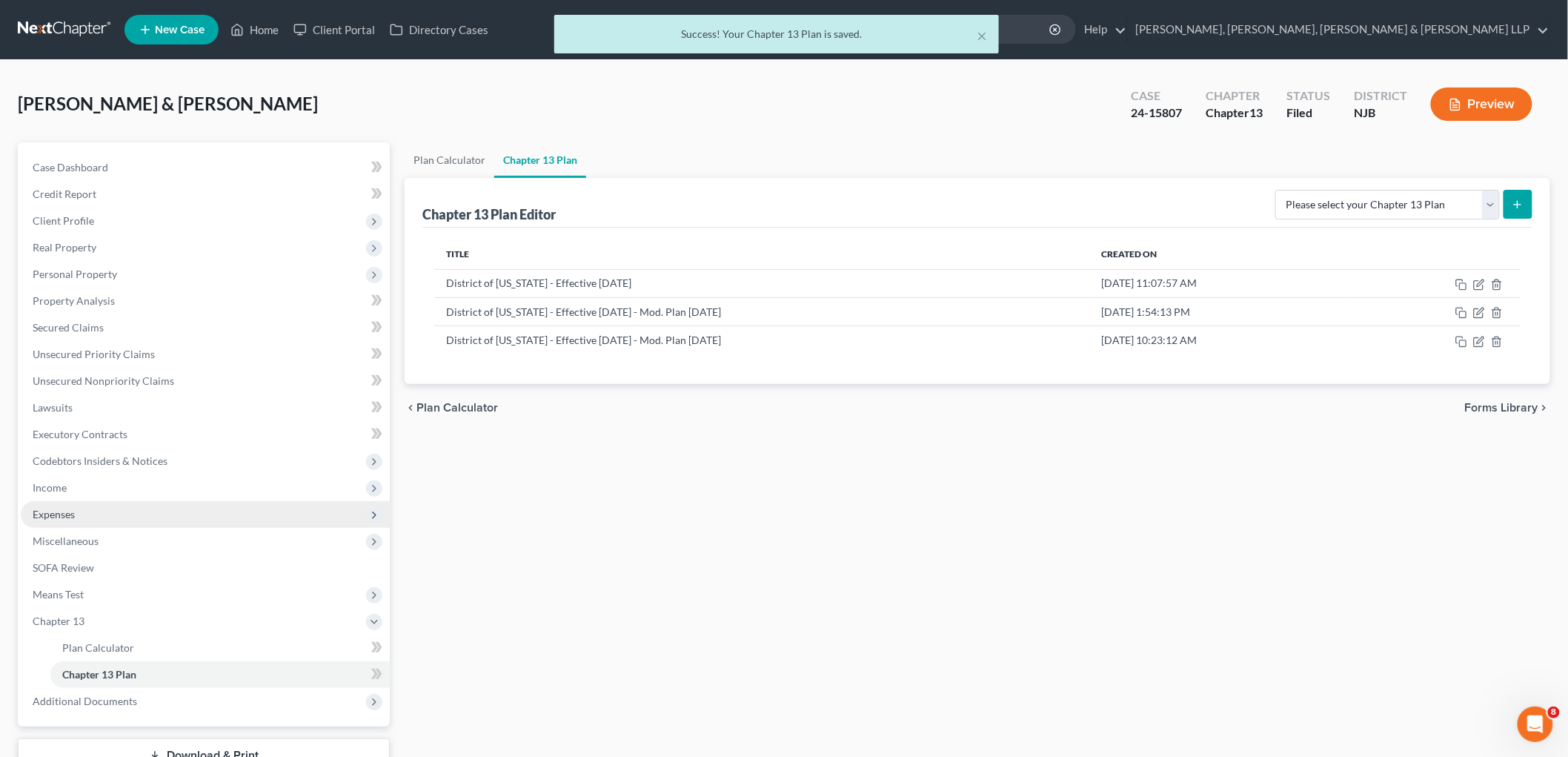
click at [62, 512] on span "Expenses" at bounding box center [53, 513] width 42 height 12
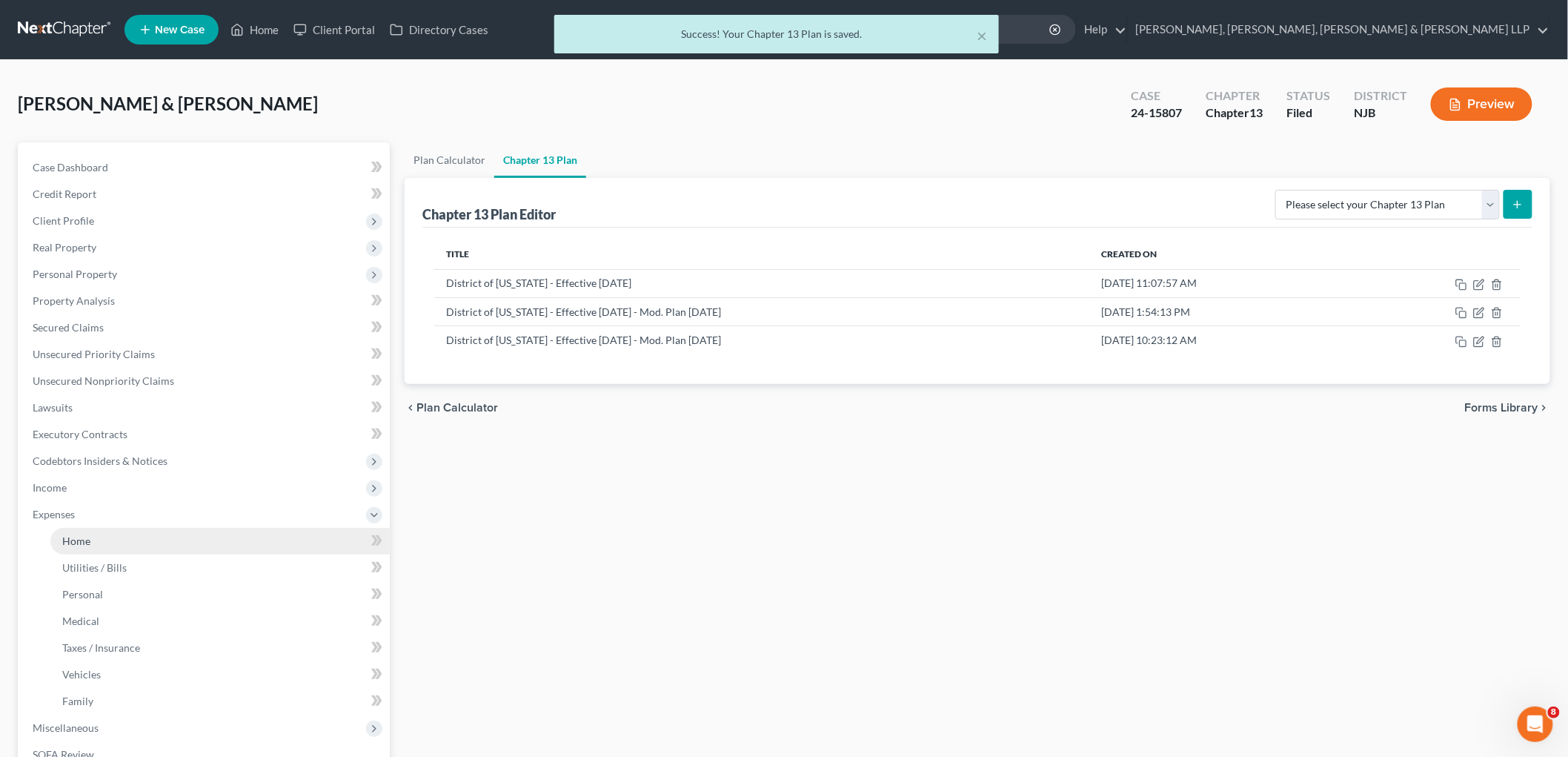
click at [66, 531] on link "Home" at bounding box center [220, 540] width 340 height 27
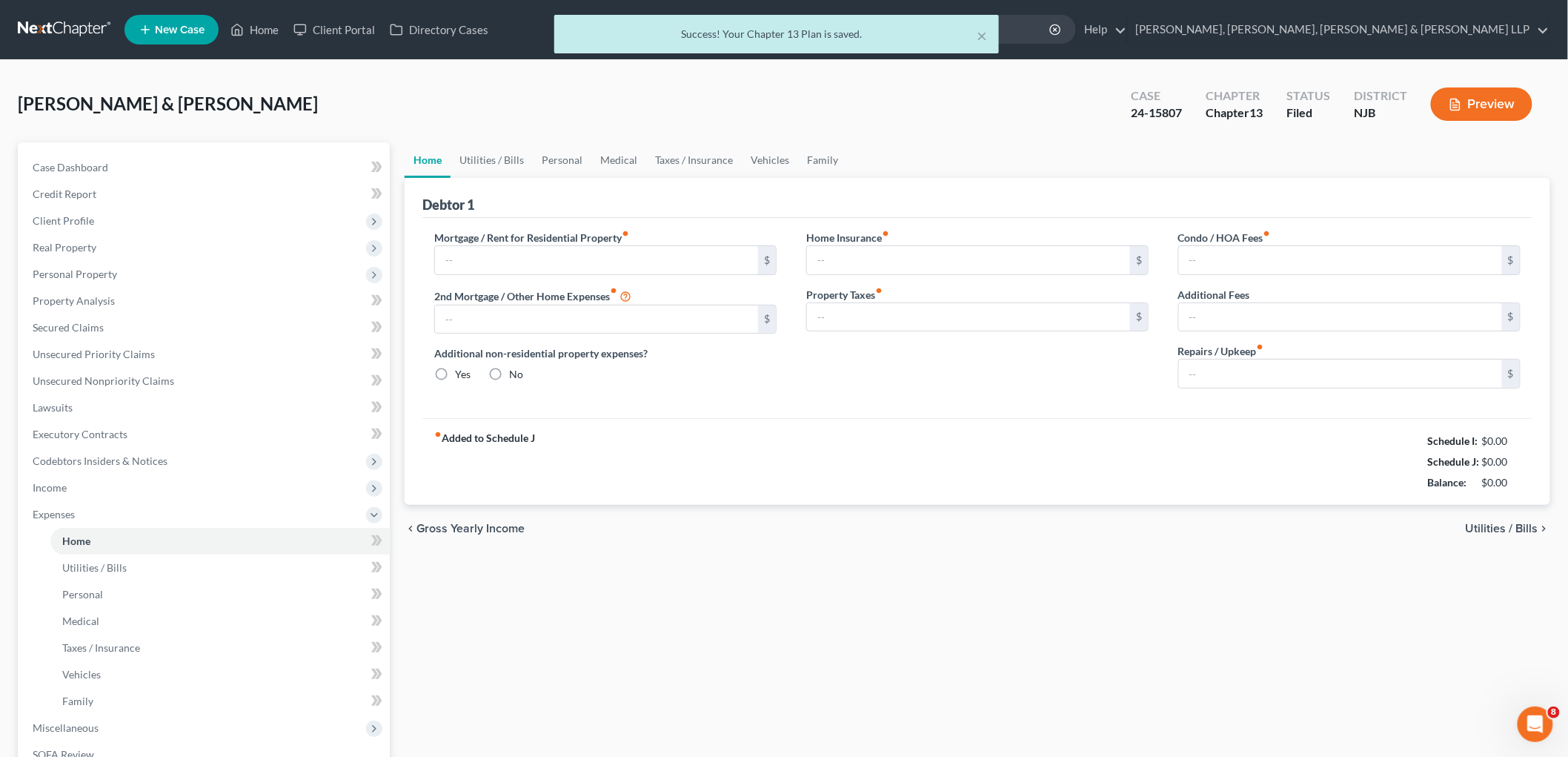
type input "3,223.19"
type input "0.00"
radio input "true"
type input "0.00"
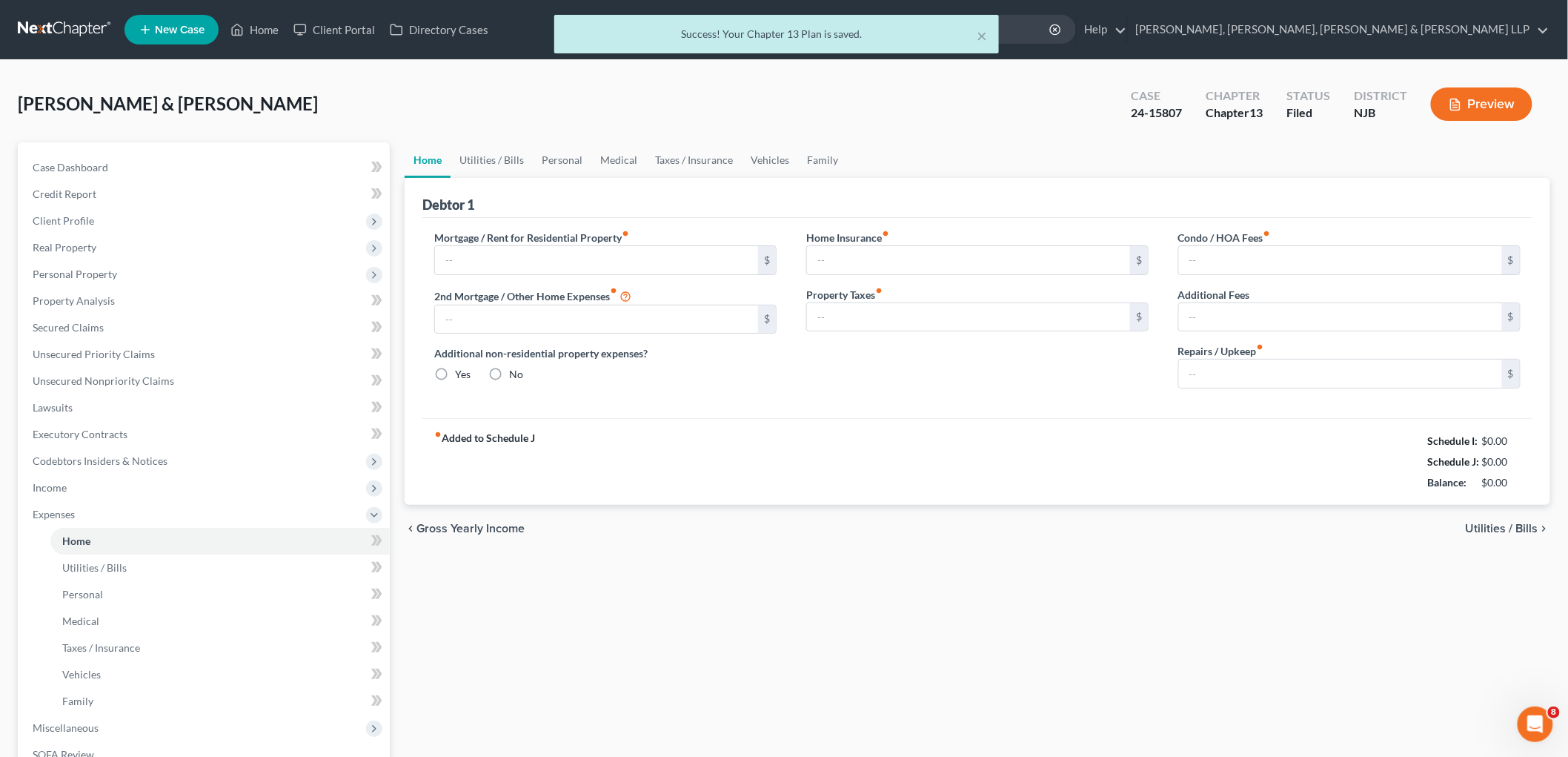
type input "0.00"
type input "500.00"
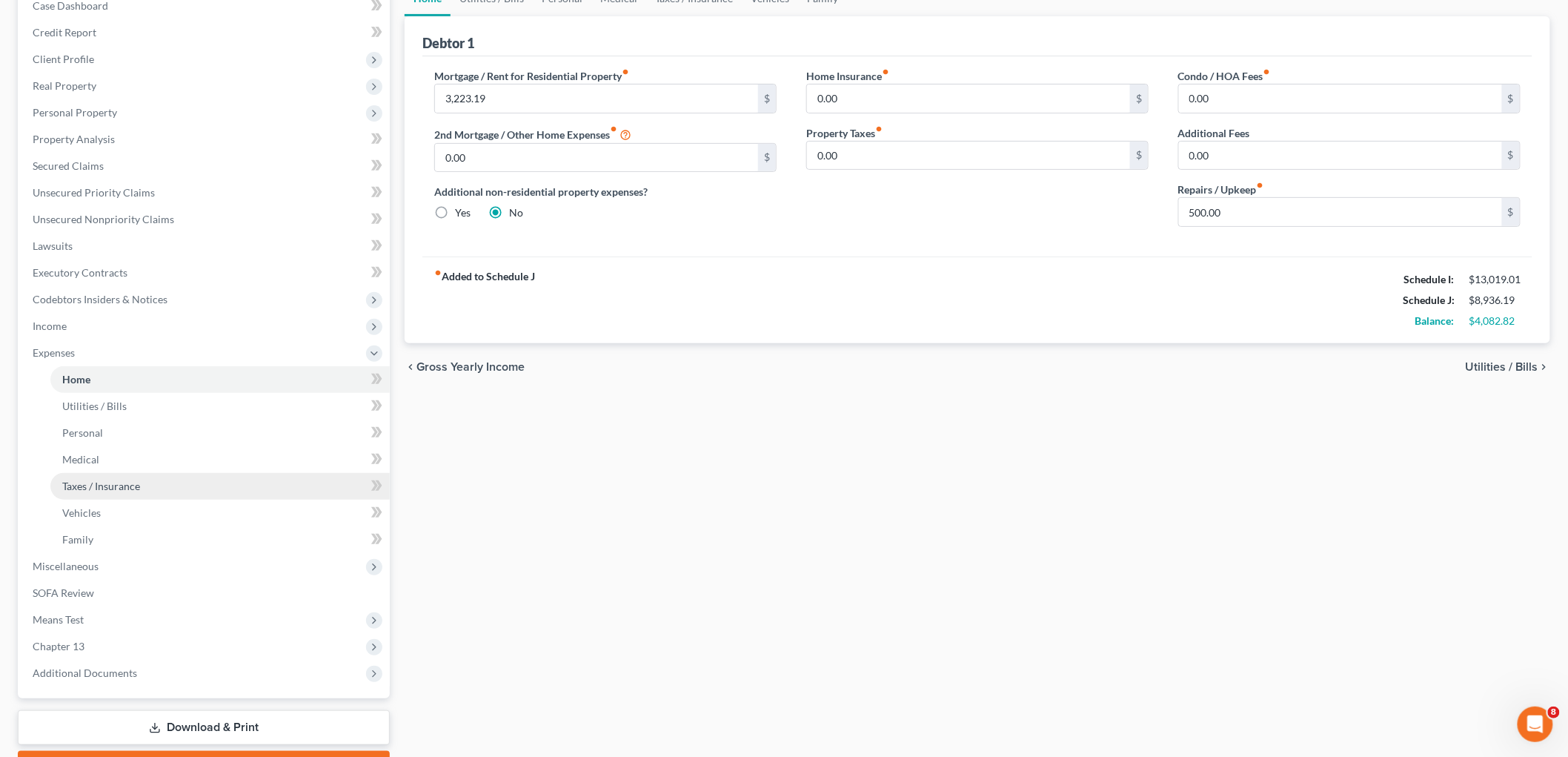
scroll to position [164, 0]
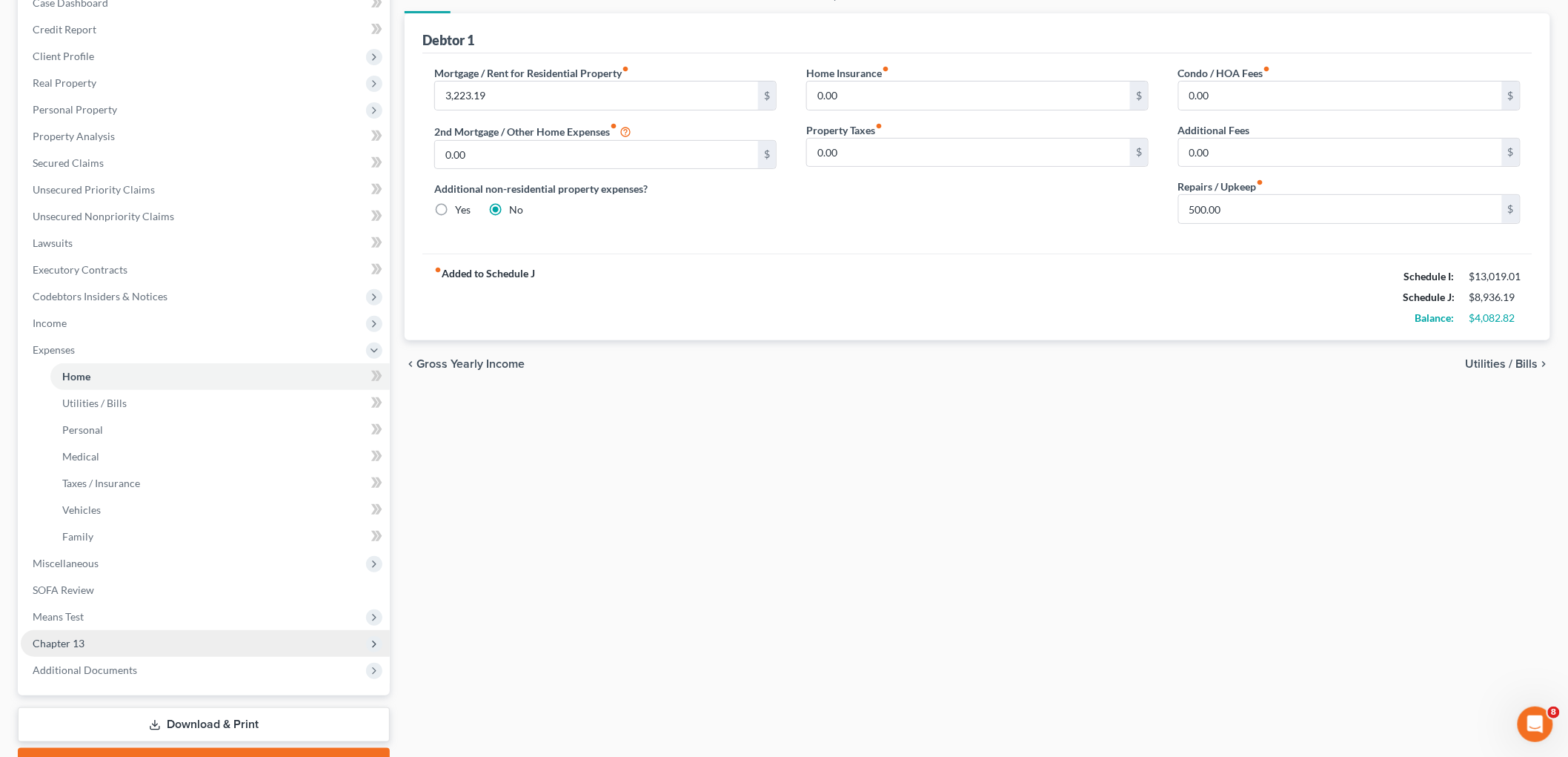
click at [74, 634] on span "Chapter 13" at bounding box center [204, 643] width 369 height 27
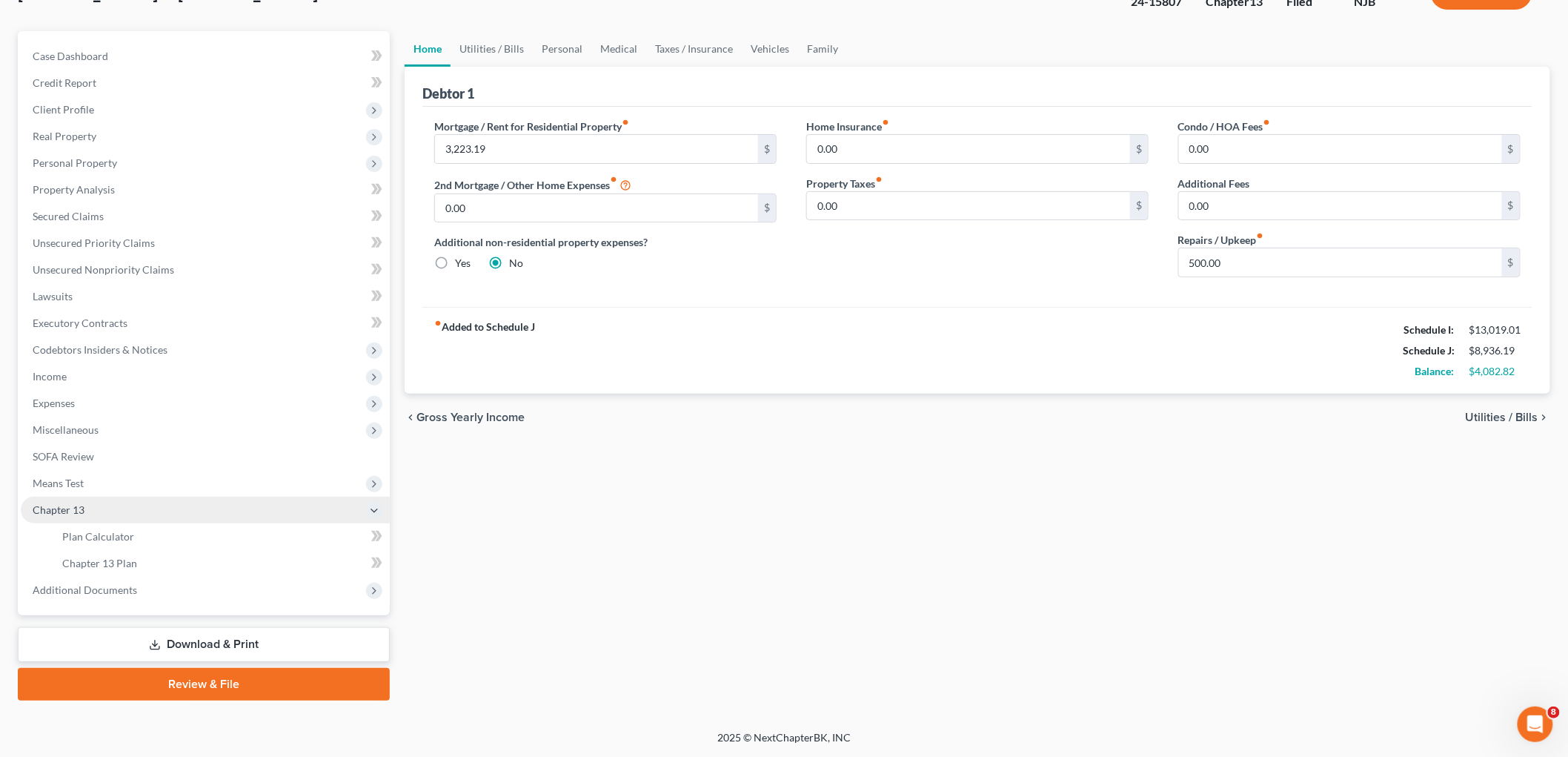
scroll to position [109, 0]
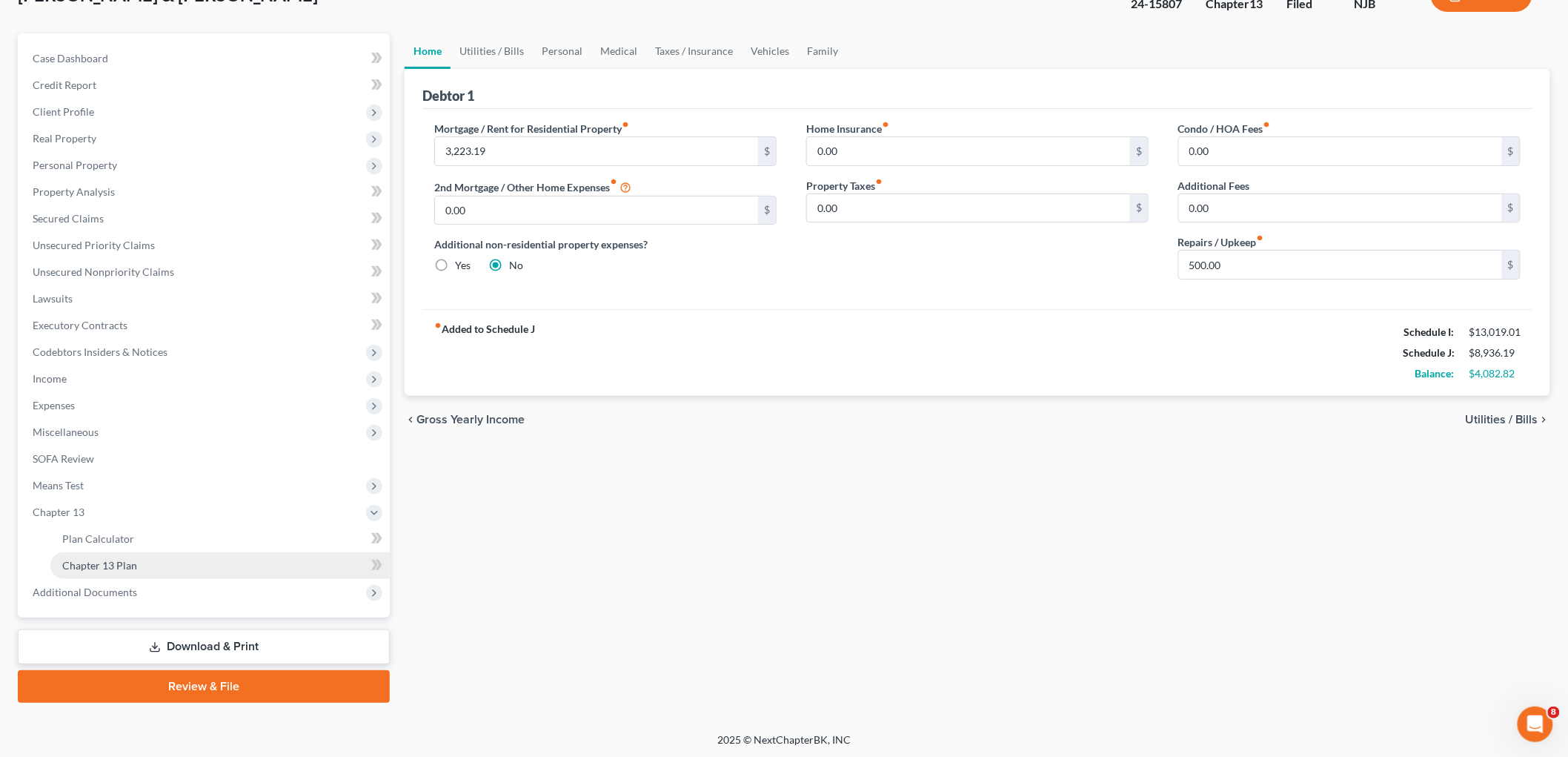
click at [95, 560] on span "Chapter 13 Plan" at bounding box center [100, 565] width 75 height 12
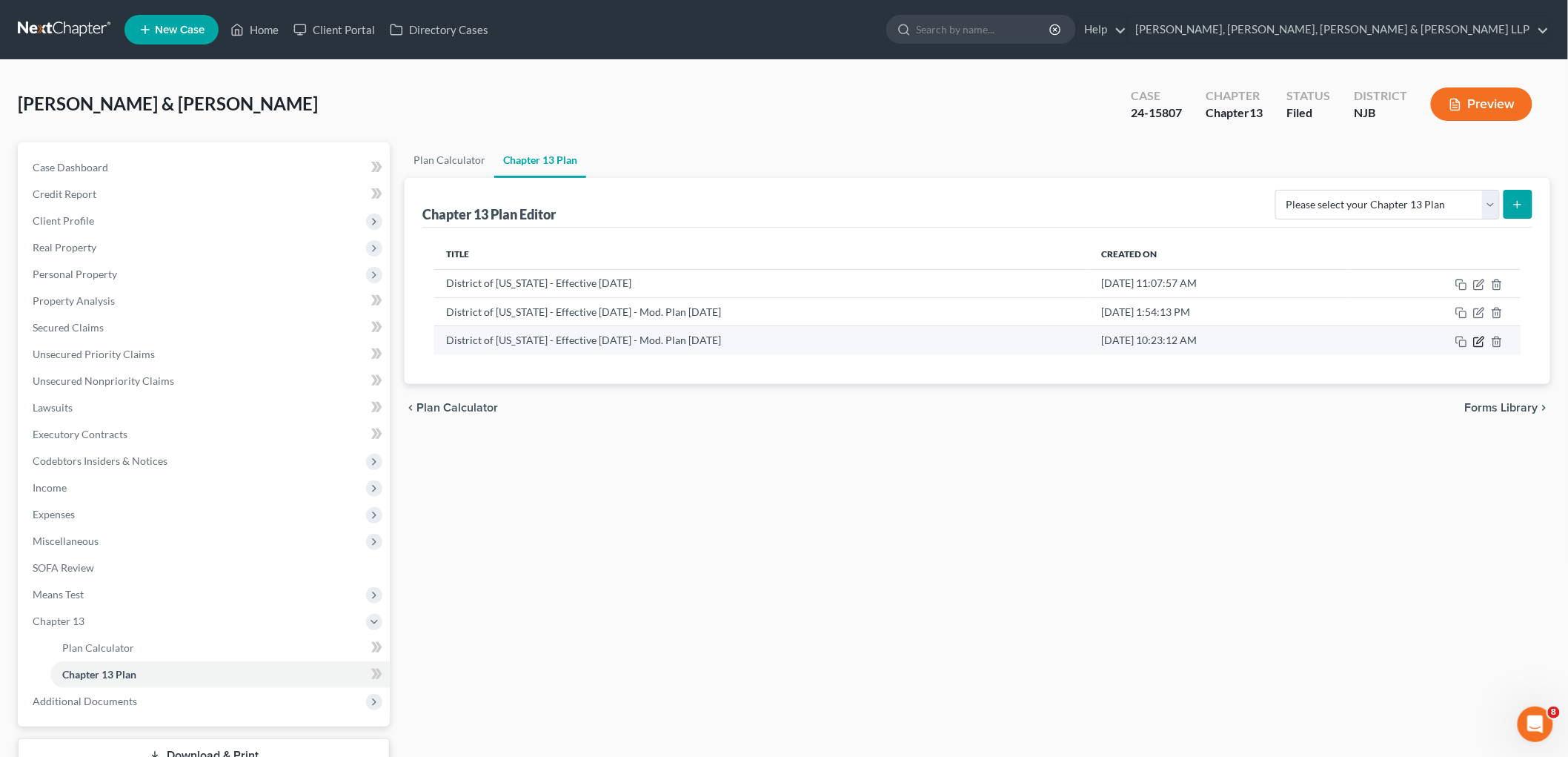
click at [1481, 340] on icon "button" at bounding box center [1480, 340] width 7 height 7
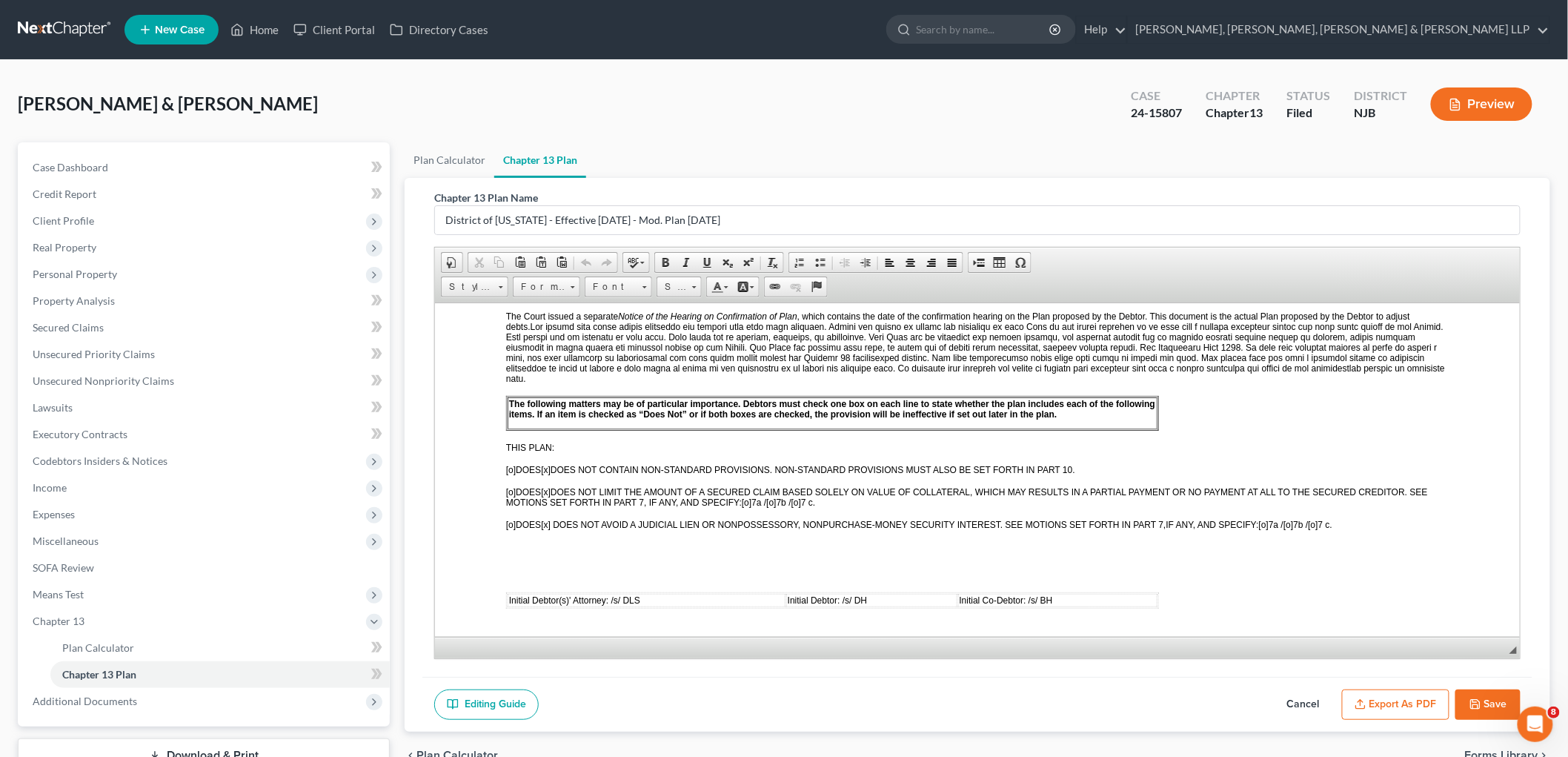
scroll to position [494, 0]
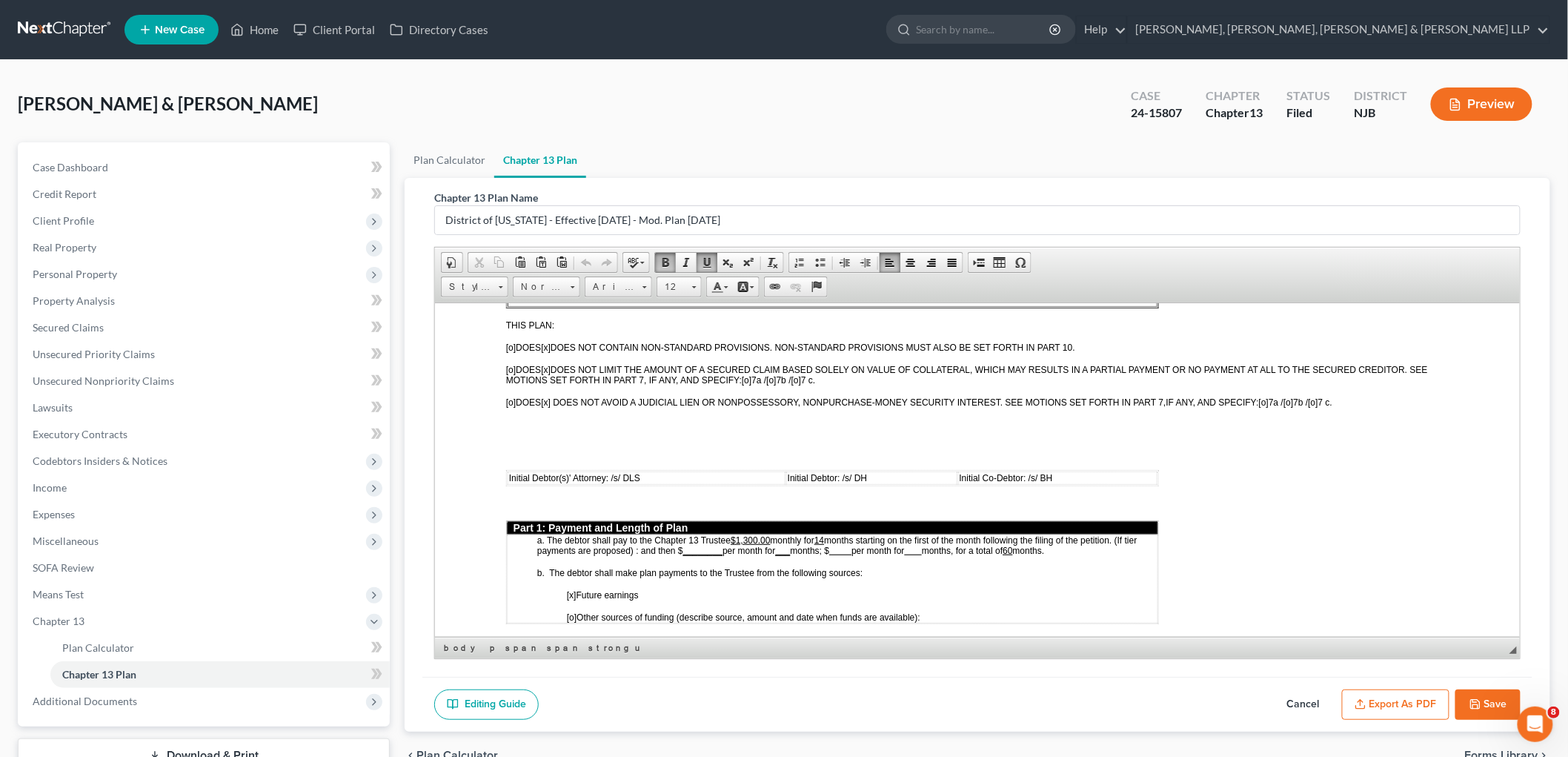
click at [683, 545] on u "________" at bounding box center [702, 550] width 39 height 10
click at [775, 545] on u "___" at bounding box center [777, 550] width 15 height 10
drag, startPoint x: 784, startPoint y: 524, endPoint x: 775, endPoint y: 524, distance: 9.0
click at [775, 535] on span "months starting on the first of the month following the filing of the petition.…" at bounding box center [836, 545] width 600 height 21
click at [714, 535] on span "months starting on the first of the month following the filing of the petition.…" at bounding box center [836, 545] width 600 height 21
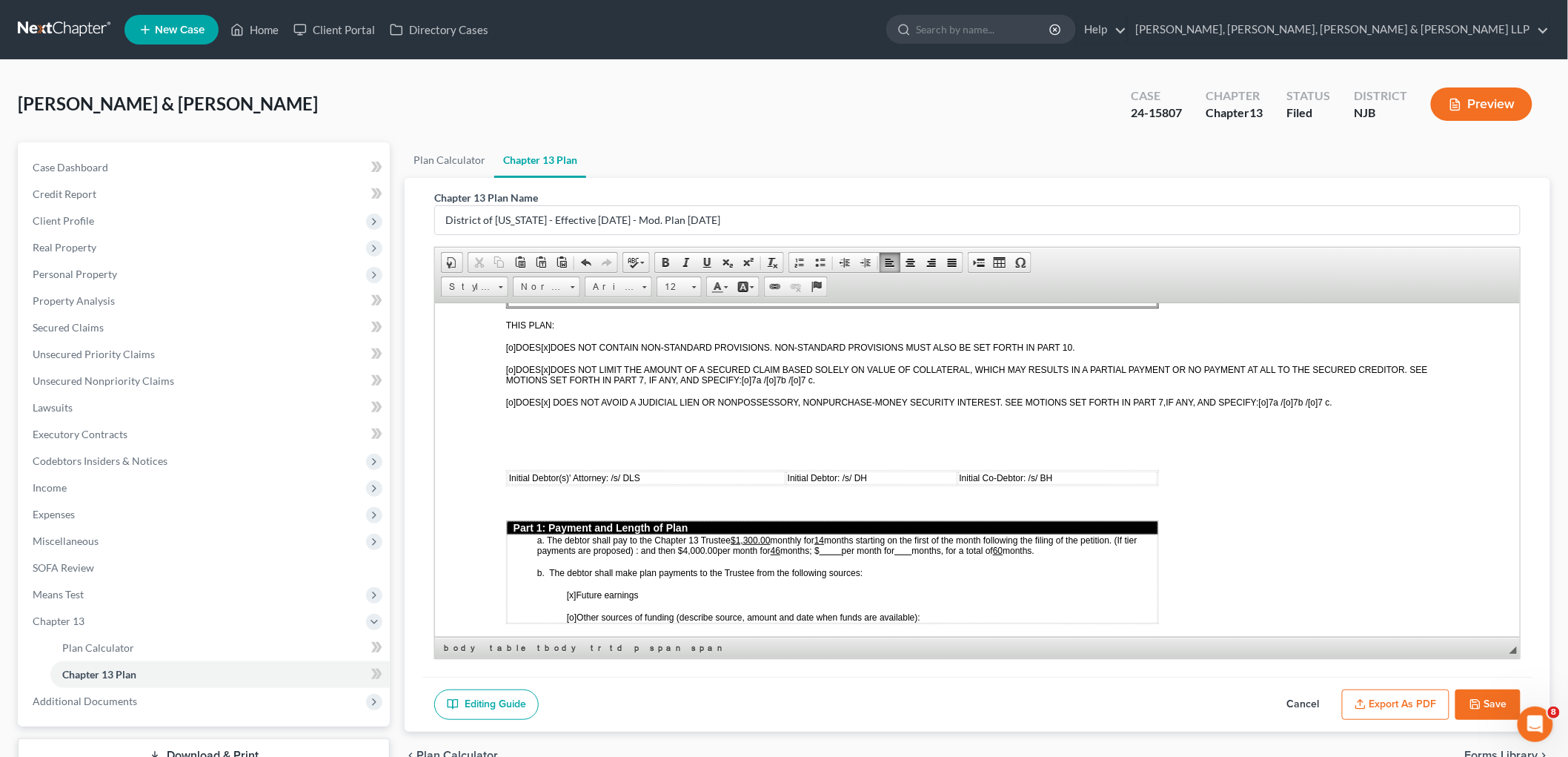
drag, startPoint x: 718, startPoint y: 522, endPoint x: 679, endPoint y: 522, distance: 39.0
click at [679, 535] on span "months starting on the first of the month following the filing of the petition.…" at bounding box center [836, 545] width 600 height 21
click at [714, 567] on span "b. The debtor shall make plan payments to the Trustee from the following source…" at bounding box center [699, 571] width 326 height 10
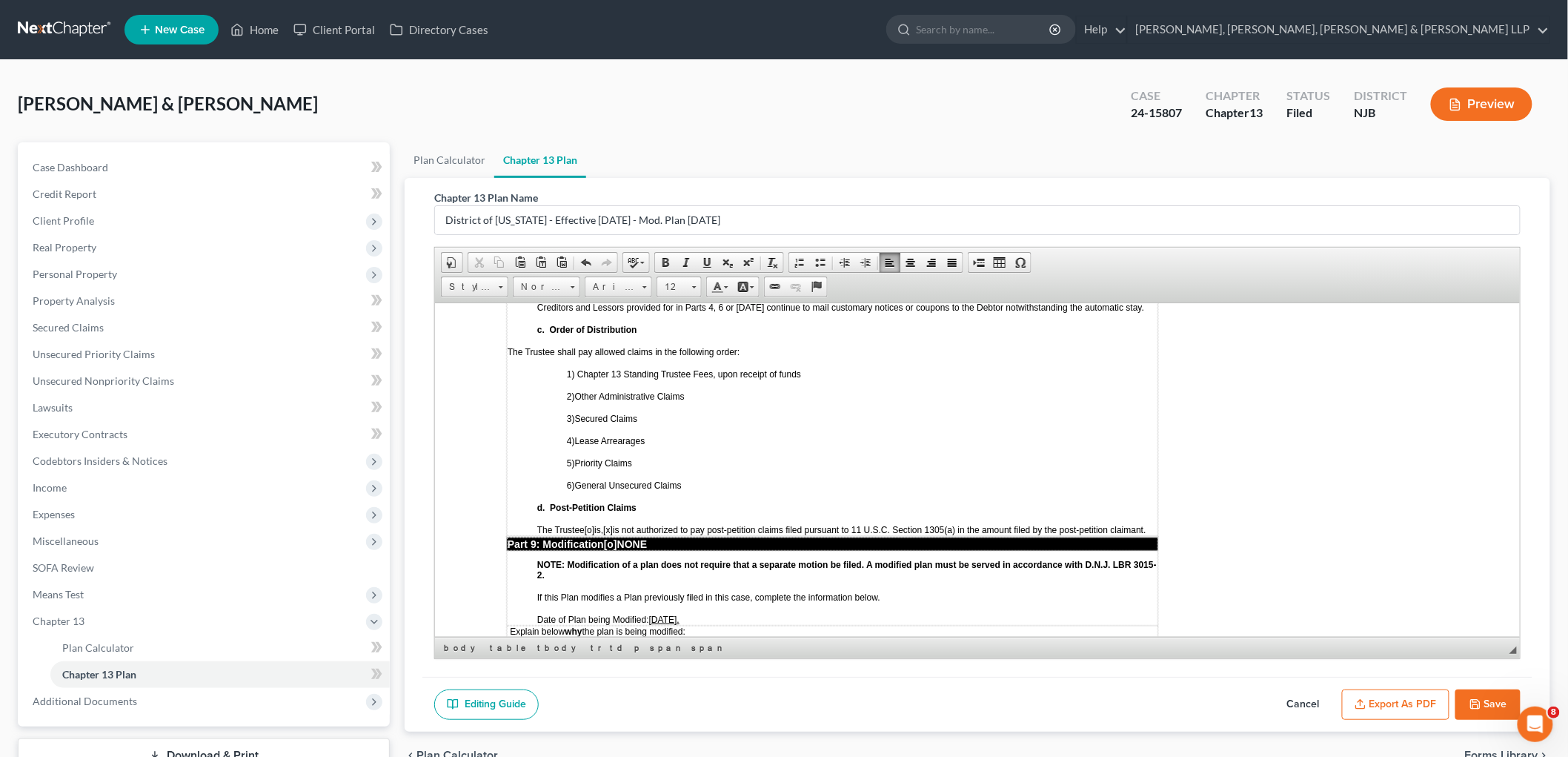
scroll to position [3458, 0]
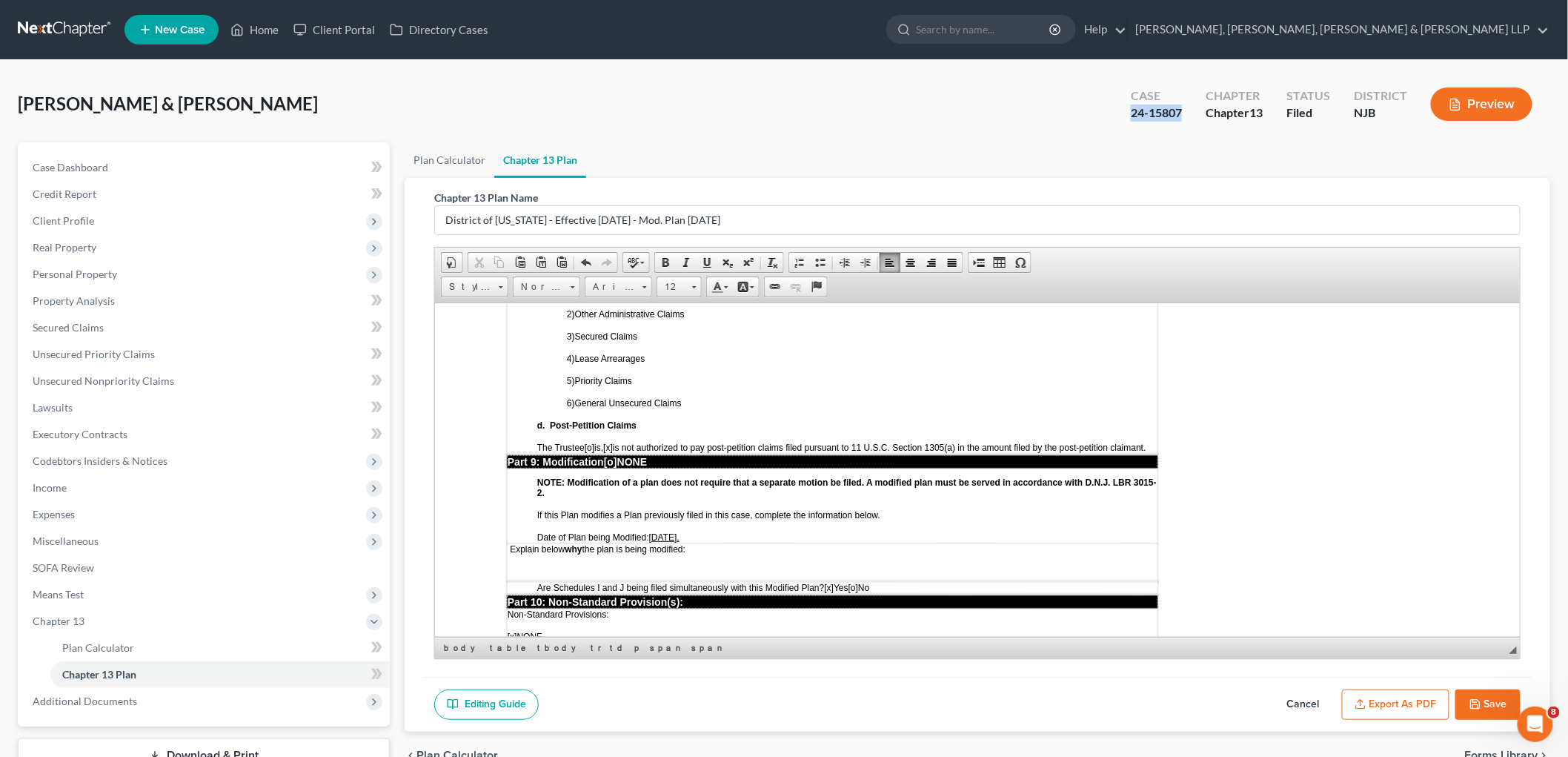
drag, startPoint x: 1183, startPoint y: 109, endPoint x: 1128, endPoint y: 117, distance: 55.6
click at [1128, 117] on div "Case 24-15807" at bounding box center [1156, 105] width 75 height 44
copy div "24-15807"
click at [512, 566] on p at bounding box center [832, 572] width 650 height 13
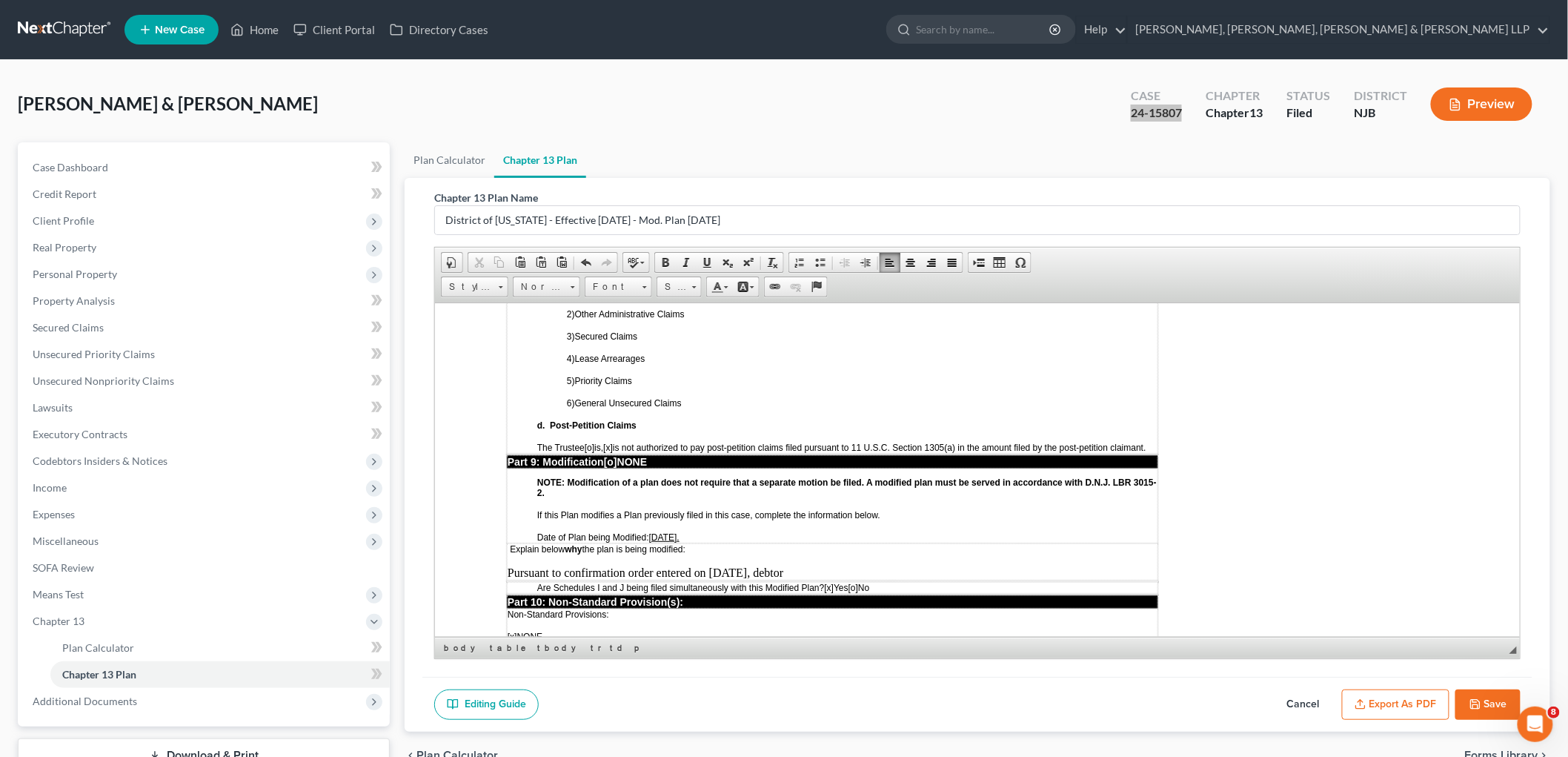
drag, startPoint x: 837, startPoint y: 478, endPoint x: 506, endPoint y: 489, distance: 331.2
click at [507, 566] on p "Pursuant to confirmation order entered on [DATE], debtor" at bounding box center [832, 572] width 650 height 13
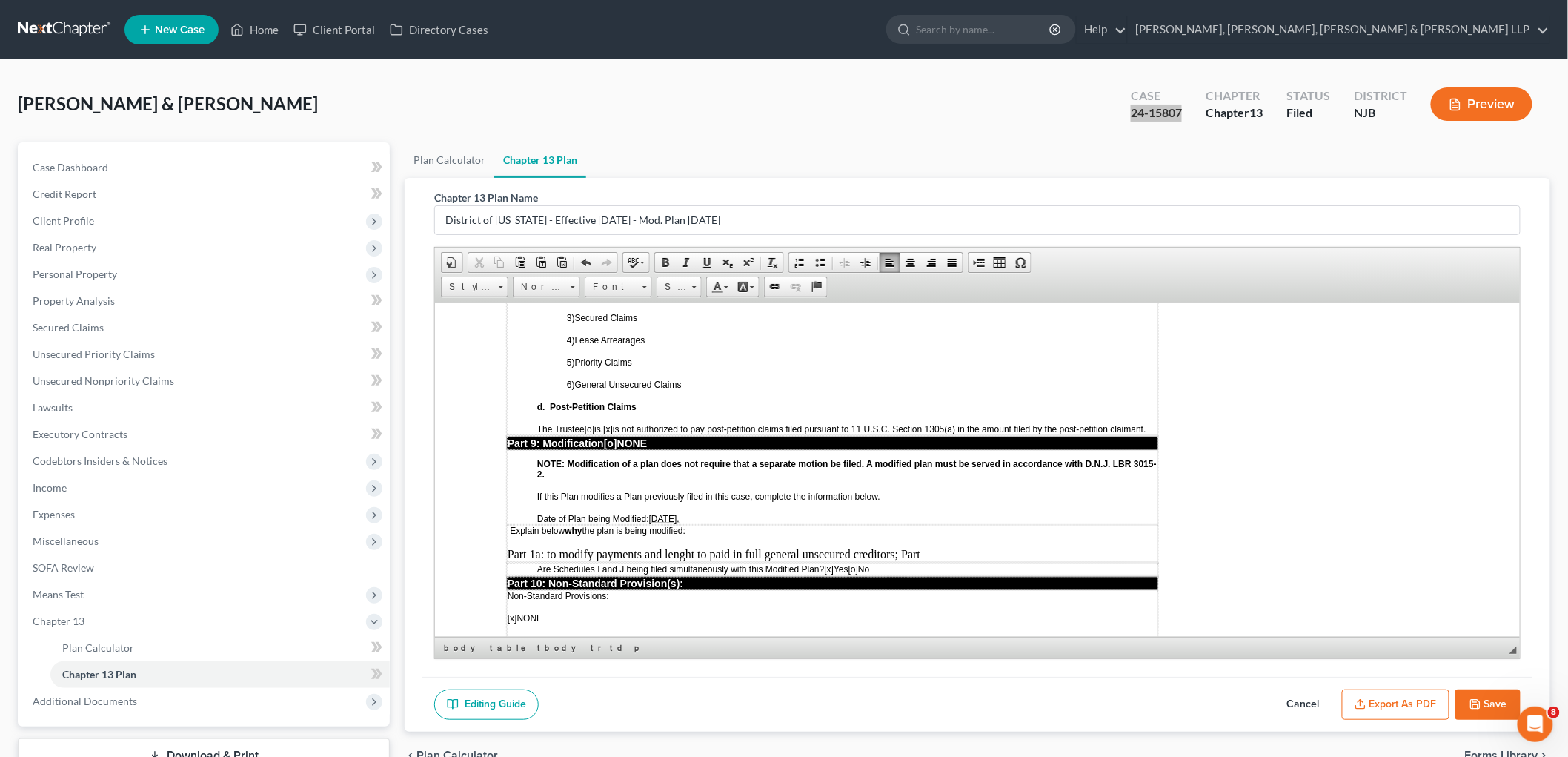
scroll to position [3407, 0]
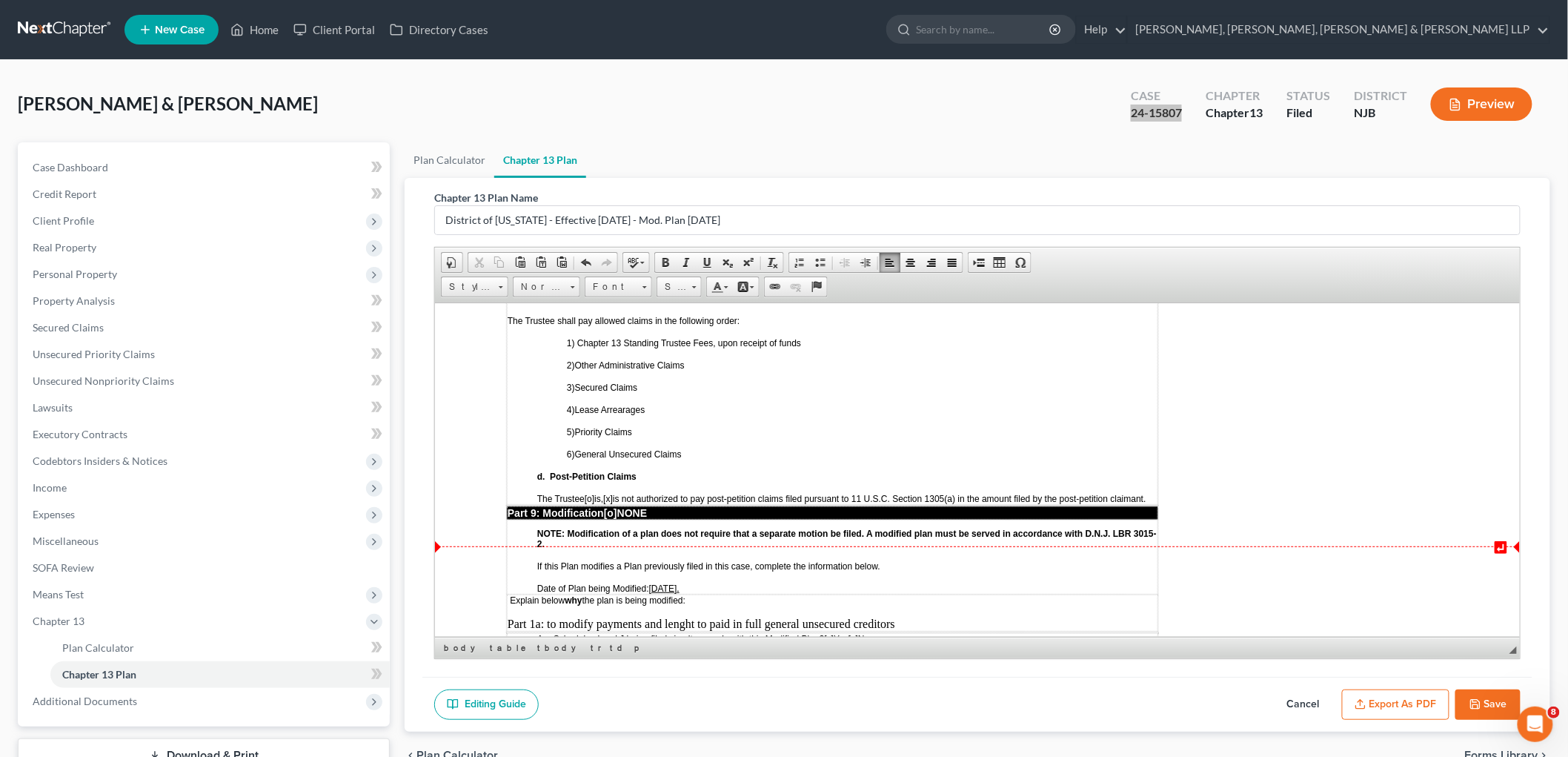
click at [508, 617] on p "Part 1a: to modify payments and lenght to paid in full general unsecured credit…" at bounding box center [832, 624] width 650 height 13
click at [524, 617] on p "Purtuan confirmation order entered in [DATE] Part 1a: to modify payments and le…" at bounding box center [832, 624] width 650 height 13
click at [599, 617] on p "Pursuant confirmation order entered in [DATE] Part 1a: to modify payments and l…" at bounding box center [832, 624] width 650 height 13
click at [768, 617] on p "Pursuant confirmation order entered in [DATE] Part 1a: to modify payments and l…" at bounding box center [832, 624] width 650 height 13
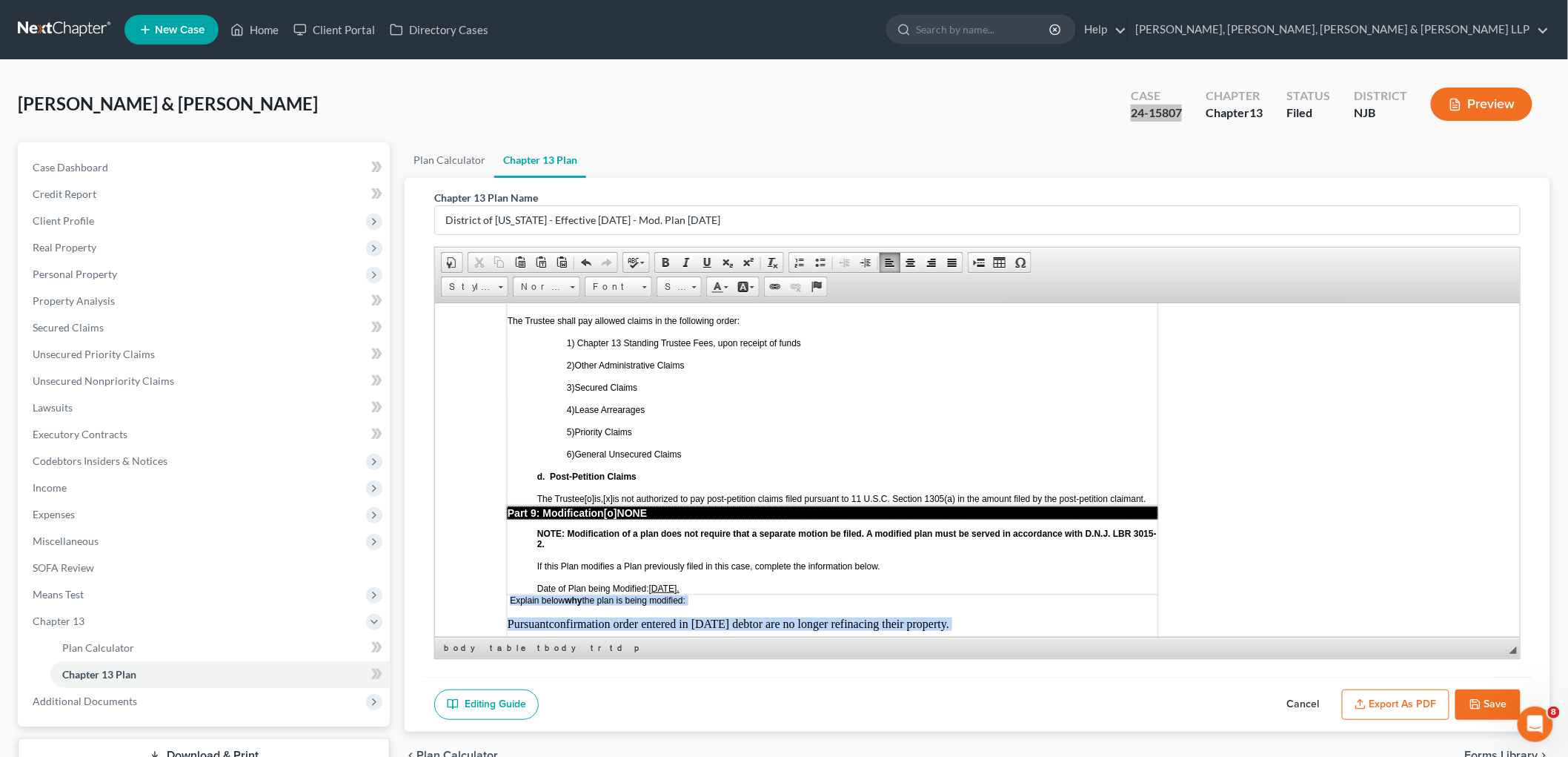
drag, startPoint x: 773, startPoint y: 545, endPoint x: 511, endPoint y: 512, distance: 264.1
click at [511, 594] on td "Explain below why the plan is being modified: Pursuant confirmation order enter…" at bounding box center [832, 624] width 651 height 63
copy td "Explain below why the plan is being modified: Pursuant confirmation order enter…"
click at [641, 594] on td "Explain below why the plan is being modified: Pursuant confirmation order enter…" at bounding box center [832, 624] width 651 height 63
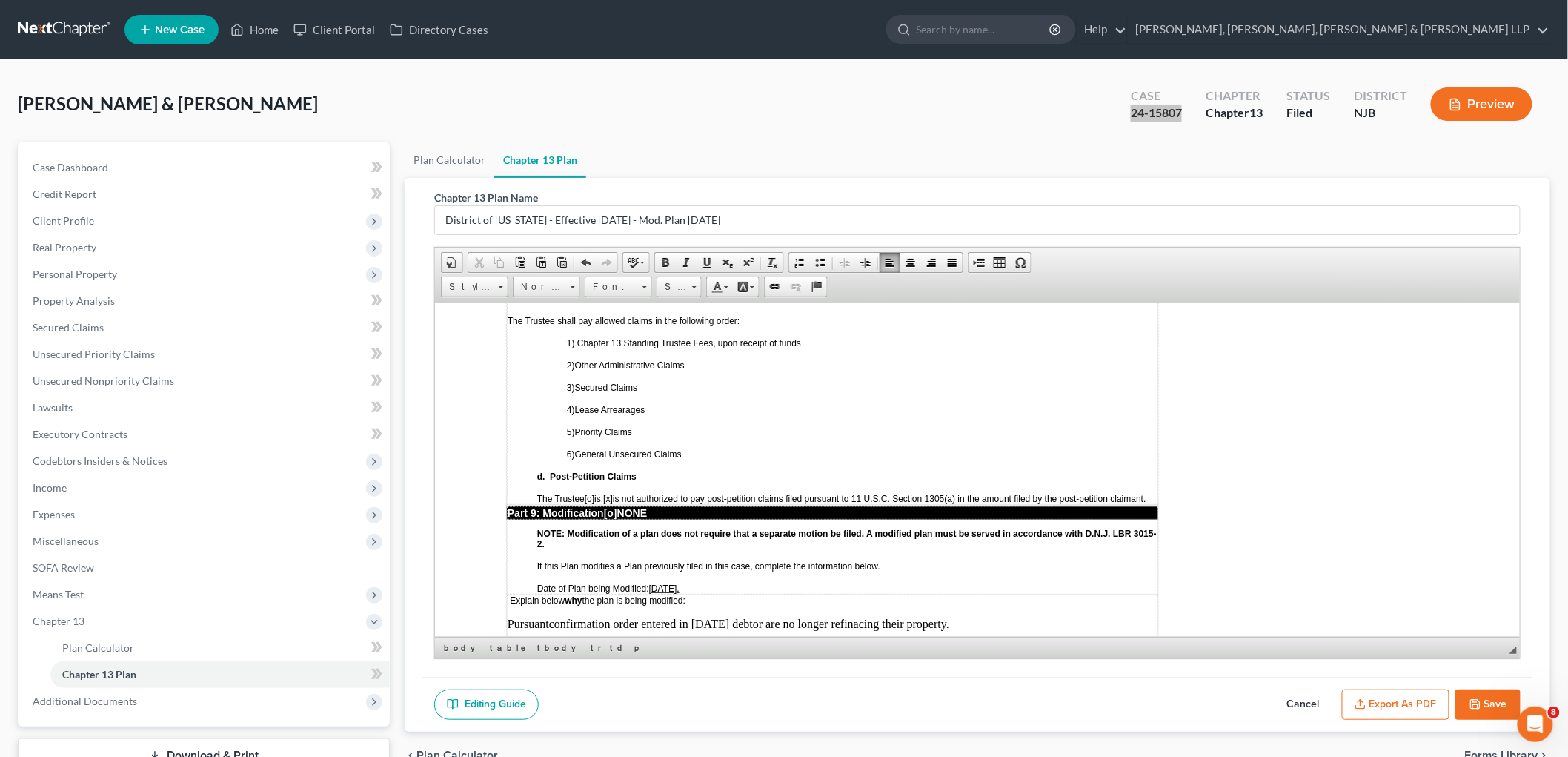
drag, startPoint x: 989, startPoint y: 537, endPoint x: 506, endPoint y: 528, distance: 483.1
click at [507, 617] on p "Pursuant confirmation order entered in [DATE] debtor are no longer refinacing t…" at bounding box center [832, 624] width 650 height 13
click at [630, 594] on td "Explain below why the plan is being modified: Pursuant to the Confirmation Orde…" at bounding box center [832, 624] width 651 height 63
drag, startPoint x: 903, startPoint y: 559, endPoint x: 548, endPoint y: 562, distance: 355.0
click at [547, 642] on p "Part 1a: to modify payments and lenght to paid in full general unsecured credit…" at bounding box center [832, 649] width 650 height 13
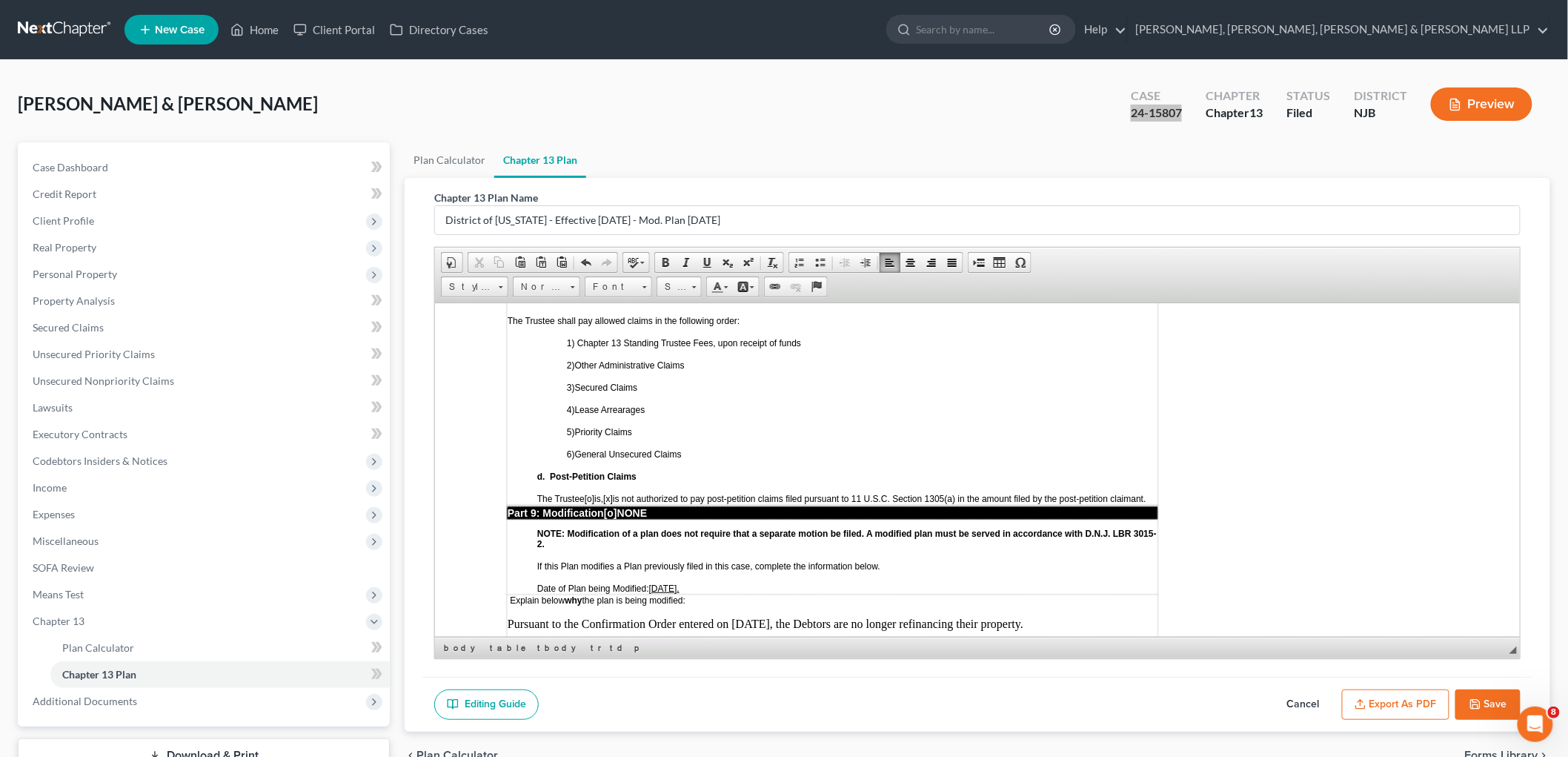
drag, startPoint x: 549, startPoint y: 560, endPoint x: 508, endPoint y: 559, distance: 41.0
click at [508, 642] on p "Part 1a: Part 1(a) of the plan is modified to adjust the payment terms and dura…" at bounding box center [832, 655] width 650 height 27
click at [551, 642] on p "Part 1(a) of the plan is modified to adjust the payment terms and duration so a…" at bounding box center [832, 655] width 650 height 27
click at [1121, 642] on p "Part 1(a) t o adjust the payment terms and duration so as to provide for paymen…" at bounding box center [832, 649] width 650 height 13
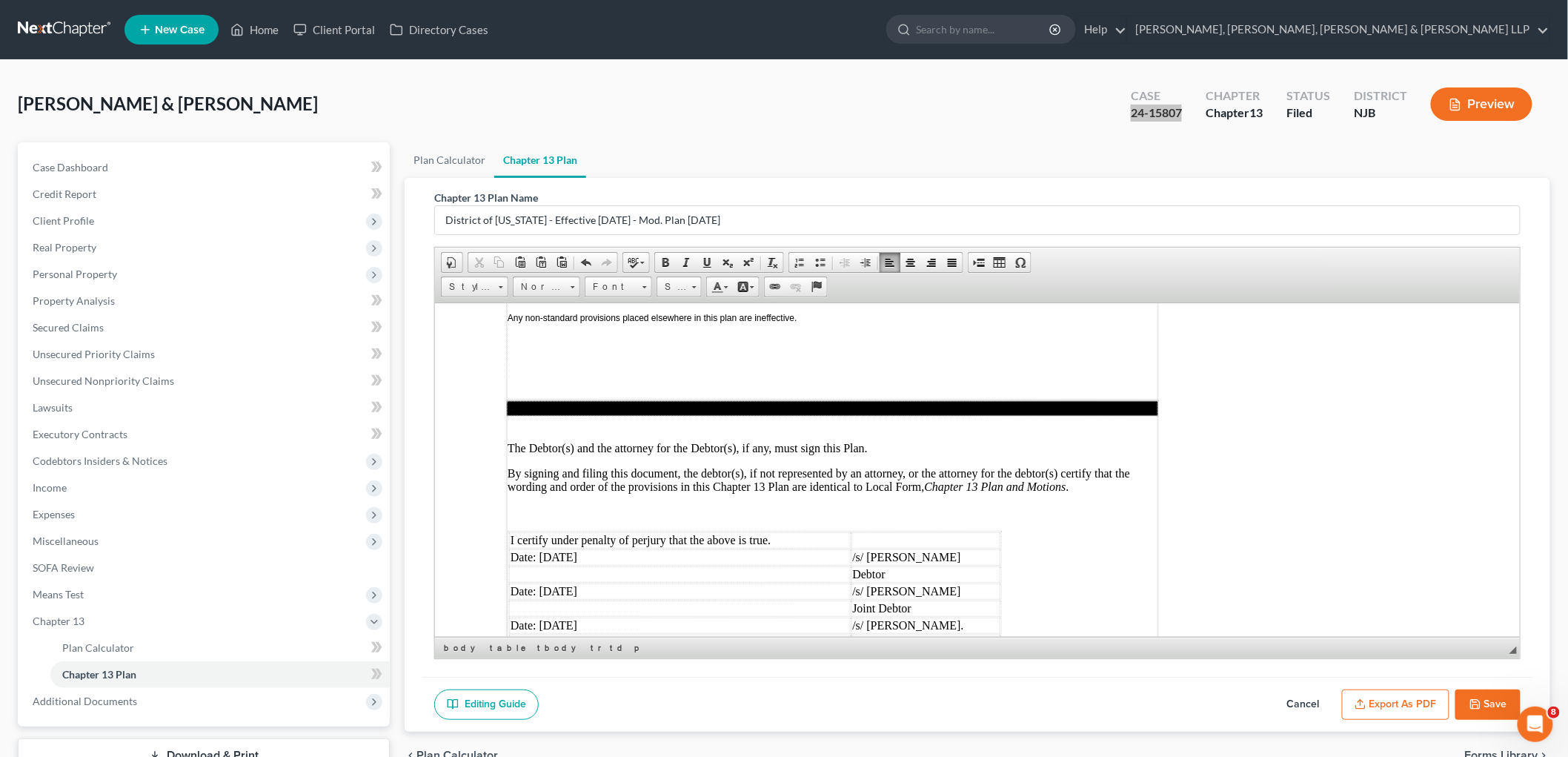
scroll to position [3902, 0]
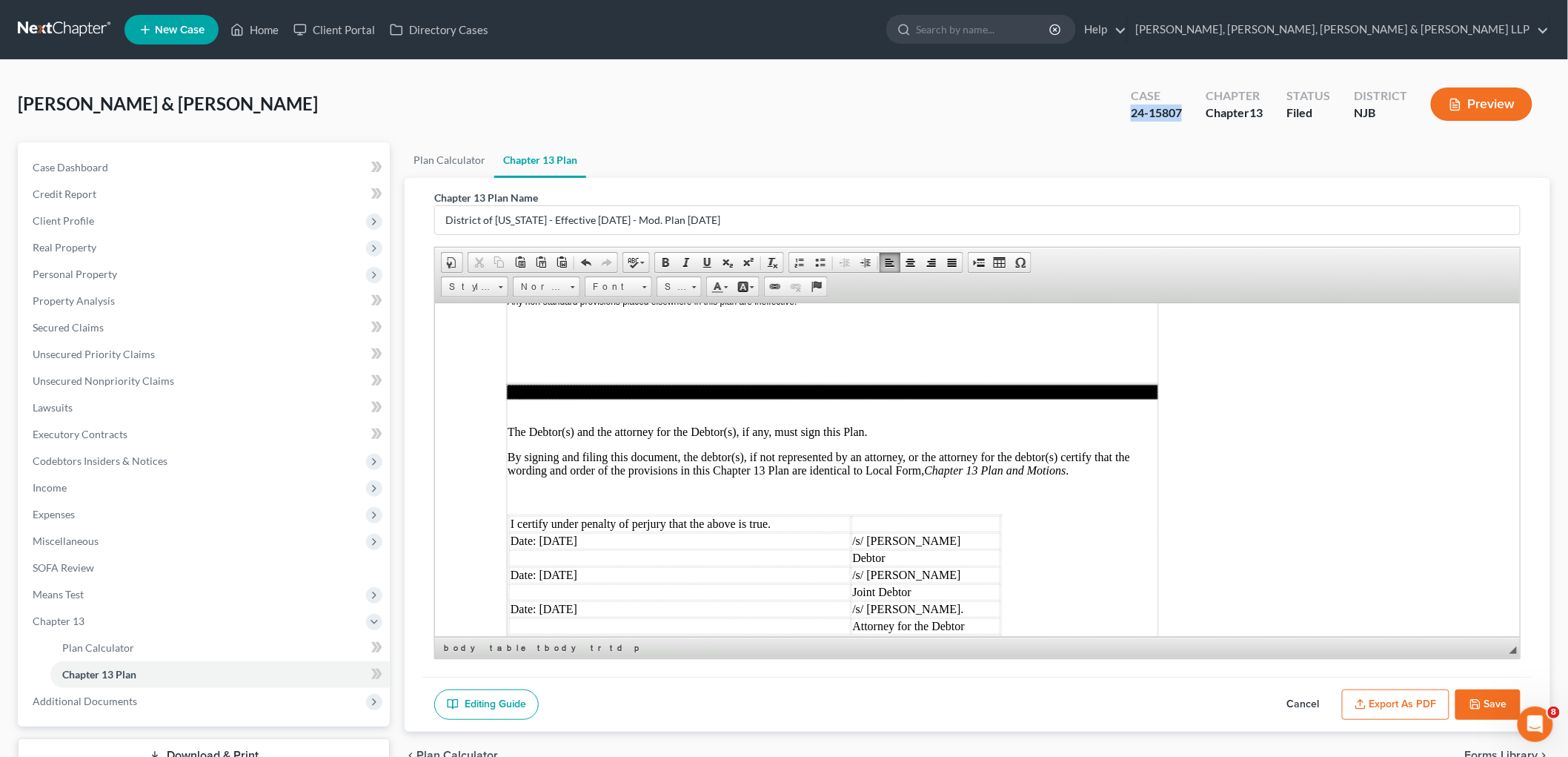
click at [1406, 700] on button "Export as PDF" at bounding box center [1395, 704] width 107 height 31
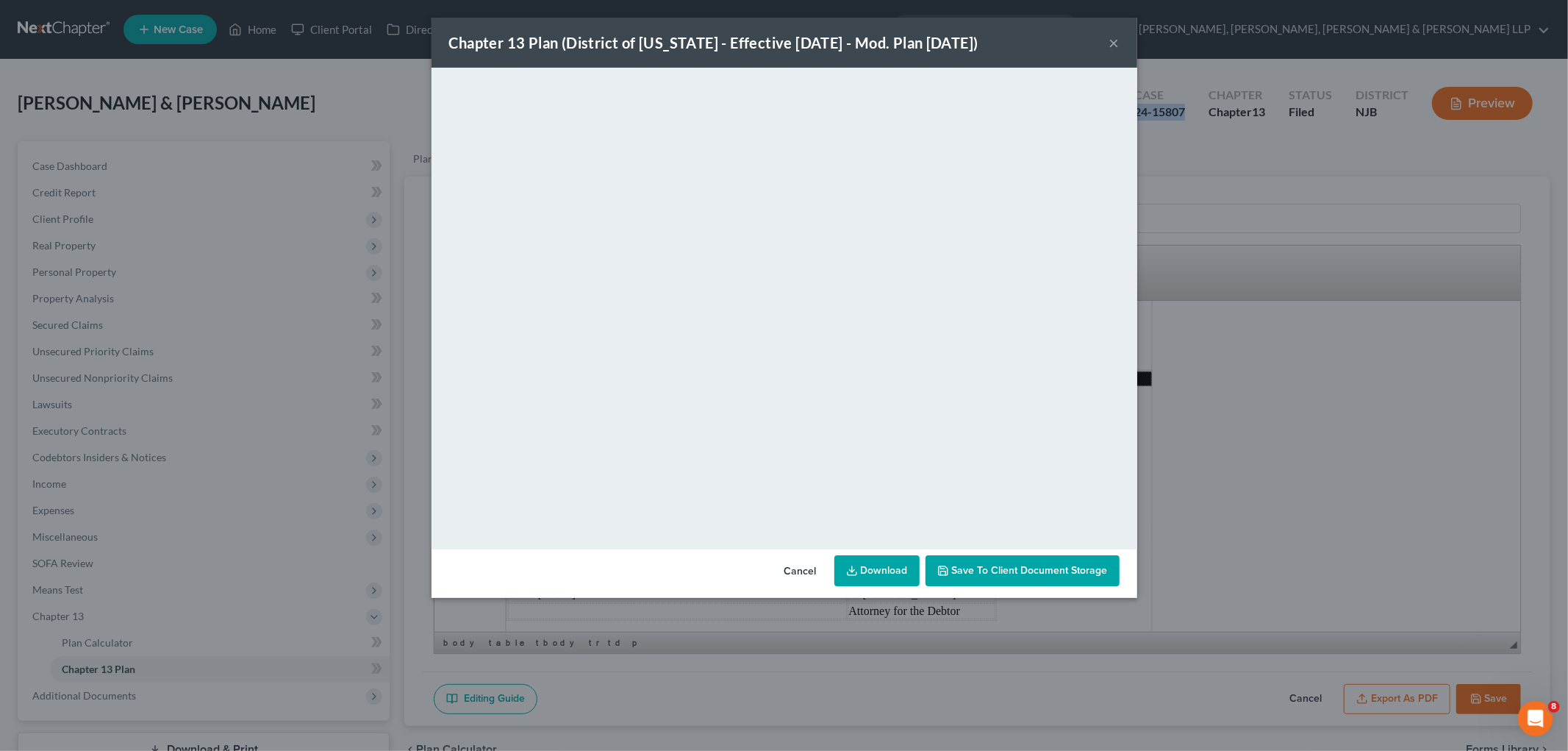
click at [802, 574] on button "Cancel" at bounding box center [801, 571] width 56 height 30
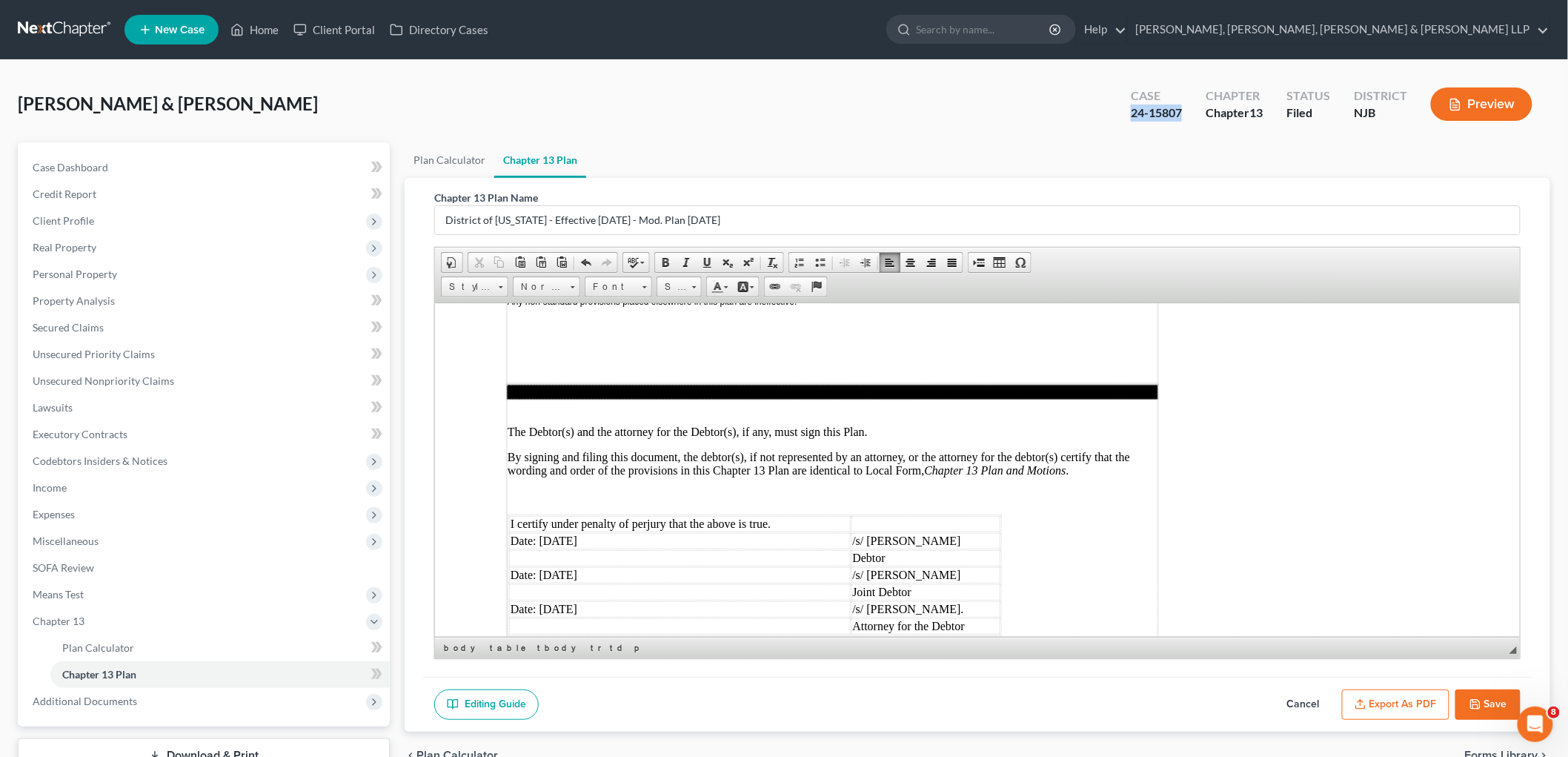
click at [1497, 706] on button "Save" at bounding box center [1489, 704] width 65 height 31
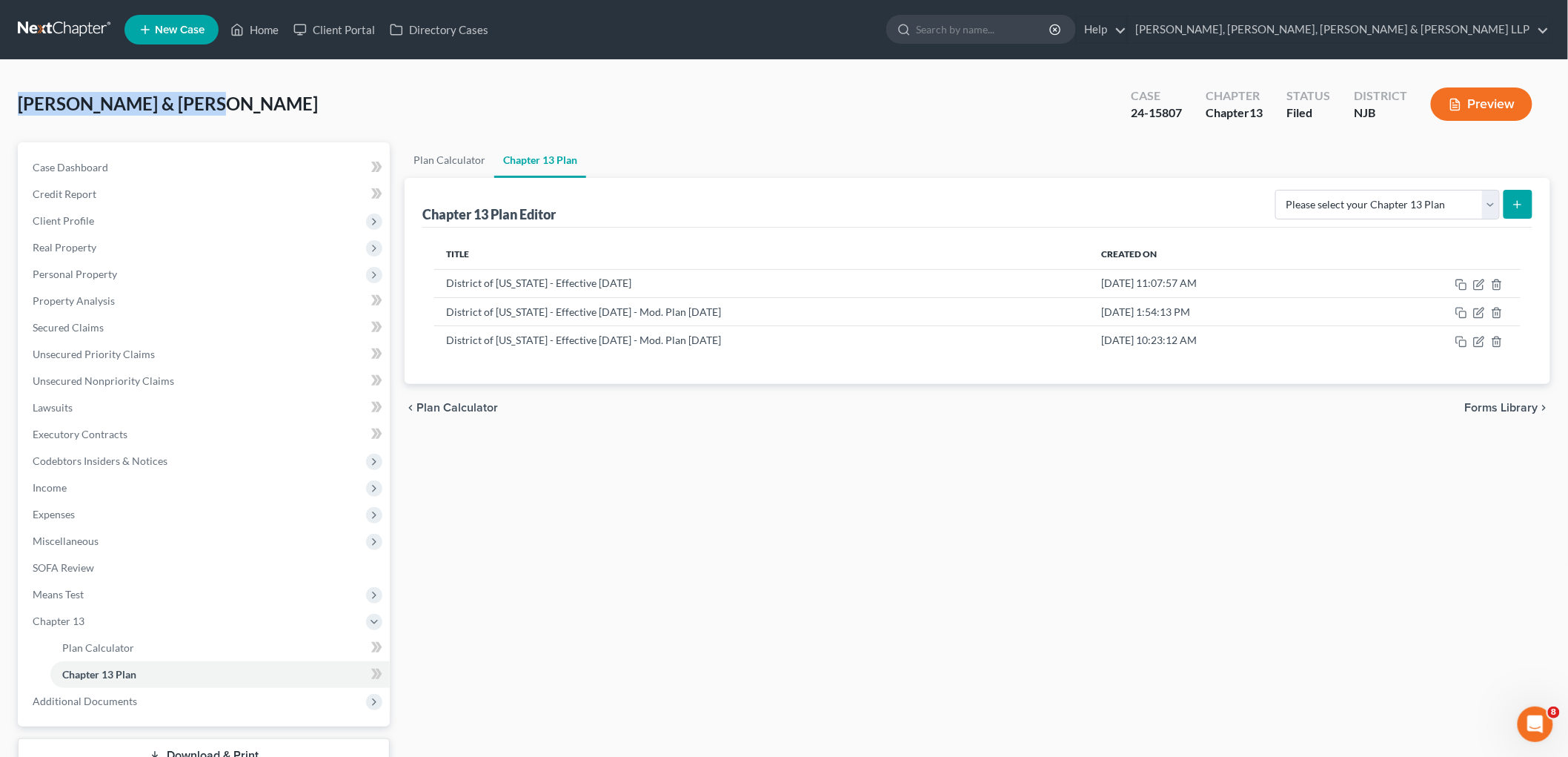
drag, startPoint x: 198, startPoint y: 102, endPoint x: 20, endPoint y: 110, distance: 178.2
click at [20, 110] on div "[PERSON_NAME] & [PERSON_NAME] Upgraded Case 24-15807 Chapter Chapter 13 Status …" at bounding box center [784, 109] width 1533 height 64
copy span "[PERSON_NAME] & [PERSON_NAME]"
click at [1246, 470] on div "Plan Calculator Chapter 13 Plan Chapter 13 Plan Editor Please select your Chapt…" at bounding box center [977, 476] width 1160 height 669
click at [1478, 341] on icon "button" at bounding box center [1480, 340] width 7 height 7
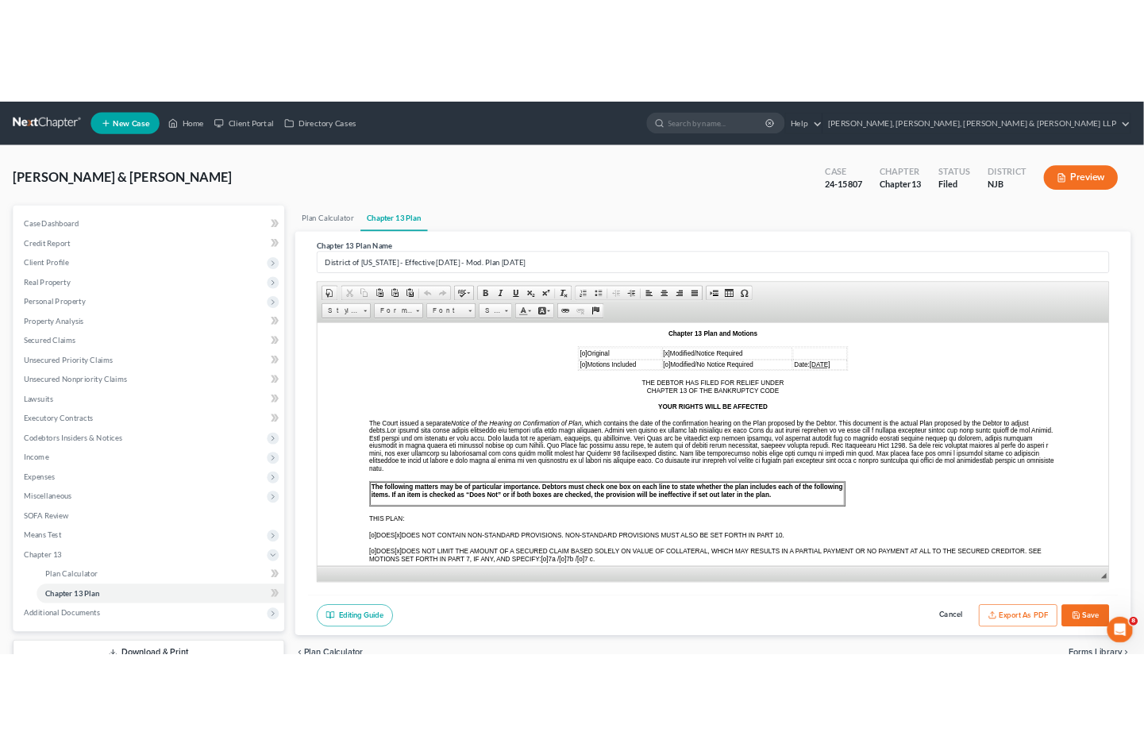
scroll to position [529, 0]
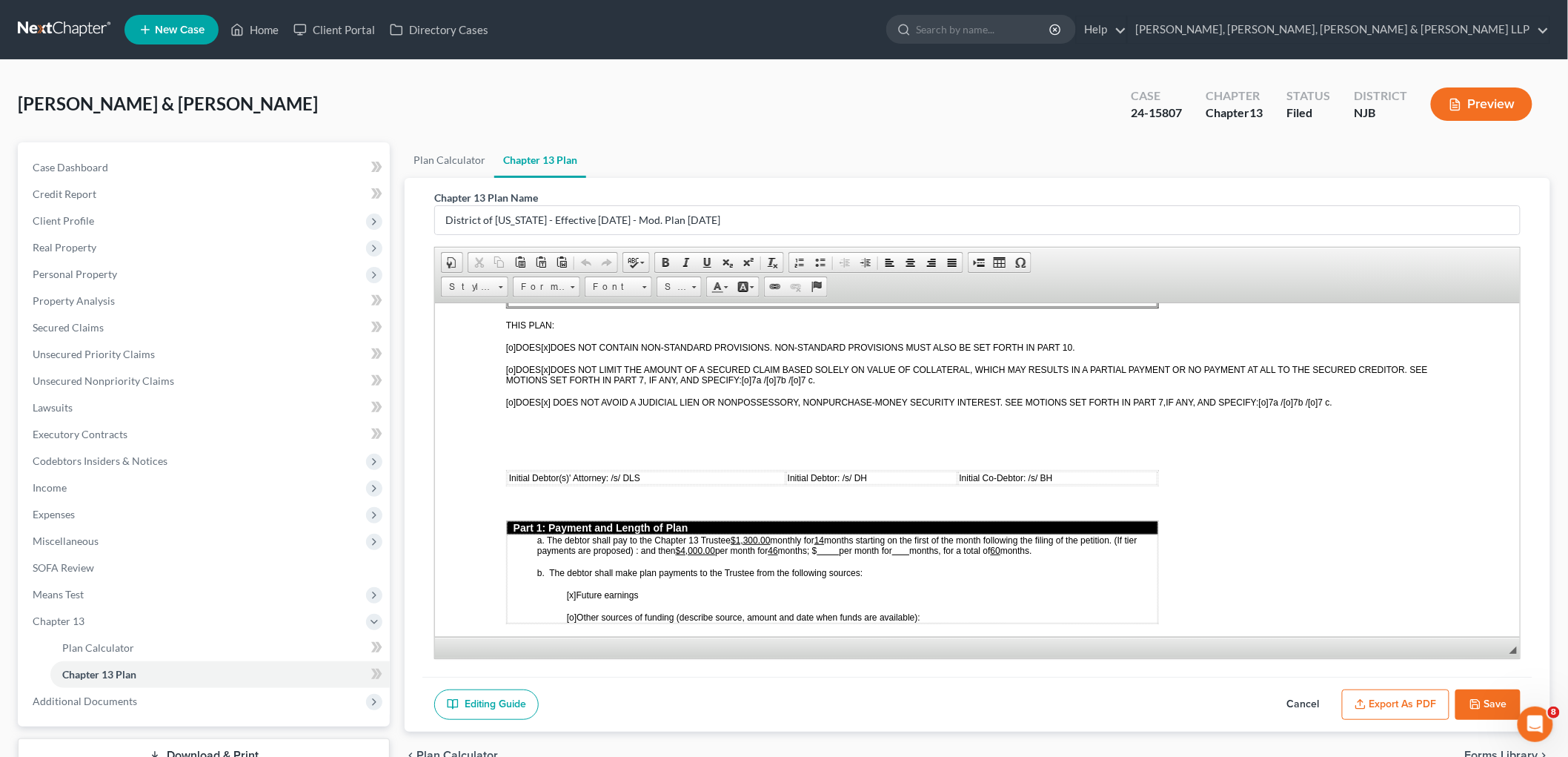
click at [1309, 706] on button "Cancel" at bounding box center [1304, 704] width 65 height 31
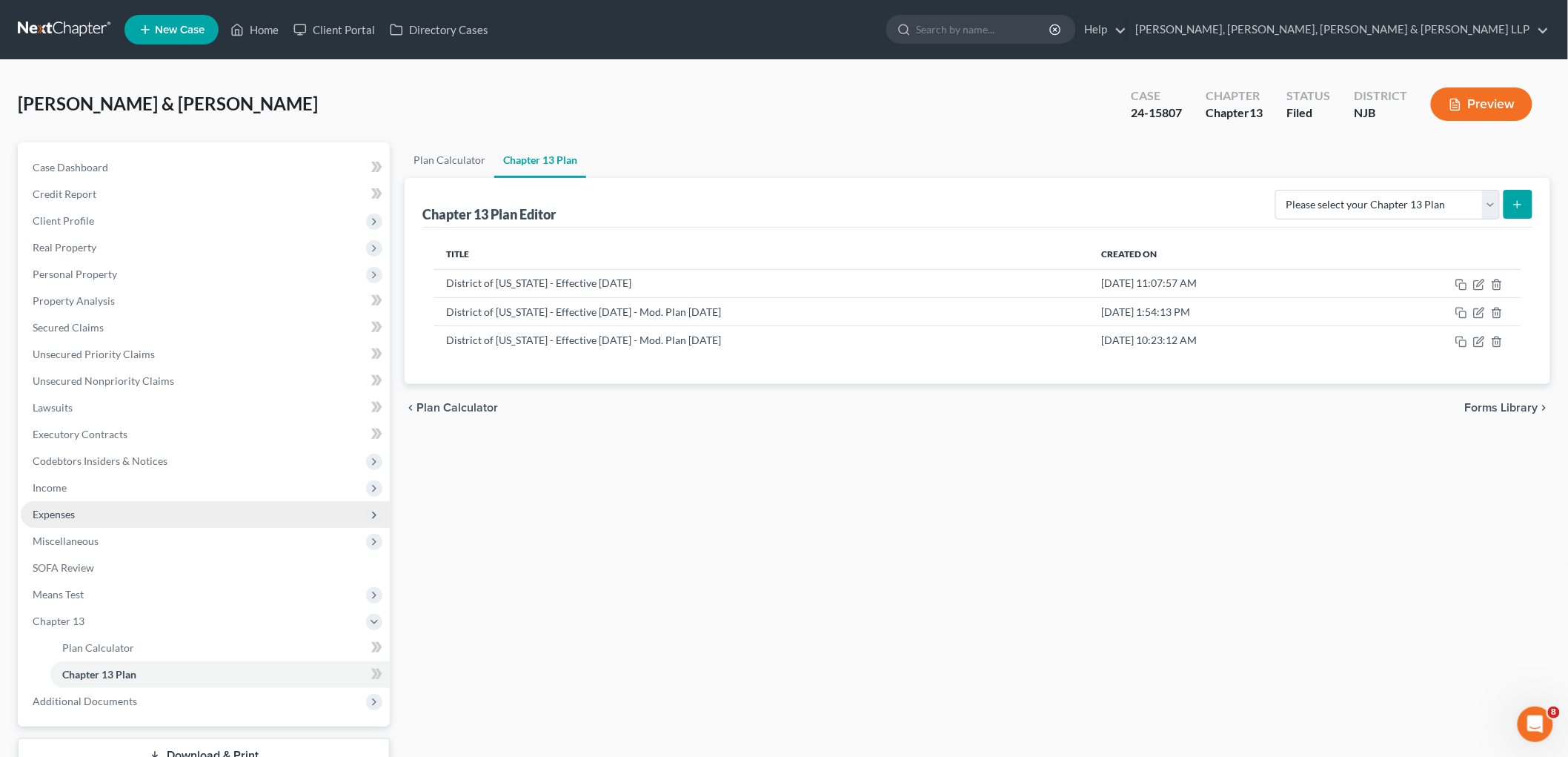
click at [70, 525] on span "Expenses" at bounding box center [204, 514] width 369 height 27
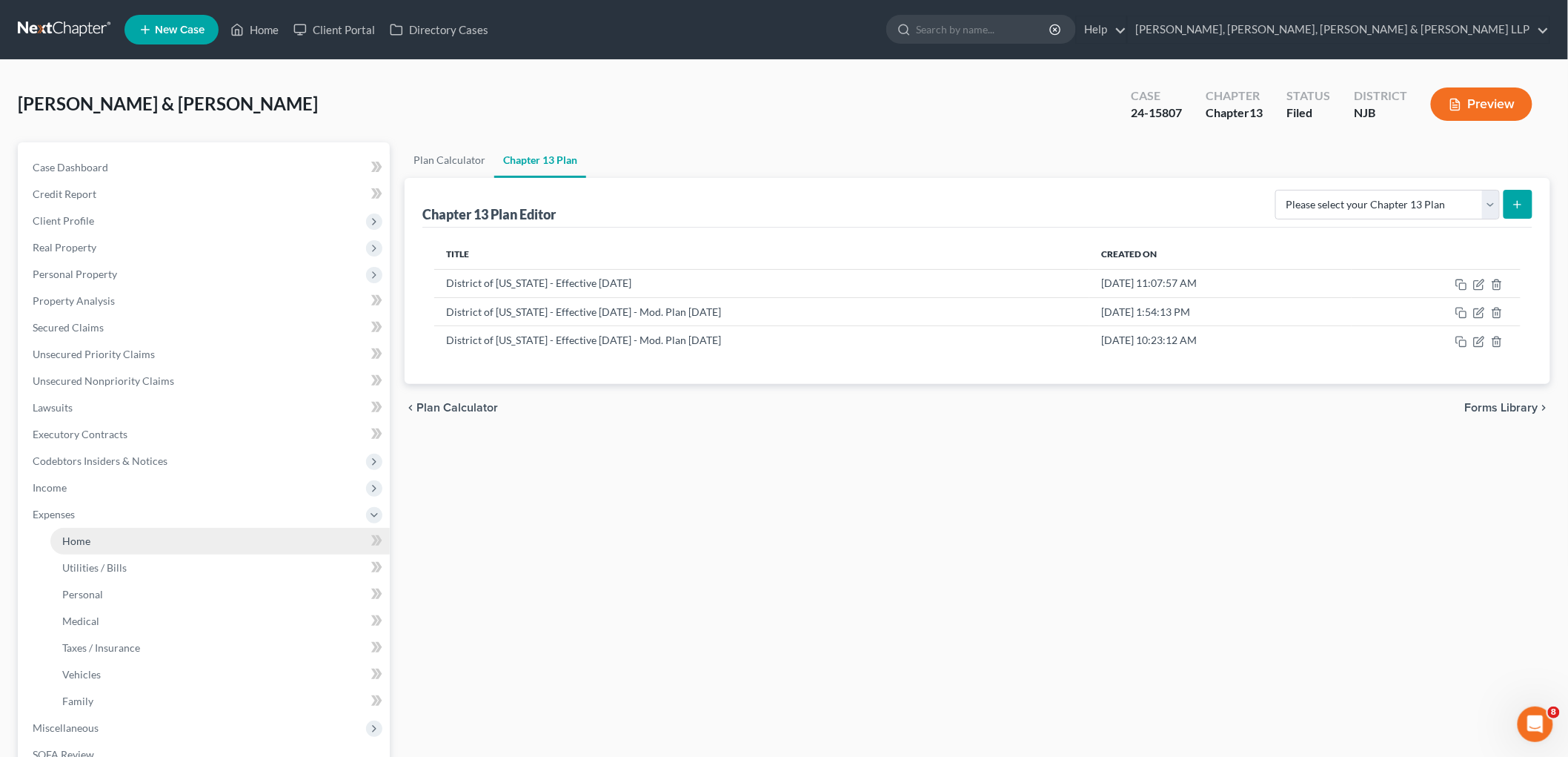
click at [100, 537] on link "Home" at bounding box center [220, 540] width 340 height 27
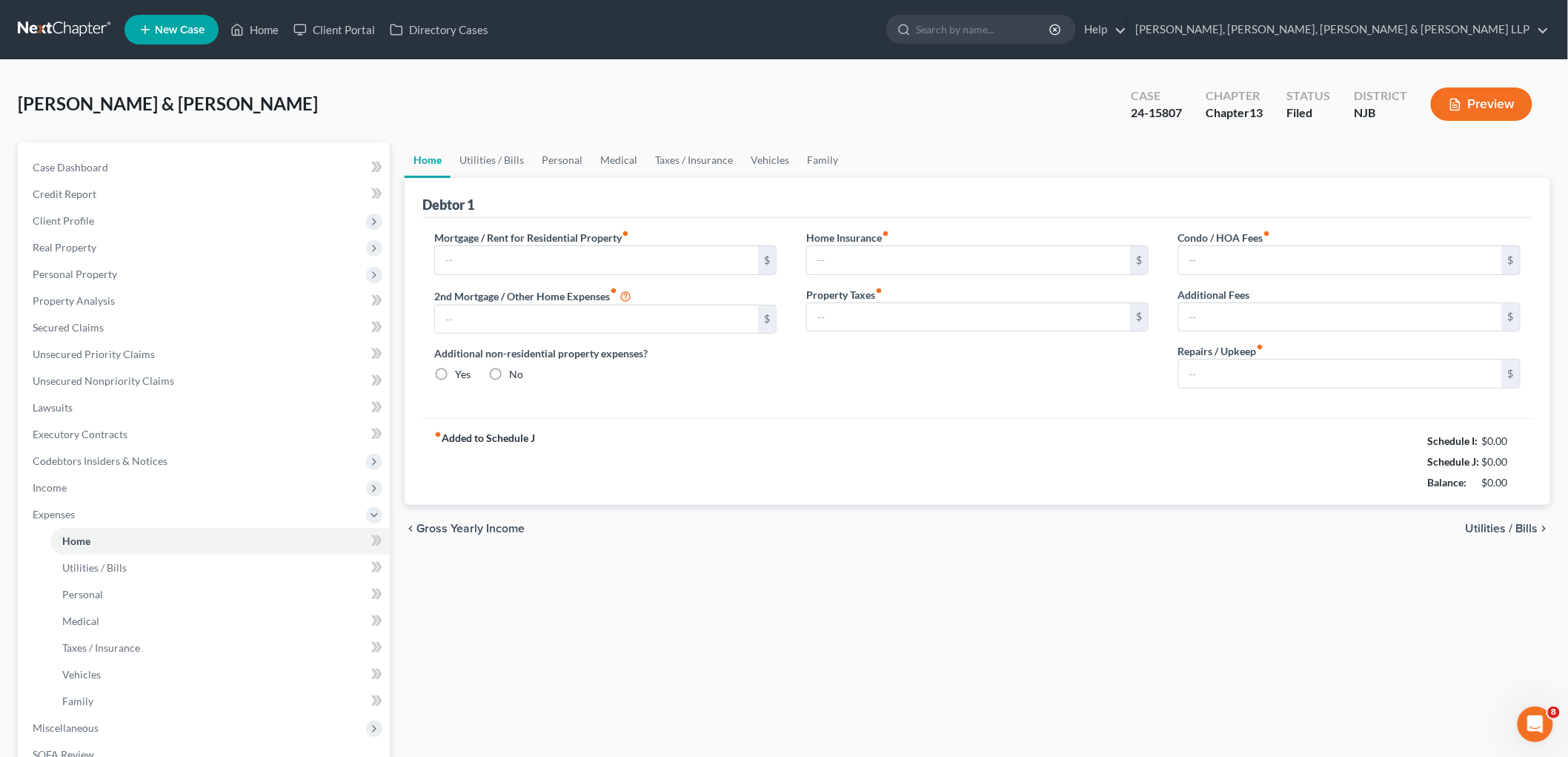
type input "3,223.19"
type input "0.00"
radio input "true"
type input "0.00"
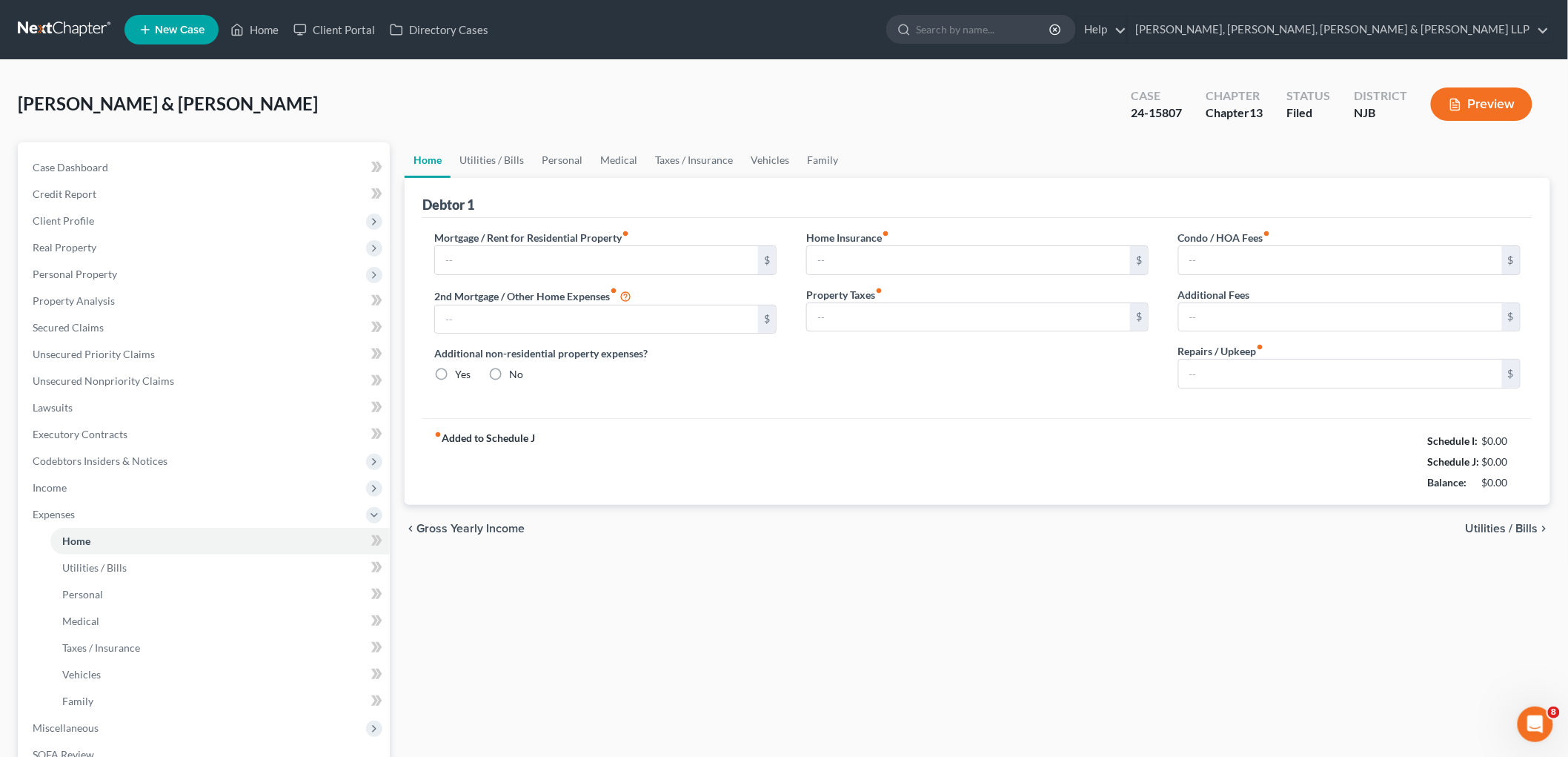
type input "0.00"
type input "500.00"
click at [253, 23] on link "Home" at bounding box center [254, 29] width 63 height 27
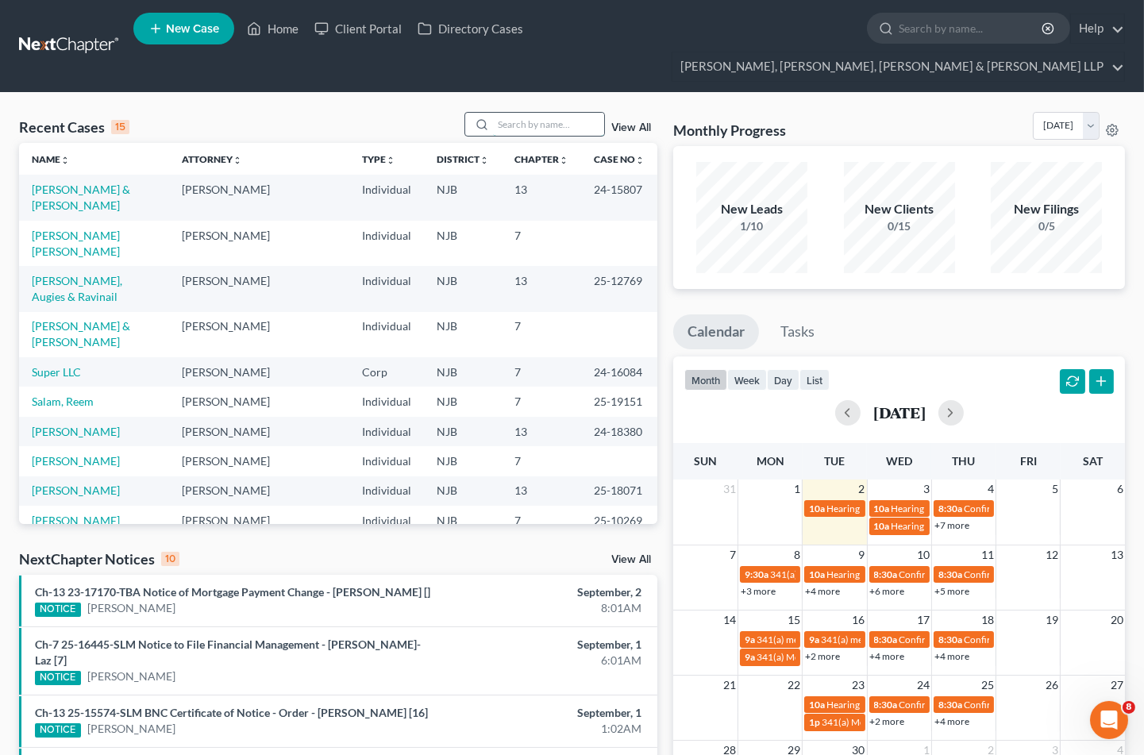
click at [541, 113] on input "search" at bounding box center [548, 124] width 111 height 23
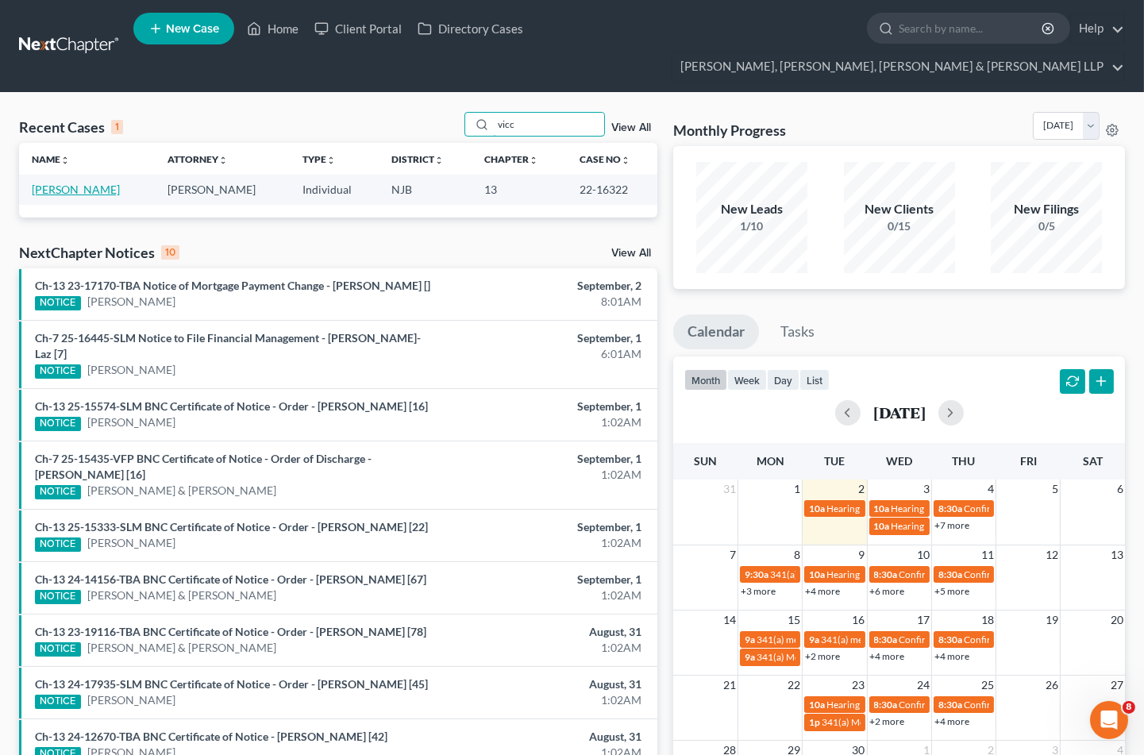
type input "vicc"
click at [69, 183] on link "[PERSON_NAME]" at bounding box center [76, 189] width 88 height 13
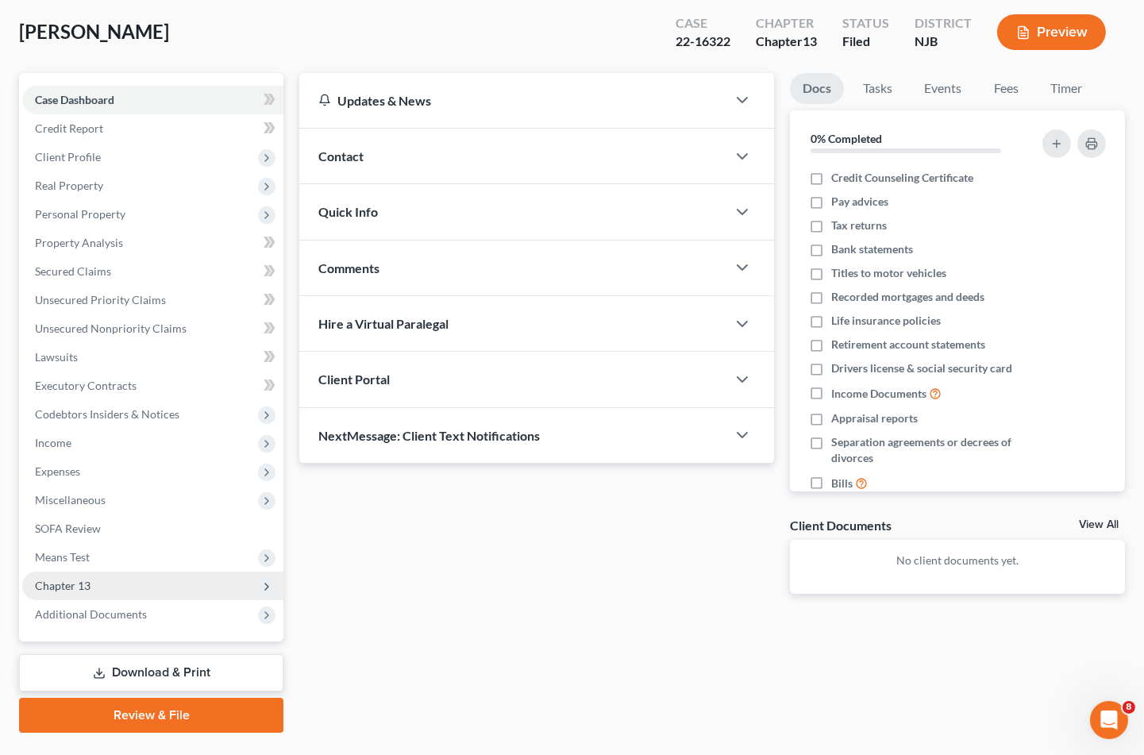
scroll to position [115, 0]
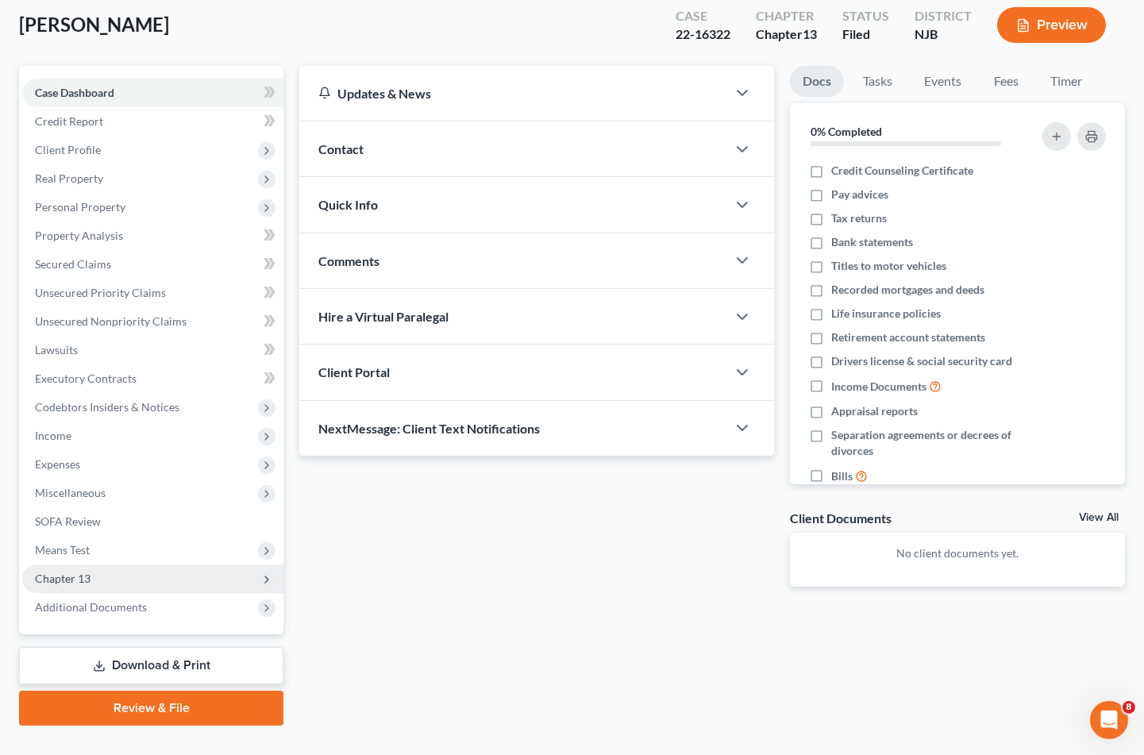
click at [75, 572] on span "Chapter 13" at bounding box center [63, 578] width 56 height 13
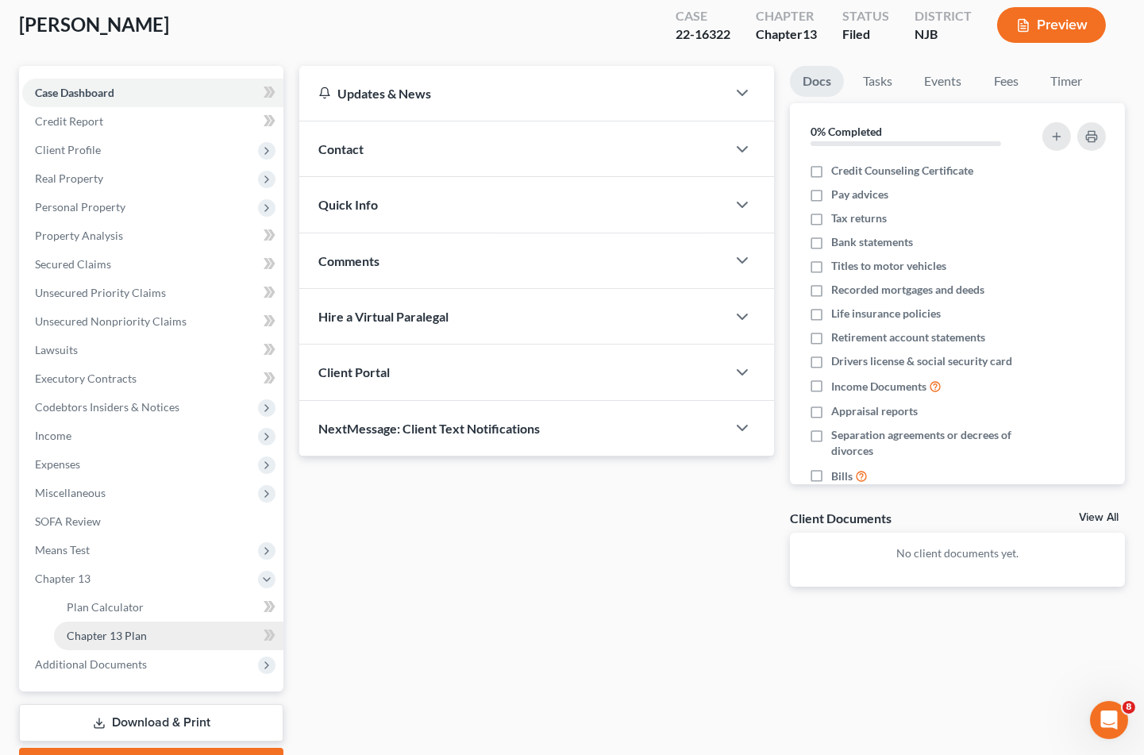
click at [84, 629] on span "Chapter 13 Plan" at bounding box center [107, 635] width 80 height 13
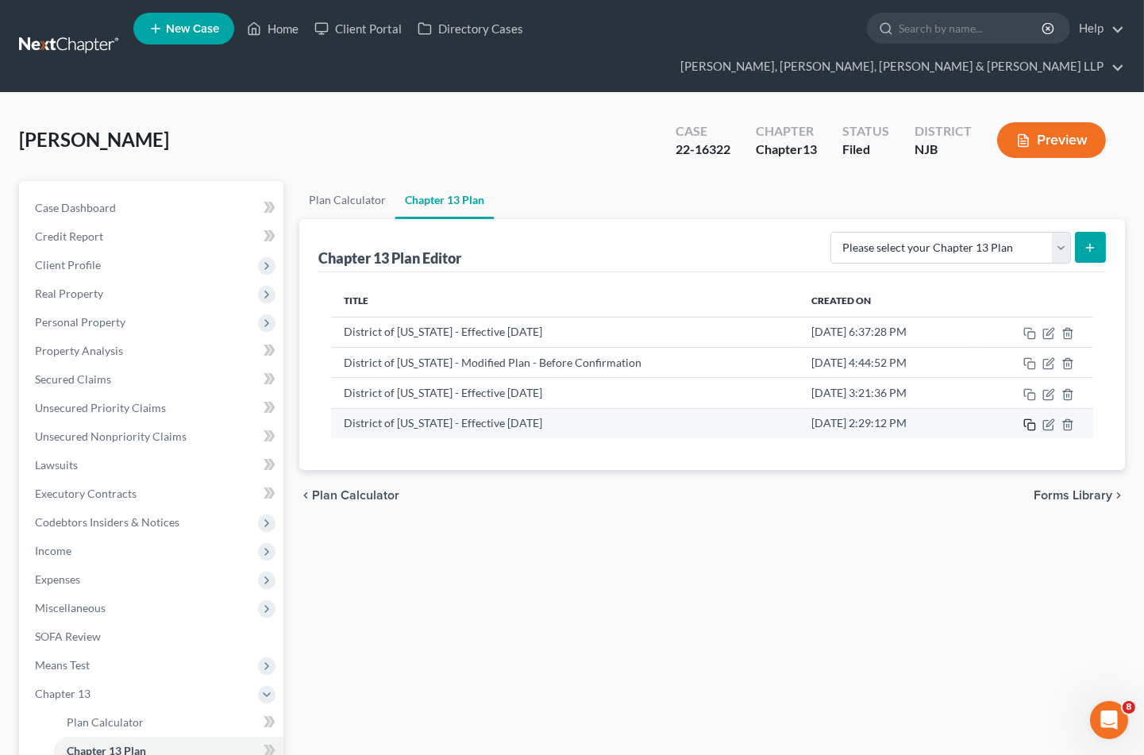
click at [1031, 418] on icon "button" at bounding box center [1030, 424] width 13 height 13
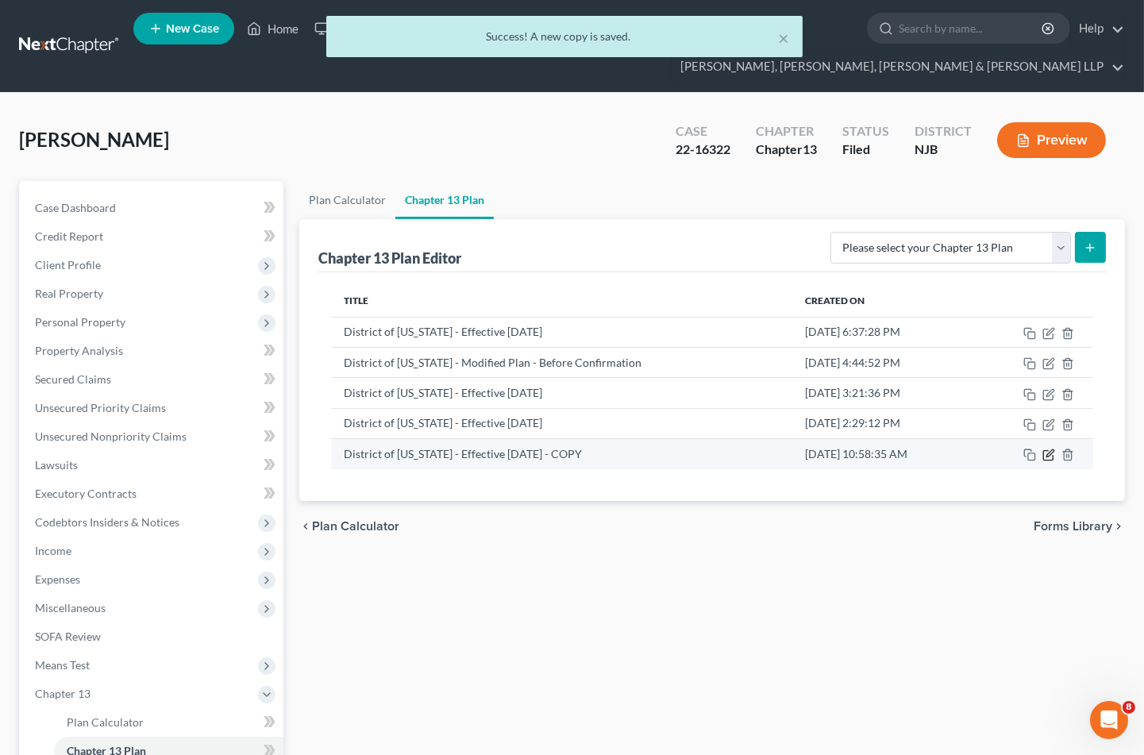
click at [1051, 449] on icon "button" at bounding box center [1049, 455] width 13 height 13
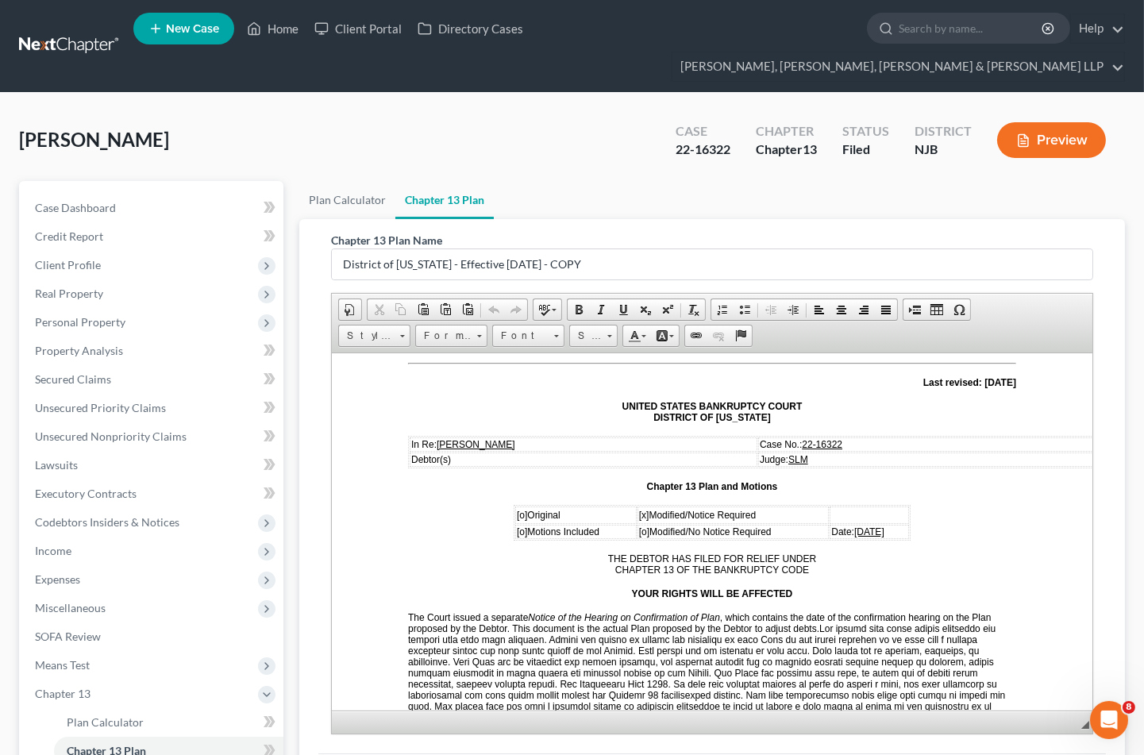
scroll to position [176, 0]
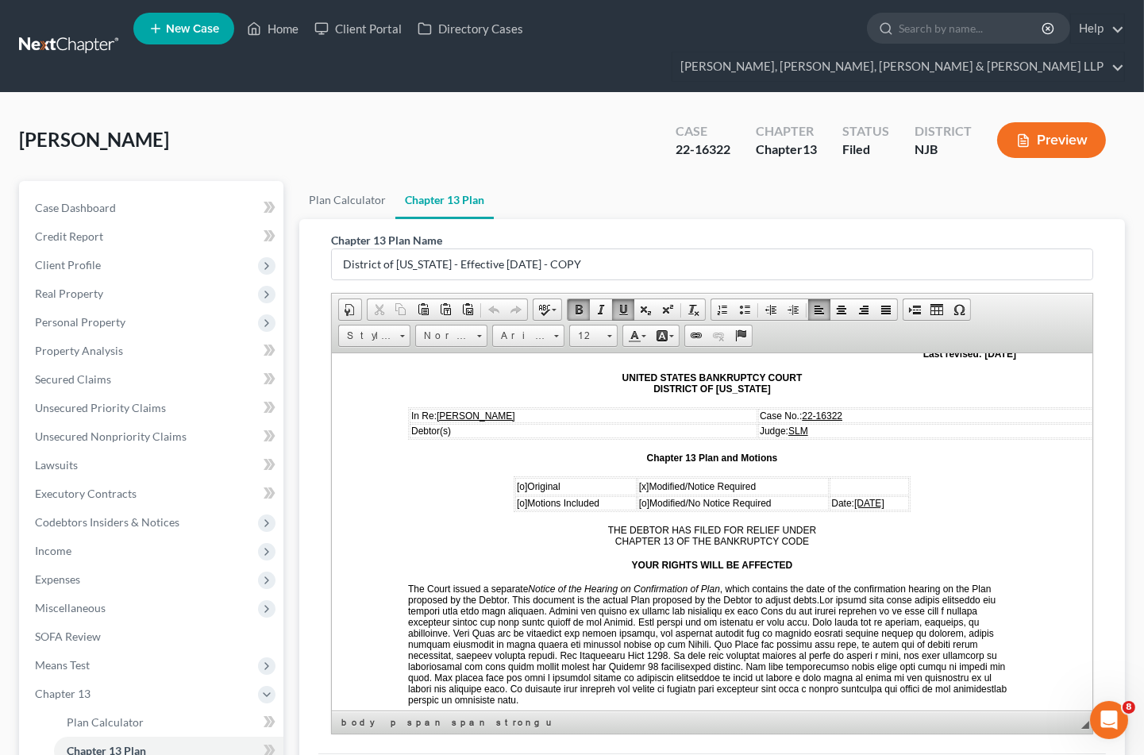
drag, startPoint x: 886, startPoint y: 492, endPoint x: 833, endPoint y: 494, distance: 53.2
click at [833, 495] on td "Date: [DATE]" at bounding box center [869, 502] width 79 height 14
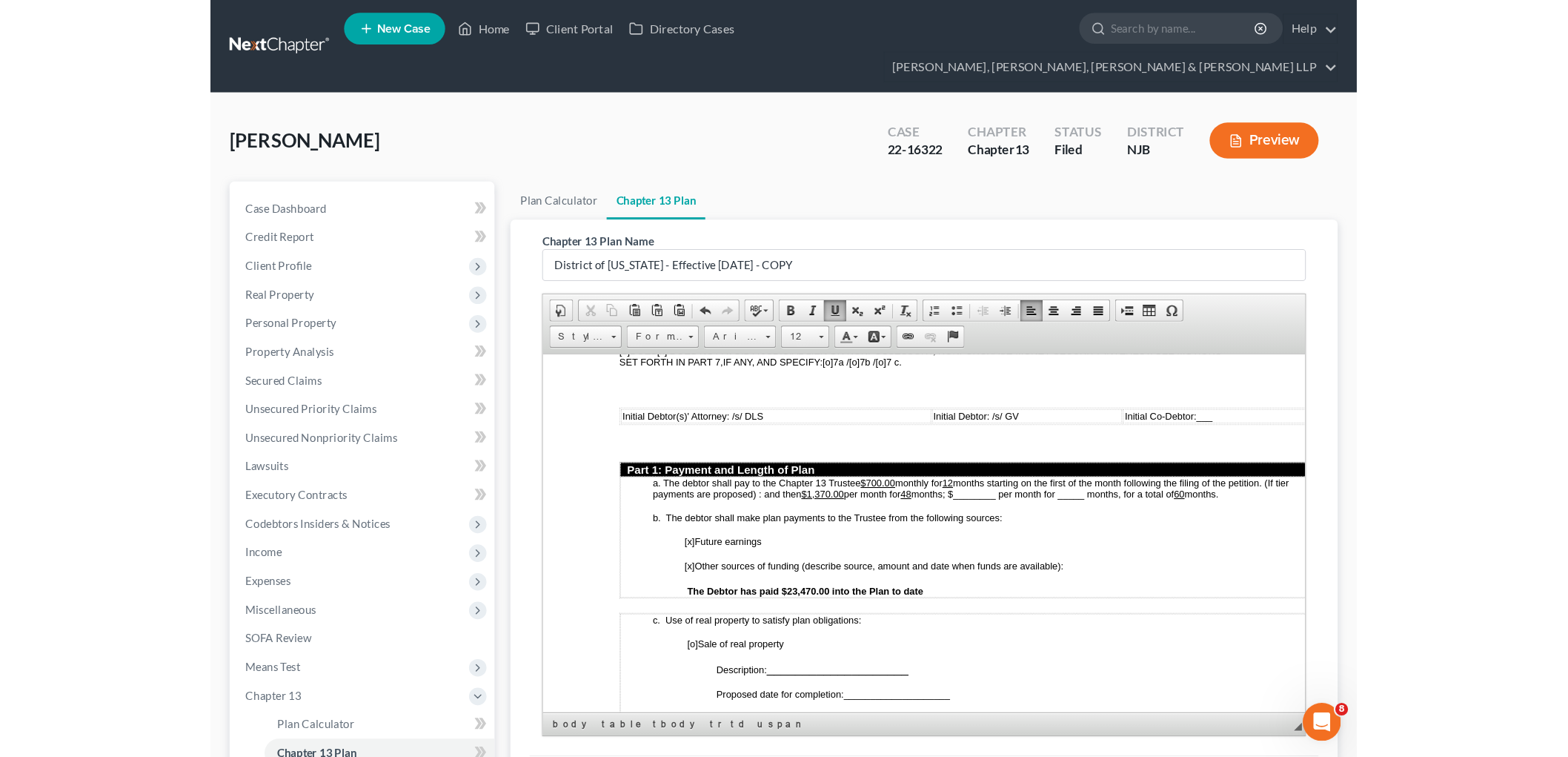
scroll to position [580, 0]
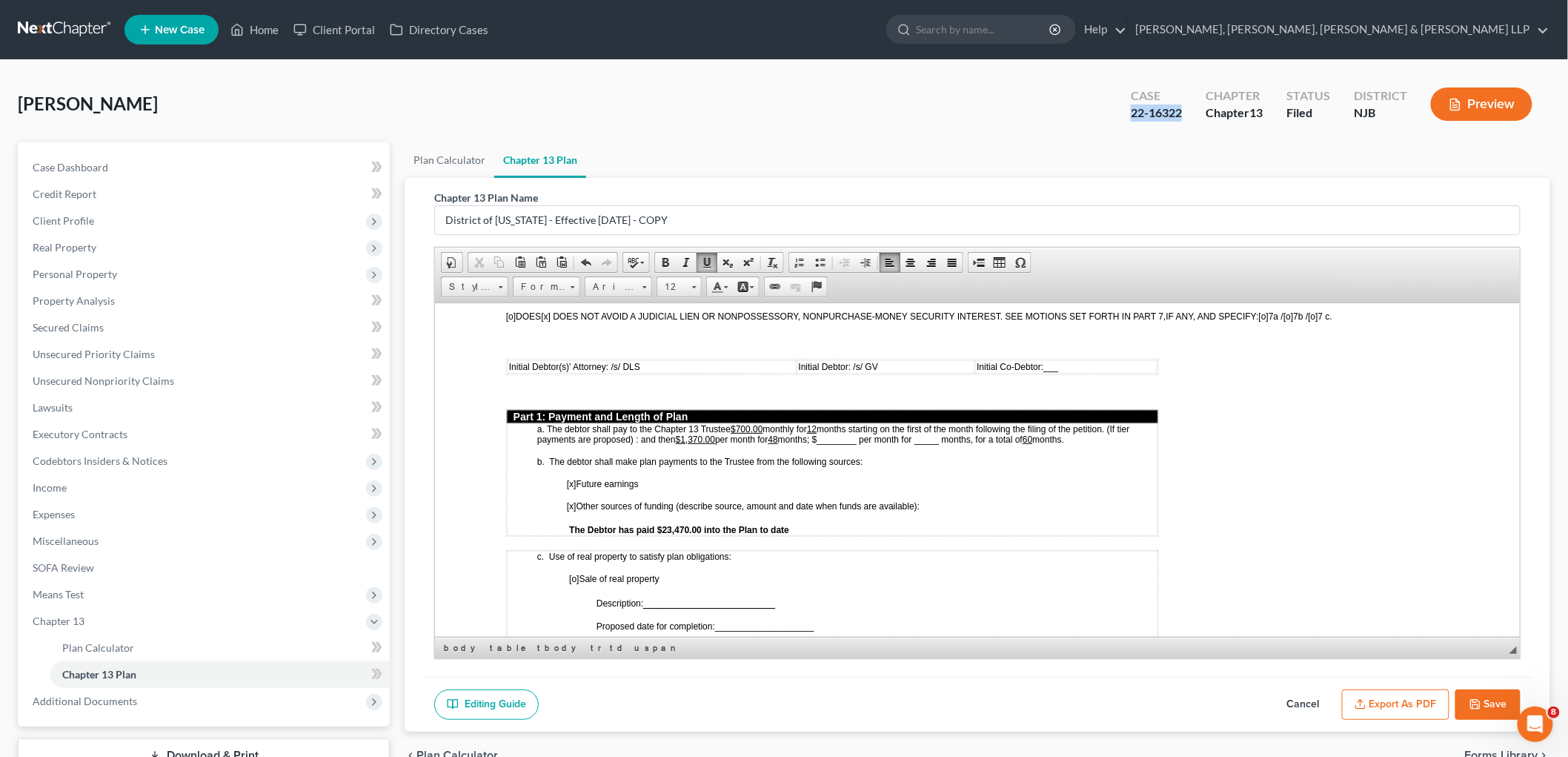
drag, startPoint x: 1183, startPoint y: 113, endPoint x: 1129, endPoint y: 113, distance: 54.0
click at [1129, 113] on div "Case 22-16322" at bounding box center [1156, 105] width 75 height 44
copy div "22-16322"
drag, startPoint x: 700, startPoint y: 501, endPoint x: 658, endPoint y: 498, distance: 42.1
click at [657, 524] on strong "The Debtor has paid $23,470.00 into the Plan to date" at bounding box center [679, 528] width 220 height 10
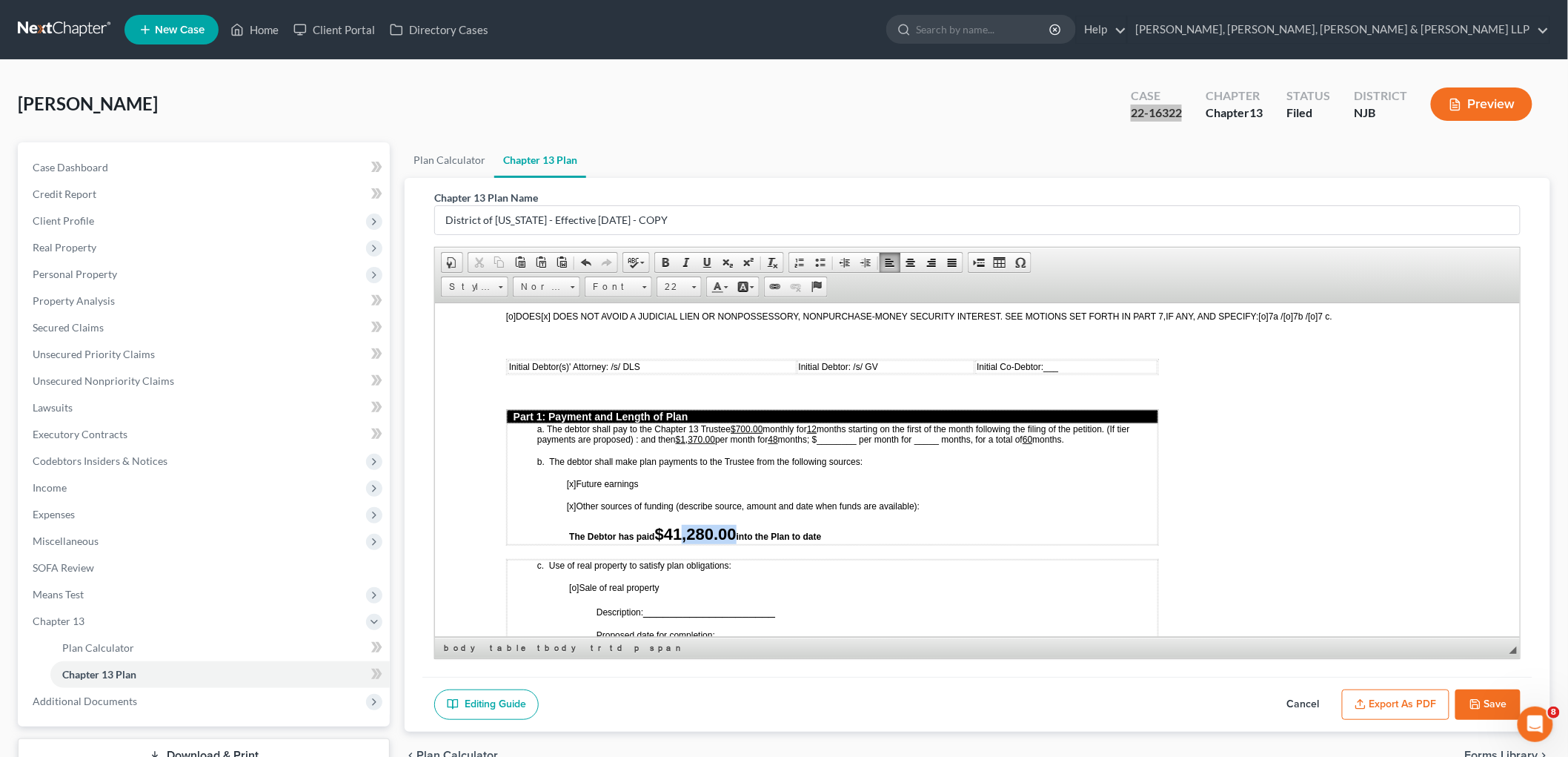
drag, startPoint x: 738, startPoint y: 504, endPoint x: 681, endPoint y: 503, distance: 57.0
click at [681, 503] on p "[x] Other sources of funding (describe source, amount and date when funds are a…" at bounding box center [861, 522] width 591 height 43
drag, startPoint x: 848, startPoint y: 508, endPoint x: 570, endPoint y: 509, distance: 278.0
click at [570, 509] on p "[x] Other sources of funding (describe source, amount and date when funds are a…" at bounding box center [861, 522] width 591 height 43
click at [689, 287] on link "Size" at bounding box center [679, 287] width 45 height 21
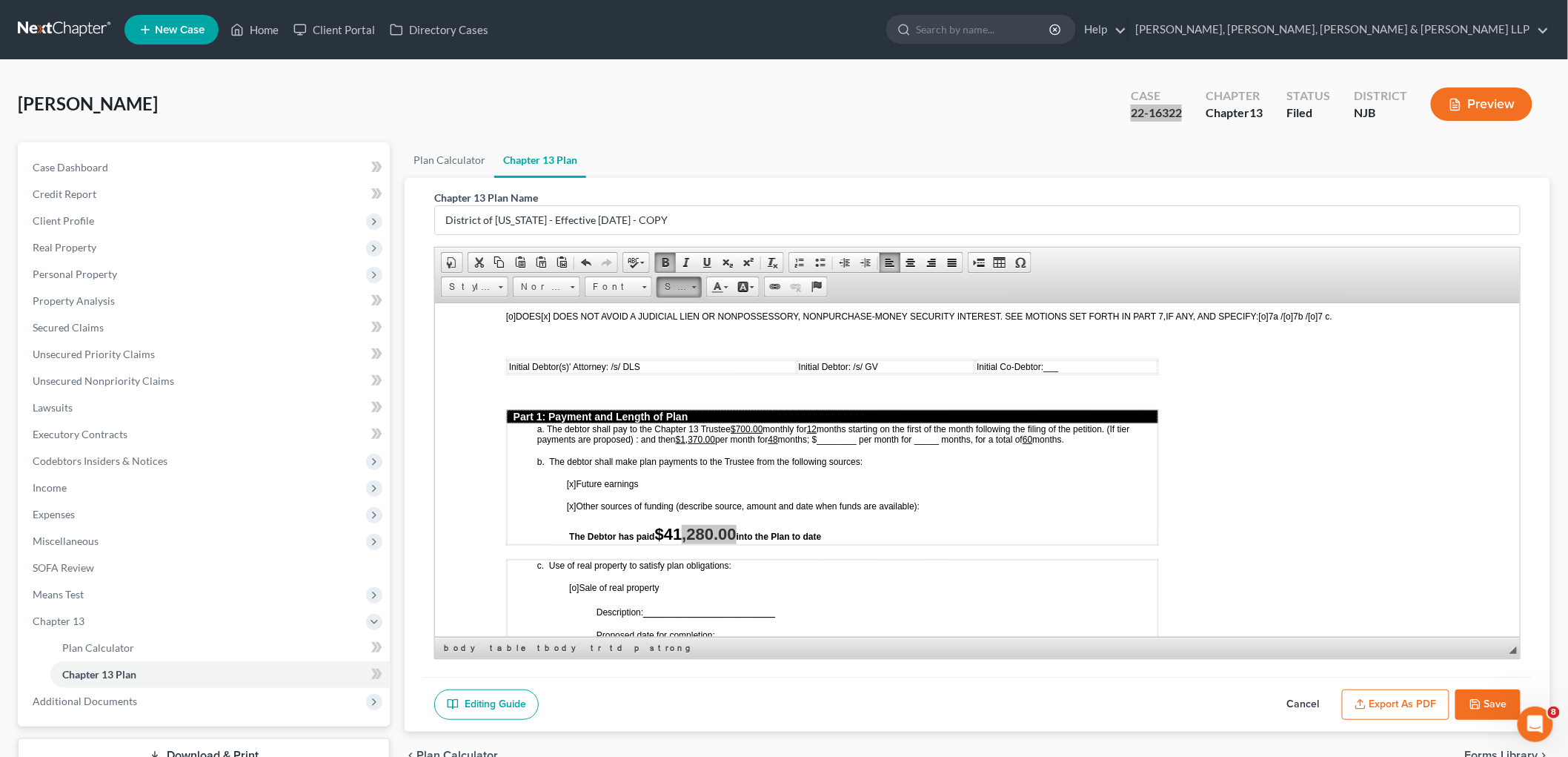
scroll to position [16, 0]
click at [679, 391] on link "12" at bounding box center [702, 388] width 85 height 20
click at [818, 500] on p "[x] Other sources of funding (describe source, amount and date when funds are a…" at bounding box center [861, 517] width 591 height 35
click at [894, 500] on p "[x] Other sources of funding (describe source, amount and date when funds are a…" at bounding box center [861, 517] width 591 height 35
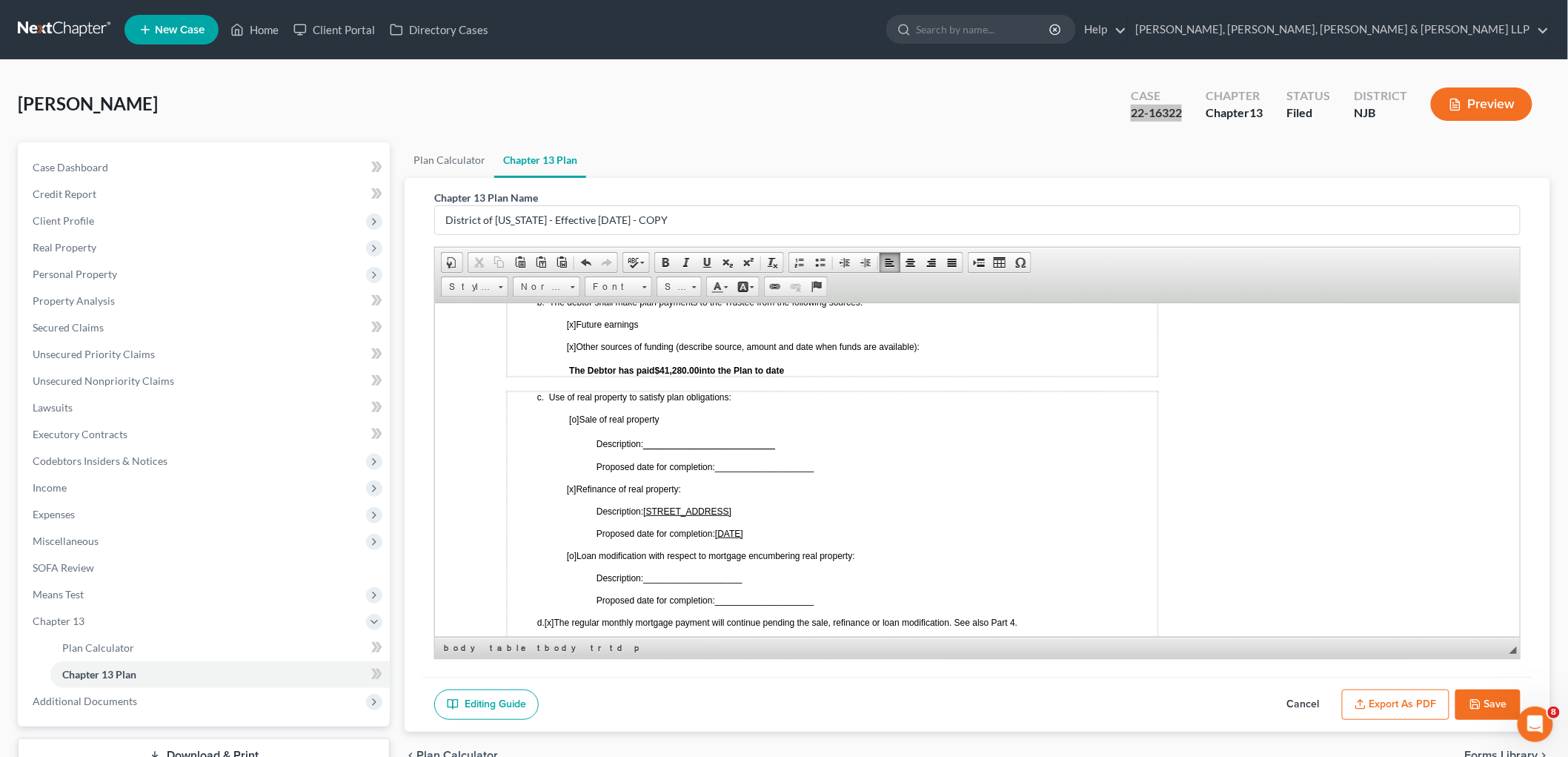
scroll to position [744, 0]
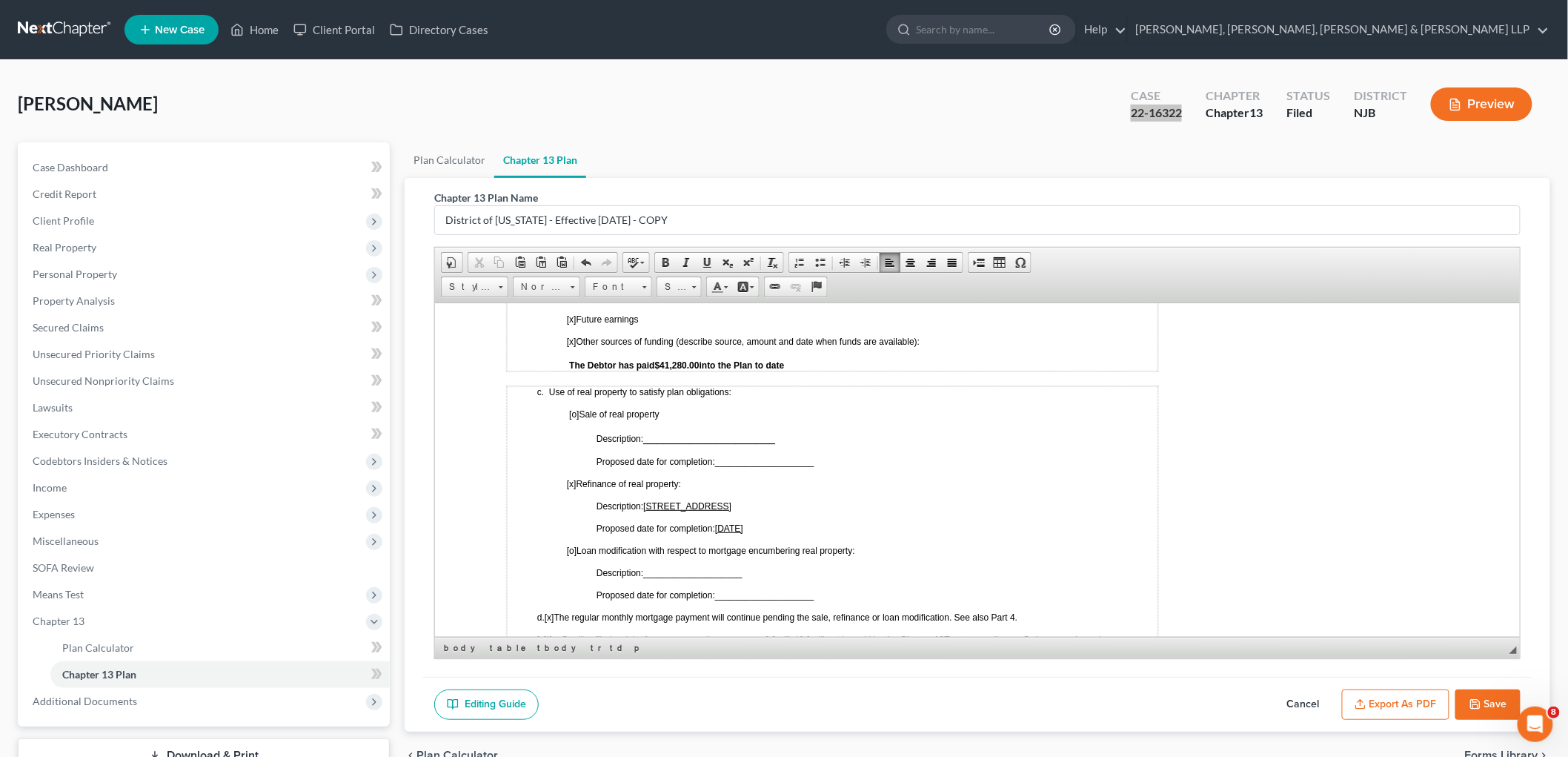
drag, startPoint x: 572, startPoint y: 452, endPoint x: 588, endPoint y: 452, distance: 16.0
click at [572, 478] on span "[x]" at bounding box center [571, 483] width 9 height 10
drag, startPoint x: 811, startPoint y: 477, endPoint x: 680, endPoint y: 482, distance: 131.1
click at [646, 500] on p "Description: [STREET_ADDRESS]" at bounding box center [875, 505] width 561 height 10
click at [575, 409] on span "[o]" at bounding box center [573, 414] width 9 height 10
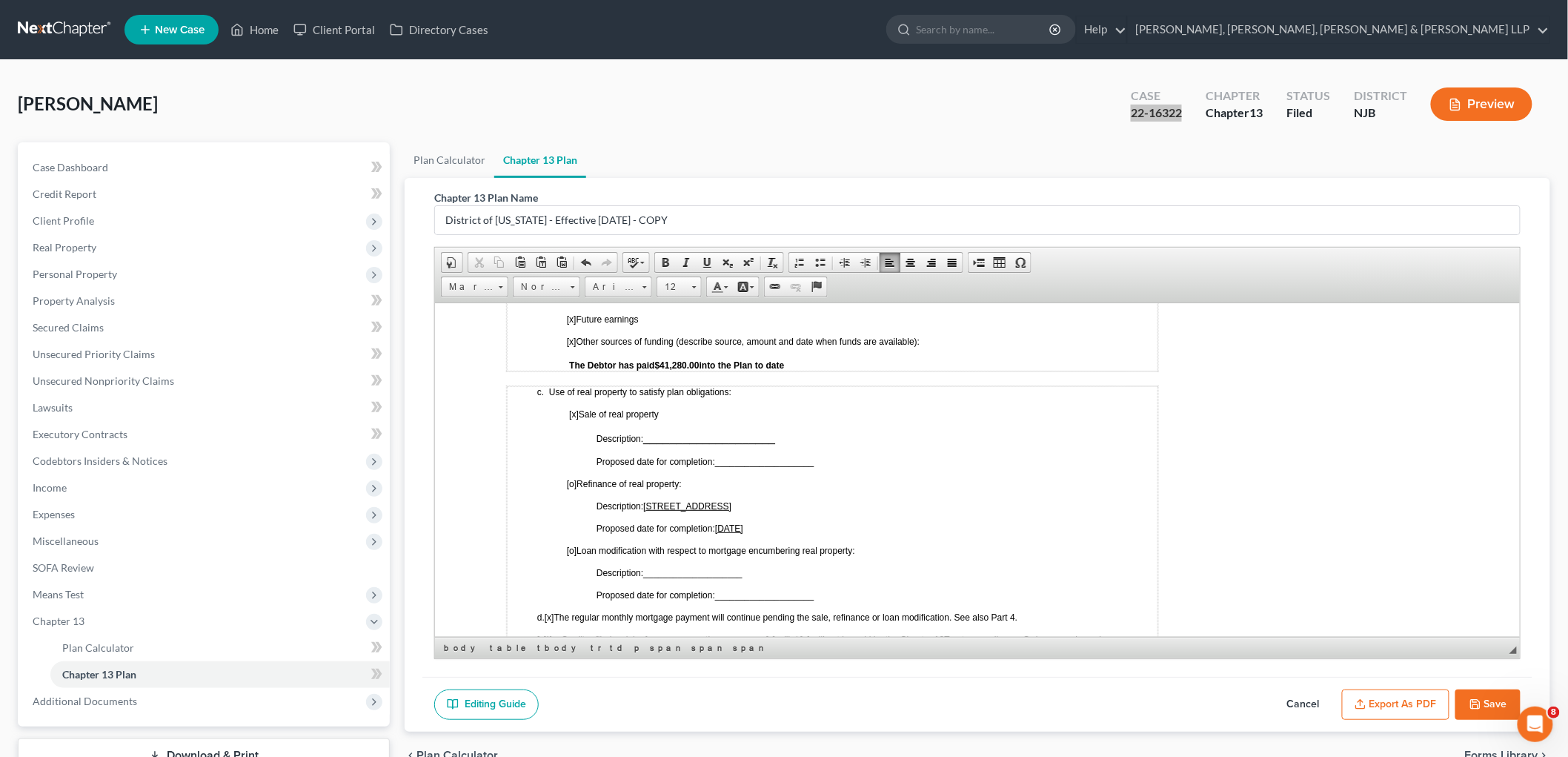
click at [574, 478] on span "[o]" at bounding box center [571, 483] width 9 height 10
click at [574, 409] on span "[x ]" at bounding box center [573, 414] width 9 height 10
click at [570, 478] on span "[x ]" at bounding box center [571, 483] width 9 height 10
click at [574, 409] on span "[o ]" at bounding box center [573, 414] width 9 height 10
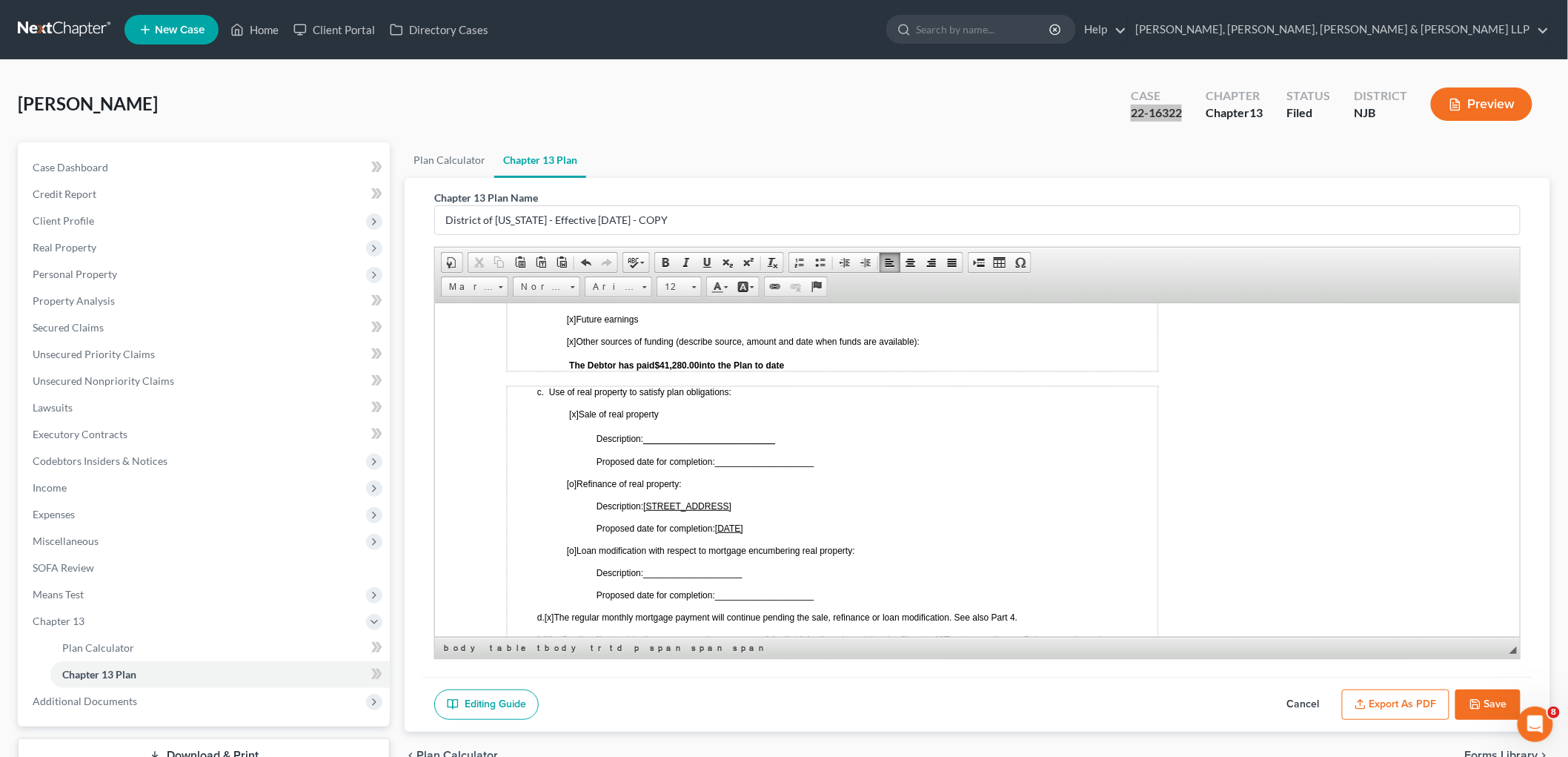
drag, startPoint x: 787, startPoint y: 473, endPoint x: 646, endPoint y: 475, distance: 141.0
click at [646, 500] on u "[STREET_ADDRESS]" at bounding box center [686, 505] width 88 height 10
copy u "[STREET_ADDRESS]"
click at [668, 430] on span "____________________" at bounding box center [707, 436] width 132 height 12
drag, startPoint x: 780, startPoint y: 410, endPoint x: 648, endPoint y: 411, distance: 132.0
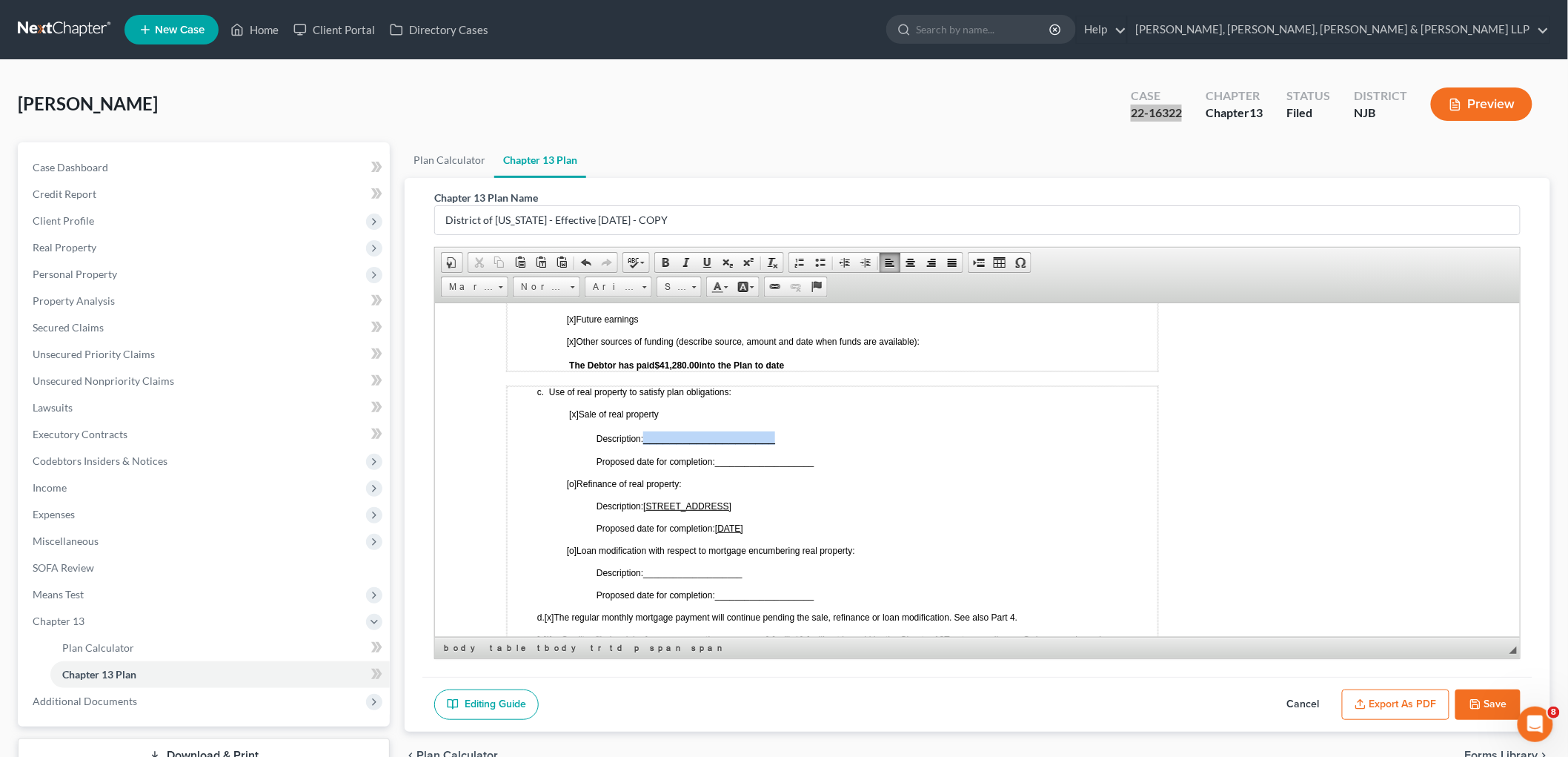
click at [648, 430] on span "Description: ____________________" at bounding box center [693, 436] width 196 height 12
drag, startPoint x: 784, startPoint y: 498, endPoint x: 763, endPoint y: 498, distance: 21.0
click at [743, 523] on span "[DATE]" at bounding box center [728, 527] width 28 height 10
click at [775, 456] on span "____________________" at bounding box center [763, 460] width 99 height 10
click at [715, 456] on span "Proposed date for completion: ____________________" at bounding box center [704, 460] width 217 height 10
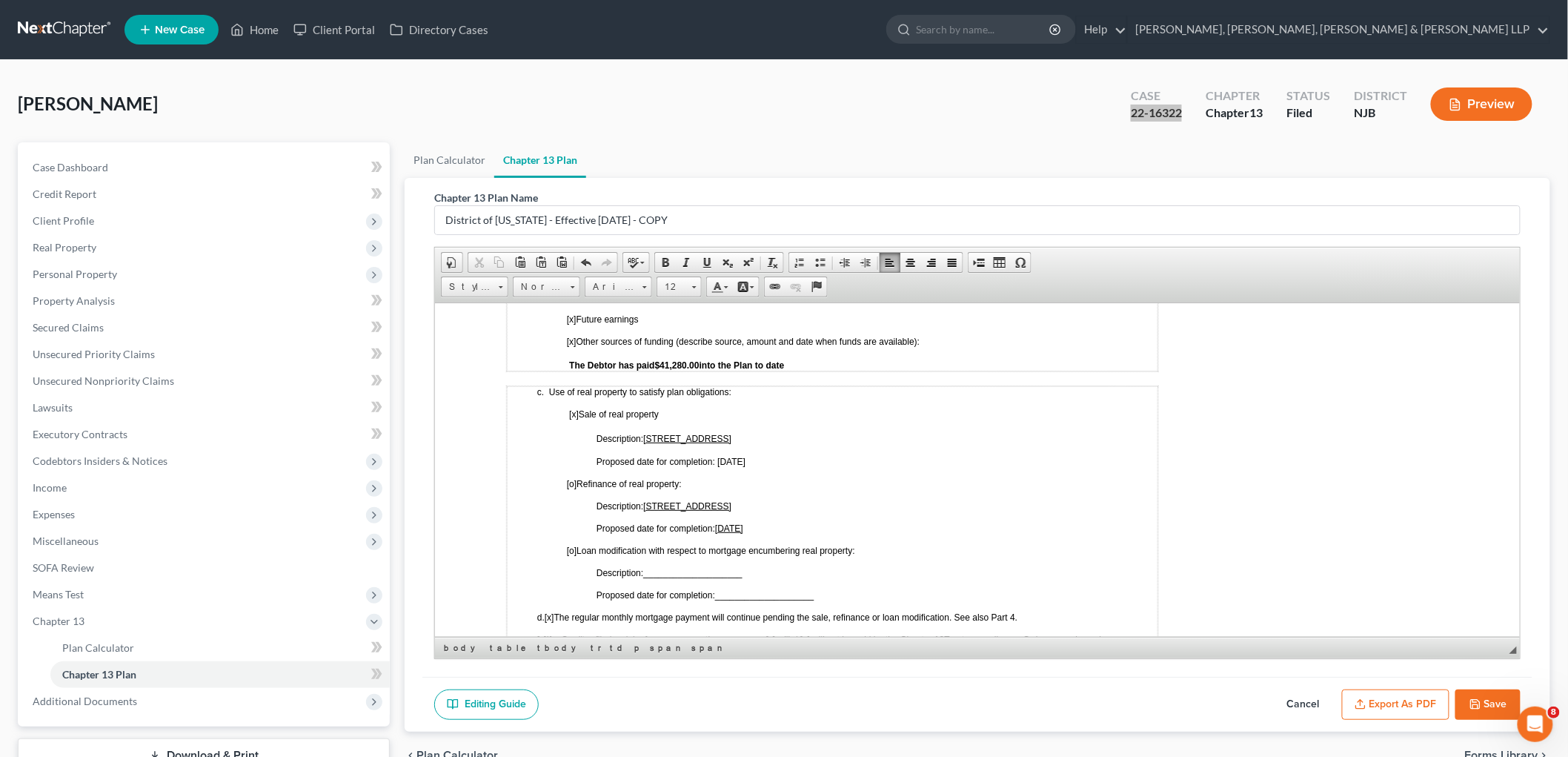
drag, startPoint x: 790, startPoint y: 430, endPoint x: 718, endPoint y: 431, distance: 72.0
click at [718, 456] on p "Proposed date for completion: [DATE]" at bounding box center [875, 460] width 561 height 10
click at [731, 500] on u "[STREET_ADDRESS]" at bounding box center [686, 505] width 88 height 10
drag, startPoint x: 810, startPoint y: 477, endPoint x: 645, endPoint y: 476, distance: 165.0
click at [645, 500] on p "Description: [STREET_ADDRESS]" at bounding box center [875, 505] width 561 height 10
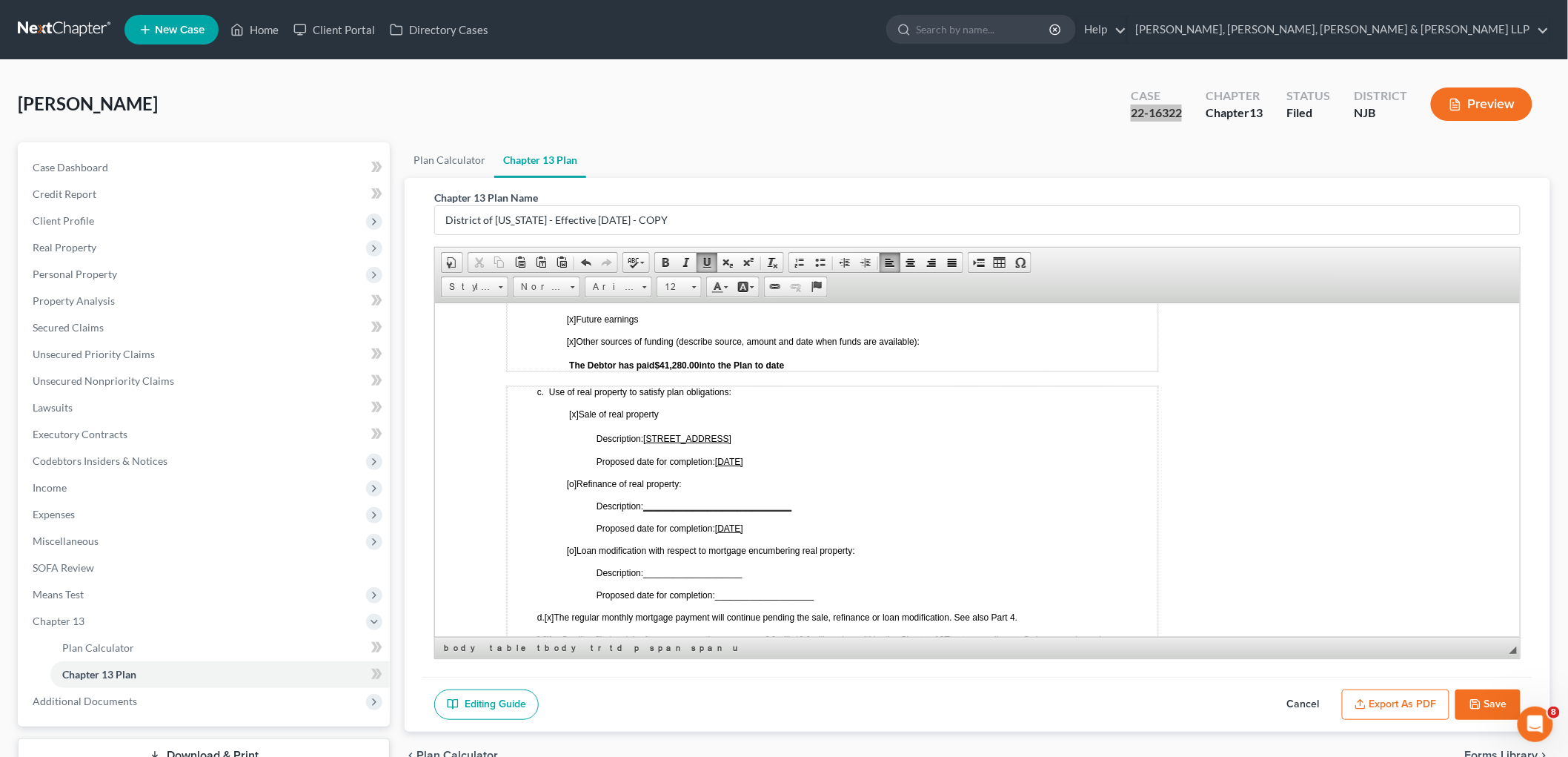
drag, startPoint x: 787, startPoint y: 494, endPoint x: 735, endPoint y: 501, distance: 52.5
click at [718, 523] on p "Proposed date for completion: [DATE]" at bounding box center [875, 527] width 561 height 10
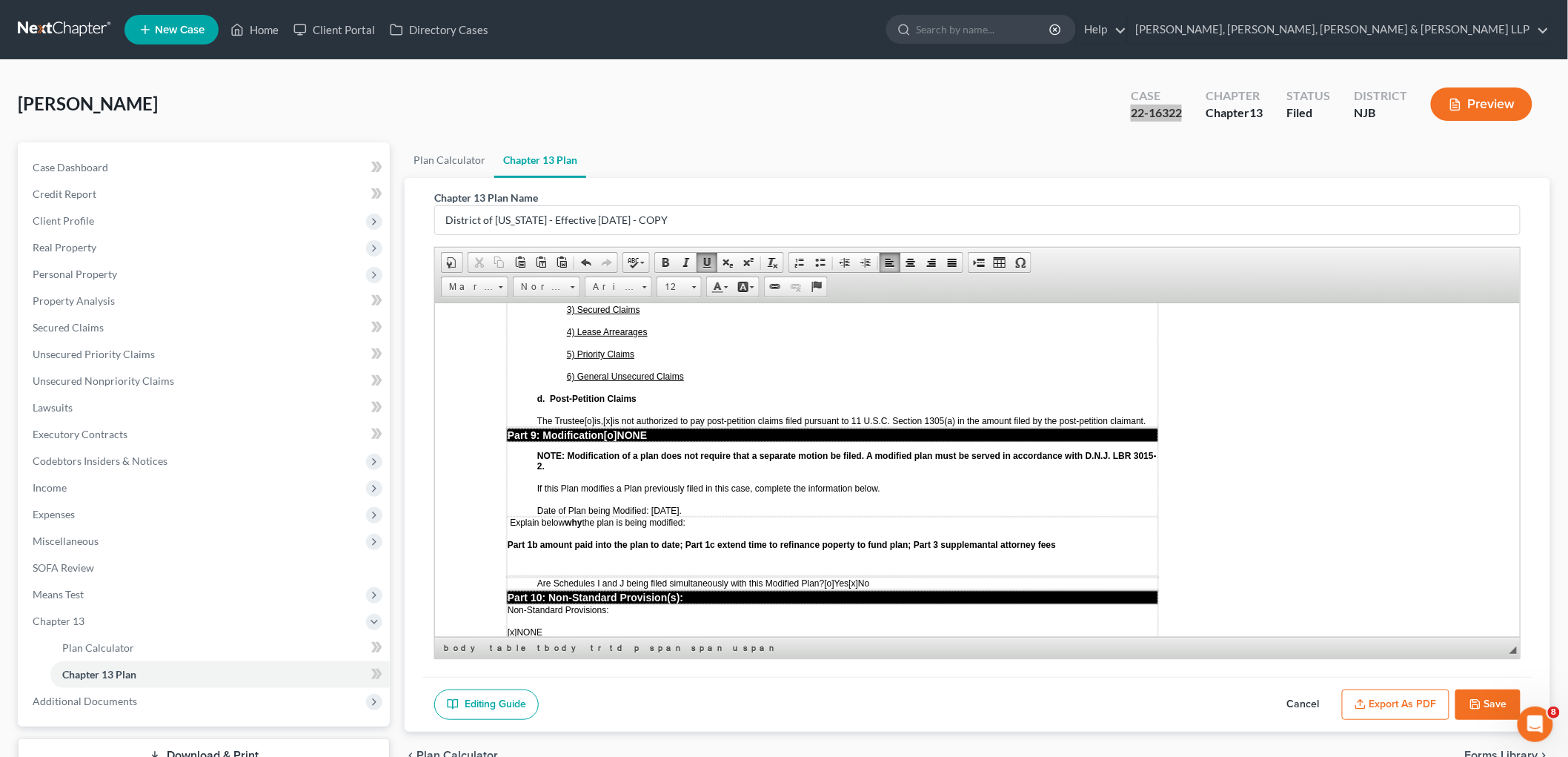
scroll to position [3626, 0]
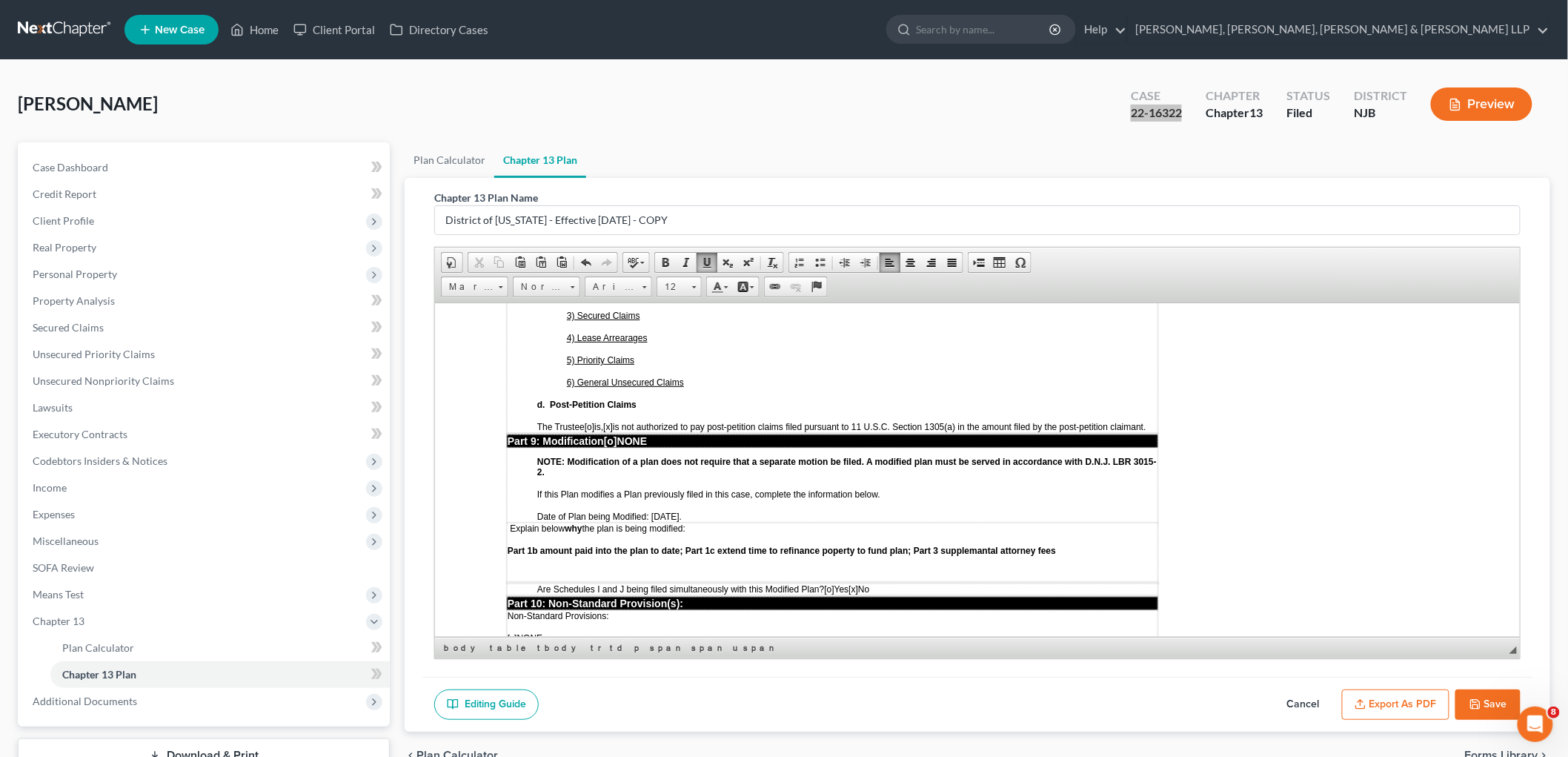
click at [717, 545] on strong "Part 1b amount paid into the plan to date; Part 1c extend time to refinance pop…" at bounding box center [781, 550] width 549 height 10
drag, startPoint x: 1110, startPoint y: 434, endPoint x: 953, endPoint y: 437, distance: 157.0
click at [953, 545] on p "Part 1b amount paid into the plan to date; Part 1c remove refinance language an…" at bounding box center [832, 550] width 650 height 10
drag, startPoint x: 726, startPoint y: 402, endPoint x: 650, endPoint y: 398, distance: 76.1
click at [650, 511] on p "Date of Plan being Modified: [DATE]." at bounding box center [847, 515] width 621 height 10
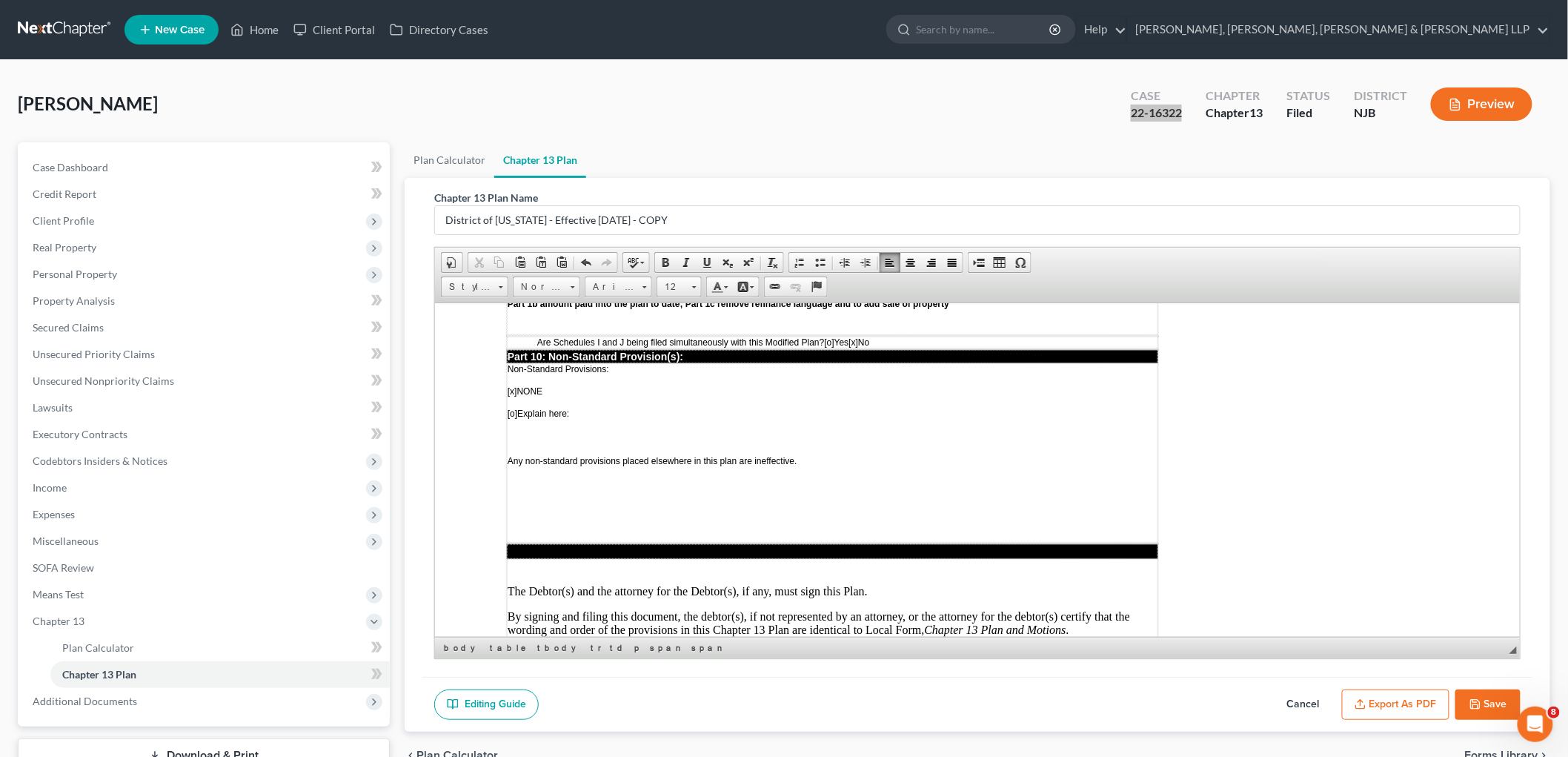
scroll to position [3956, 0]
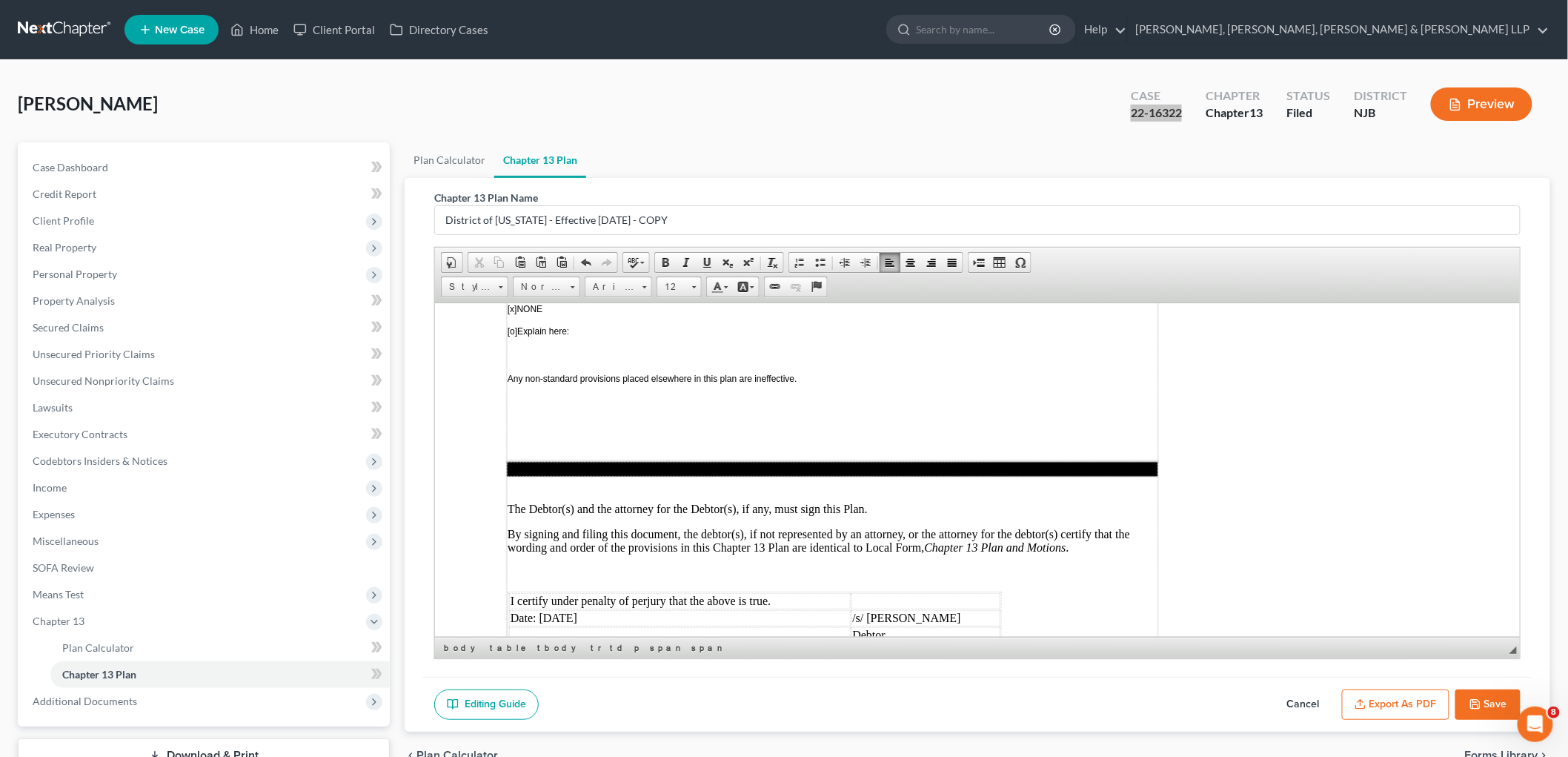
drag, startPoint x: 595, startPoint y: 510, endPoint x: 537, endPoint y: 512, distance: 58.0
click at [537, 610] on td "Date: [DATE]" at bounding box center [679, 617] width 342 height 16
drag, startPoint x: 599, startPoint y: 574, endPoint x: 539, endPoint y: 575, distance: 60.0
click at [539, 678] on td "Date: [DATE]" at bounding box center [679, 685] width 342 height 16
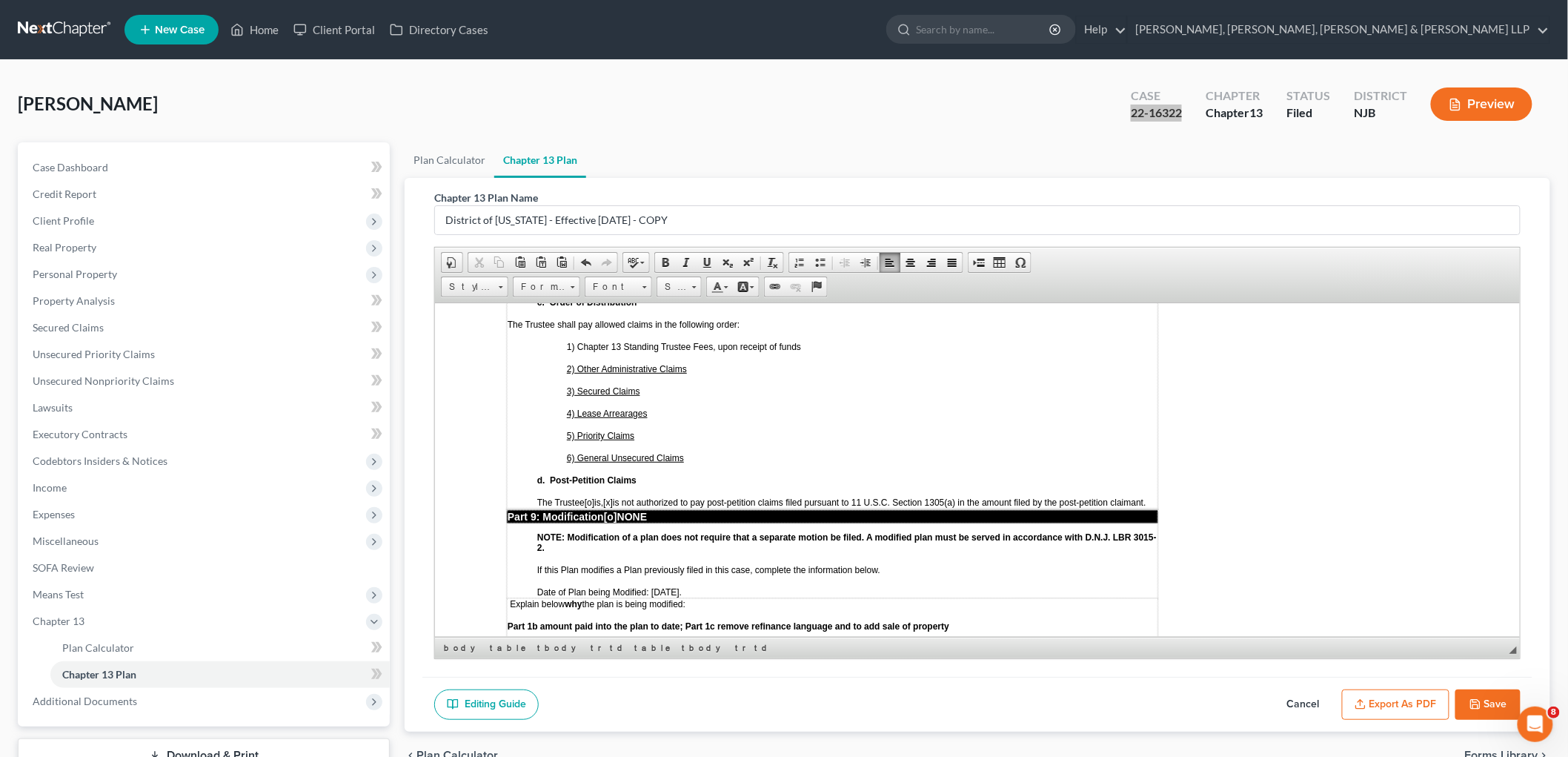
scroll to position [3551, 0]
drag, startPoint x: 961, startPoint y: 512, endPoint x: 506, endPoint y: 517, distance: 455.0
click at [507, 621] on p "Part 1b amount paid into the plan to date; Part 1c remove refinance language an…" at bounding box center [832, 625] width 650 height 10
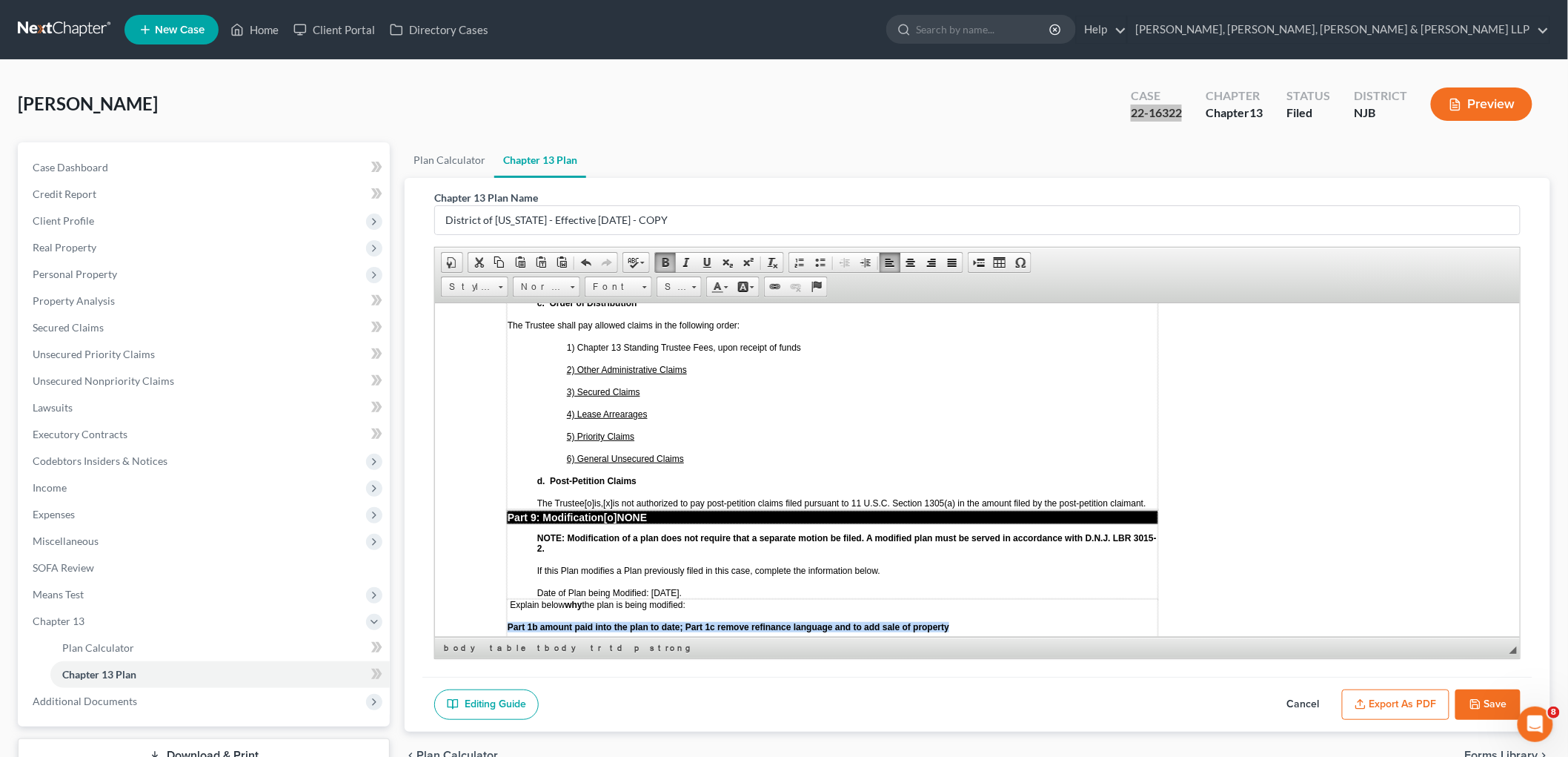
copy strong "Part 1b amount paid into the plan to date; Part 1c remove refinance language an…"
click at [733, 621] on strong "Part 1b amount paid into the plan to date; Part 1c remove refinance language an…" at bounding box center [727, 625] width 441 height 10
drag, startPoint x: 962, startPoint y: 513, endPoint x: 718, endPoint y: 508, distance: 244.1
click at [718, 621] on p "Part 1b amount paid into the plan to date; Part 1c remove refinance language an…" at bounding box center [832, 625] width 650 height 10
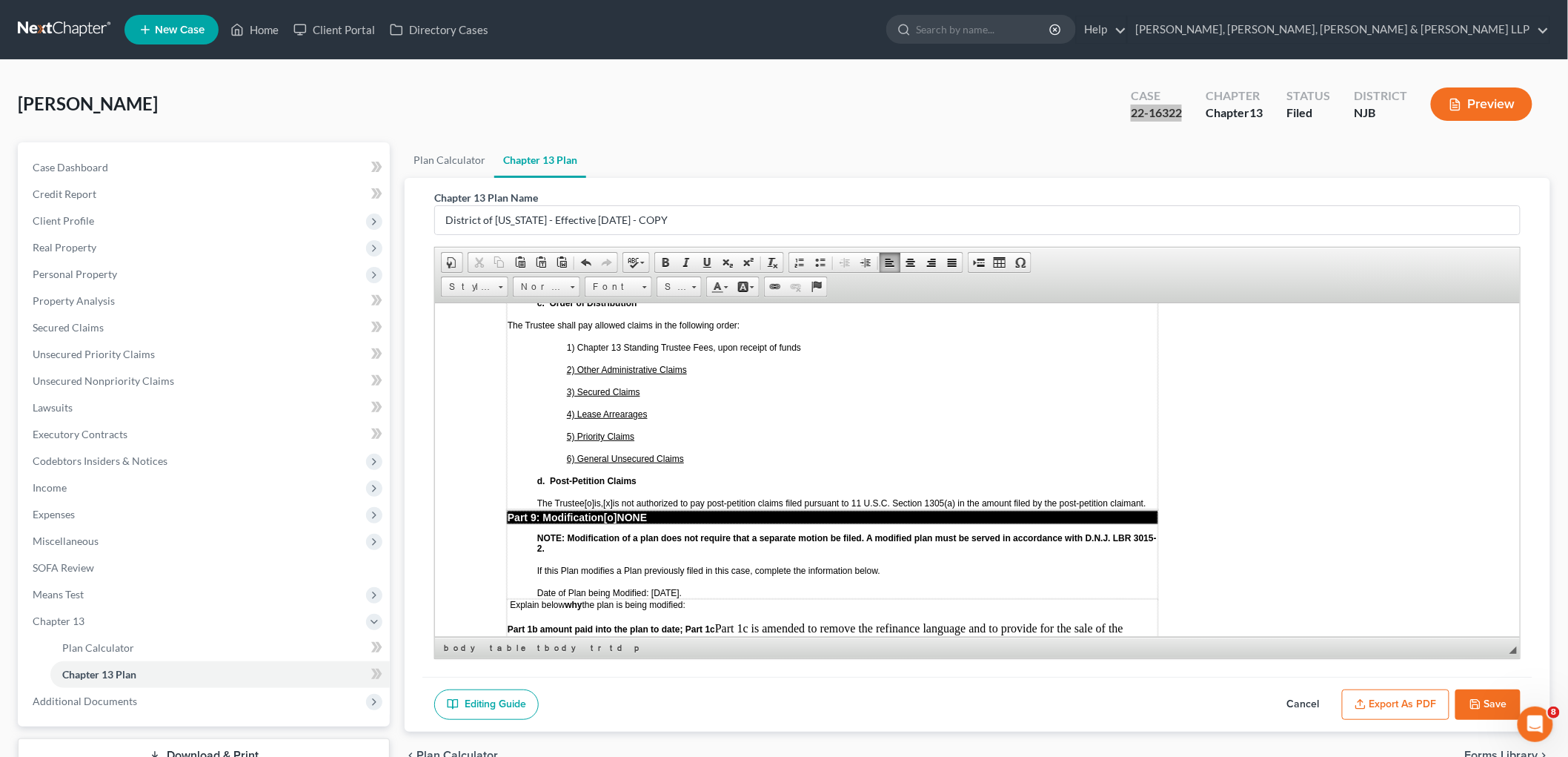
click at [750, 621] on p "Part 1b amount paid into the plan to date; Part 1c Part 1c is amended to remove…" at bounding box center [832, 634] width 650 height 27
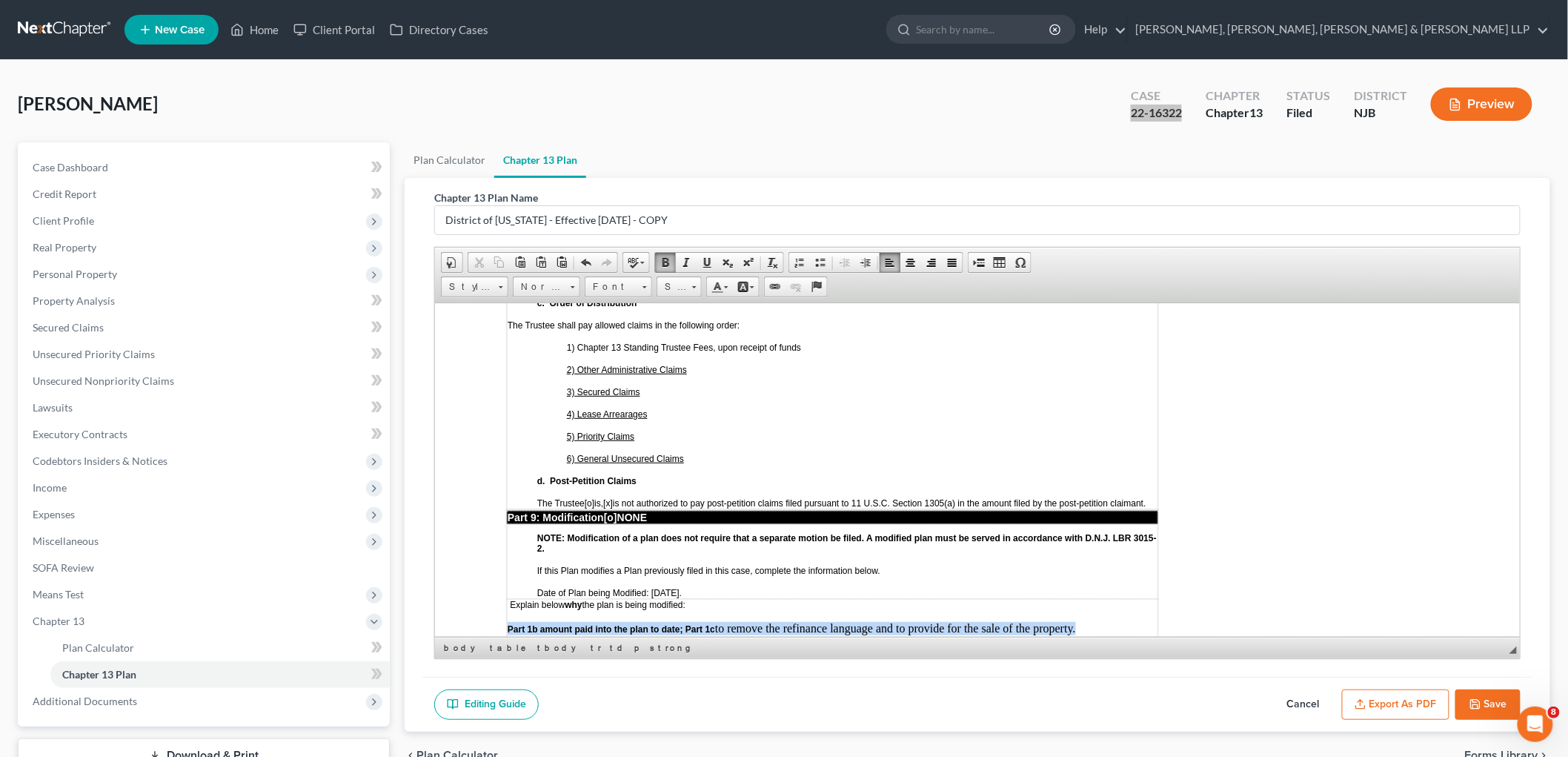
drag, startPoint x: 1086, startPoint y: 512, endPoint x: 508, endPoint y: 515, distance: 578.0
click at [508, 621] on p "Part 1b amount paid into the plan to date; Part 1c to remove the refinance lang…" at bounding box center [832, 627] width 650 height 13
click at [690, 287] on link "Size" at bounding box center [679, 287] width 45 height 21
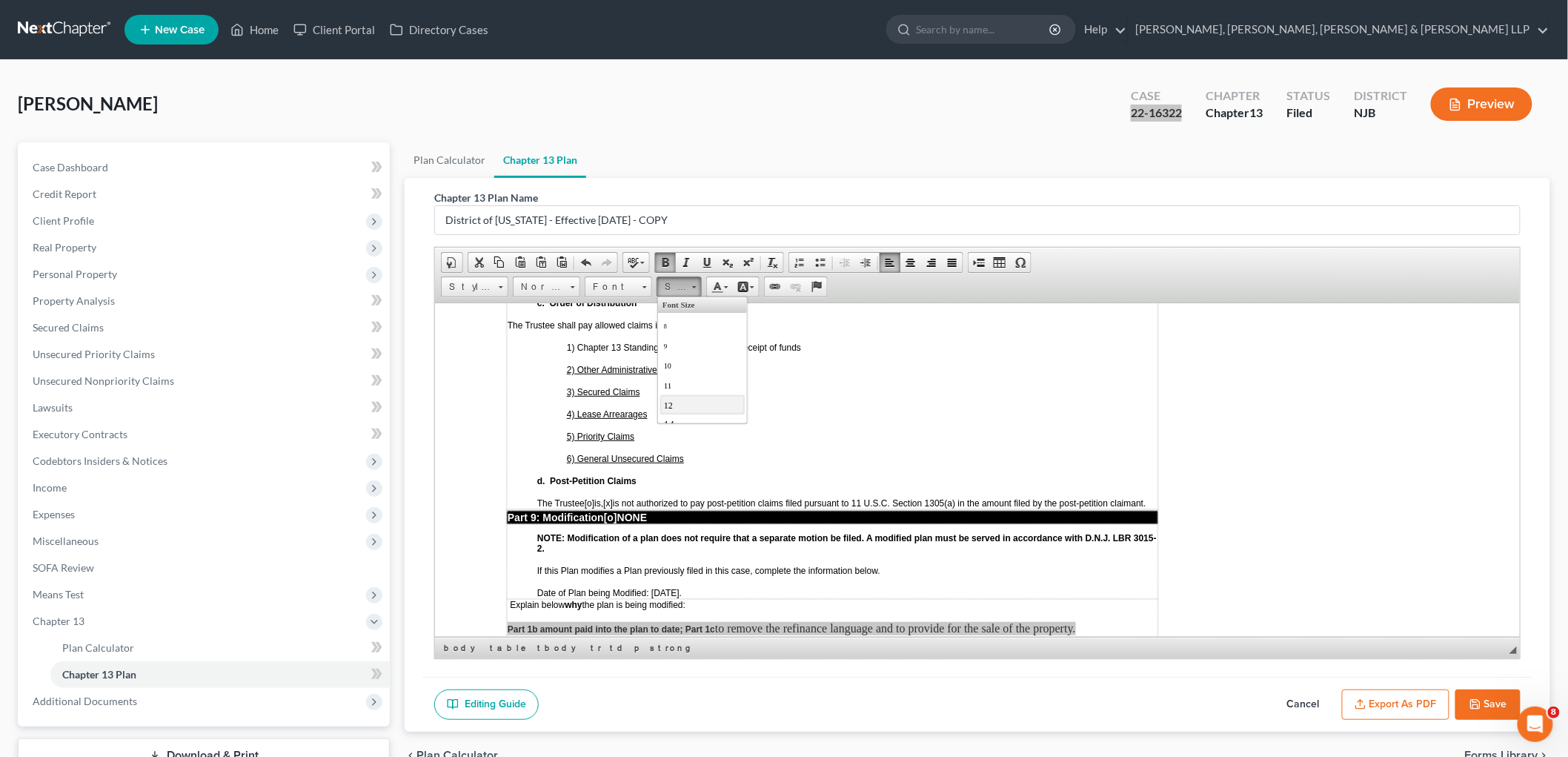
click at [675, 401] on link "12" at bounding box center [702, 403] width 85 height 20
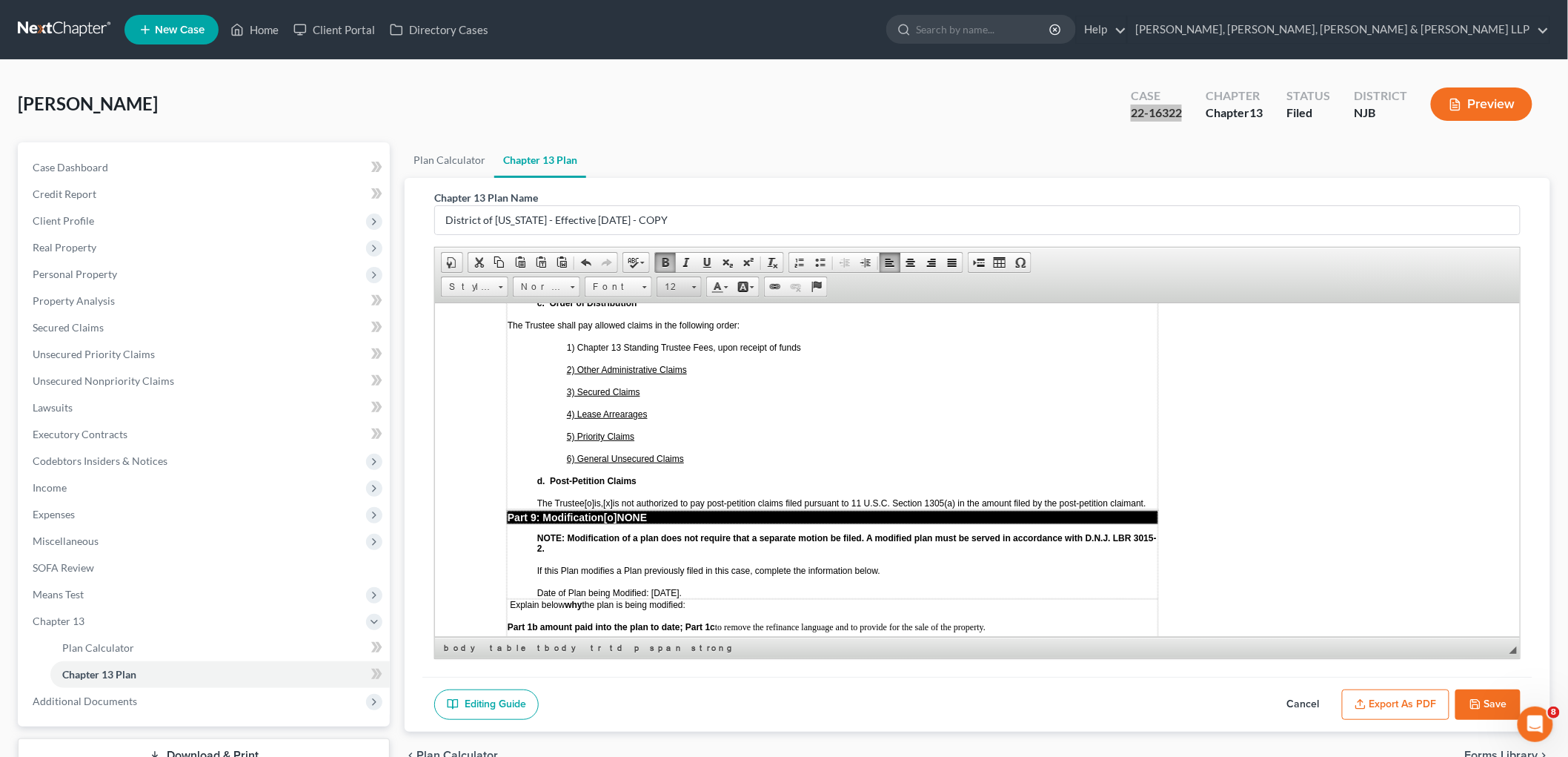
click at [679, 292] on span "12" at bounding box center [672, 287] width 30 height 20
click at [677, 406] on link "12" at bounding box center [702, 403] width 85 height 20
click at [664, 264] on span at bounding box center [665, 262] width 12 height 12
click at [1081, 621] on p "Part 1b amount paid into the plan to date; Part 1c to remove the refinance lang…" at bounding box center [832, 627] width 650 height 13
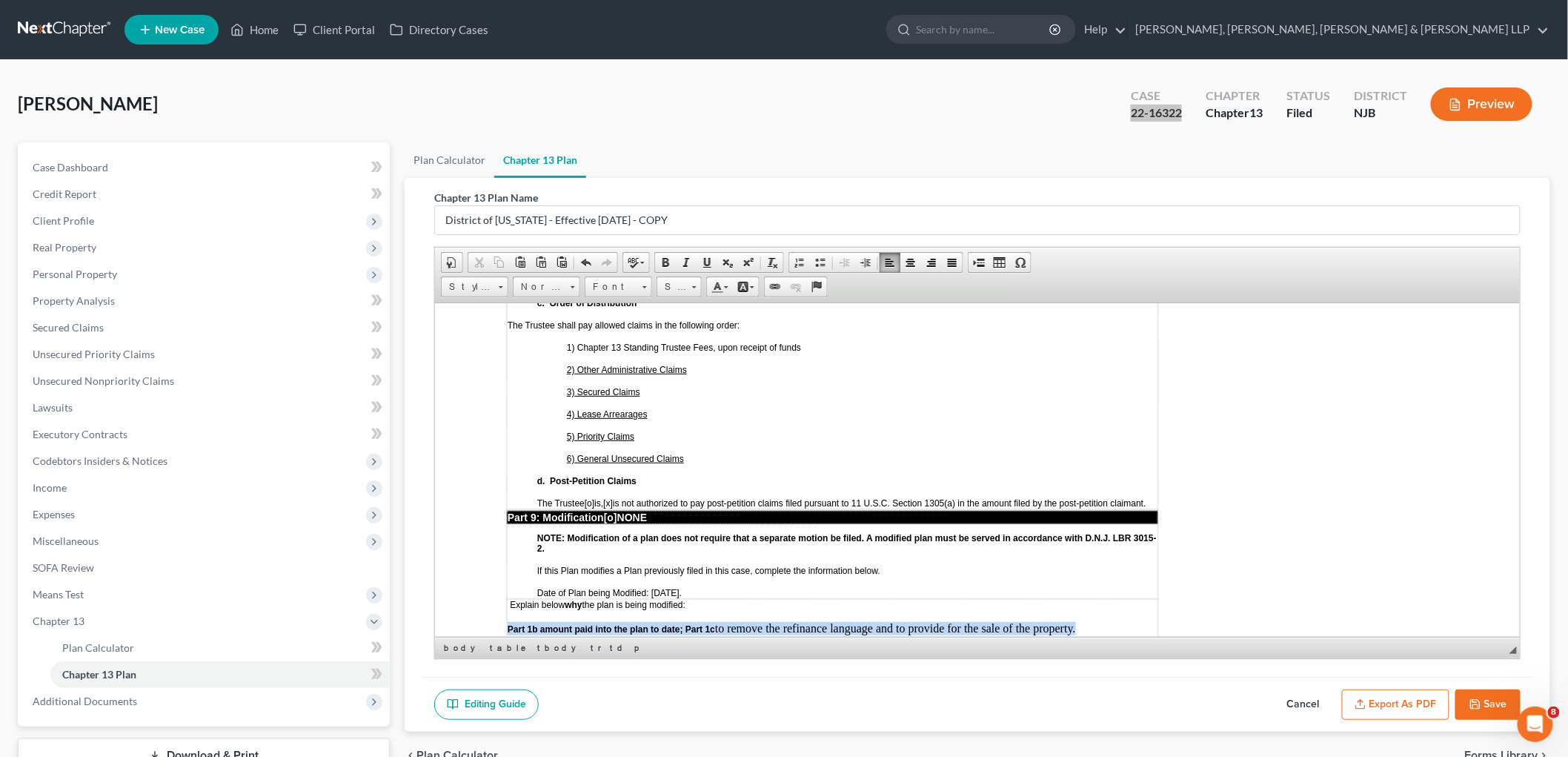
drag, startPoint x: 1102, startPoint y: 515, endPoint x: 509, endPoint y: 517, distance: 593.0
click at [509, 621] on p "Part 1b amount paid into the plan to date; Part 1c to remove the refinance lang…" at bounding box center [832, 627] width 650 height 13
click at [667, 259] on span at bounding box center [665, 262] width 12 height 12
click at [663, 258] on span at bounding box center [665, 262] width 12 height 12
click at [980, 621] on p "Part 1b amount paid into the plan to date; Part 1c to remove the refinance lang…" at bounding box center [832, 627] width 650 height 13
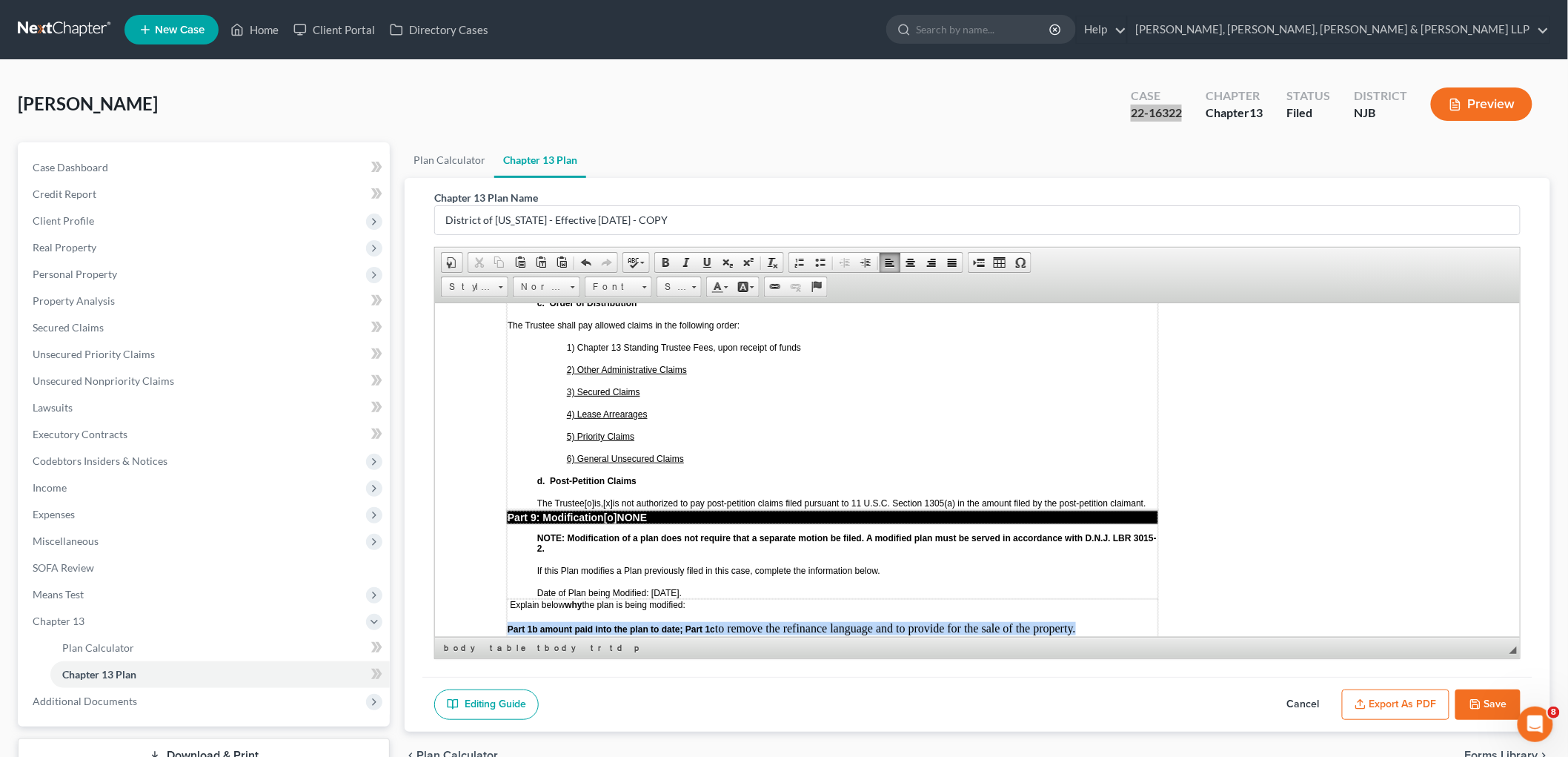
drag, startPoint x: 1088, startPoint y: 511, endPoint x: 507, endPoint y: 520, distance: 581.1
click at [507, 621] on p "Part 1b amount paid into the plan to date; Part 1c to remove the refinance lang…" at bounding box center [832, 627] width 650 height 13
click at [642, 285] on span at bounding box center [644, 285] width 4 height 14
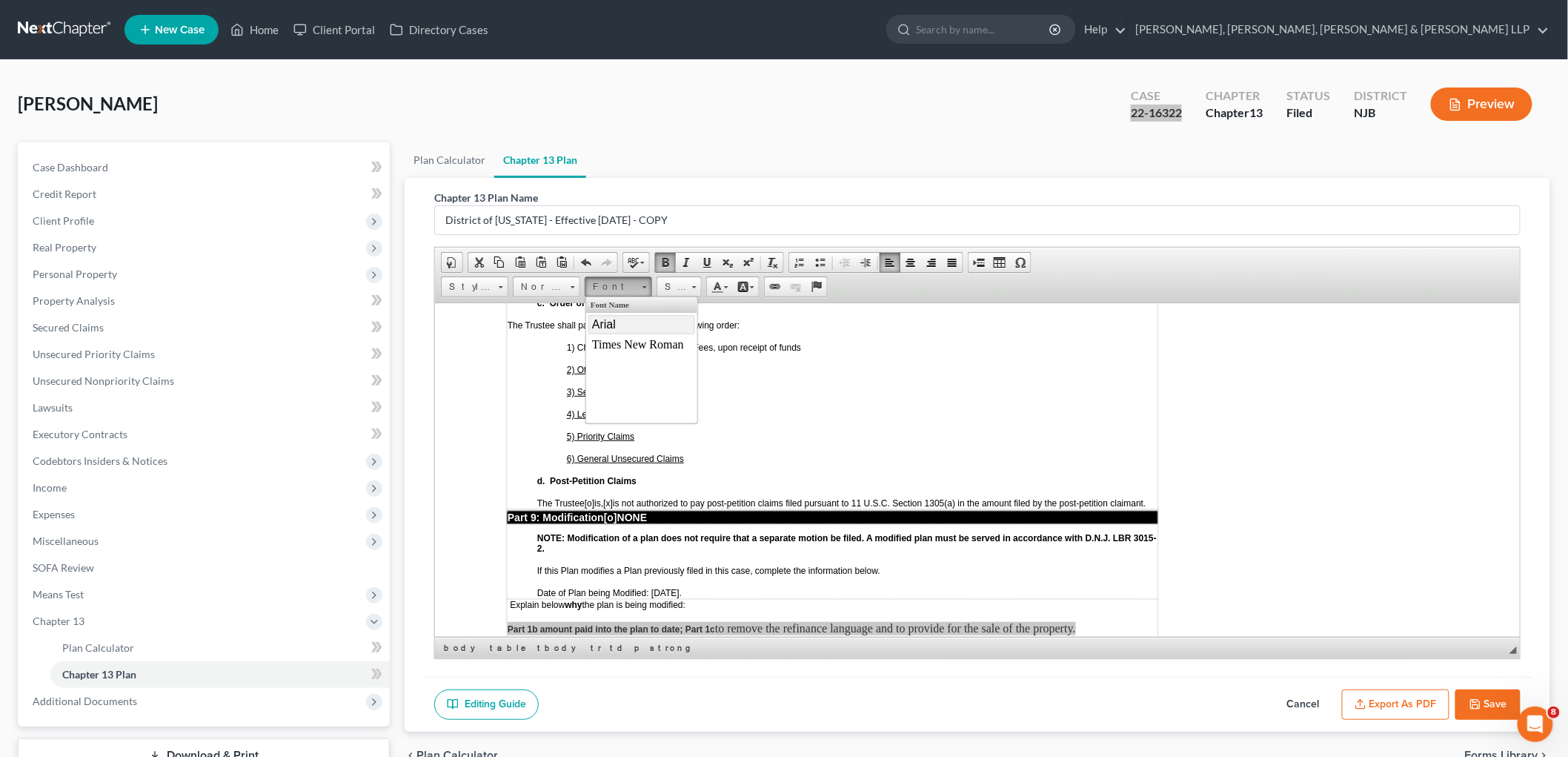
click at [607, 333] on link "Arial" at bounding box center [641, 324] width 106 height 20
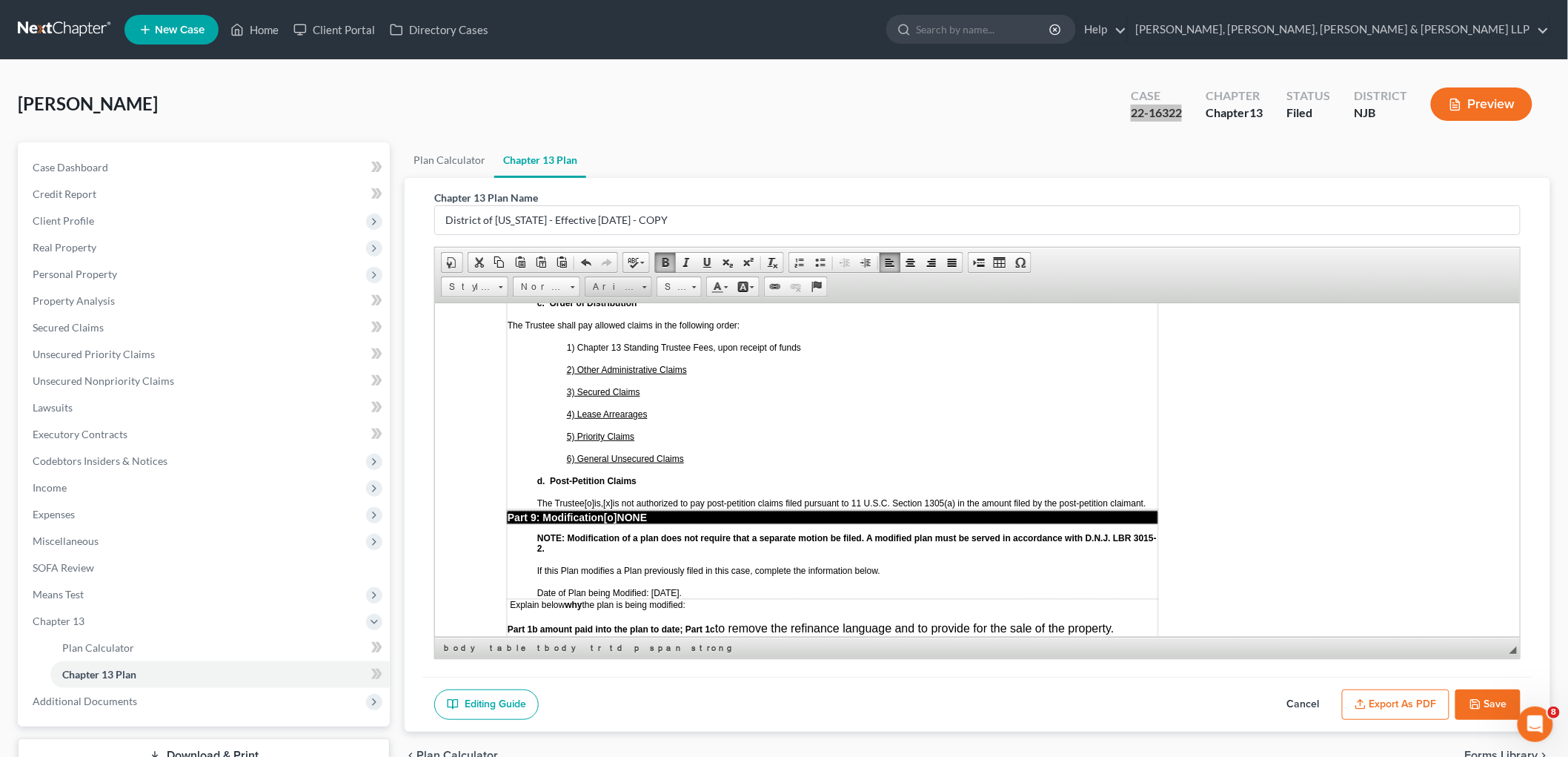
click at [637, 287] on span "Arial" at bounding box center [611, 287] width 52 height 20
click at [628, 343] on span "Times New Roman" at bounding box center [637, 343] width 91 height 12
click at [680, 257] on span at bounding box center [686, 262] width 12 height 12
drag, startPoint x: 684, startPoint y: 257, endPoint x: 663, endPoint y: 258, distance: 21.0
click at [683, 257] on span at bounding box center [686, 262] width 12 height 12
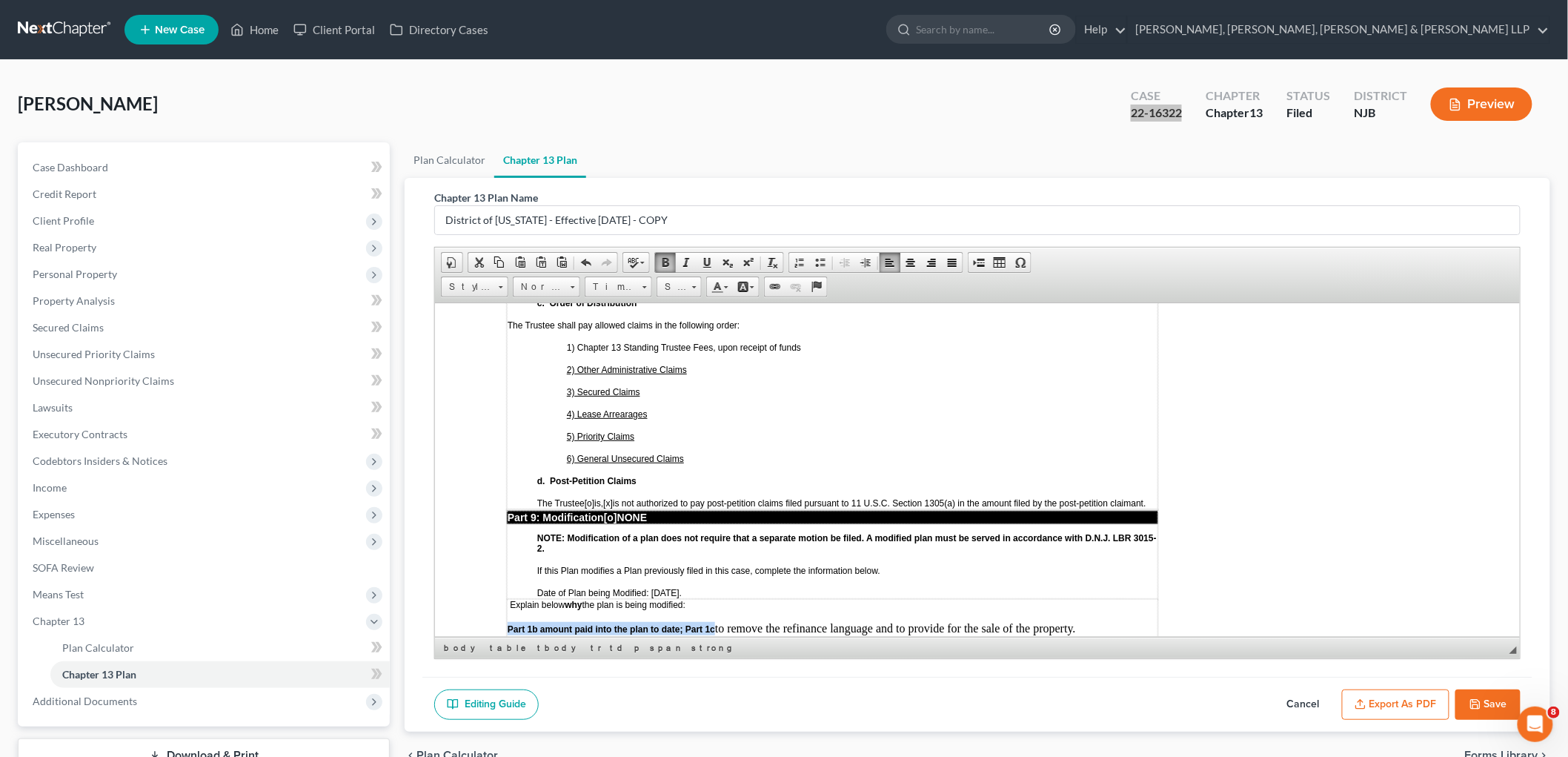
click at [663, 258] on span at bounding box center [665, 262] width 12 height 12
click at [1099, 621] on p "Part 1b amount paid into the plan to date; Part 1c to remove the refinance lang…" at bounding box center [832, 627] width 650 height 13
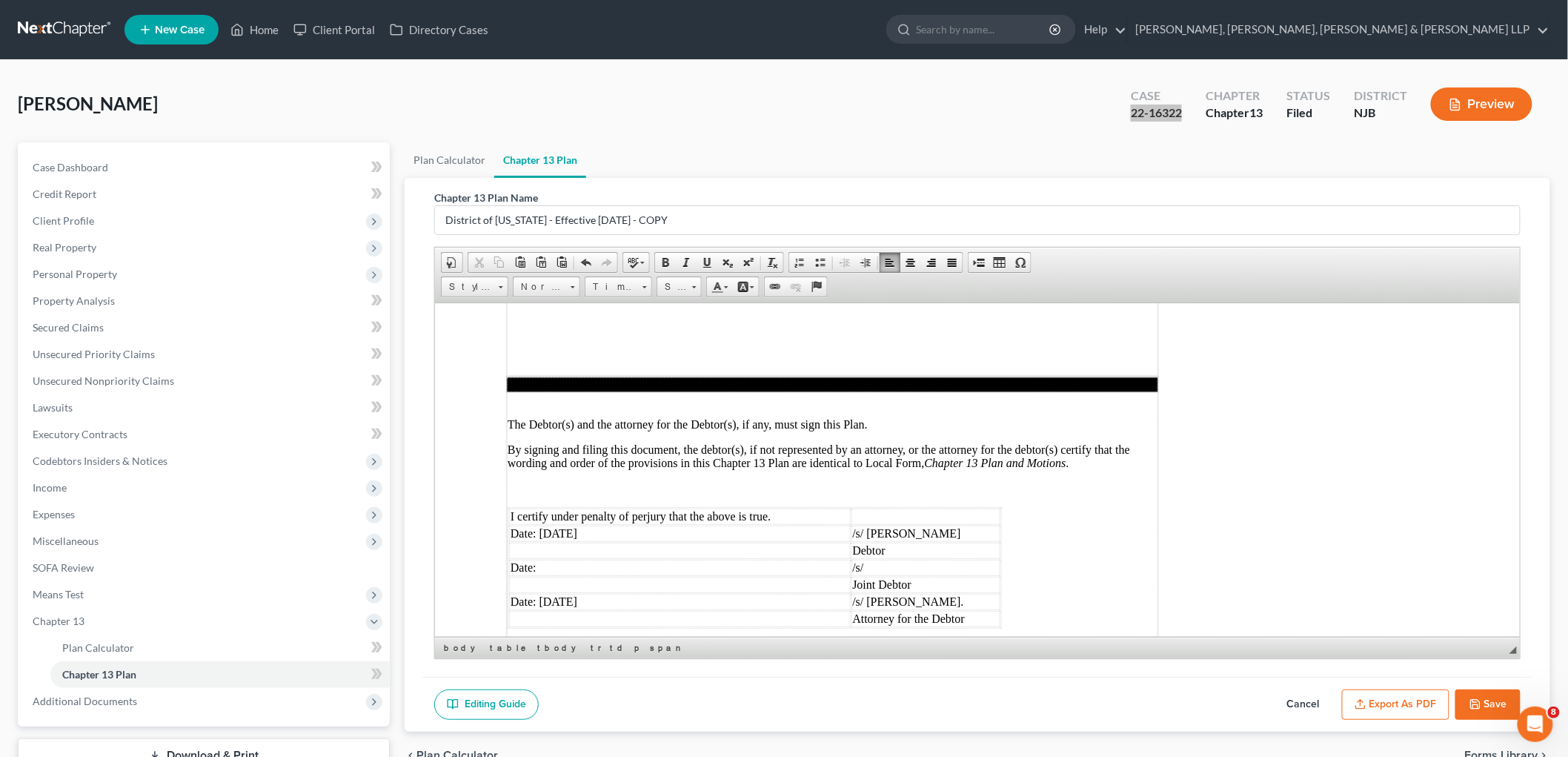
scroll to position [4044, 0]
click at [1394, 698] on button "Export as PDF" at bounding box center [1395, 704] width 107 height 31
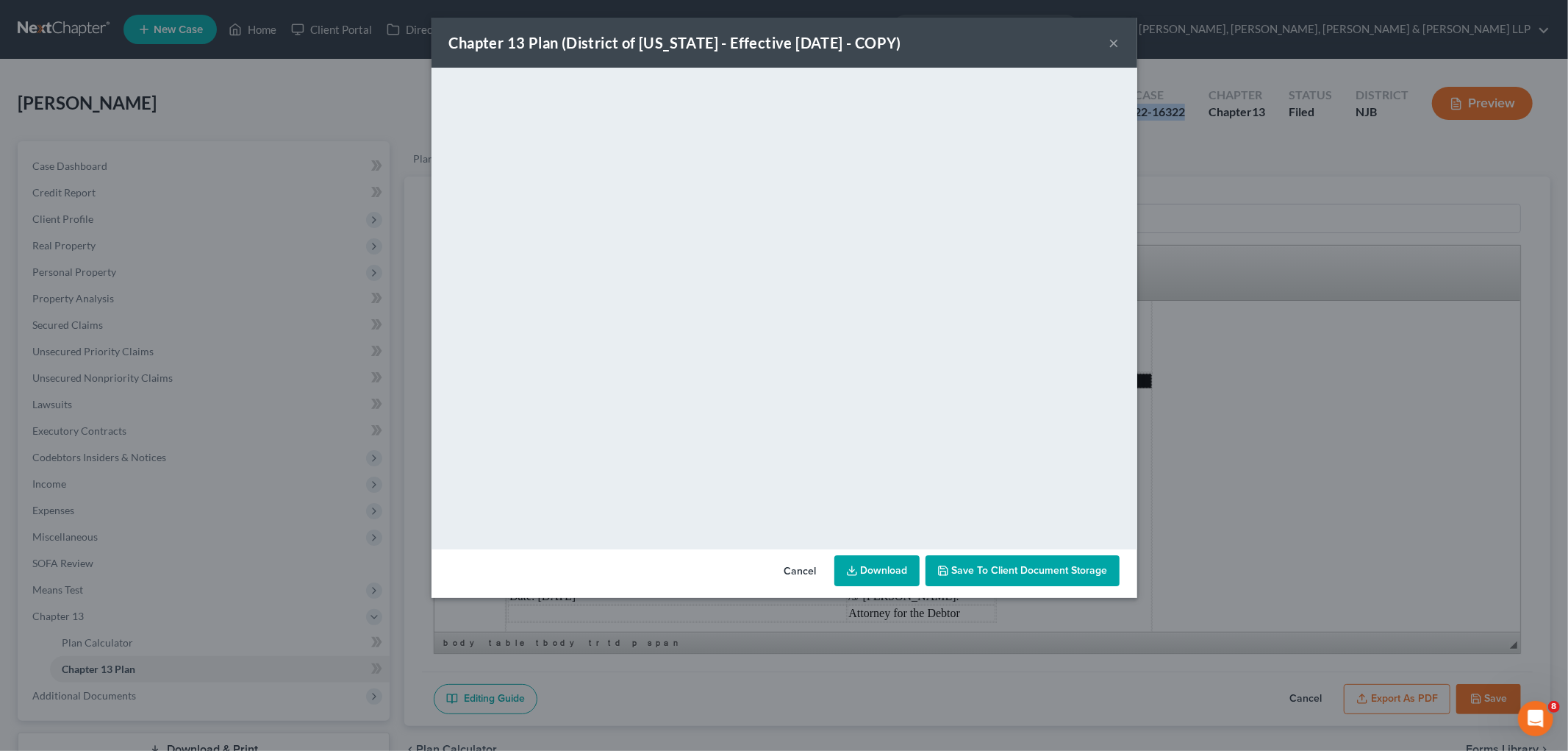
click at [789, 563] on button "Cancel" at bounding box center [801, 571] width 56 height 30
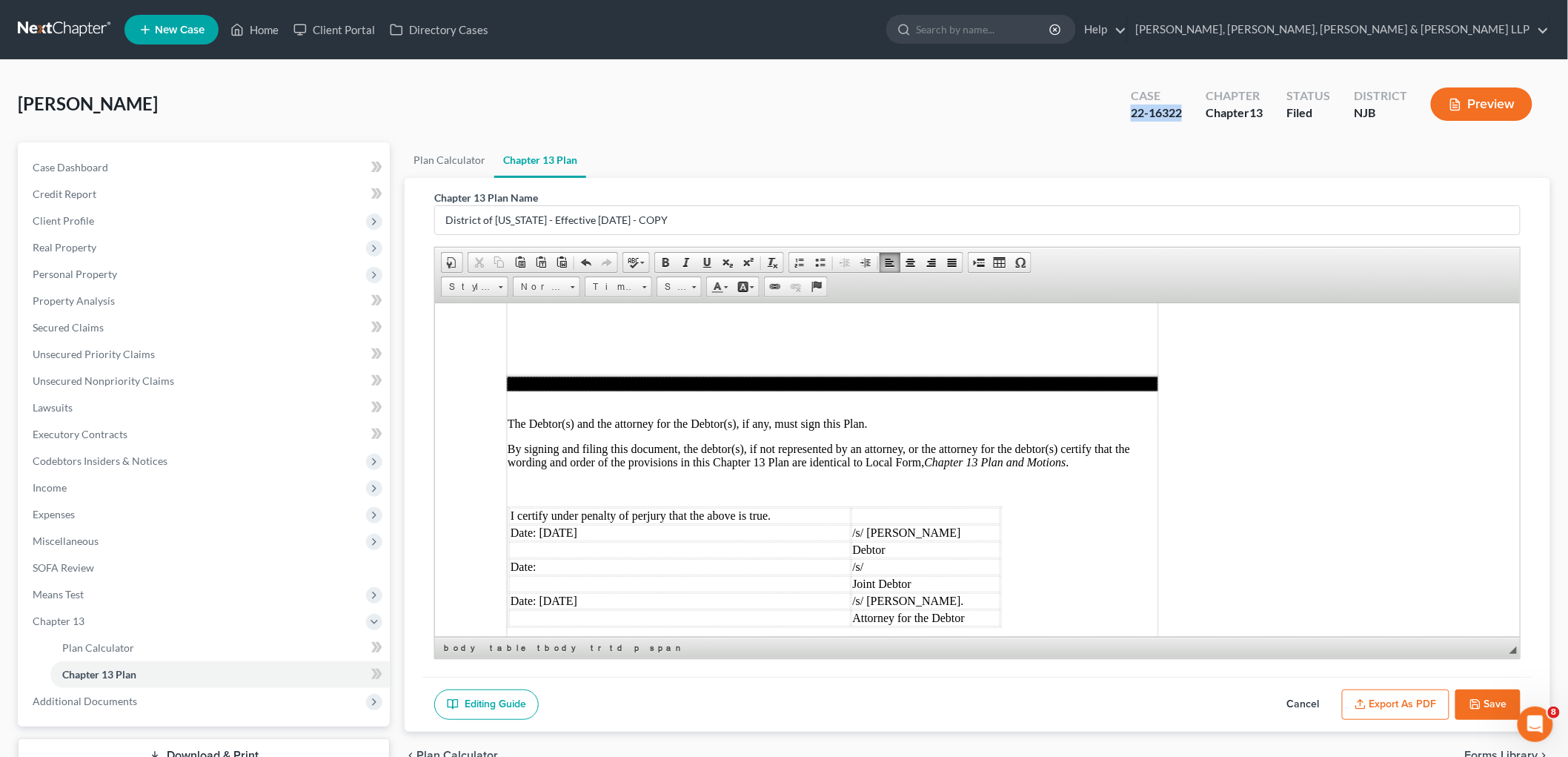
click at [1477, 700] on icon "button" at bounding box center [1476, 704] width 12 height 12
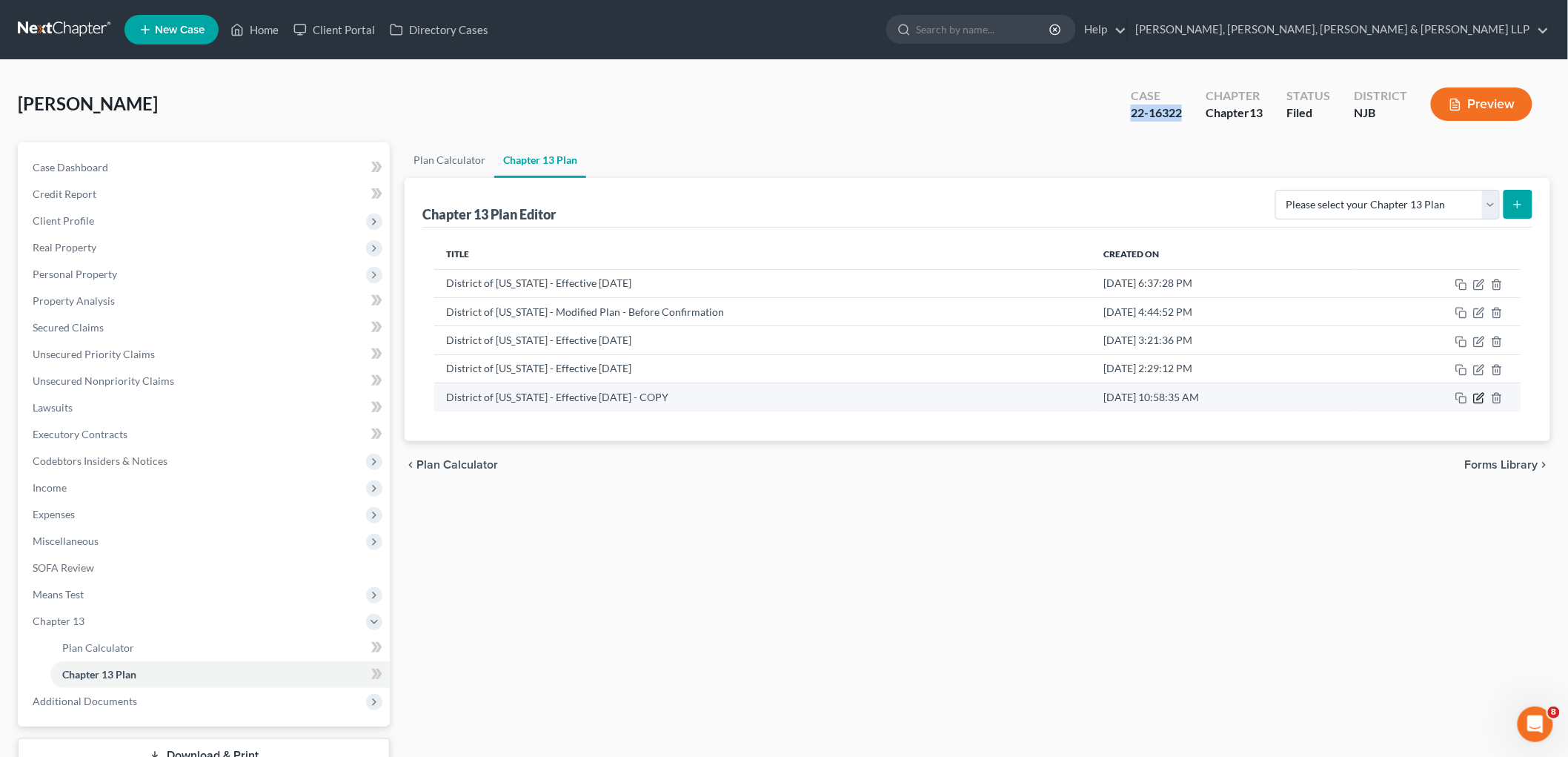
click at [1480, 398] on icon "button" at bounding box center [1479, 398] width 12 height 12
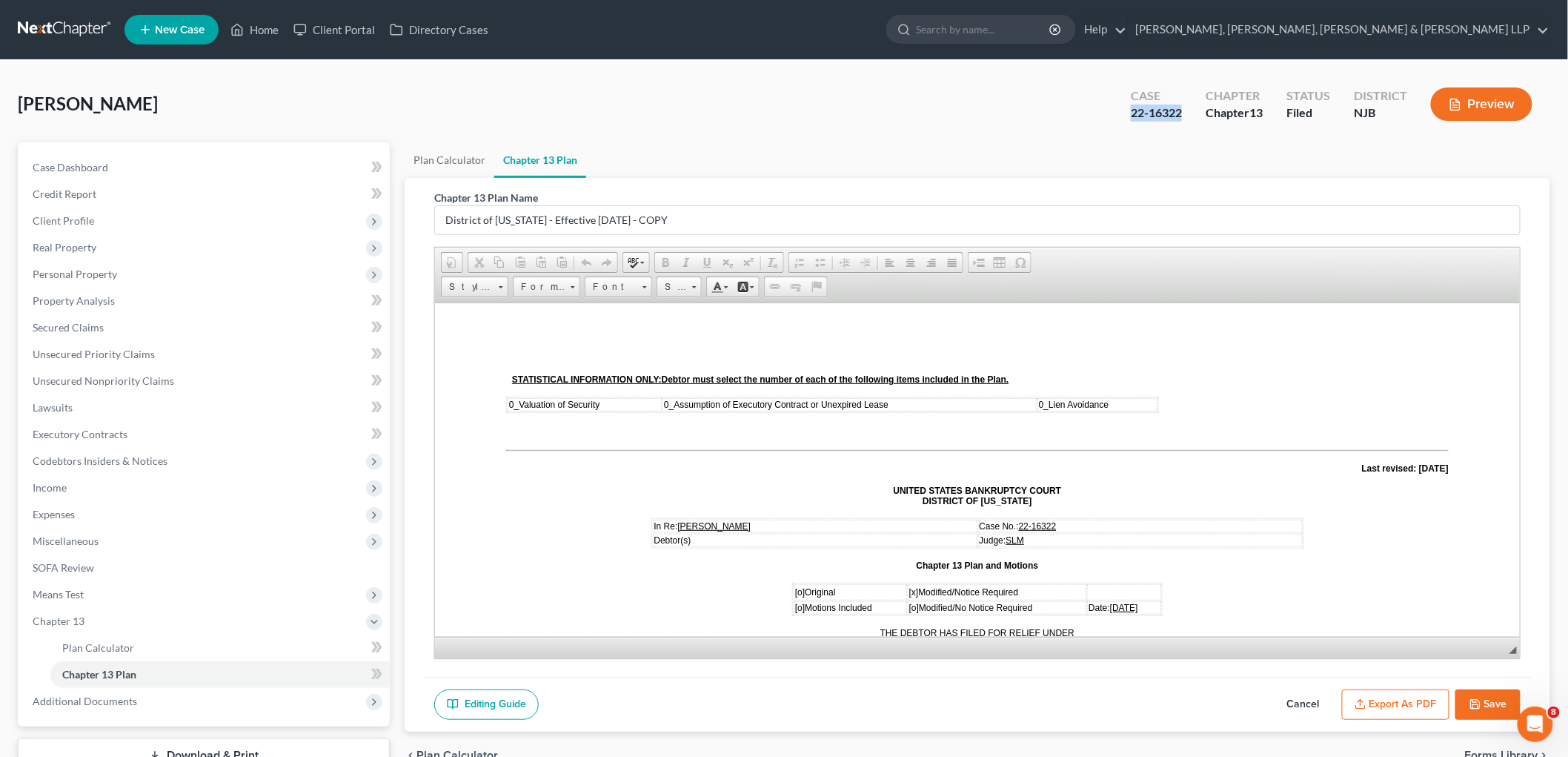
scroll to position [0, 0]
click at [1303, 701] on button "Cancel" at bounding box center [1304, 704] width 65 height 31
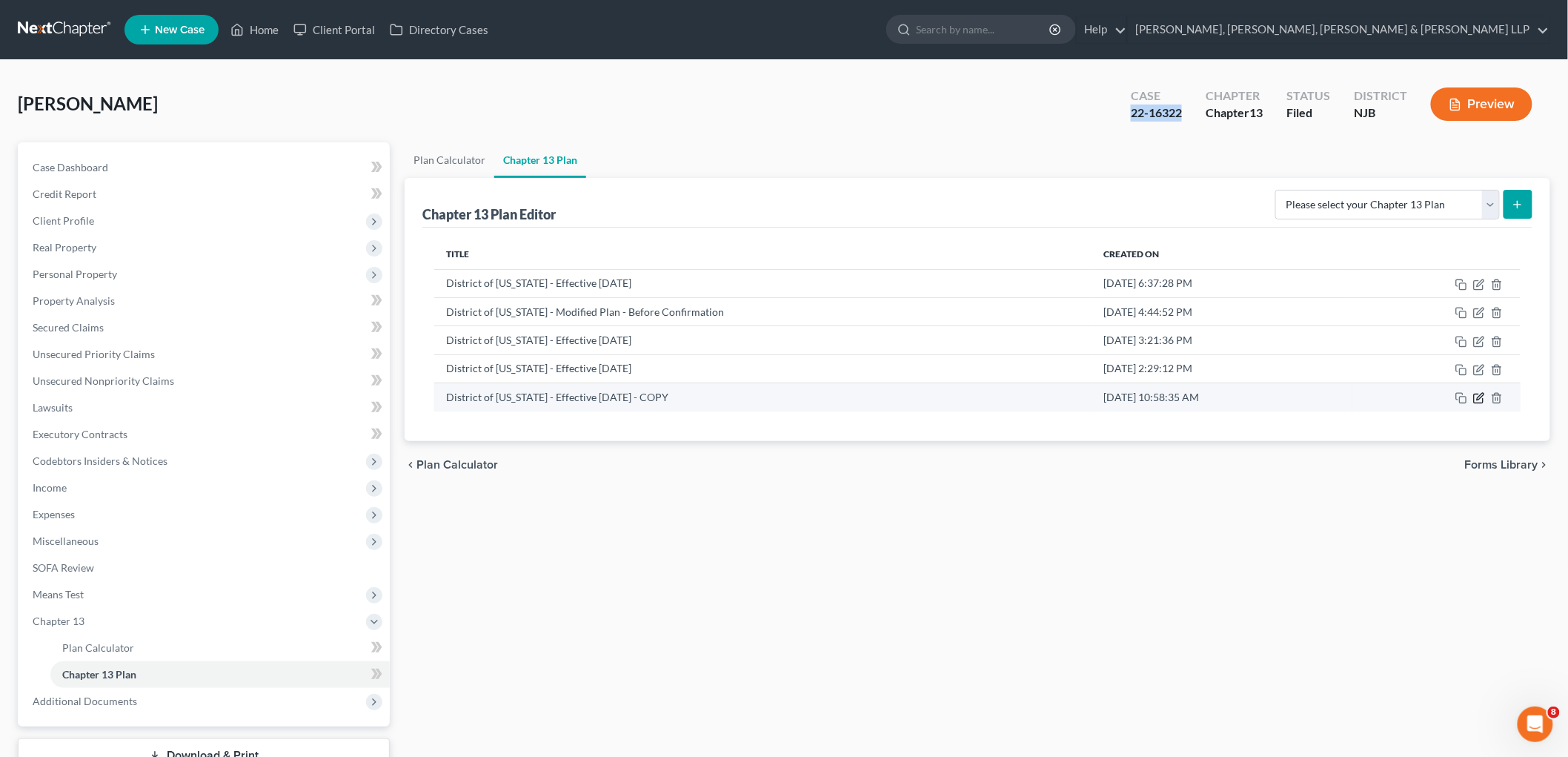
click at [1476, 396] on icon "button" at bounding box center [1479, 398] width 12 height 12
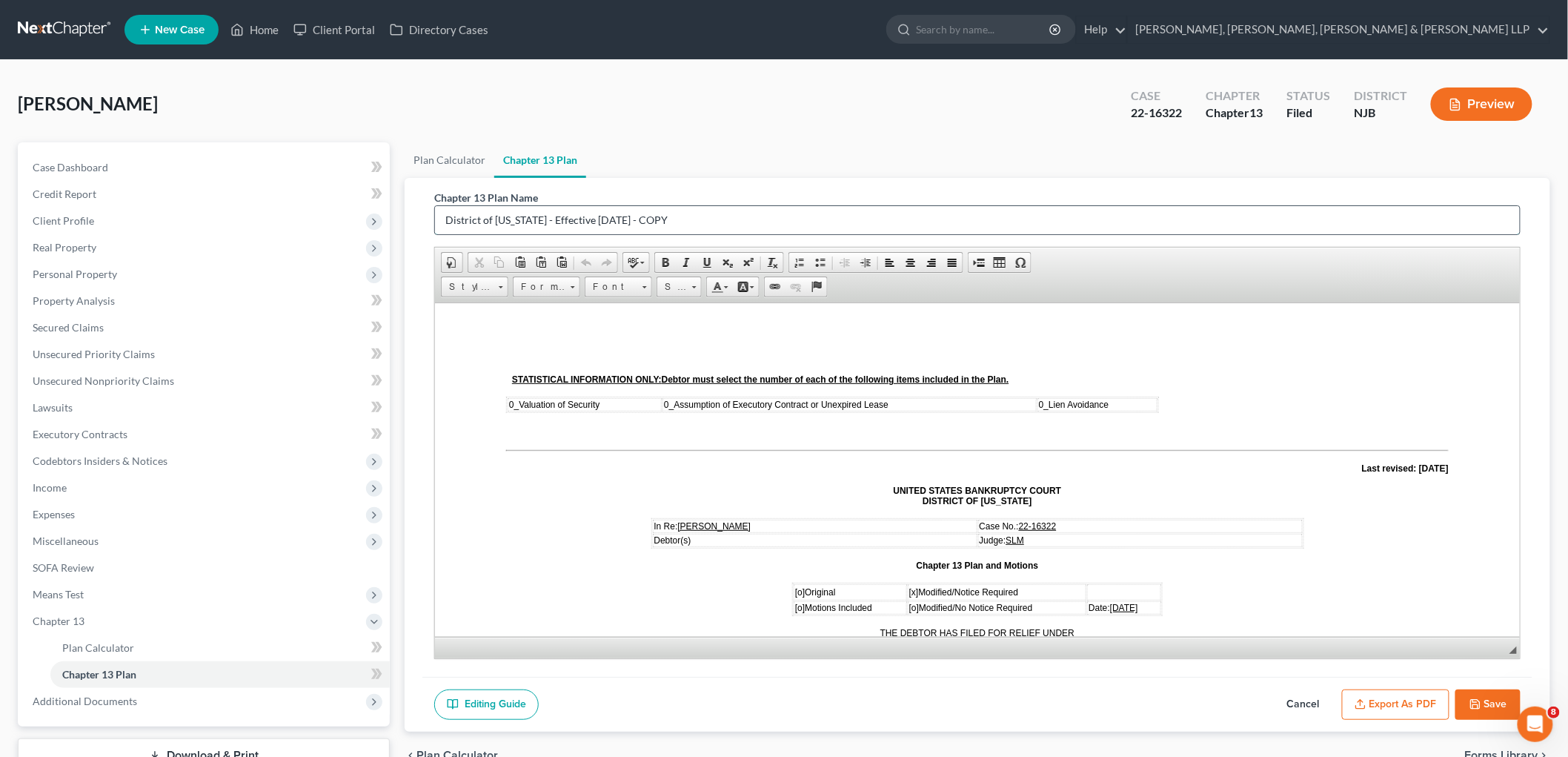
drag, startPoint x: 703, startPoint y: 216, endPoint x: 661, endPoint y: 214, distance: 42.0
click at [661, 214] on input "District of [US_STATE] - Effective [DATE] - COPY" at bounding box center [977, 220] width 1085 height 28
click at [686, 217] on input "District of [US_STATE] - Effective [DATE] - MOD PLAN [DATE]" at bounding box center [977, 220] width 1085 height 28
type input "District of [US_STATE] - Effective [DATE] - MOD. PLAN [DATE]"
click at [1470, 692] on button "Save" at bounding box center [1489, 704] width 65 height 31
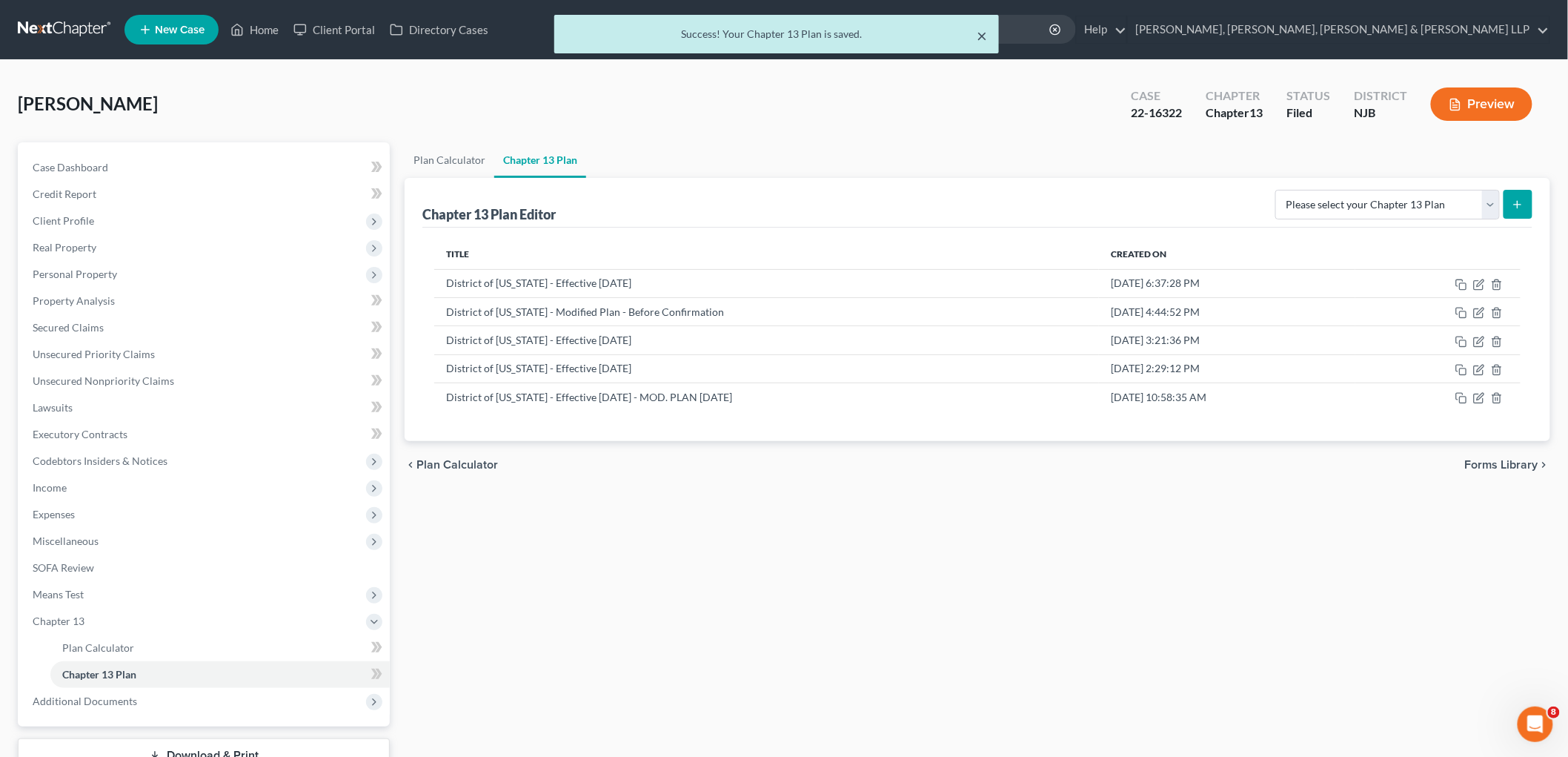
click at [983, 34] on button "×" at bounding box center [982, 35] width 10 height 18
